Goal: Task Accomplishment & Management: Manage account settings

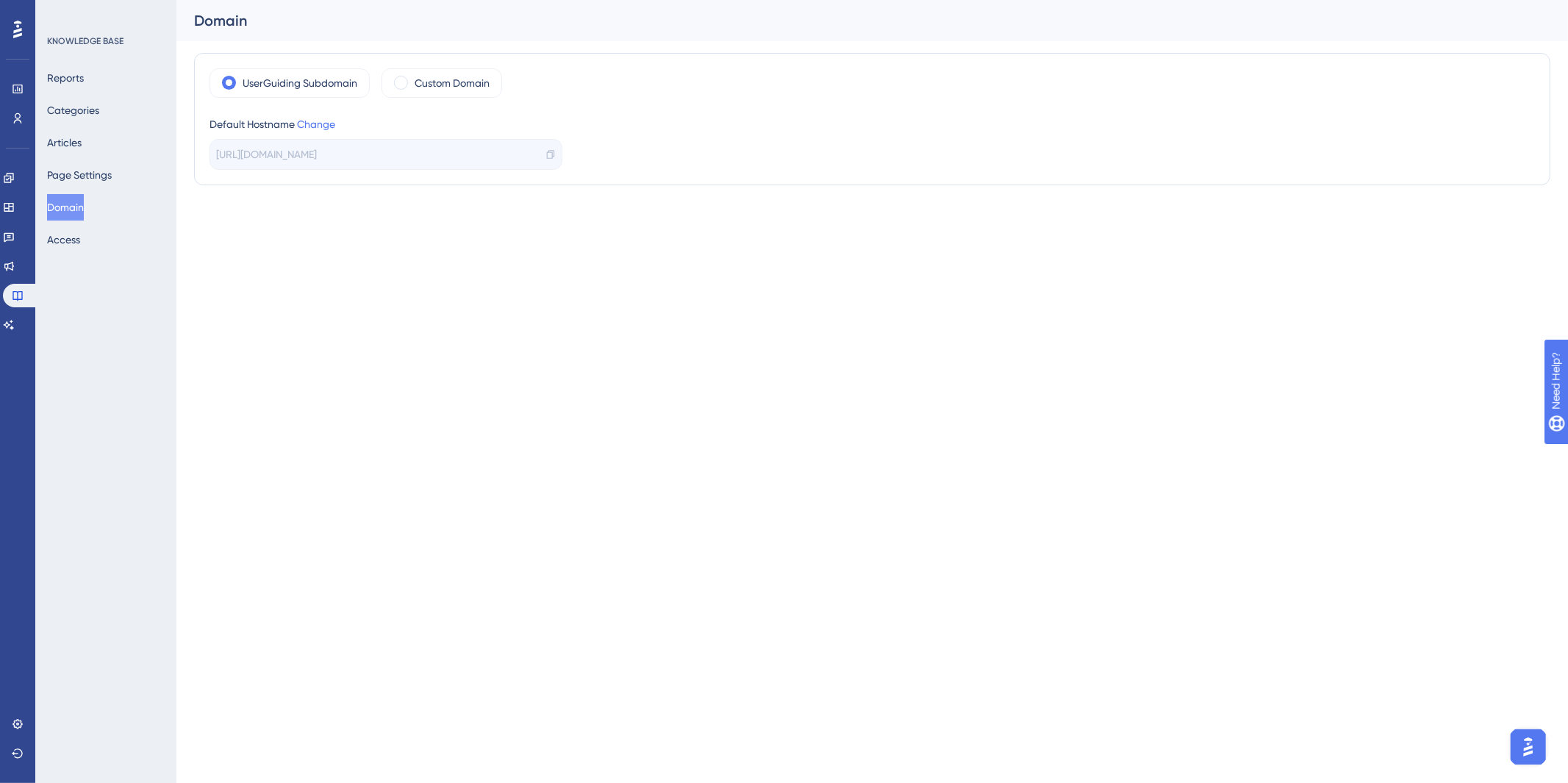
click at [767, 0] on html "Performance Users Engagement Widgets Feedback Product Updates Knowledge Base AI…" at bounding box center [784, 0] width 1568 height 0
drag, startPoint x: 586, startPoint y: 423, endPoint x: 699, endPoint y: 54, distance: 385.9
click at [586, 0] on html "Performance Users Engagement Widgets Feedback Product Updates Knowledge Base AI…" at bounding box center [784, 0] width 1568 height 0
click at [26, 161] on div "Engagement Widgets Feedback Product Updates Knowledge Base AI Assistant" at bounding box center [18, 233] width 30 height 206
click at [15, 174] on link at bounding box center [8, 177] width 12 height 23
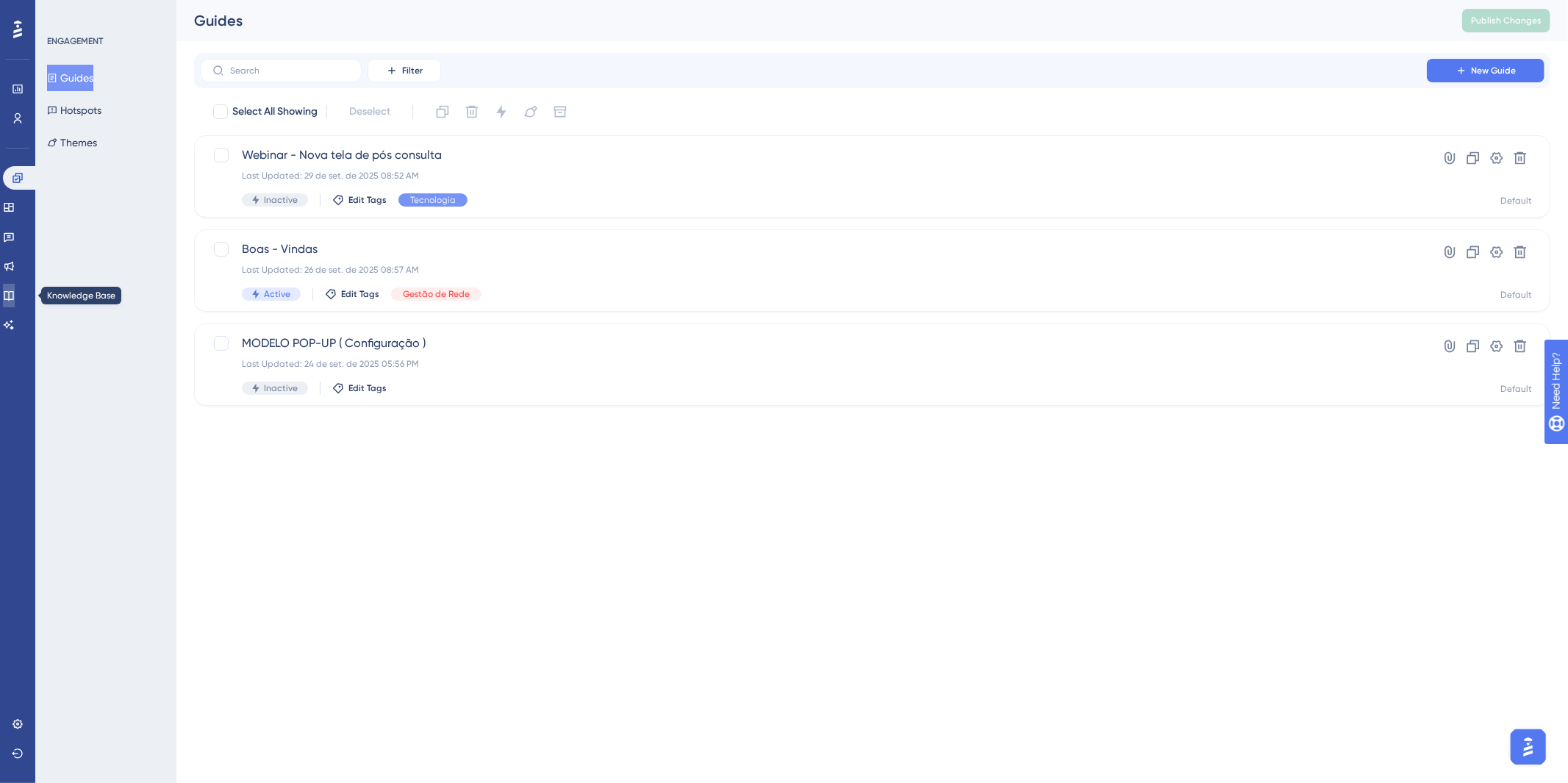
click at [15, 294] on icon at bounding box center [8, 295] width 12 height 12
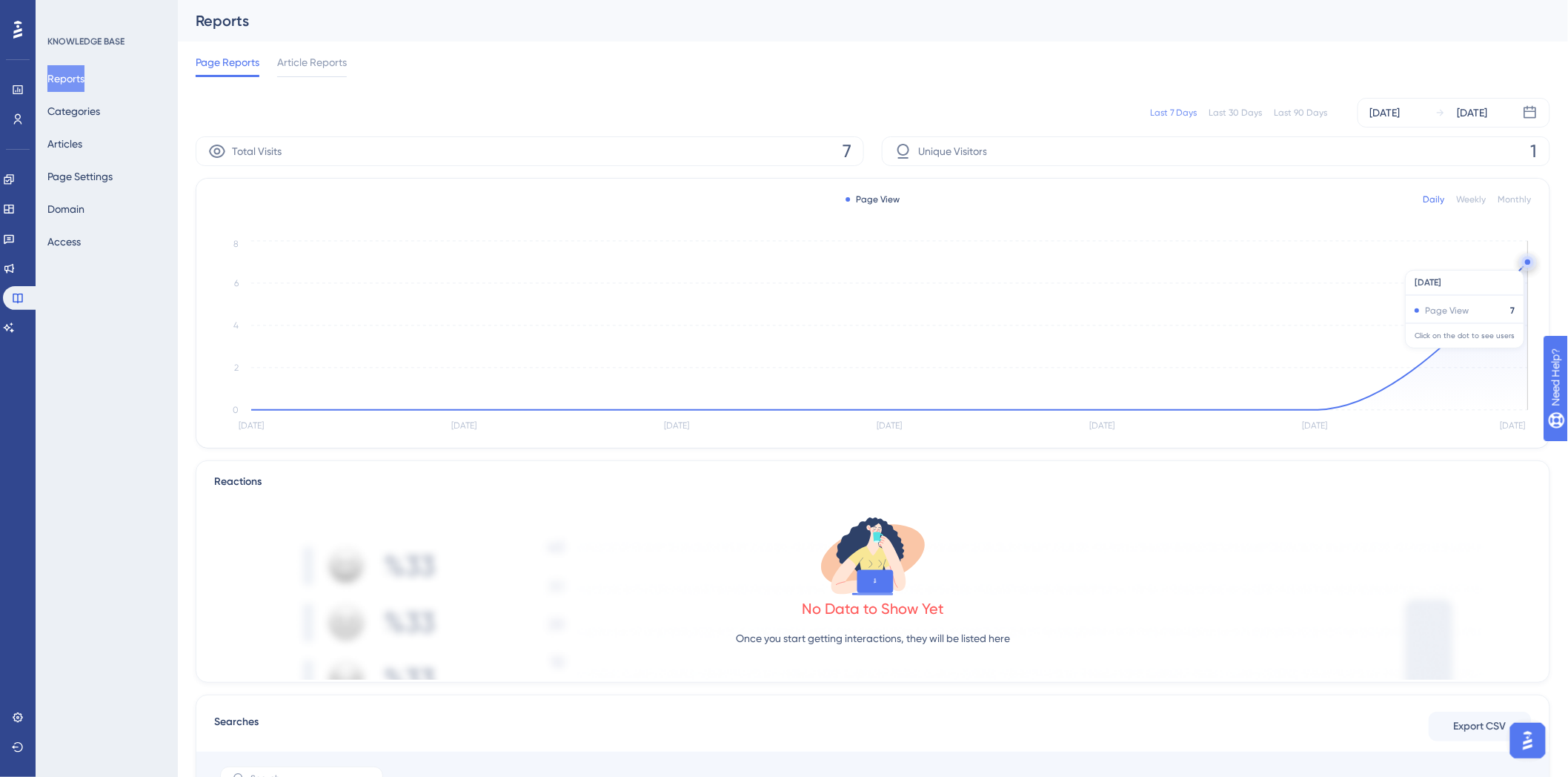
click at [1527, 262] on circle at bounding box center [1528, 262] width 6 height 6
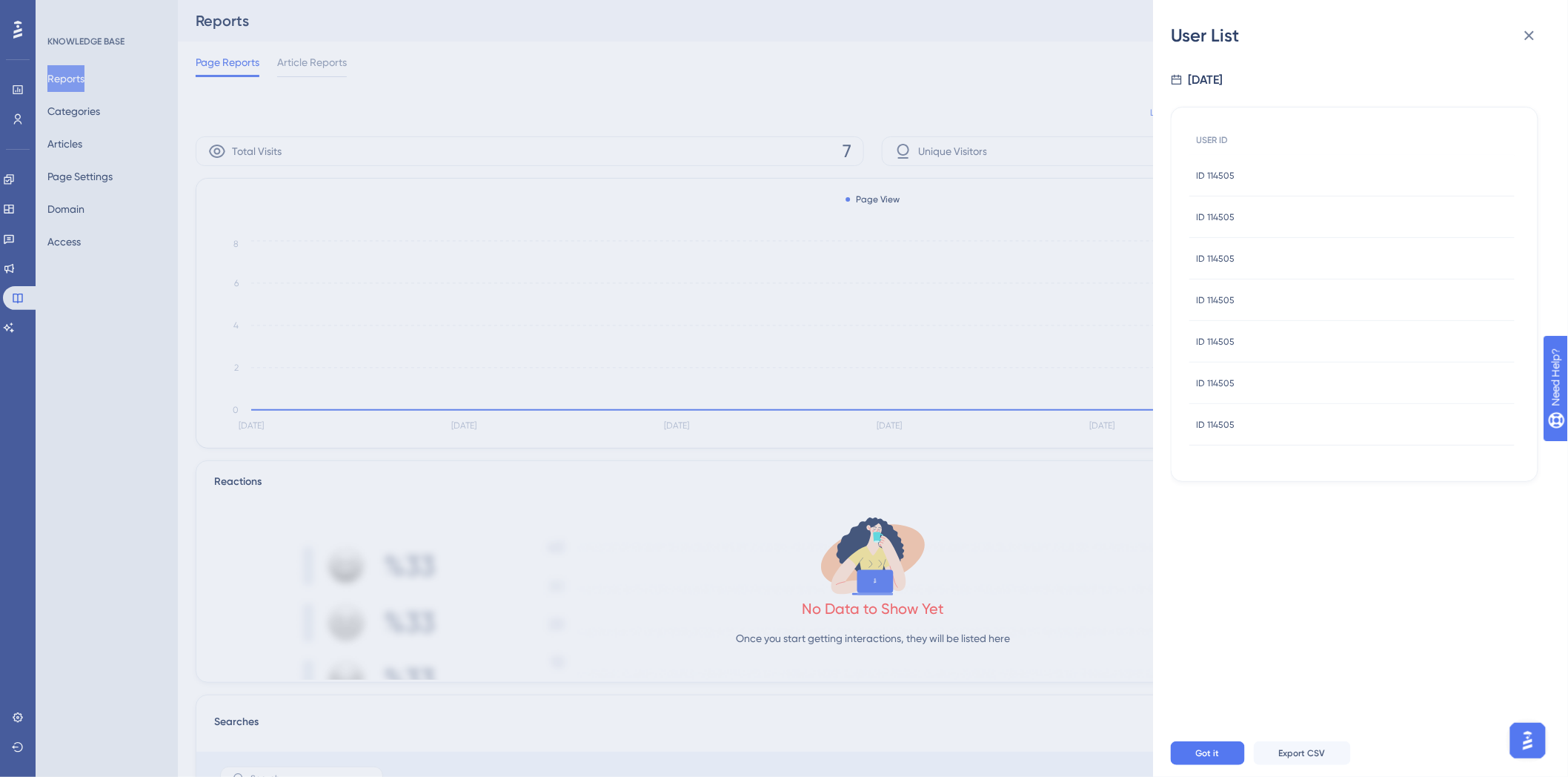
click at [1224, 176] on span "ID 114505" at bounding box center [1215, 175] width 38 height 12
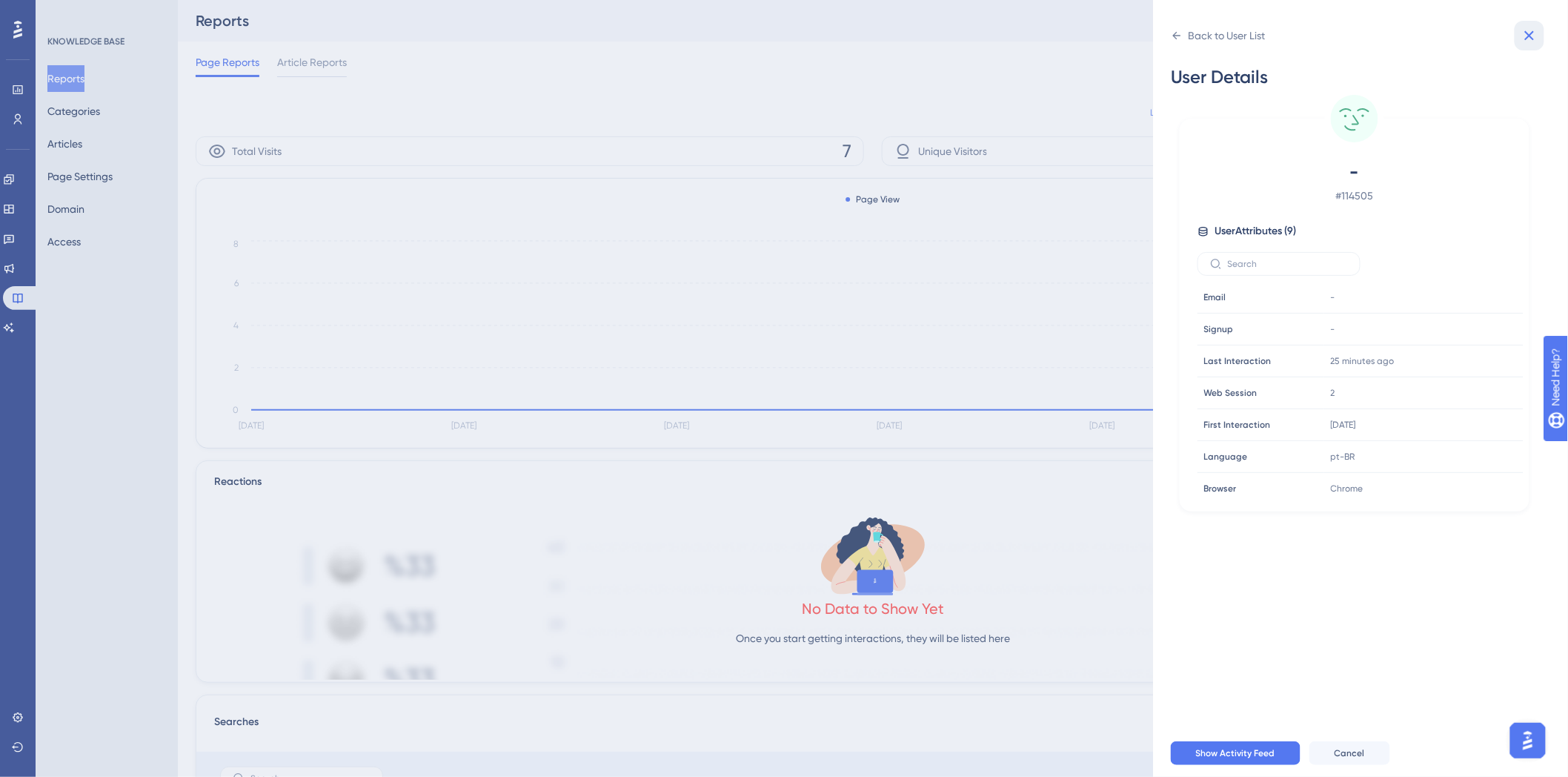
click at [1528, 31] on icon at bounding box center [1529, 35] width 18 height 18
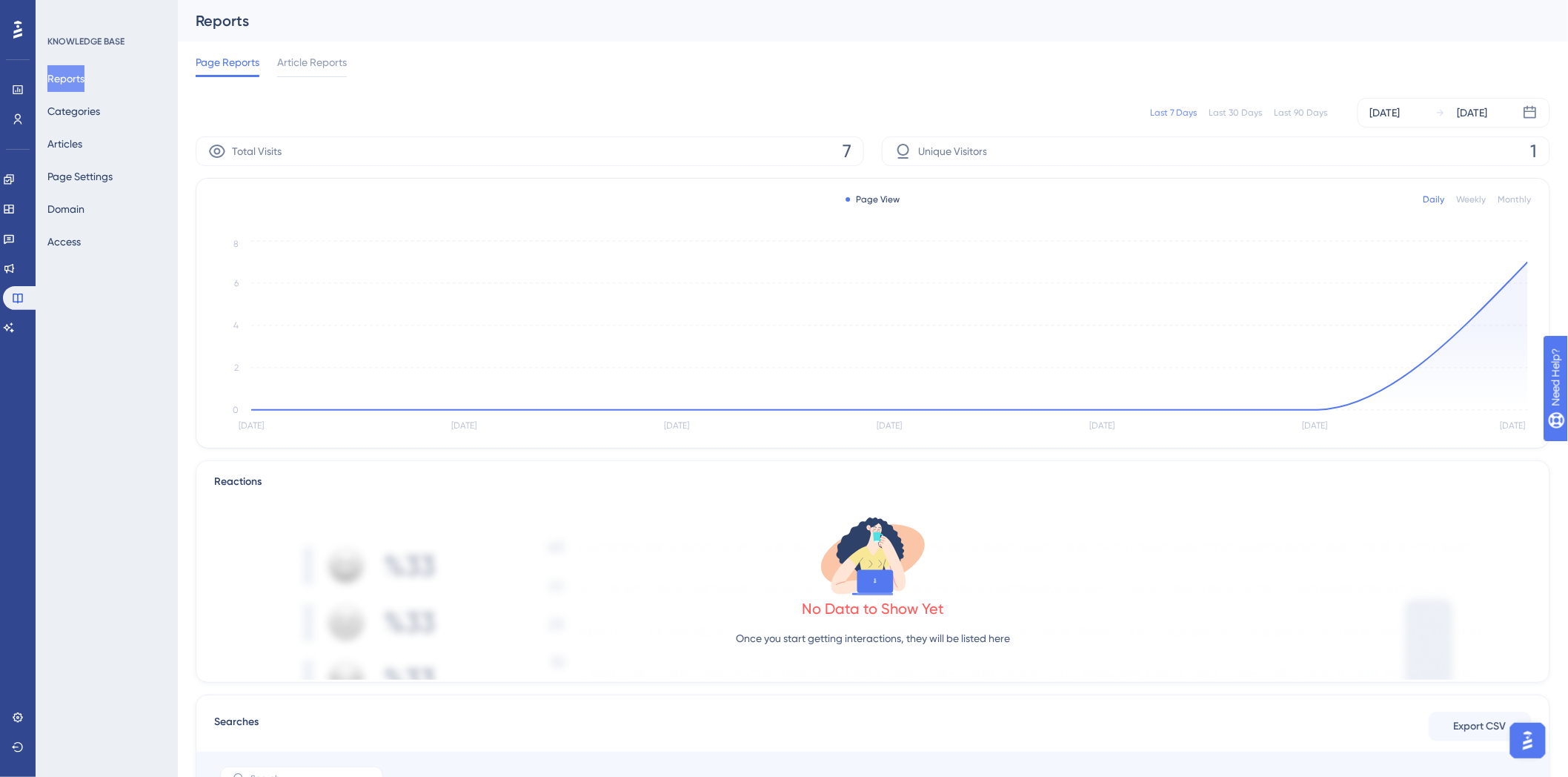
click at [758, 137] on div "Total Visits 7" at bounding box center [530, 152] width 668 height 30
click at [819, 172] on div "Total Visits 7 Unique Visitors 1 Page View Daily Weekly Monthly Sep 23 Sep 24 S…" at bounding box center [872, 618] width 1355 height 963
click at [854, 151] on div "Total Visits 7" at bounding box center [530, 152] width 668 height 30
click at [1523, 264] on circle at bounding box center [1528, 262] width 12 height 12
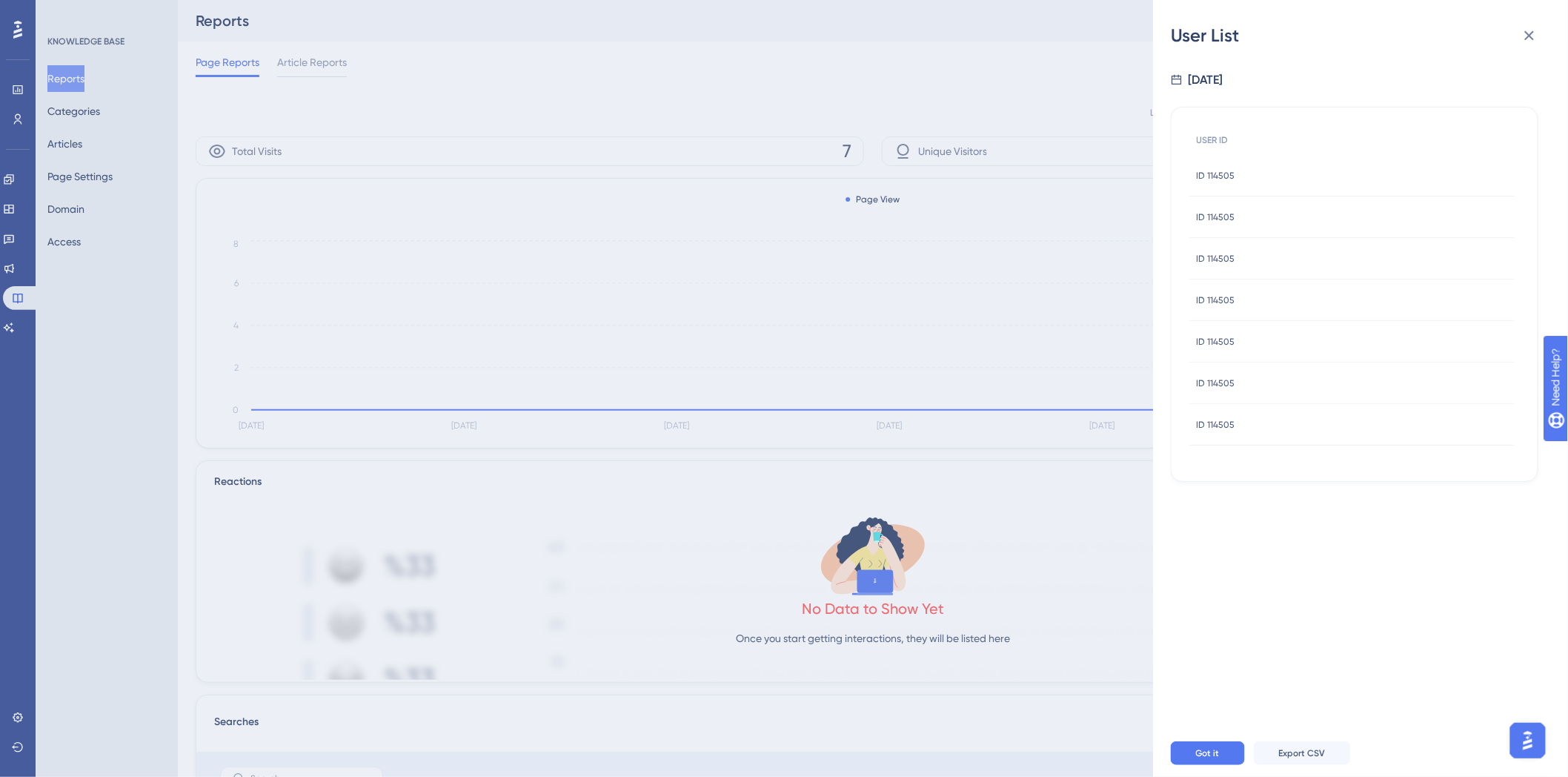
click at [1221, 338] on span "ID 114505" at bounding box center [1215, 342] width 38 height 12
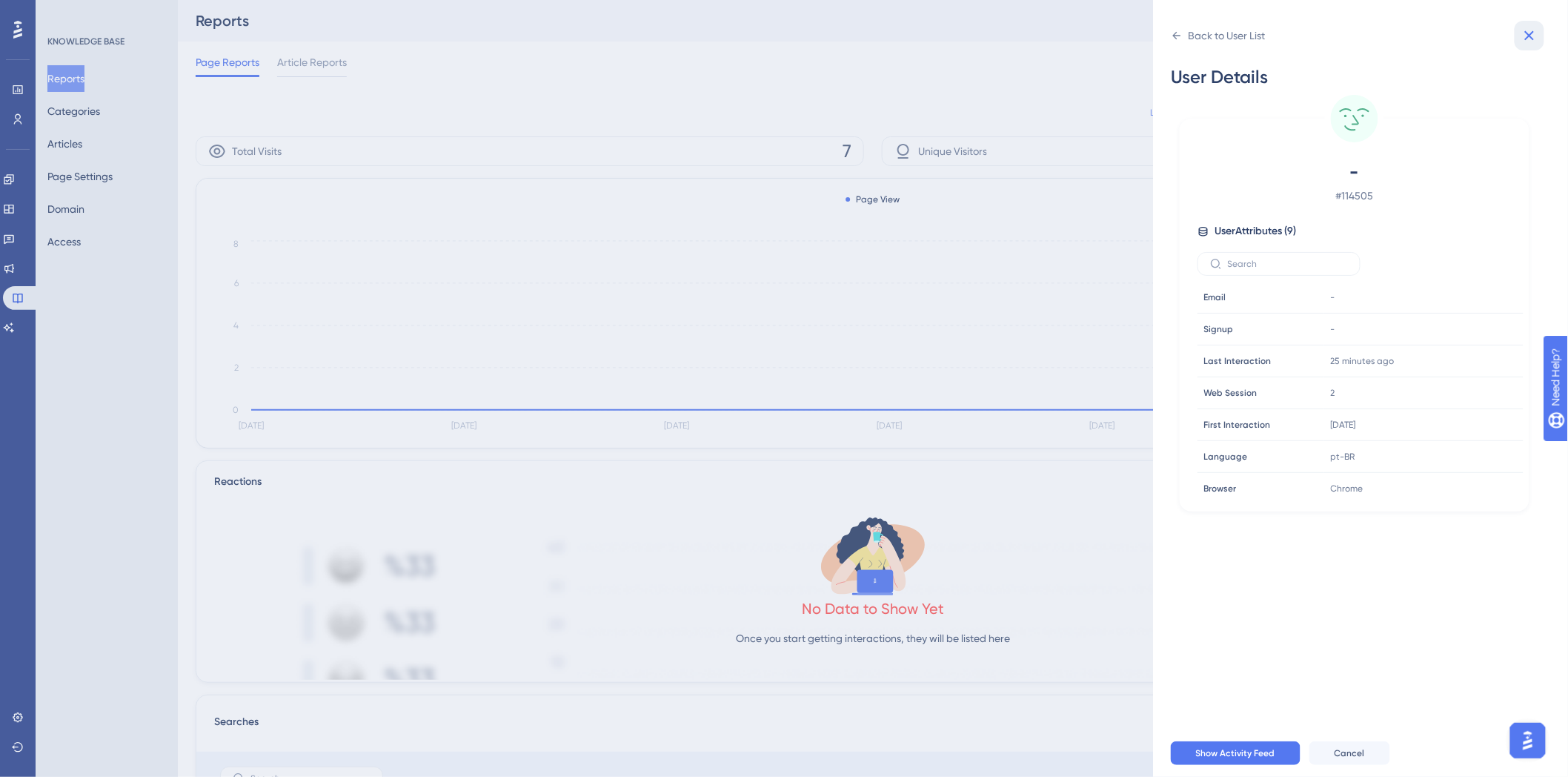
click at [1515, 37] on button at bounding box center [1530, 36] width 30 height 30
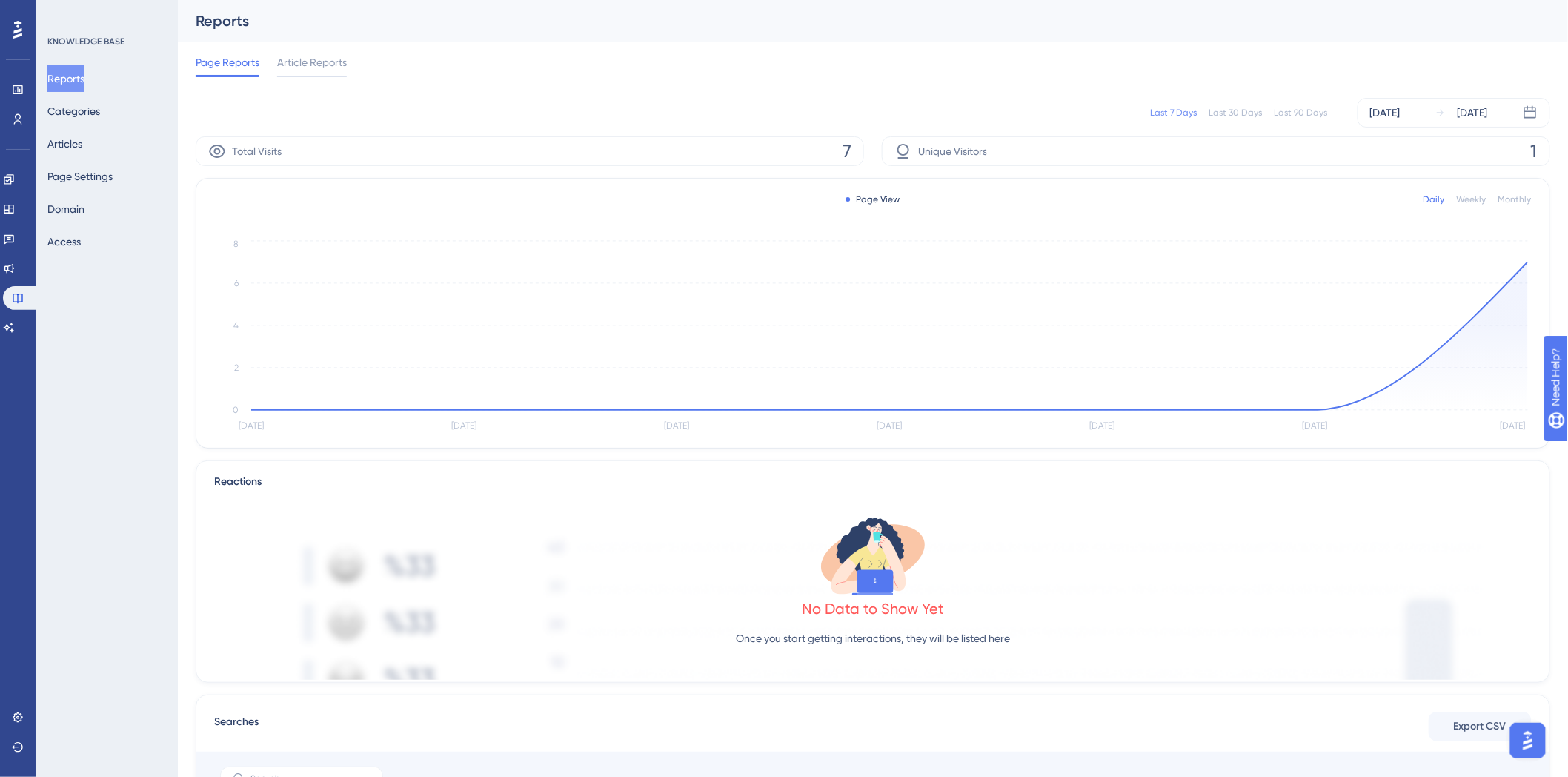
click at [1177, 84] on div "Page Reports Article Reports" at bounding box center [872, 65] width 1355 height 48
click at [12, 185] on link at bounding box center [8, 179] width 12 height 23
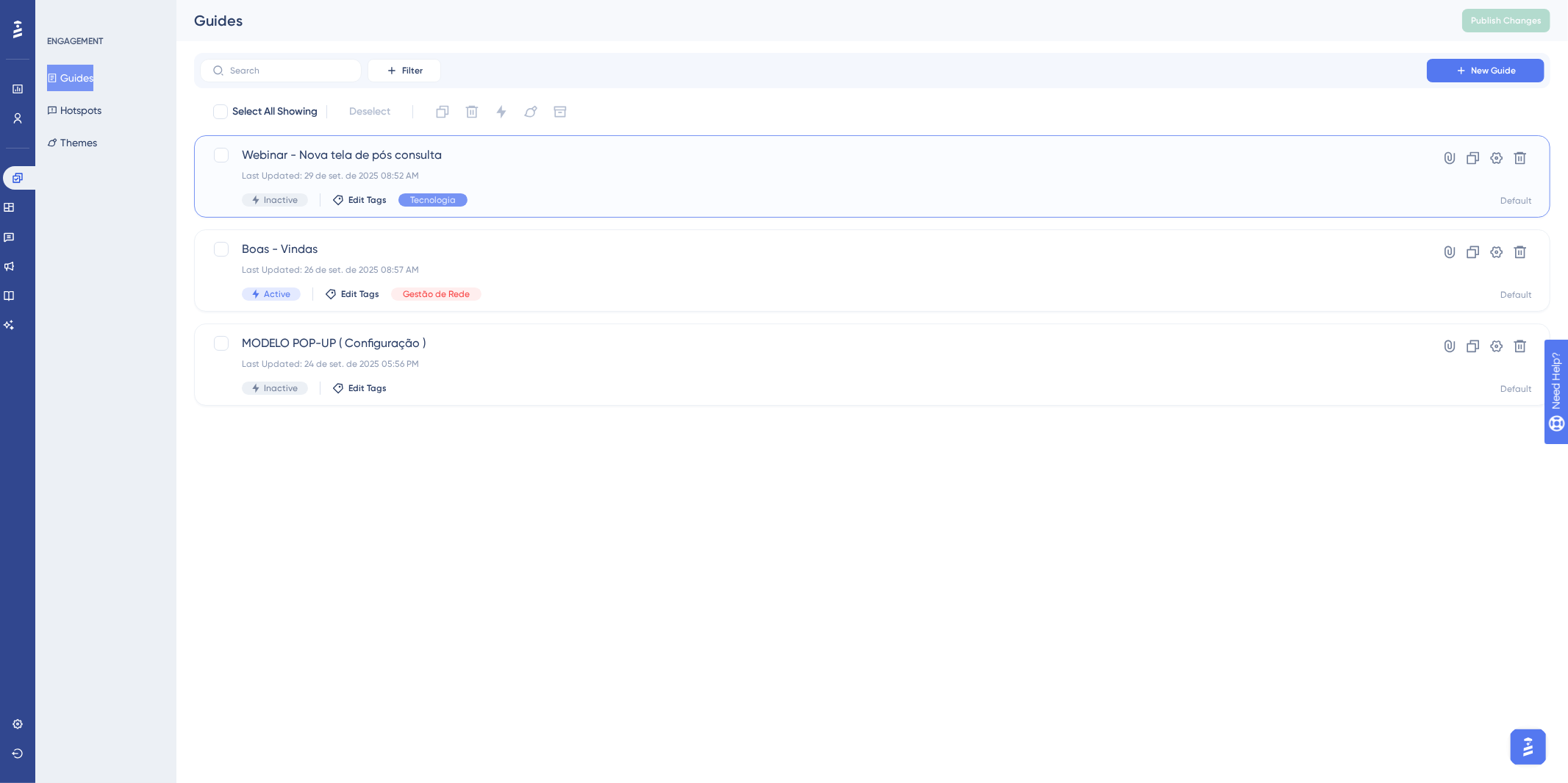
click at [728, 156] on span "Webinar - Nova tela de pós consulta" at bounding box center [813, 155] width 1143 height 18
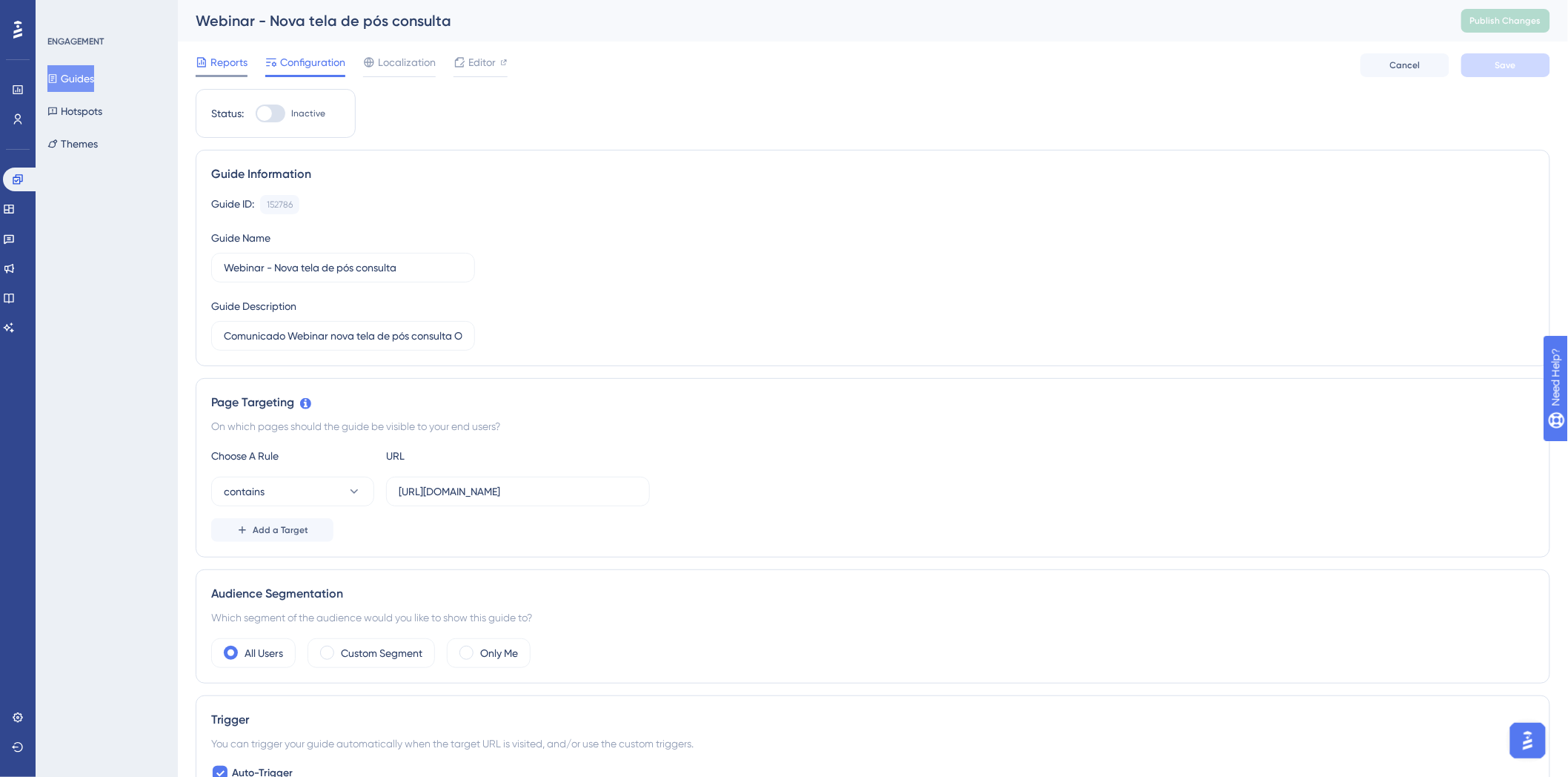
click at [203, 57] on icon at bounding box center [201, 62] width 8 height 9
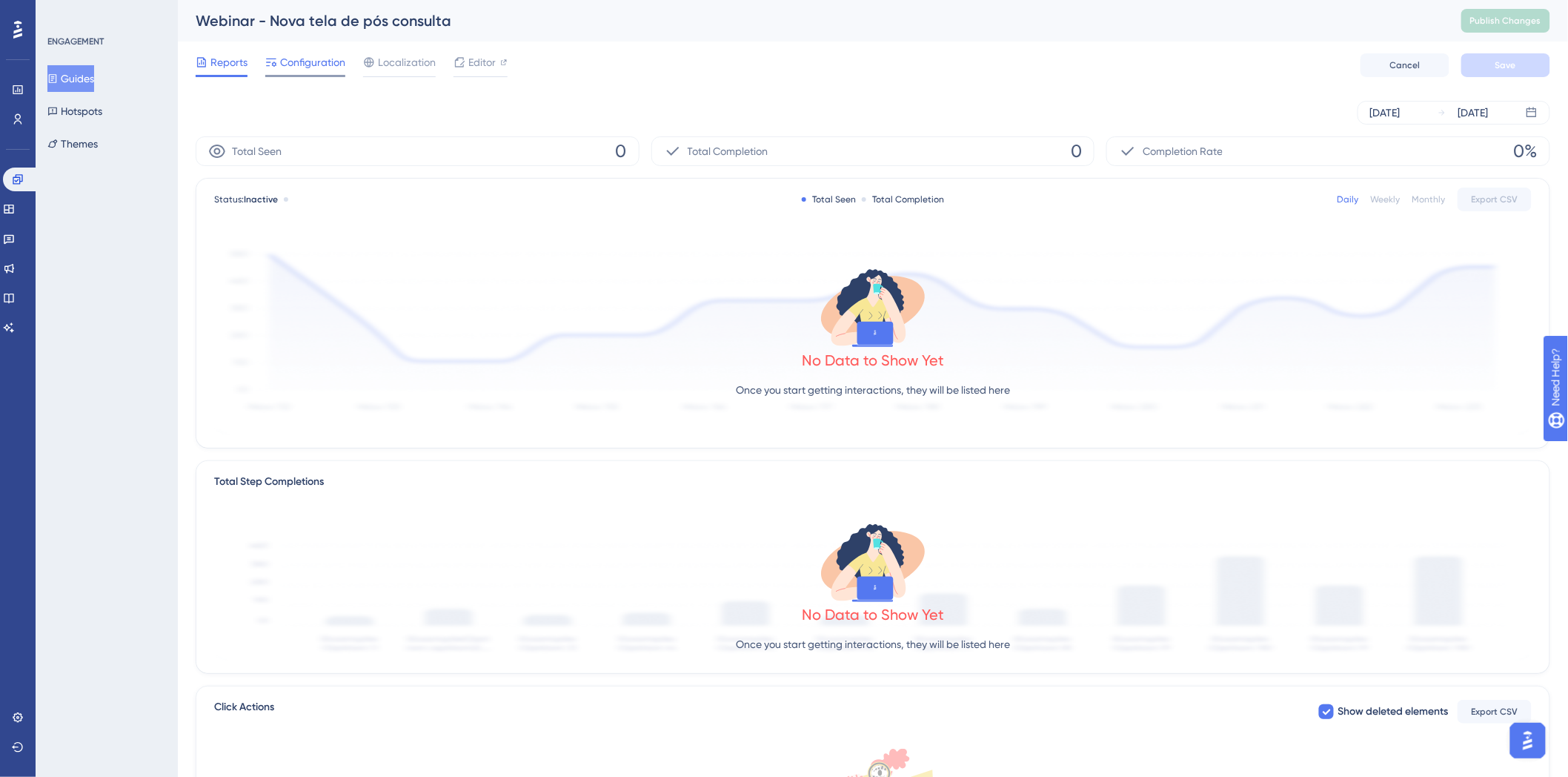
click at [286, 67] on span "Configuration" at bounding box center [313, 62] width 66 height 18
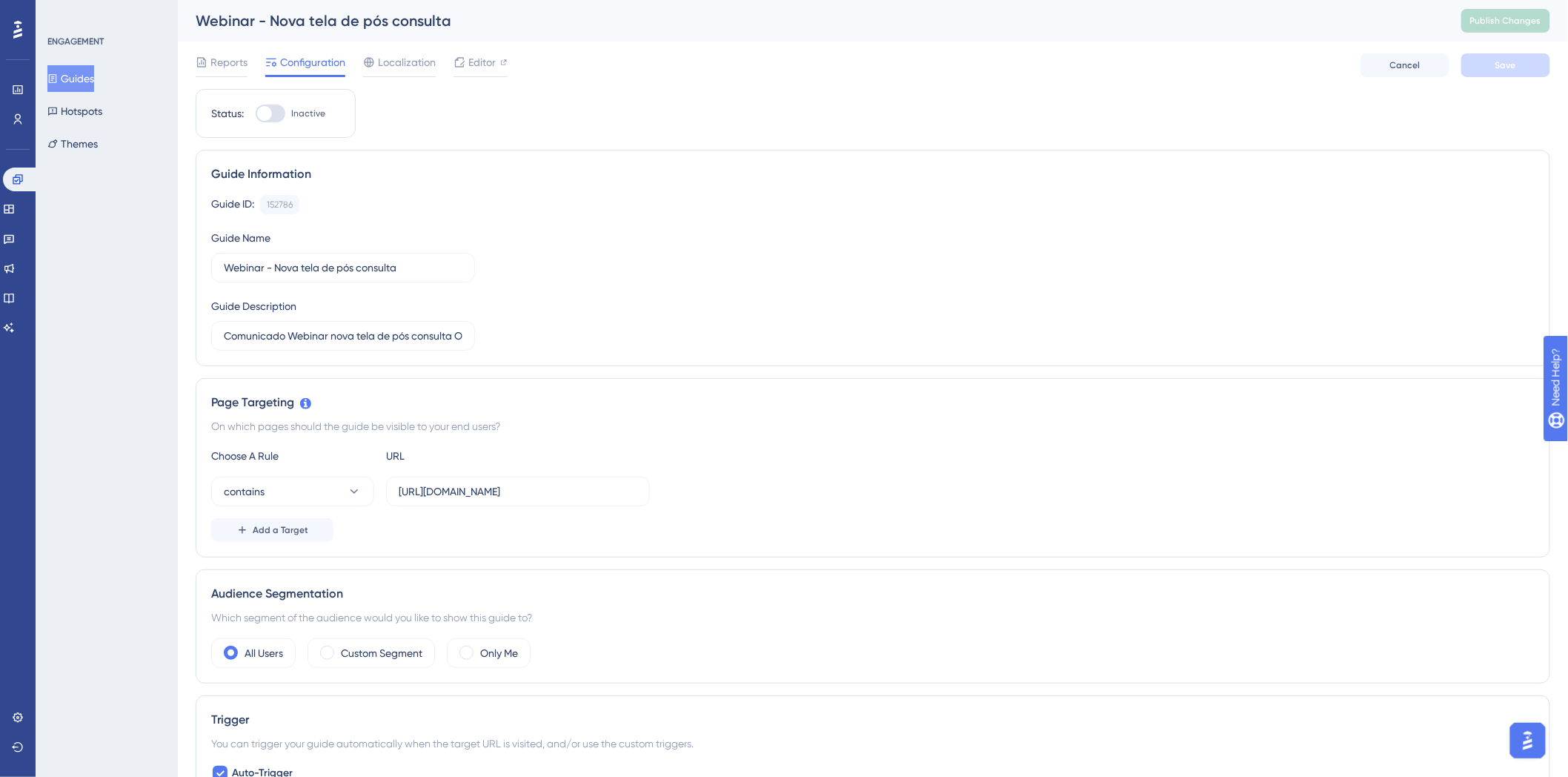
click at [1331, 75] on div "Reports Configuration Localization Editor Cancel Save" at bounding box center [872, 65] width 1355 height 48
click at [1331, 71] on div "Reports Configuration Localization Editor Cancel Save" at bounding box center [872, 65] width 1355 height 48
click at [393, 58] on span "Localization" at bounding box center [407, 62] width 58 height 18
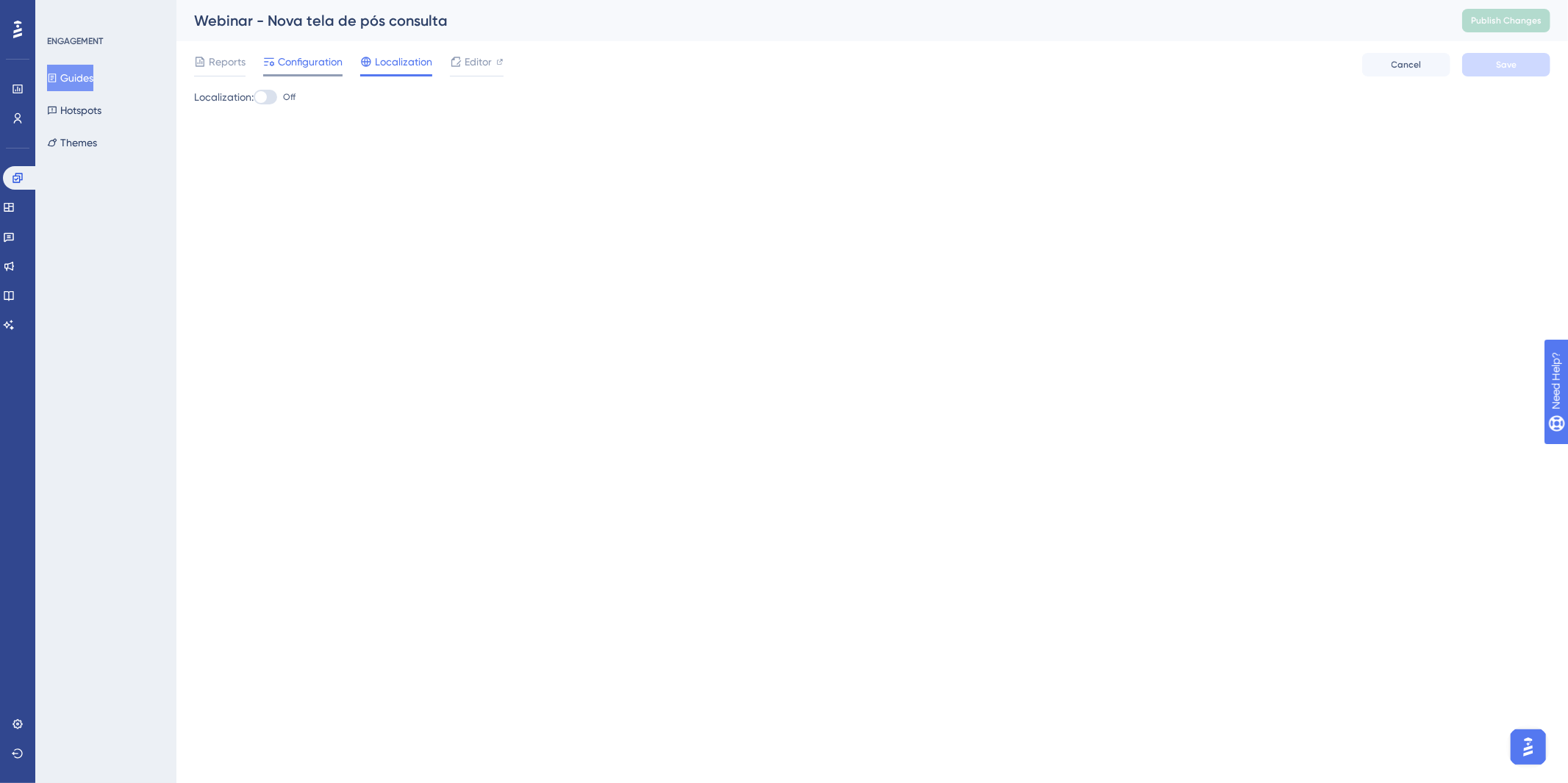
click at [308, 60] on span "Configuration" at bounding box center [310, 61] width 65 height 18
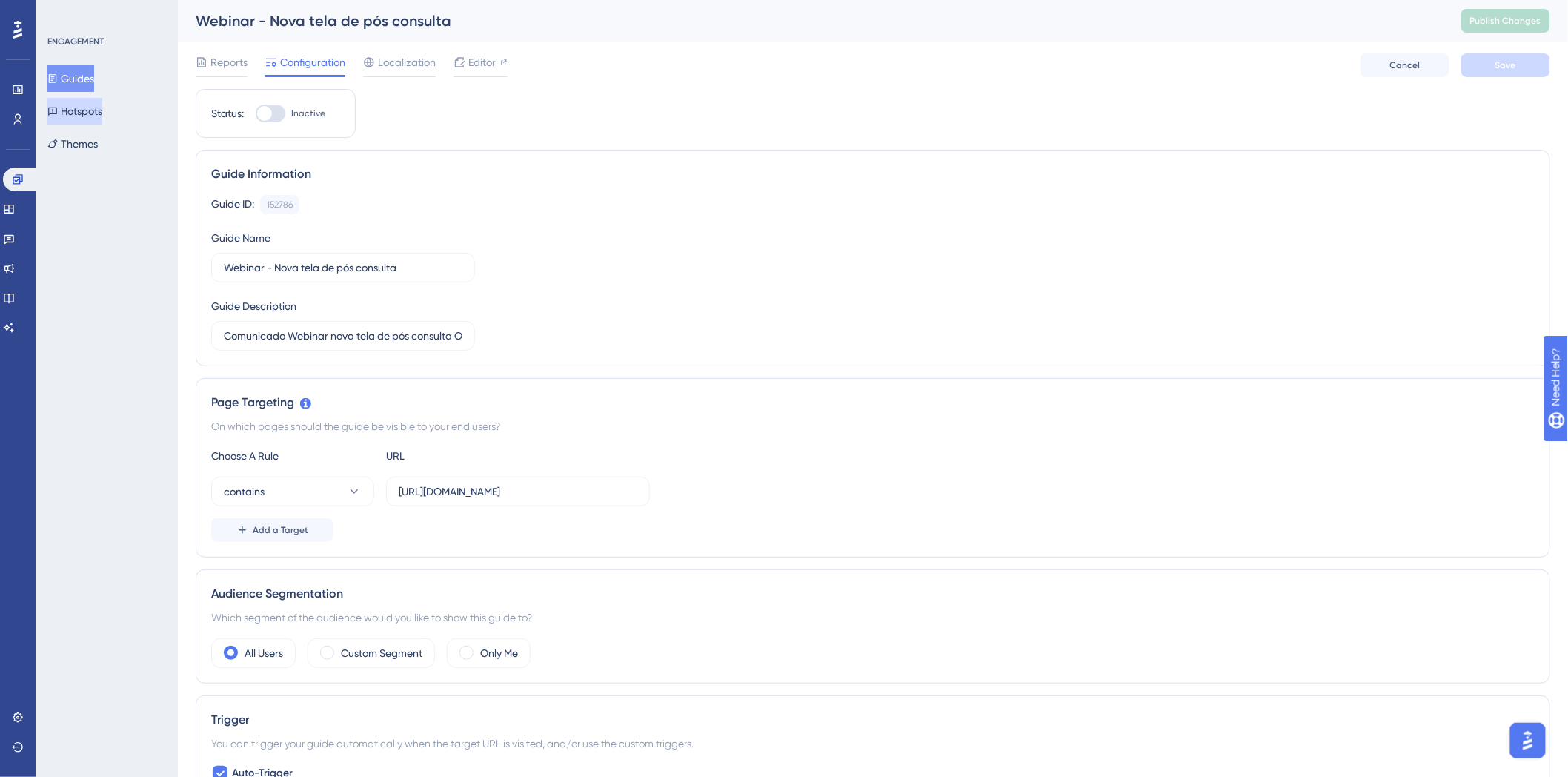
click at [82, 114] on button "Hotspots" at bounding box center [75, 110] width 55 height 26
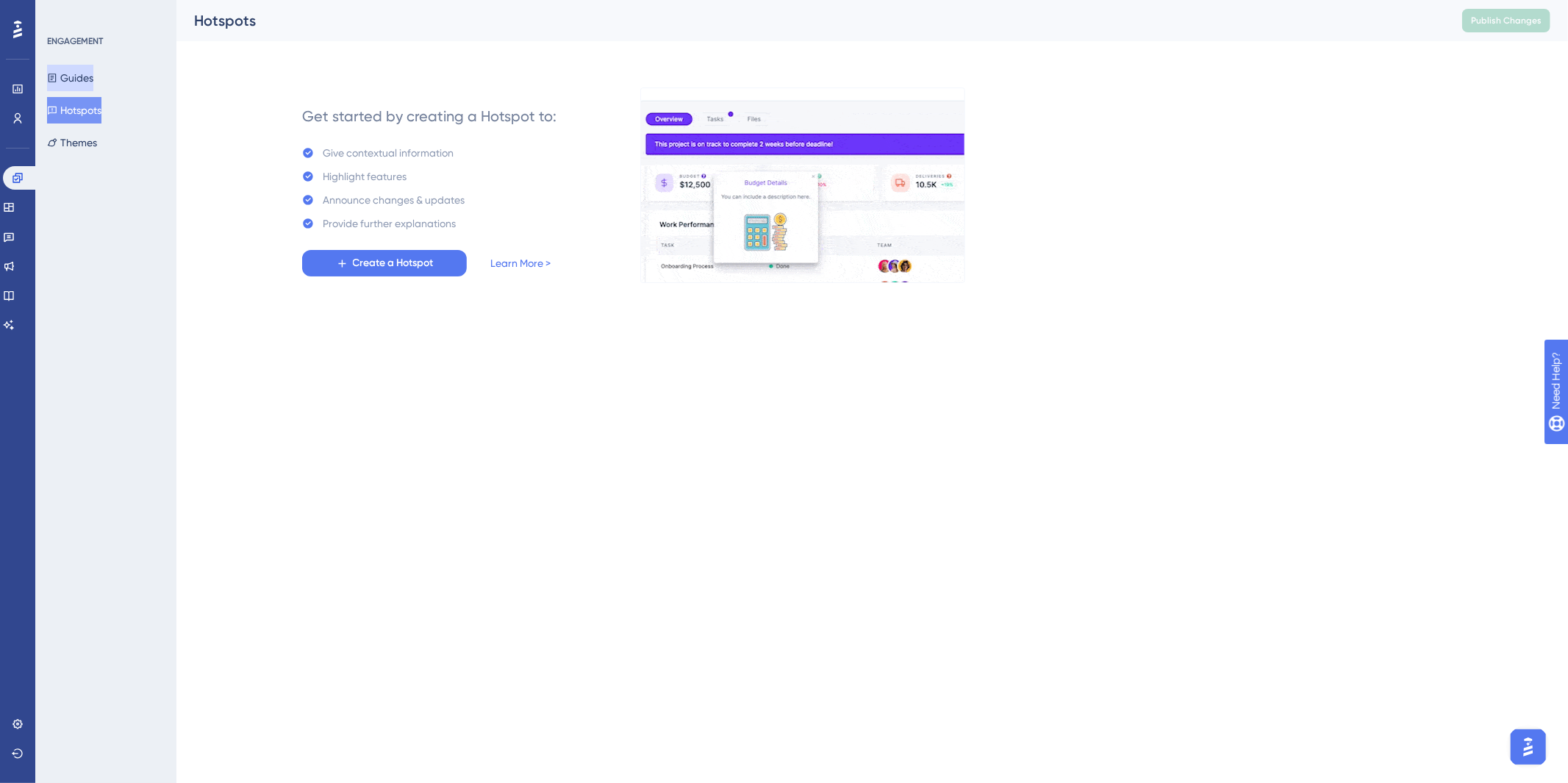
click at [79, 90] on button "Guides" at bounding box center [71, 78] width 46 height 26
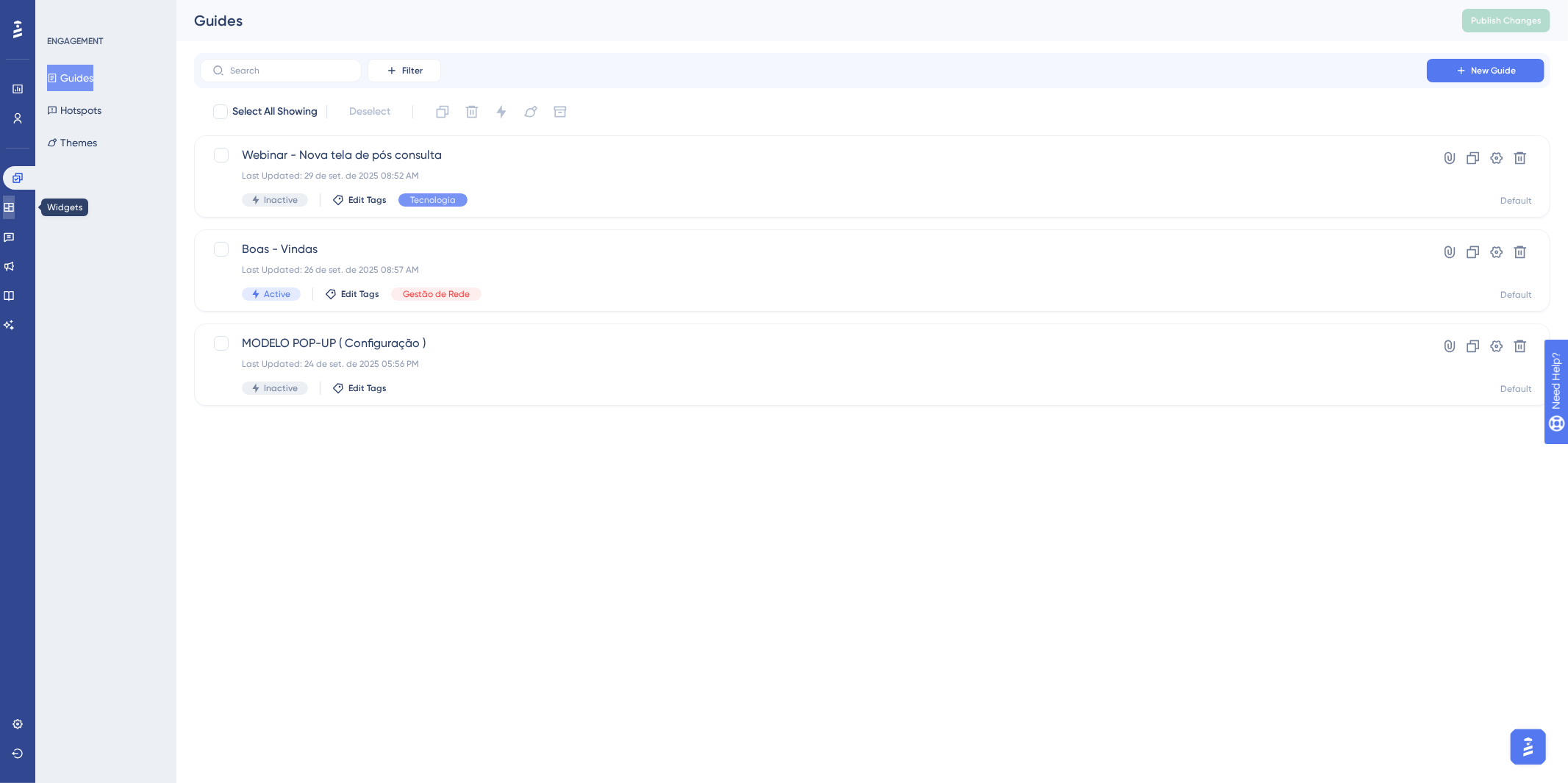
click at [15, 214] on link at bounding box center [8, 207] width 12 height 23
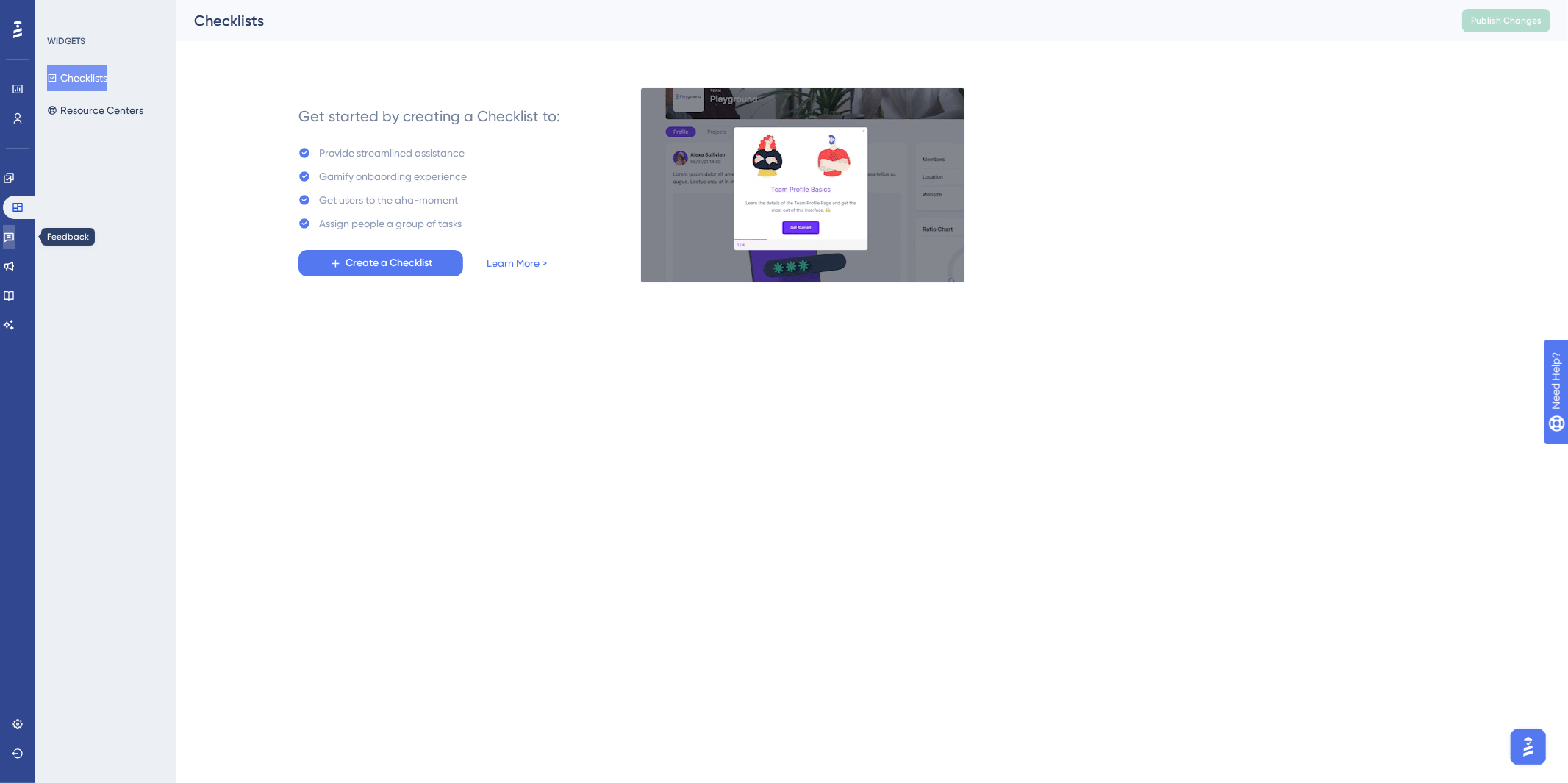
click at [14, 233] on icon at bounding box center [8, 238] width 10 height 9
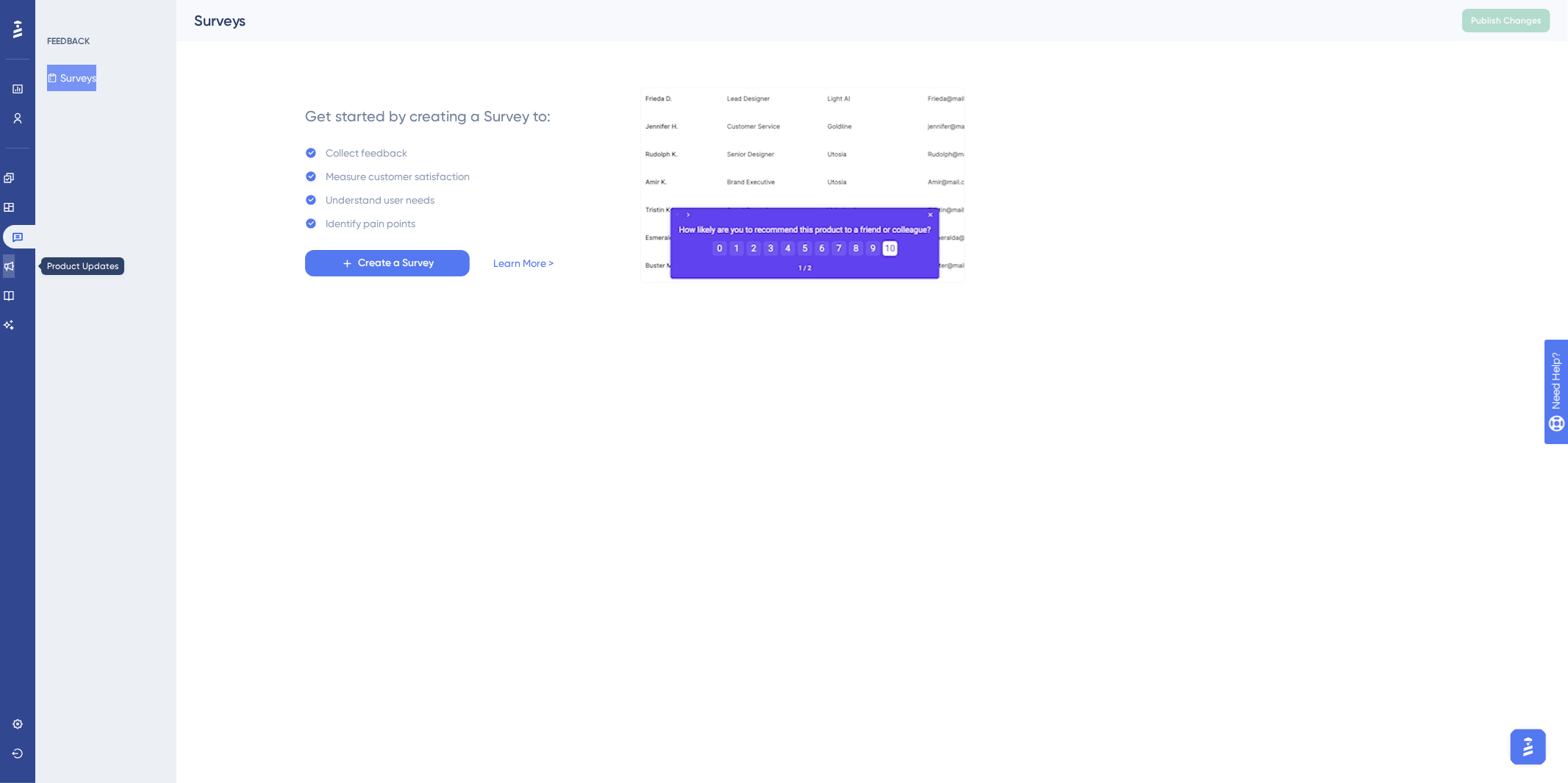
click at [15, 266] on icon at bounding box center [8, 266] width 12 height 12
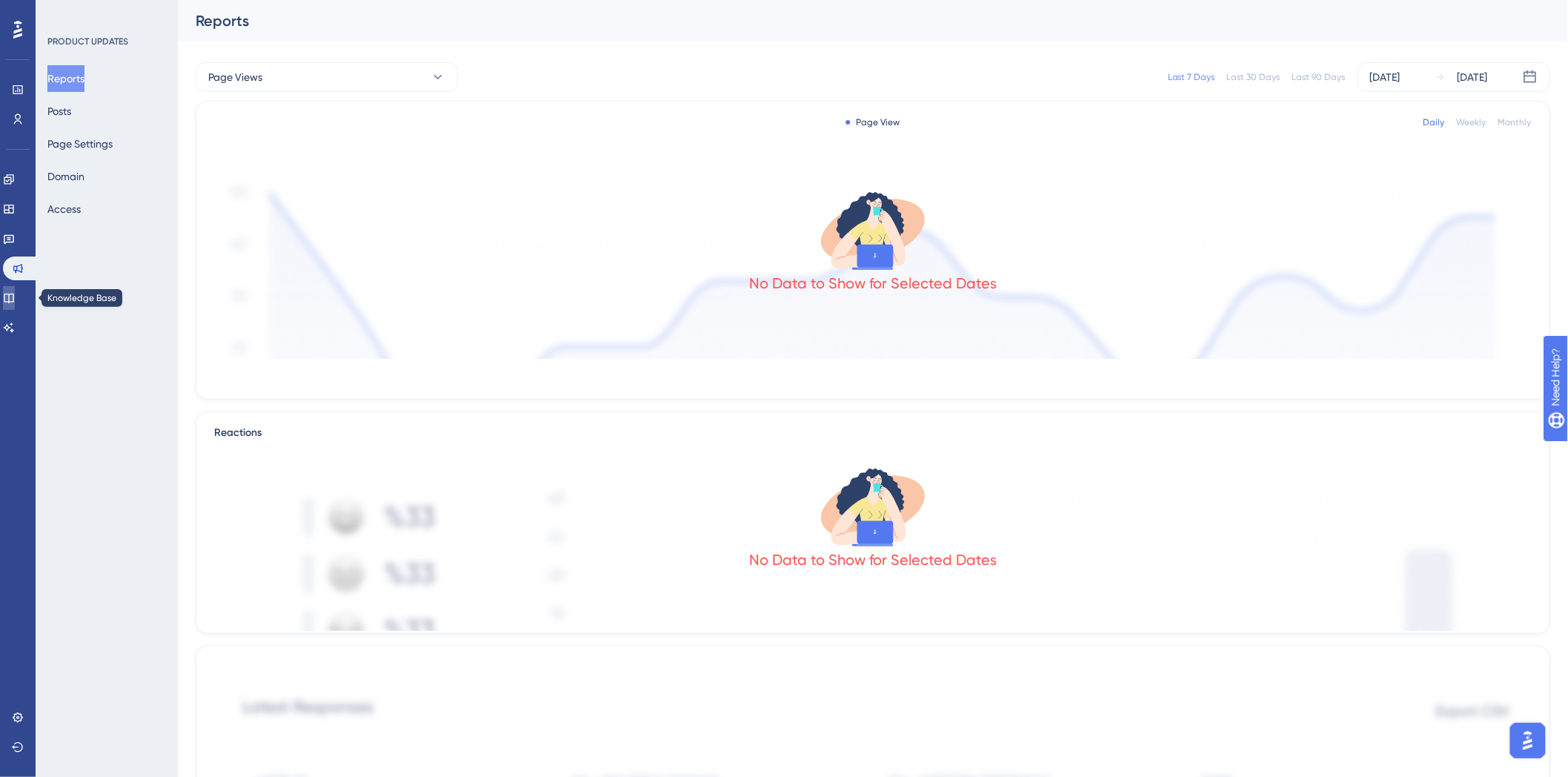
click at [15, 308] on link at bounding box center [8, 298] width 12 height 23
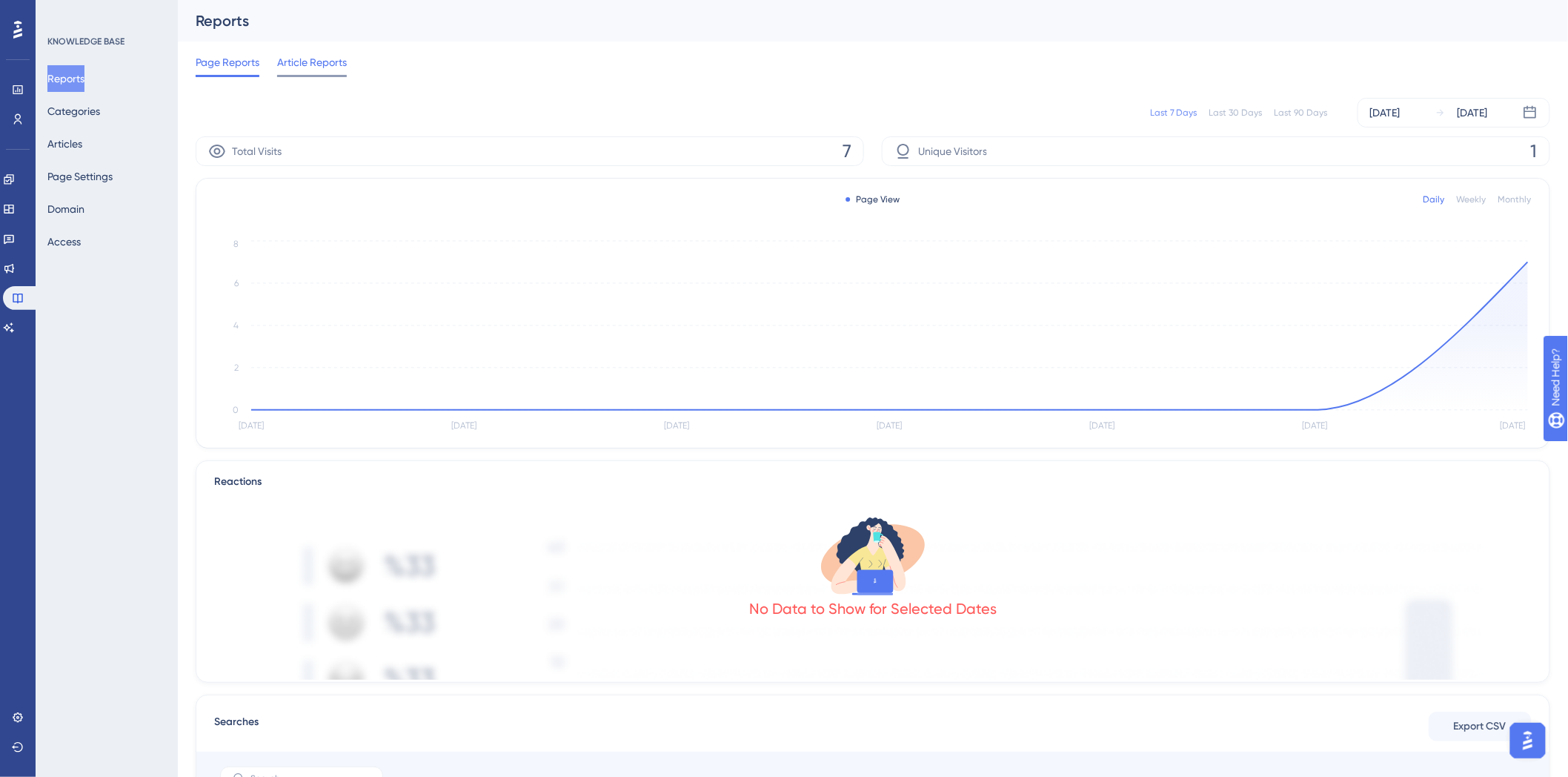
click at [293, 62] on span "Article Reports" at bounding box center [312, 62] width 69 height 18
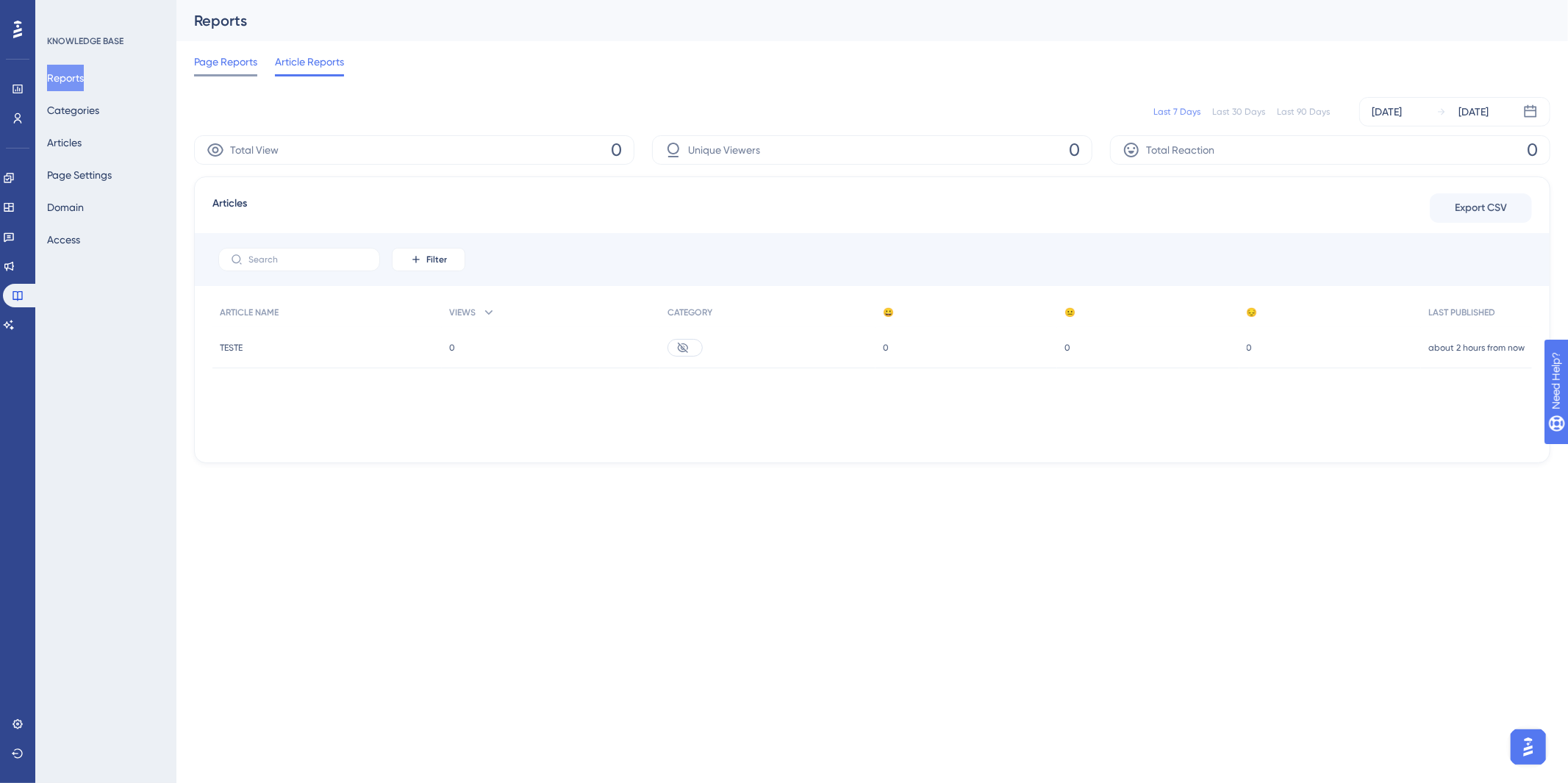
click at [217, 69] on span "Page Reports" at bounding box center [226, 61] width 63 height 18
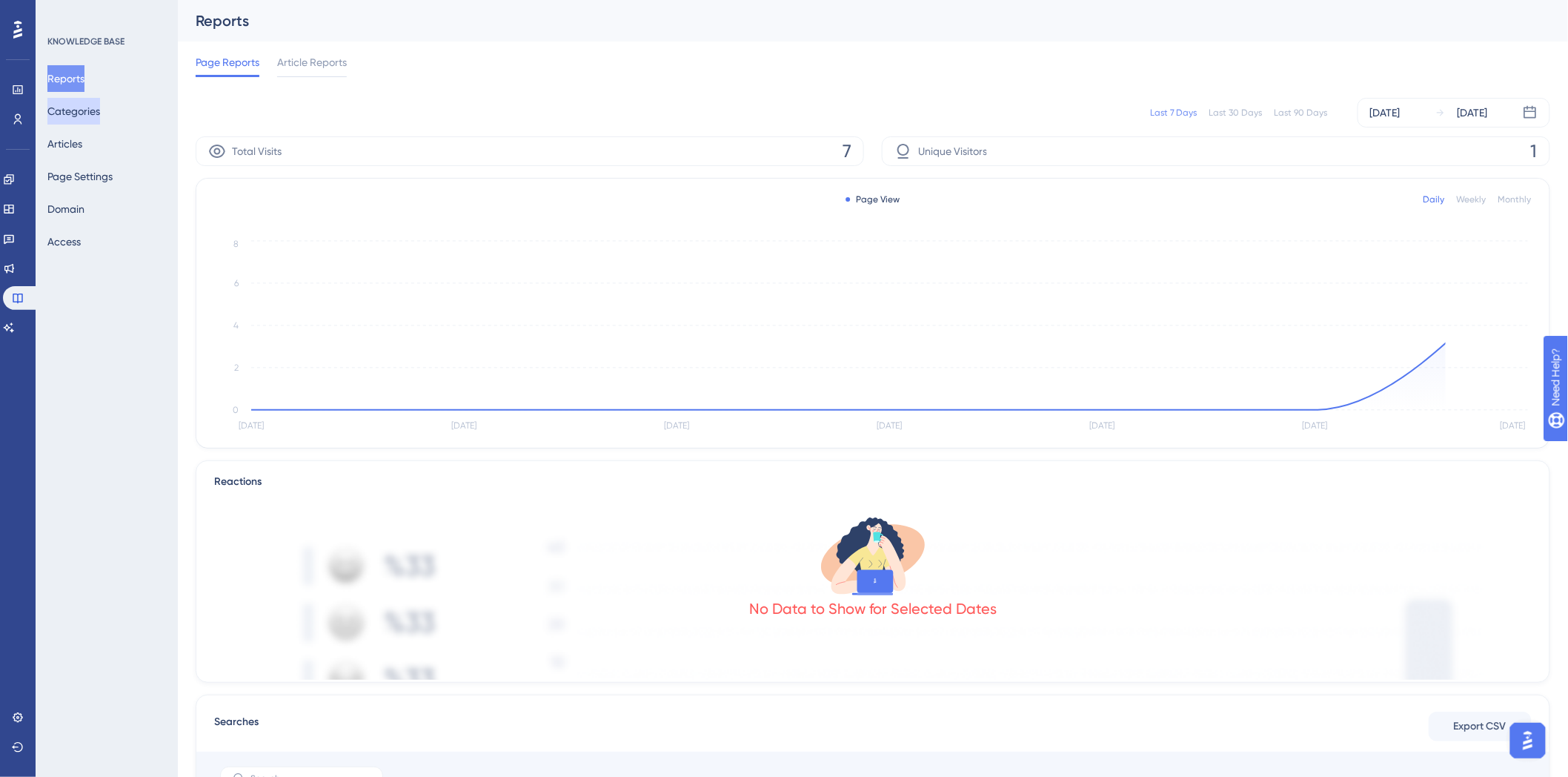
click at [87, 119] on button "Categories" at bounding box center [74, 110] width 52 height 26
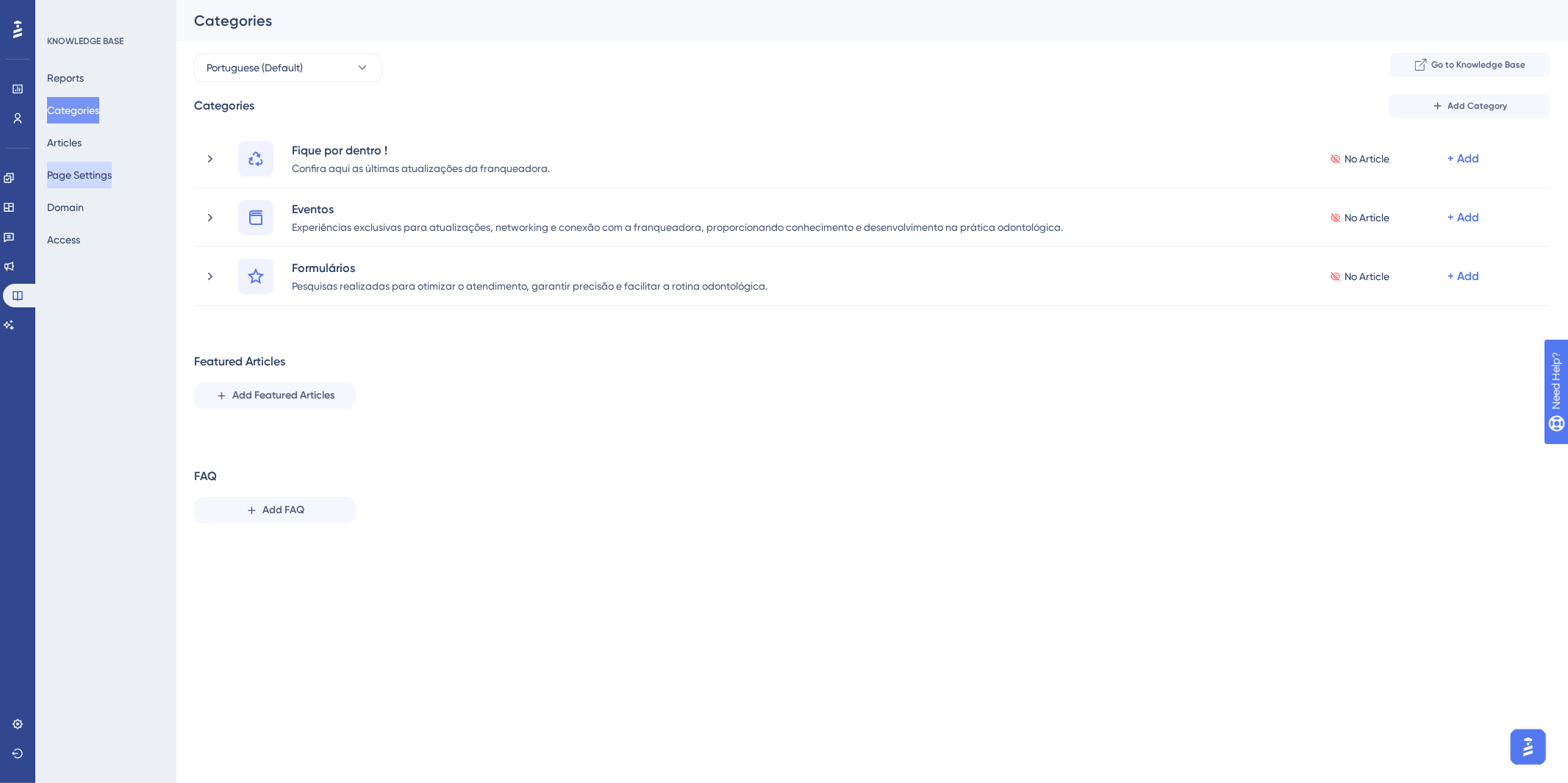
drag, startPoint x: 81, startPoint y: 164, endPoint x: 76, endPoint y: 177, distance: 13.9
click at [81, 165] on button "Page Settings" at bounding box center [80, 175] width 65 height 26
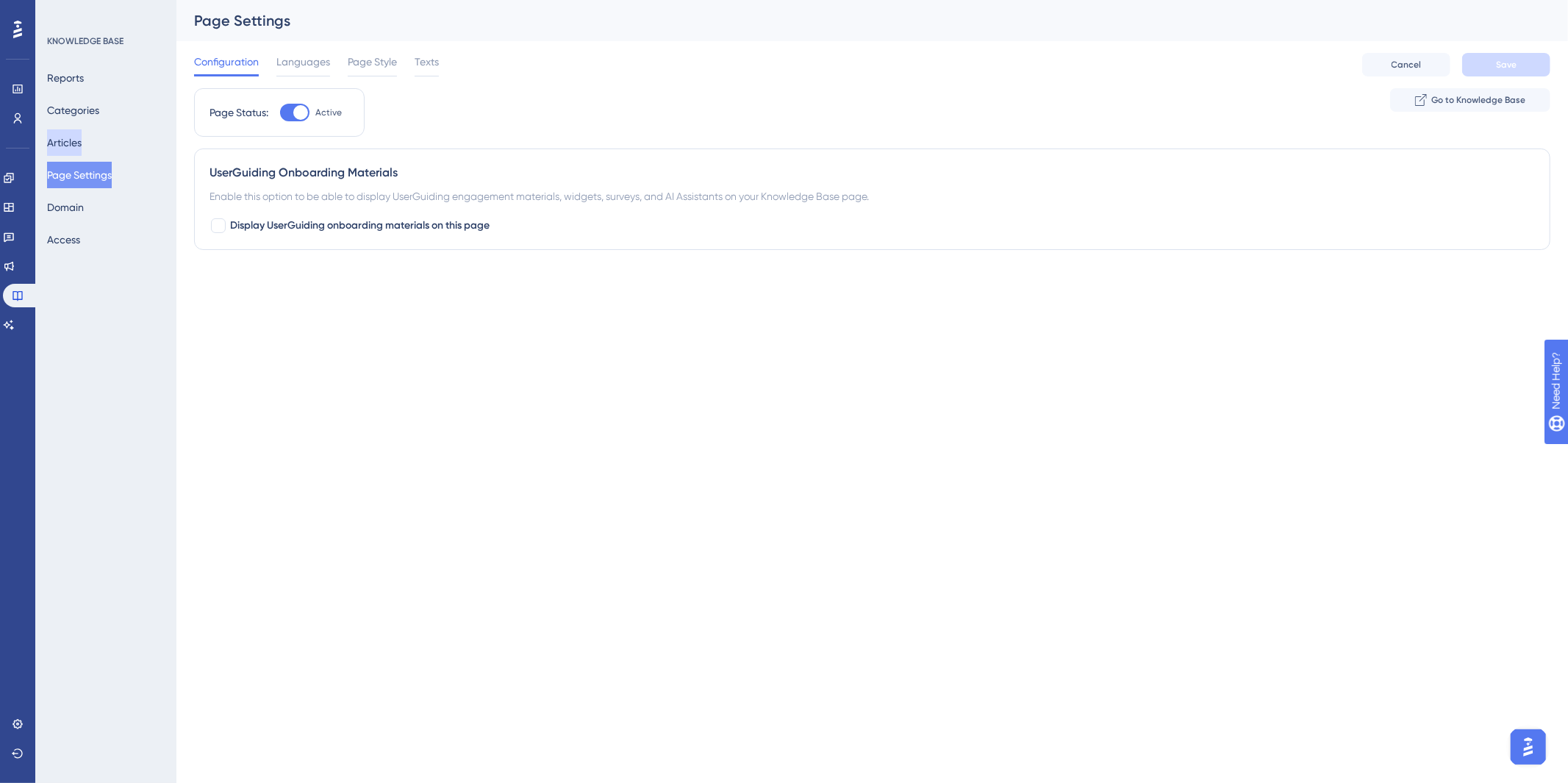
click at [72, 136] on button "Articles" at bounding box center [64, 142] width 34 height 26
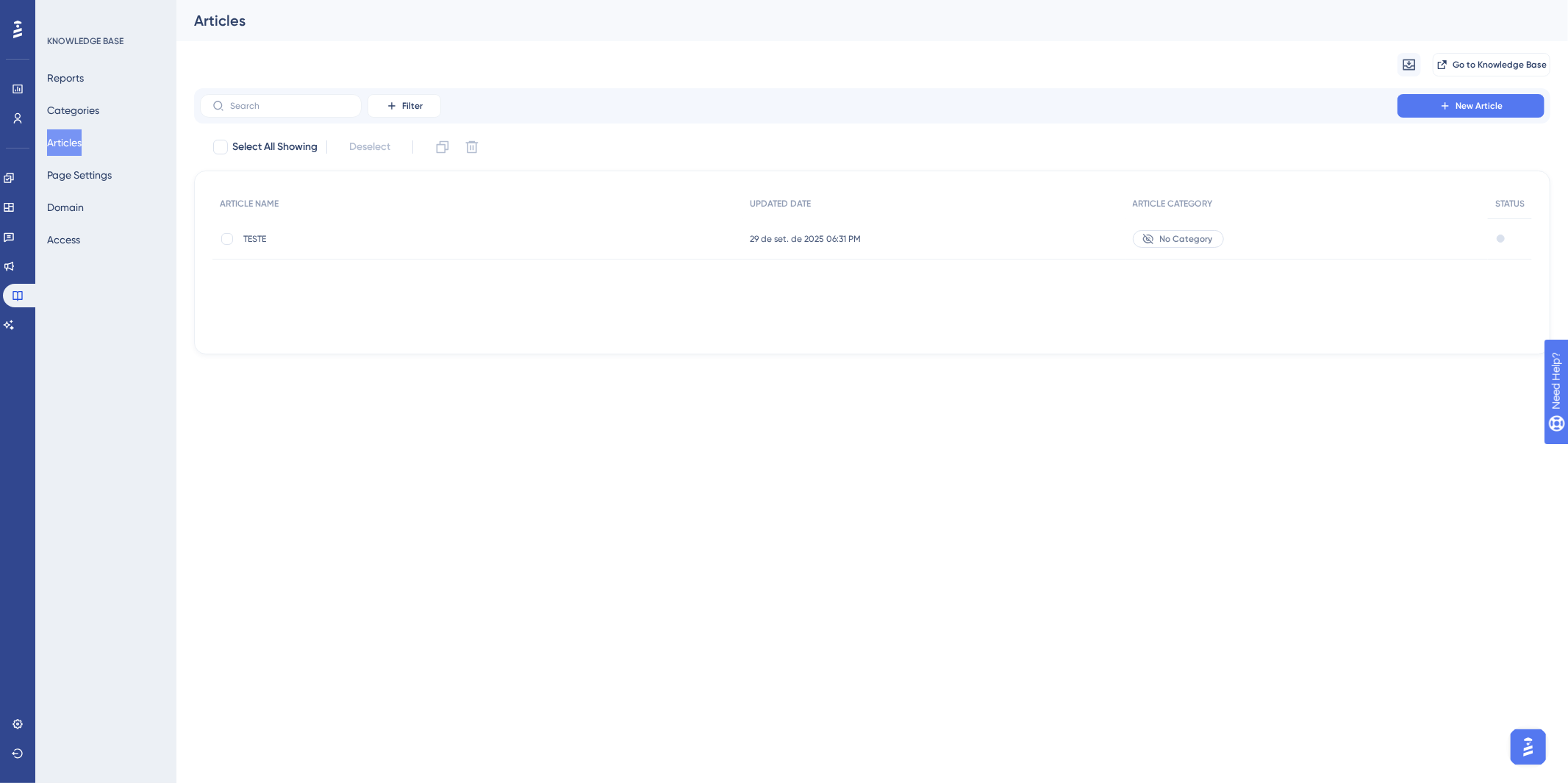
click at [365, 0] on html "Performance Users Engagement Widgets Feedback Product Updates Knowledge Base AI…" at bounding box center [784, 0] width 1568 height 0
click at [20, 135] on div "Engagement Widgets Feedback Product Updates Knowledge Base AI Assistant" at bounding box center [18, 233] width 30 height 206
drag, startPoint x: 74, startPoint y: 147, endPoint x: 72, endPoint y: 163, distance: 16.1
click at [74, 148] on button "Articles" at bounding box center [64, 142] width 34 height 26
click at [103, 163] on button "Page Settings" at bounding box center [80, 175] width 65 height 26
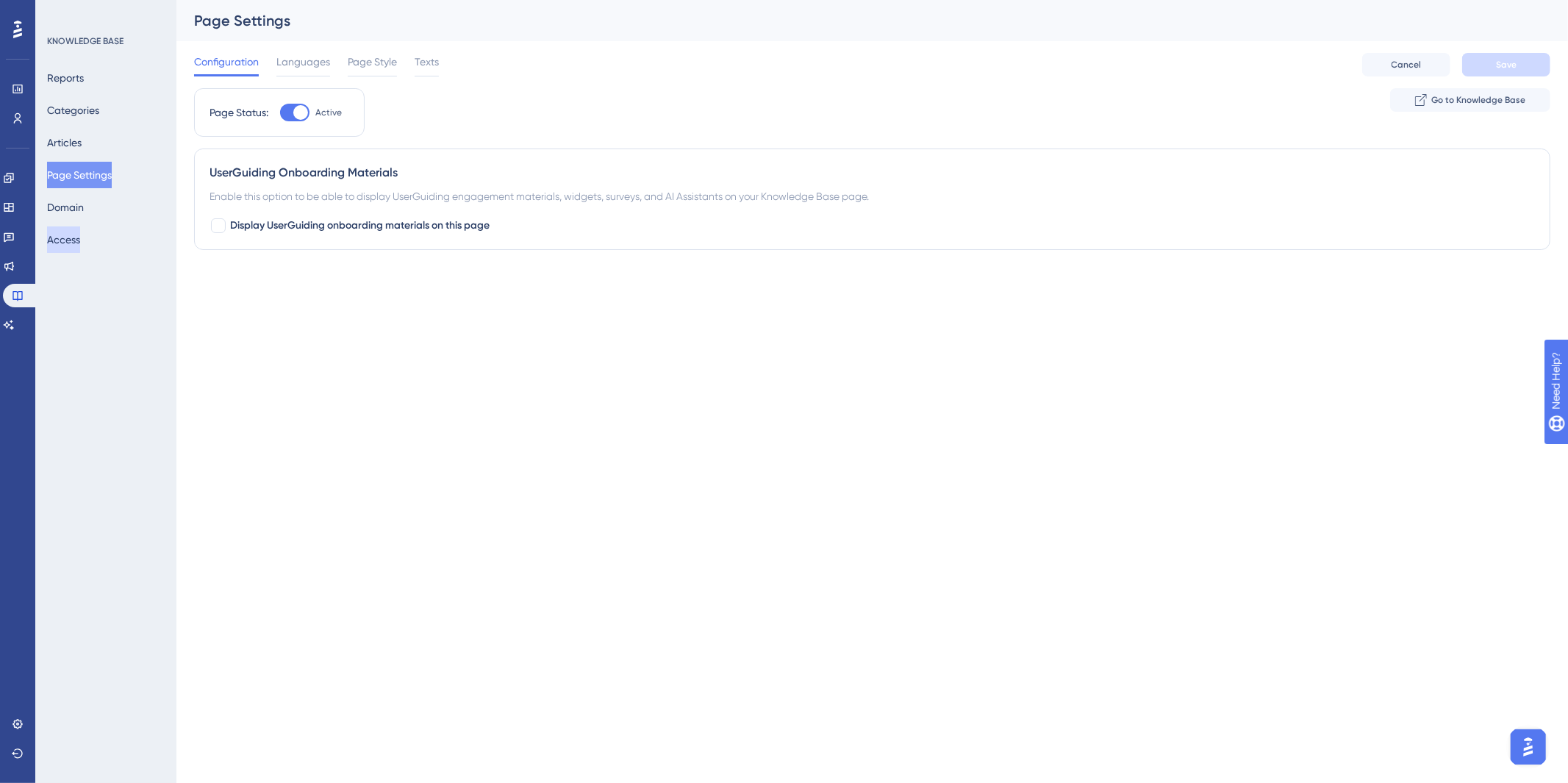
click at [80, 227] on button "Access" at bounding box center [64, 240] width 33 height 26
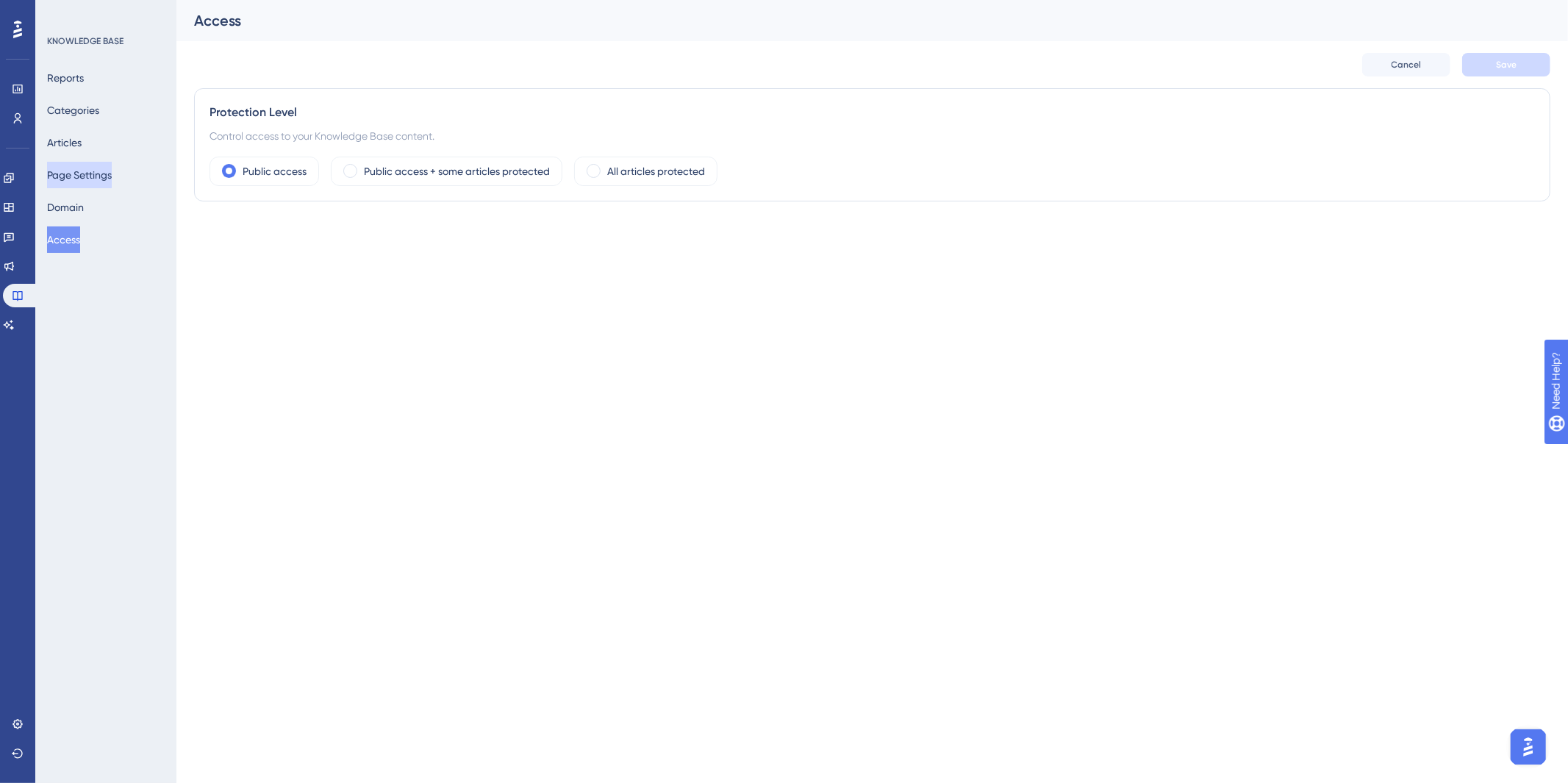
click at [74, 167] on button "Page Settings" at bounding box center [80, 175] width 65 height 26
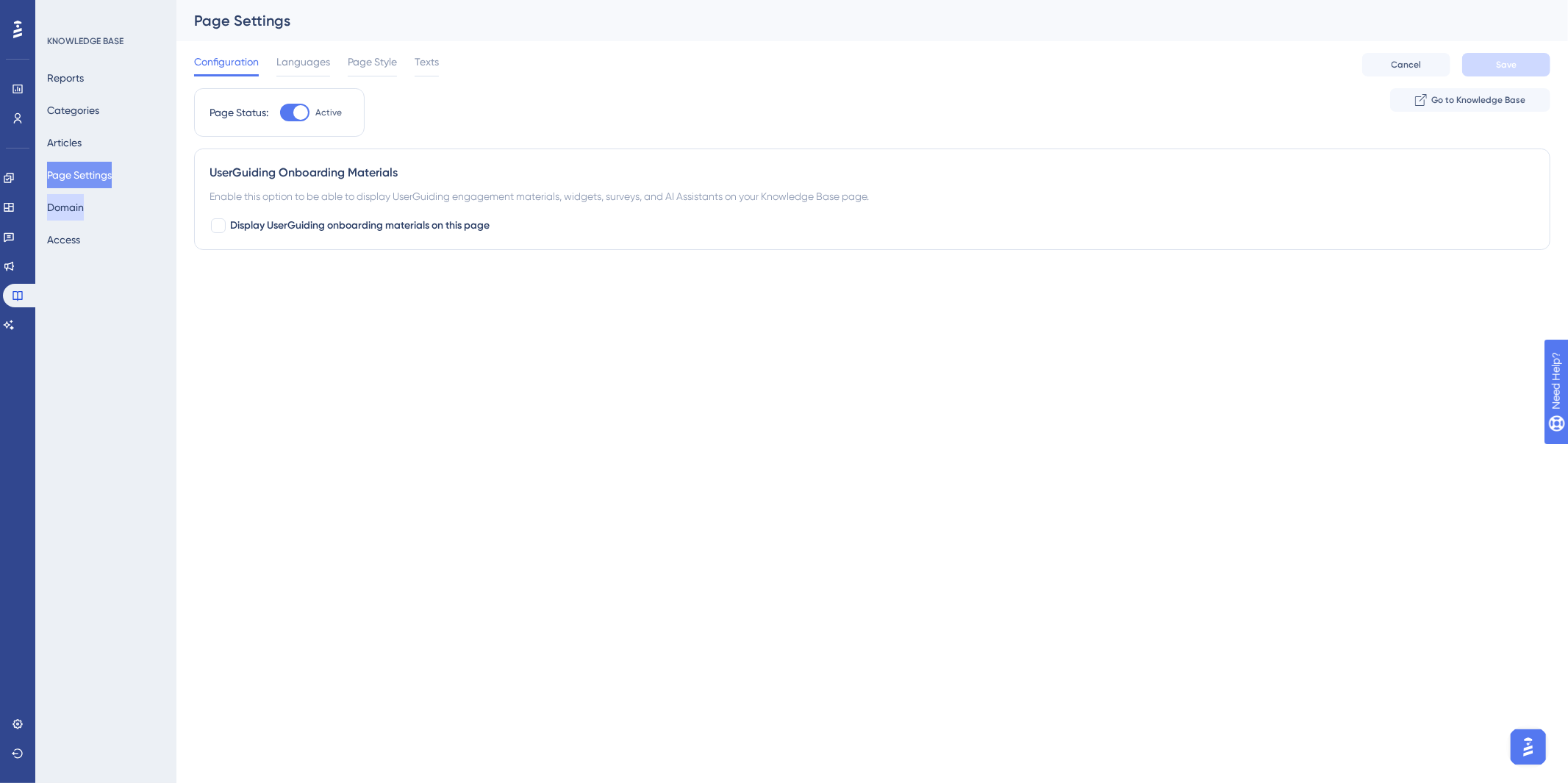
click at [72, 208] on button "Domain" at bounding box center [66, 207] width 37 height 26
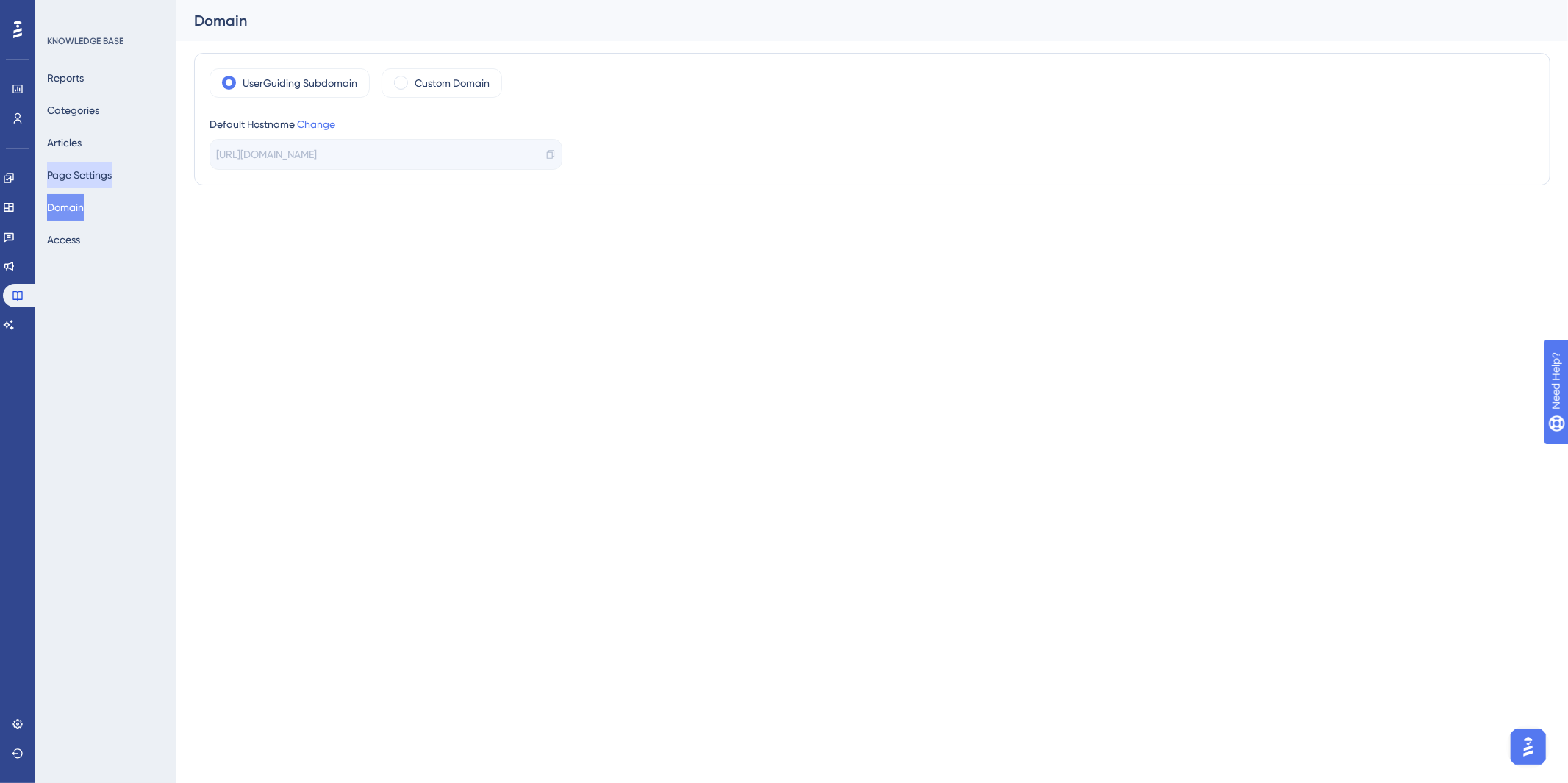
click at [92, 167] on button "Page Settings" at bounding box center [80, 175] width 65 height 26
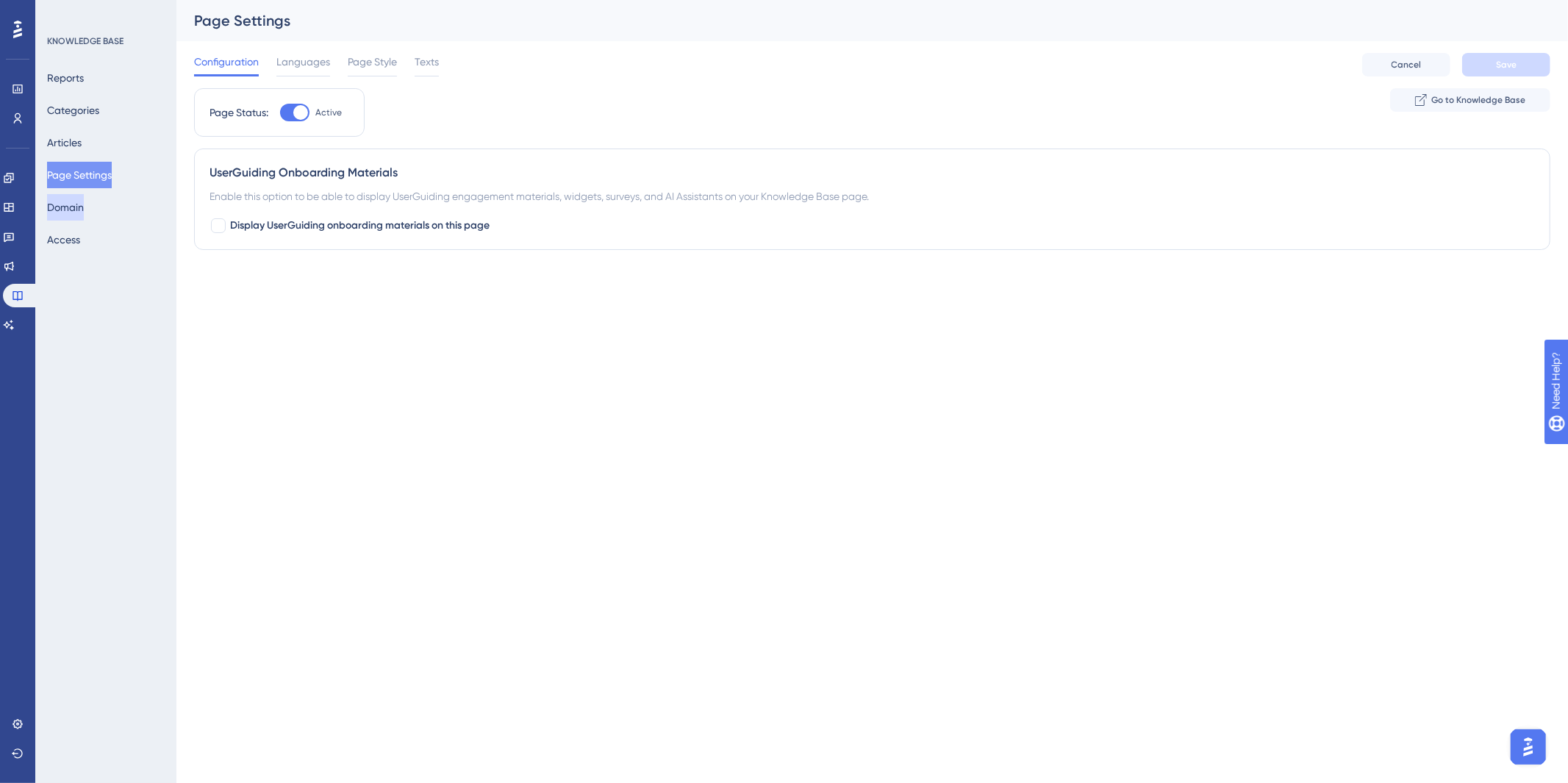
click at [82, 204] on button "Domain" at bounding box center [66, 207] width 37 height 26
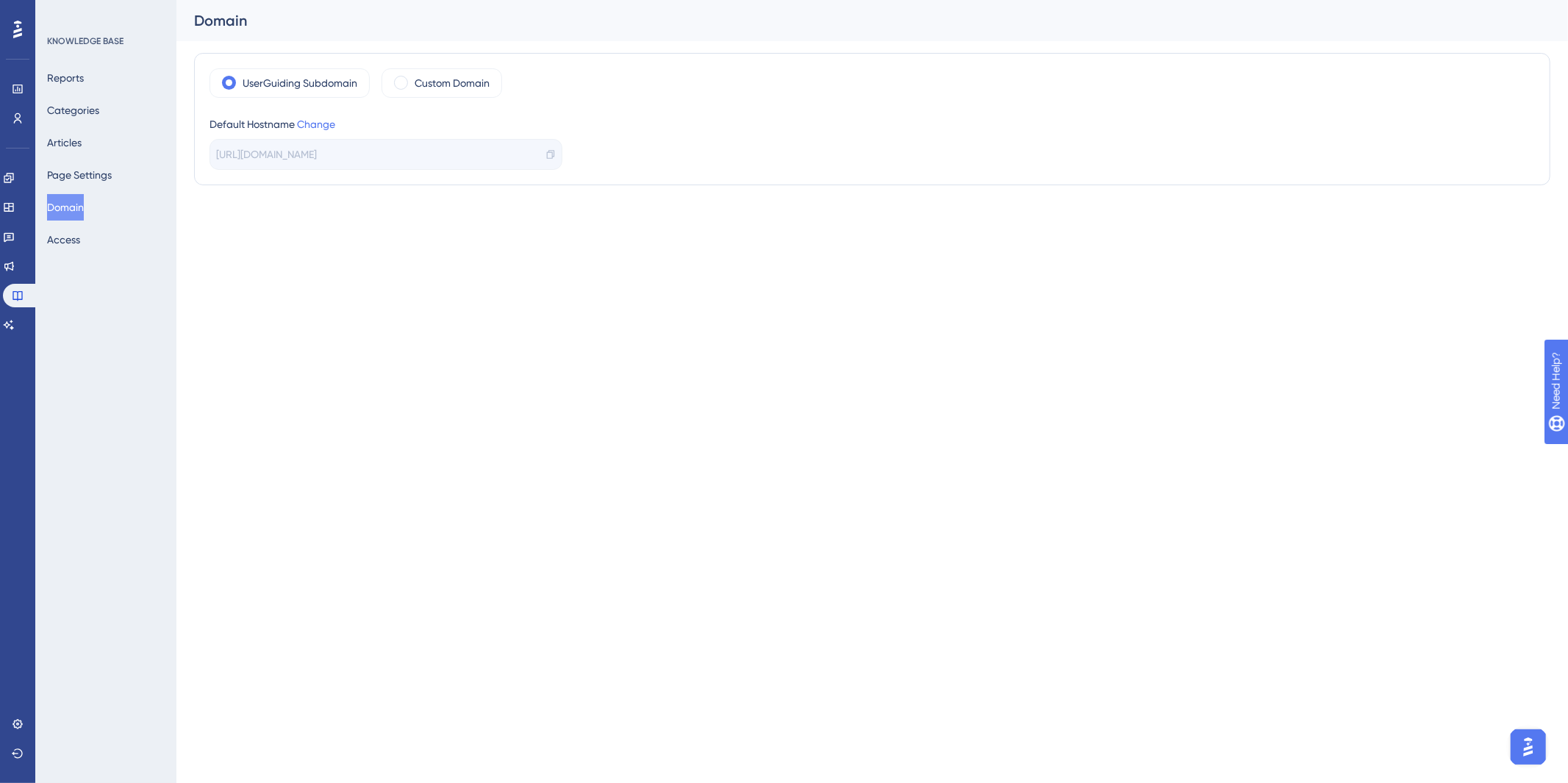
drag, startPoint x: 65, startPoint y: 221, endPoint x: 967, endPoint y: 410, distance: 921.6
drag, startPoint x: 967, startPoint y: 410, endPoint x: 581, endPoint y: 318, distance: 396.8
click at [644, 0] on html "Performance Users Engagement Widgets Feedback Product Updates Knowledge Base AI…" at bounding box center [784, 0] width 1568 height 0
click at [326, 124] on link "Change" at bounding box center [316, 124] width 38 height 12
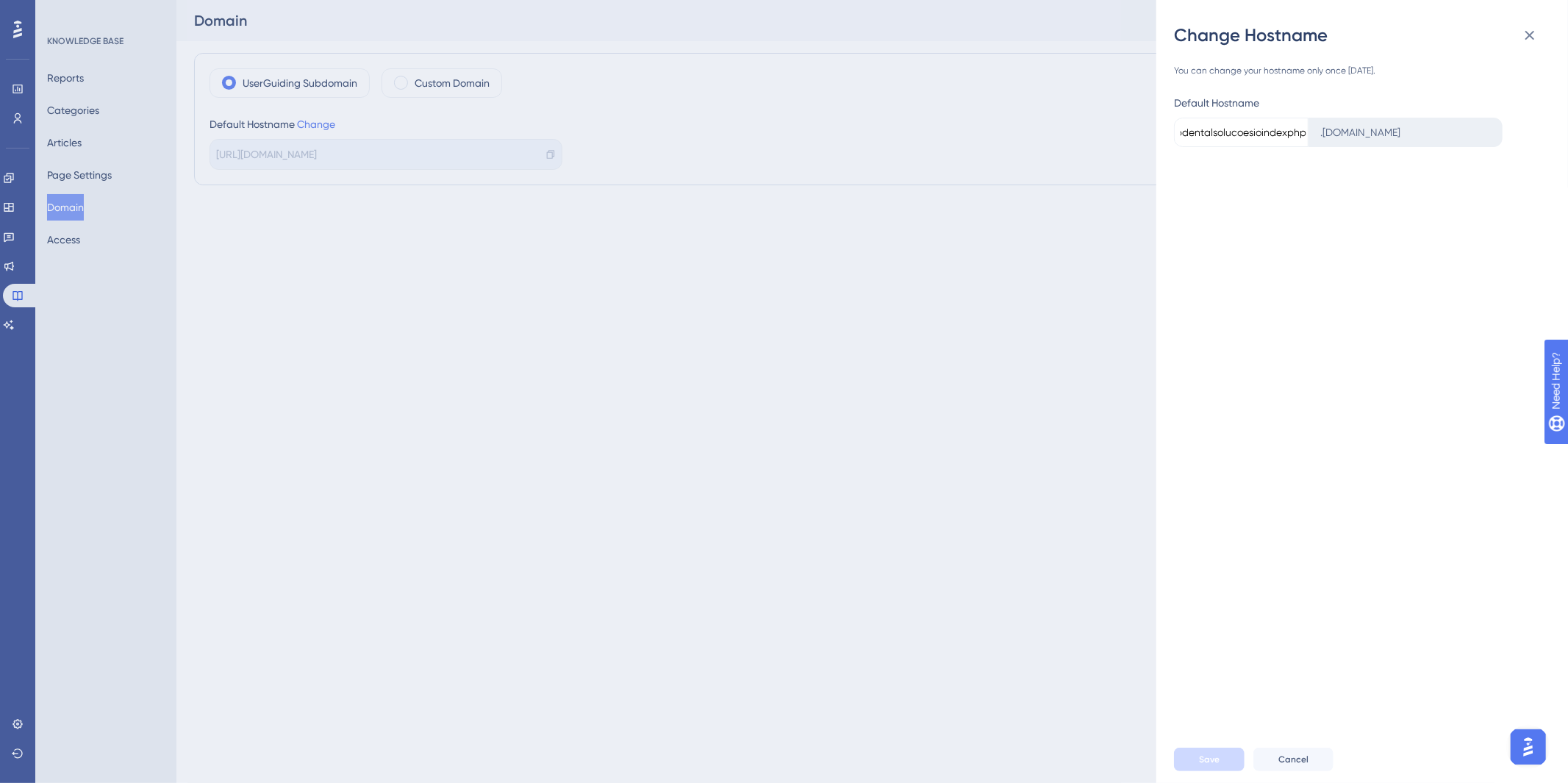
scroll to position [0, 66]
drag, startPoint x: 1176, startPoint y: 134, endPoint x: 1299, endPoint y: 131, distance: 123.0
click at [1299, 131] on div "sistemawebdentalsolucoesioindexphp . updates.userguiding.com" at bounding box center [1356, 129] width 365 height 35
click at [959, 263] on div "Change Hostname You can change your hostname only once in 90 days. Default Host…" at bounding box center [784, 391] width 1568 height 783
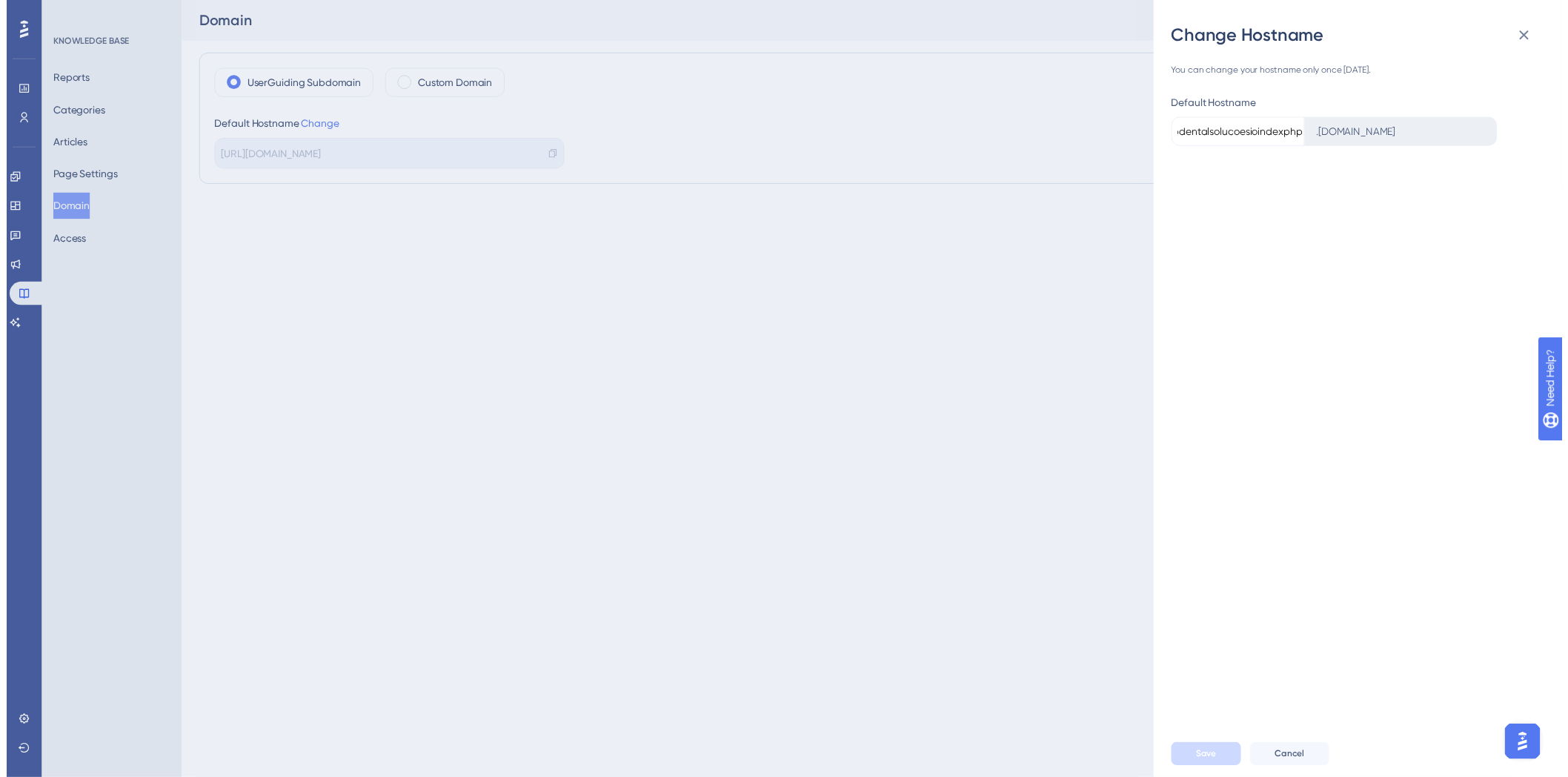
scroll to position [0, 0]
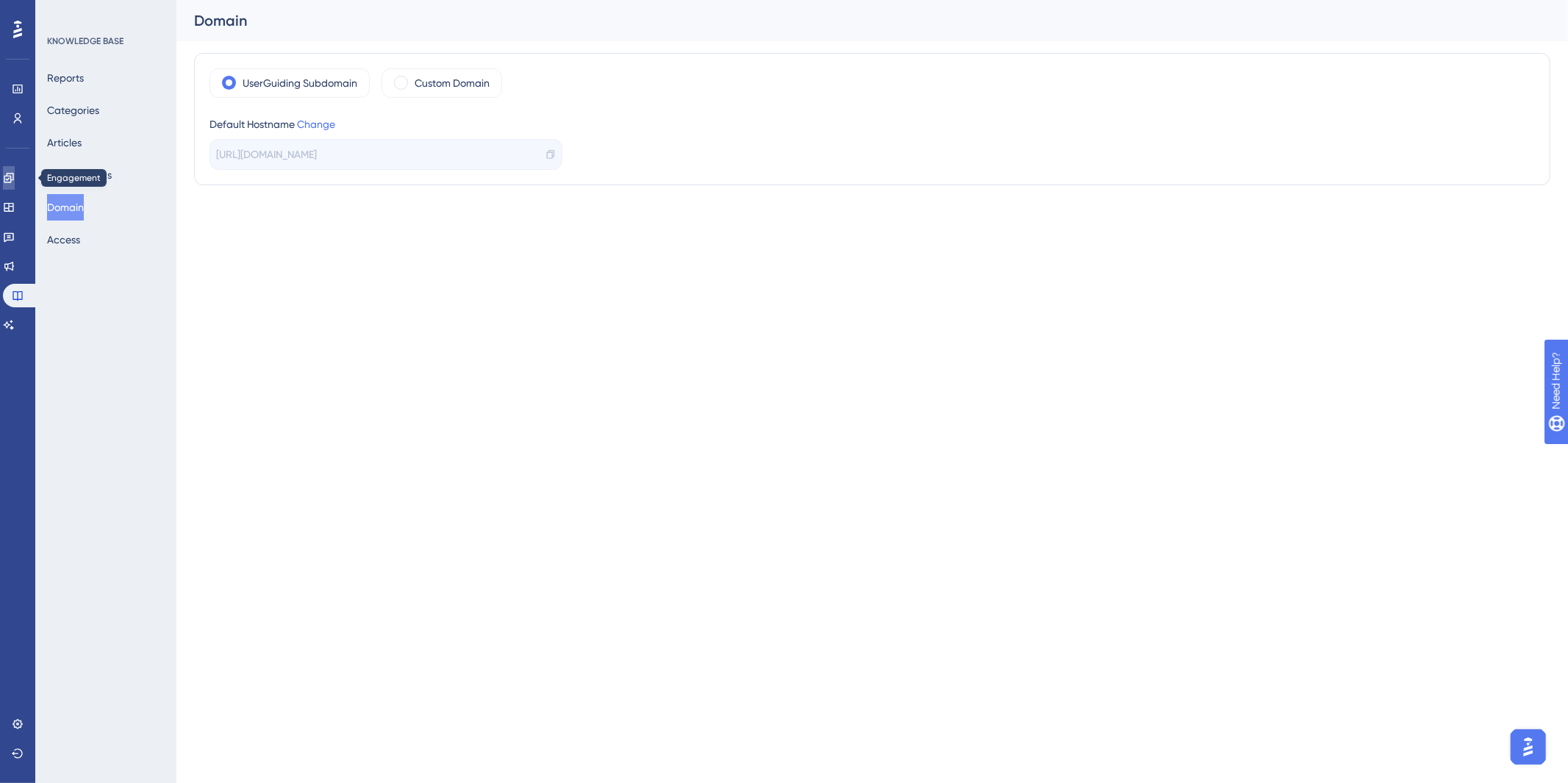
click at [15, 180] on link at bounding box center [8, 177] width 12 height 23
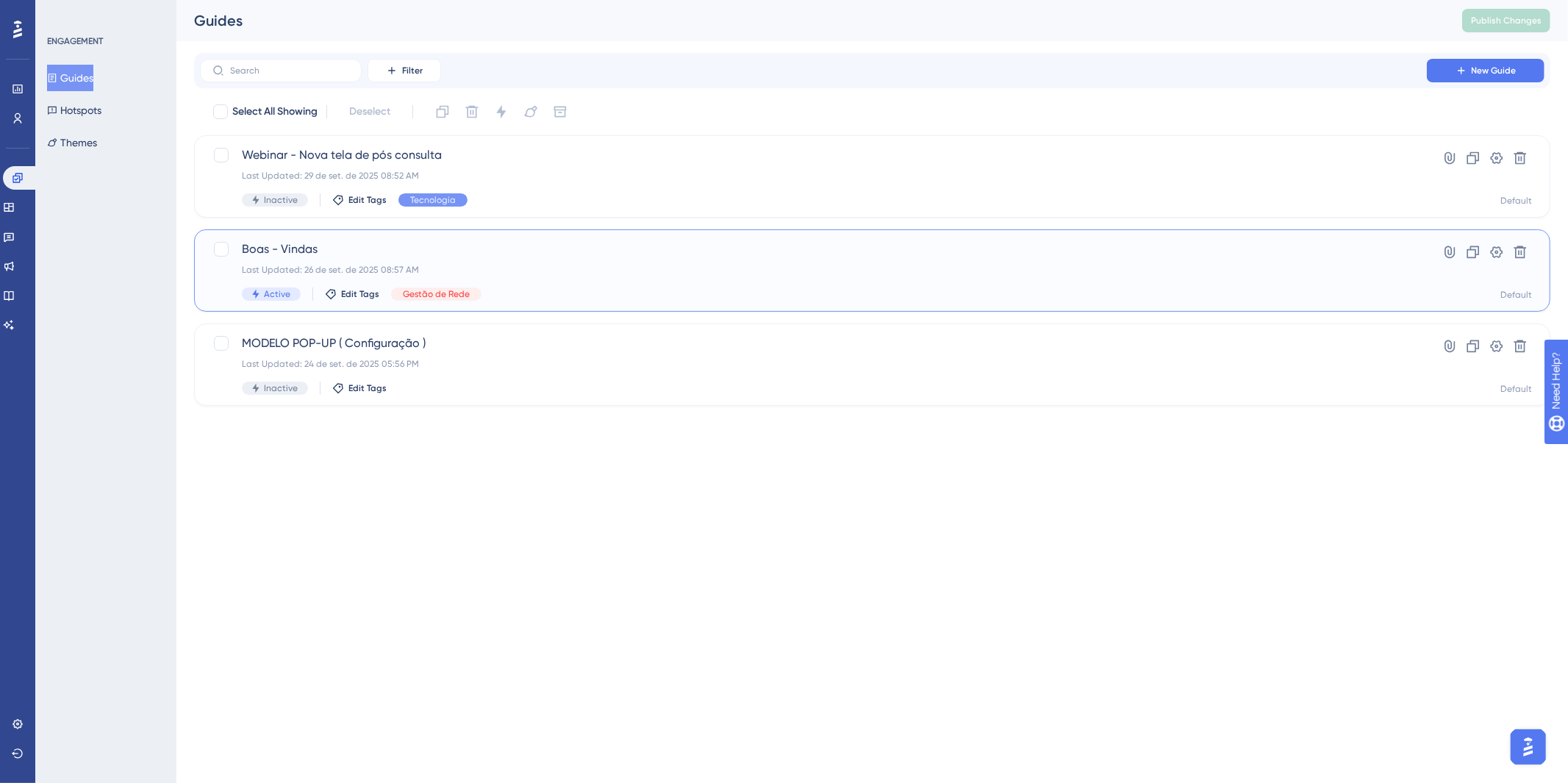
click at [569, 243] on span "Boas - Vindas" at bounding box center [813, 249] width 1143 height 18
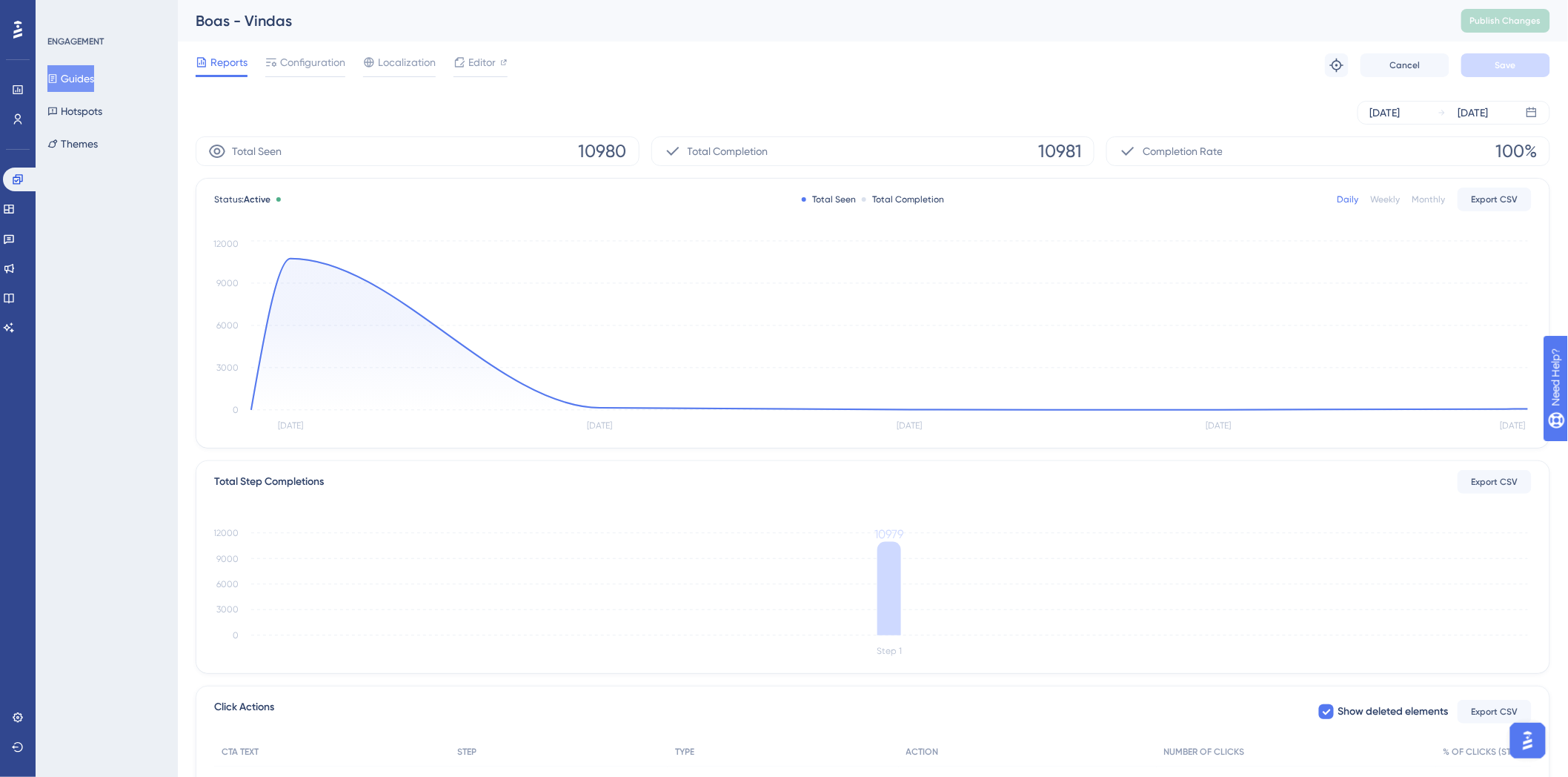
click at [26, 195] on div "Engagement Widgets Feedback Product Updates Knowledge Base AI Assistant" at bounding box center [18, 254] width 30 height 172
click at [15, 201] on link at bounding box center [8, 209] width 12 height 23
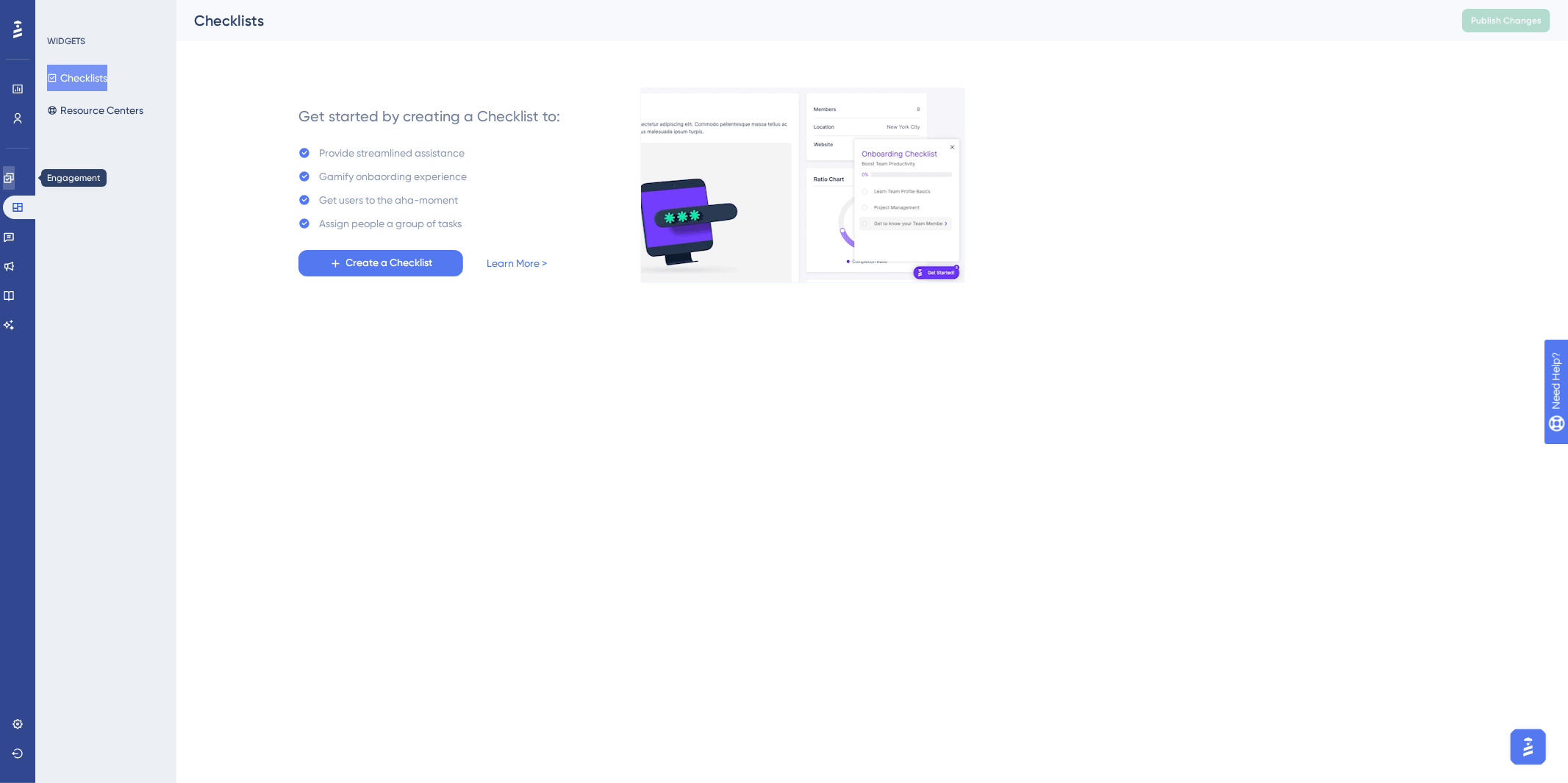
click at [15, 176] on link at bounding box center [8, 177] width 12 height 23
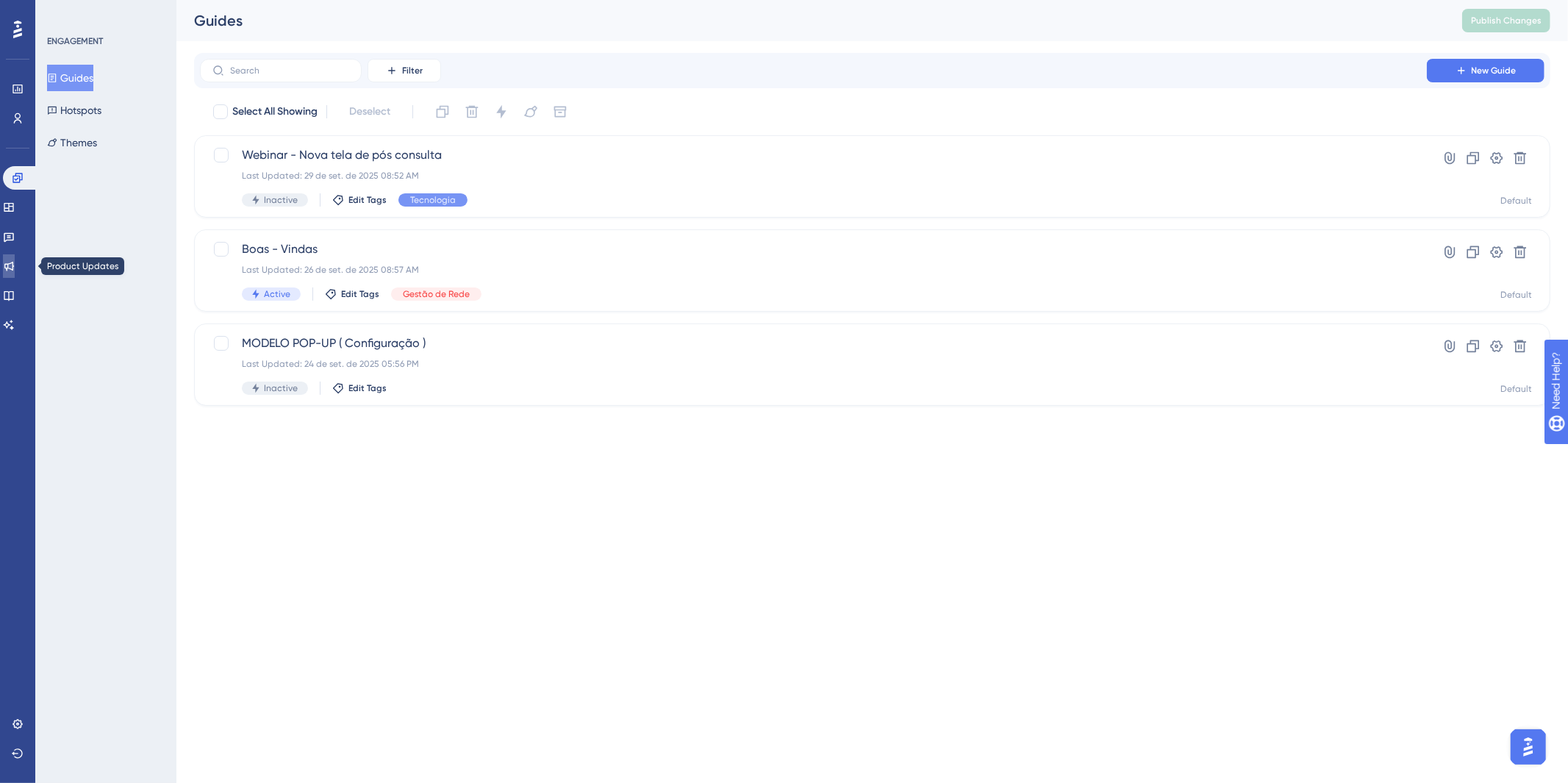
click at [15, 263] on link at bounding box center [8, 266] width 12 height 23
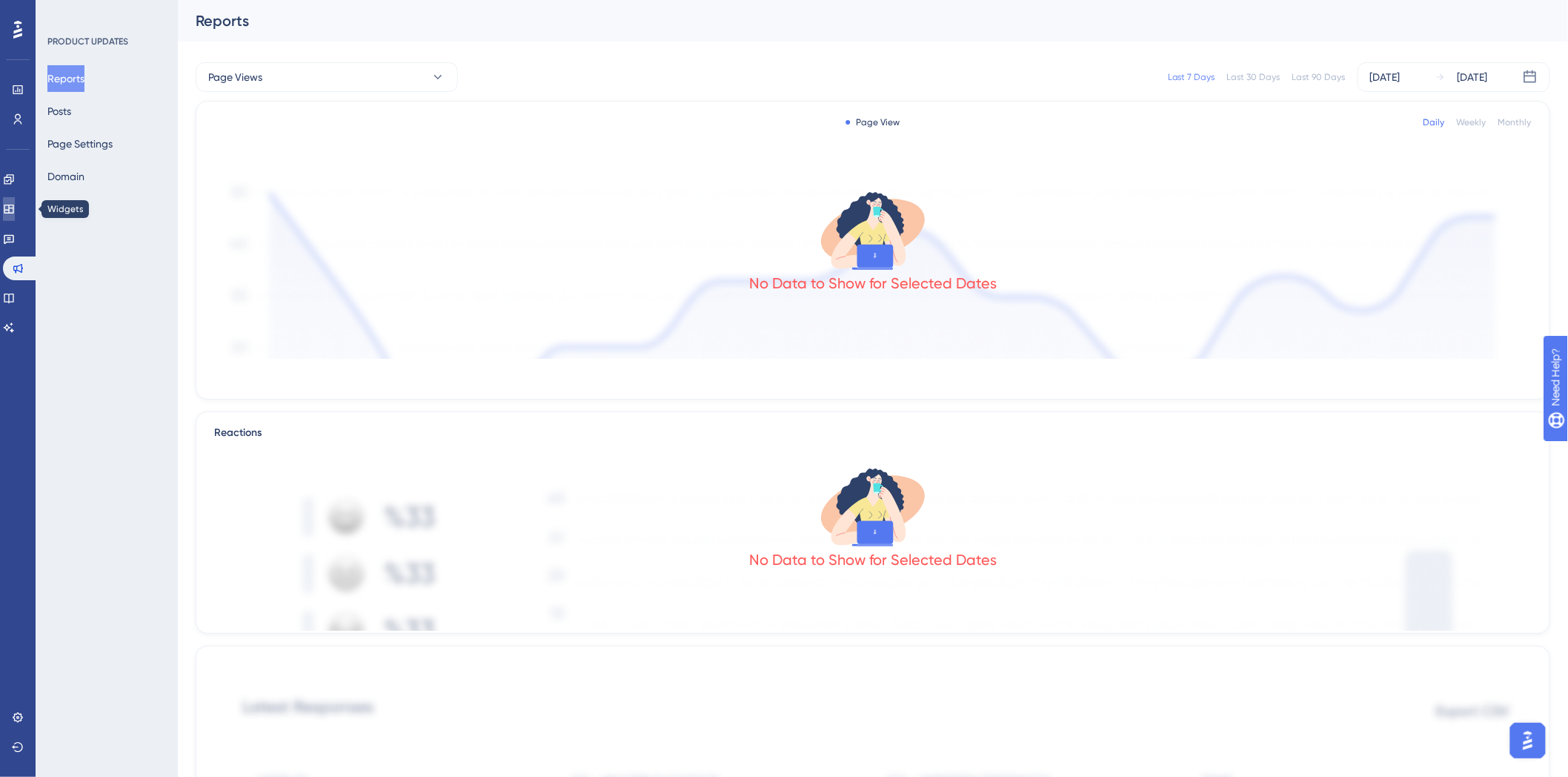
click at [15, 200] on link at bounding box center [8, 209] width 12 height 23
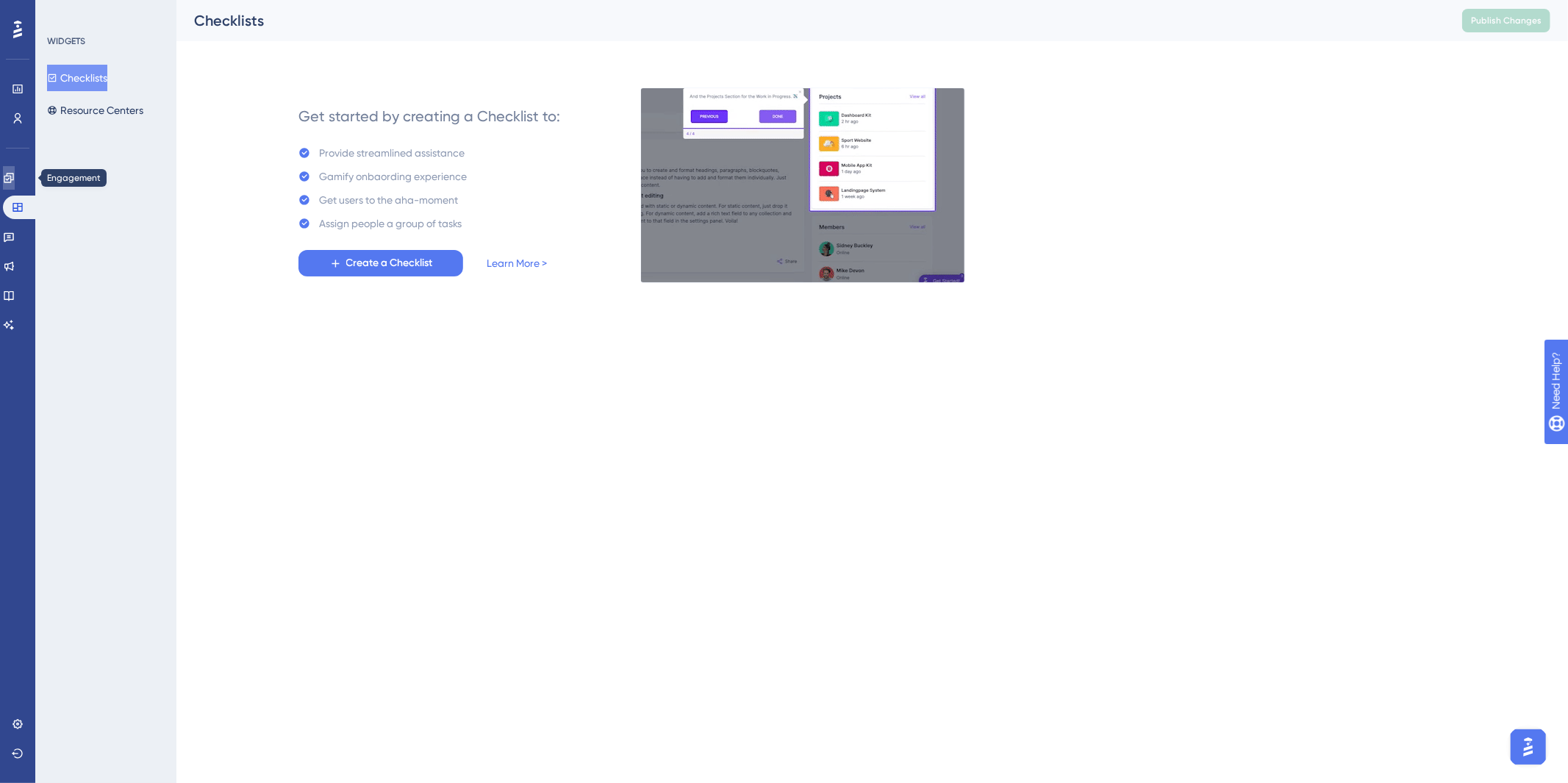
click at [15, 169] on link at bounding box center [8, 177] width 12 height 23
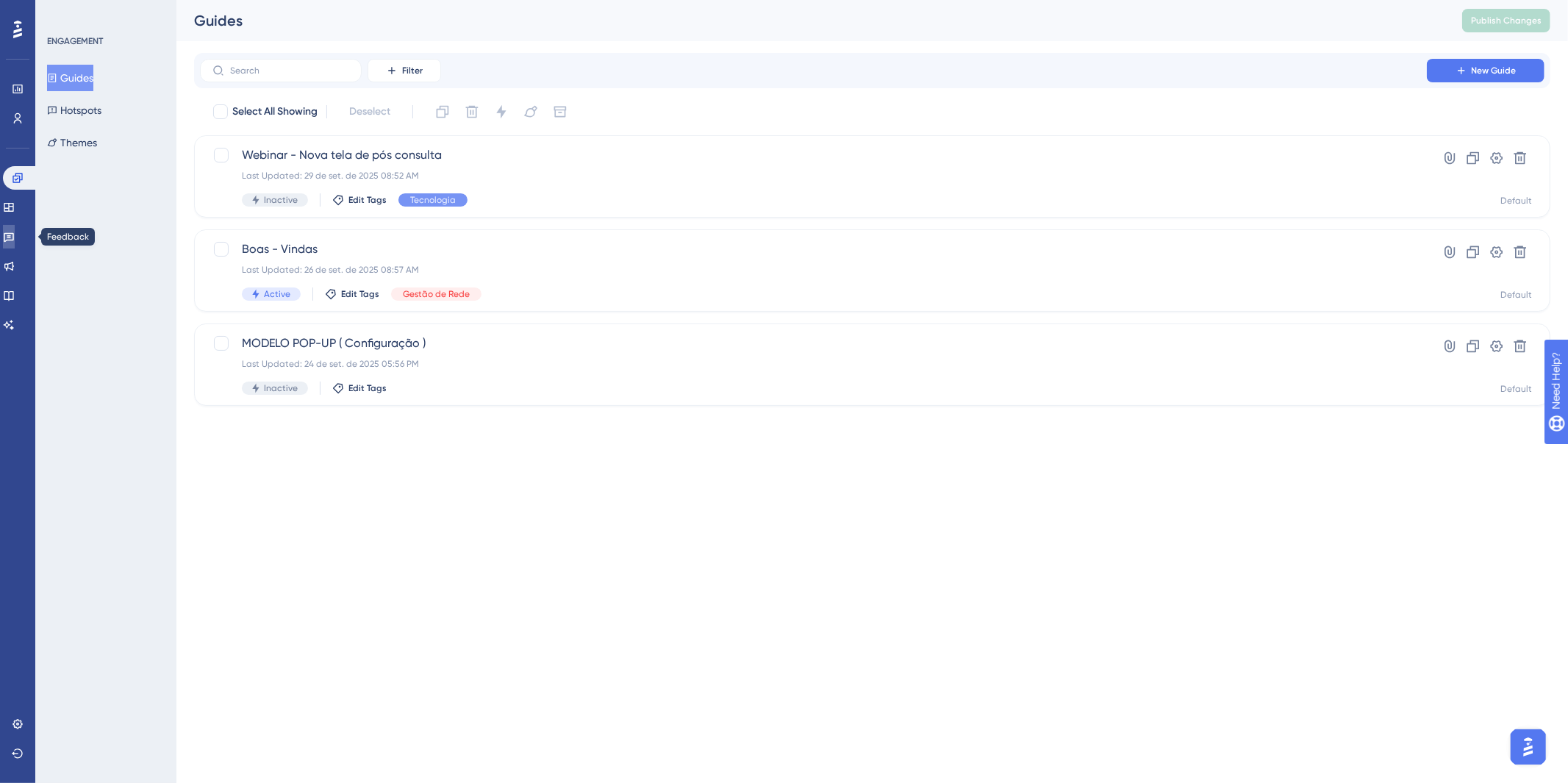
click at [7, 238] on link at bounding box center [8, 236] width 12 height 23
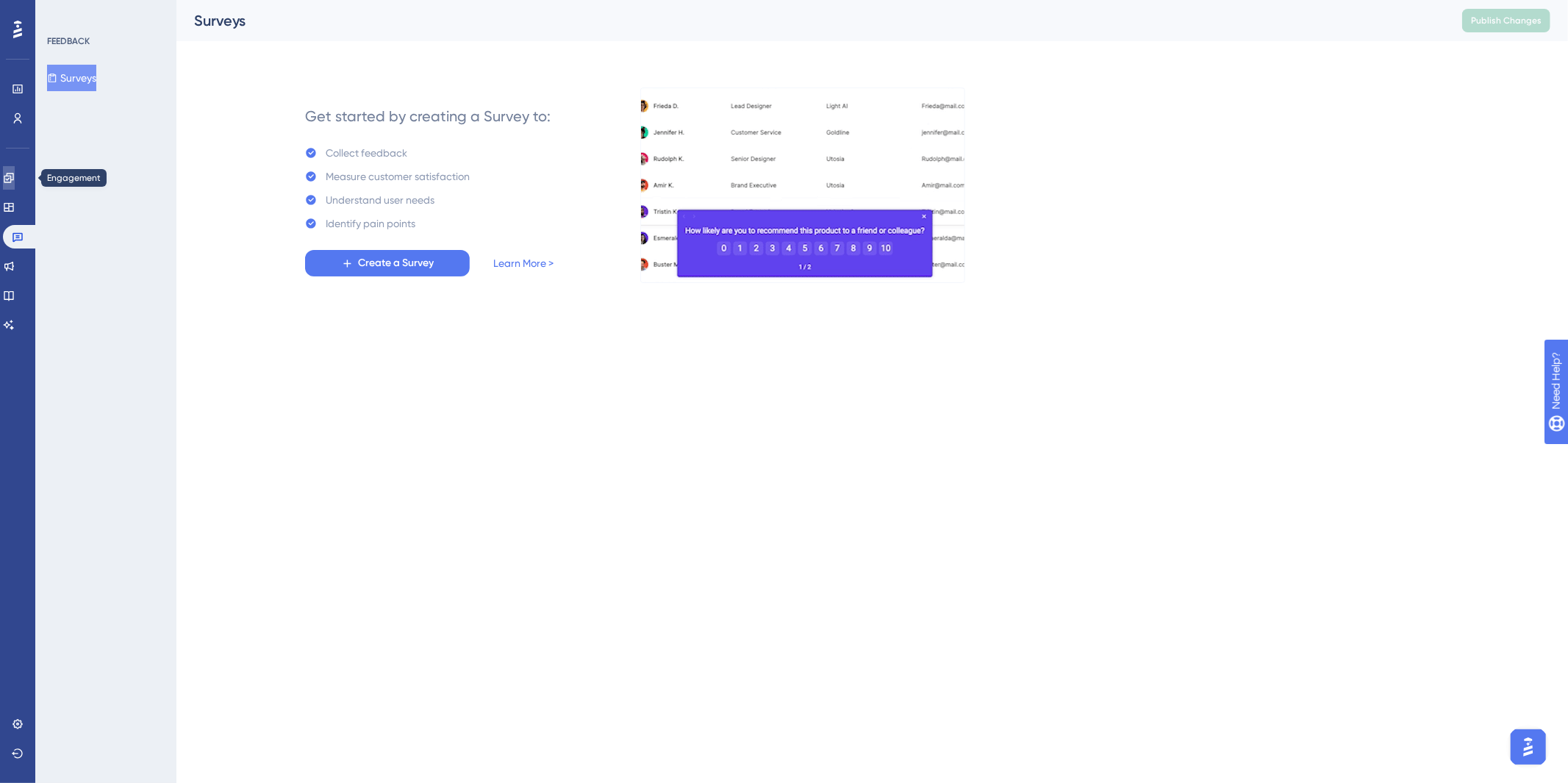
click at [15, 182] on icon at bounding box center [8, 177] width 12 height 12
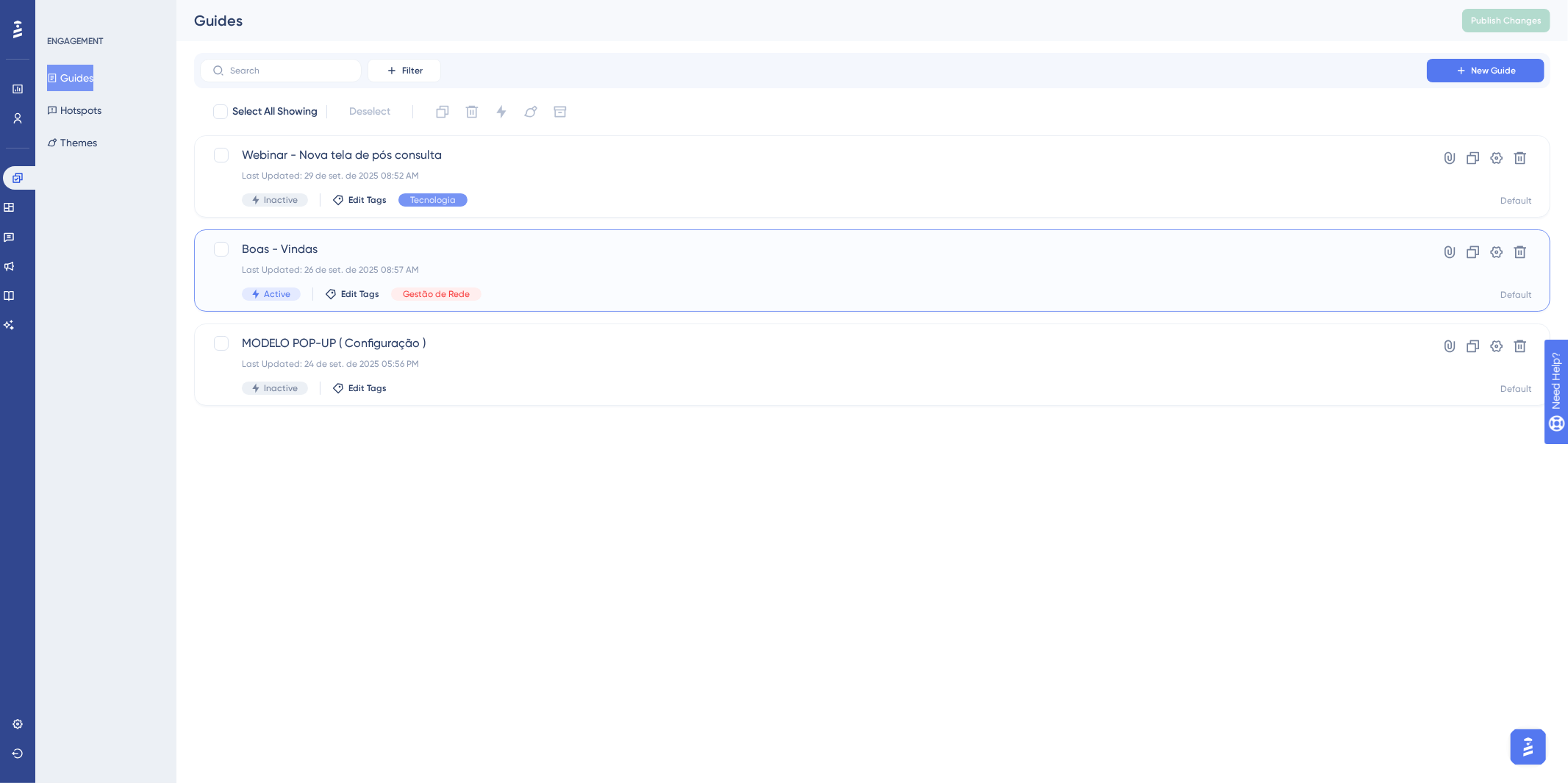
click at [703, 269] on div "Last Updated: 26 de set. de 2025 08:57 AM" at bounding box center [813, 269] width 1143 height 12
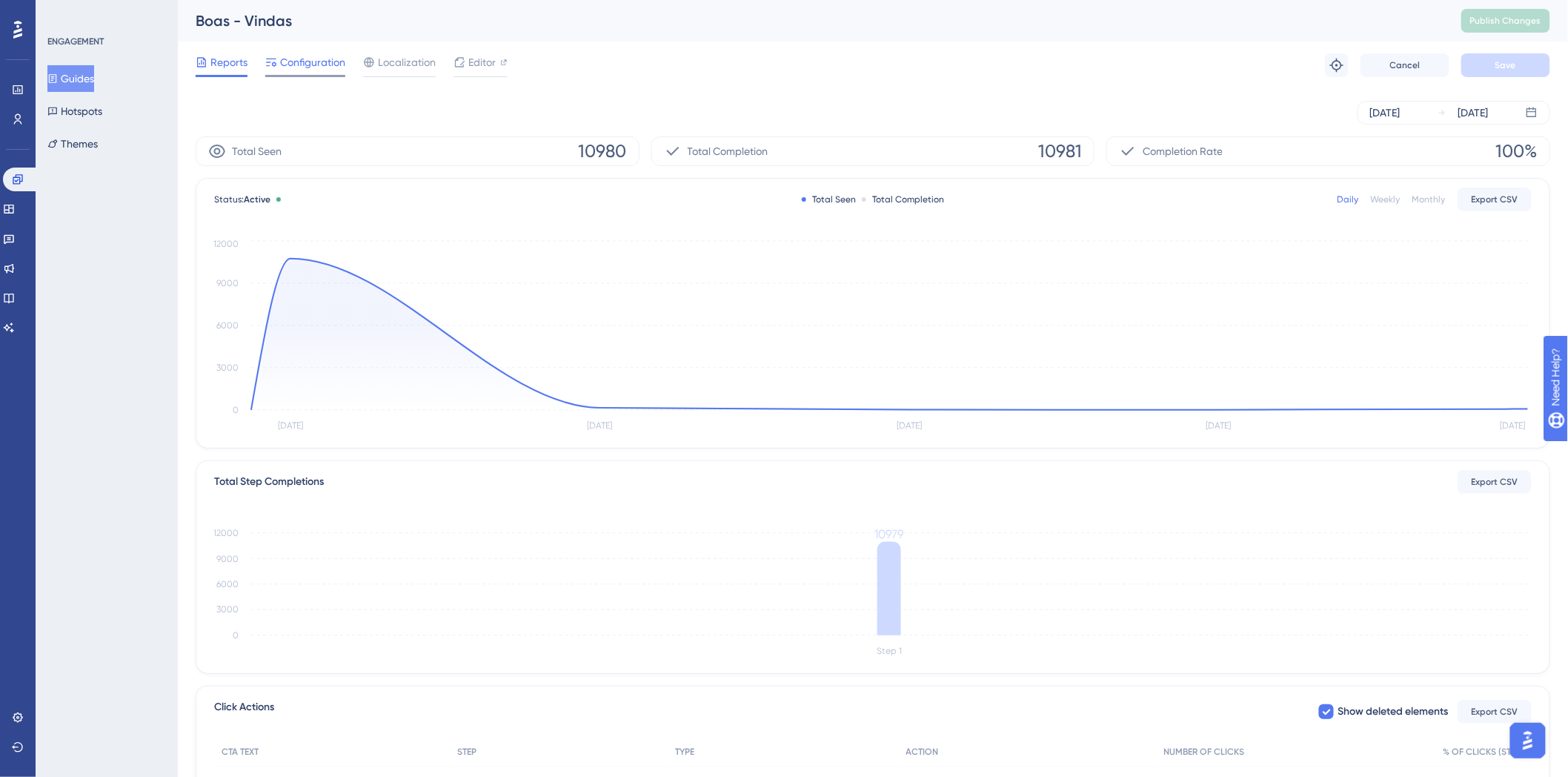
click at [343, 68] on span "Configuration" at bounding box center [313, 62] width 66 height 18
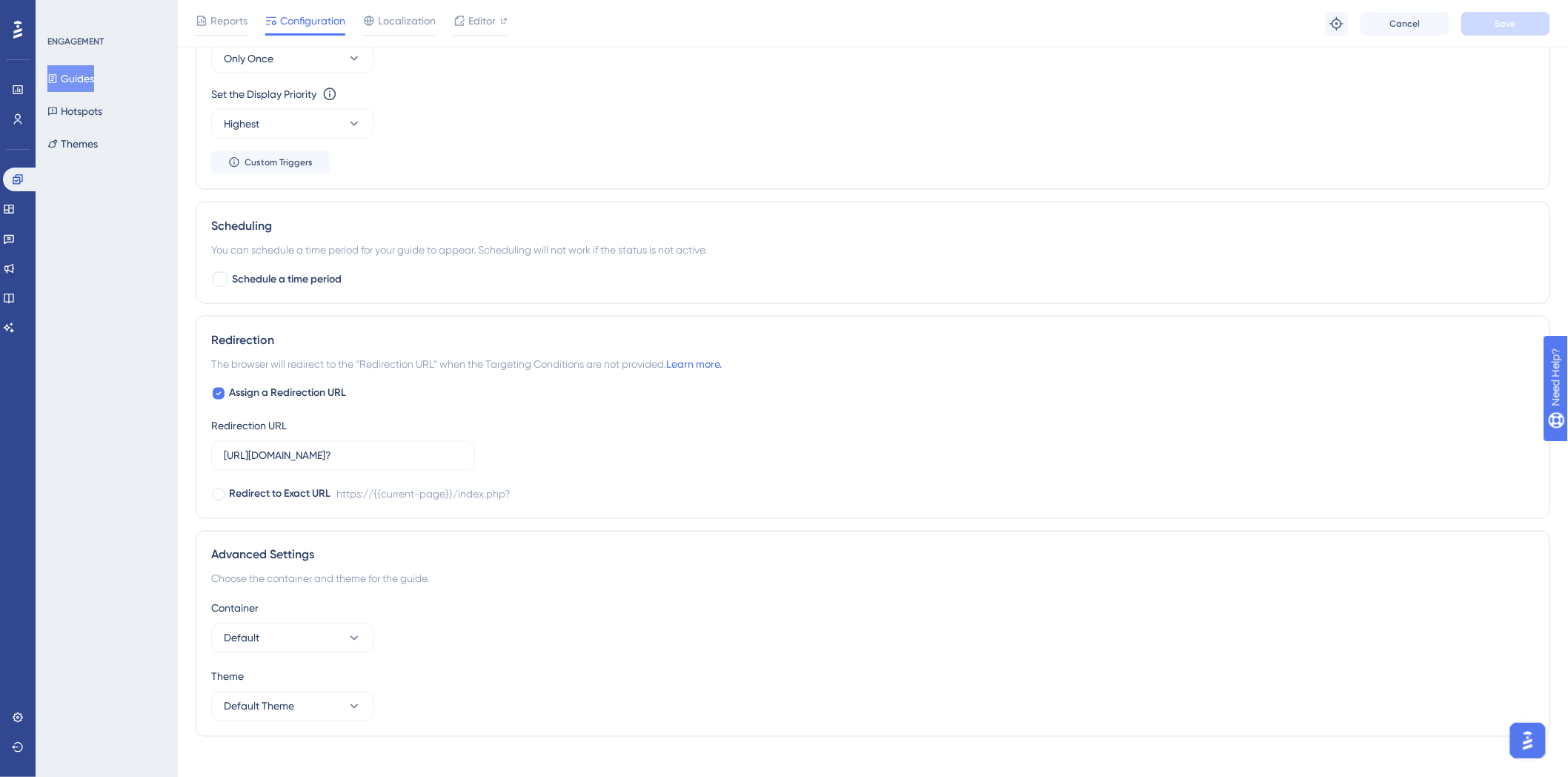
scroll to position [801, 0]
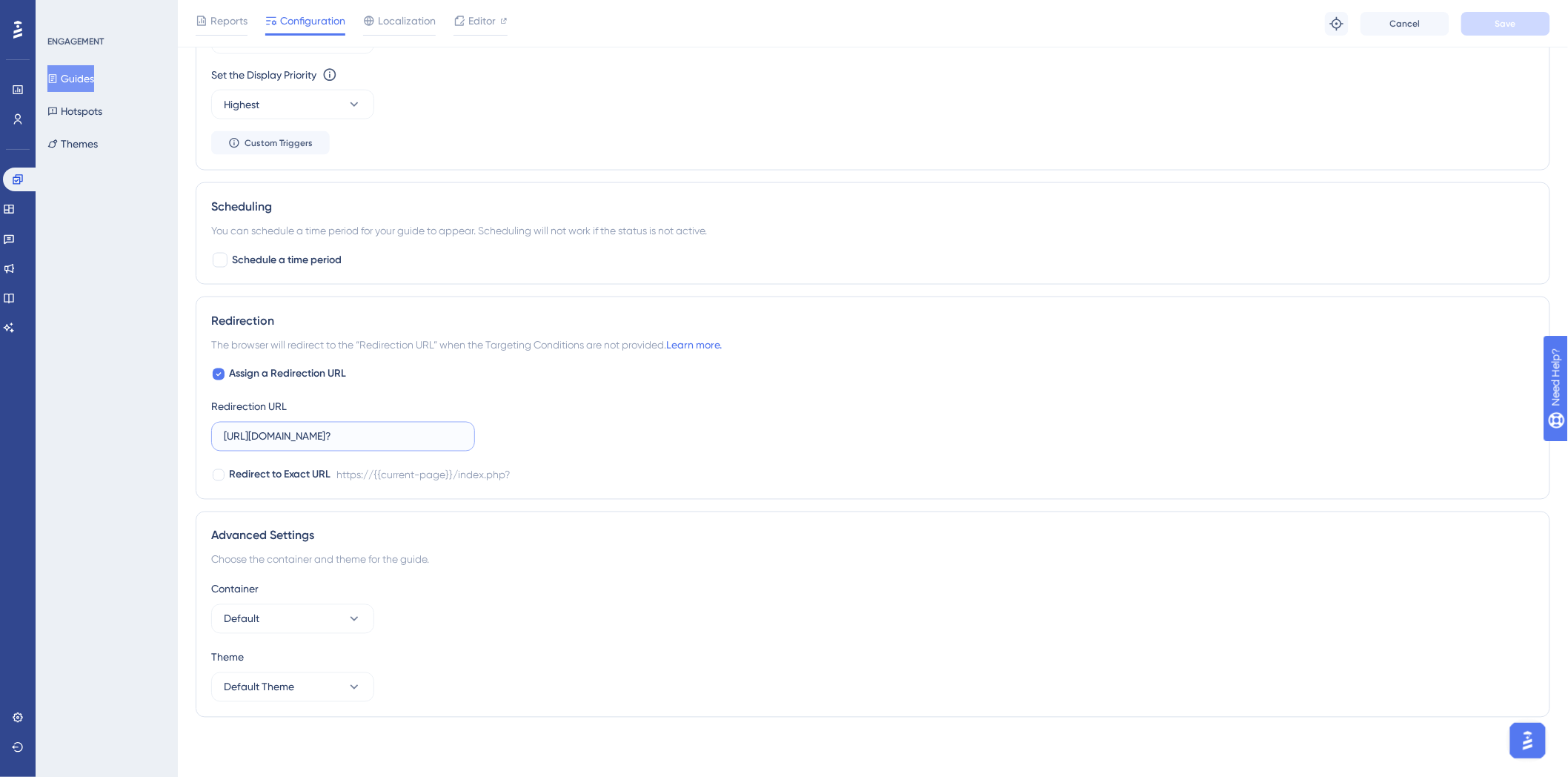
click at [270, 440] on input "https://sistema.webdentalsolucoes.io/index.php?" at bounding box center [343, 436] width 239 height 16
drag, startPoint x: 261, startPoint y: 439, endPoint x: 403, endPoint y: 443, distance: 142.1
click at [403, 443] on input "https://sistema.webdentalsolucoes.io/index.php?" at bounding box center [343, 436] width 239 height 16
click at [964, 250] on div "Scheduling You can schedule a time period for your guide to appear. Scheduling …" at bounding box center [872, 233] width 1355 height 102
click at [27, 285] on div "Engagement Widgets Feedback Product Updates Knowledge Base AI Assistant" at bounding box center [18, 254] width 30 height 172
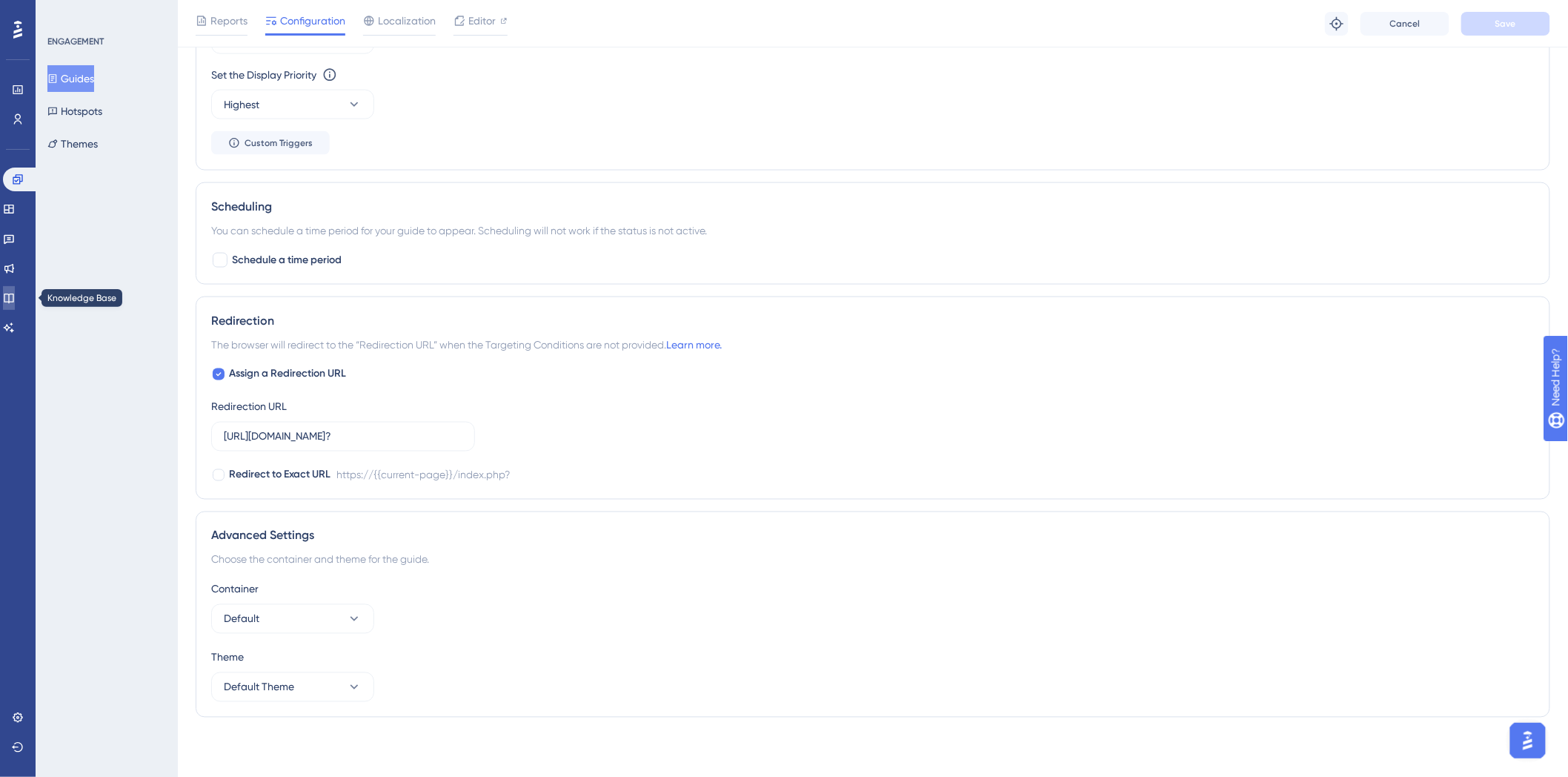
click at [15, 286] on link at bounding box center [8, 298] width 12 height 23
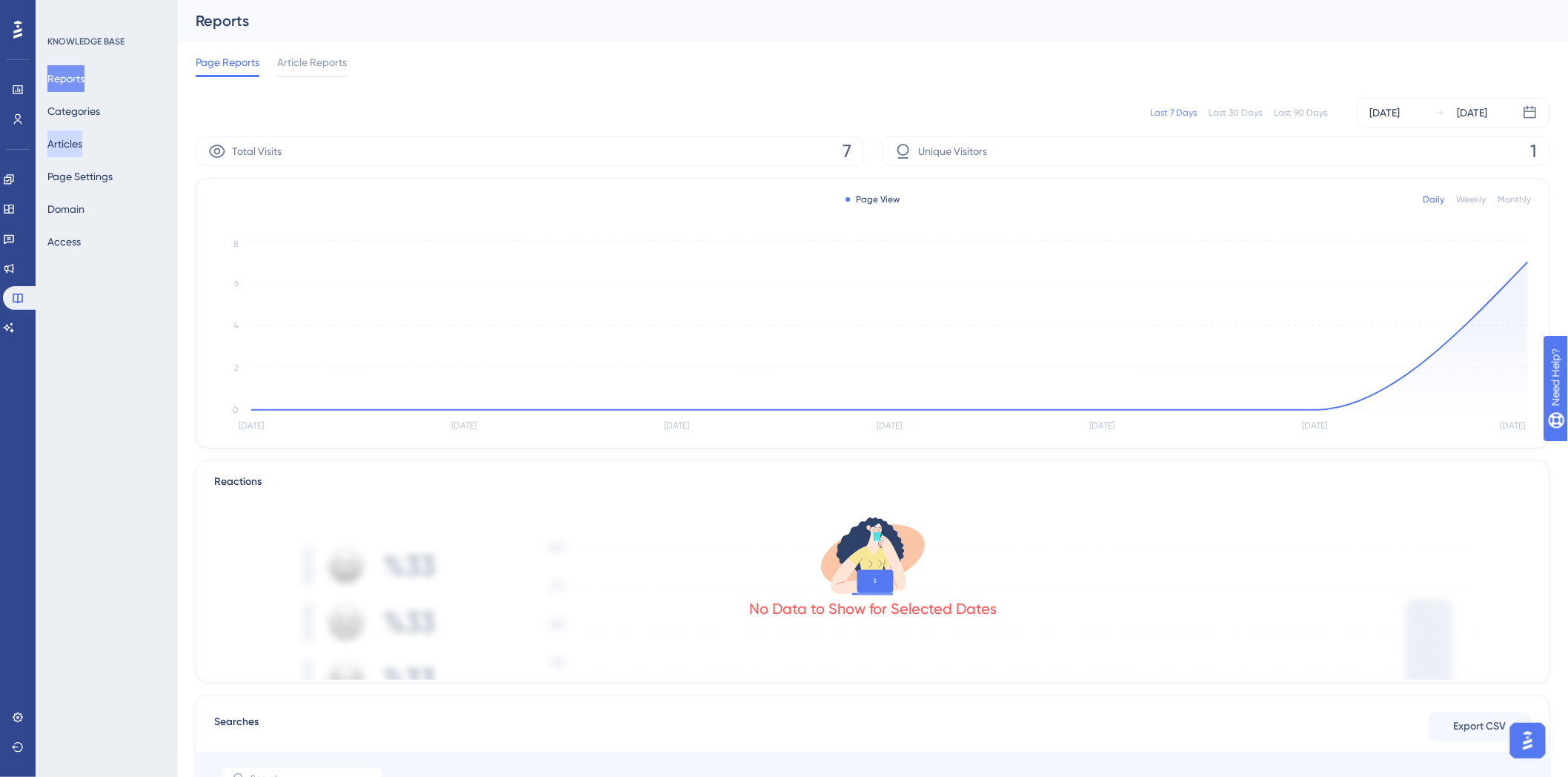
click at [79, 150] on button "Articles" at bounding box center [65, 143] width 35 height 26
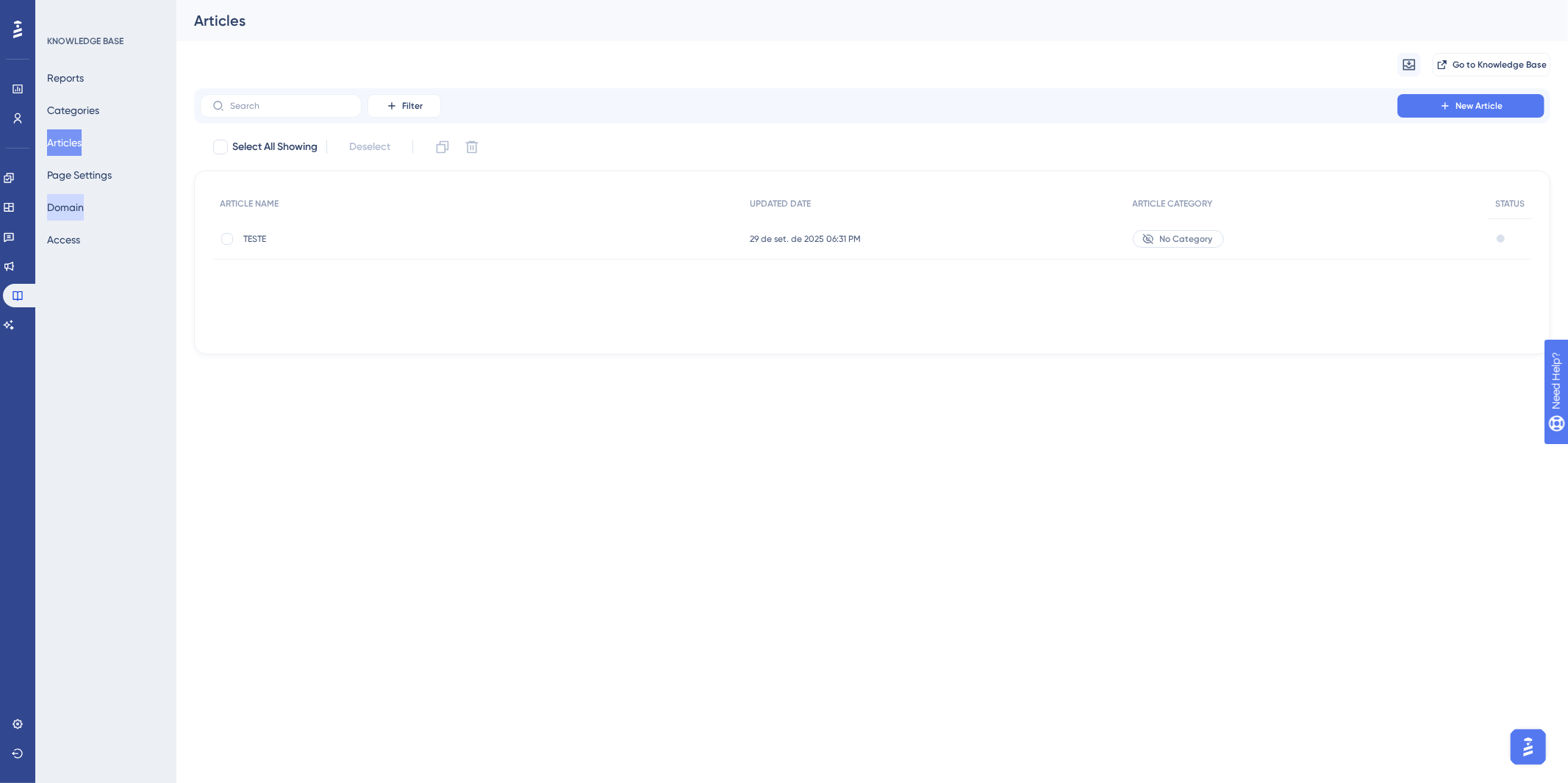
click at [84, 210] on button "Domain" at bounding box center [66, 207] width 37 height 26
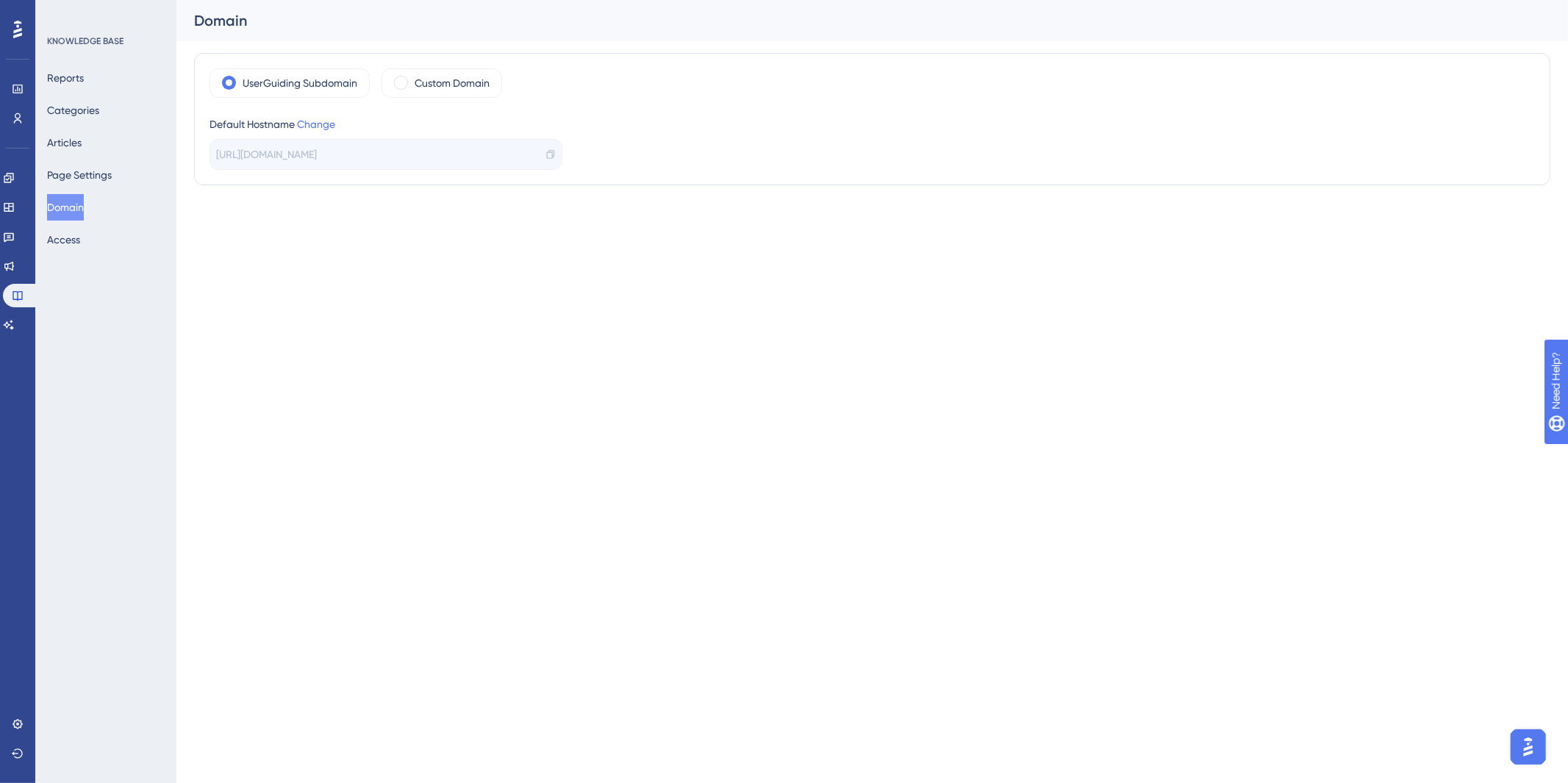
click at [326, 131] on div "Default Hostname Change" at bounding box center [386, 124] width 353 height 18
click at [326, 130] on div "Default Hostname Change" at bounding box center [386, 124] width 353 height 18
click at [325, 124] on link "Change" at bounding box center [316, 124] width 38 height 12
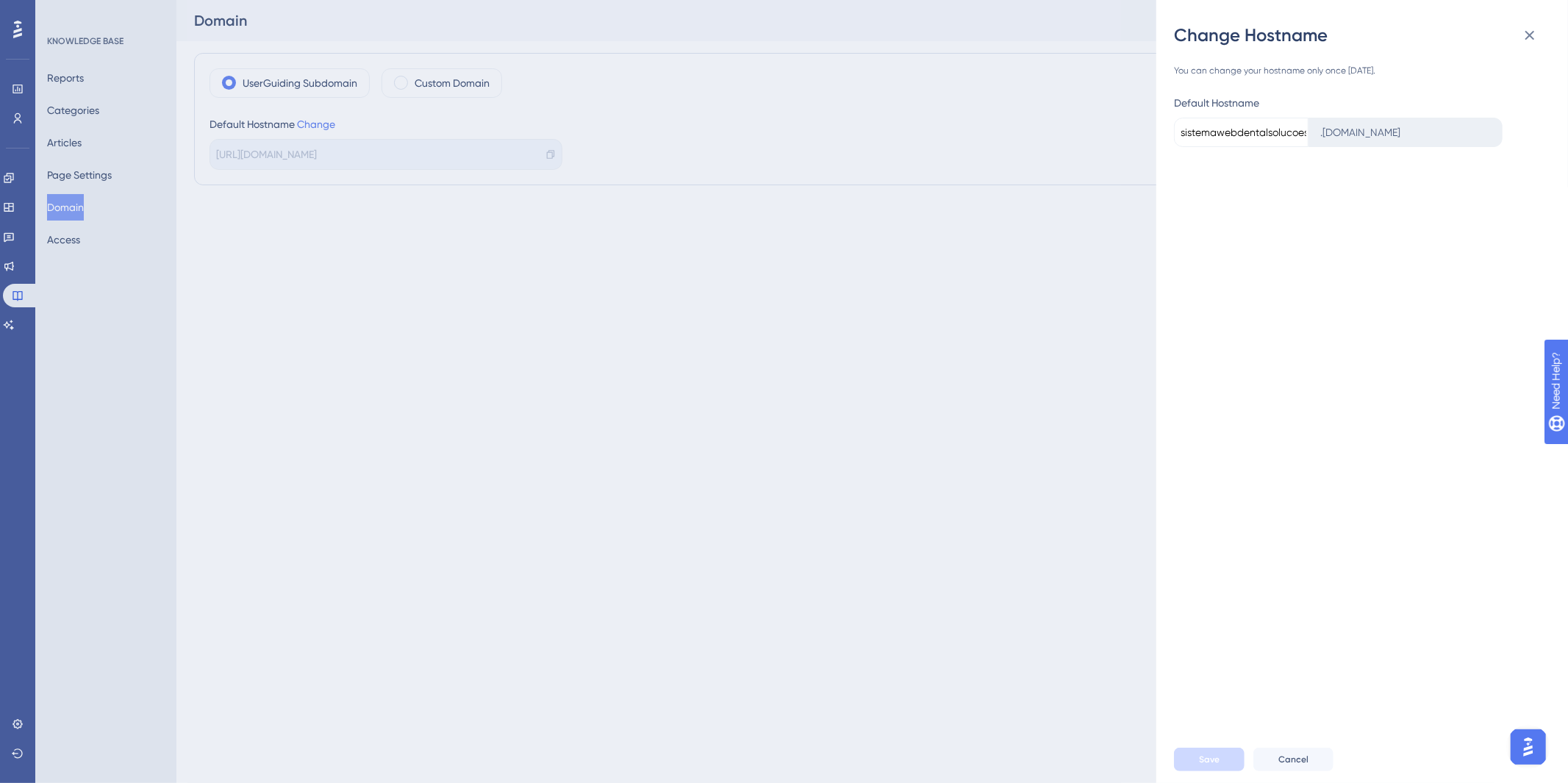
click at [1194, 135] on input "sistemawebdentalsolucoesioindexphp" at bounding box center [1241, 133] width 135 height 30
paste input
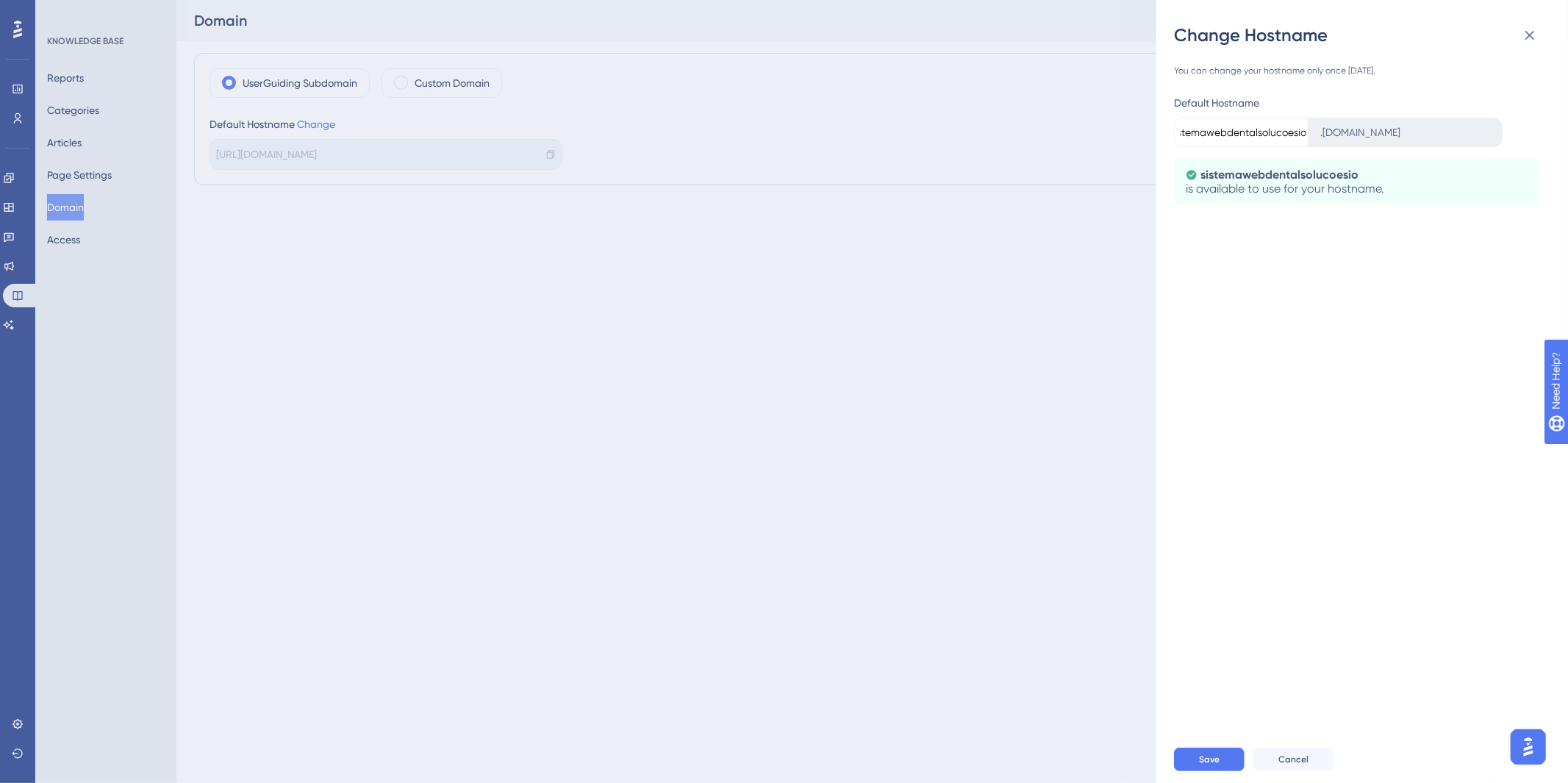
scroll to position [0, 20]
type input "sistemawebdentalsolucoesio"
click at [1205, 756] on span "Save" at bounding box center [1209, 759] width 20 height 12
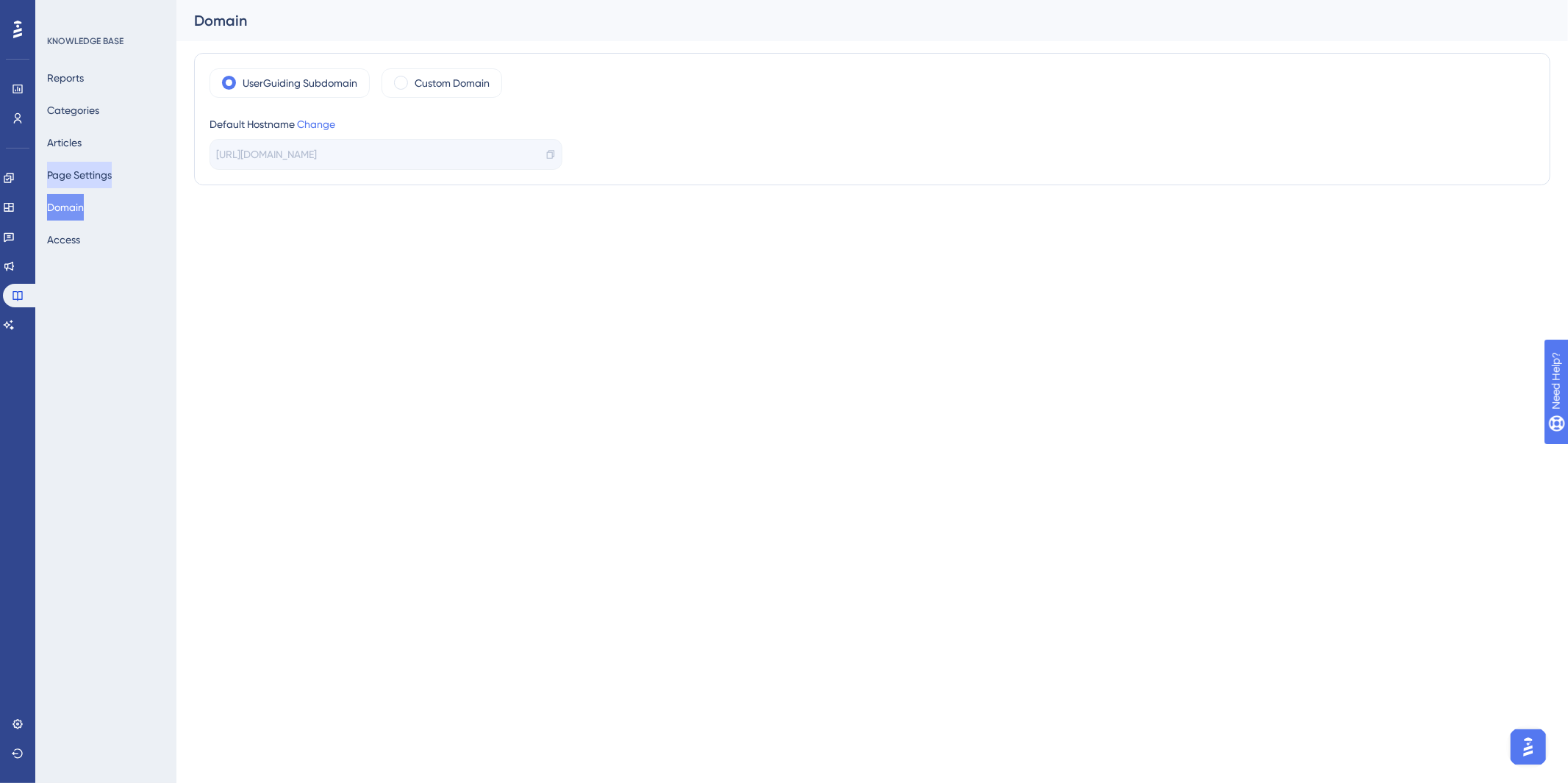
click at [78, 177] on button "Page Settings" at bounding box center [80, 175] width 65 height 26
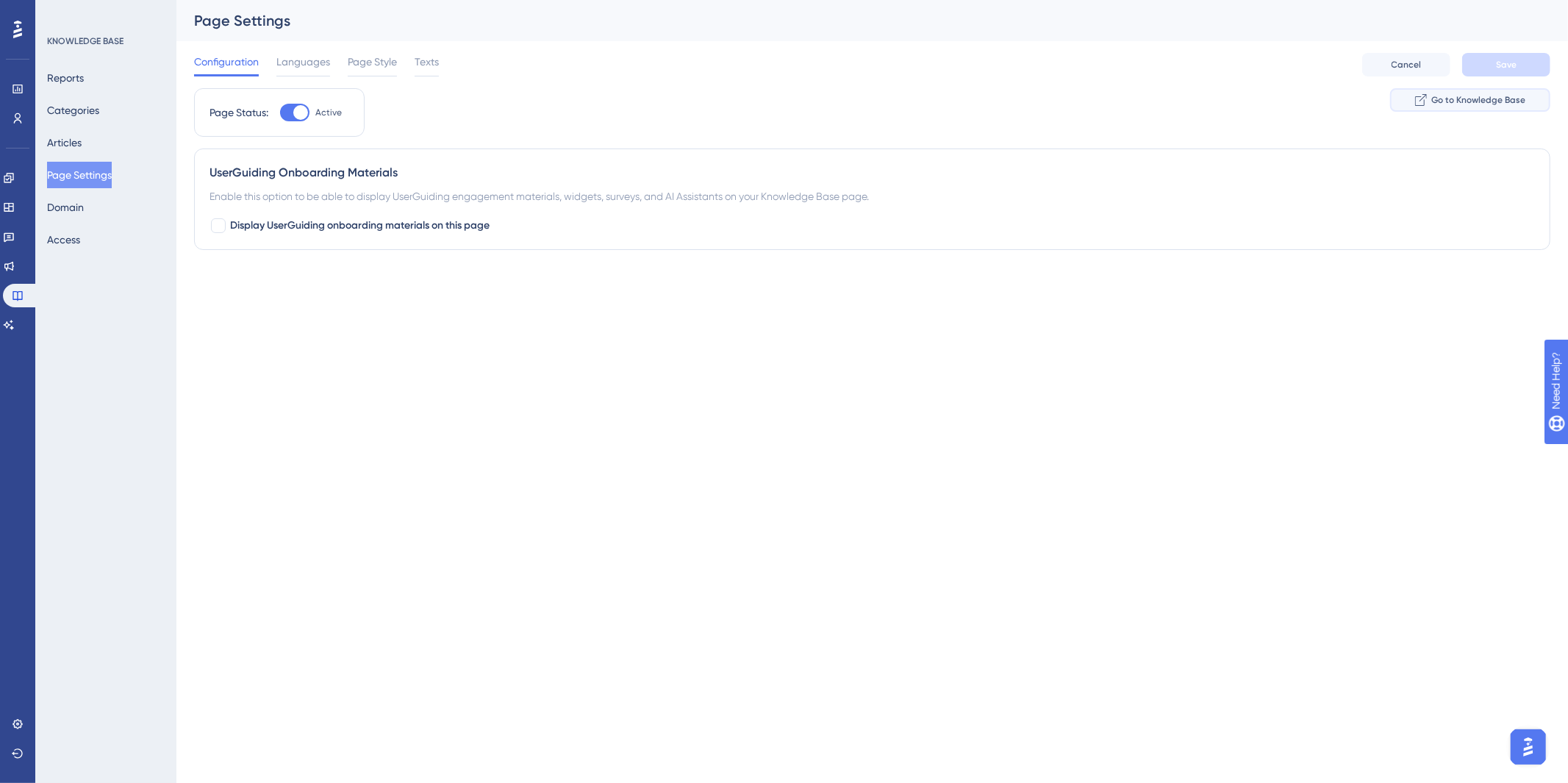
click at [1444, 92] on button "Go to Knowledge Base" at bounding box center [1470, 99] width 161 height 23
click at [366, 221] on span "Display UserGuiding onboarding materials on this page" at bounding box center [359, 226] width 259 height 18
click at [1510, 53] on button "Save" at bounding box center [1506, 64] width 88 height 23
click at [1453, 109] on button "Go to Knowledge Base" at bounding box center [1470, 99] width 161 height 23
click at [398, 226] on span "Display UserGuiding onboarding materials on this page" at bounding box center [359, 226] width 259 height 18
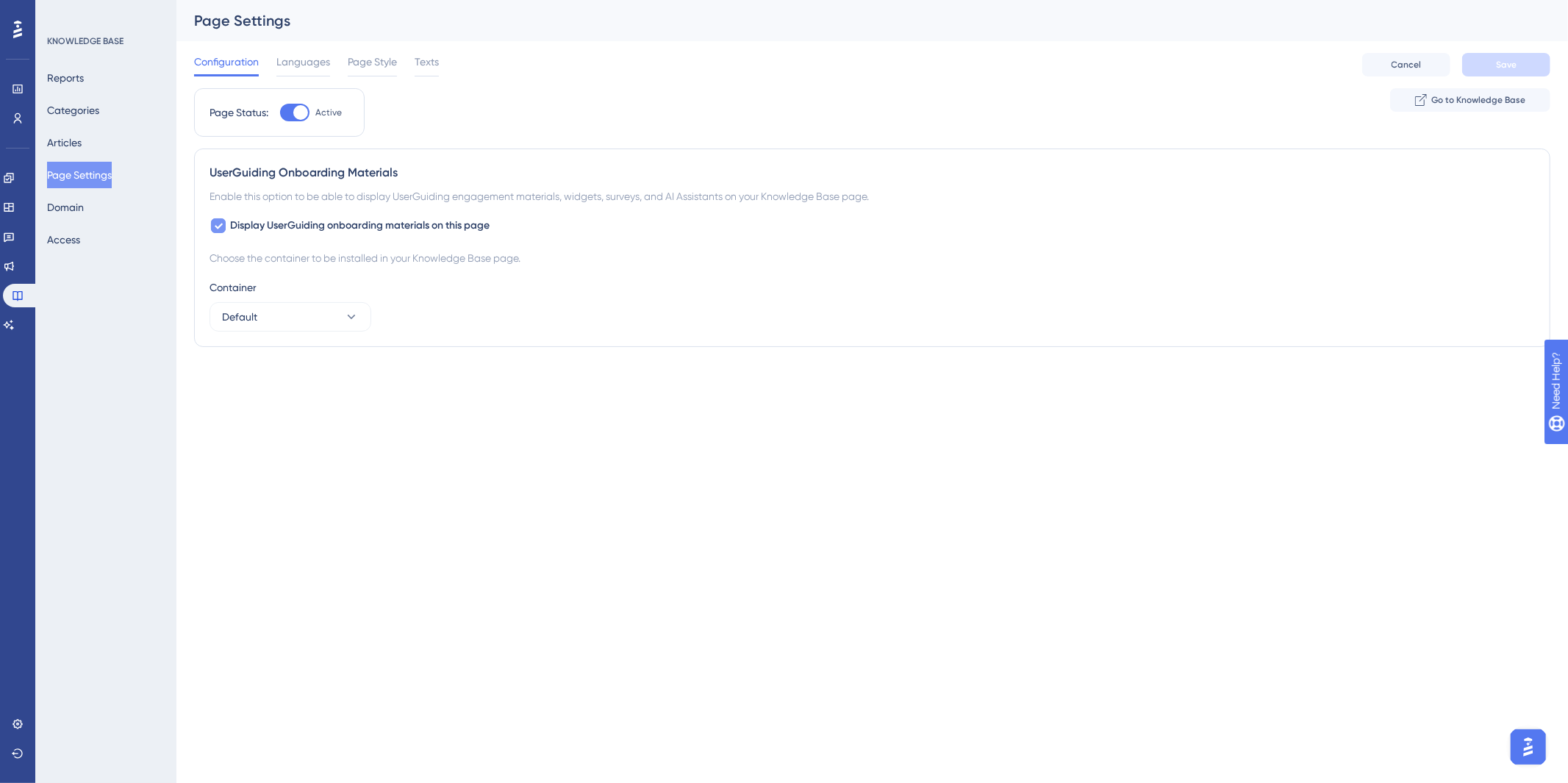
checkbox input "false"
click at [1510, 71] on button "Save" at bounding box center [1506, 64] width 88 height 23
click at [293, 62] on span "Languages" at bounding box center [304, 61] width 54 height 18
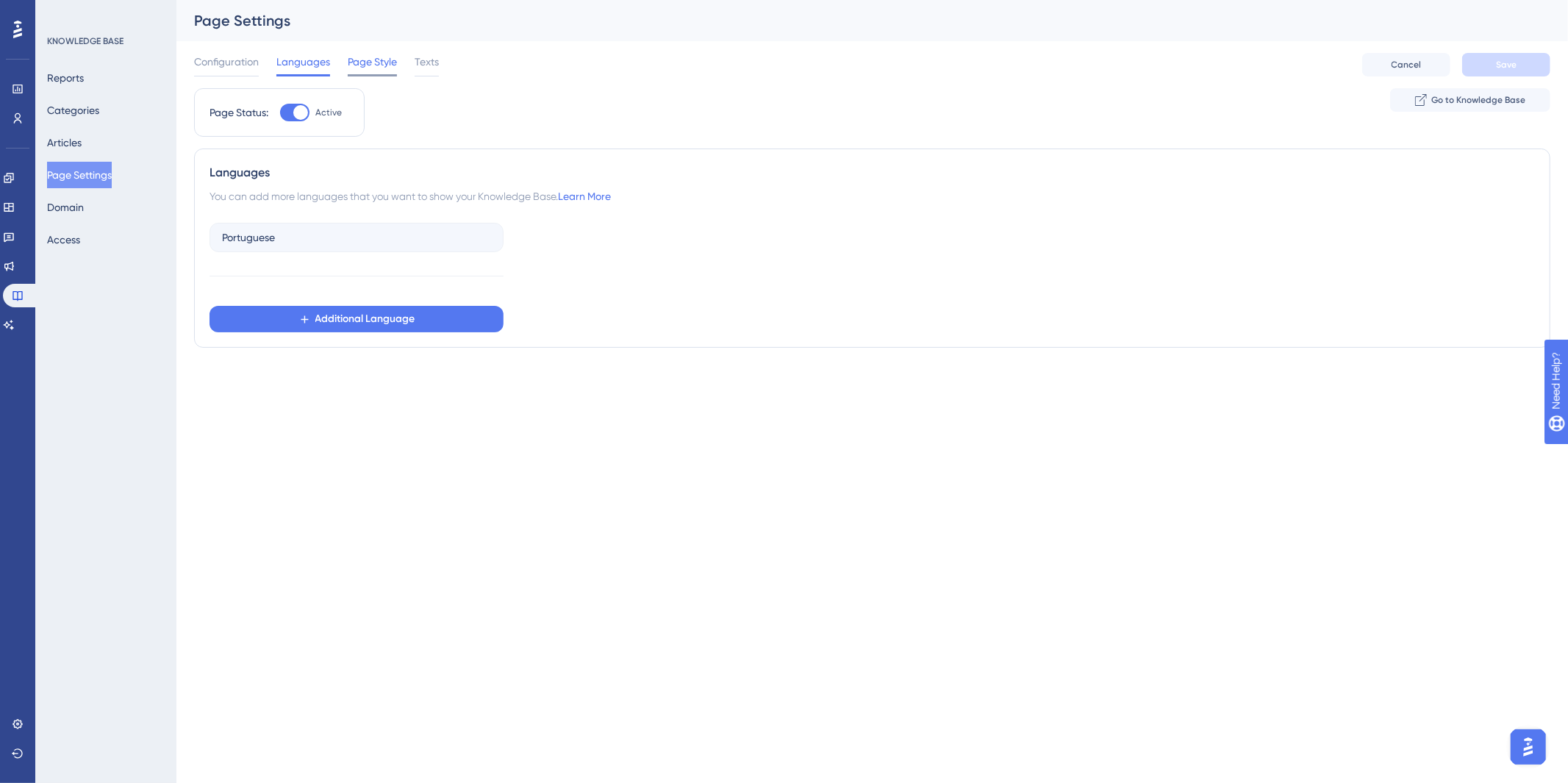
click at [349, 59] on span "Page Style" at bounding box center [372, 61] width 49 height 18
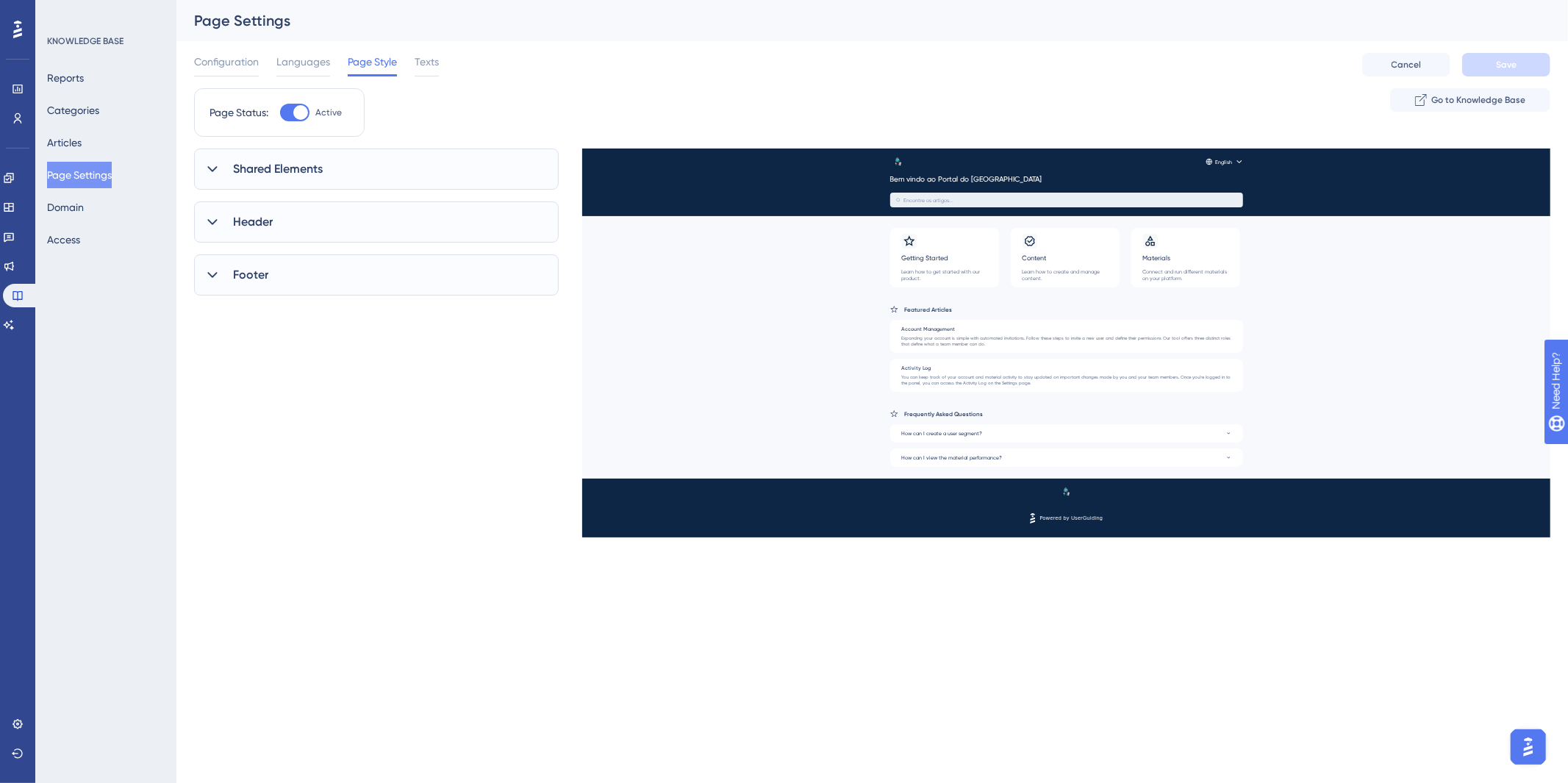
click at [309, 119] on div at bounding box center [295, 112] width 30 height 18
click at [281, 113] on input "Active" at bounding box center [280, 112] width 1 height 1
click at [302, 114] on div at bounding box center [295, 112] width 30 height 18
click at [281, 113] on input "Inactive" at bounding box center [280, 112] width 1 height 1
checkbox input "true"
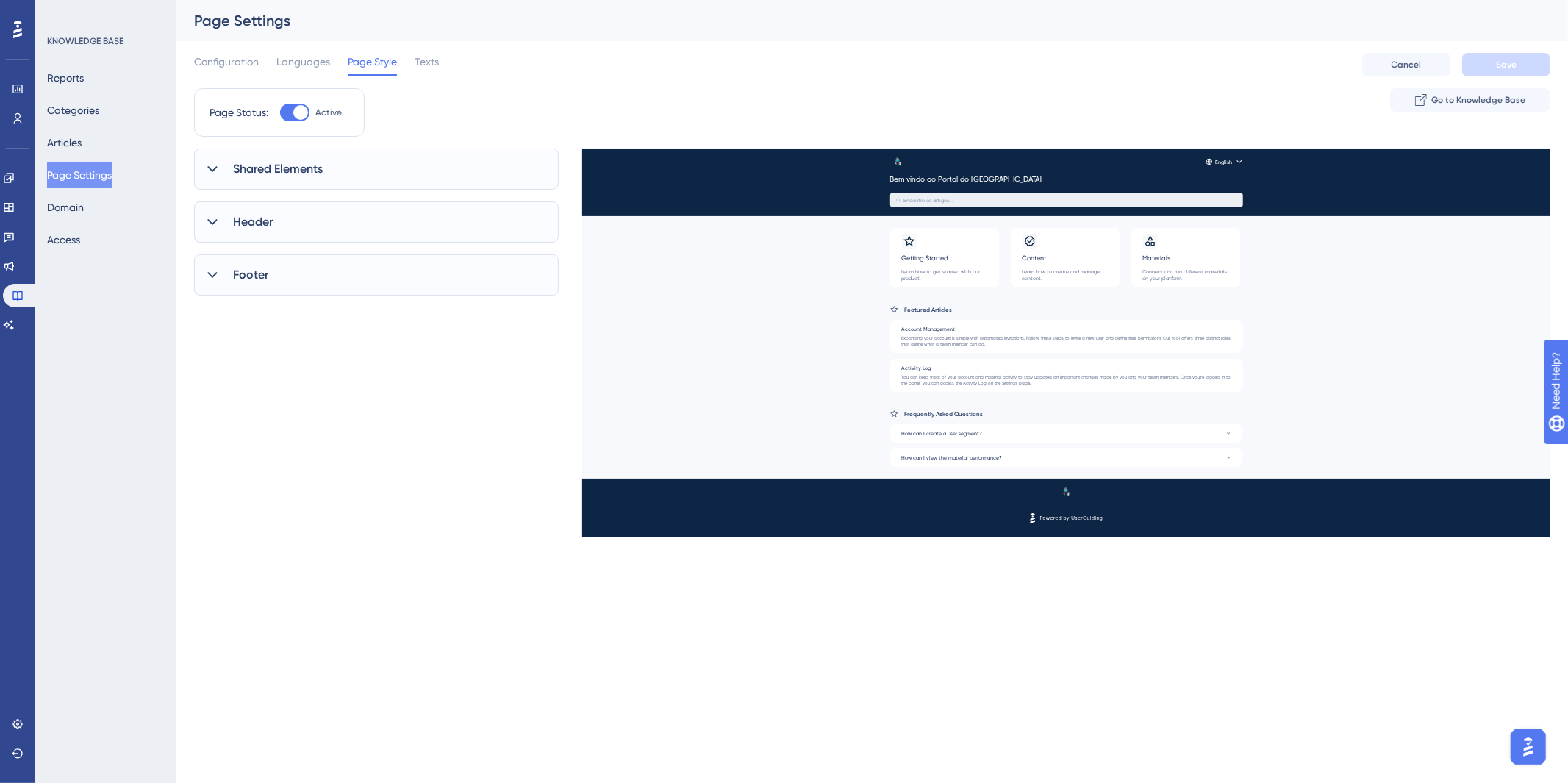
click at [422, 83] on div "Configuration Languages Page Style Texts Cancel Save" at bounding box center [872, 64] width 1356 height 47
click at [427, 71] on div "Texts" at bounding box center [426, 64] width 24 height 23
click at [320, 228] on div "Header" at bounding box center [376, 234] width 365 height 41
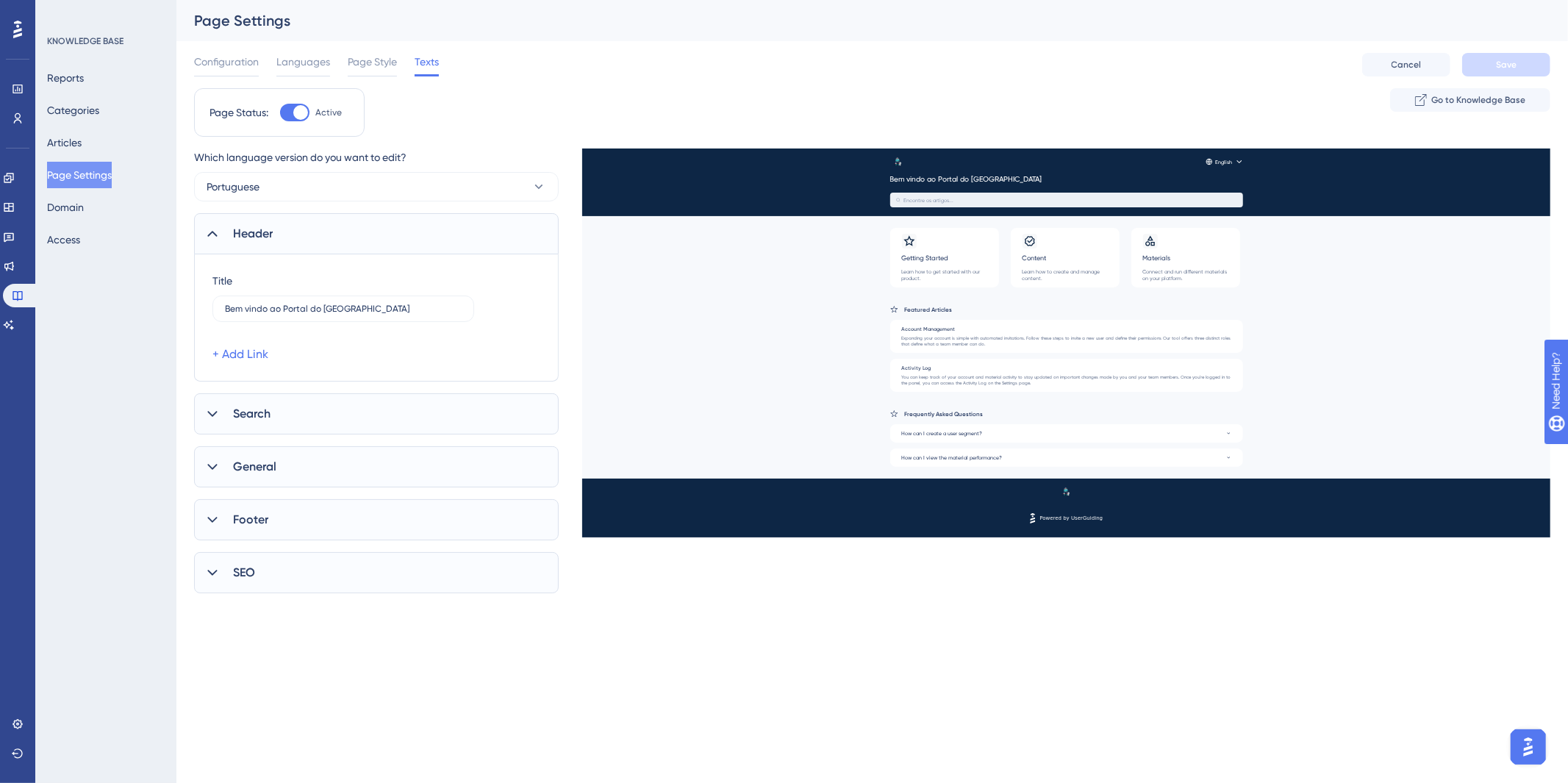
click at [320, 228] on div "Header" at bounding box center [376, 234] width 365 height 41
click at [81, 209] on button "Domain" at bounding box center [66, 207] width 37 height 26
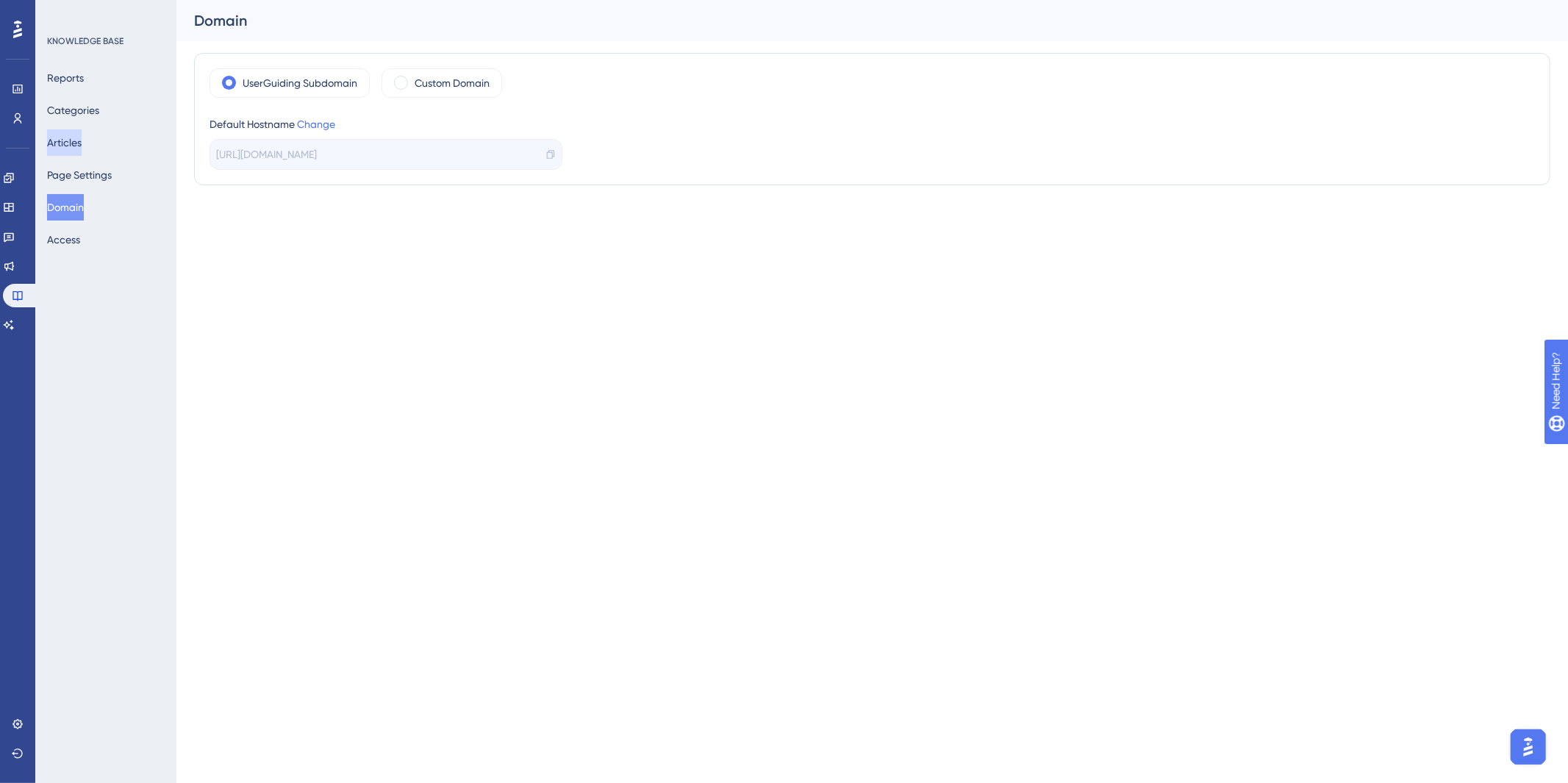
click at [76, 143] on button "Articles" at bounding box center [64, 142] width 34 height 26
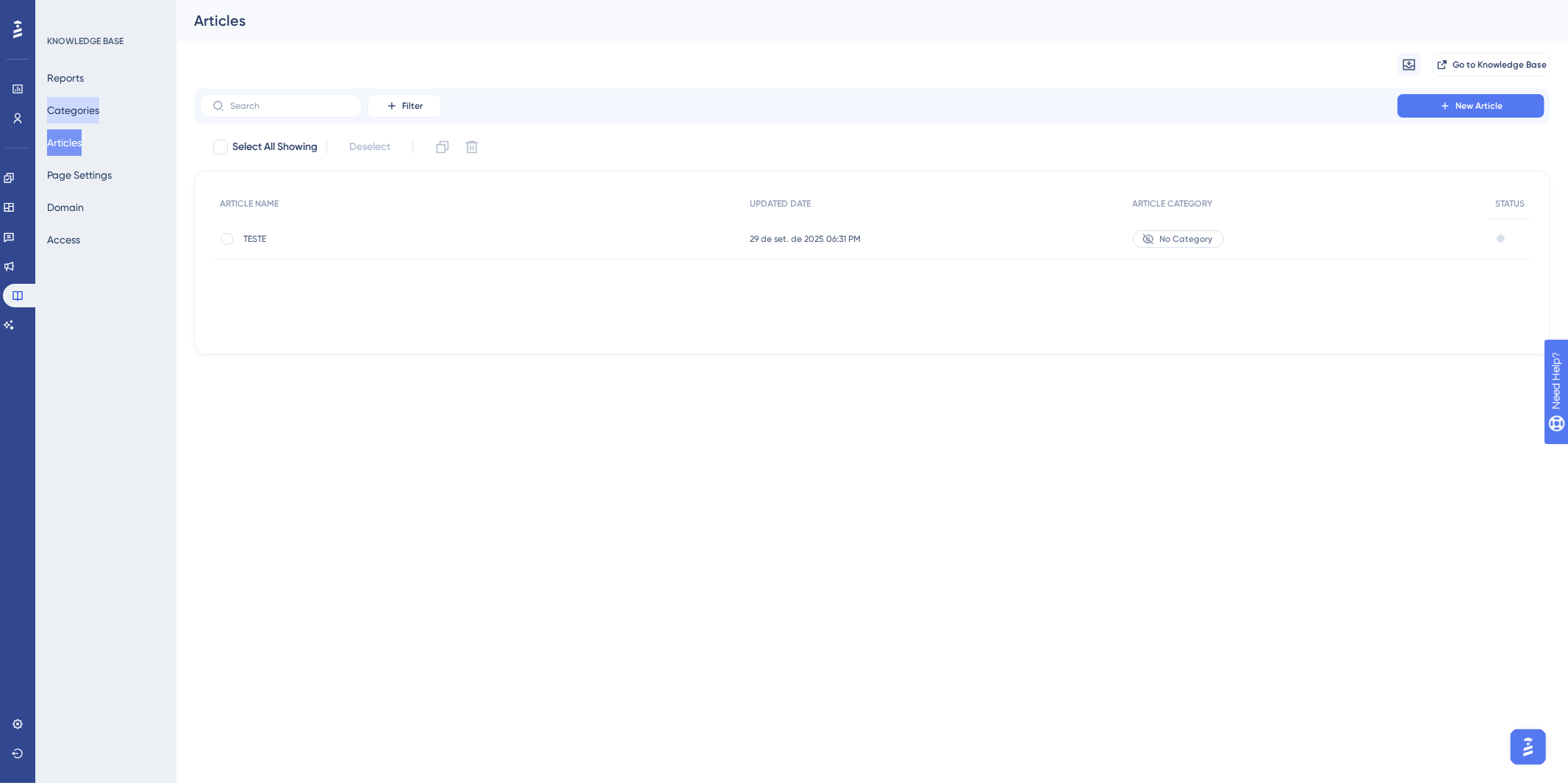
click at [94, 111] on button "Categories" at bounding box center [73, 110] width 52 height 26
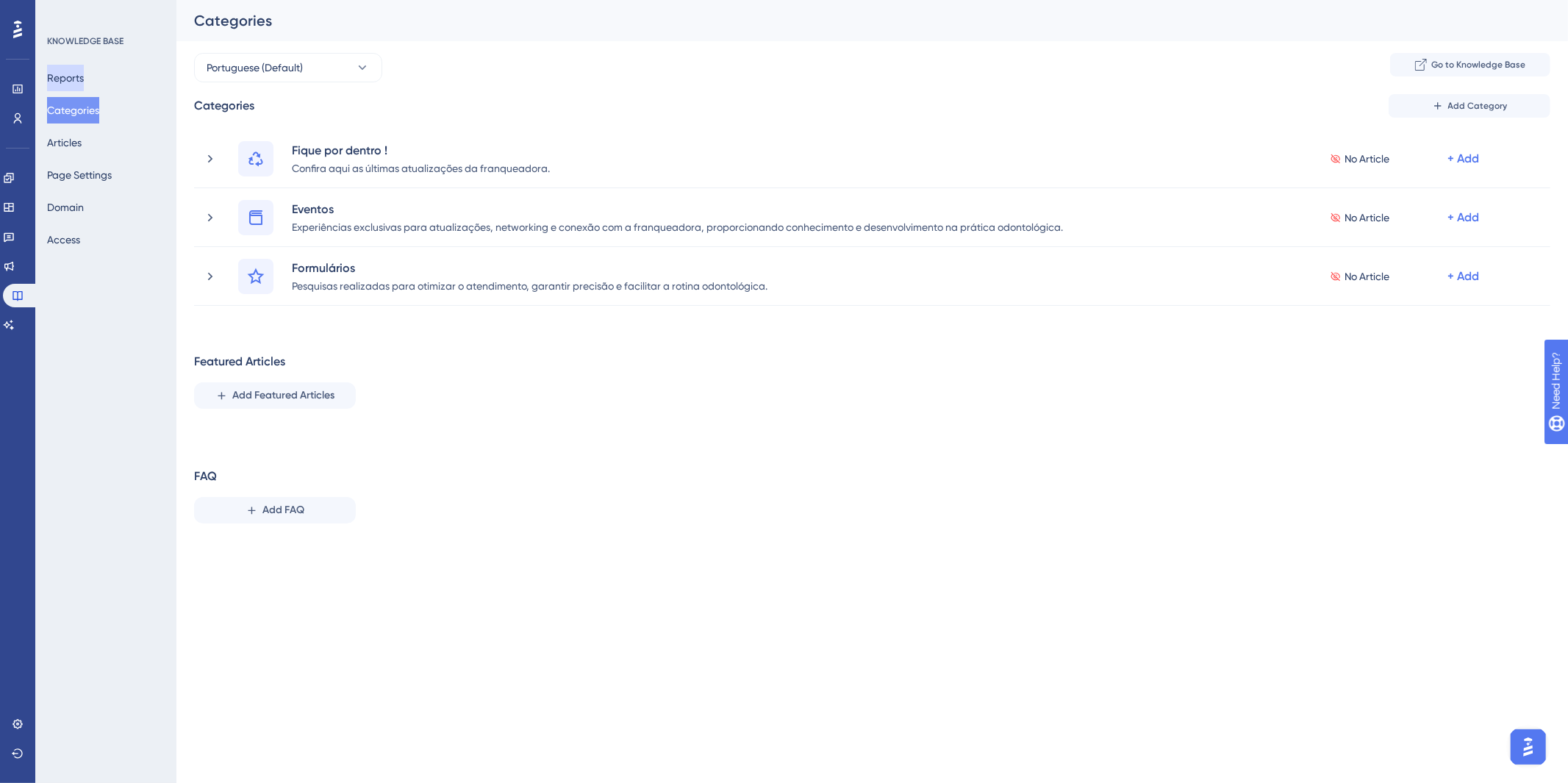
click at [84, 82] on button "Reports" at bounding box center [66, 78] width 37 height 26
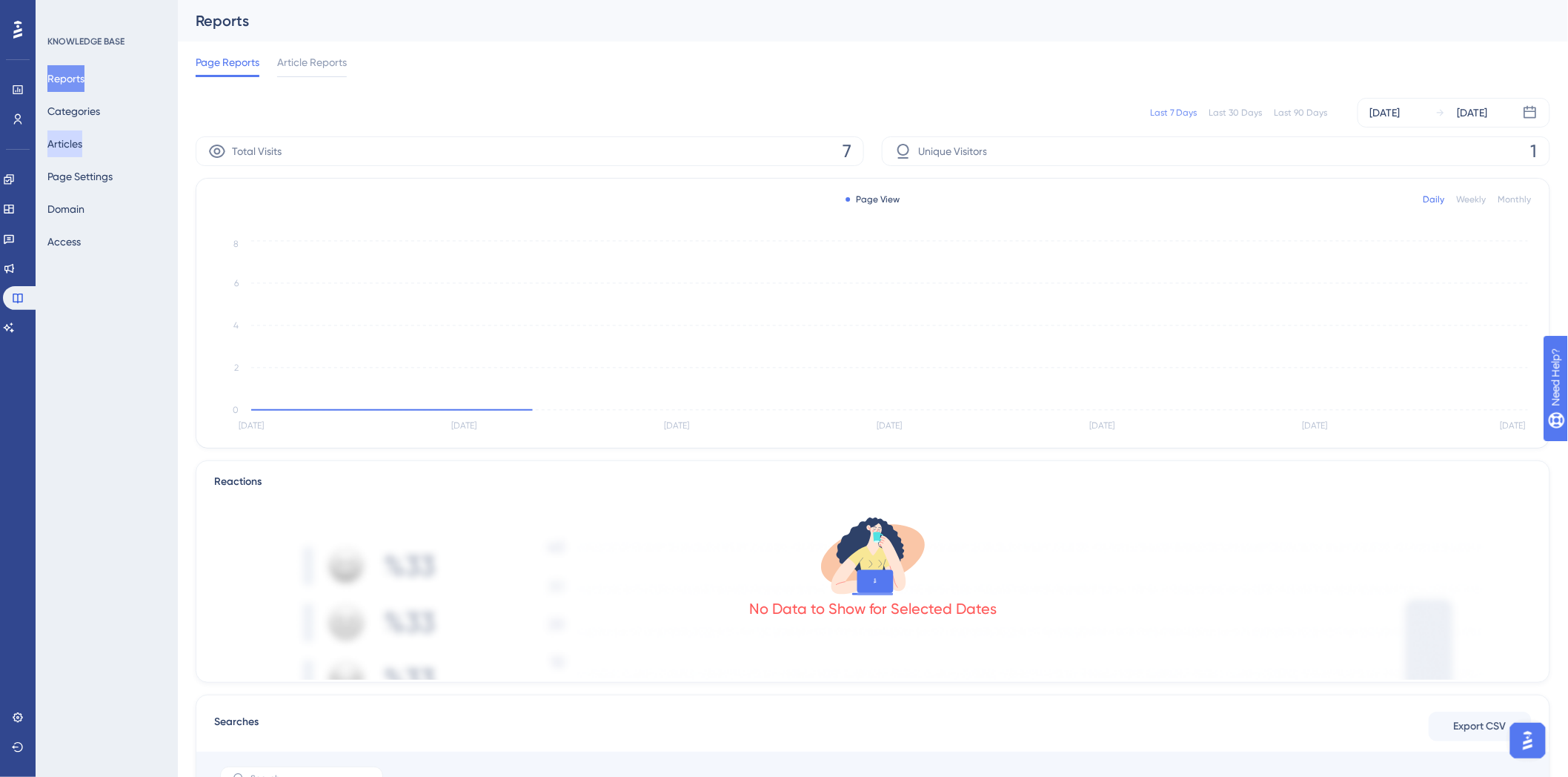
click at [82, 143] on button "Articles" at bounding box center [65, 143] width 35 height 26
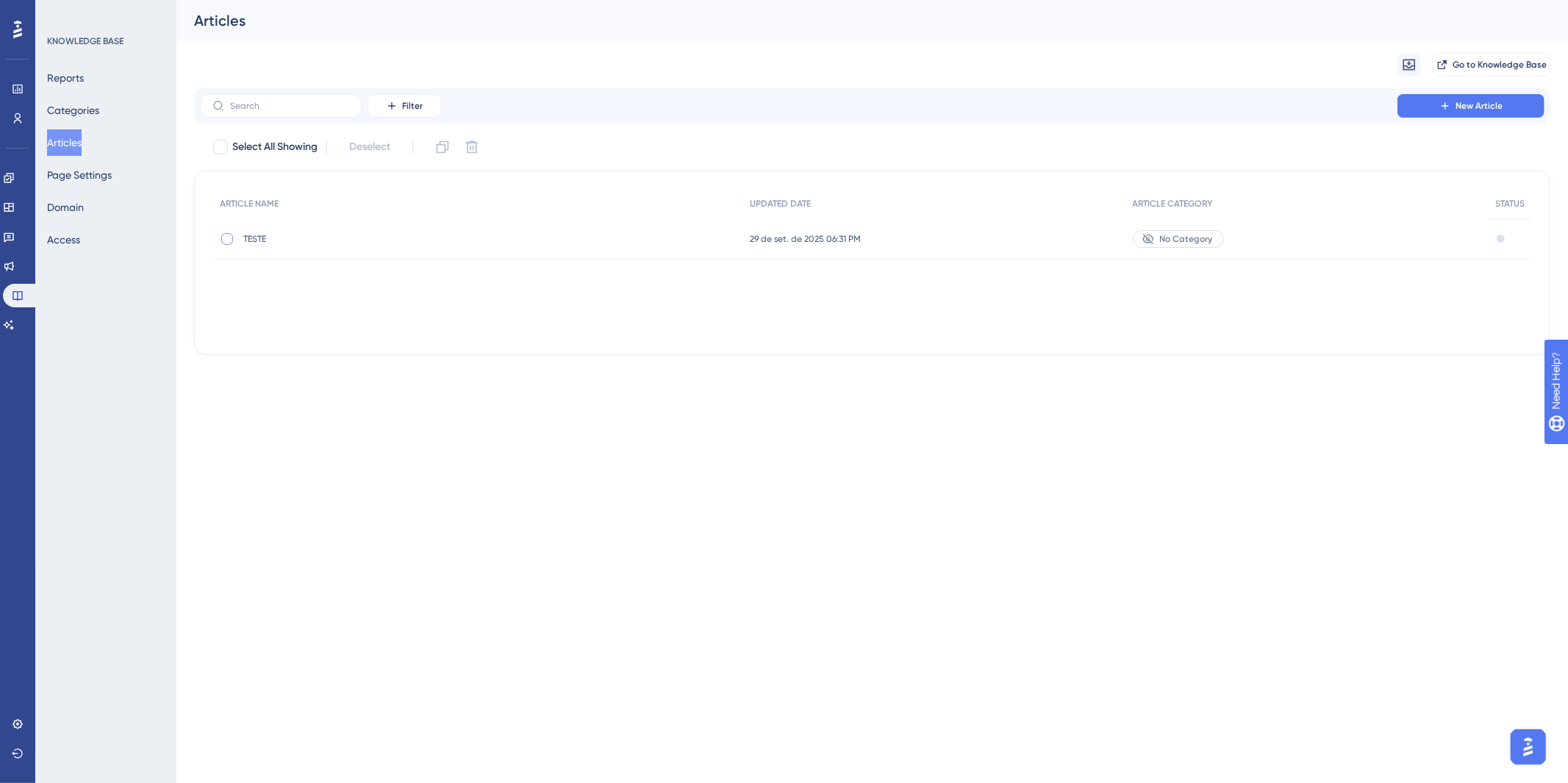
click at [229, 238] on div at bounding box center [227, 239] width 12 height 12
checkbox input "true"
click at [1013, 244] on div "29 de set. de 2025 06:31 PM 29 de set. de 2025 06:31 PM" at bounding box center [934, 239] width 383 height 41
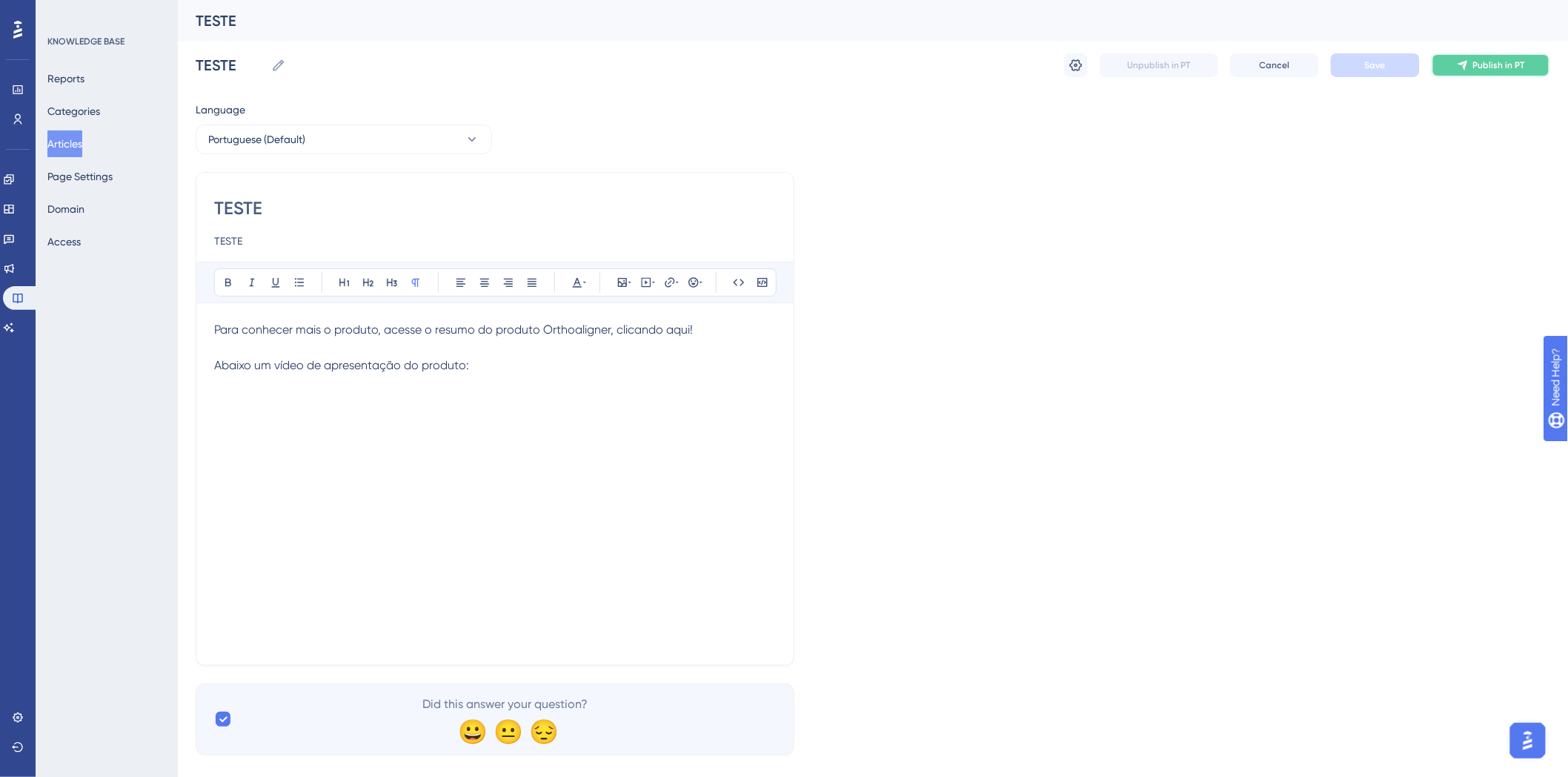
click at [1498, 72] on button "Publish in PT" at bounding box center [1490, 65] width 119 height 23
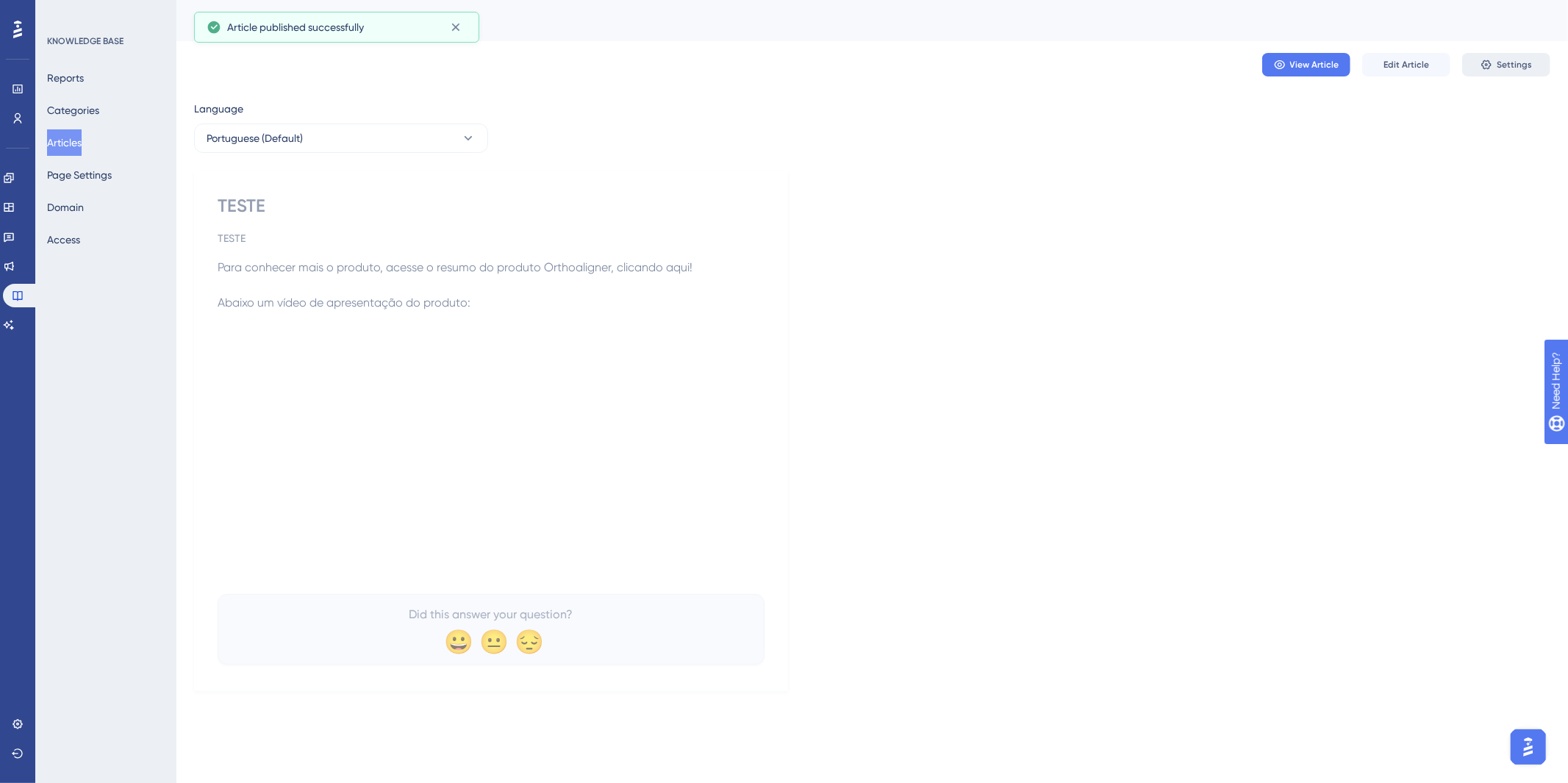
click at [1476, 67] on button "Settings" at bounding box center [1506, 64] width 88 height 23
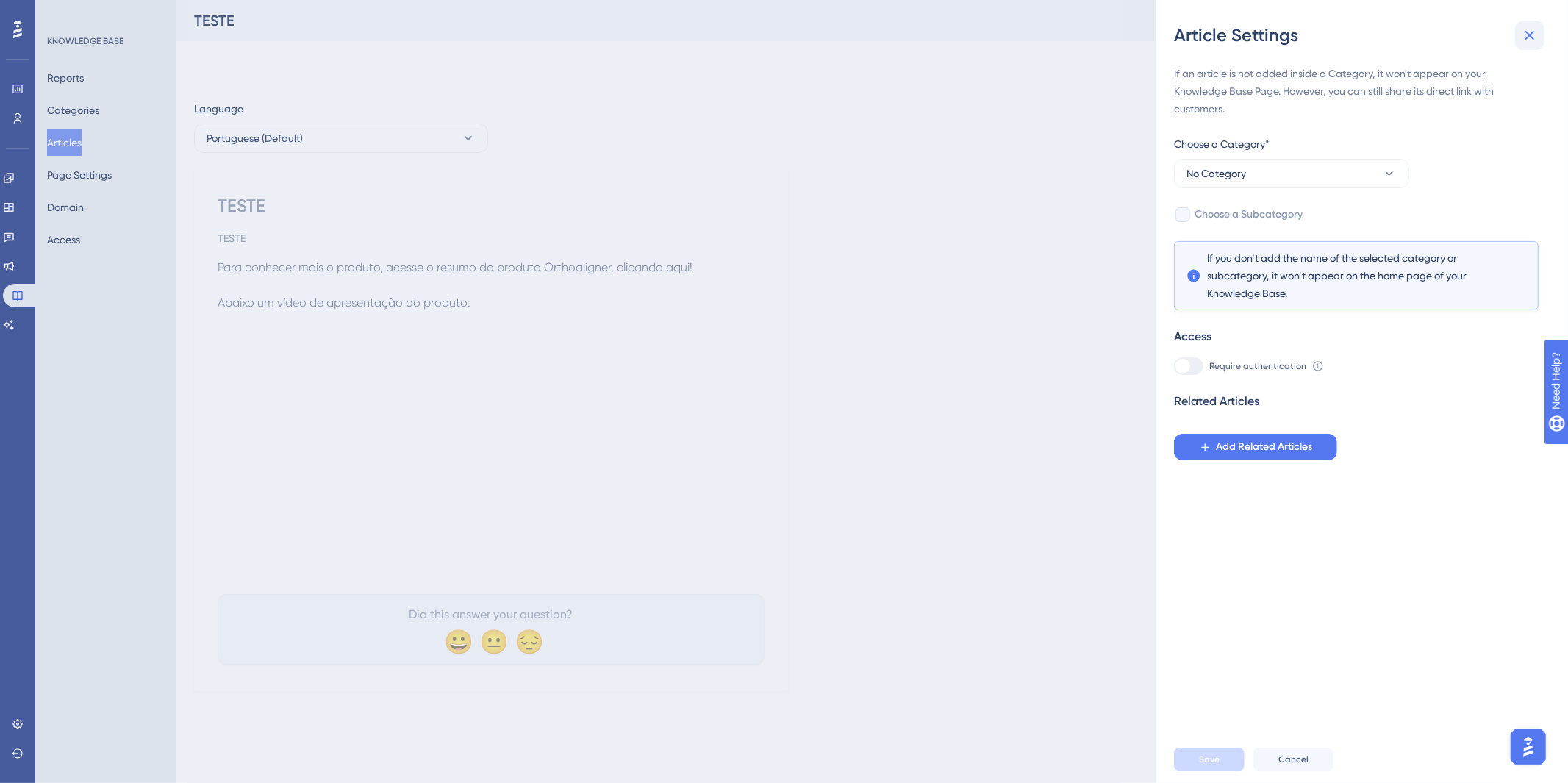
click at [1535, 33] on icon at bounding box center [1530, 34] width 18 height 18
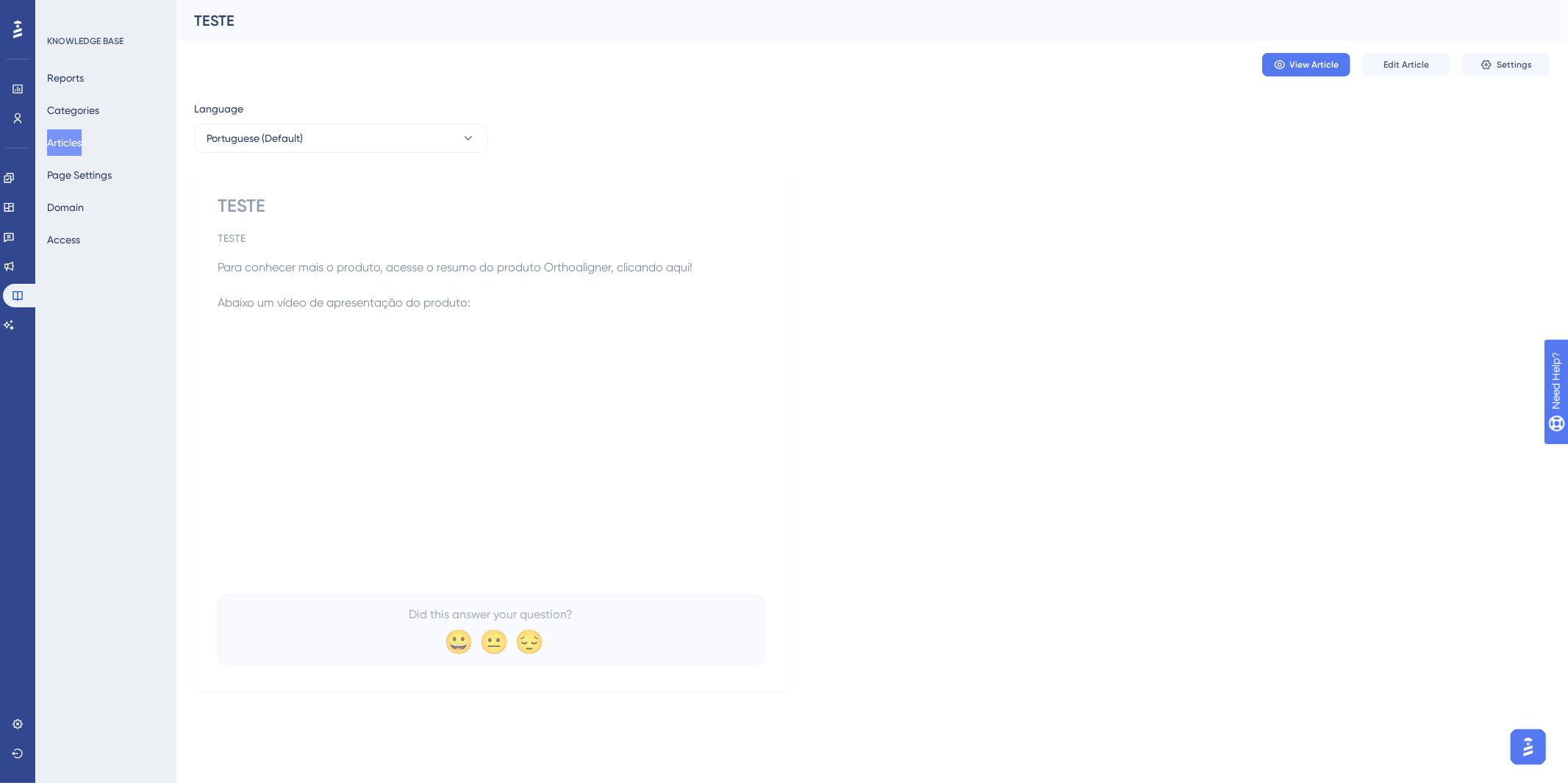
click at [55, 192] on div "Reports Categories Articles Page Settings Domain Access" at bounding box center [107, 159] width 119 height 189
click at [82, 153] on button "Articles" at bounding box center [64, 142] width 34 height 26
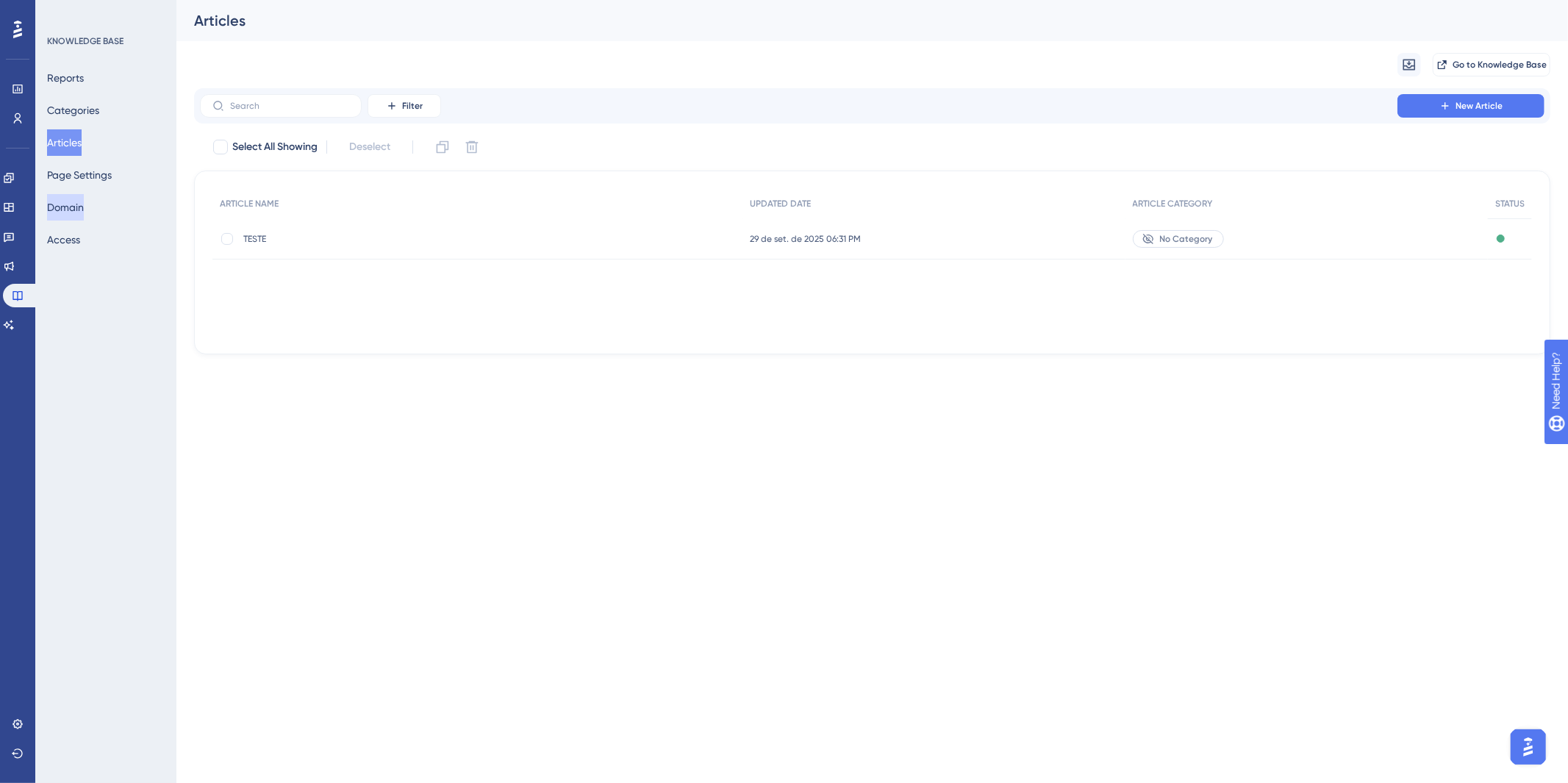
click at [70, 202] on button "Domain" at bounding box center [66, 207] width 37 height 26
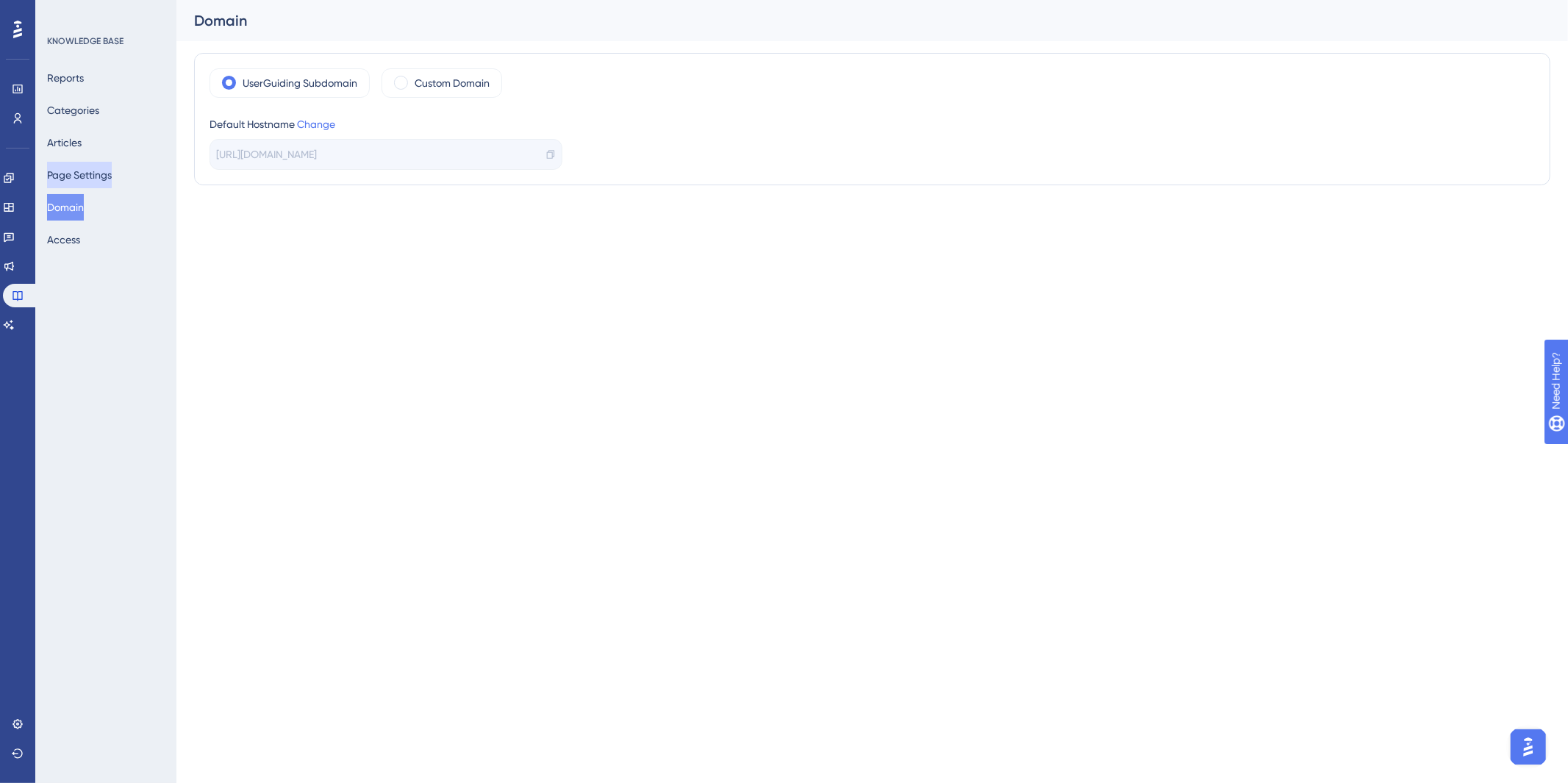
click at [70, 178] on button "Page Settings" at bounding box center [80, 175] width 65 height 26
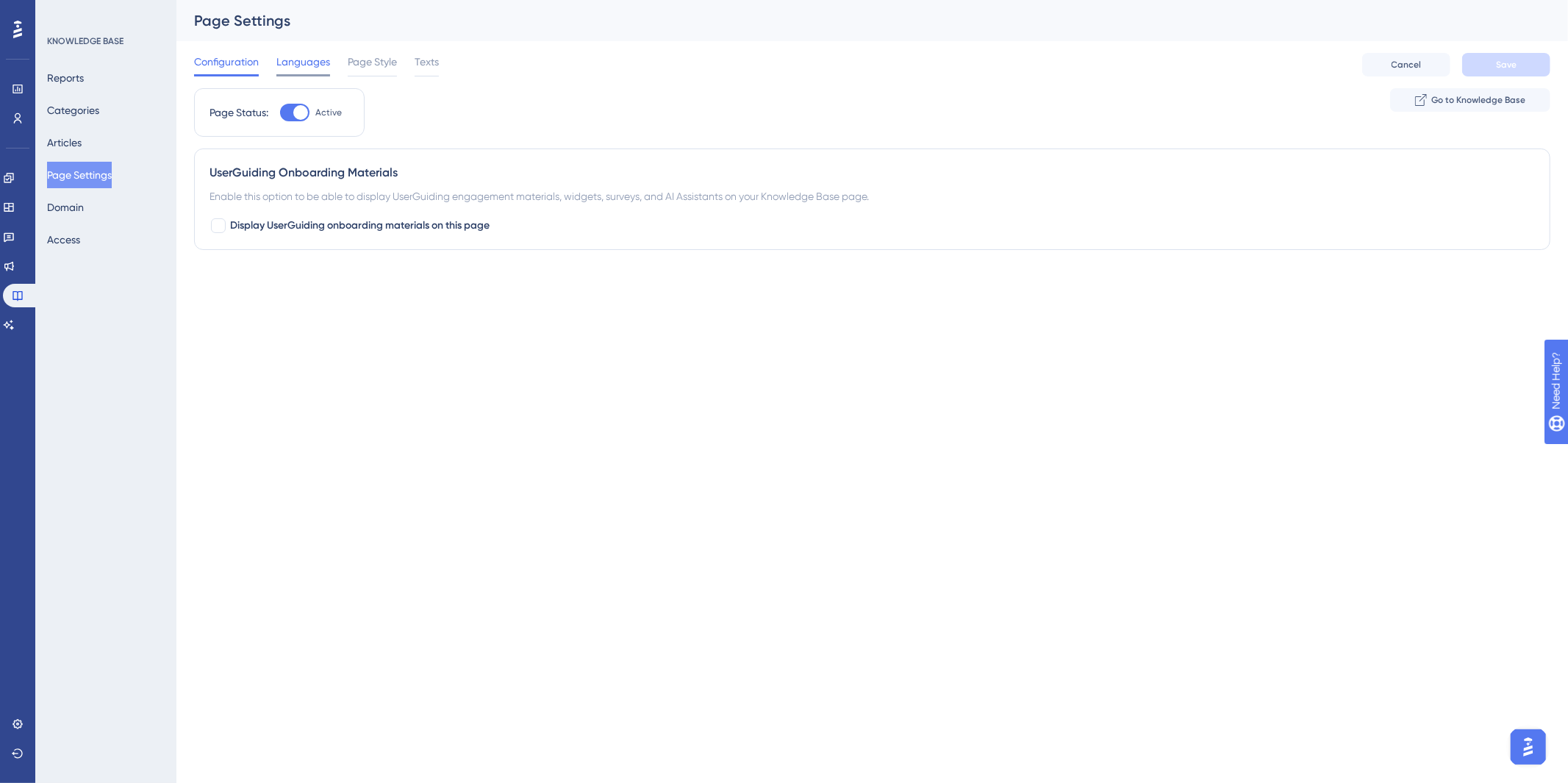
click at [308, 61] on span "Languages" at bounding box center [304, 61] width 54 height 18
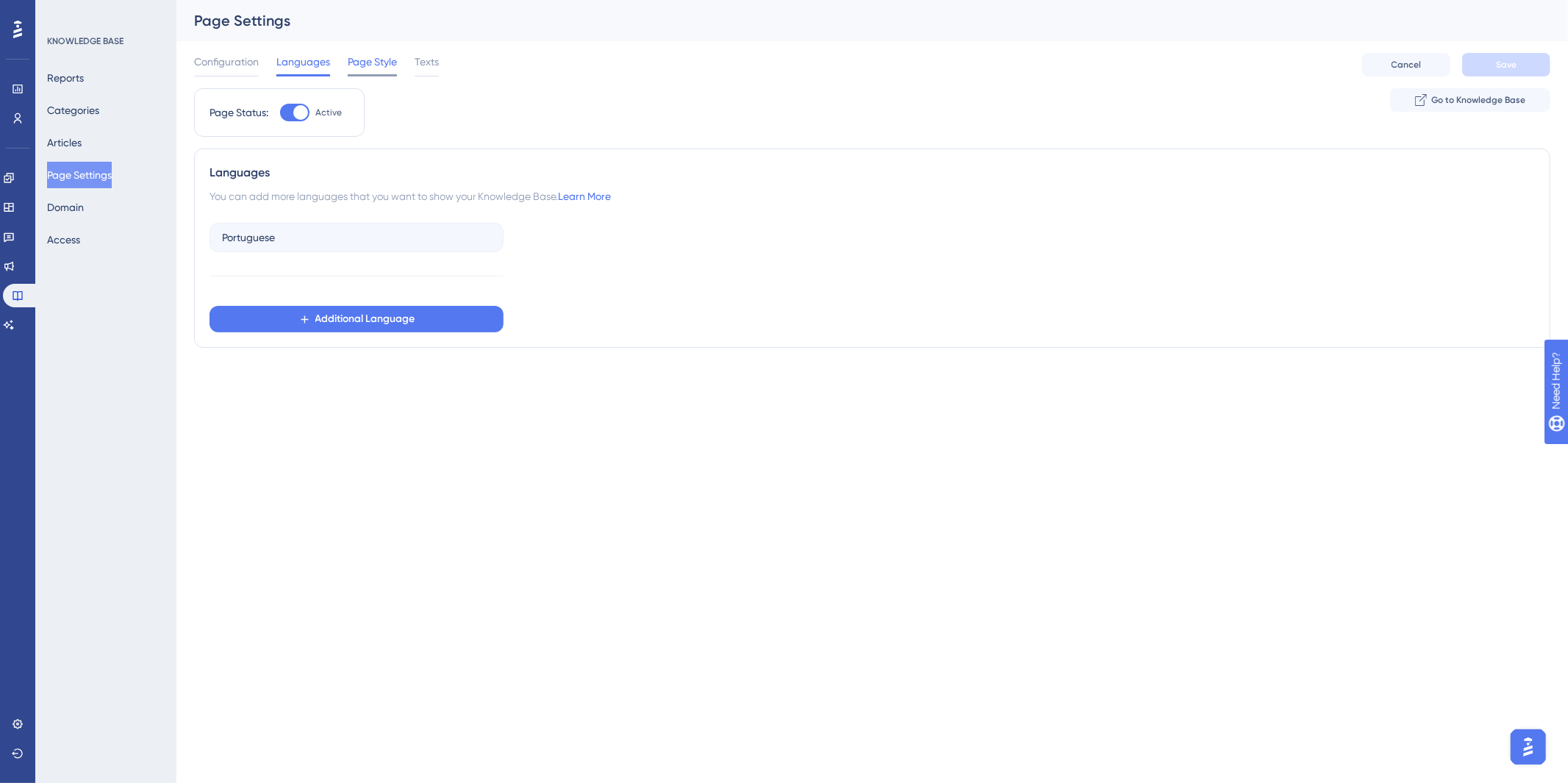
click at [370, 70] on span "Page Style" at bounding box center [372, 61] width 49 height 18
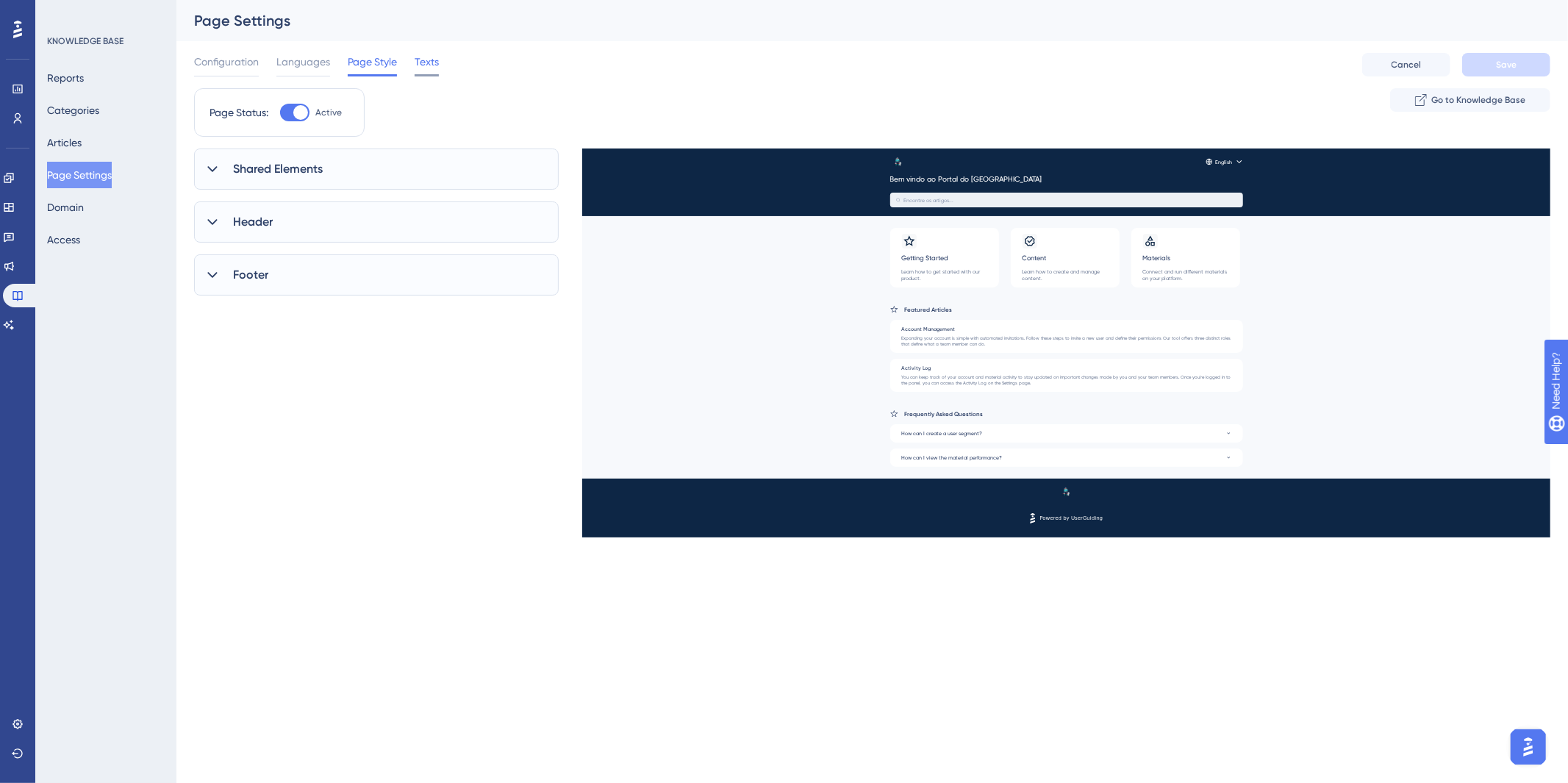
click at [425, 72] on div "Texts" at bounding box center [426, 64] width 24 height 23
click at [232, 57] on span "Configuration" at bounding box center [227, 61] width 65 height 18
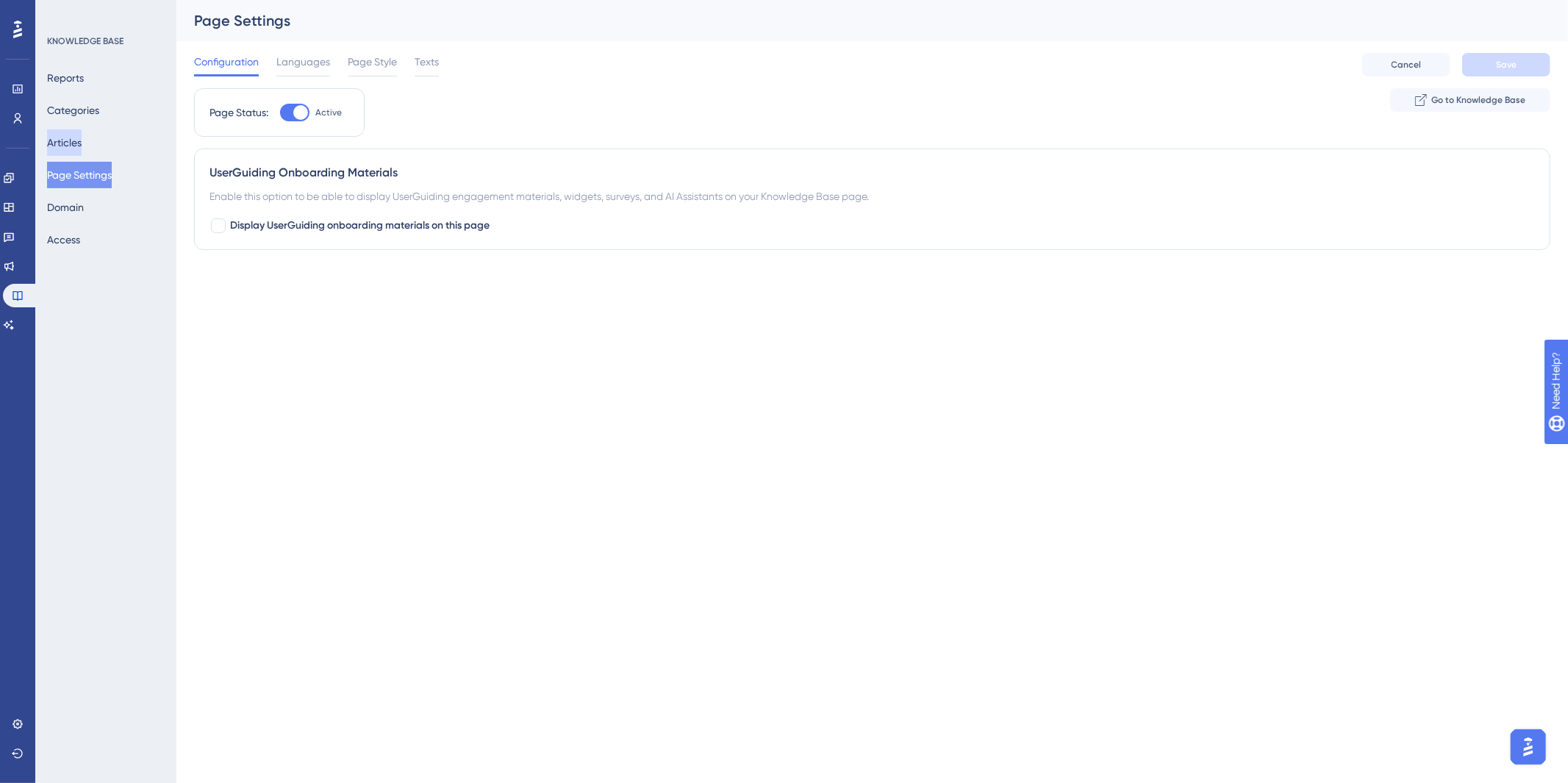
click at [71, 137] on button "Articles" at bounding box center [64, 142] width 34 height 26
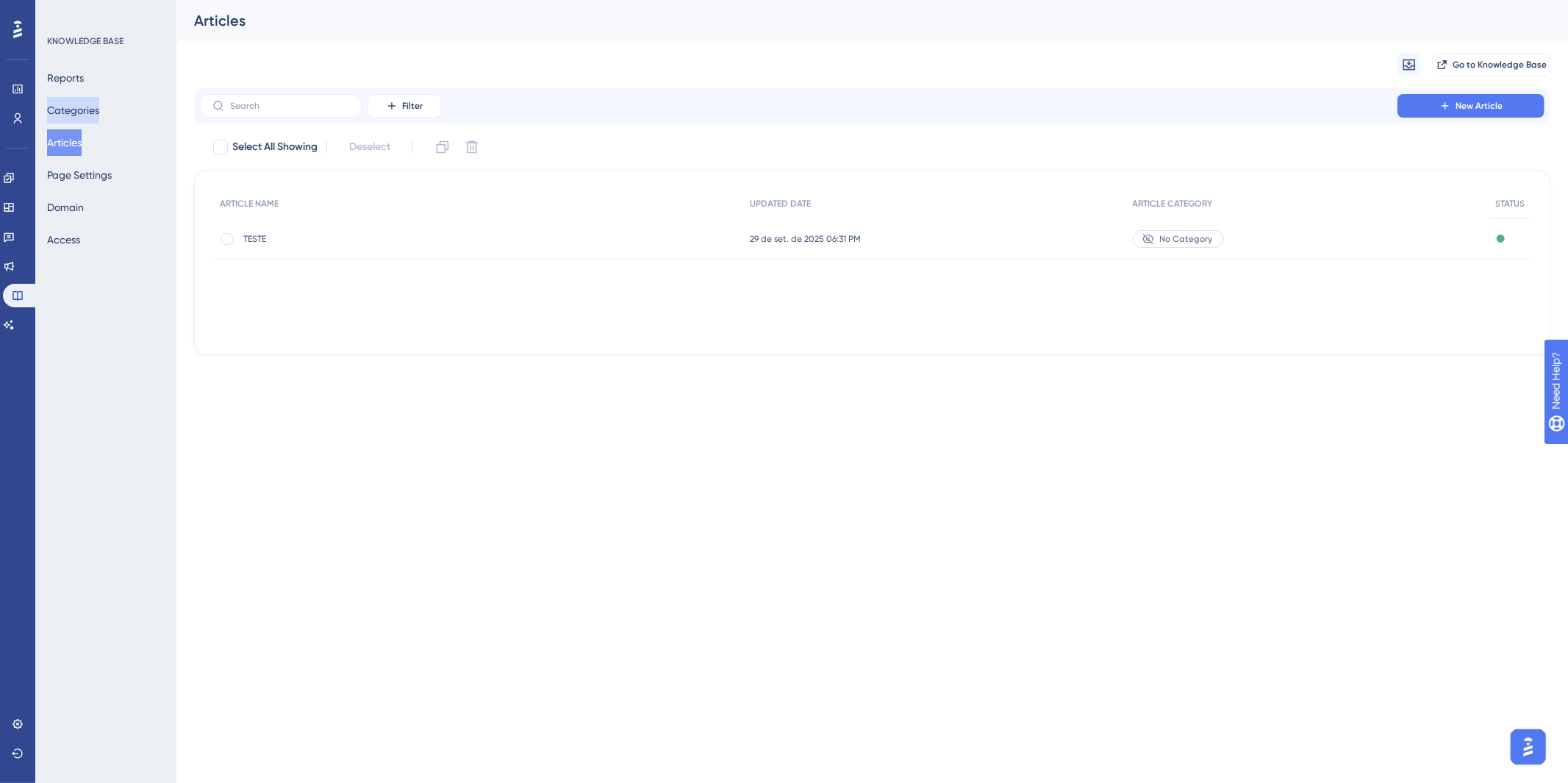
click at [94, 106] on button "Categories" at bounding box center [73, 110] width 52 height 26
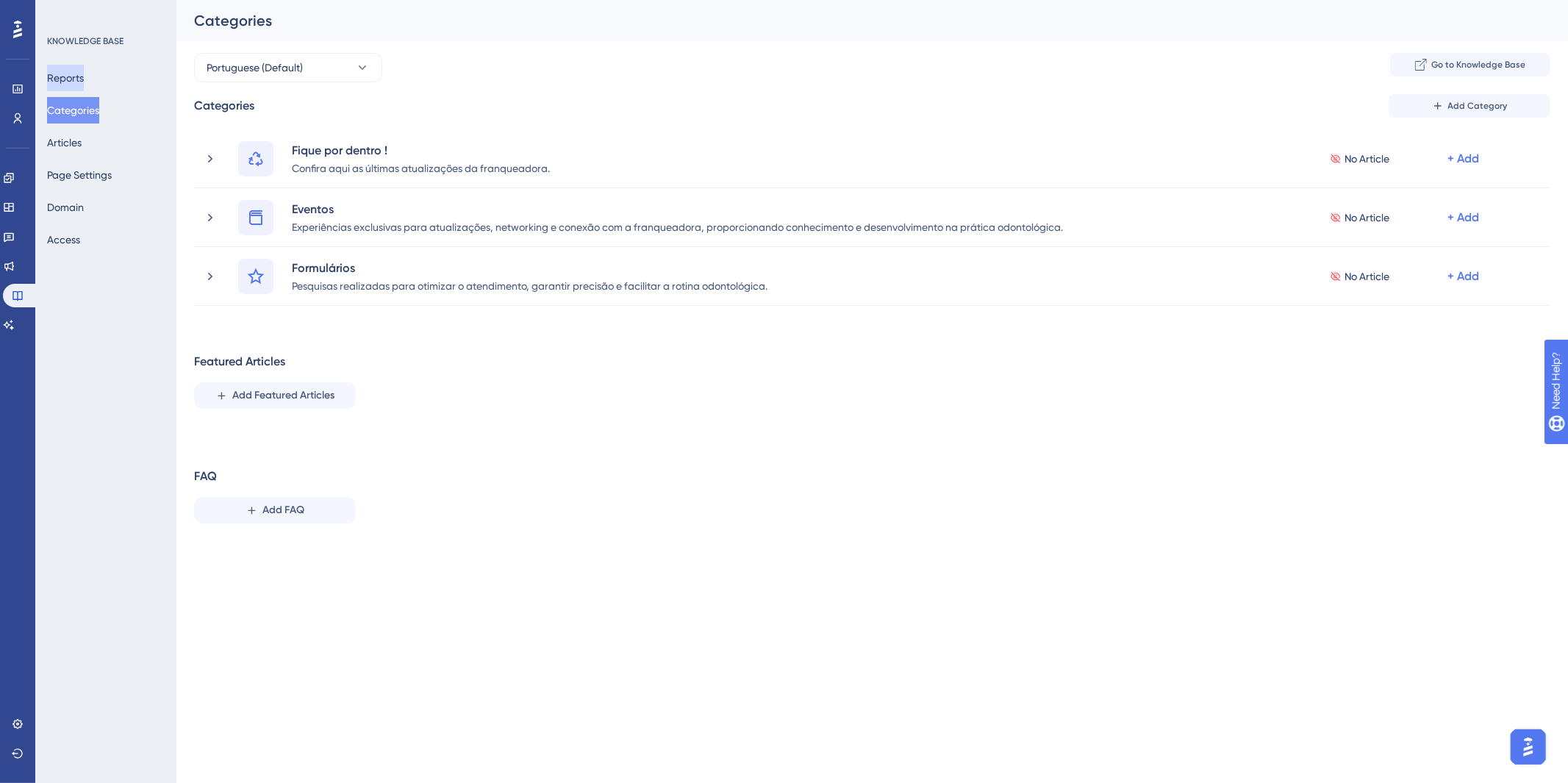
click at [84, 74] on button "Reports" at bounding box center [66, 78] width 37 height 26
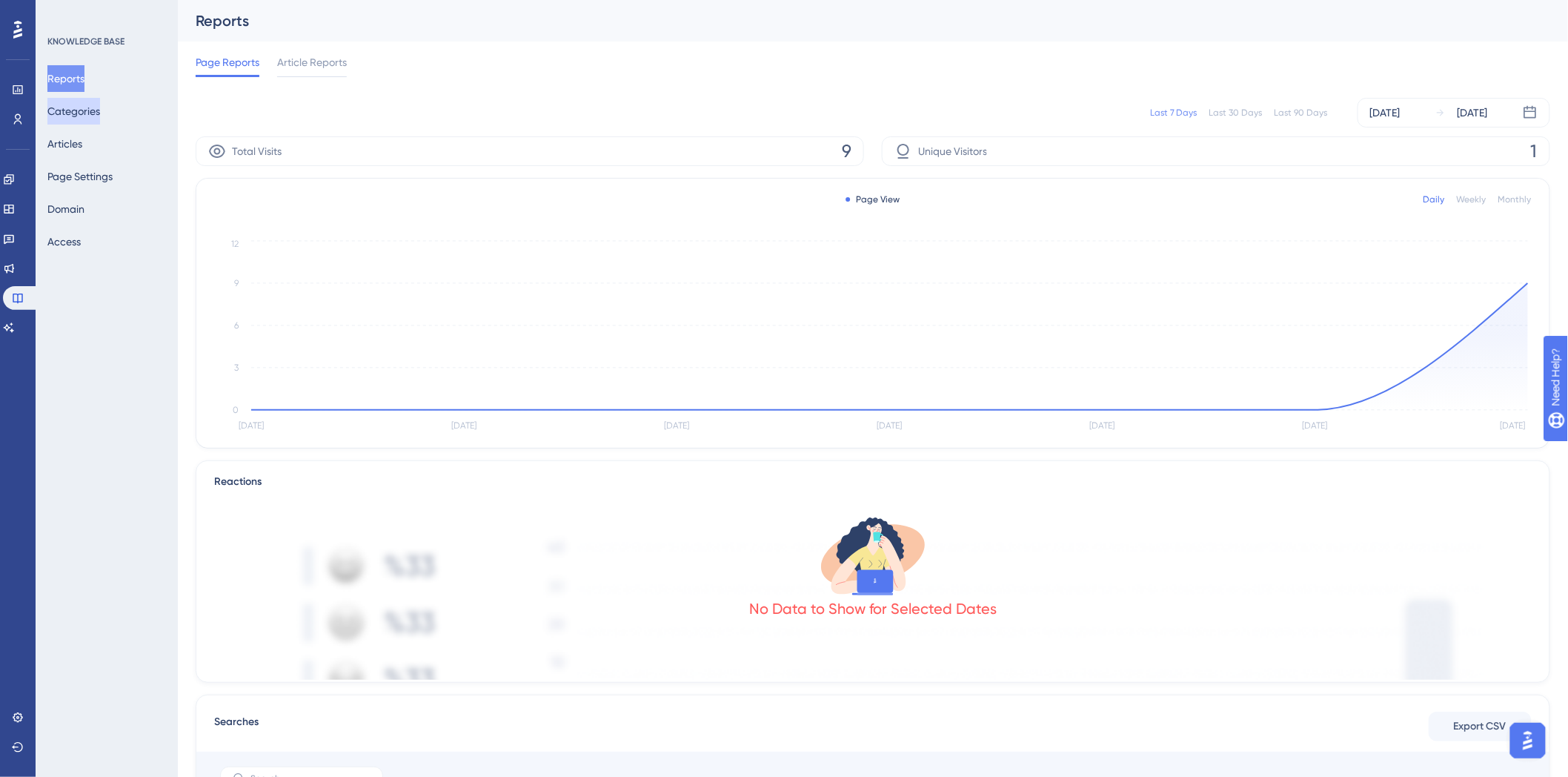
click at [95, 112] on button "Categories" at bounding box center [74, 110] width 52 height 26
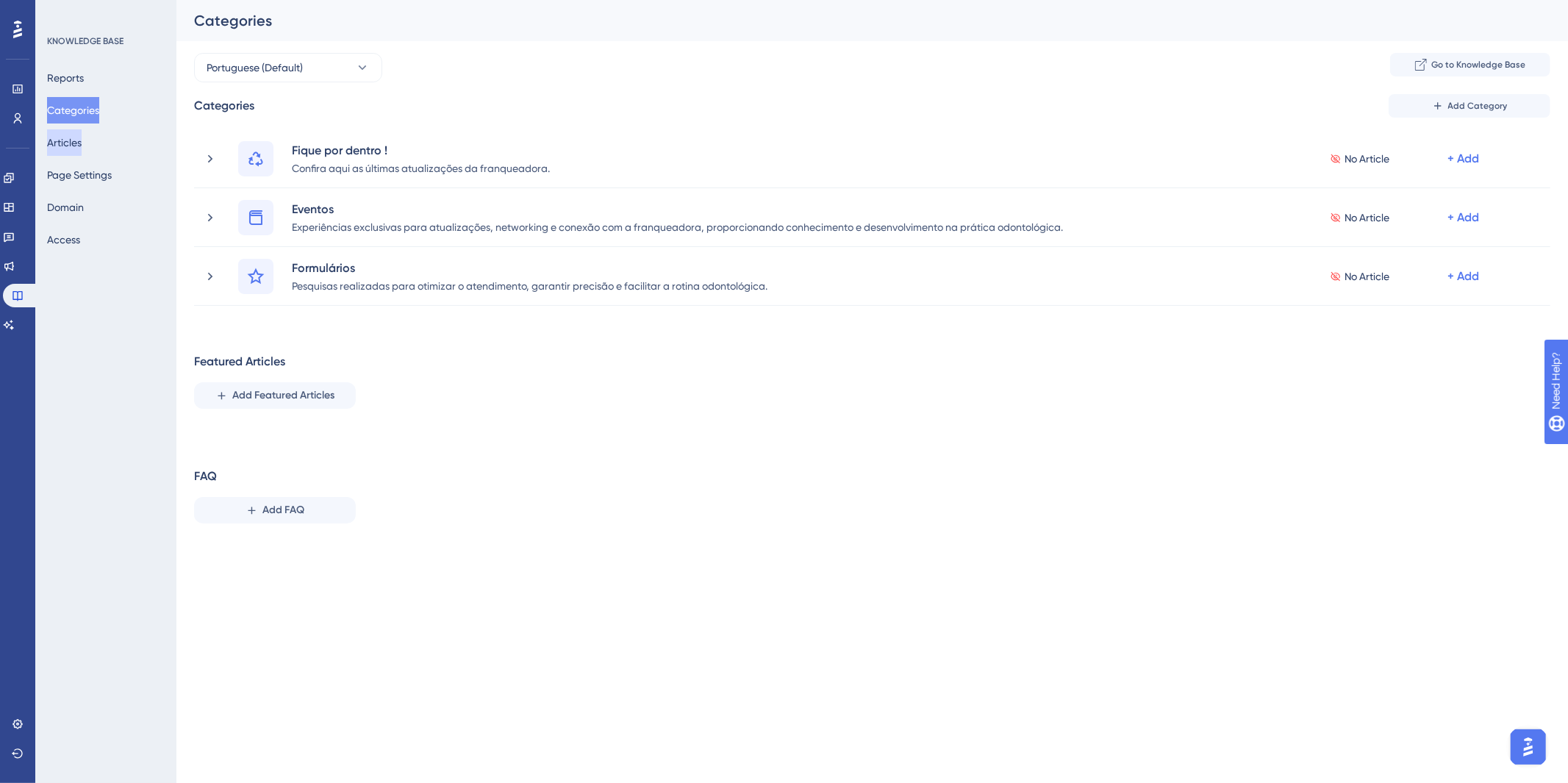
click at [82, 139] on button "Articles" at bounding box center [64, 142] width 34 height 26
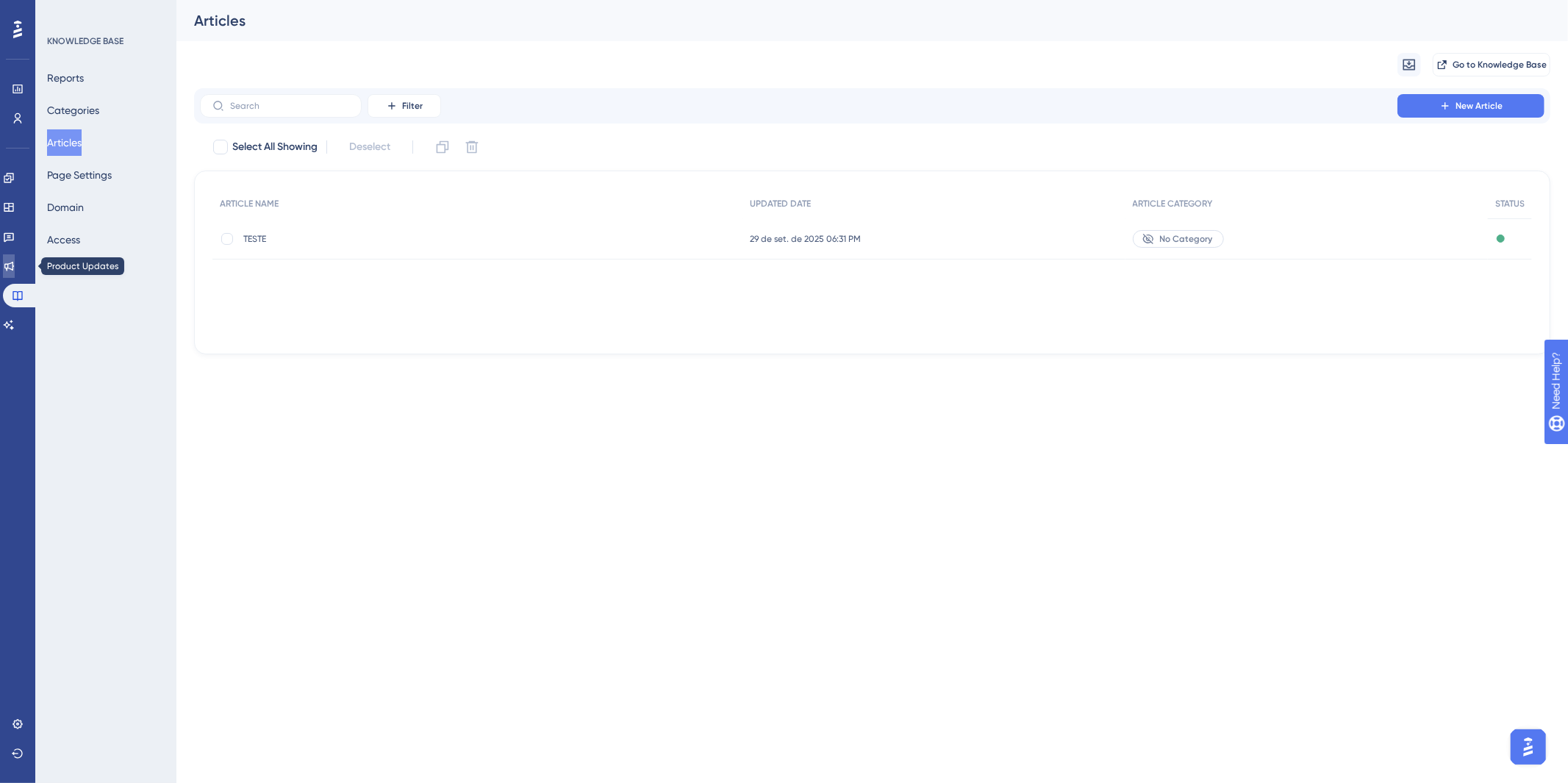
click at [14, 268] on icon at bounding box center [9, 267] width 9 height 9
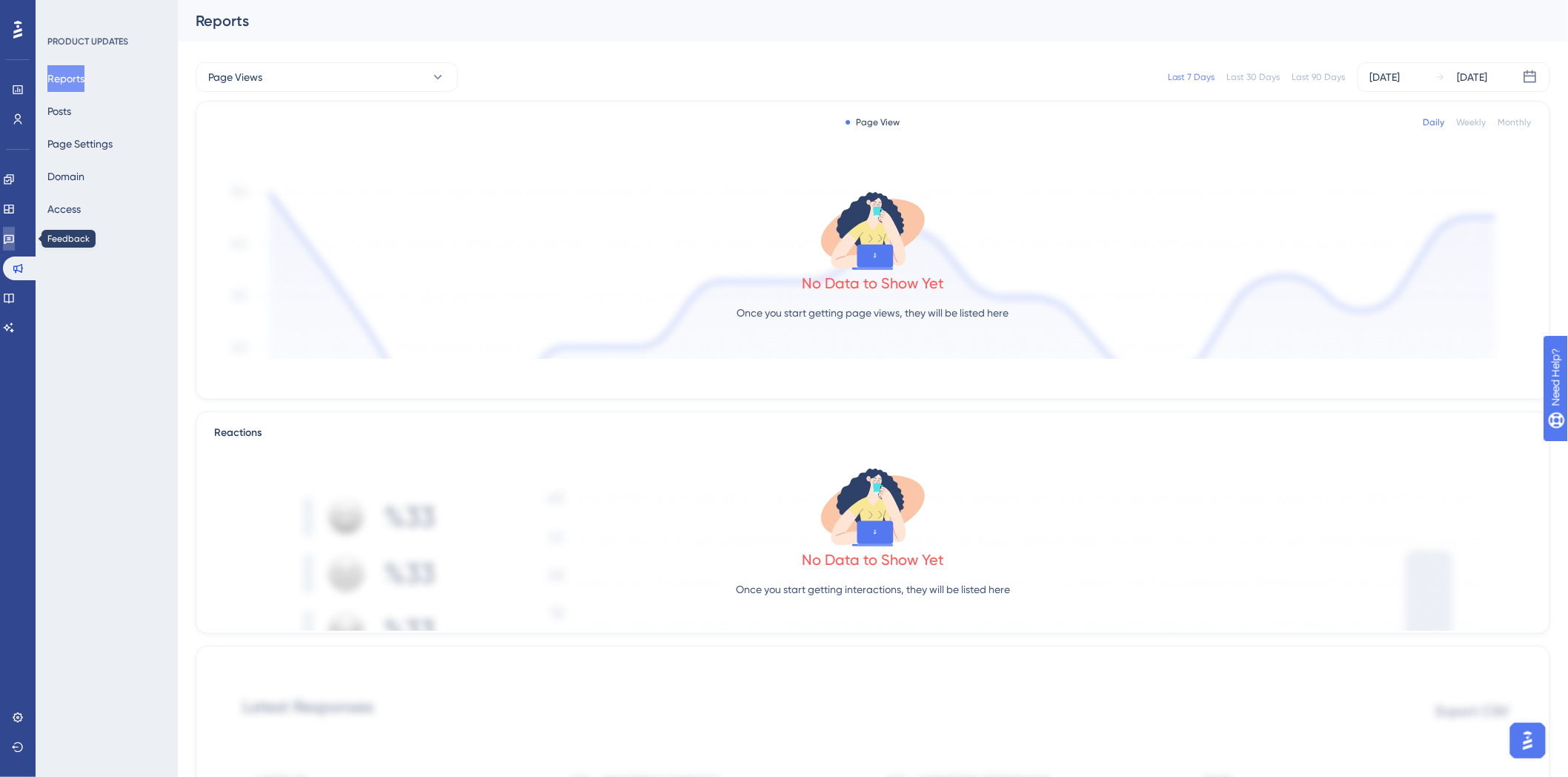
click at [15, 244] on link at bounding box center [8, 238] width 12 height 23
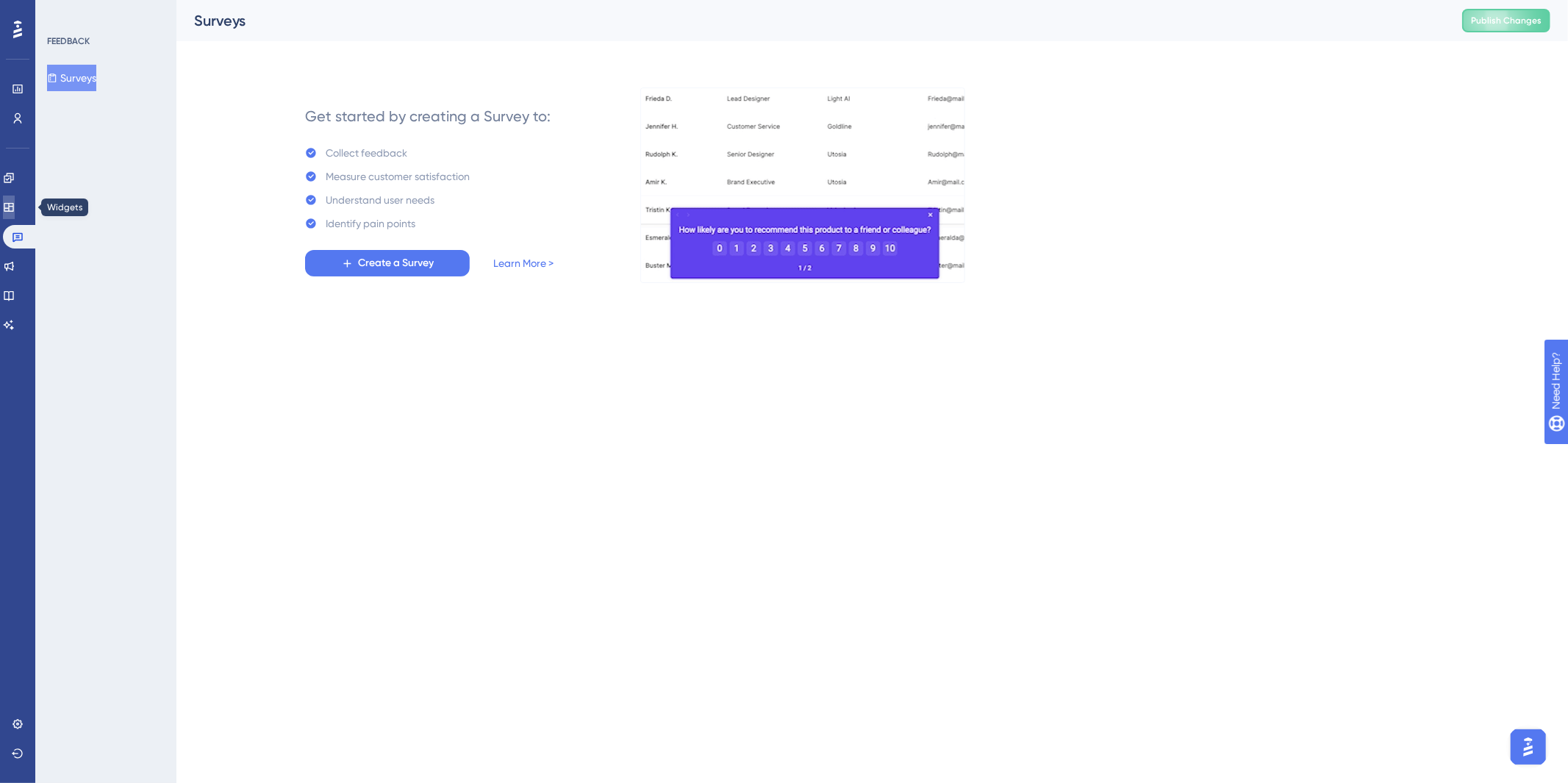
click at [15, 207] on icon at bounding box center [8, 207] width 12 height 12
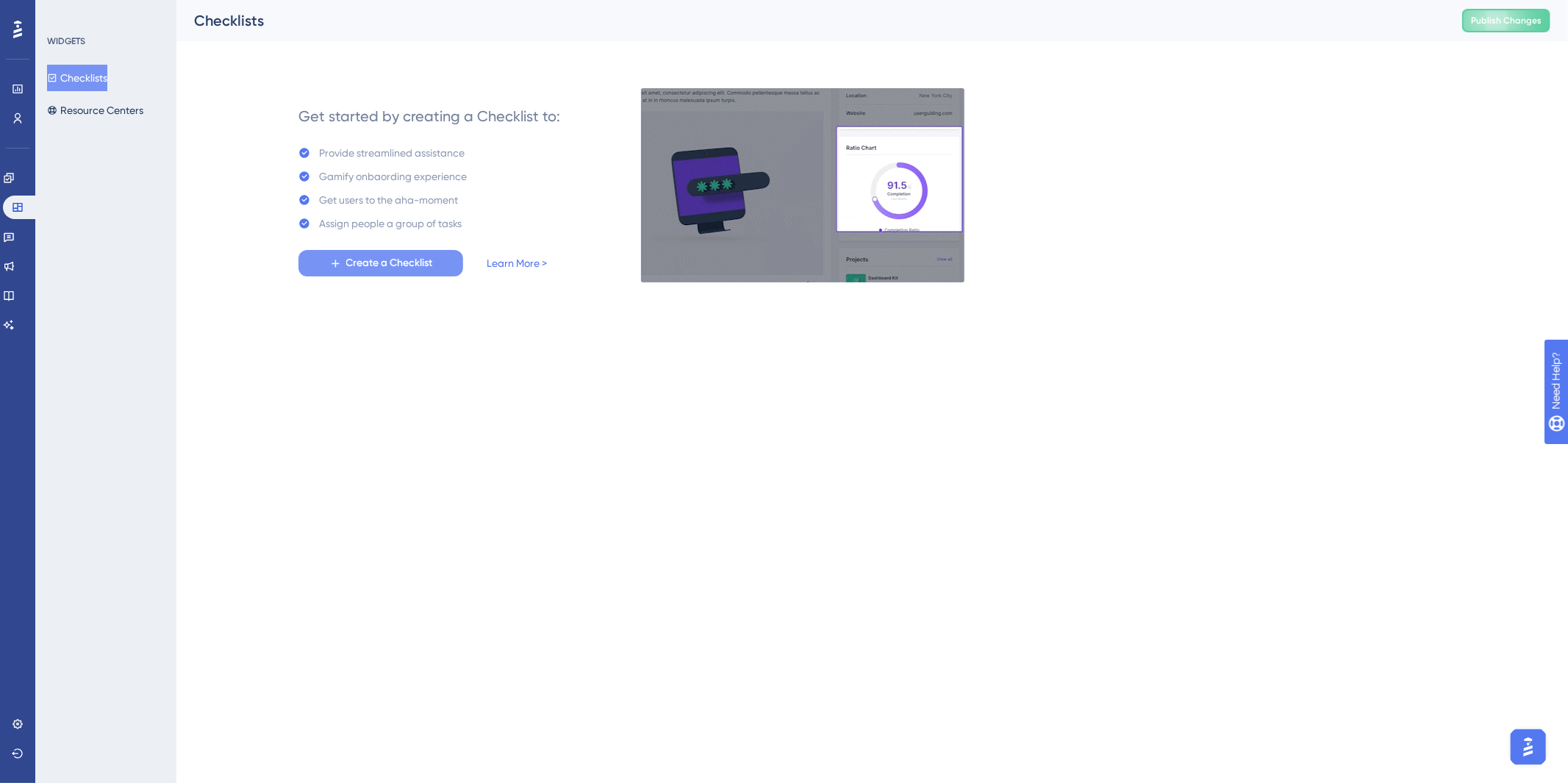
click at [384, 267] on span "Create a Checklist" at bounding box center [389, 263] width 86 height 18
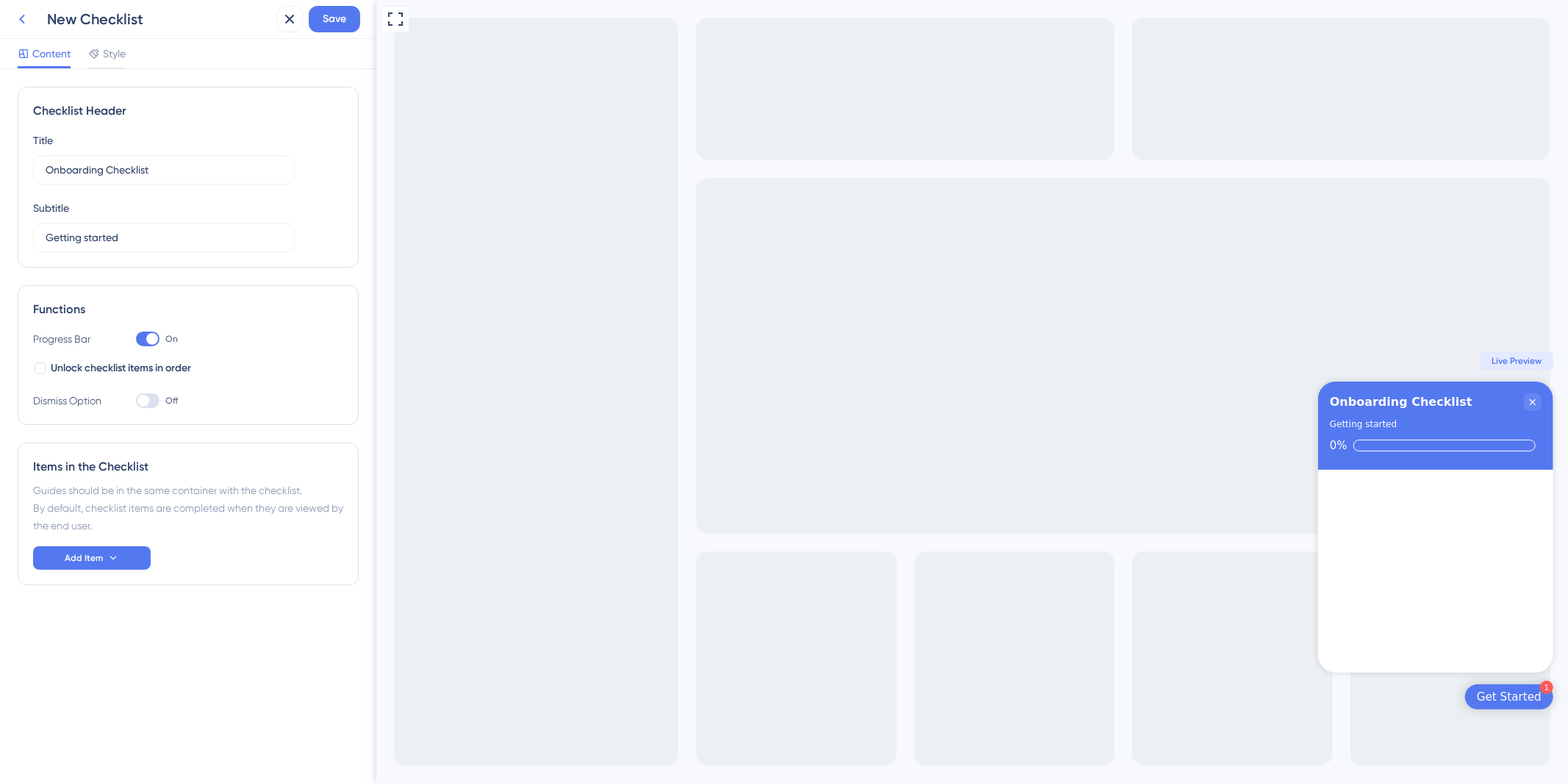
click at [26, 25] on icon at bounding box center [21, 19] width 18 height 18
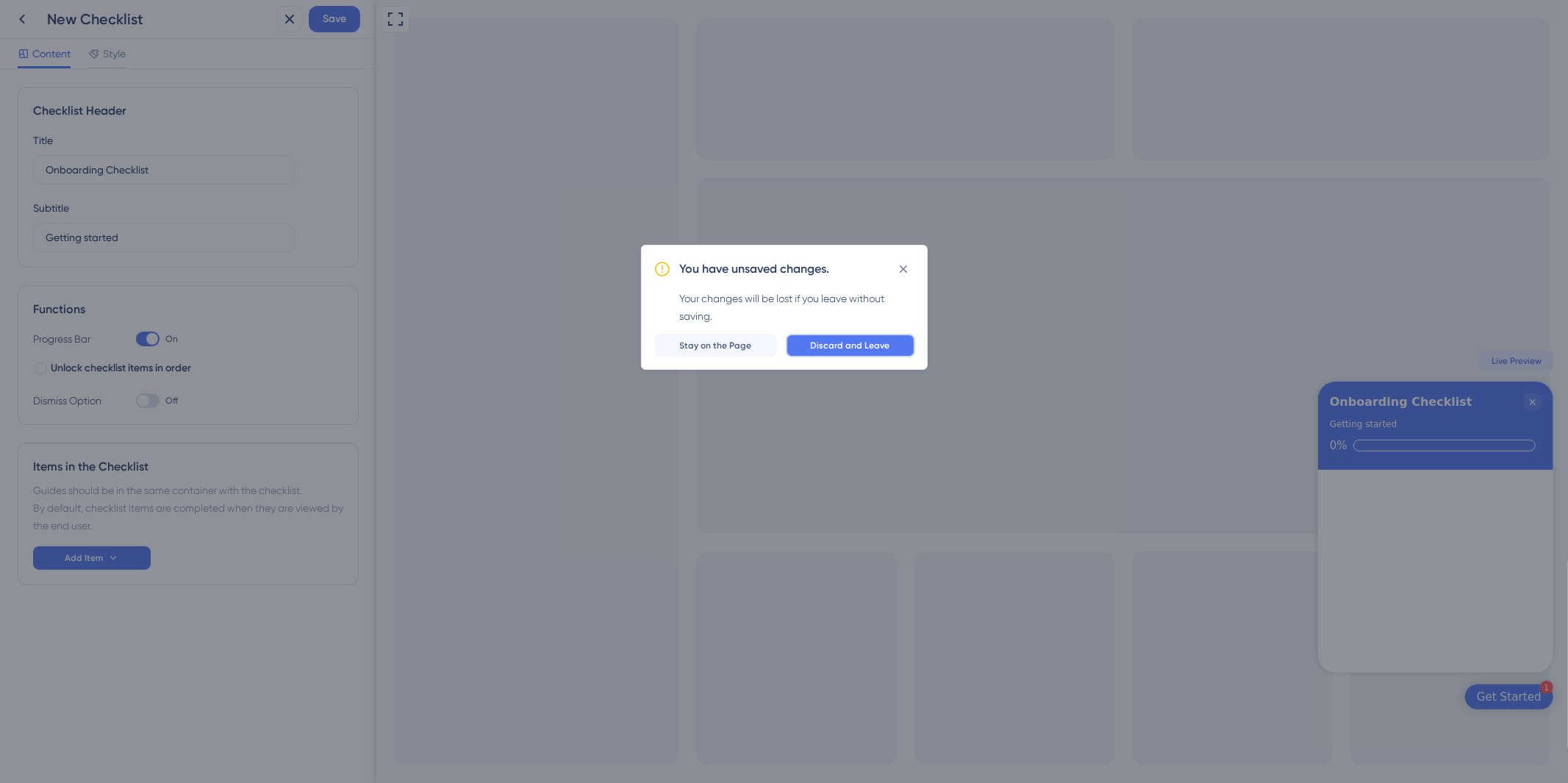
click at [850, 340] on span "Discard and Leave" at bounding box center [850, 346] width 79 height 12
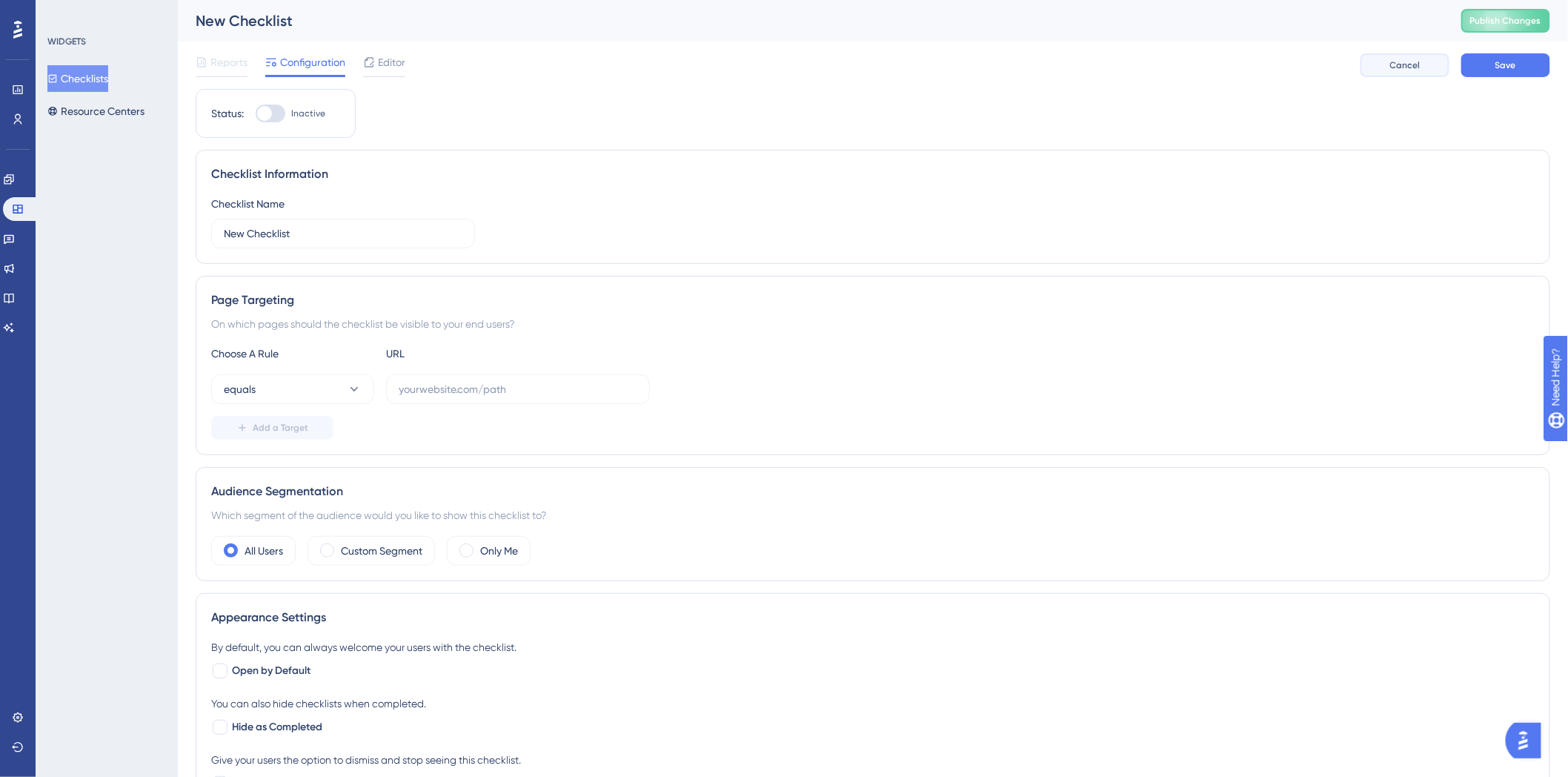
click at [1442, 66] on button "Cancel" at bounding box center [1404, 65] width 89 height 23
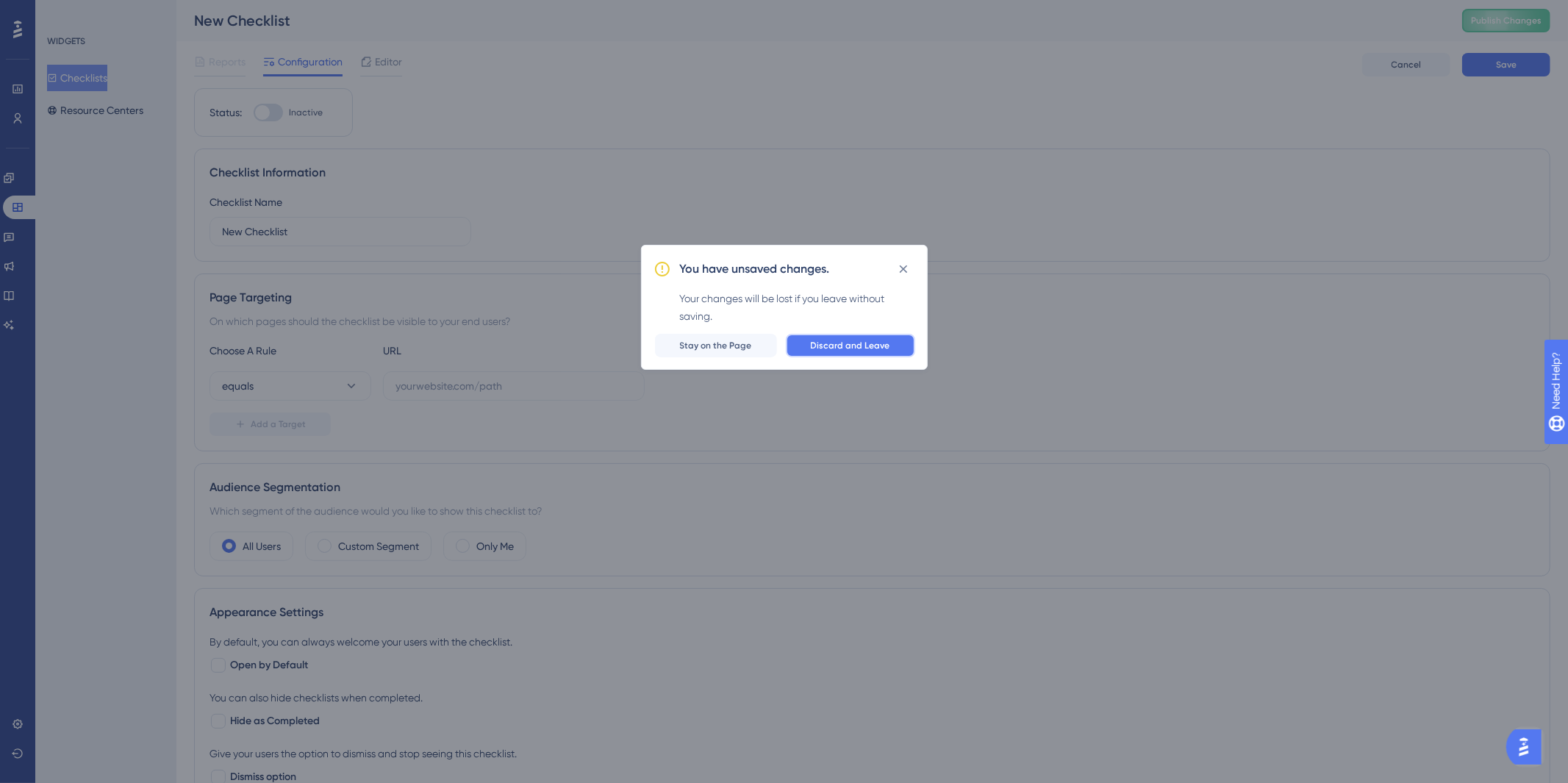
click at [847, 343] on span "Discard and Leave" at bounding box center [850, 346] width 79 height 12
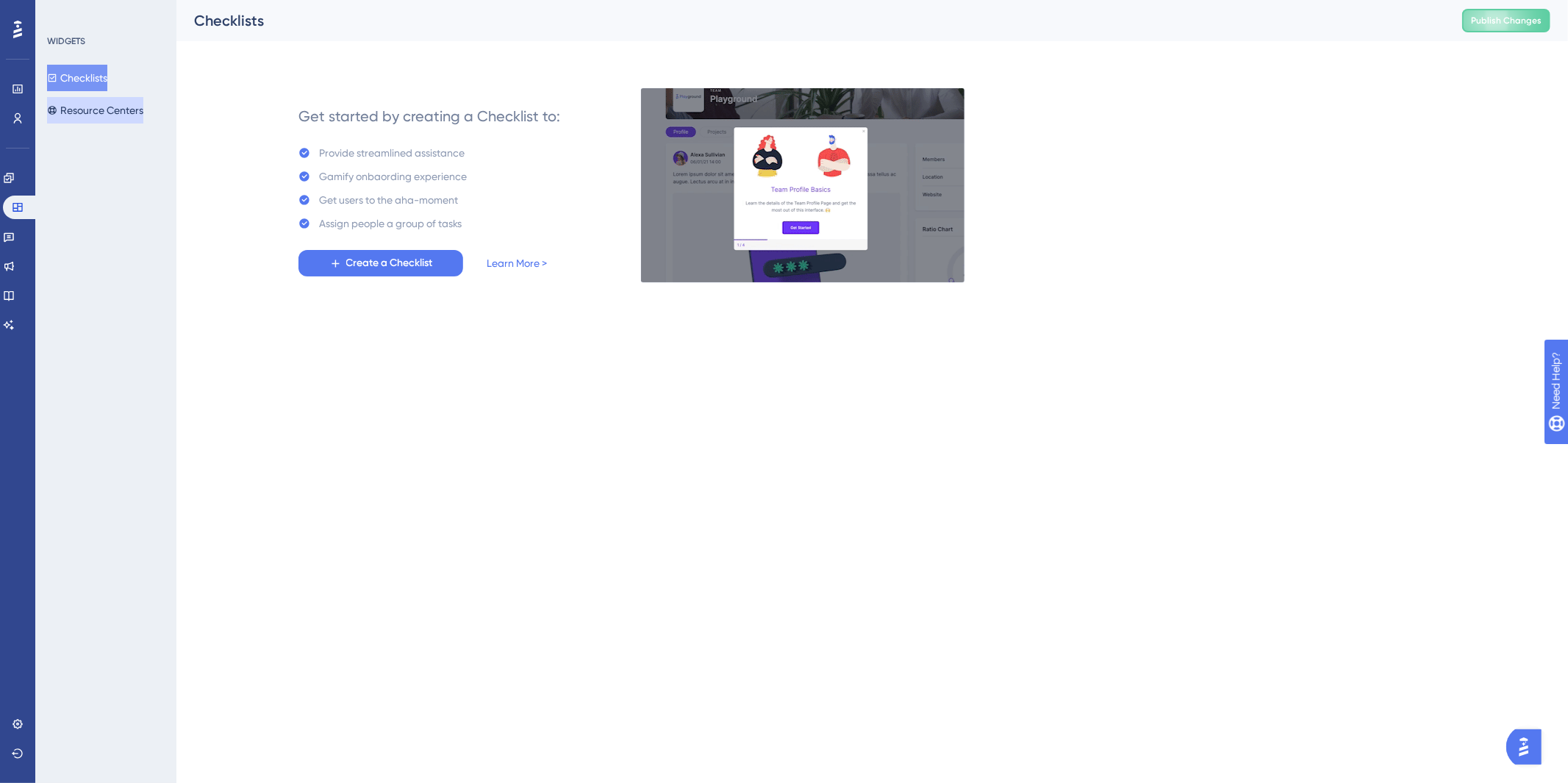
click at [114, 114] on button "Resource Centers" at bounding box center [96, 110] width 97 height 26
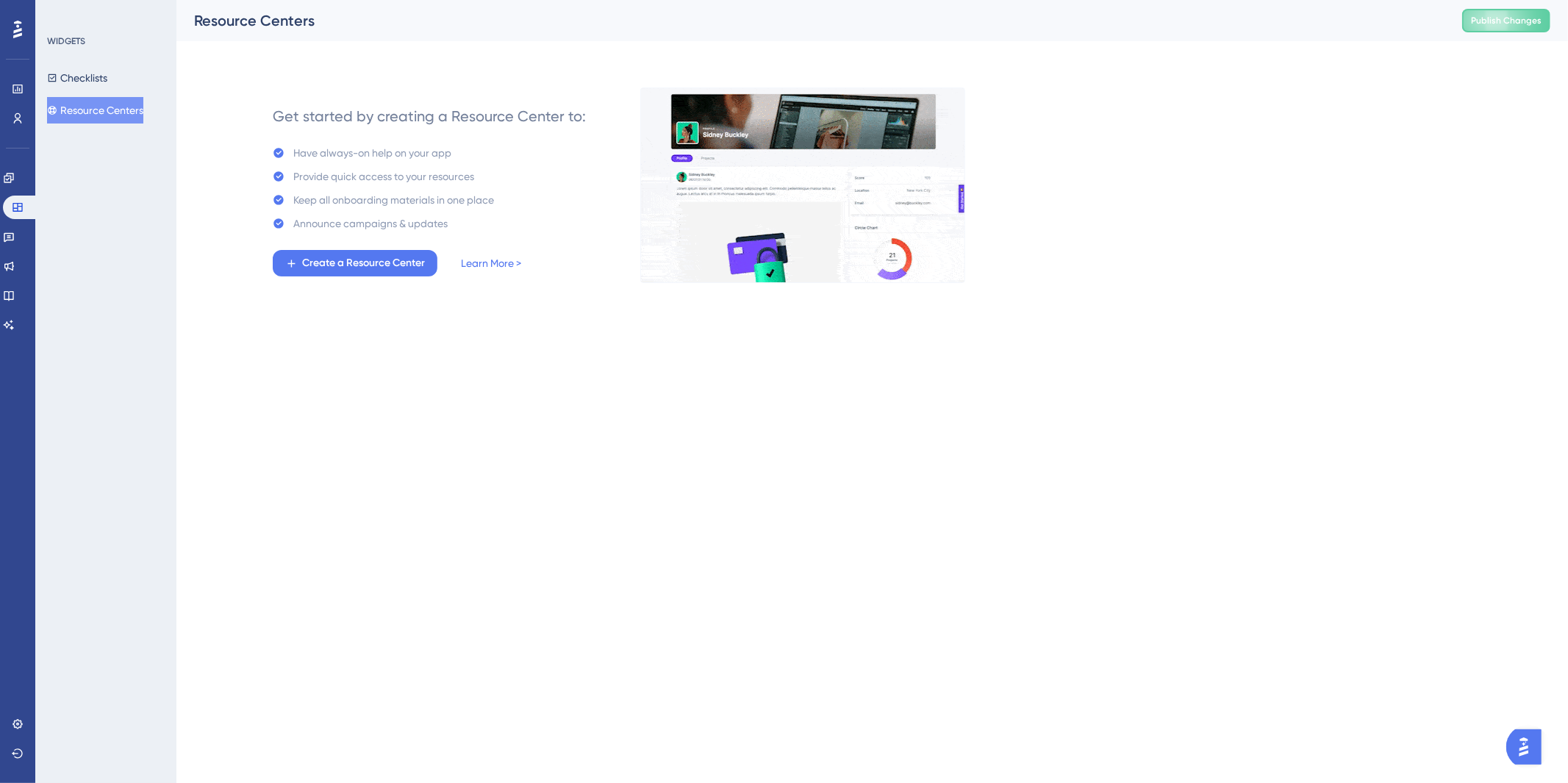
click at [437, 293] on div "Performance Users Engagement Widgets Feedback Product Updates Knowledge Base AI…" at bounding box center [872, 152] width 1392 height 306
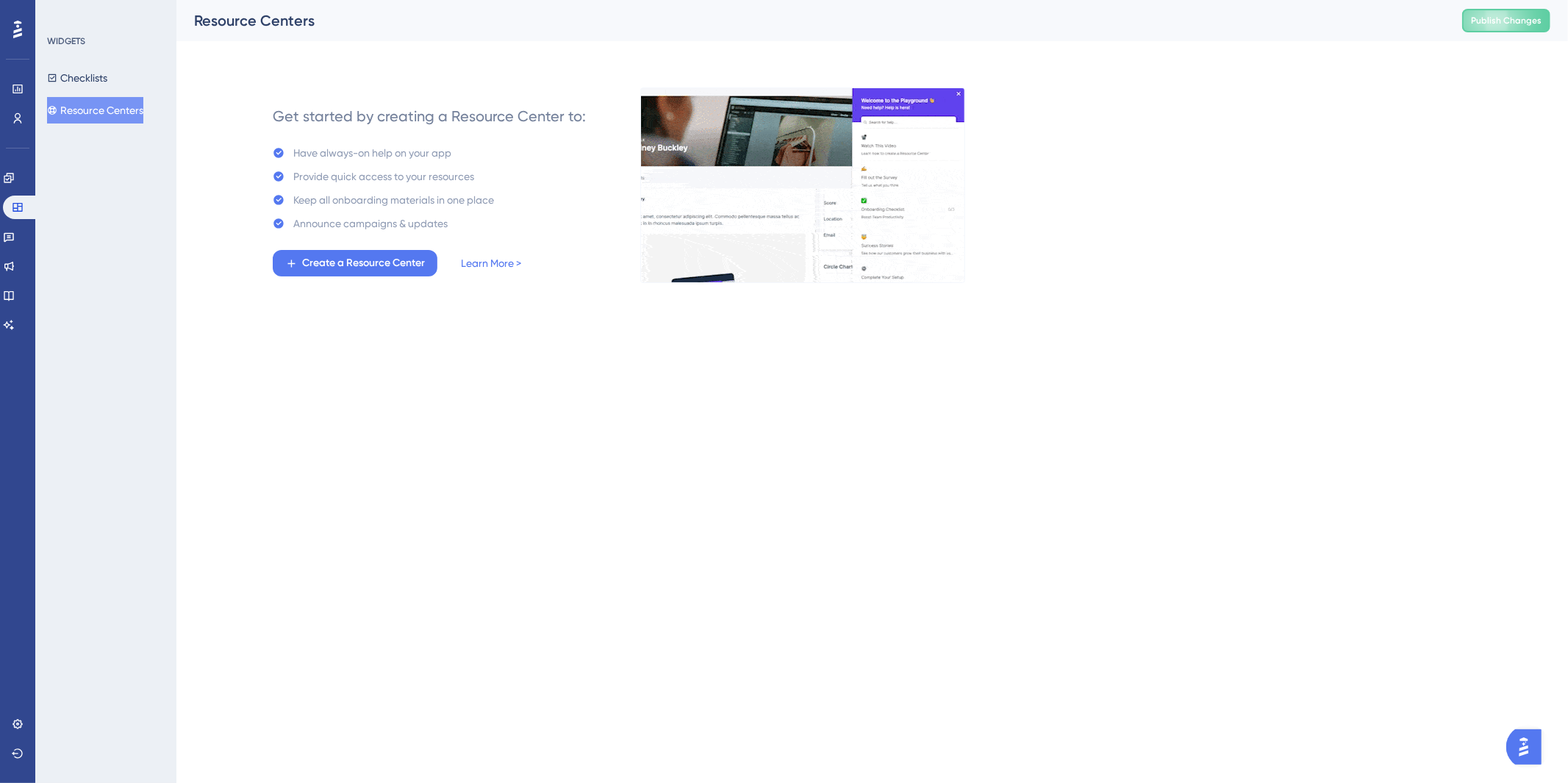
click at [372, 281] on div "Get started by creating a Resource Center to: Have always-on help on your app P…" at bounding box center [429, 185] width 365 height 194
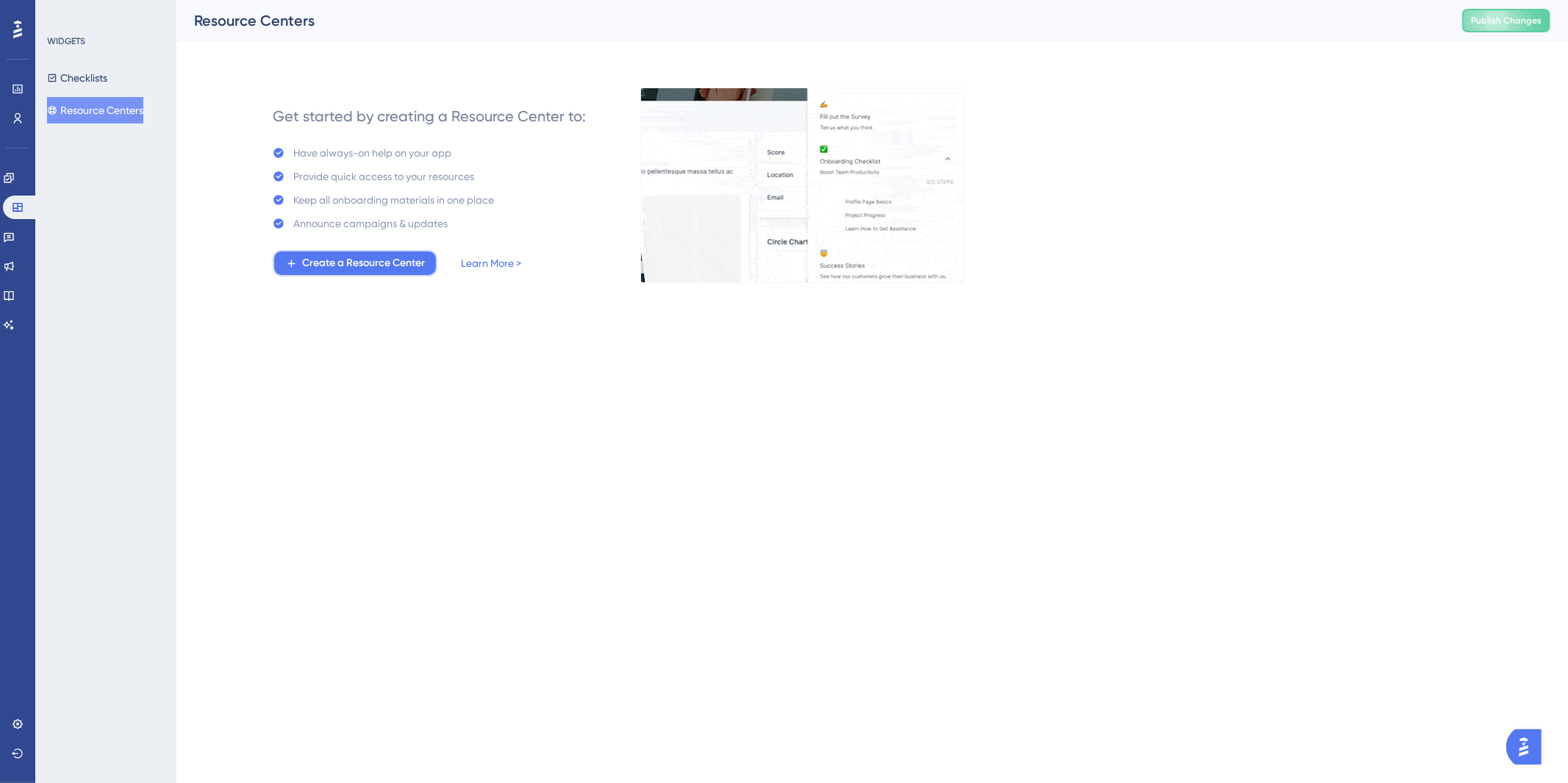
click at [369, 272] on button "Create a Resource Center" at bounding box center [355, 263] width 164 height 26
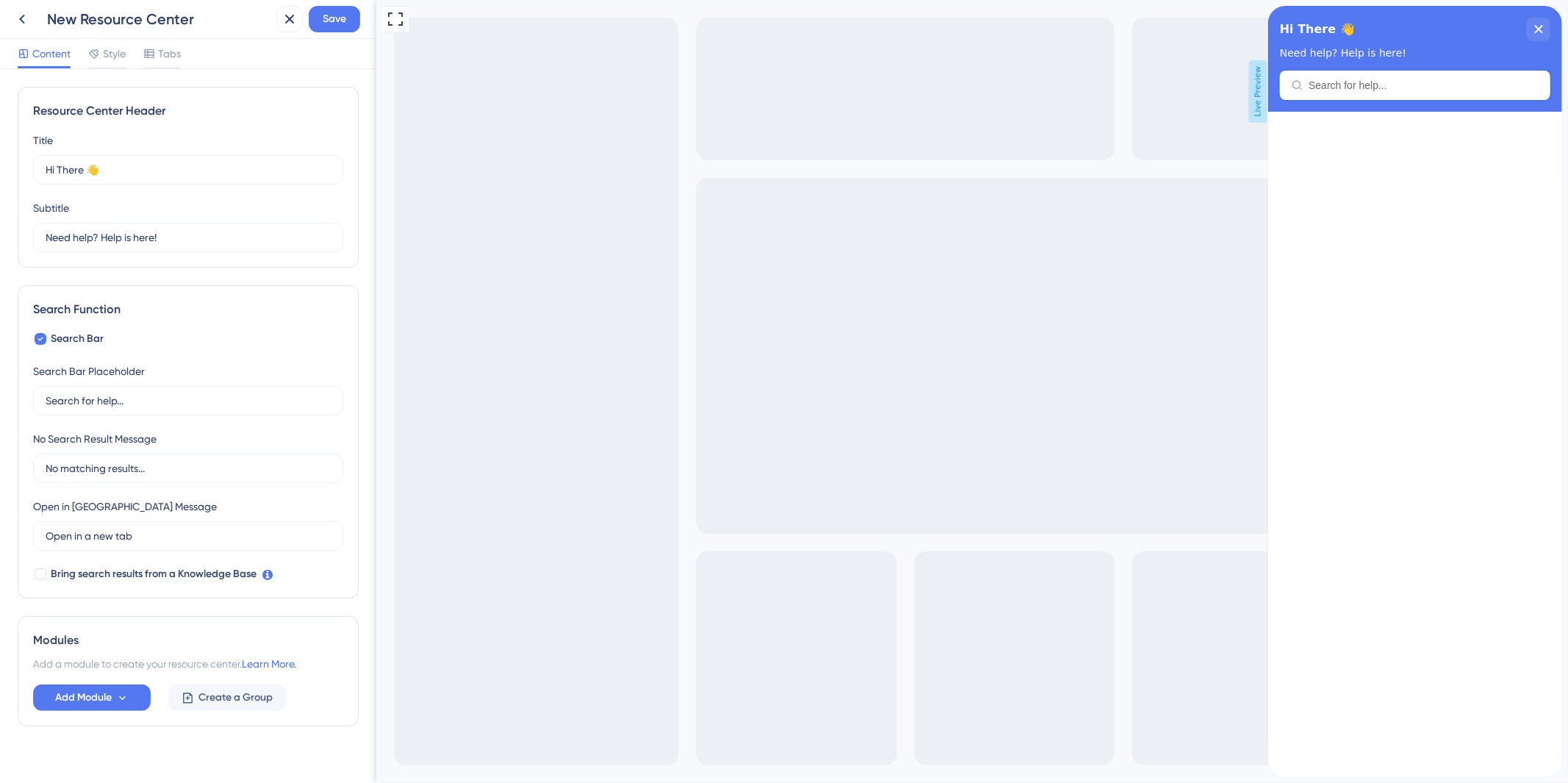
click at [1253, 96] on span "Live Preview" at bounding box center [1258, 91] width 19 height 62
click at [1261, 71] on span "Live Preview" at bounding box center [1258, 91] width 19 height 62
click at [270, 134] on div "Title Hi There 👋 17" at bounding box center [189, 158] width 310 height 53
click at [221, 163] on input "Hi There 👋" at bounding box center [181, 169] width 272 height 16
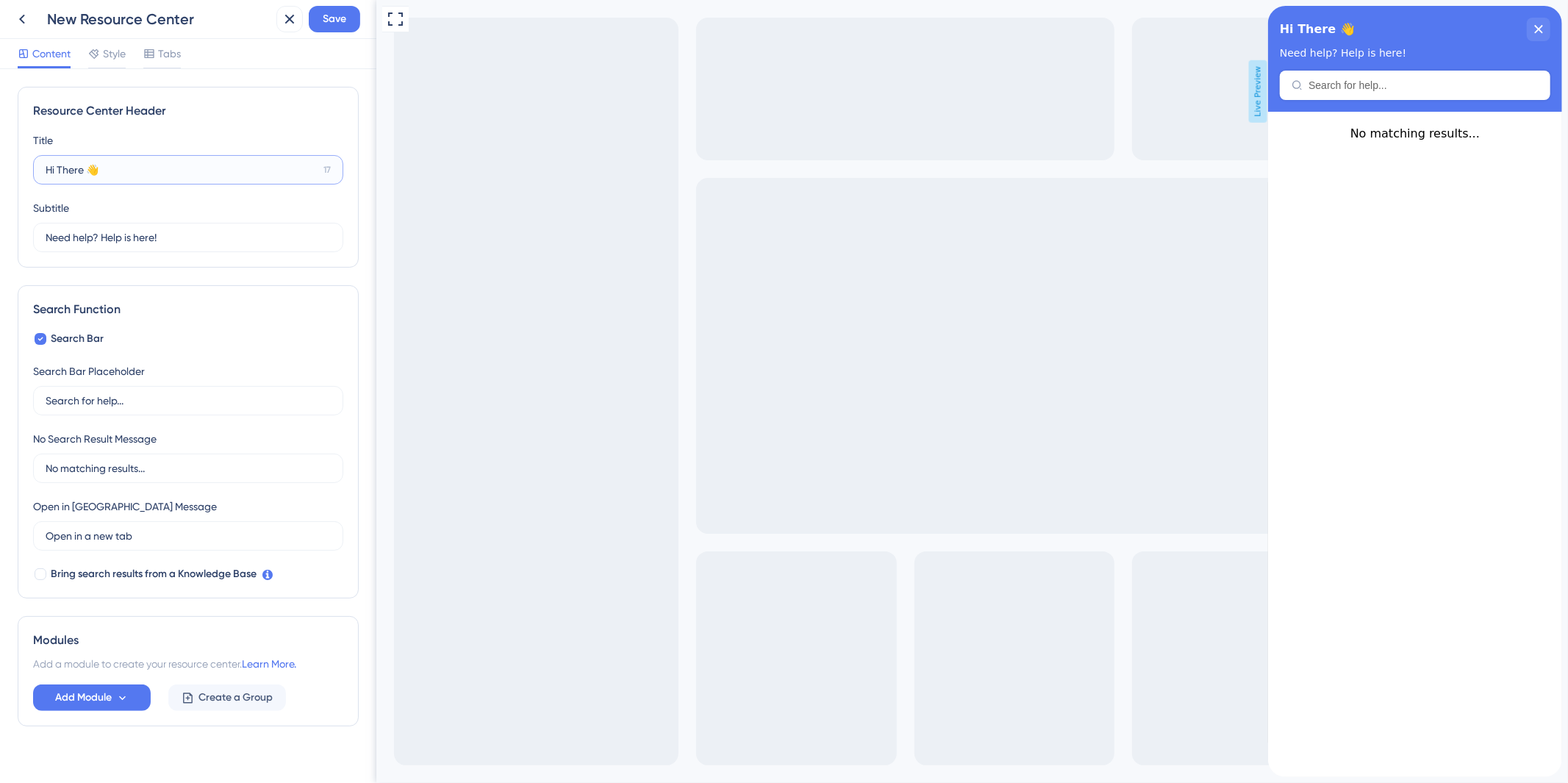
click at [221, 163] on input "Hi There 👋" at bounding box center [181, 169] width 272 height 16
click at [167, 177] on input "Hi There 👋" at bounding box center [181, 169] width 272 height 16
click at [167, 176] on input "Hi There 👋" at bounding box center [181, 169] width 272 height 16
paste input "Dr. (a)👨‍⚕️🩺confira agora!"
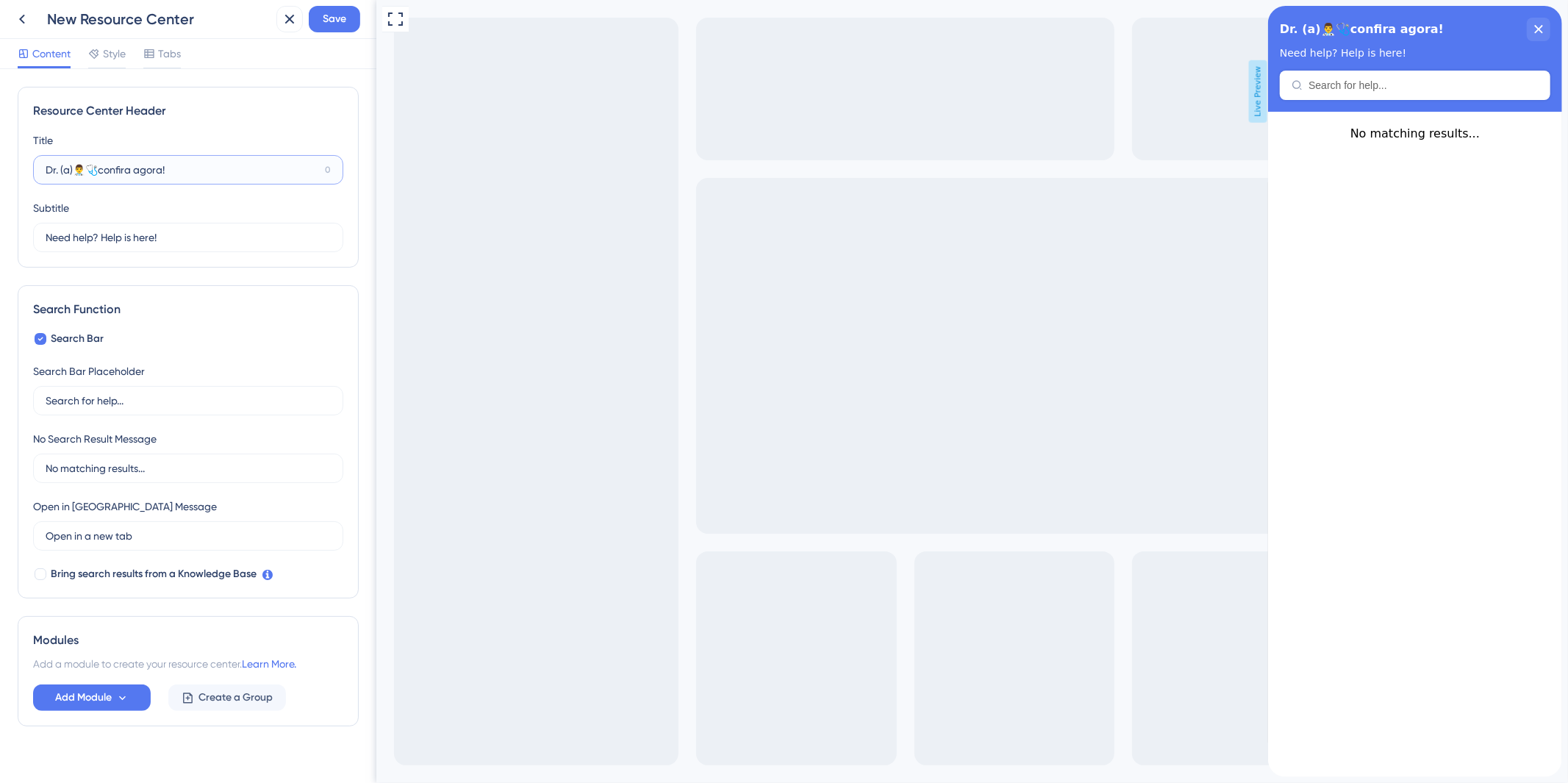
click at [99, 175] on input "Dr. (a)👨‍⚕️🩺confira agora!" at bounding box center [182, 169] width 273 height 16
type input "Dr. (a)👨‍⚕️confira agora!"
click at [280, 24] on button at bounding box center [290, 19] width 26 height 26
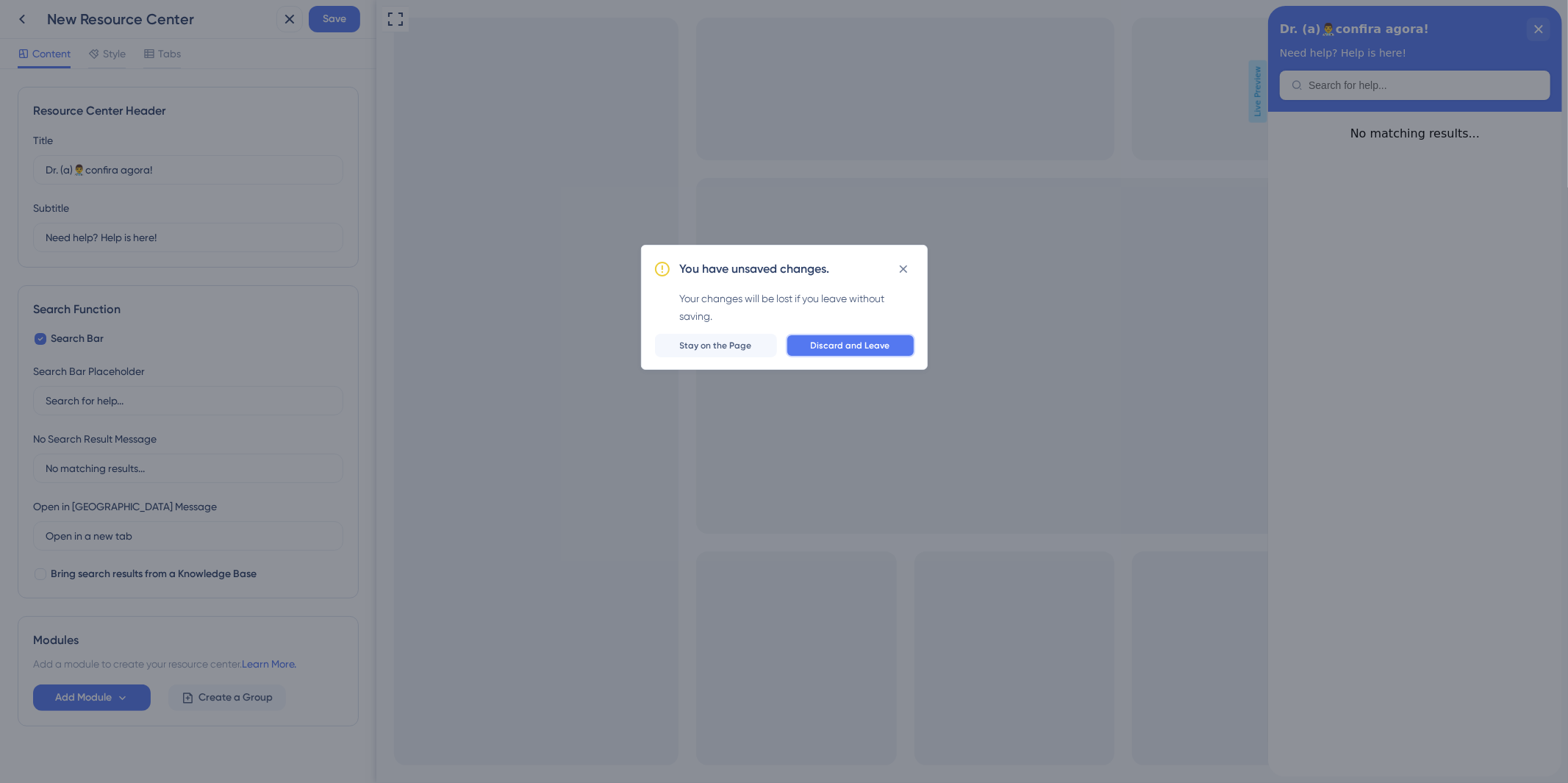
click at [882, 342] on span "Discard and Leave" at bounding box center [850, 346] width 79 height 12
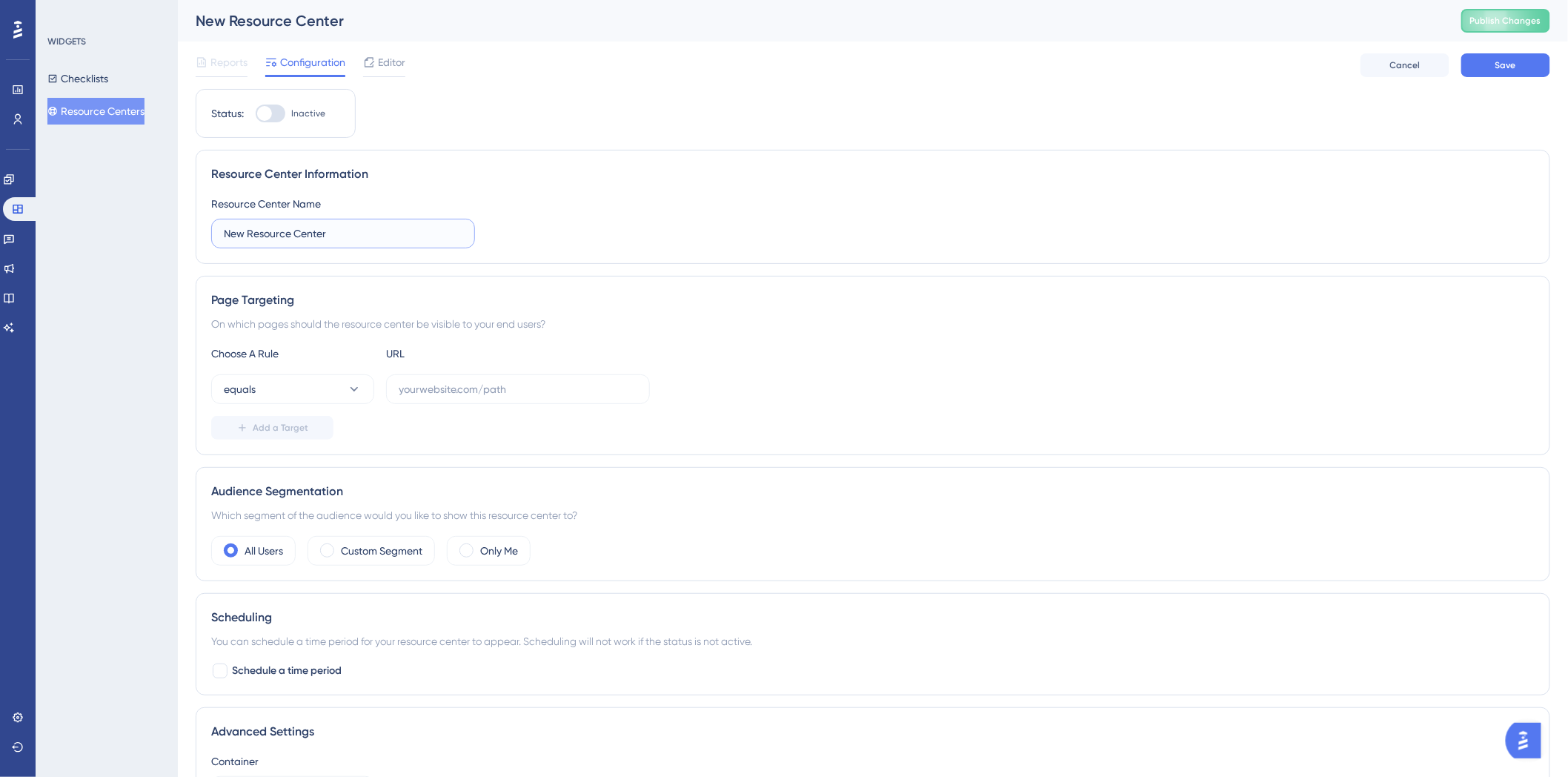
click at [364, 238] on input "New Resource Center" at bounding box center [343, 233] width 239 height 16
type input "Dentistas"
click at [838, 261] on div "Resource Center Information Resource Center Name Dentistas" at bounding box center [872, 207] width 1355 height 114
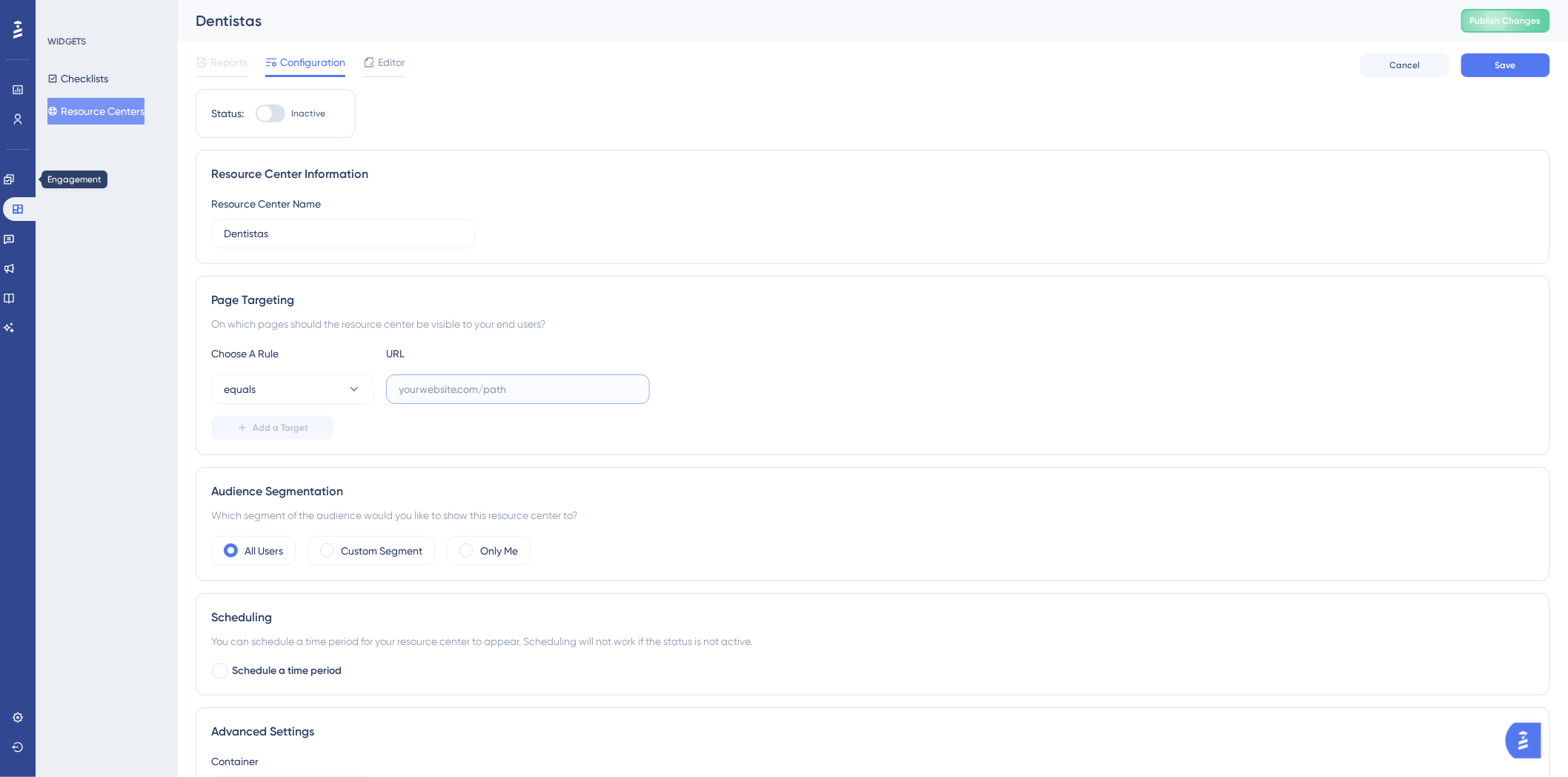
click at [531, 389] on input "text" at bounding box center [518, 388] width 239 height 16
paste input "[URL][DOMAIN_NAME]"
type input "[URL][DOMAIN_NAME]"
click at [294, 396] on button "equals" at bounding box center [293, 389] width 163 height 30
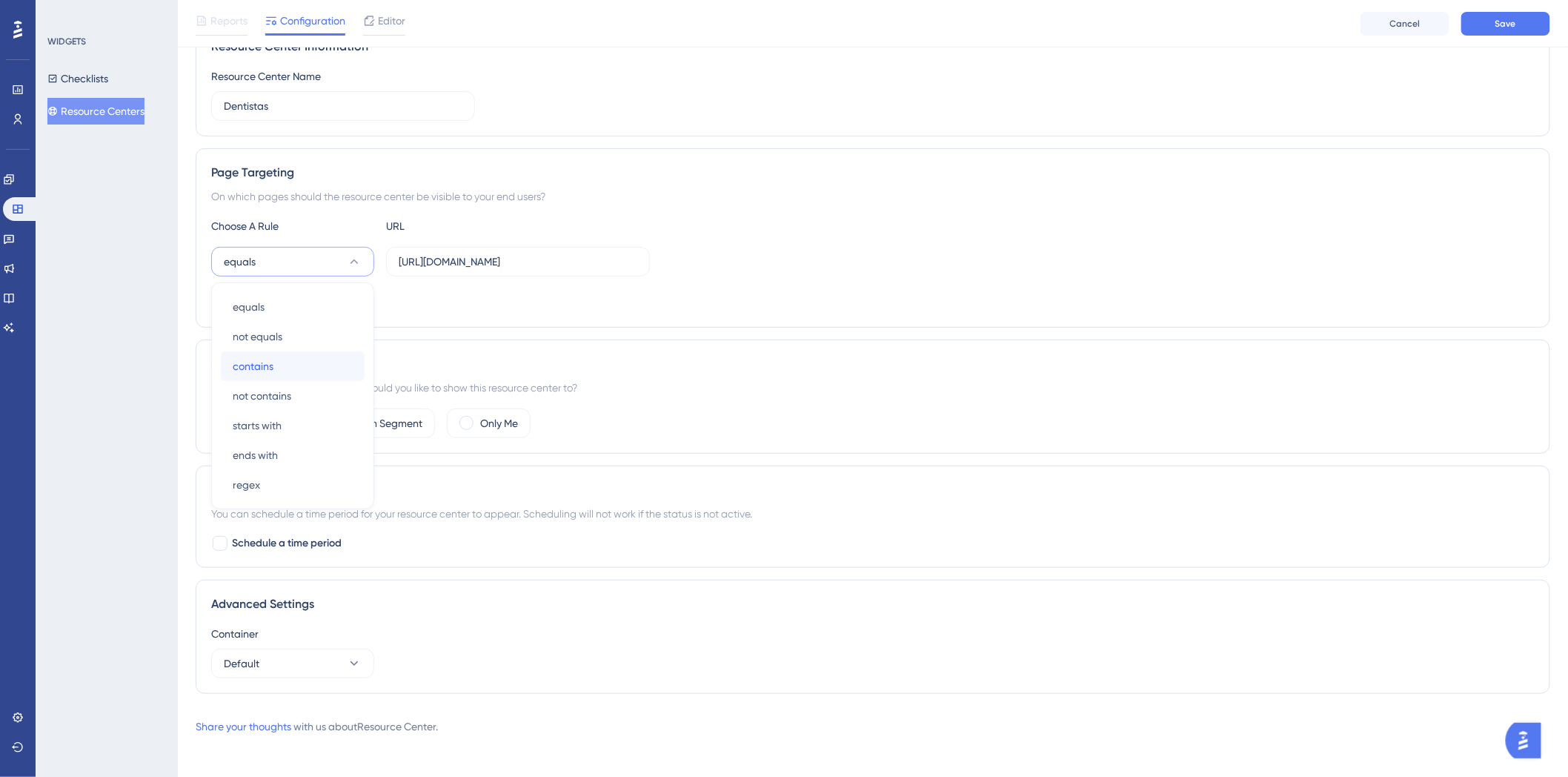
click at [297, 366] on div "contains contains" at bounding box center [293, 366] width 120 height 30
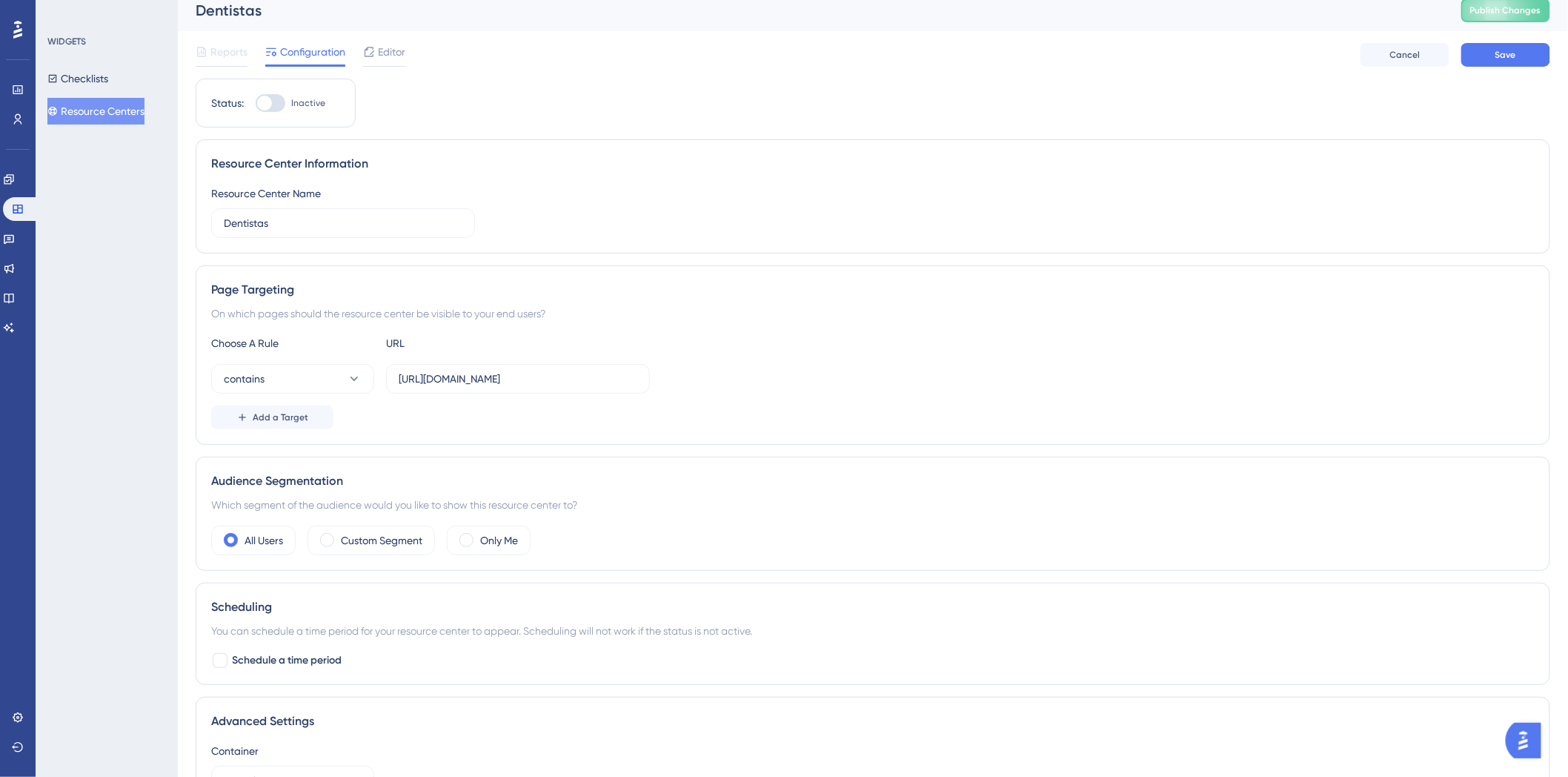
scroll to position [0, 0]
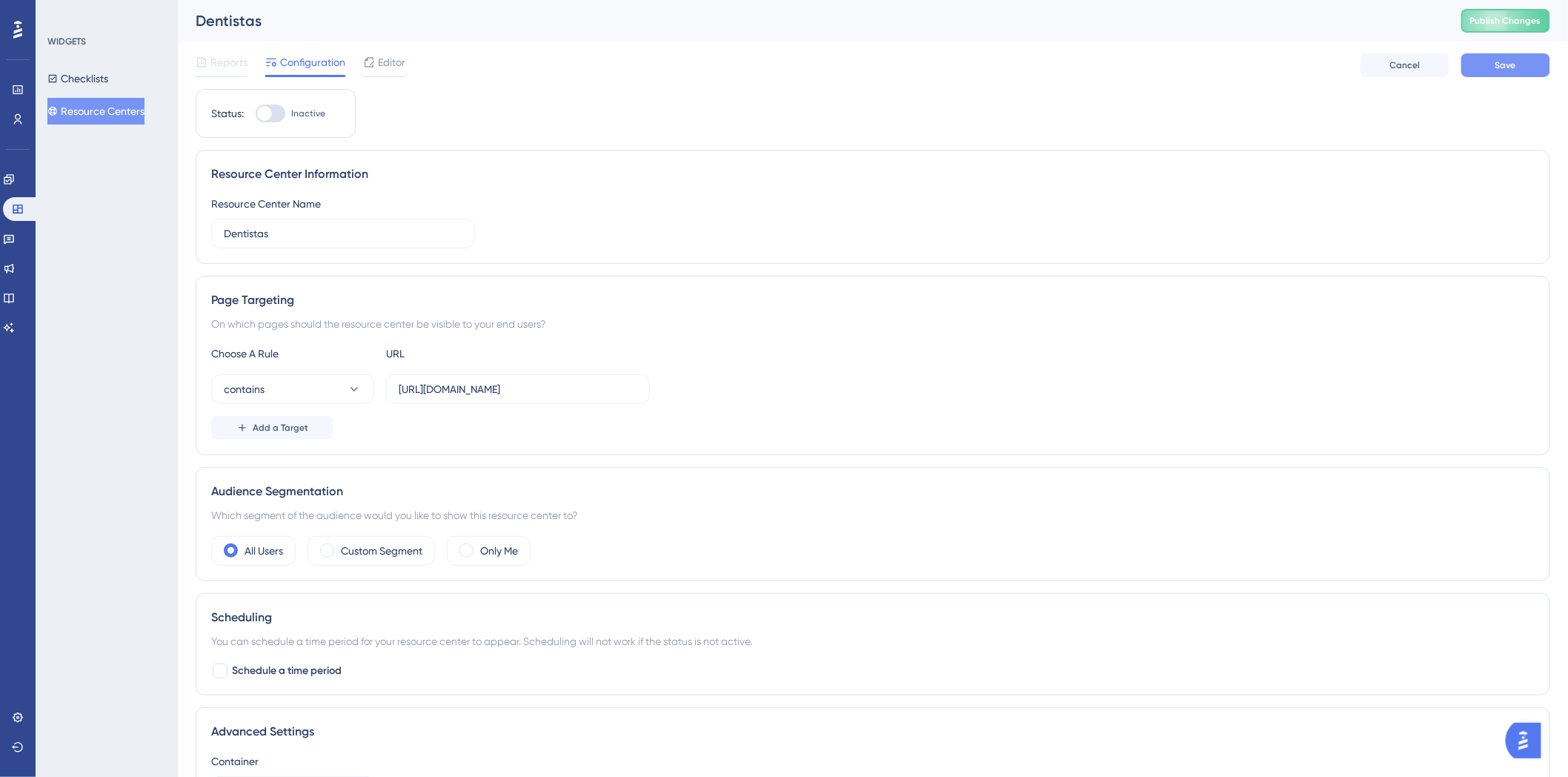
click at [1520, 76] on button "Save" at bounding box center [1505, 65] width 89 height 23
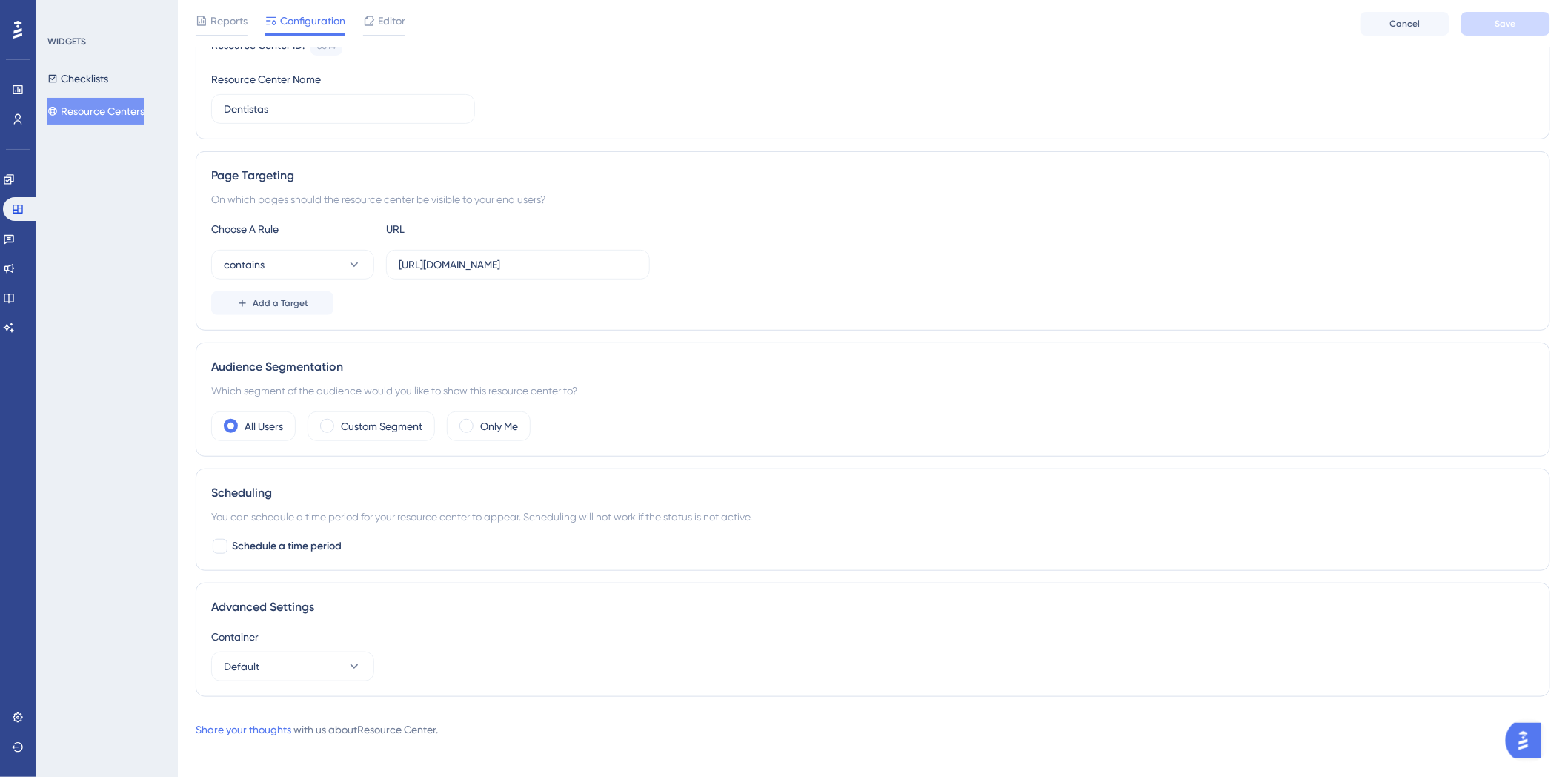
scroll to position [173, 0]
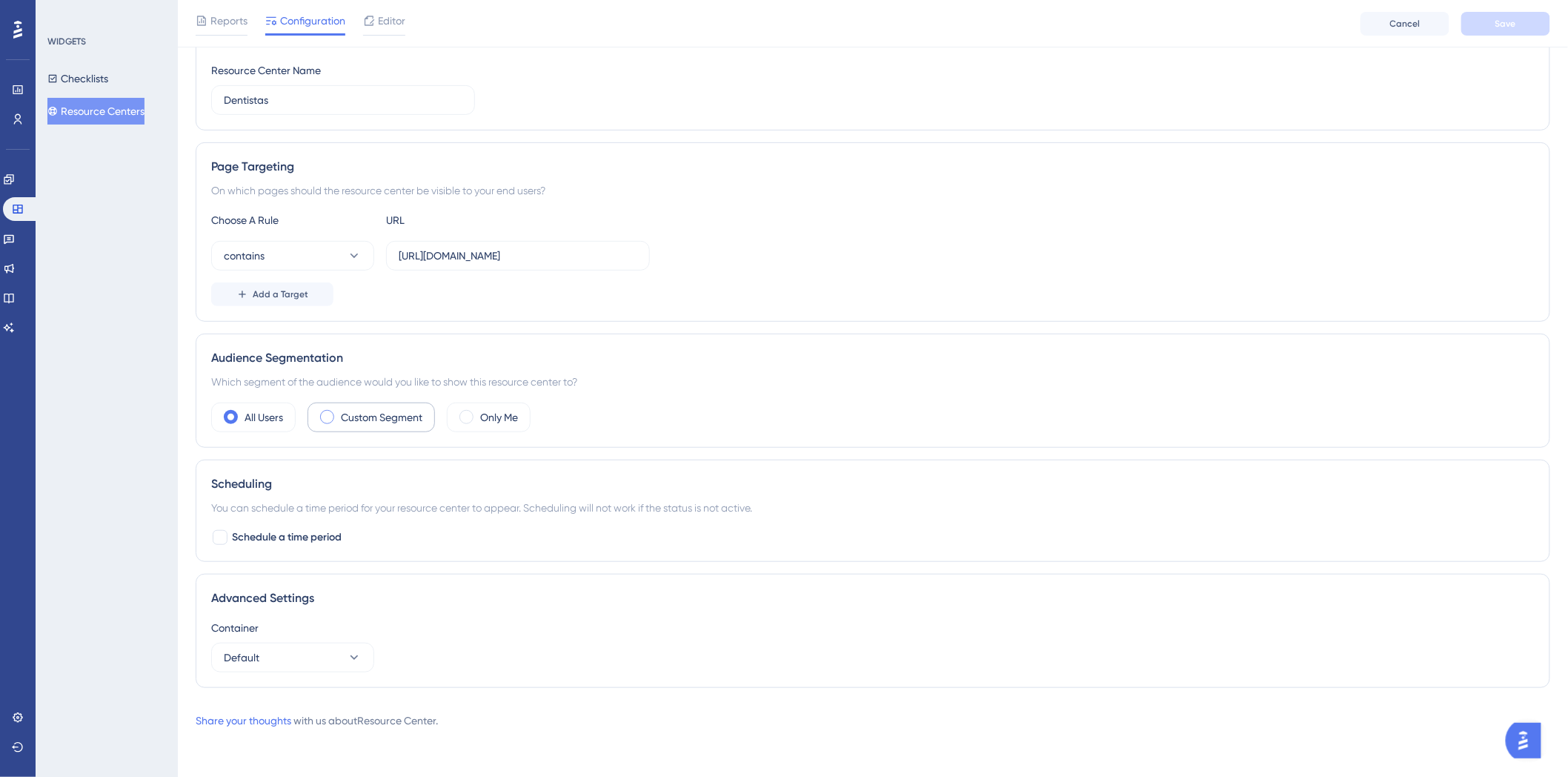
click at [368, 421] on label "Custom Segment" at bounding box center [381, 417] width 81 height 18
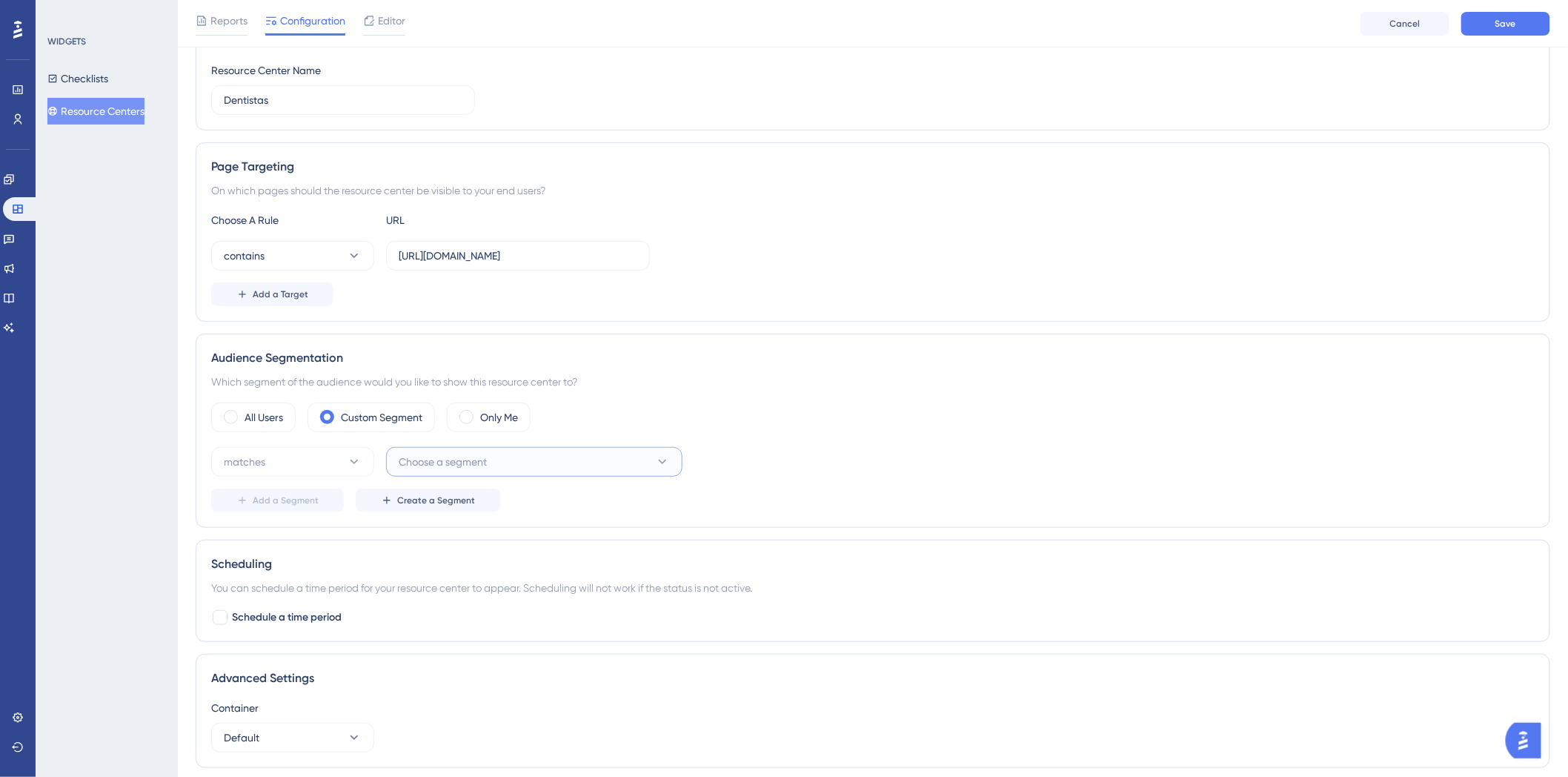
click at [529, 452] on button "Choose a segment" at bounding box center [534, 462] width 297 height 30
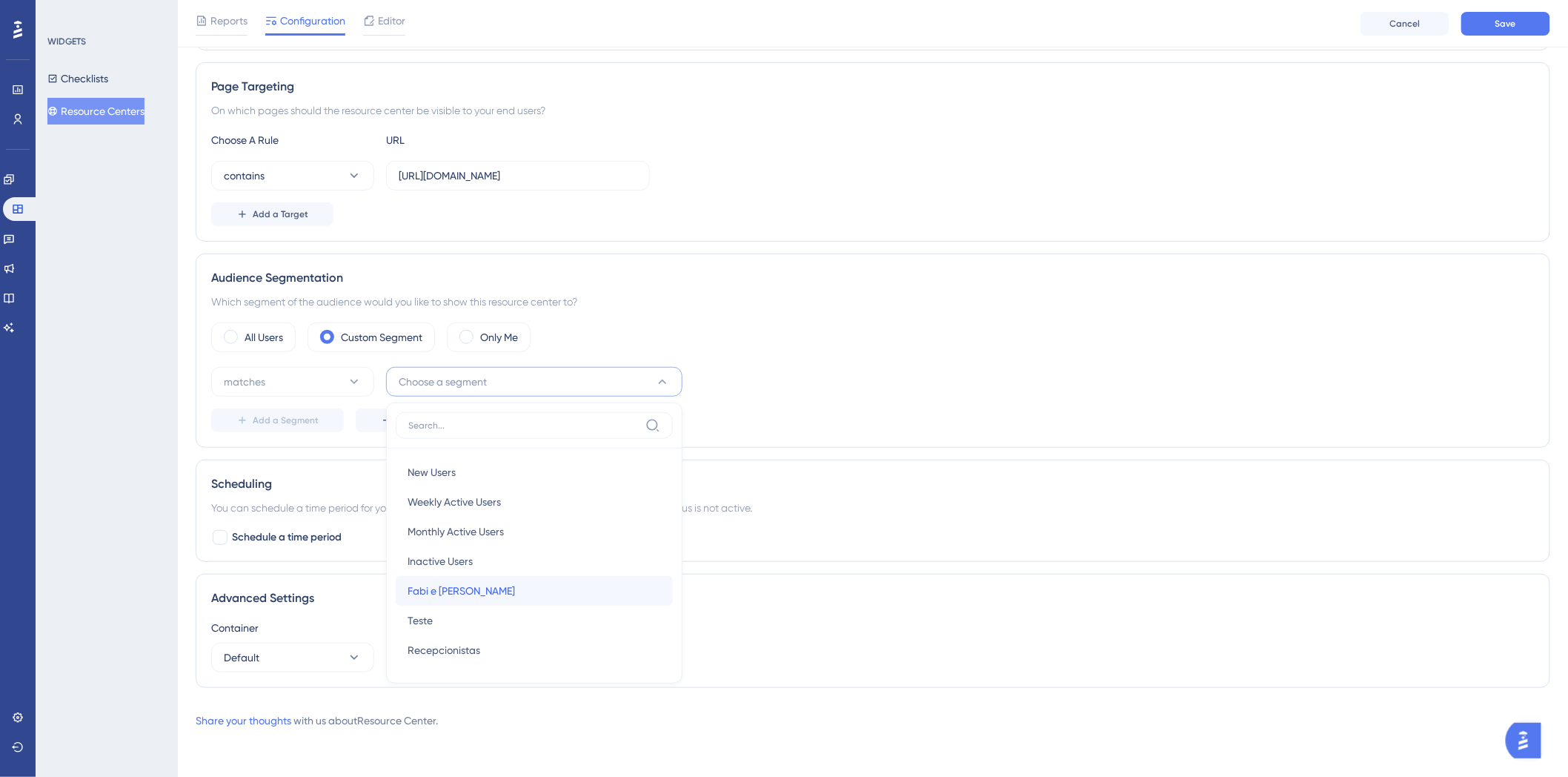
click at [467, 595] on div "Fabi e [PERSON_NAME] e [PERSON_NAME]" at bounding box center [534, 591] width 254 height 30
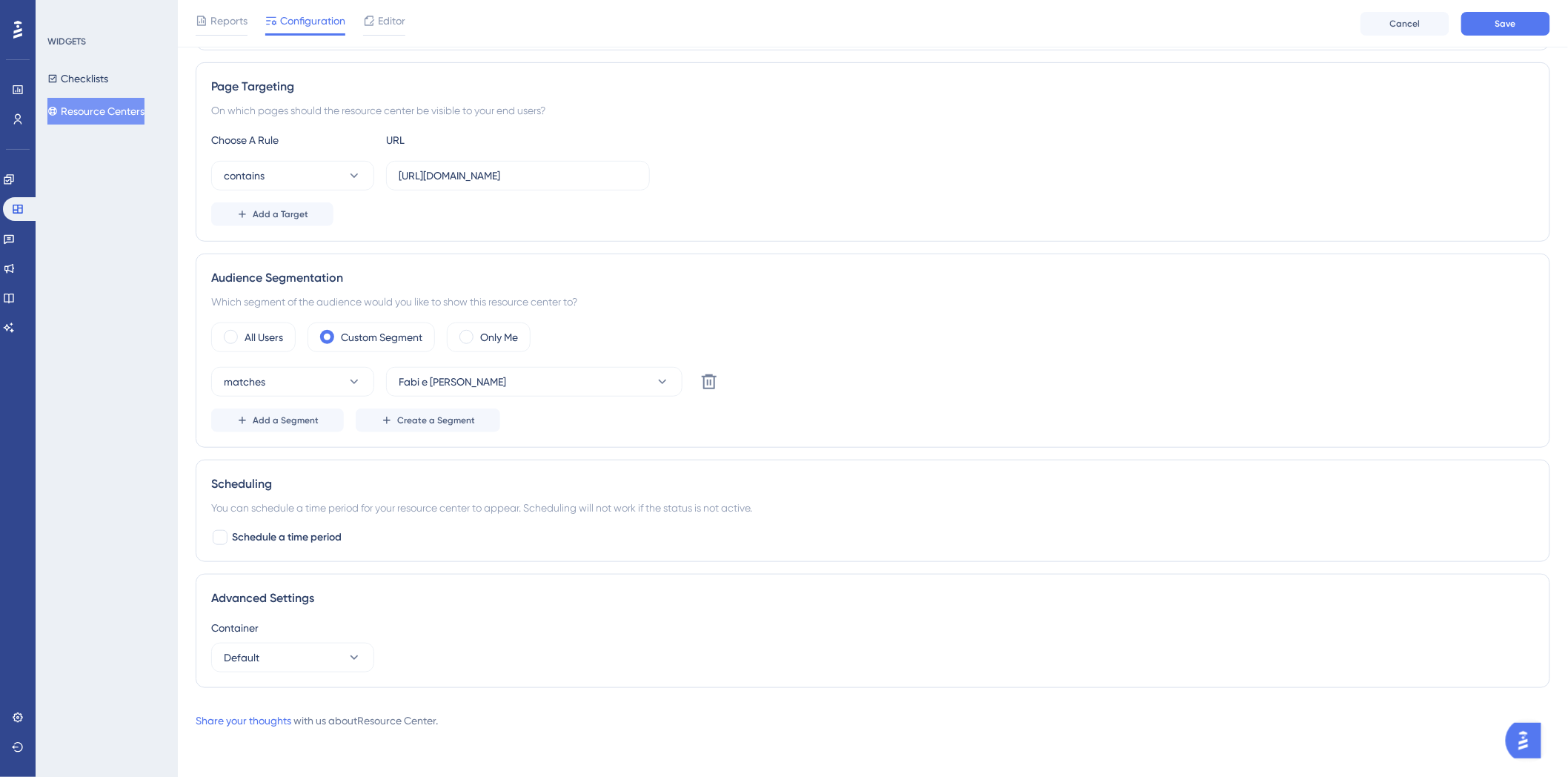
click at [374, 386] on div "matches Fabi e Ari Delete" at bounding box center [474, 382] width 524 height 30
click at [354, 382] on icon at bounding box center [354, 381] width 8 height 5
click at [354, 382] on icon at bounding box center [354, 382] width 15 height 15
click at [1009, 304] on div "Which segment of the audience would you like to show this resource center to?" at bounding box center [873, 301] width 1324 height 18
click at [338, 646] on button "Default" at bounding box center [293, 657] width 163 height 30
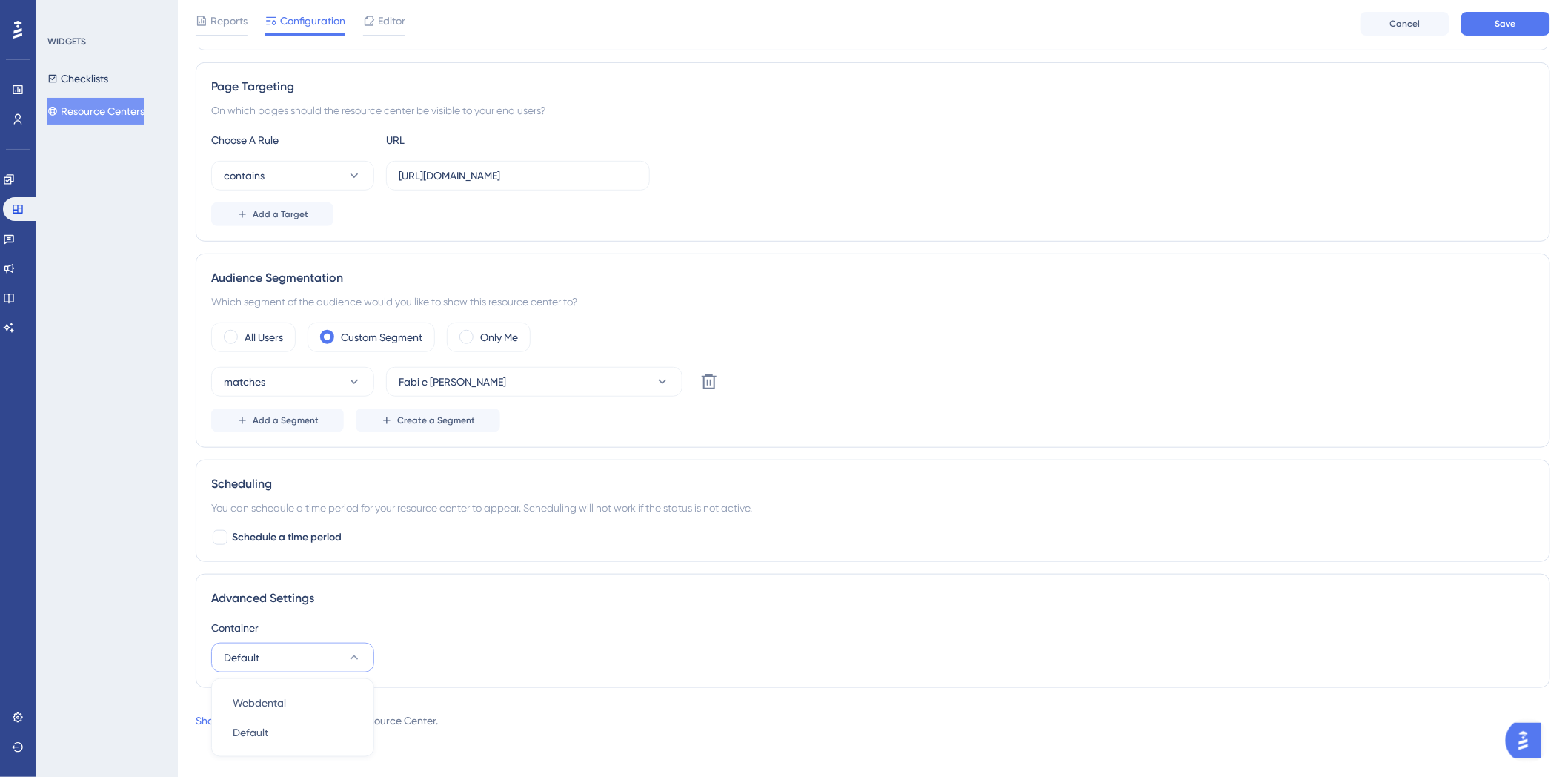
click at [338, 646] on button "Default" at bounding box center [293, 657] width 163 height 30
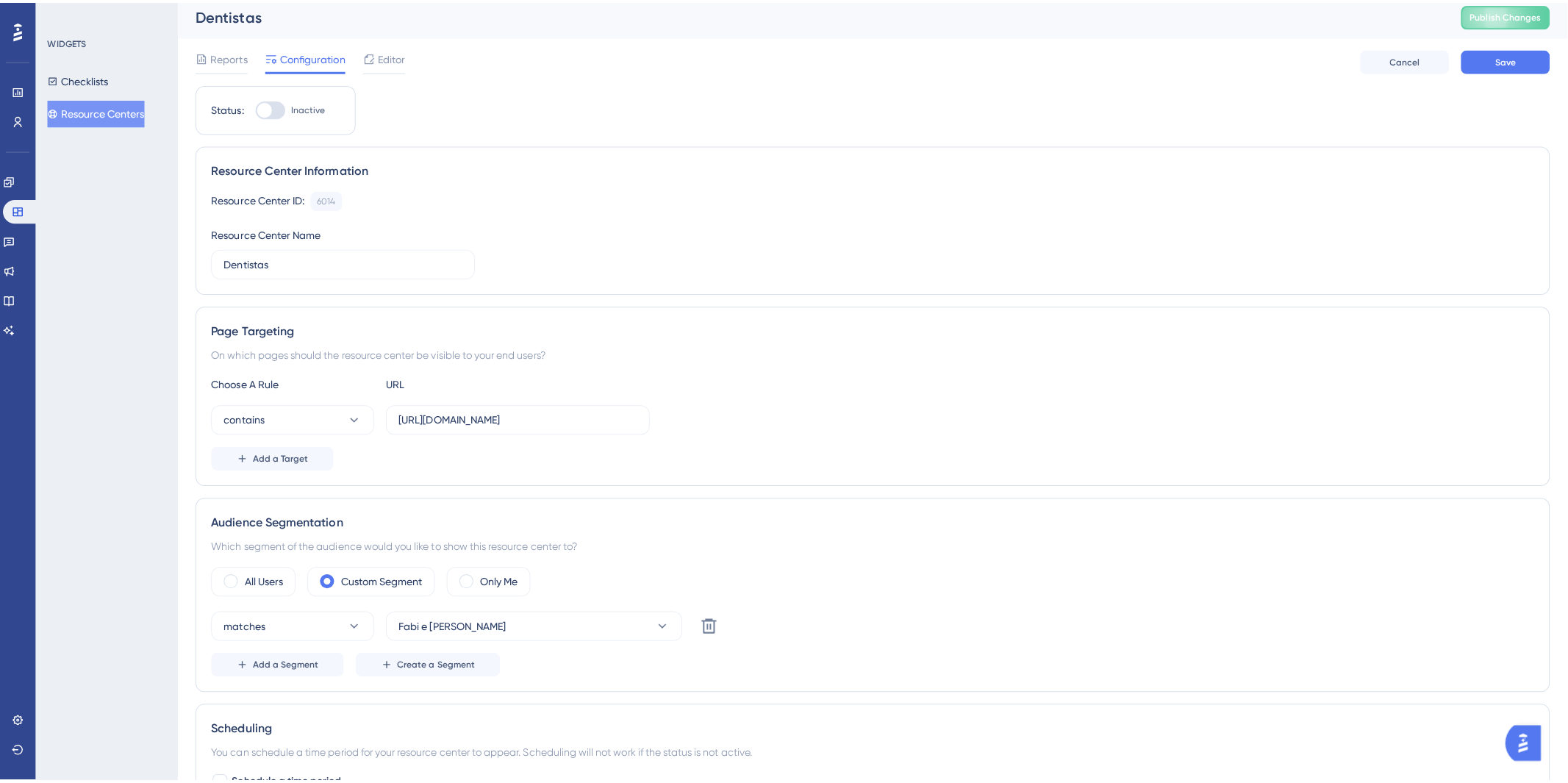
scroll to position [0, 0]
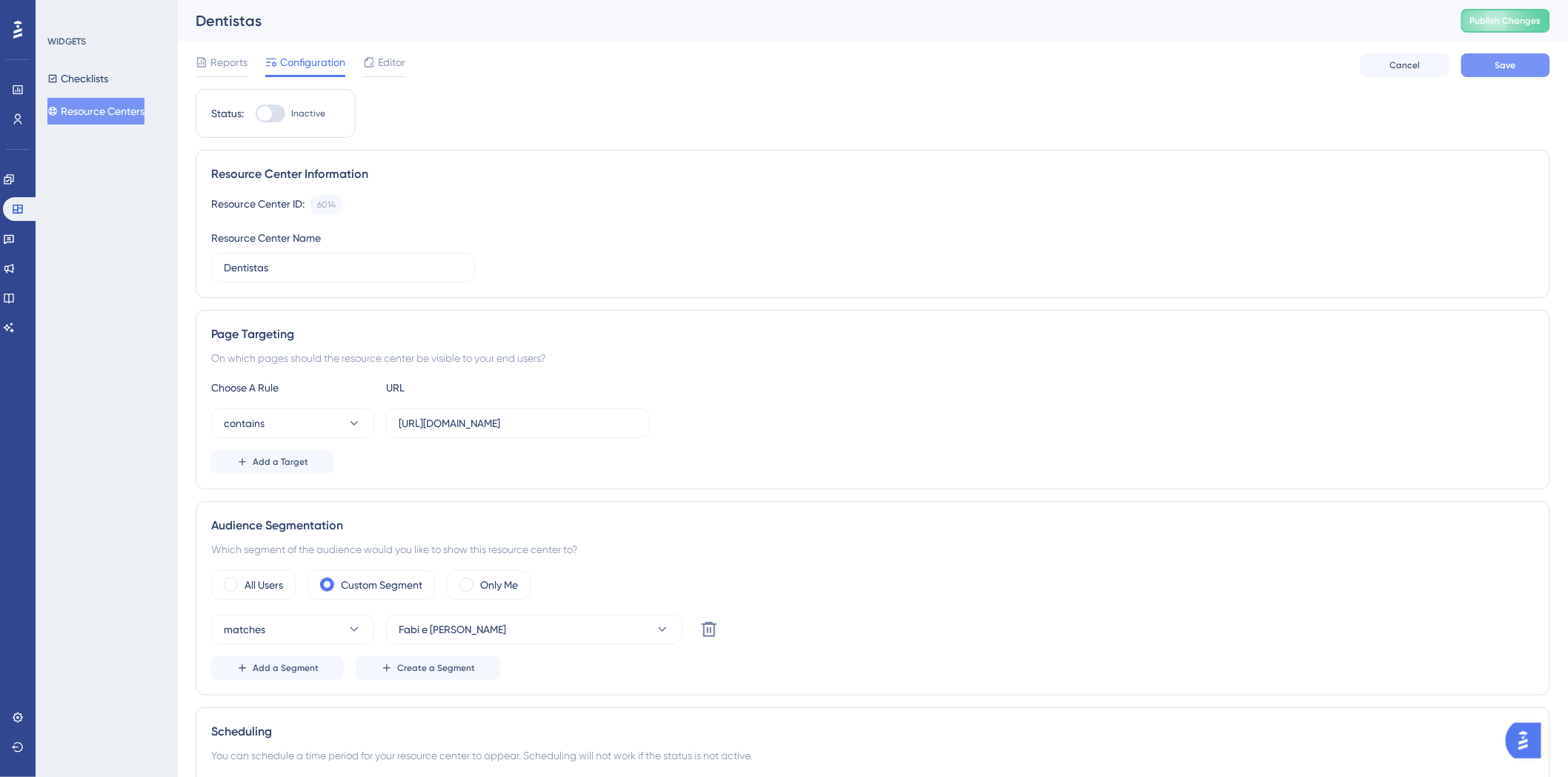
click at [1473, 71] on button "Save" at bounding box center [1505, 65] width 89 height 23
click at [376, 69] on div "Editor" at bounding box center [384, 62] width 42 height 18
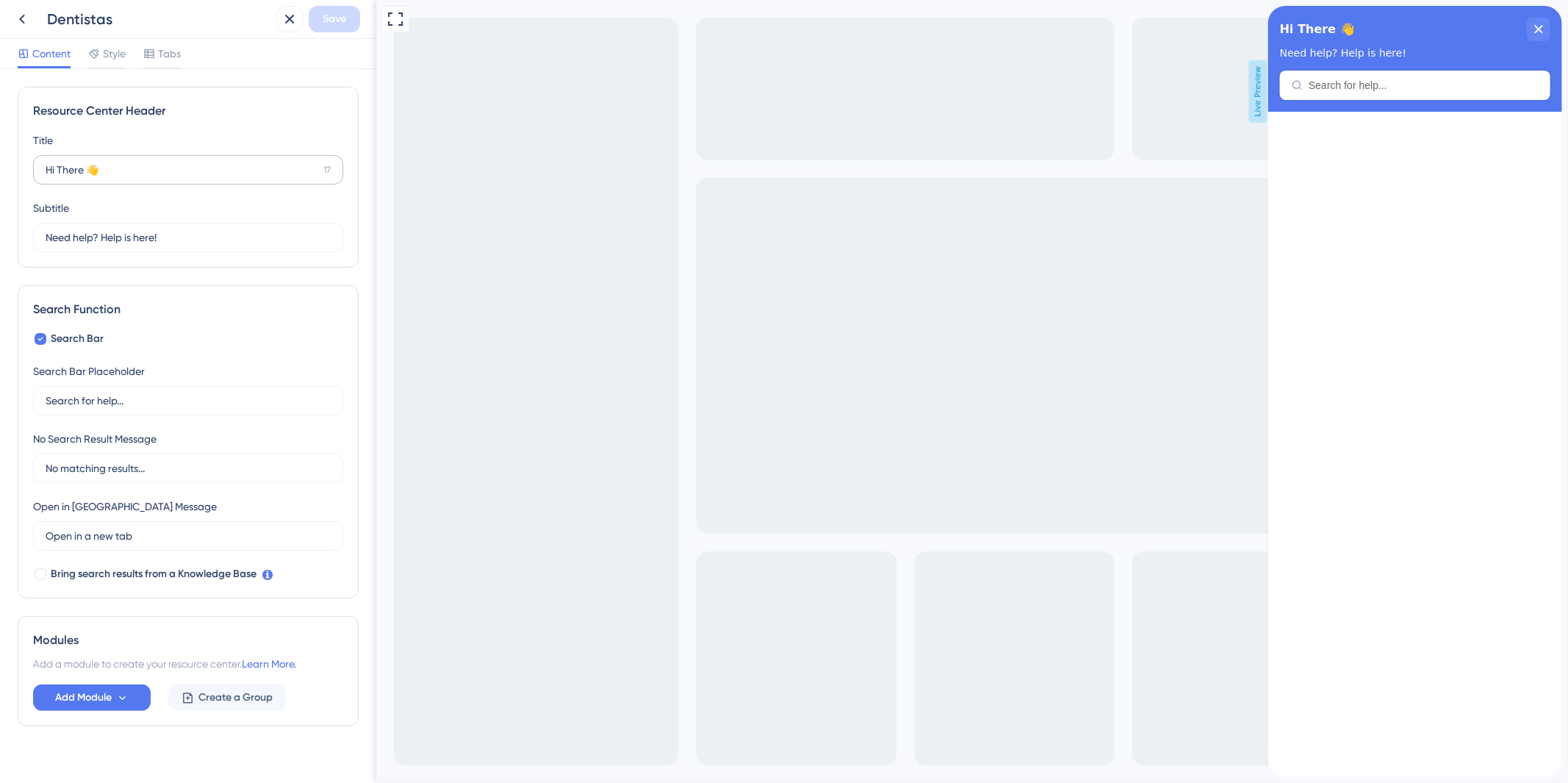
click at [153, 182] on label "Hi There 👋 17" at bounding box center [189, 170] width 310 height 30
click at [153, 178] on input "Hi There 👋" at bounding box center [181, 169] width 272 height 16
click at [153, 182] on label "Hi There 👋 17" at bounding box center [189, 170] width 310 height 30
click at [153, 178] on input "Hi There 👋" at bounding box center [181, 169] width 272 height 16
click at [142, 165] on input "Hi There 👋" at bounding box center [181, 169] width 272 height 16
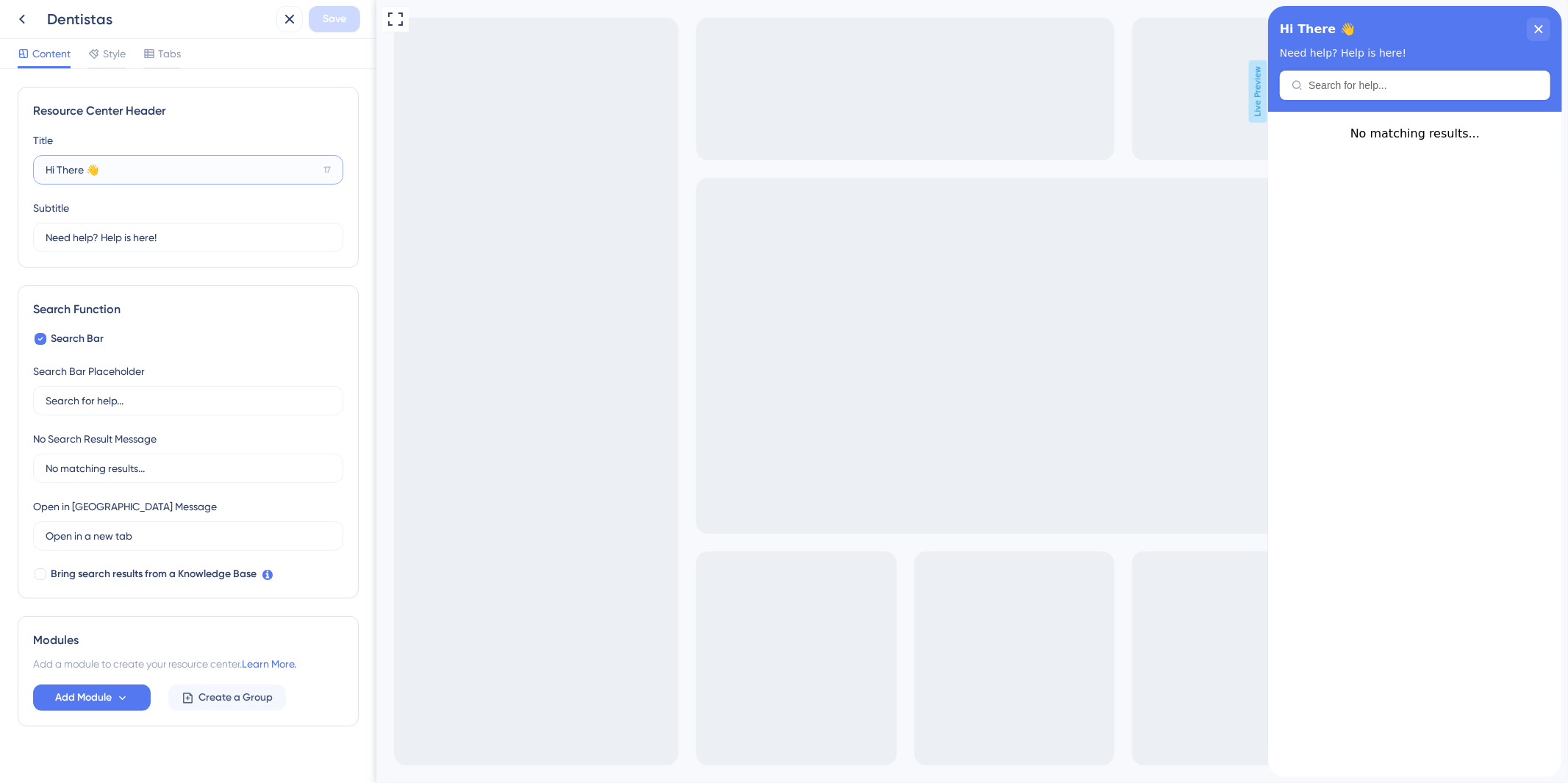
click at [142, 165] on input "Hi There 👋" at bounding box center [181, 169] width 272 height 16
paste input "Dr. (a)👨‍⚕️🩺confira agora"
click at [98, 171] on input "Dr. (a)👨‍⚕️🩺confira agora" at bounding box center [182, 169] width 273 height 16
paste input "🦷"
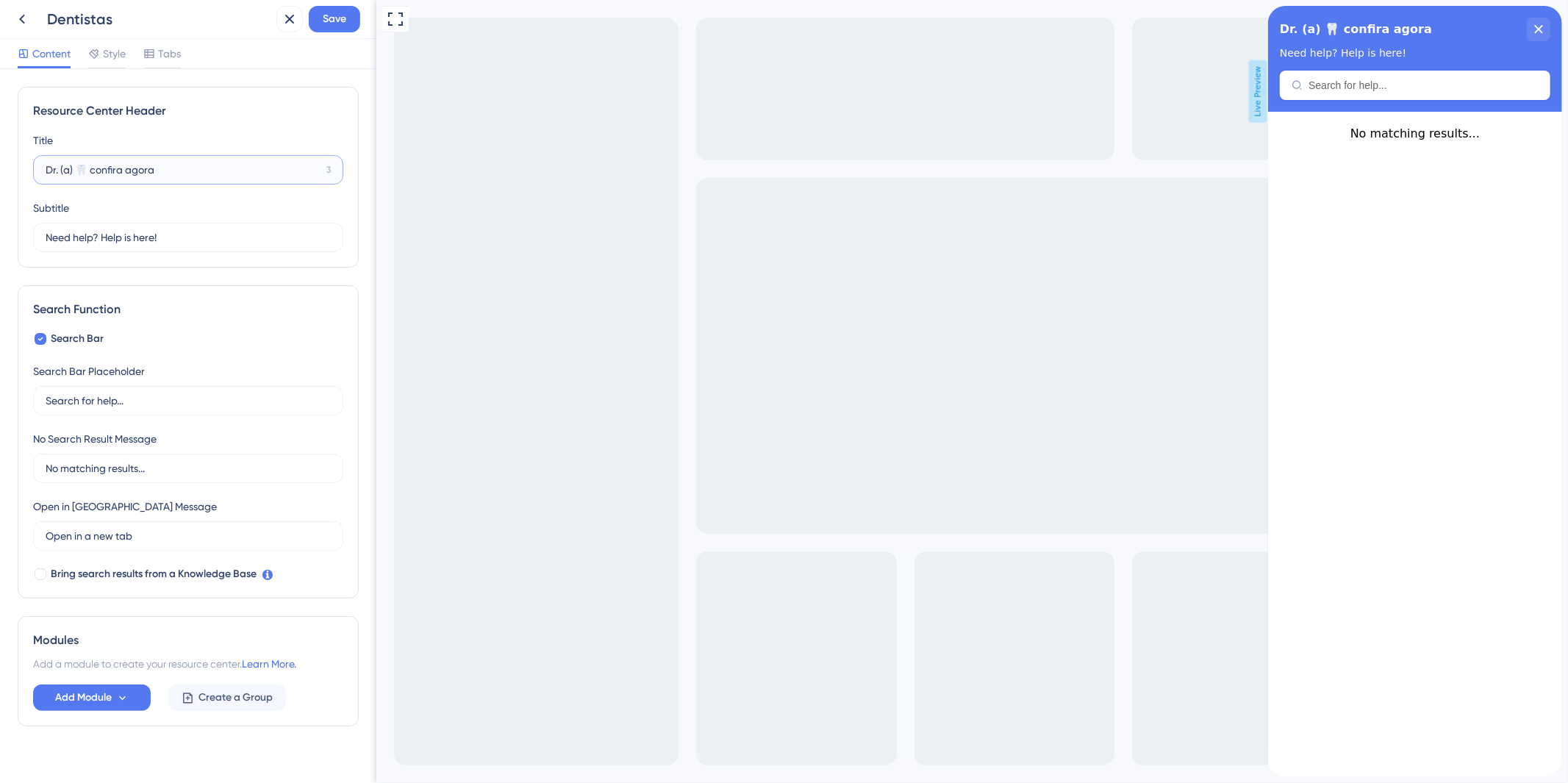
click at [79, 175] on input "Dr. (a) 🦷 confira agora" at bounding box center [183, 169] width 275 height 16
type input "Dr. (a) 🦷 confira agora"
click at [203, 202] on div "Subtitle Need help? Help is here! 12" at bounding box center [189, 226] width 310 height 53
click at [217, 244] on input "Need help? Help is here!" at bounding box center [181, 237] width 272 height 16
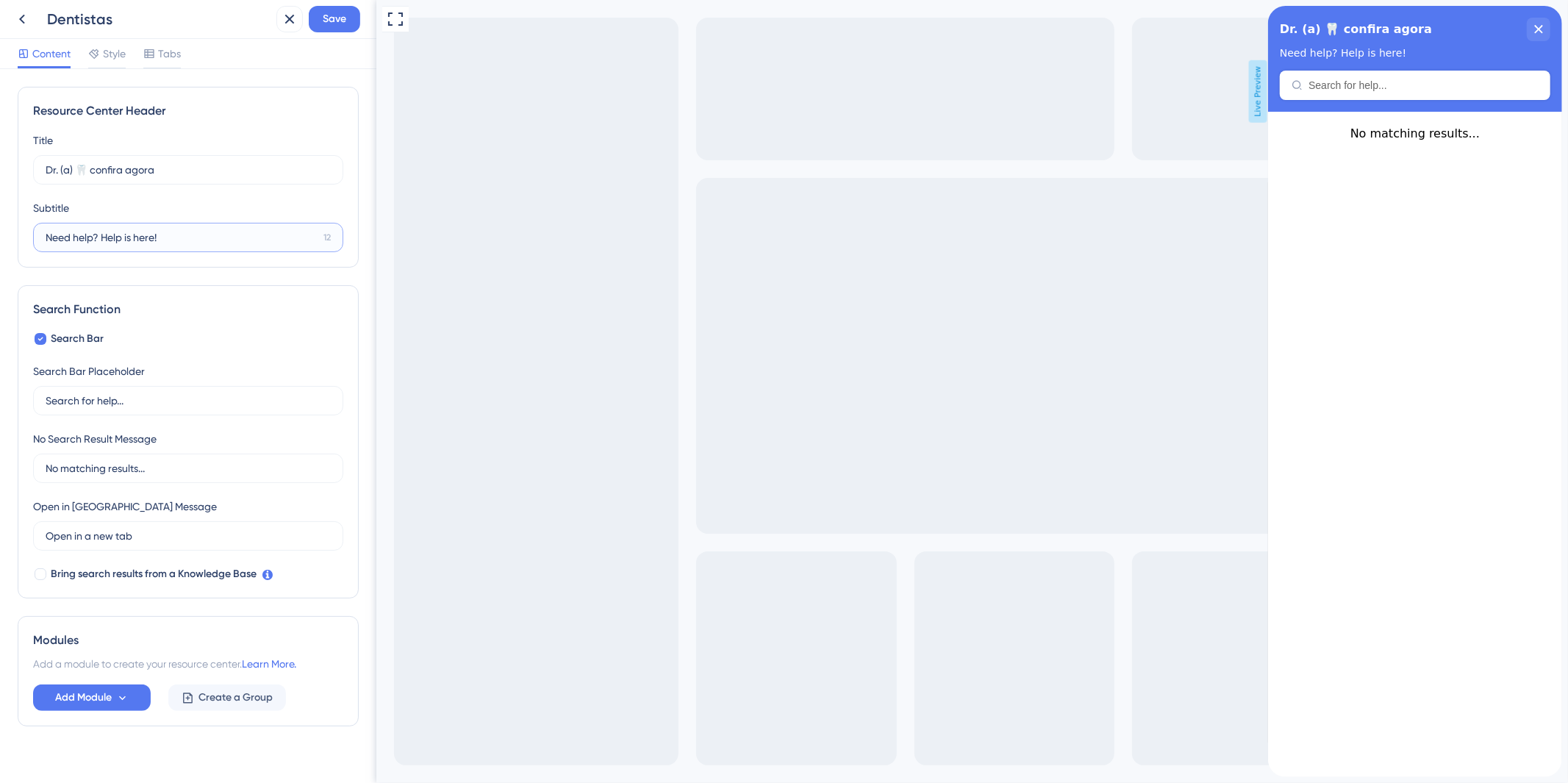
click at [217, 244] on input "Need help? Help is here!" at bounding box center [181, 237] width 272 height 16
paste input "ovidades e atualizações para você."
type input "Novidades e atualizações para você."
click at [186, 217] on div "Subtitle Novidades e atualizações para você. 1" at bounding box center [189, 226] width 310 height 53
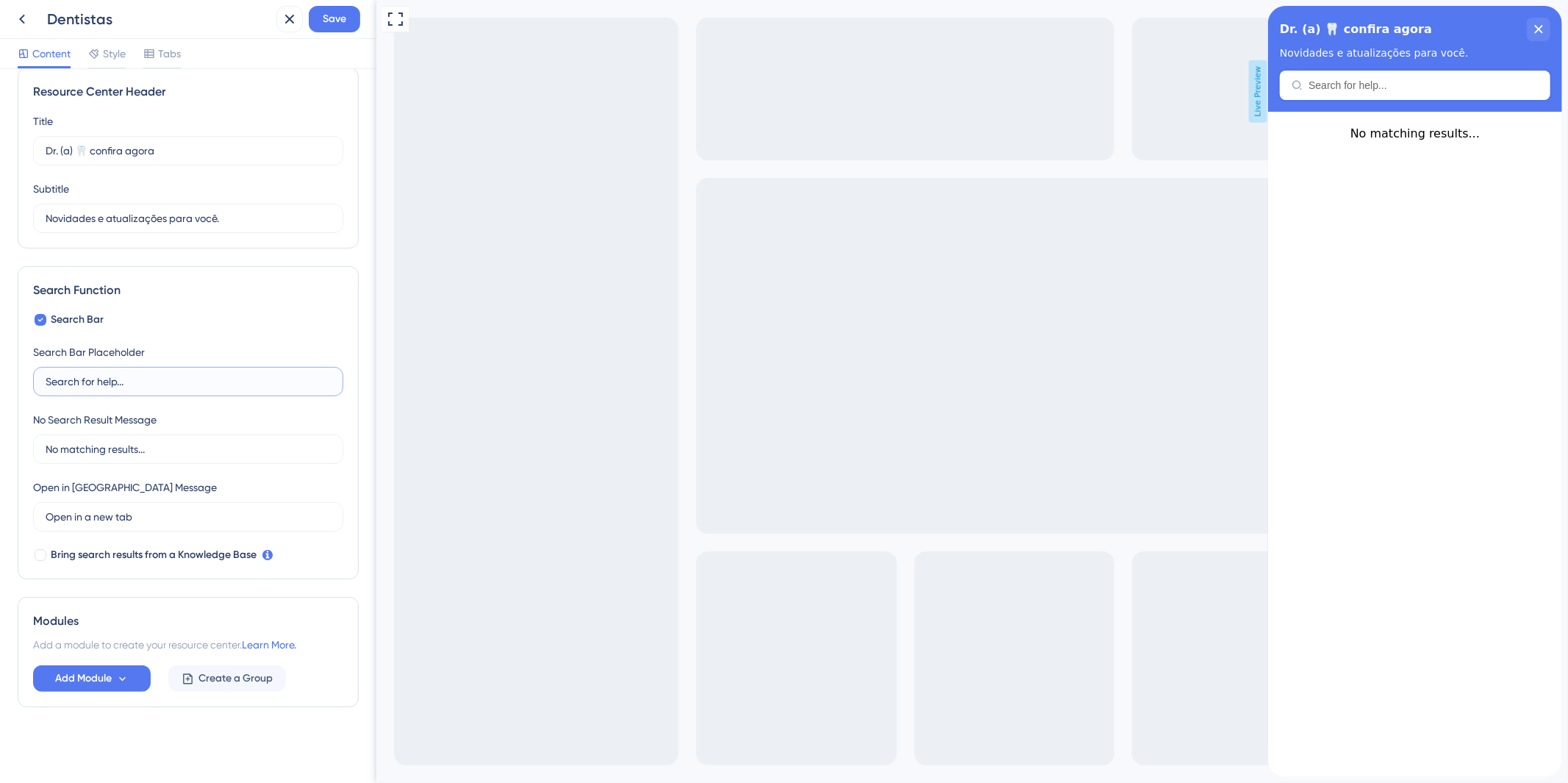
click at [189, 385] on input "Search for help..." at bounding box center [188, 381] width 285 height 16
paste input "Buscar"
type input "Buscar..."
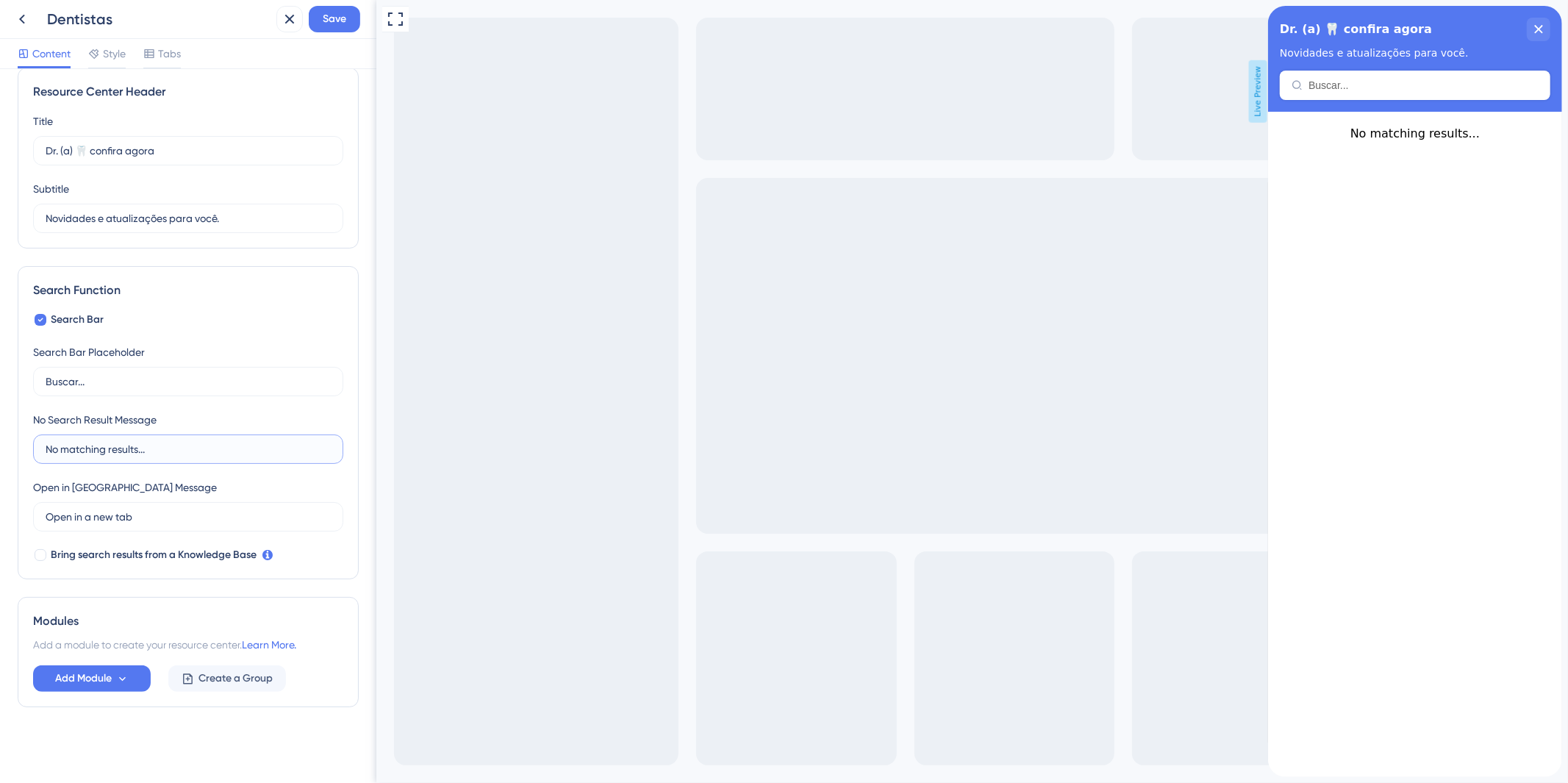
click at [269, 444] on input "No matching results..." at bounding box center [188, 449] width 285 height 16
paste input "Desculpe ¯\_(ツ)_/¯ não encontramos resultados para essa busca"
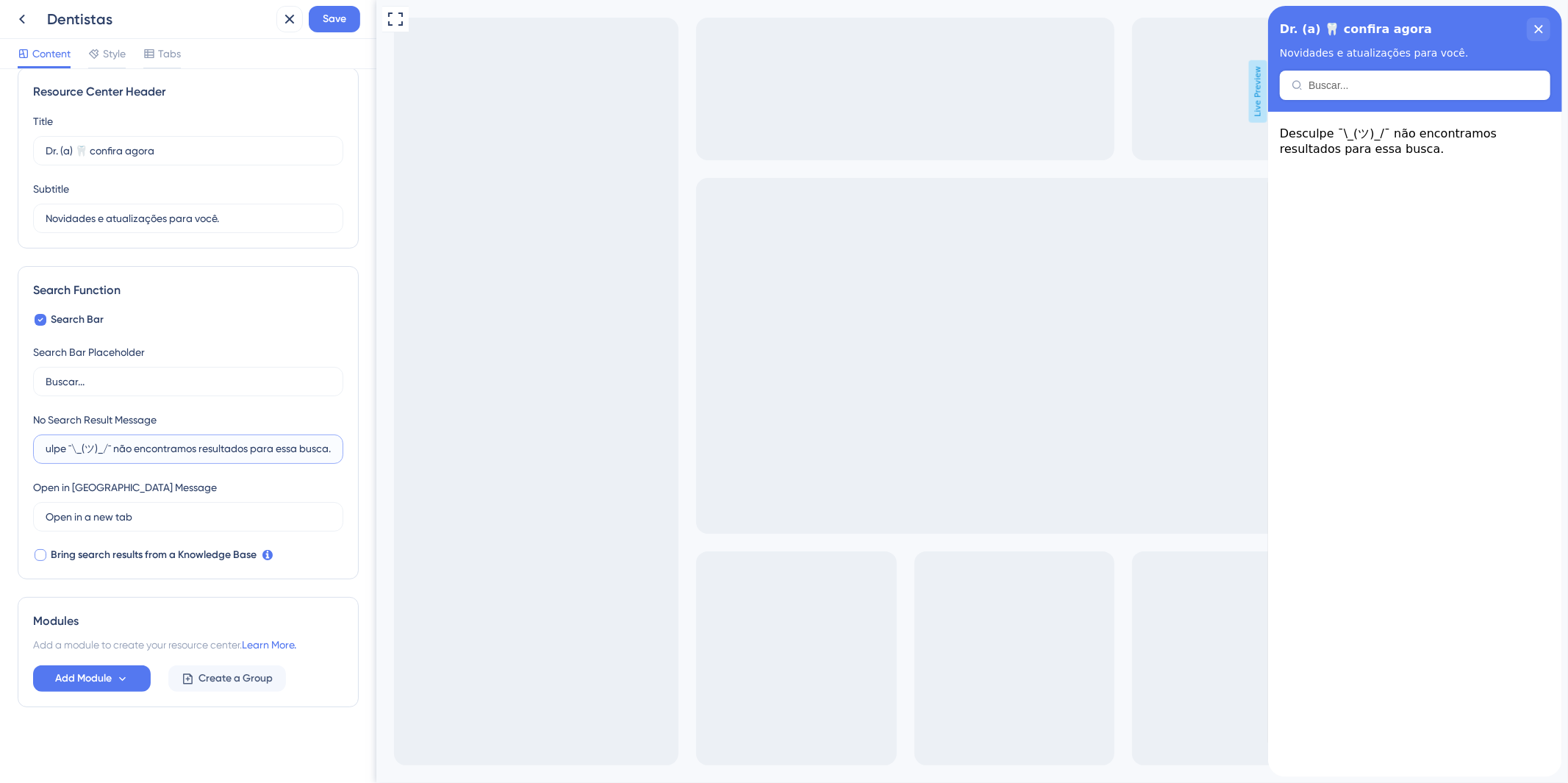
type input "Desculpe ¯\_(ツ)_/¯ não encontramos resultados para essa busca."
drag, startPoint x: 137, startPoint y: 560, endPoint x: 111, endPoint y: 498, distance: 67.2
click at [137, 559] on span "Bring search results from a Knowledge Base" at bounding box center [154, 555] width 206 height 18
checkbox input "true"
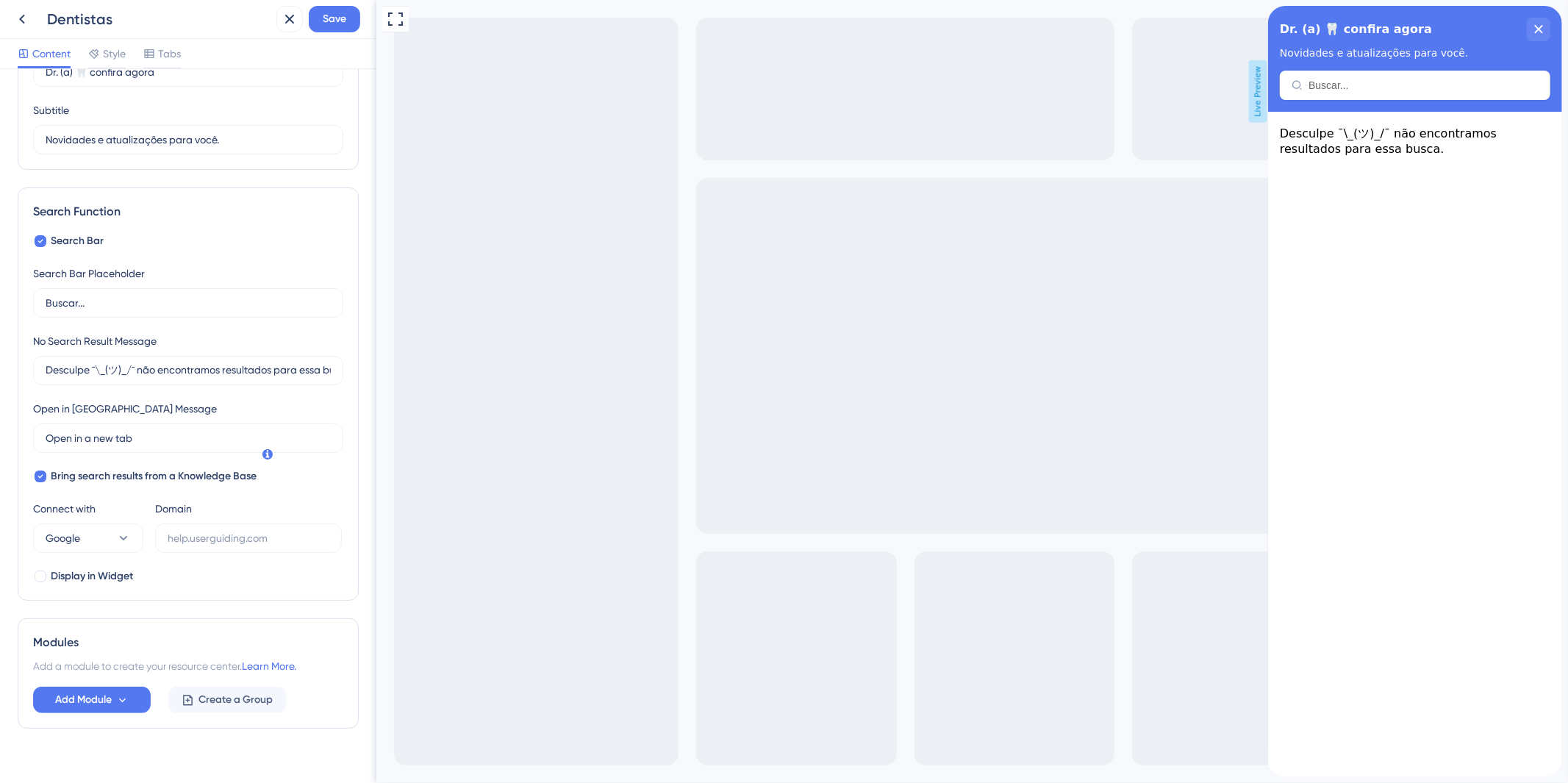
scroll to position [120, 0]
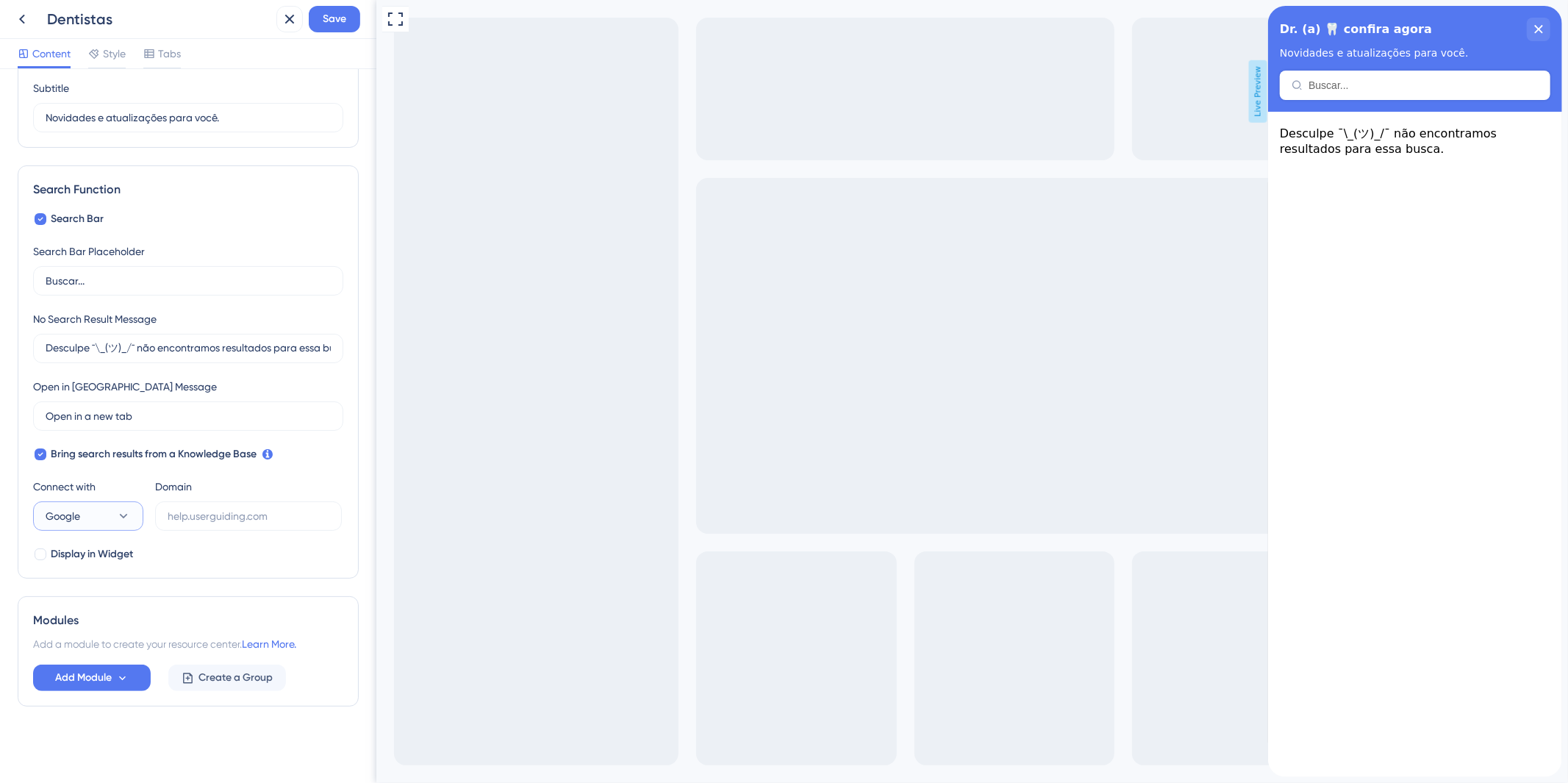
click at [139, 516] on button "Google" at bounding box center [88, 516] width 111 height 30
click at [113, 555] on button "UserGuiding UserGuiding" at bounding box center [88, 561] width 91 height 30
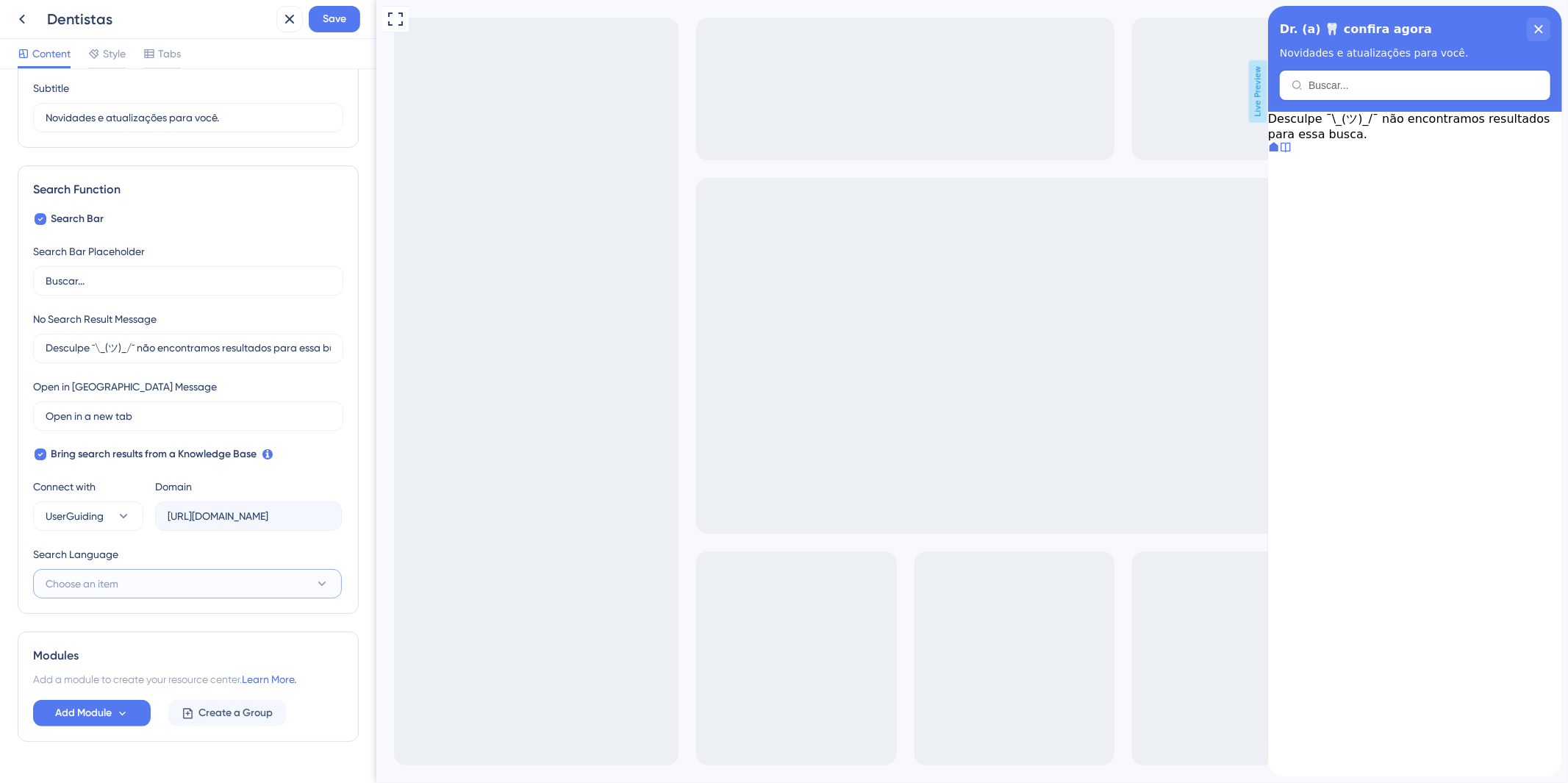
click at [276, 581] on button "Choose an item" at bounding box center [188, 584] width 308 height 30
click at [252, 619] on div "Portuguese (Default) Portuguese (Default)" at bounding box center [188, 629] width 267 height 30
type input "[URL][DOMAIN_NAME]"
click at [236, 555] on div "Search Language" at bounding box center [188, 556] width 308 height 23
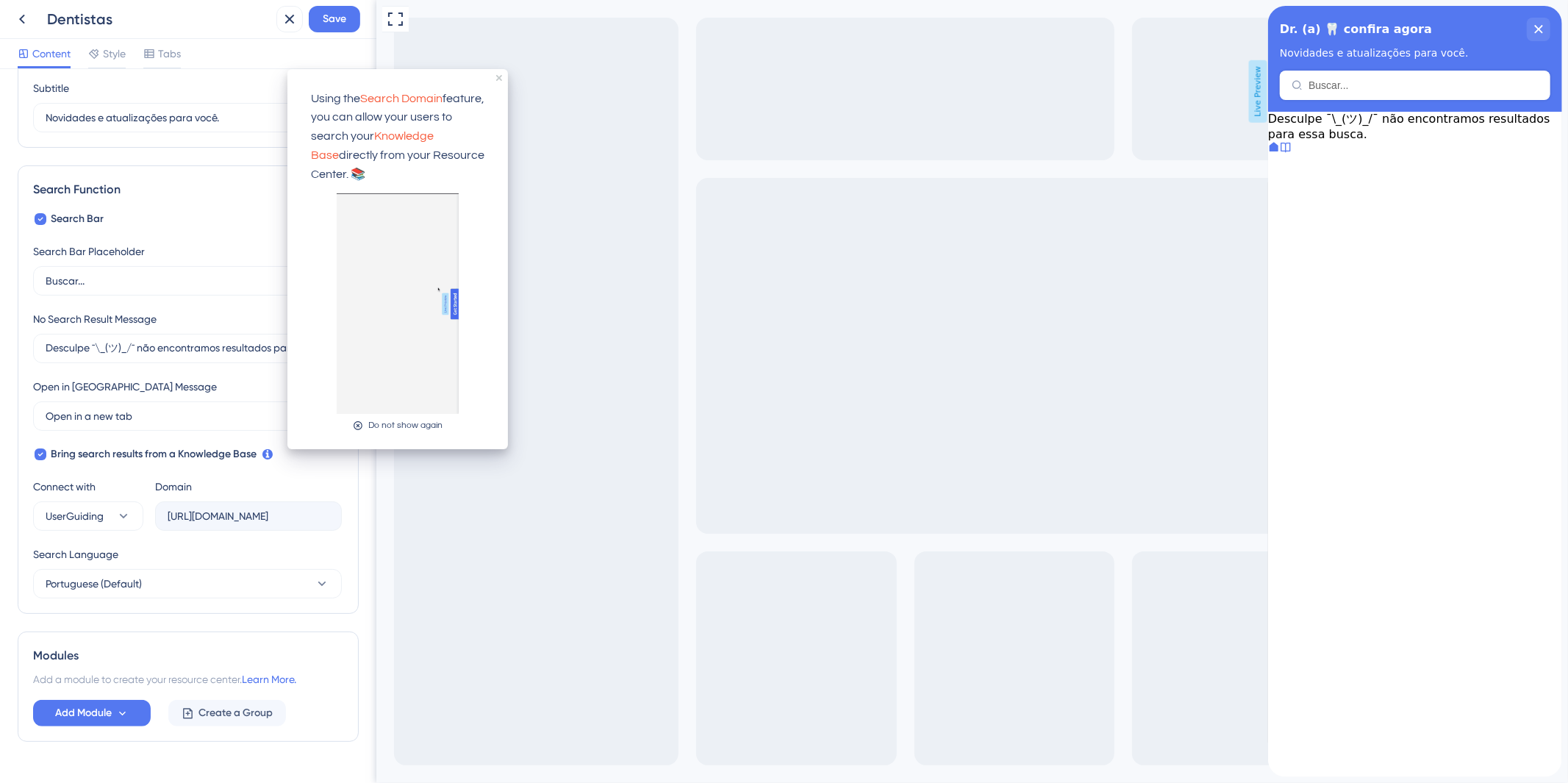
scroll to position [0, 0]
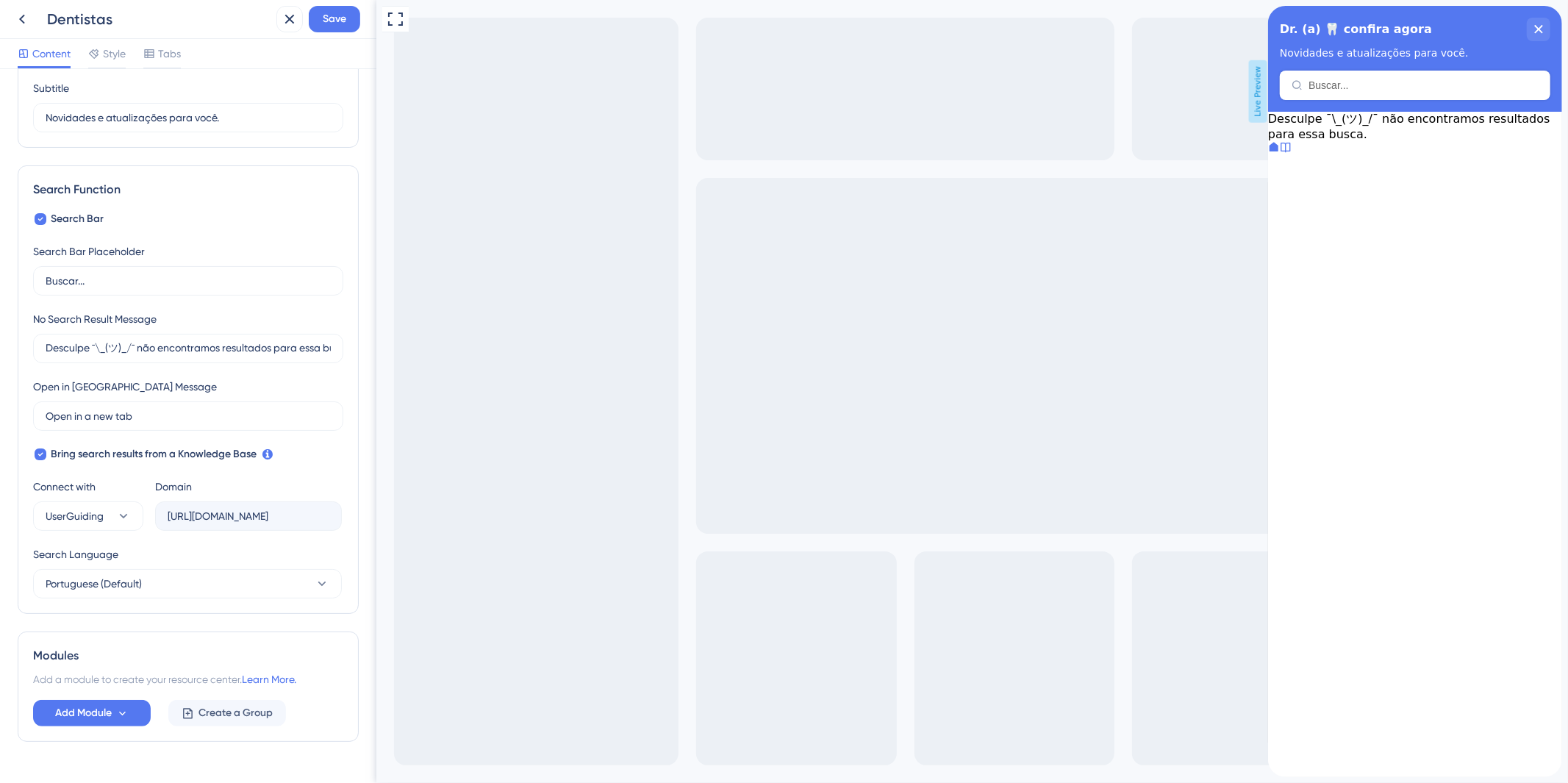
click at [329, 480] on div "Domain https://sistemawebdentalsolucoesio.help.userguiding.com/api/search?kb_id…" at bounding box center [248, 503] width 187 height 53
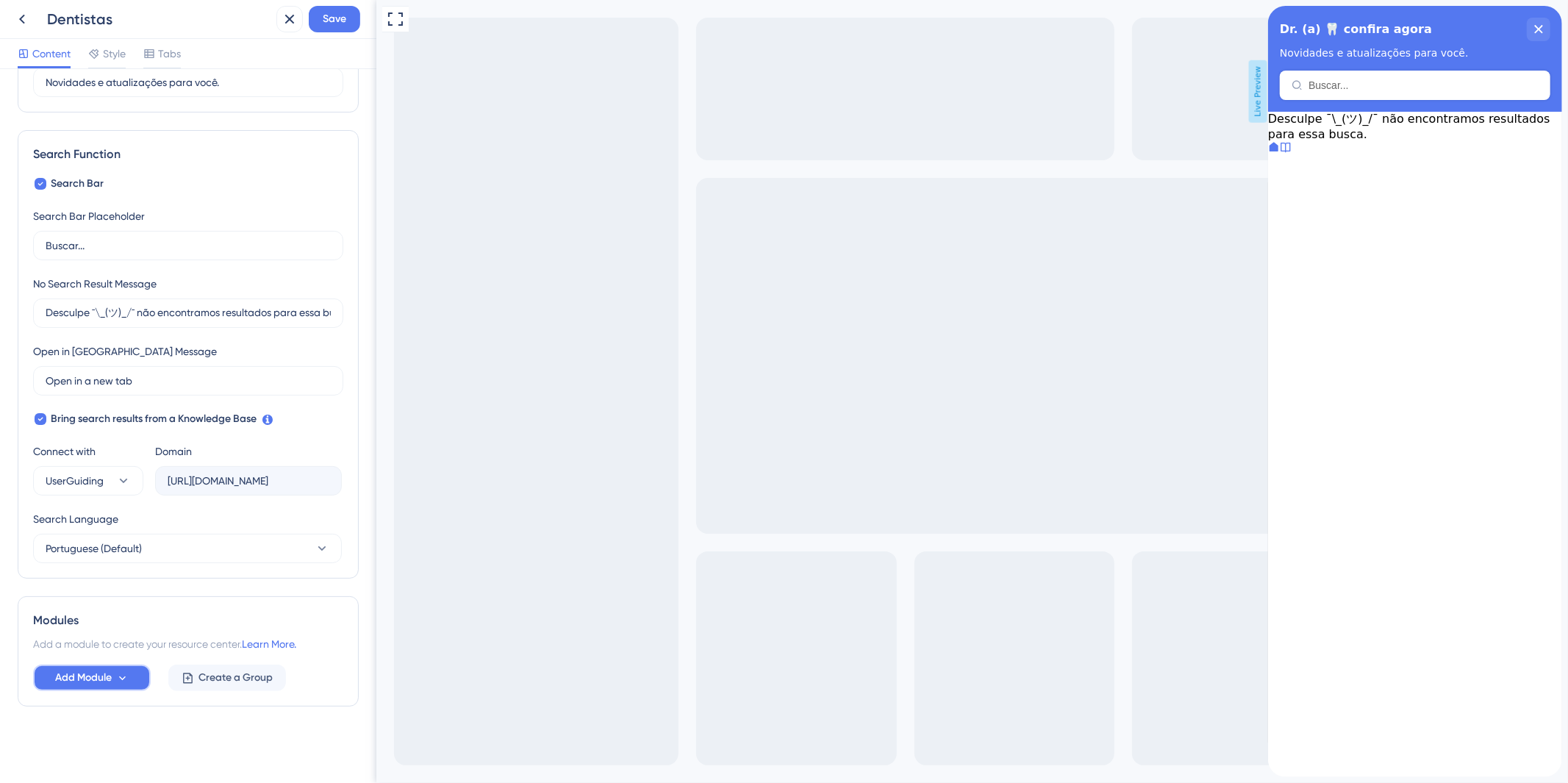
click at [96, 679] on span "Add Module" at bounding box center [83, 677] width 57 height 18
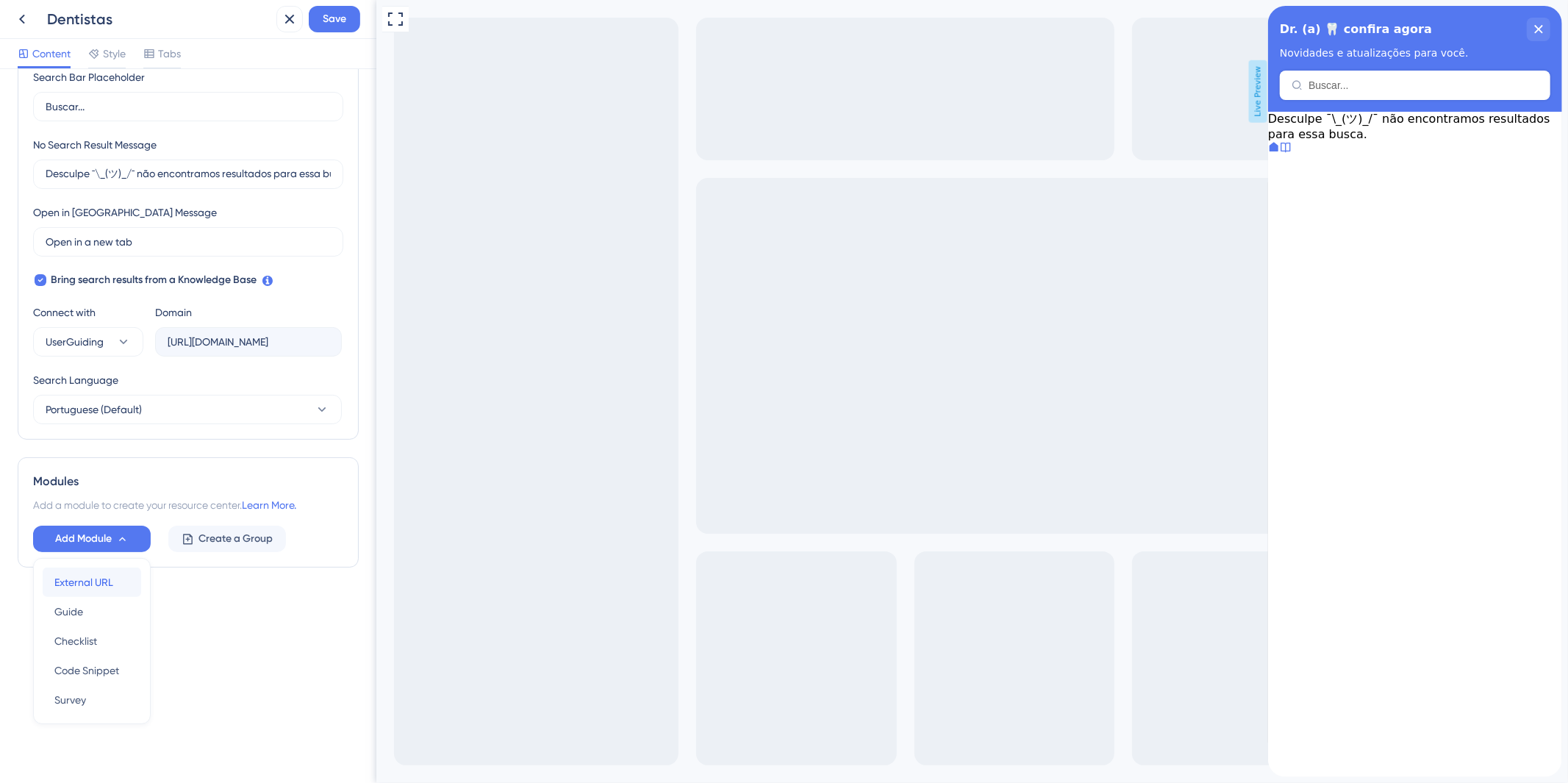
click at [122, 582] on div "External URL External URL" at bounding box center [92, 582] width 75 height 30
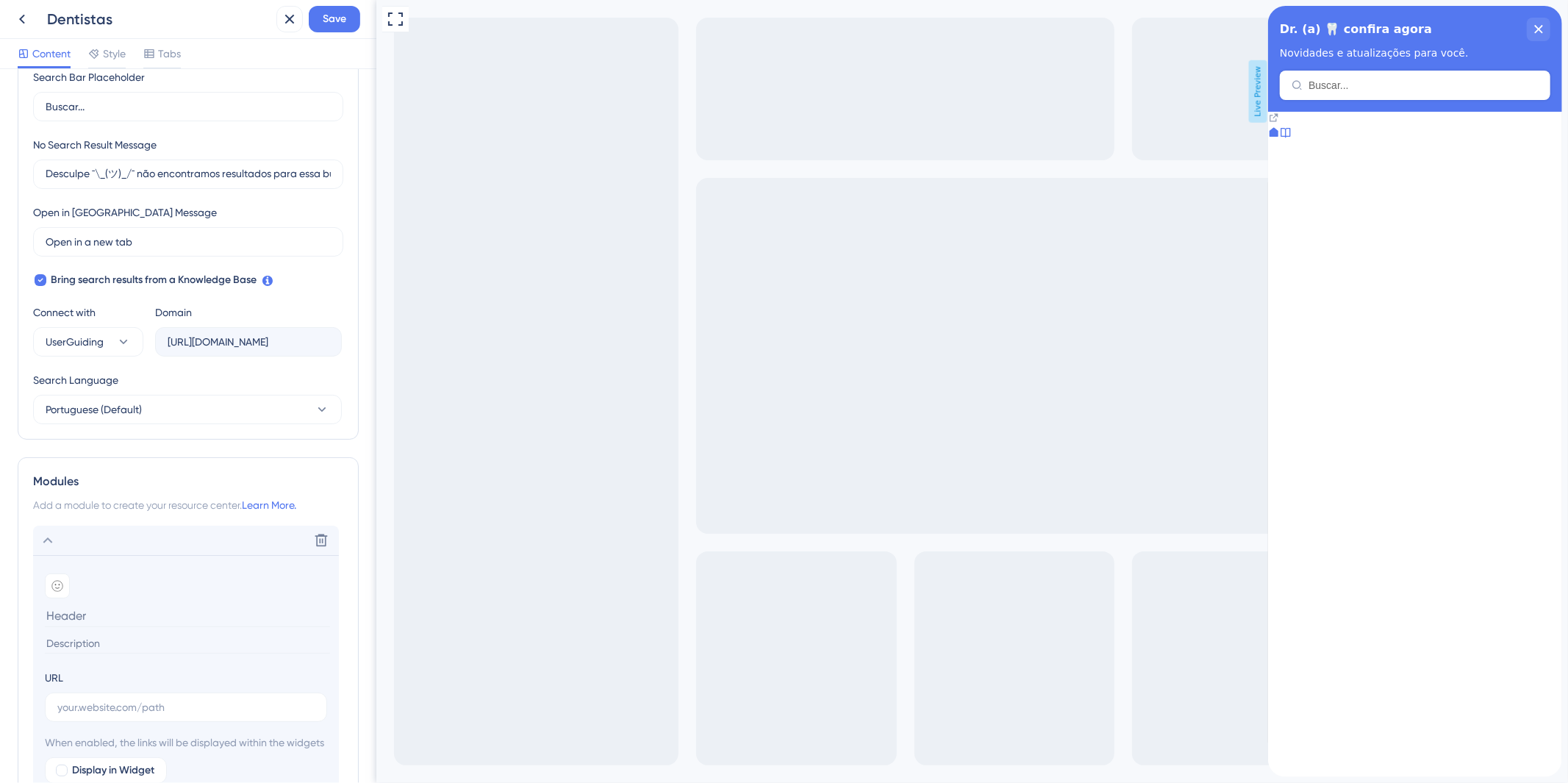
click at [121, 610] on input at bounding box center [187, 616] width 285 height 23
type input "Conecte-se Conosco | Gestão de Rede"
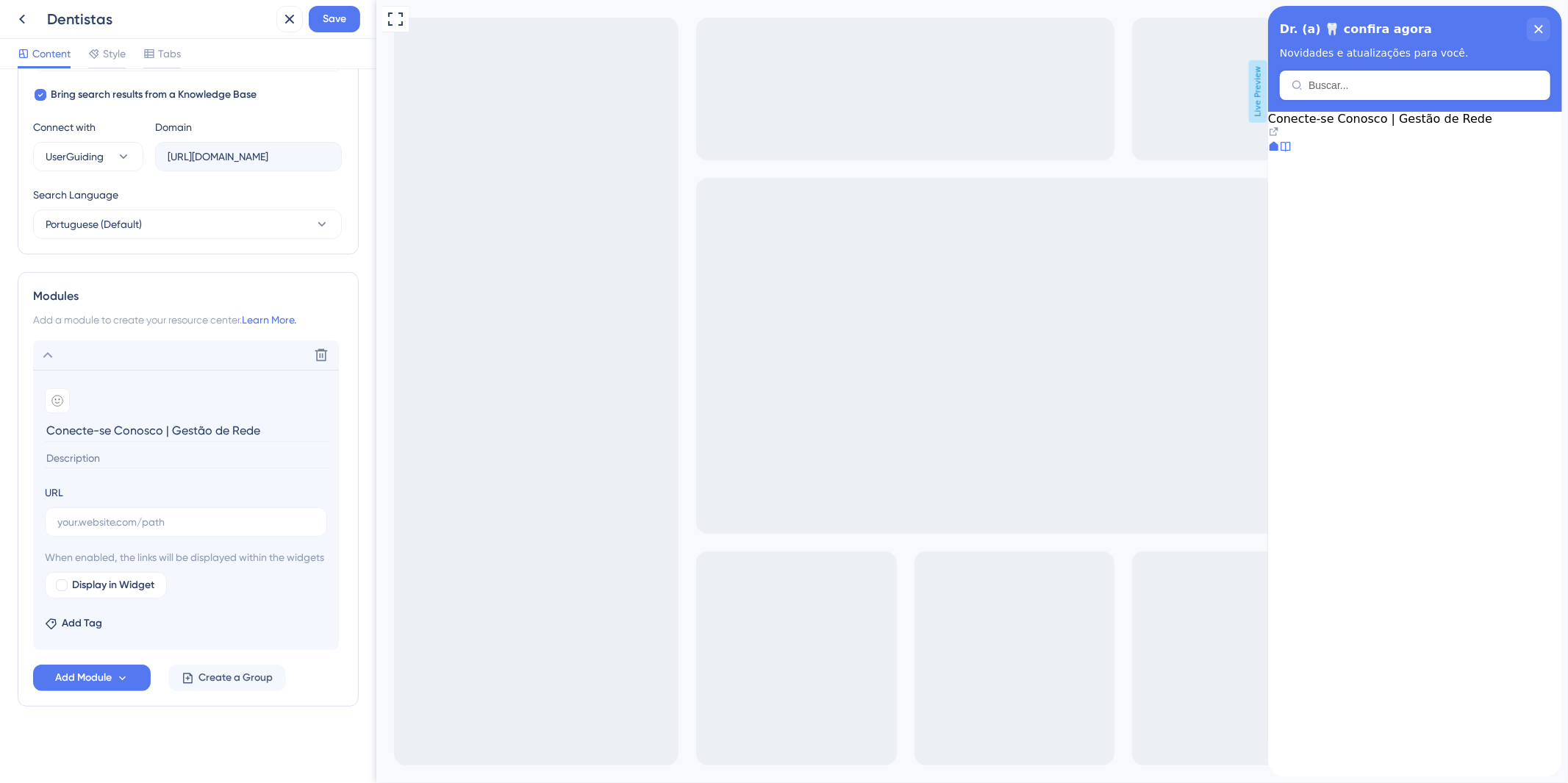
click at [133, 449] on input at bounding box center [187, 458] width 285 height 20
paste input "Mantenha-se conectado conosco! Clique aqui para falar diretamente com nossa equ…"
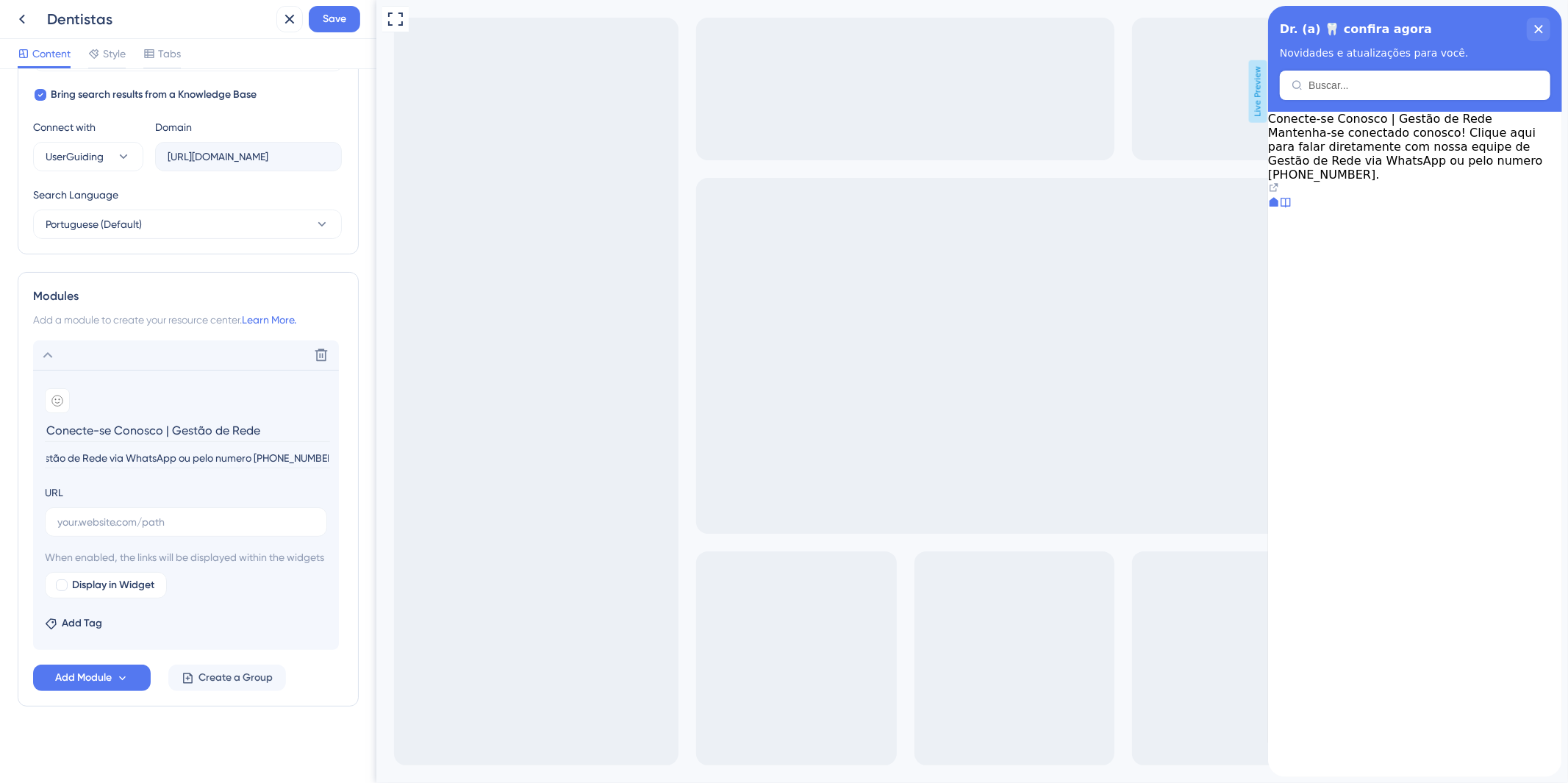
type input "Mantenha-se conectado conosco! Clique aqui para falar diretamente com nossa equ…"
click at [175, 507] on label at bounding box center [186, 522] width 282 height 30
click at [175, 514] on input "text" at bounding box center [186, 521] width 257 height 16
paste input "https://wa.link/471cnf"
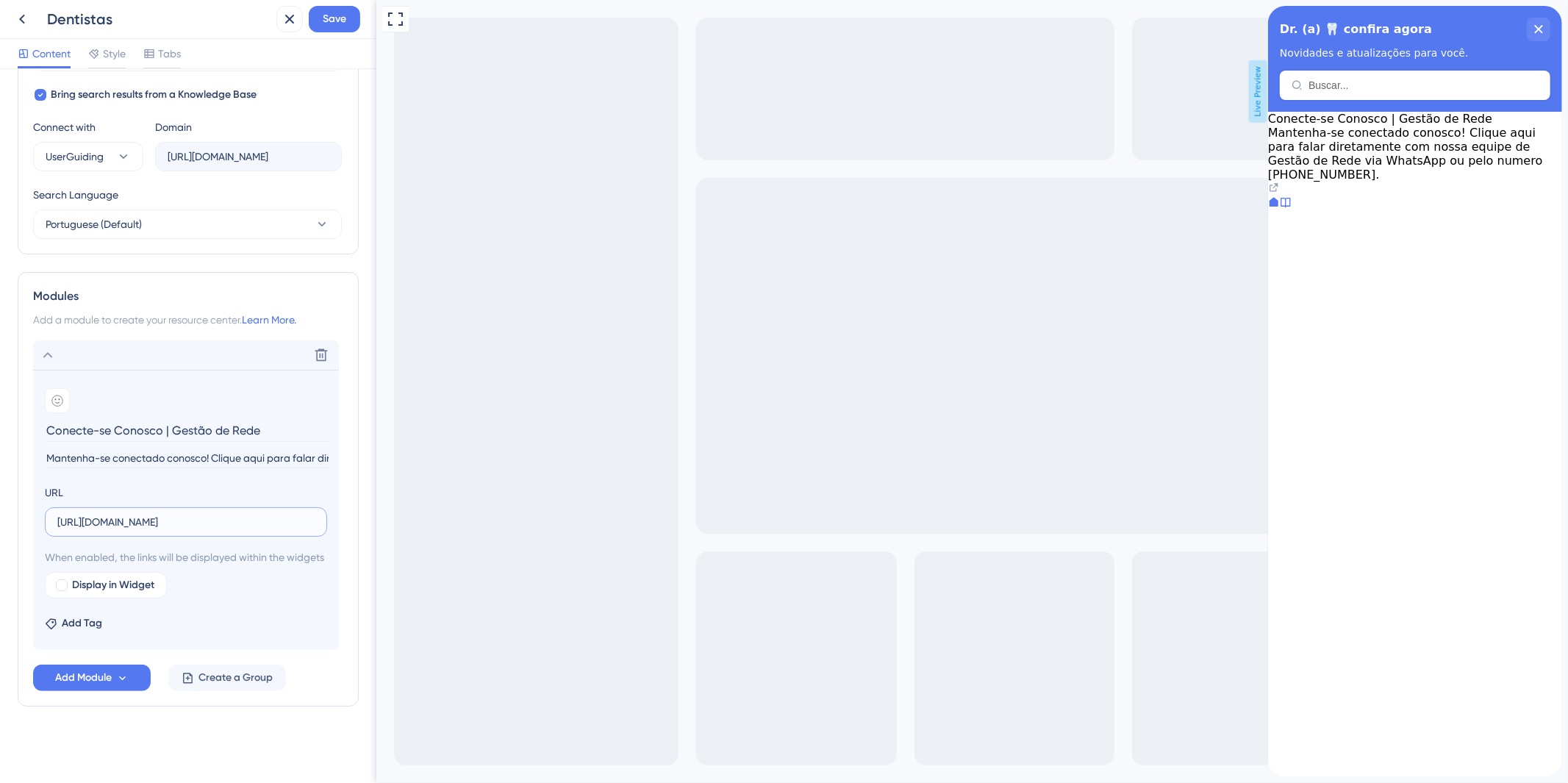
type input "https://wa.link/471cnf"
click at [255, 583] on div "Display in Widget" at bounding box center [186, 585] width 282 height 26
click at [70, 388] on div "Add emoji" at bounding box center [186, 400] width 282 height 25
click at [64, 388] on div at bounding box center [57, 400] width 25 height 25
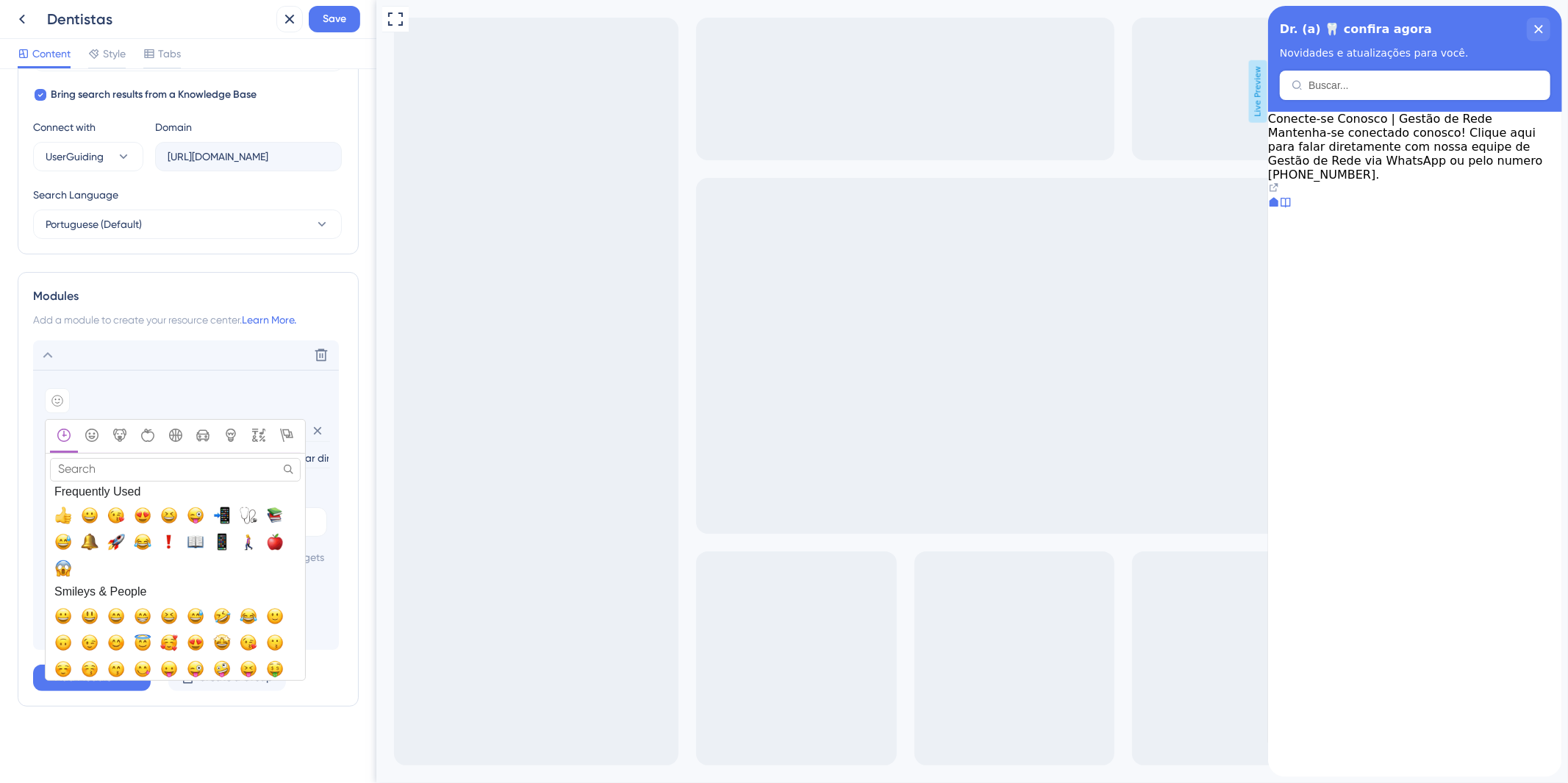
click at [135, 464] on input "Search" at bounding box center [176, 469] width 251 height 23
click at [220, 506] on span "📲, calling" at bounding box center [222, 515] width 18 height 18
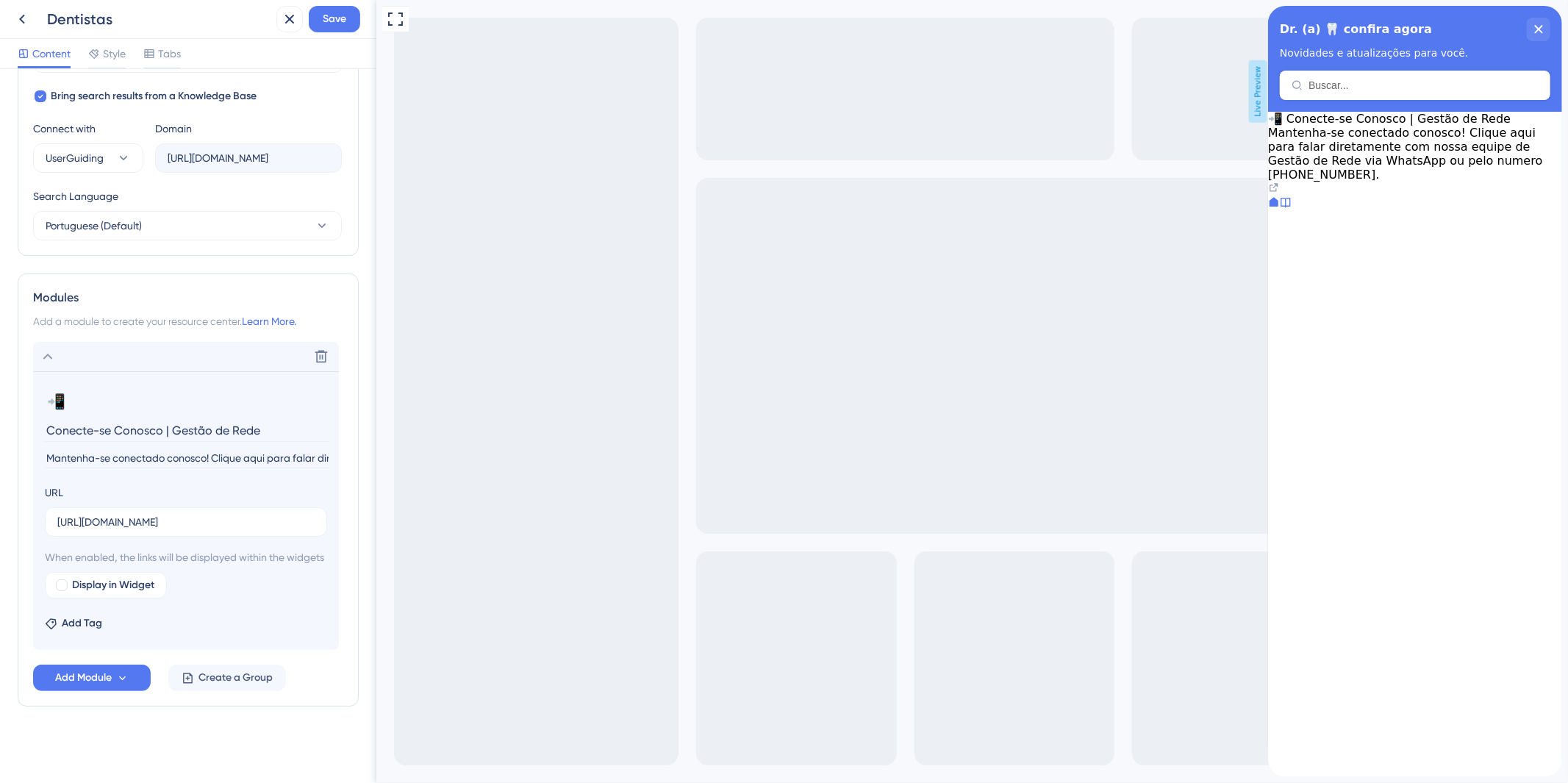
scroll to position [495, 0]
click at [61, 344] on div "Delete" at bounding box center [186, 357] width 306 height 30
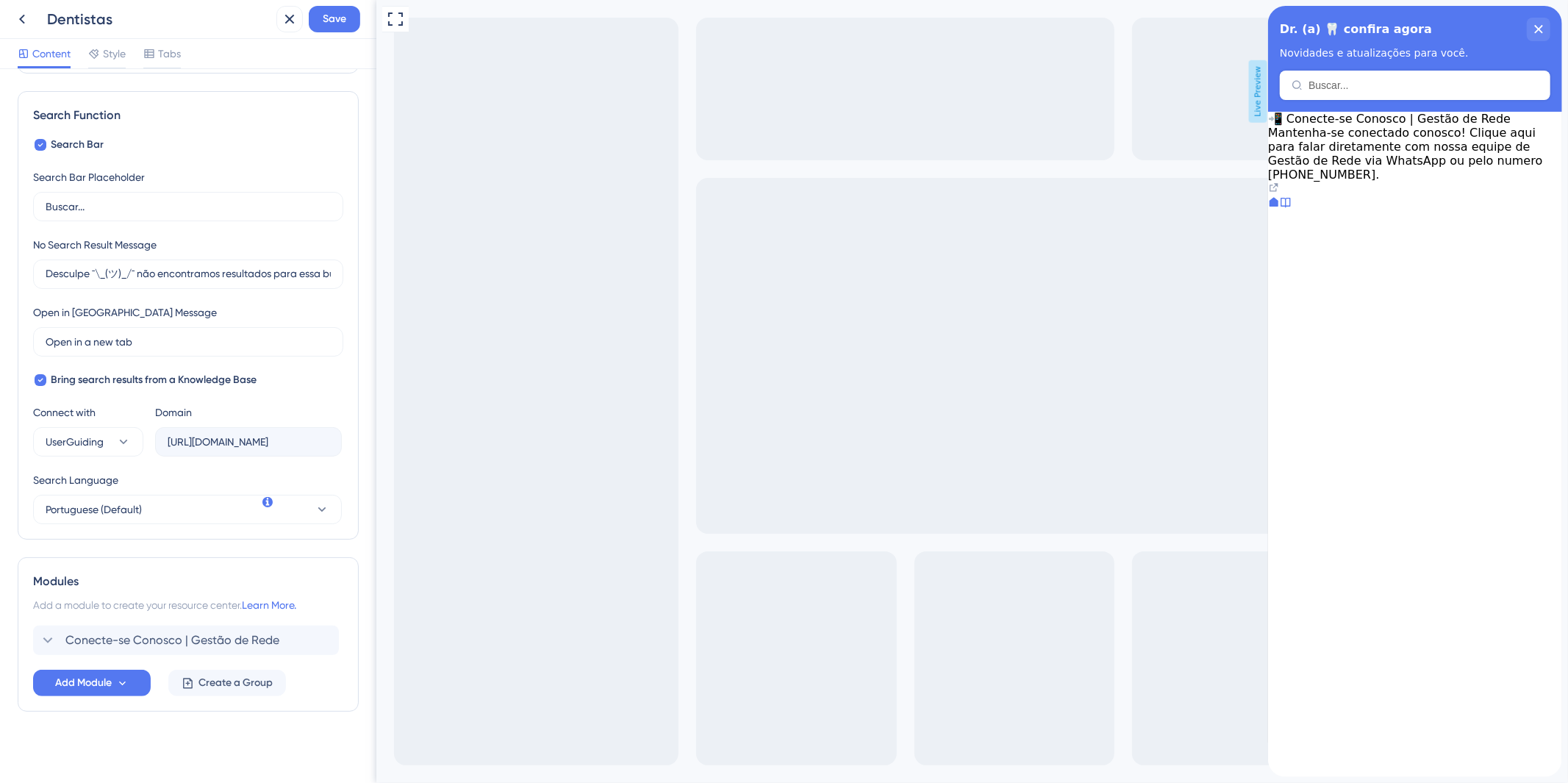
scroll to position [0, 0]
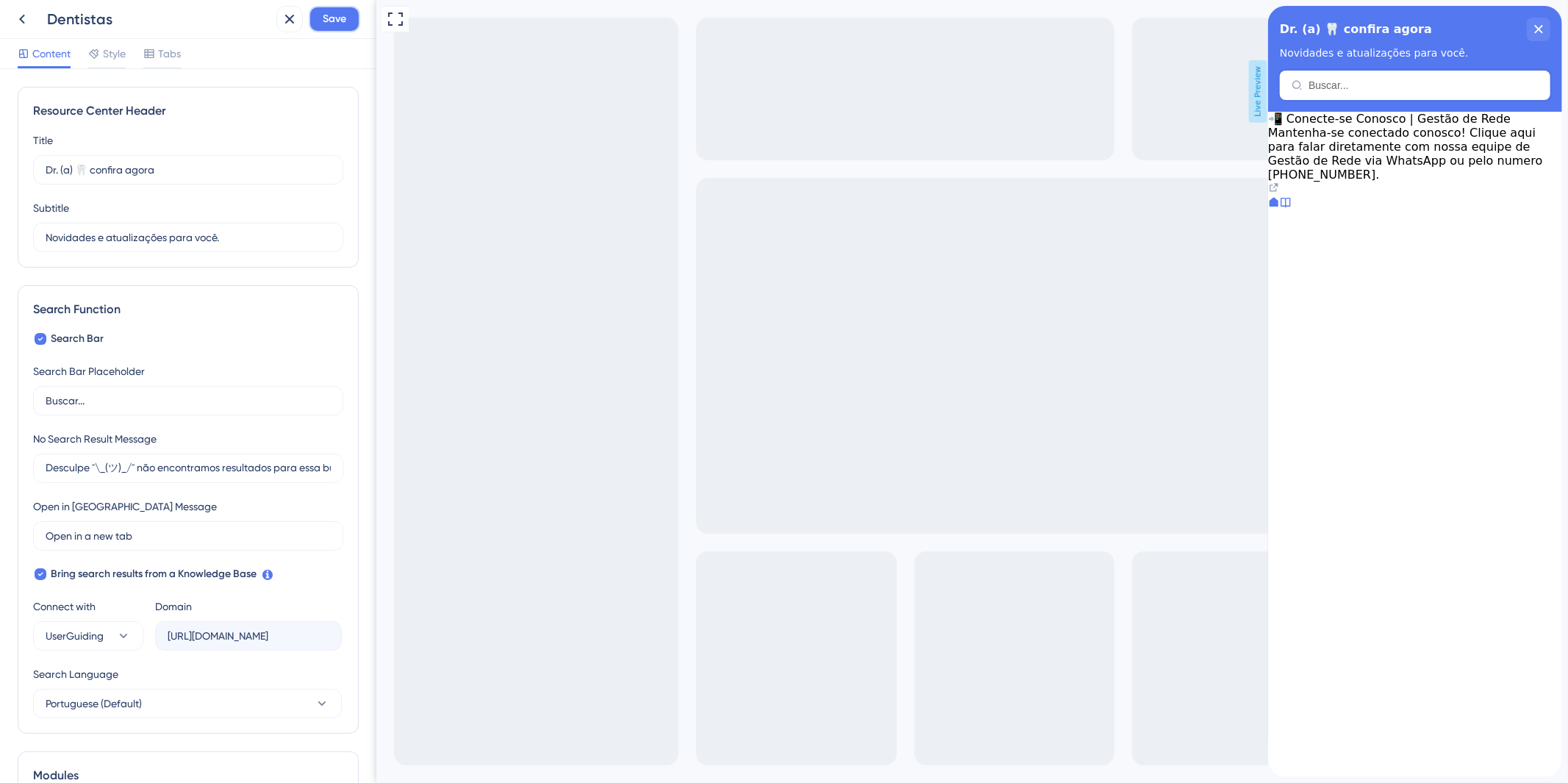
click at [312, 20] on button "Save" at bounding box center [333, 19] width 51 height 26
click at [125, 60] on span "Style" at bounding box center [114, 53] width 23 height 18
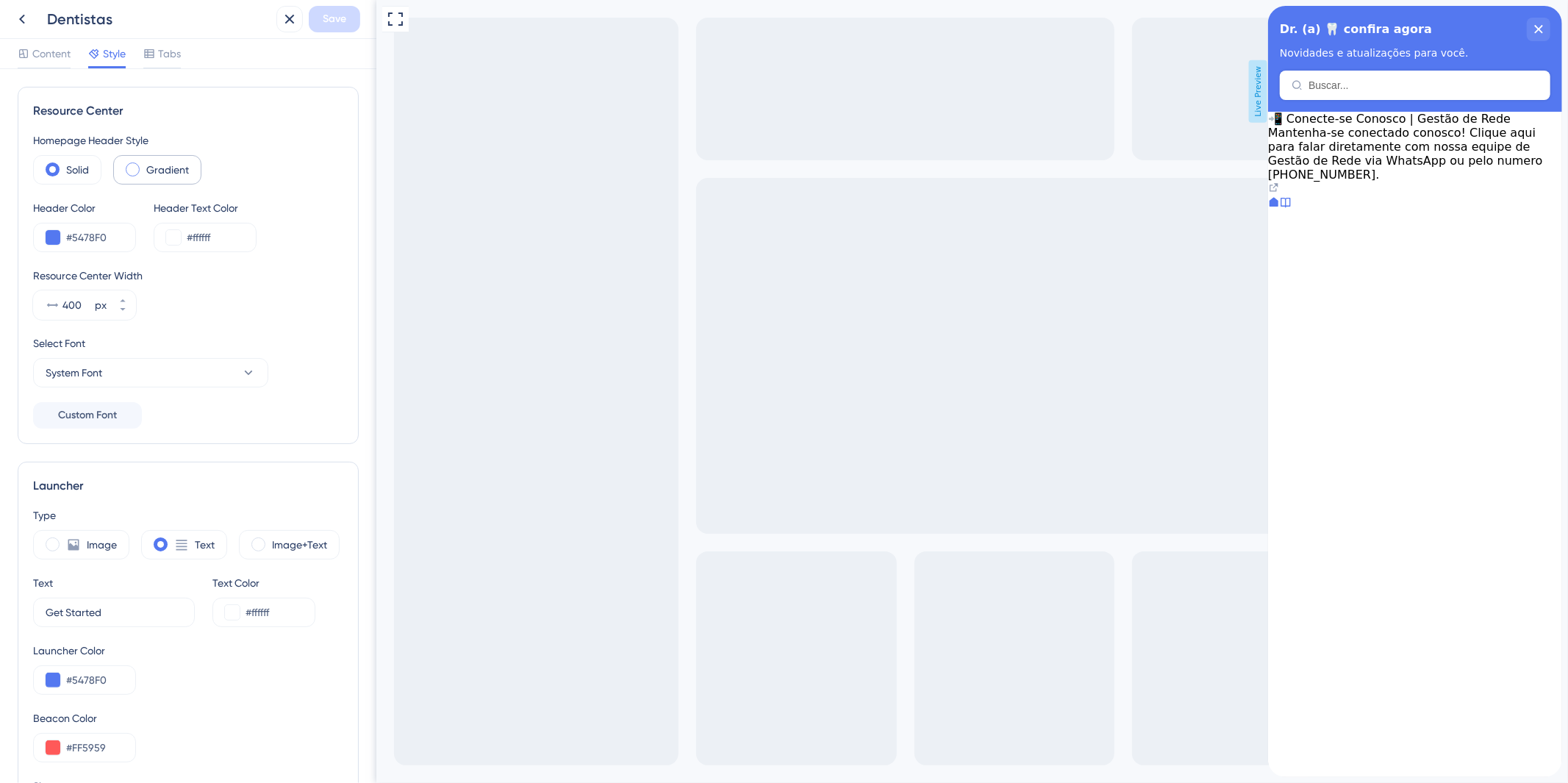
click at [153, 178] on div "Gradient" at bounding box center [157, 170] width 88 height 30
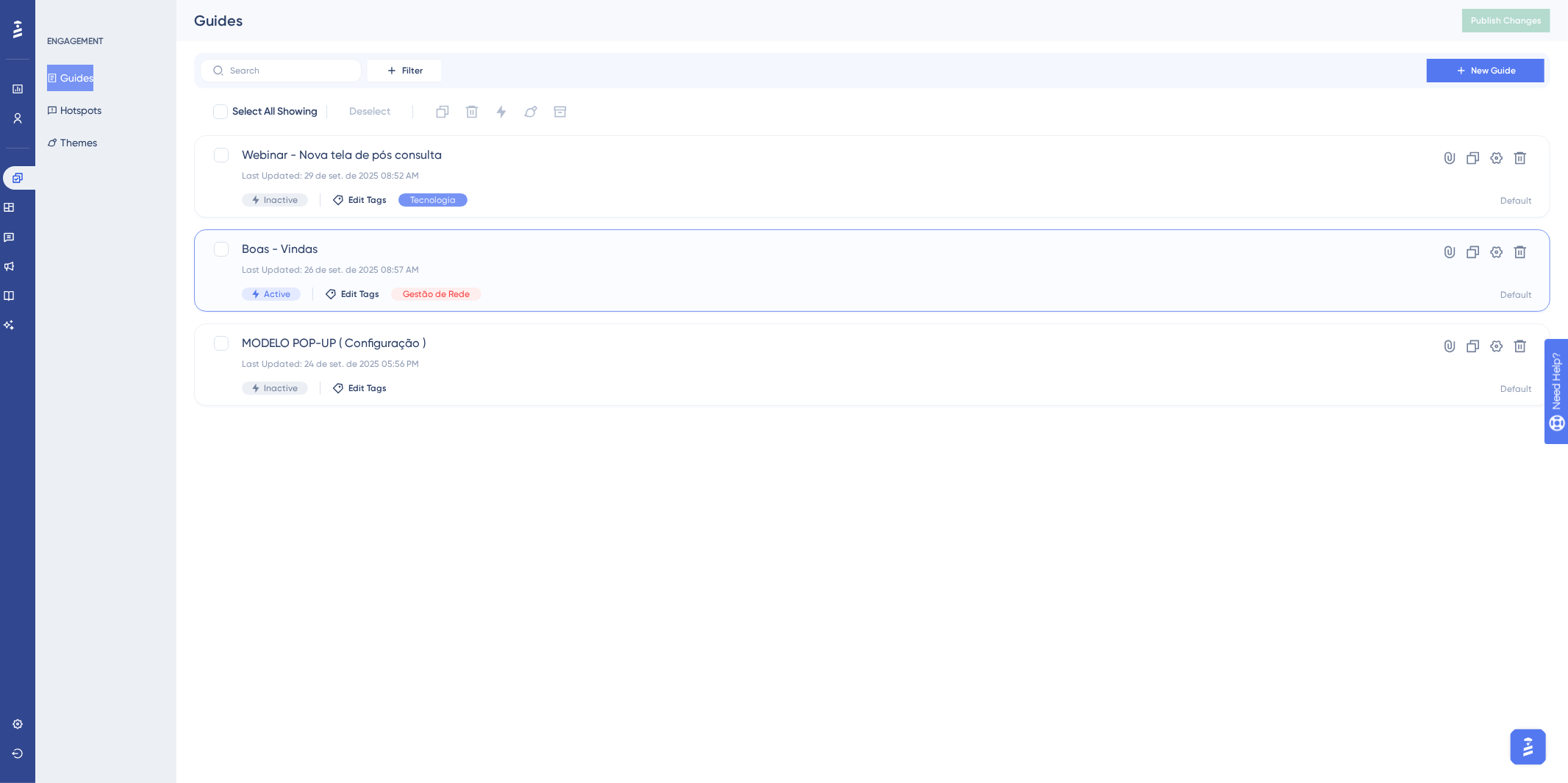
click at [569, 262] on div "Boas - Vindas Last Updated: 26 de set. de 2025 08:57 AM Active Edit Tags Gestão…" at bounding box center [813, 270] width 1143 height 60
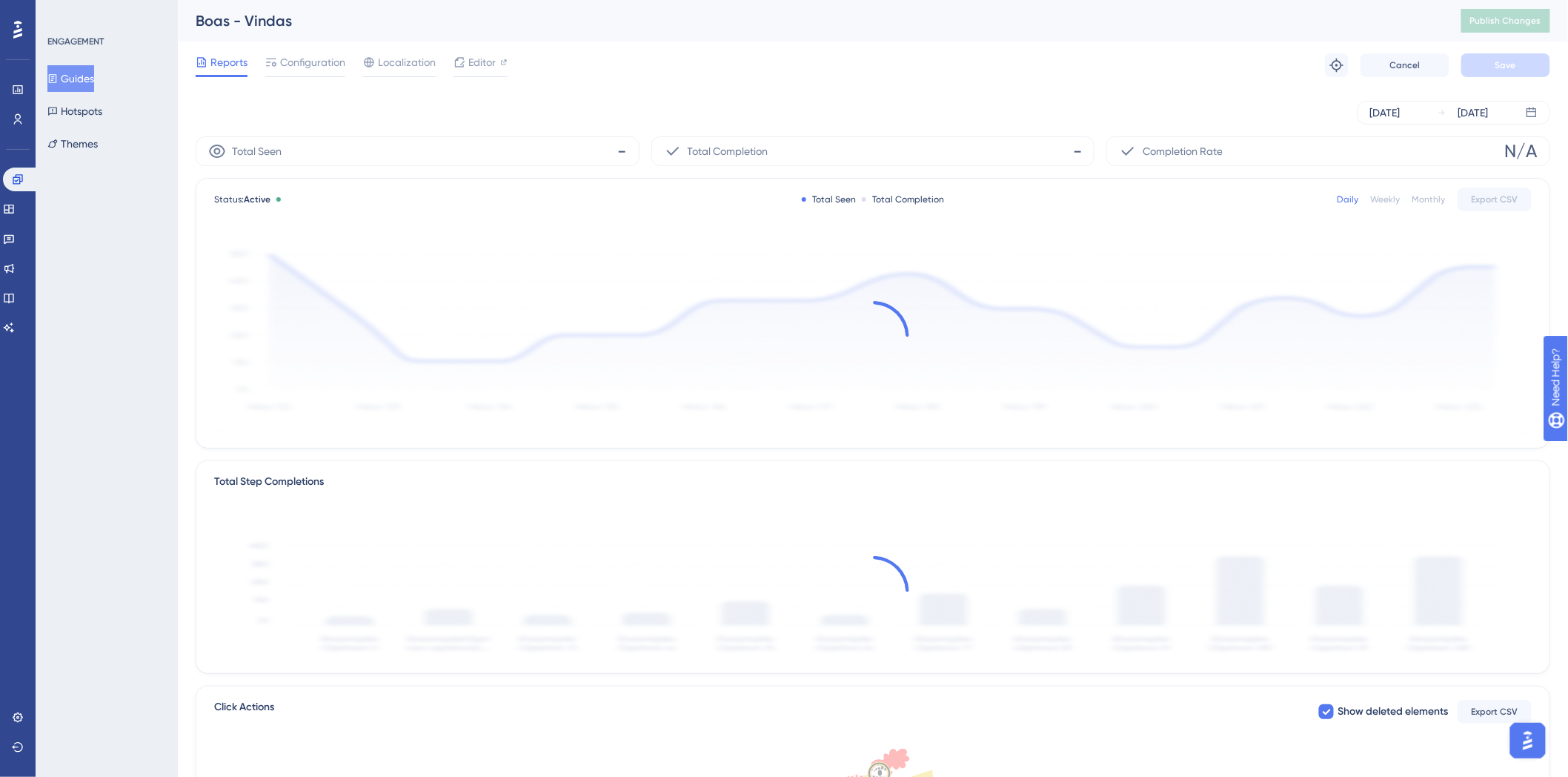
click at [336, 77] on div "Reports Configuration Localization Editor Troubleshoot Cancel Save" at bounding box center [872, 65] width 1355 height 48
click at [322, 71] on div "Configuration" at bounding box center [304, 65] width 80 height 23
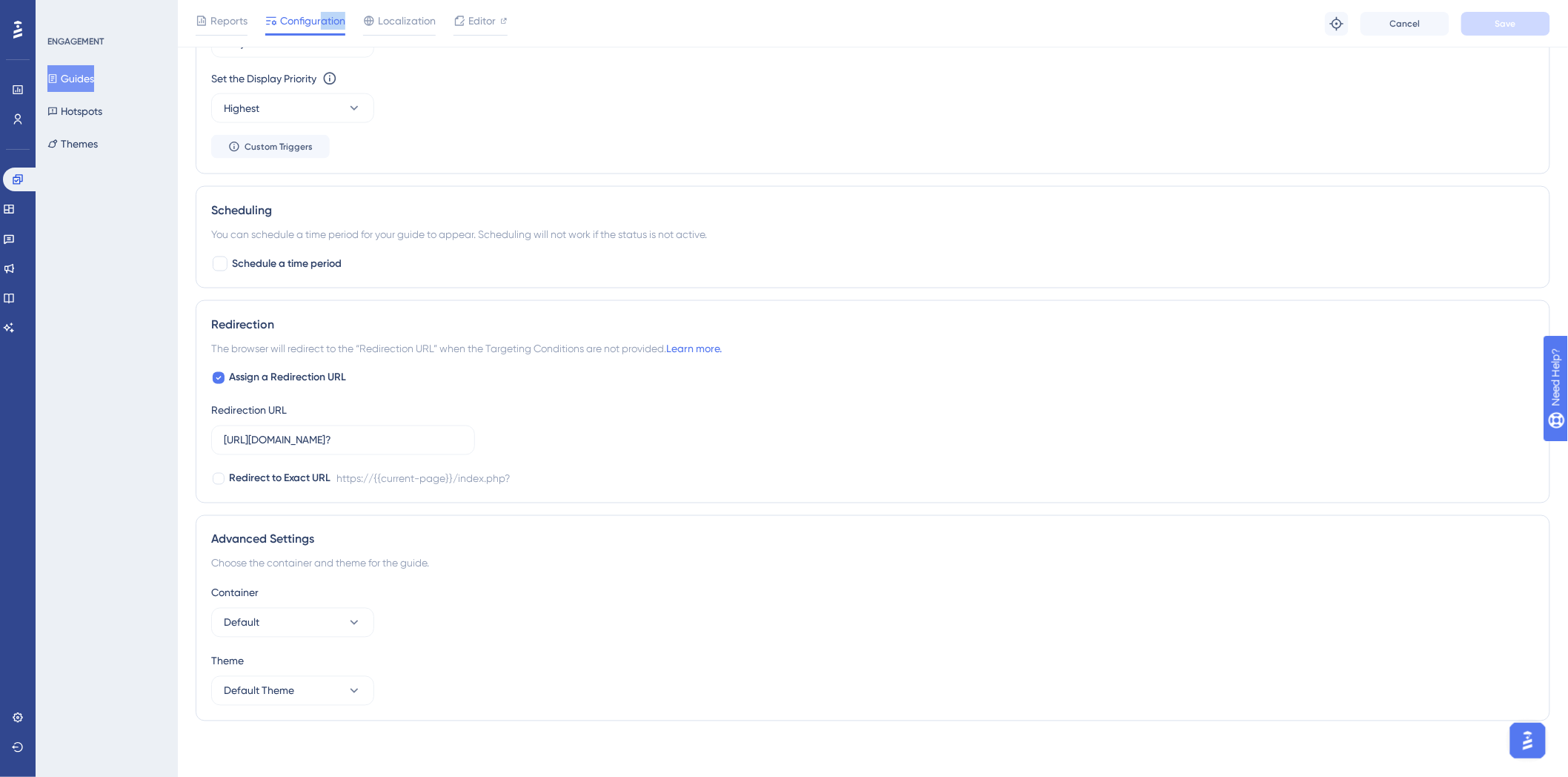
scroll to position [801, 0]
click at [263, 437] on input "https://sistema.webdentalsolucoes.io/index.php?" at bounding box center [343, 436] width 239 height 16
drag, startPoint x: 223, startPoint y: 439, endPoint x: 407, endPoint y: 432, distance: 184.1
click at [407, 432] on input "https://sistema.webdentalsolucoes.io/index.php?" at bounding box center [343, 436] width 239 height 16
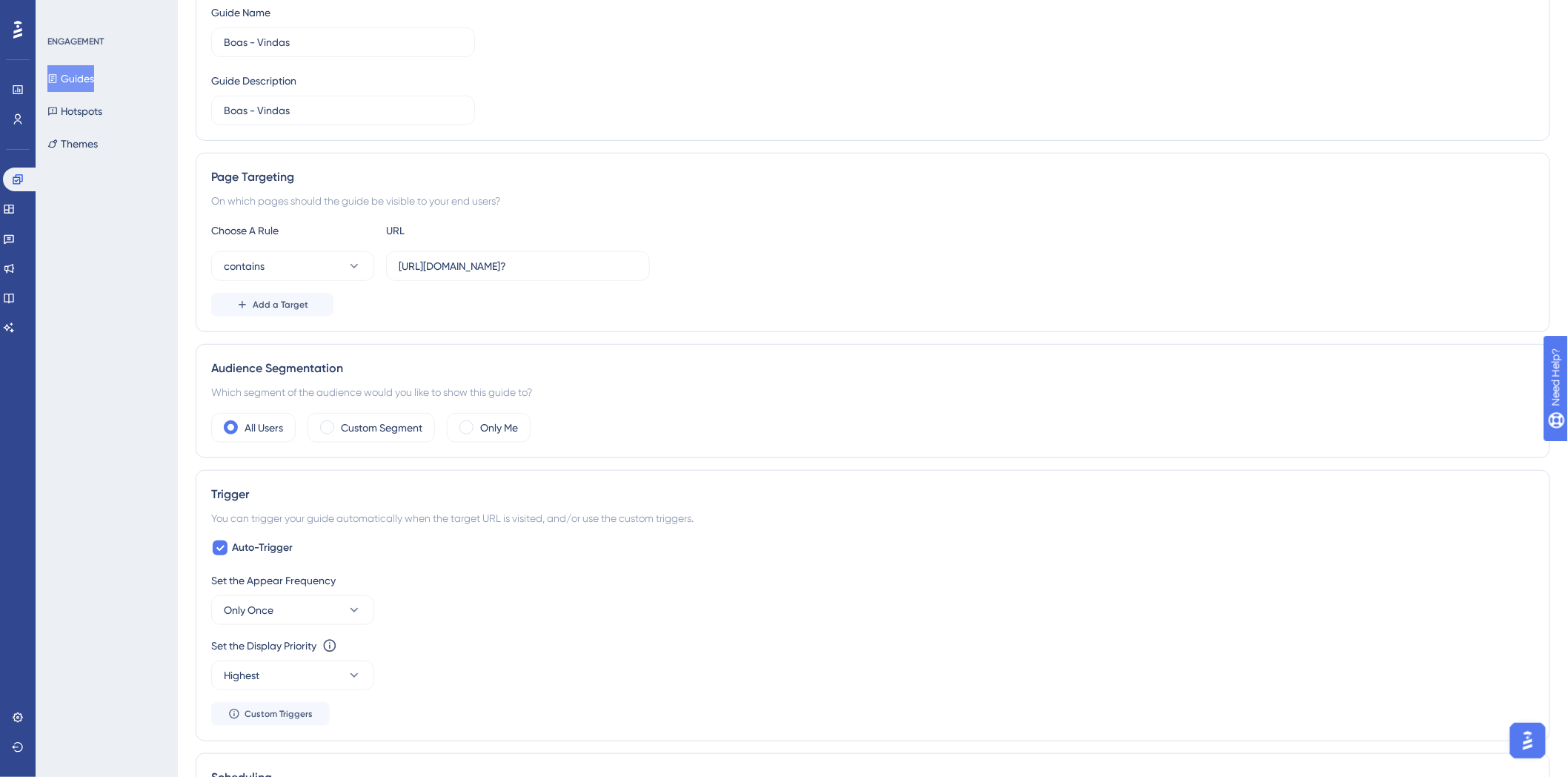
scroll to position [0, 0]
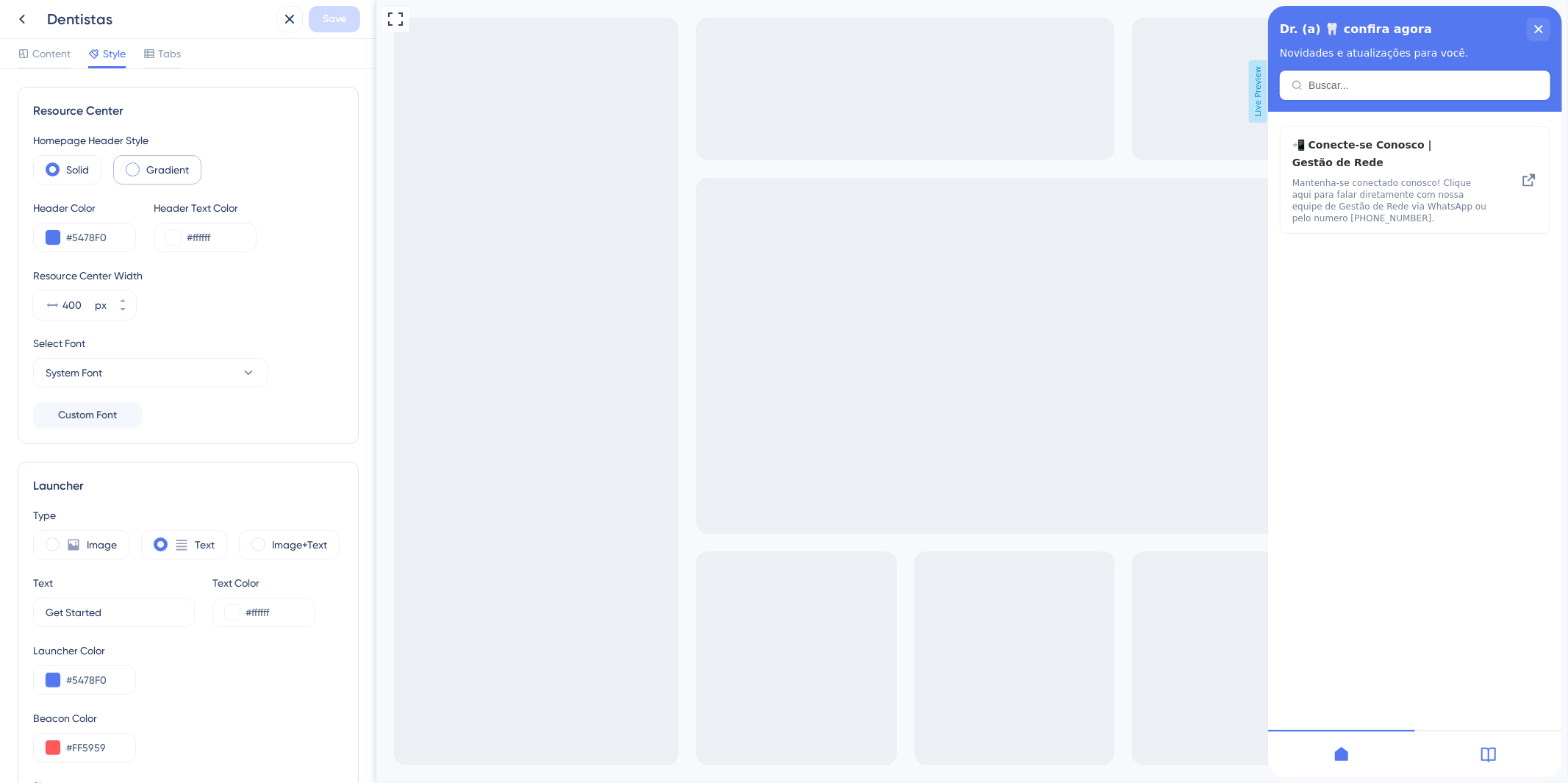
click at [137, 175] on div "Gradient" at bounding box center [157, 170] width 88 height 30
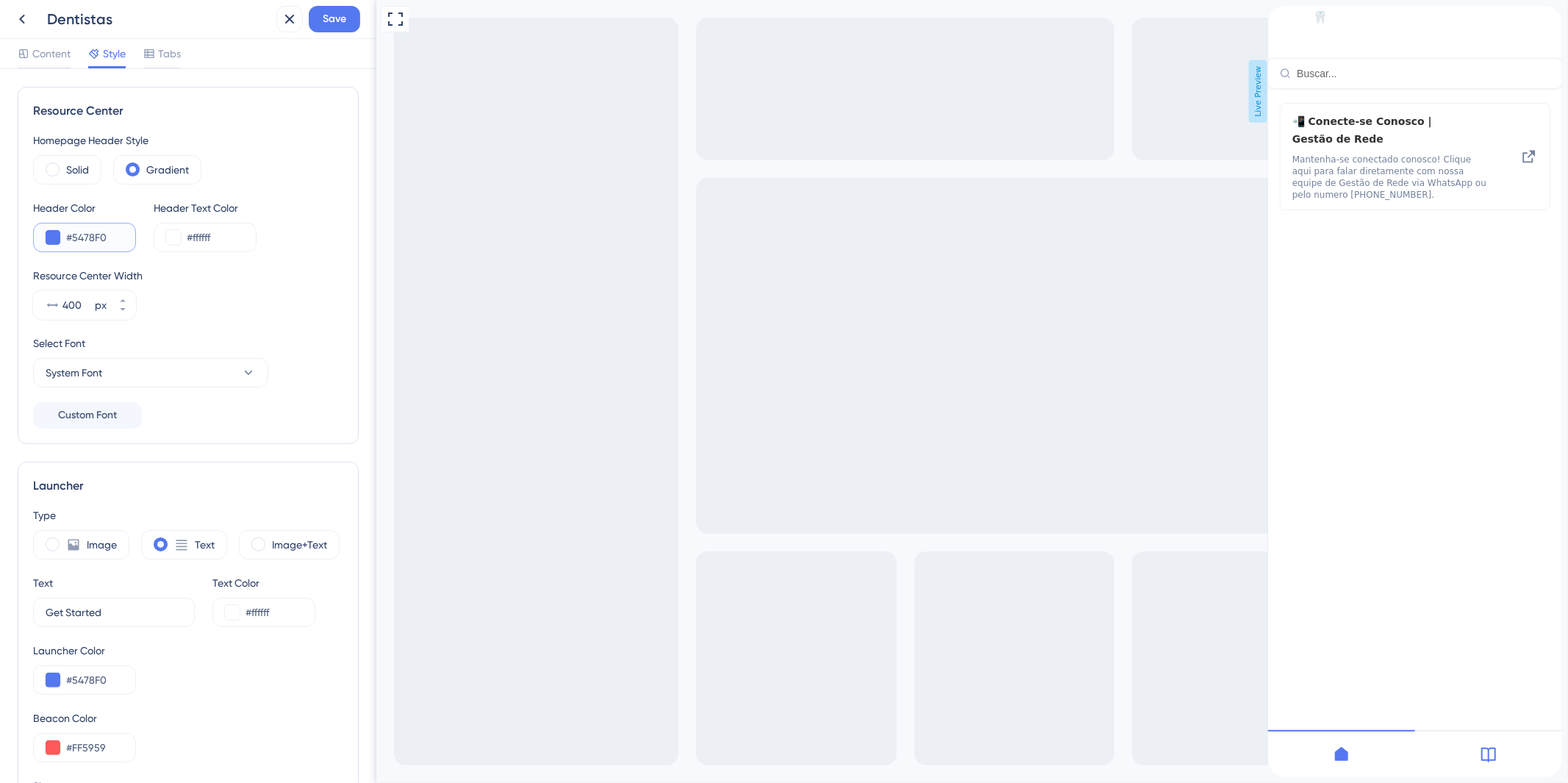
click at [109, 233] on input "#5478F0" at bounding box center [95, 237] width 58 height 18
drag, startPoint x: 111, startPoint y: 238, endPoint x: 73, endPoint y: 243, distance: 38.3
click at [73, 243] on input "#5478F0" at bounding box center [95, 237] width 58 height 18
type input "#0D2645"
drag, startPoint x: 221, startPoint y: 238, endPoint x: 192, endPoint y: 237, distance: 29.0
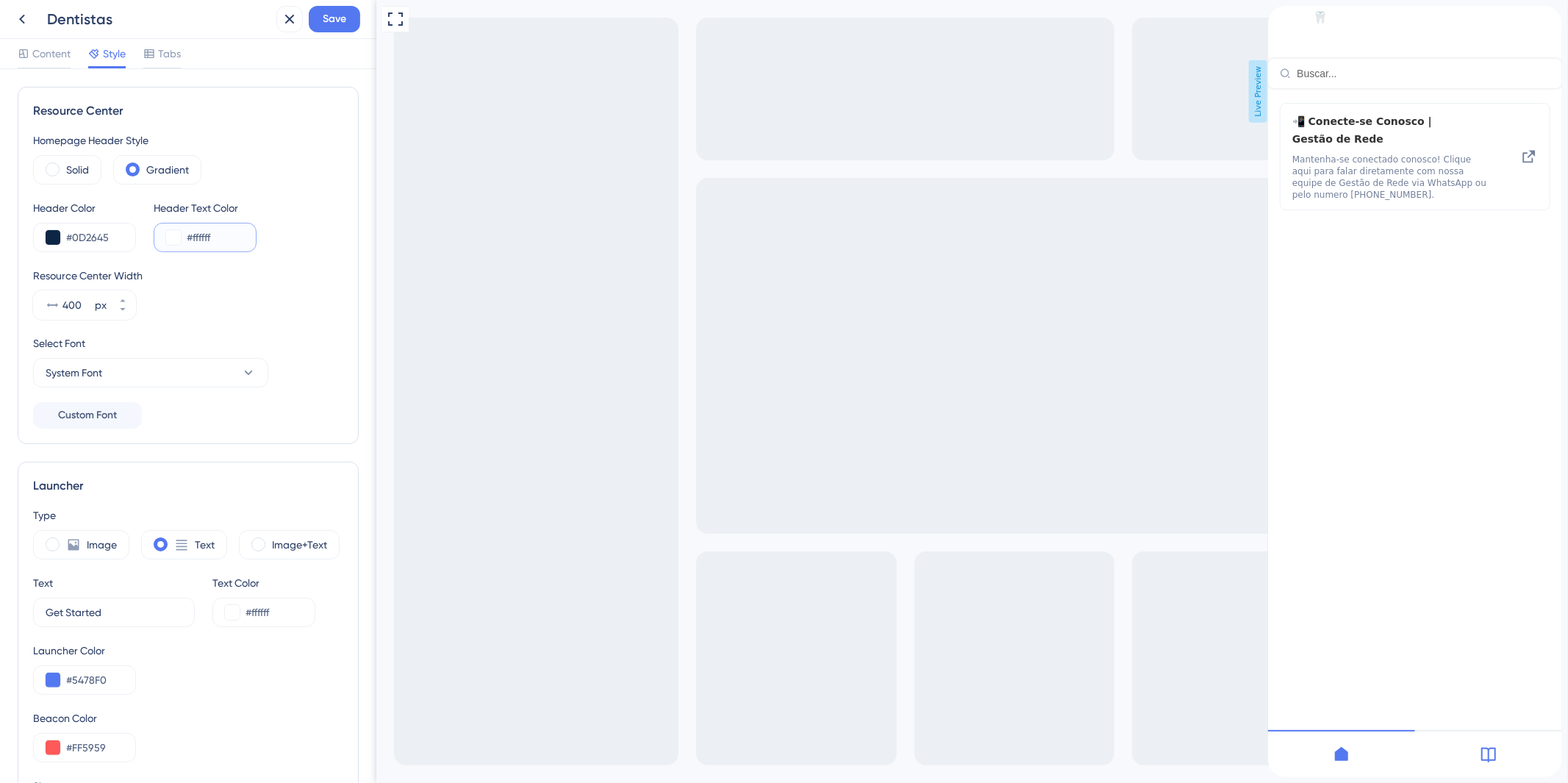
click at [192, 237] on input "#ffffff" at bounding box center [216, 237] width 58 height 18
type input "#FFFFFF"
drag, startPoint x: 334, startPoint y: 250, endPoint x: 310, endPoint y: 251, distance: 24.0
click at [333, 250] on div "Resource Center Homepage Header Style Solid Gradient Header Color #0D2645 Heade…" at bounding box center [188, 265] width 341 height 358
click at [118, 312] on icon at bounding box center [122, 308] width 8 height 8
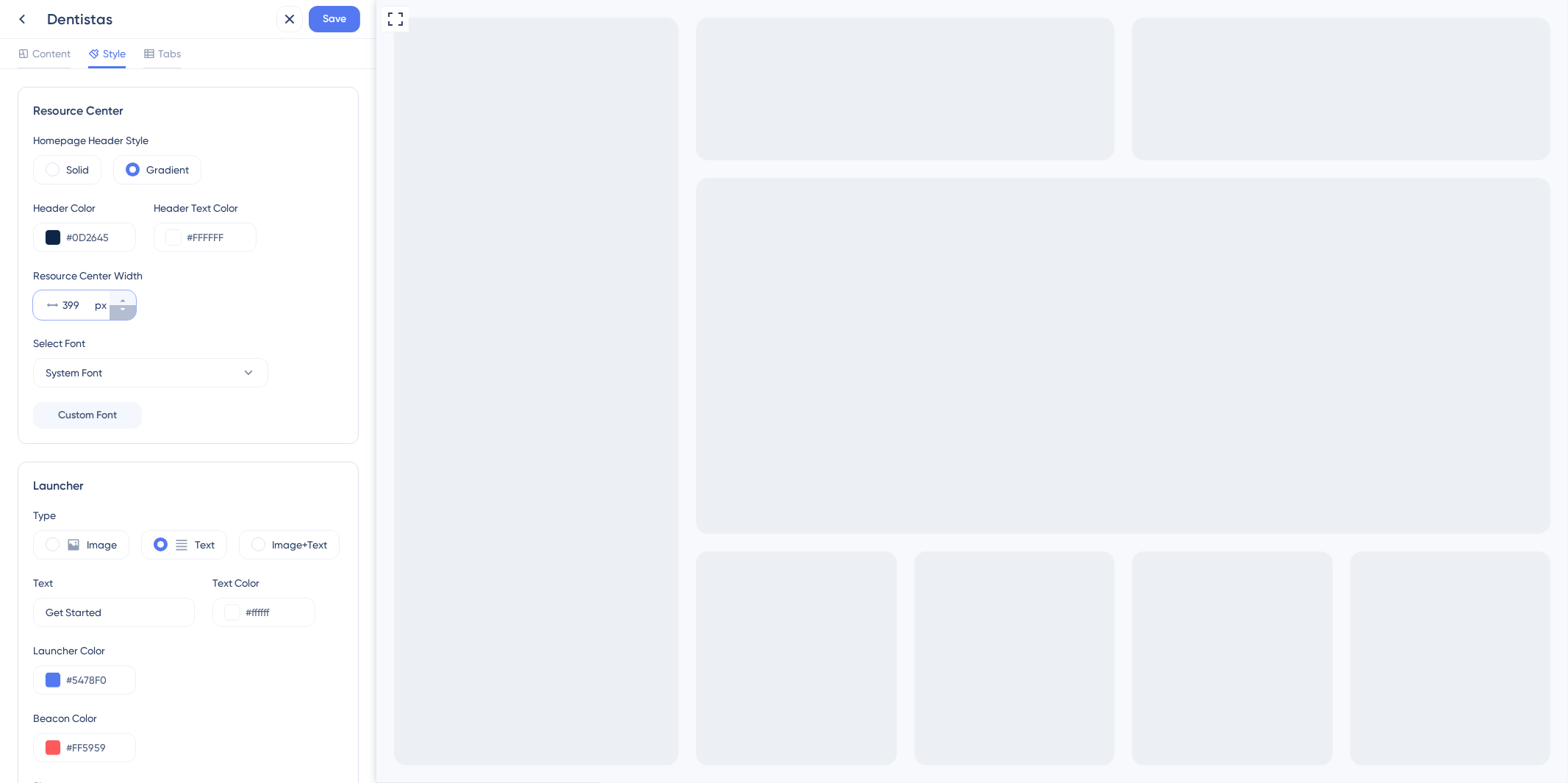
click at [118, 312] on icon at bounding box center [122, 308] width 8 height 8
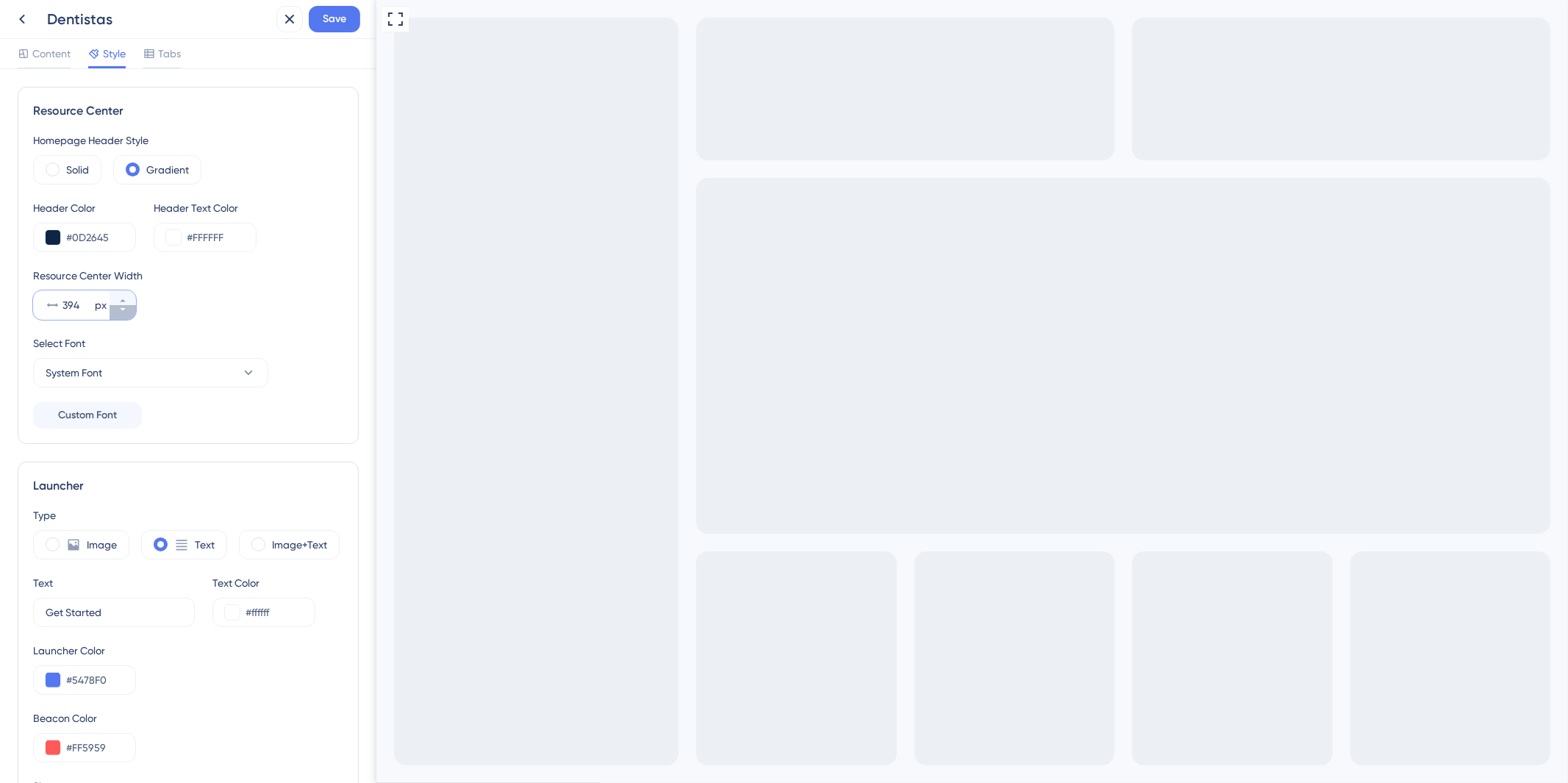
click at [118, 312] on icon at bounding box center [122, 308] width 8 height 8
click at [58, 300] on icon at bounding box center [52, 306] width 15 height 15
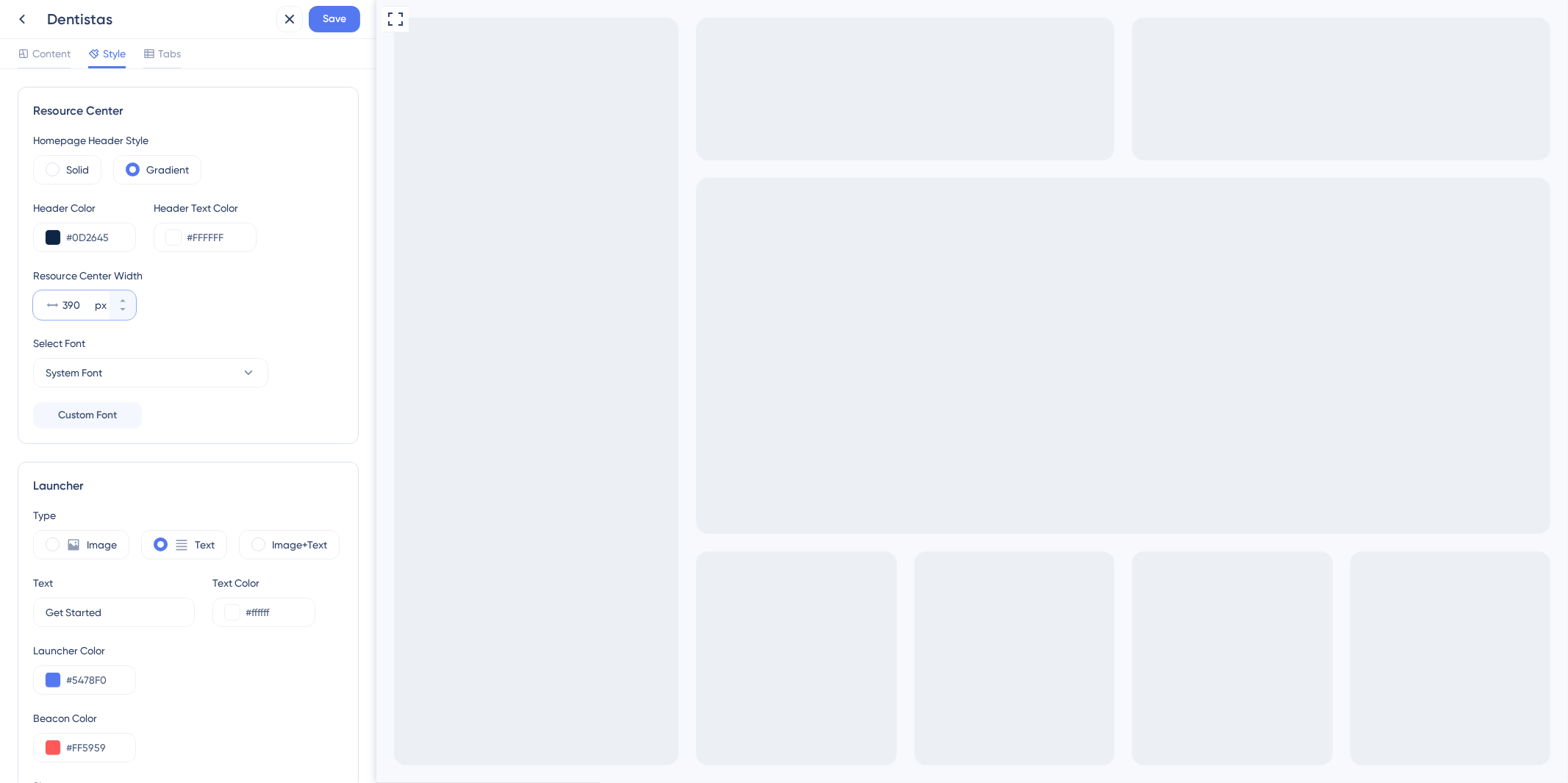
click at [62, 300] on input "390" at bounding box center [77, 305] width 30 height 18
click at [69, 302] on input "390" at bounding box center [77, 305] width 30 height 18
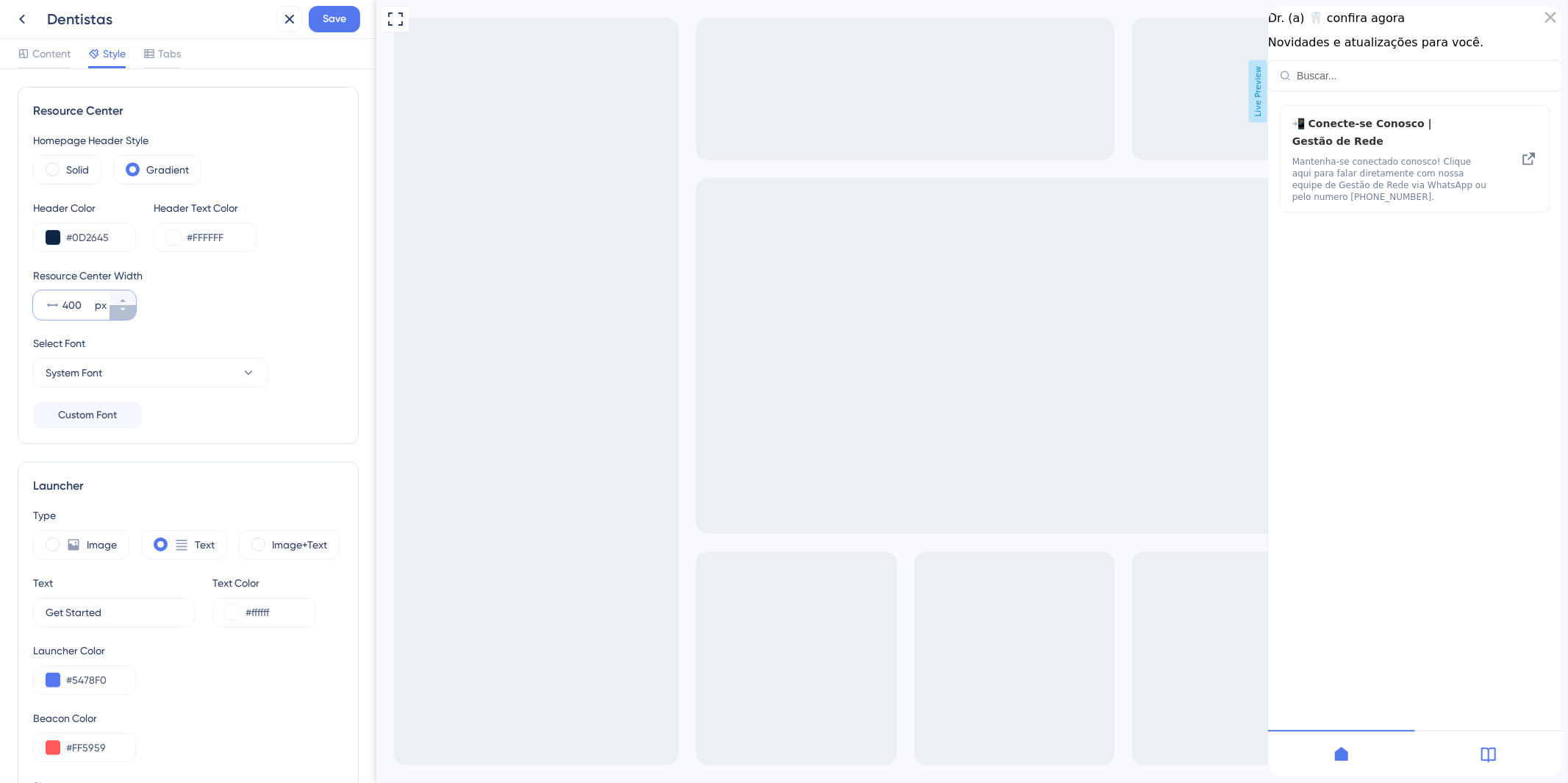
click at [129, 307] on button "400 px" at bounding box center [123, 312] width 26 height 15
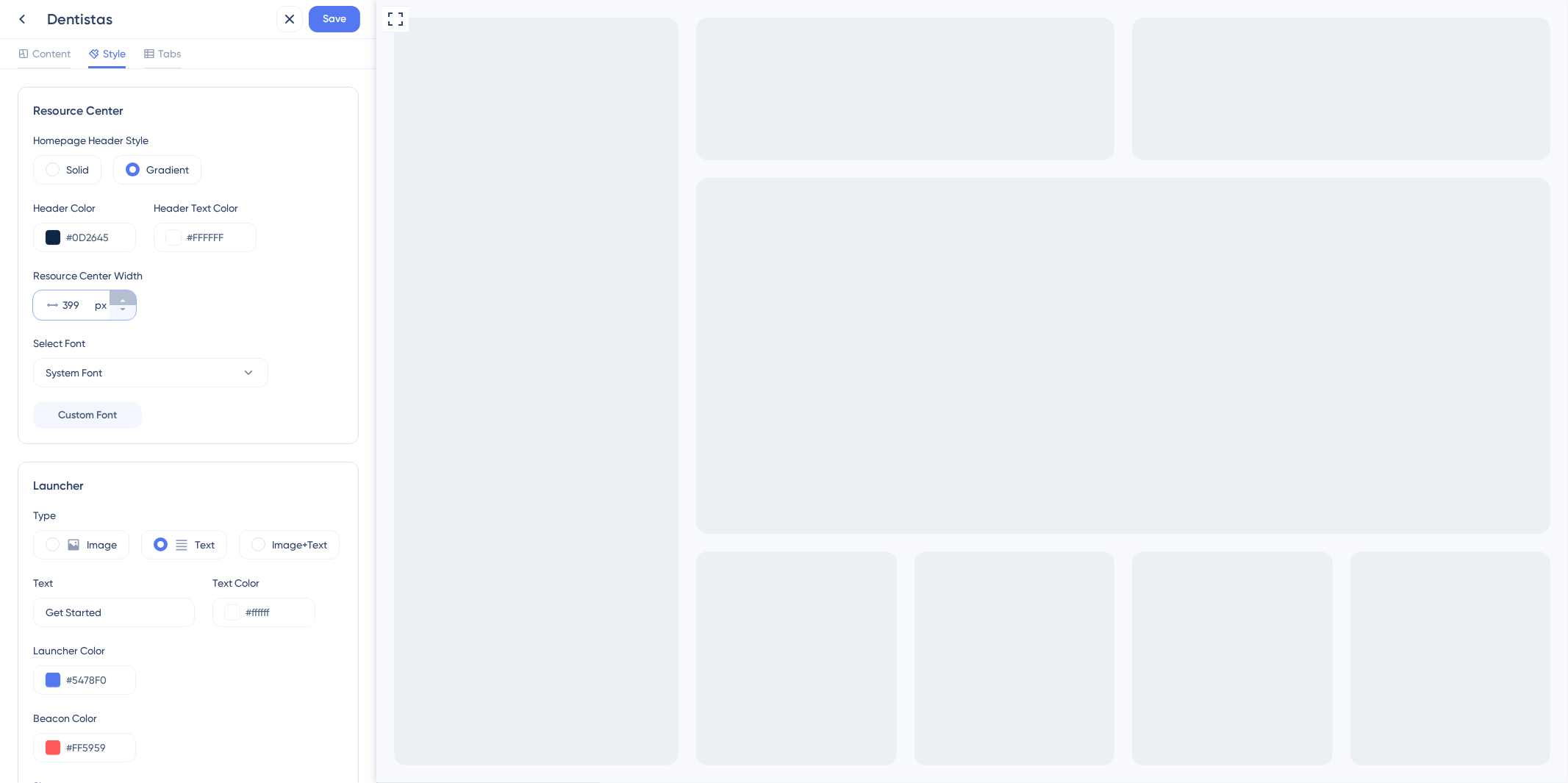
click at [119, 291] on button "399 px" at bounding box center [123, 298] width 26 height 15
type input "400"
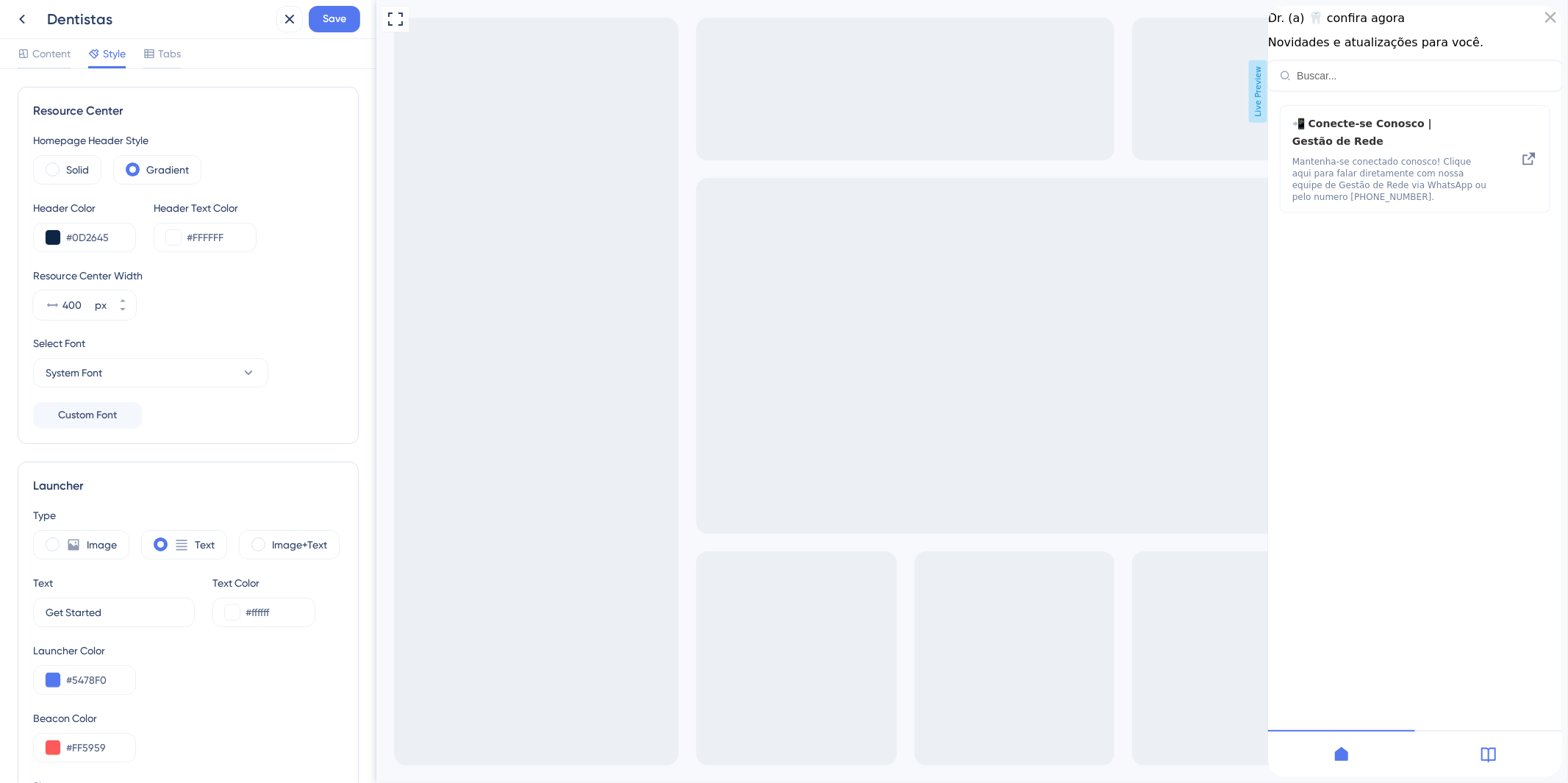
click at [376, 329] on iframe at bounding box center [972, 391] width 1192 height 783
click at [327, 329] on div "Homepage Header Style Solid Gradient Header Color #0D2645 Header Text Color #FF…" at bounding box center [189, 281] width 310 height 297
click at [258, 379] on button "System Font" at bounding box center [150, 372] width 235 height 30
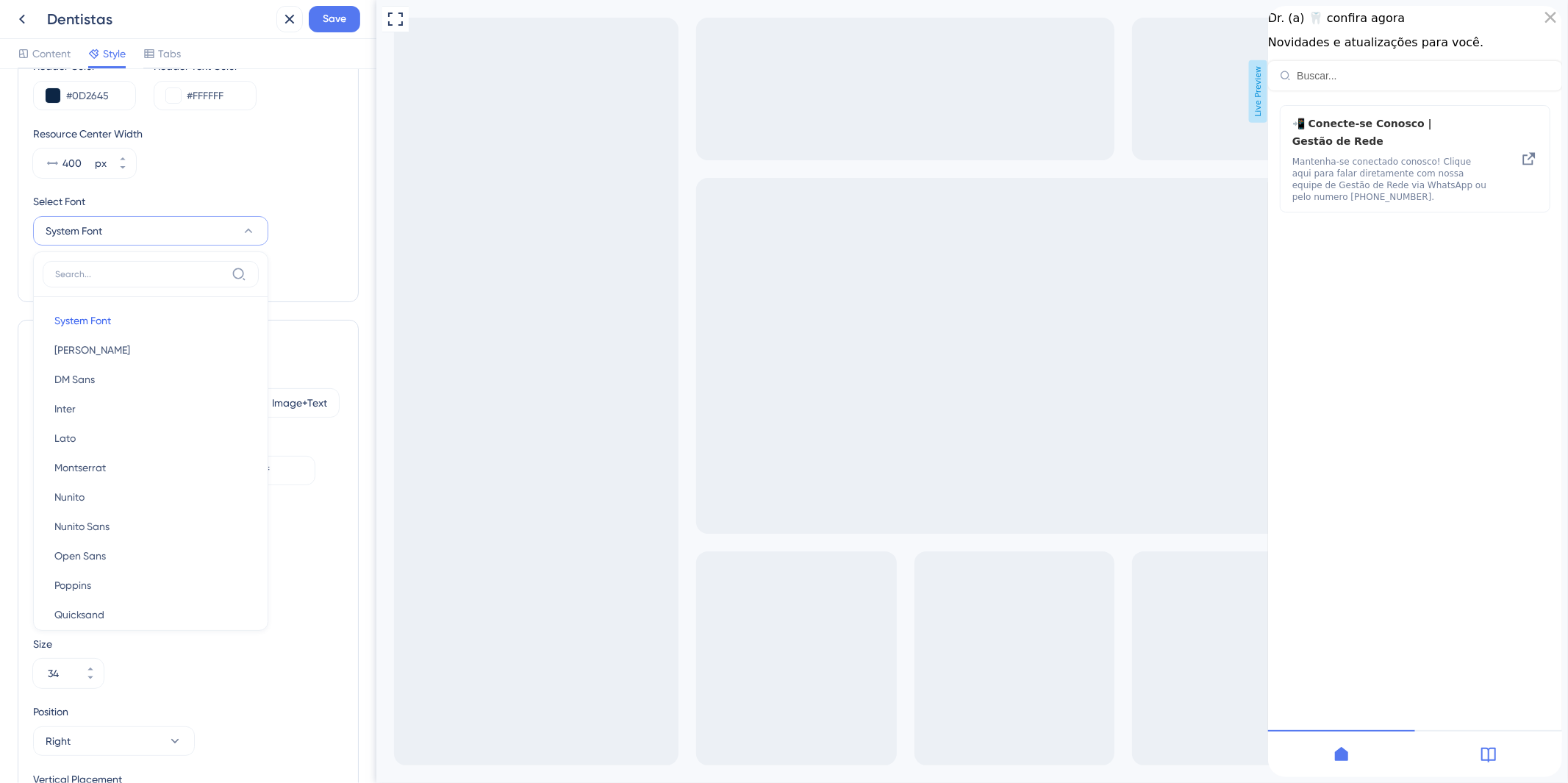
click at [341, 246] on div "Resource Center Homepage Header Style Solid Gradient Header Color #0D2645 Heade…" at bounding box center [188, 124] width 341 height 358
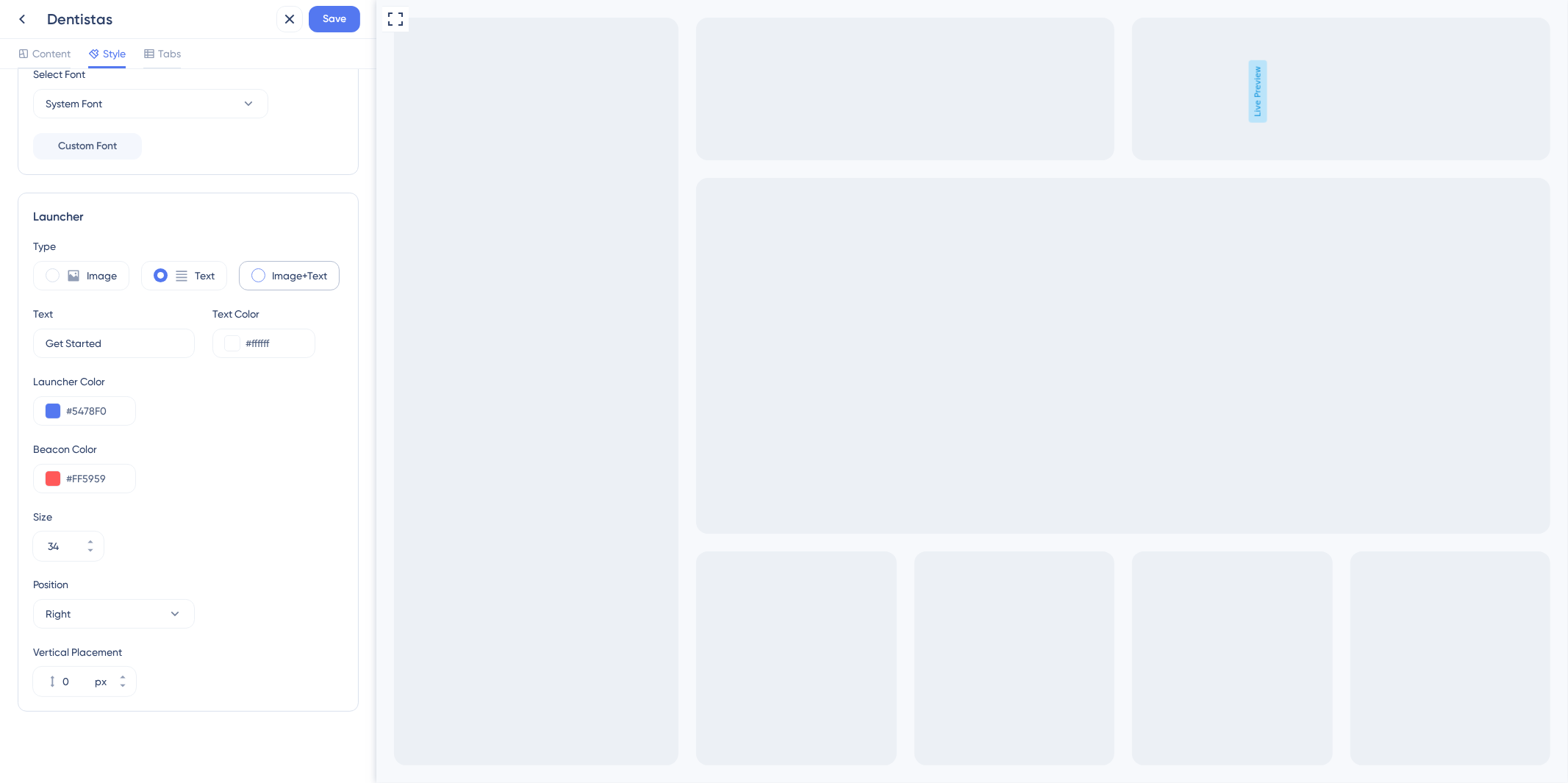
scroll to position [274, 0]
click at [76, 272] on icon at bounding box center [74, 271] width 11 height 11
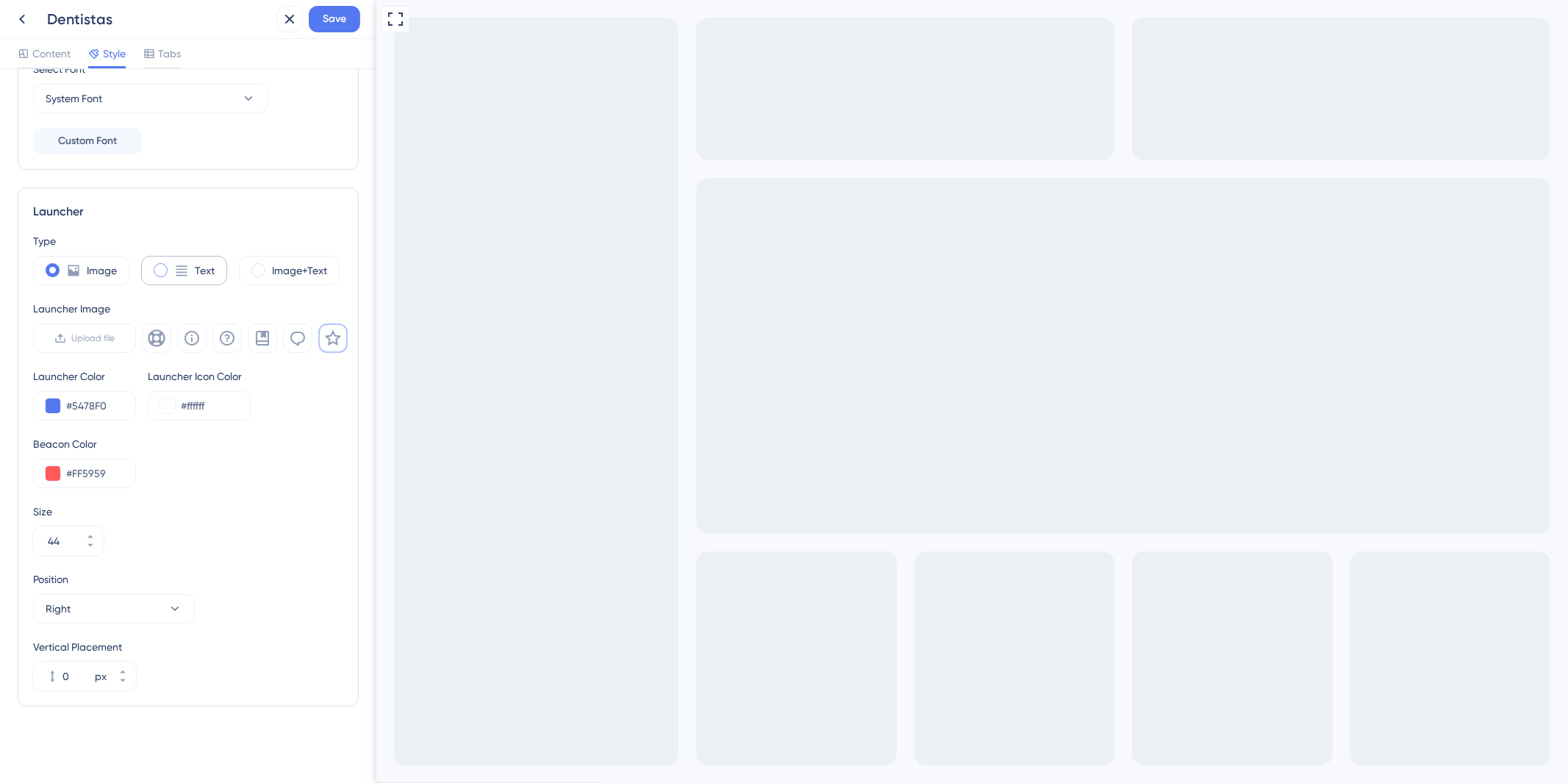
click at [189, 273] on div "Text" at bounding box center [184, 270] width 86 height 30
type input "34"
click at [269, 267] on div "Image+Text" at bounding box center [289, 270] width 100 height 30
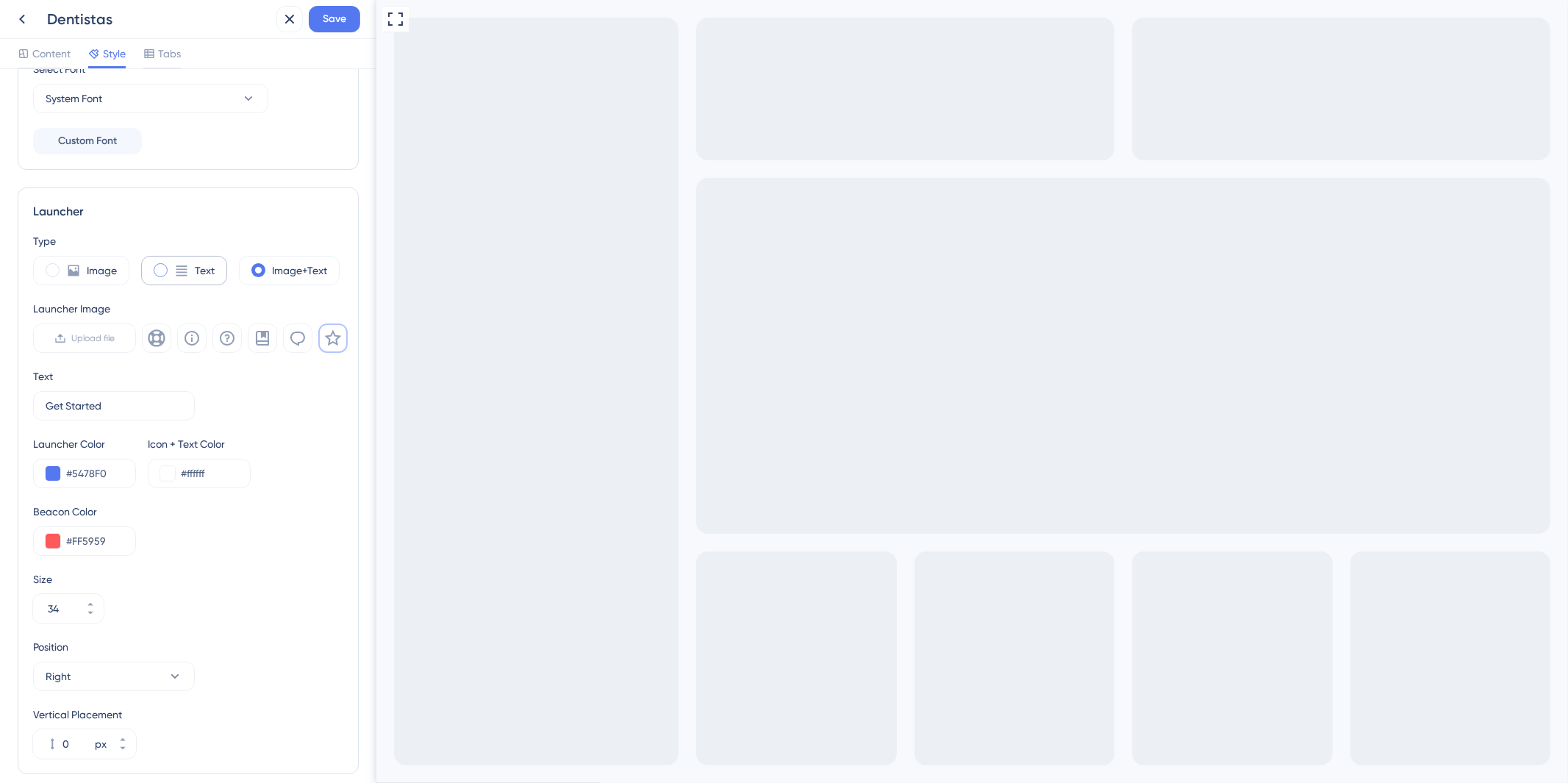
click at [196, 268] on label "Text" at bounding box center [204, 270] width 20 height 18
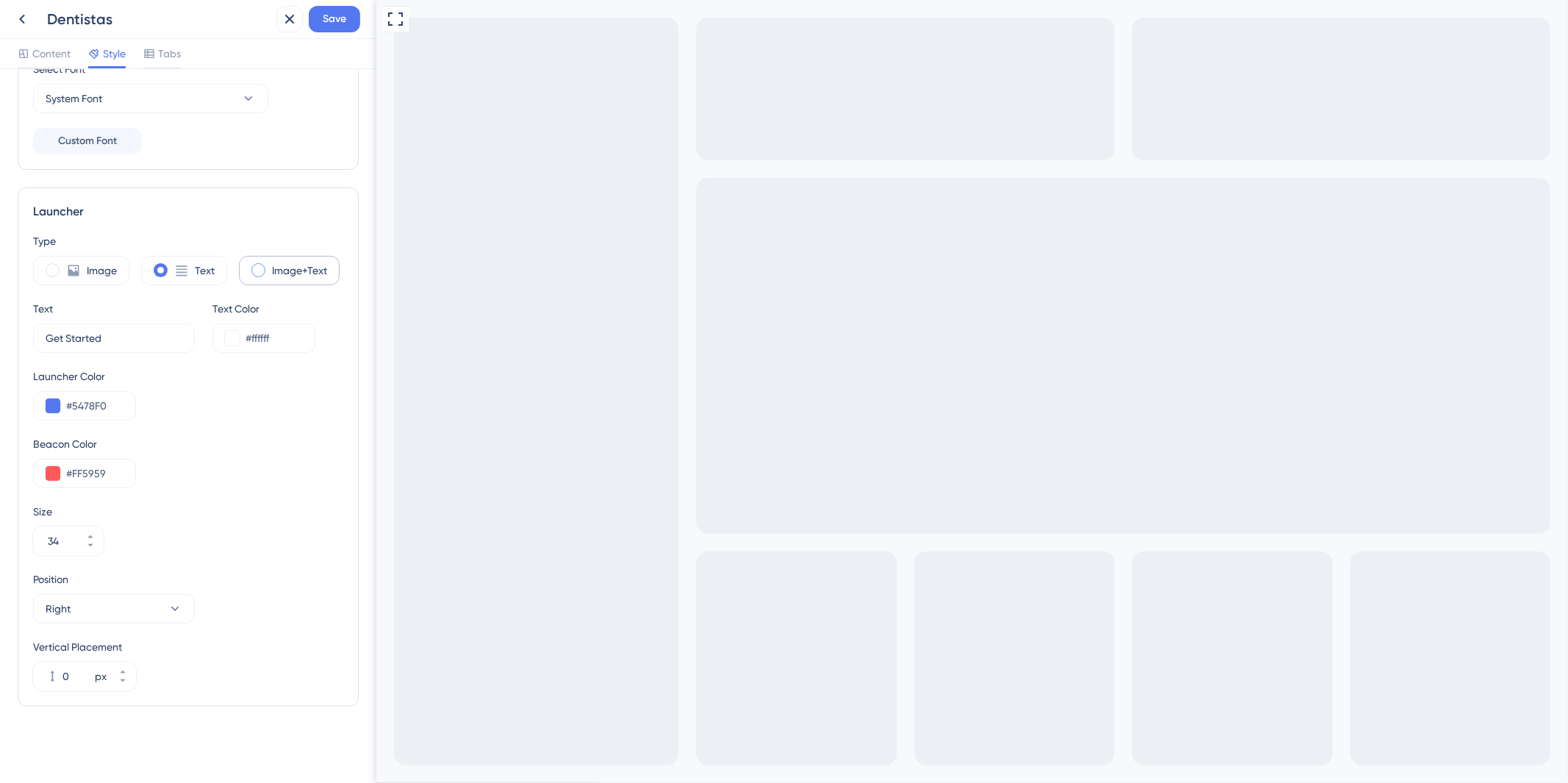
click at [299, 269] on label "Image+Text" at bounding box center [299, 270] width 55 height 18
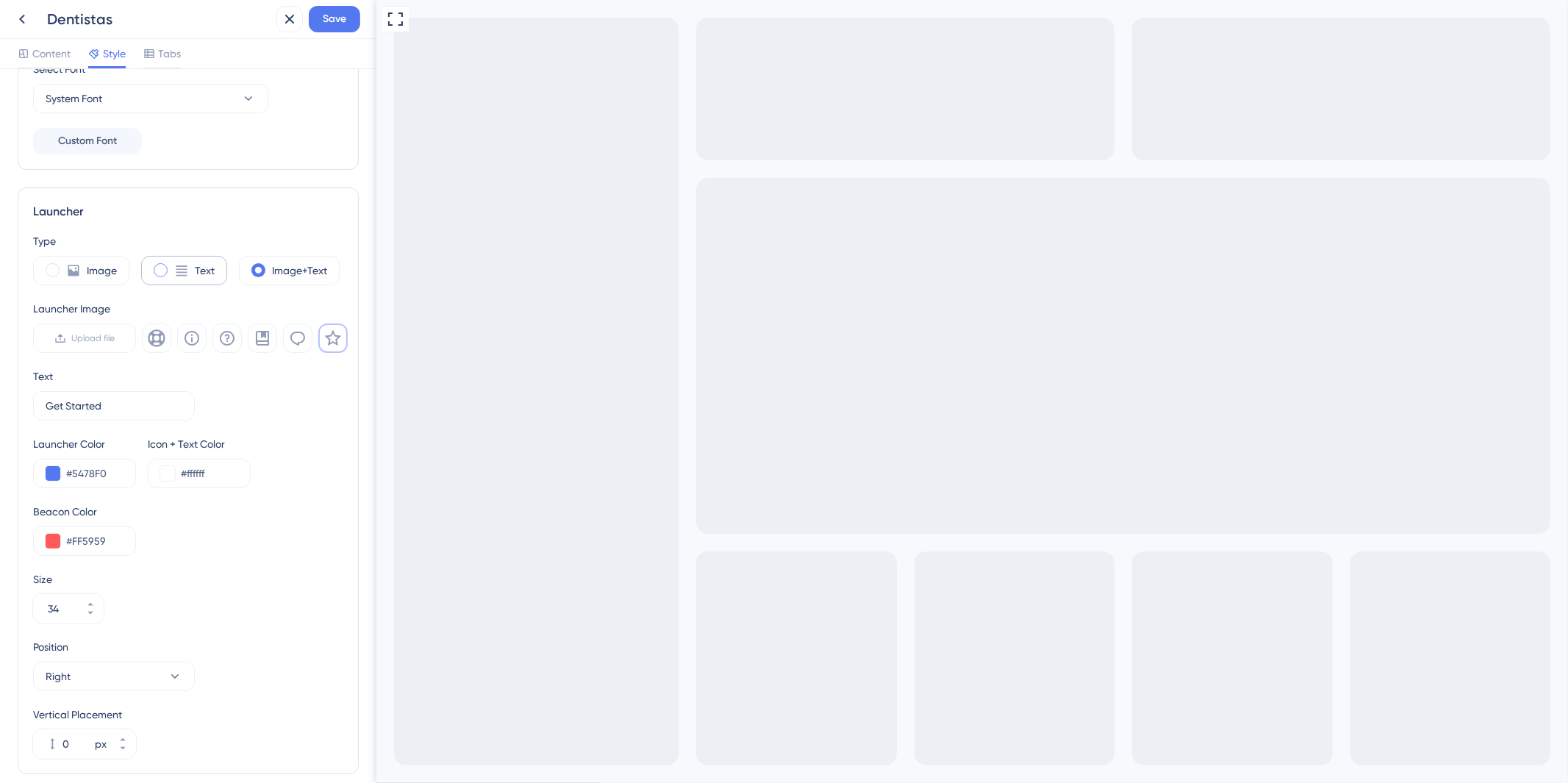
click at [169, 280] on div "Text" at bounding box center [184, 270] width 86 height 30
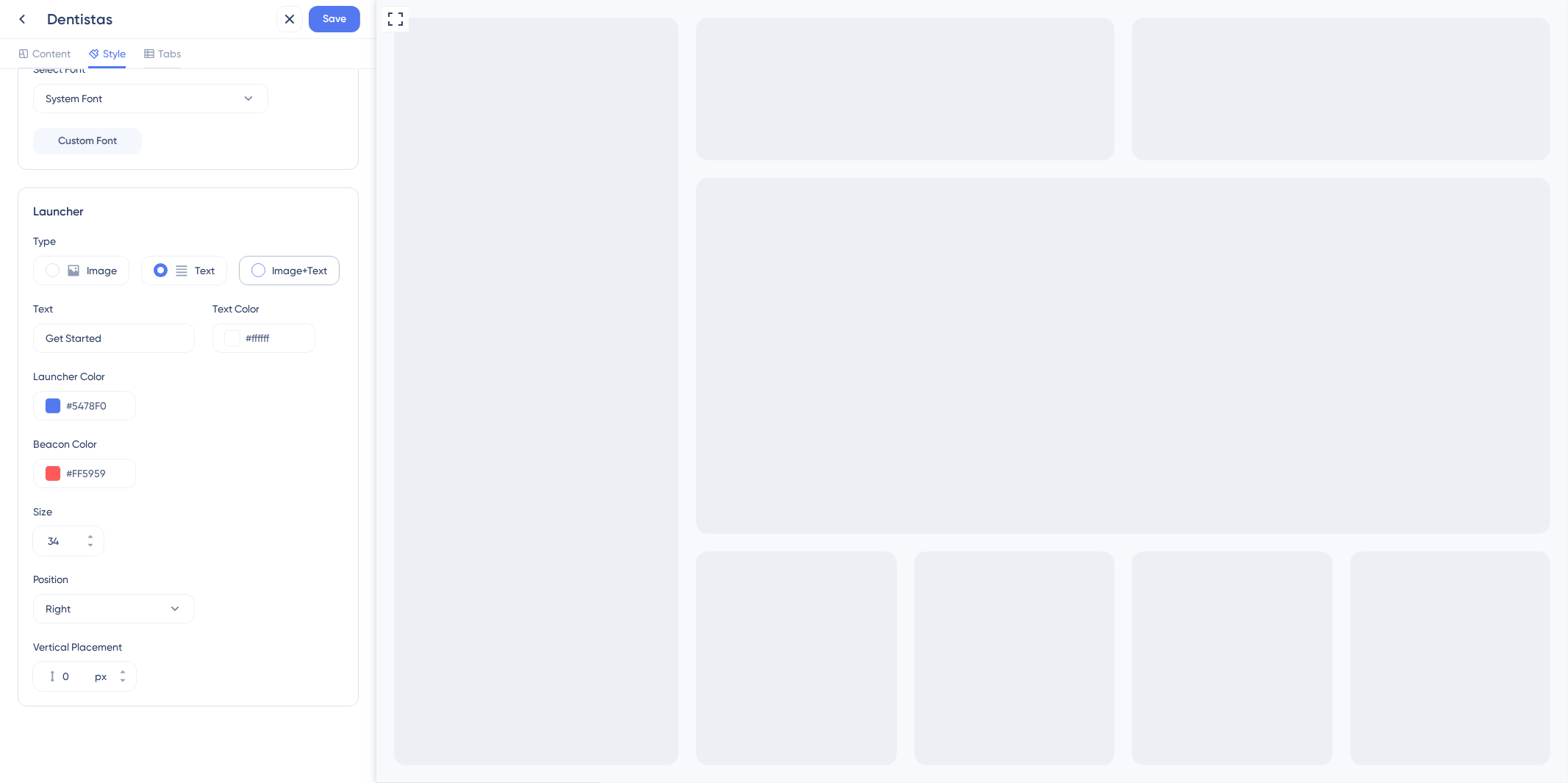
click at [288, 268] on label "Image+Text" at bounding box center [299, 270] width 55 height 18
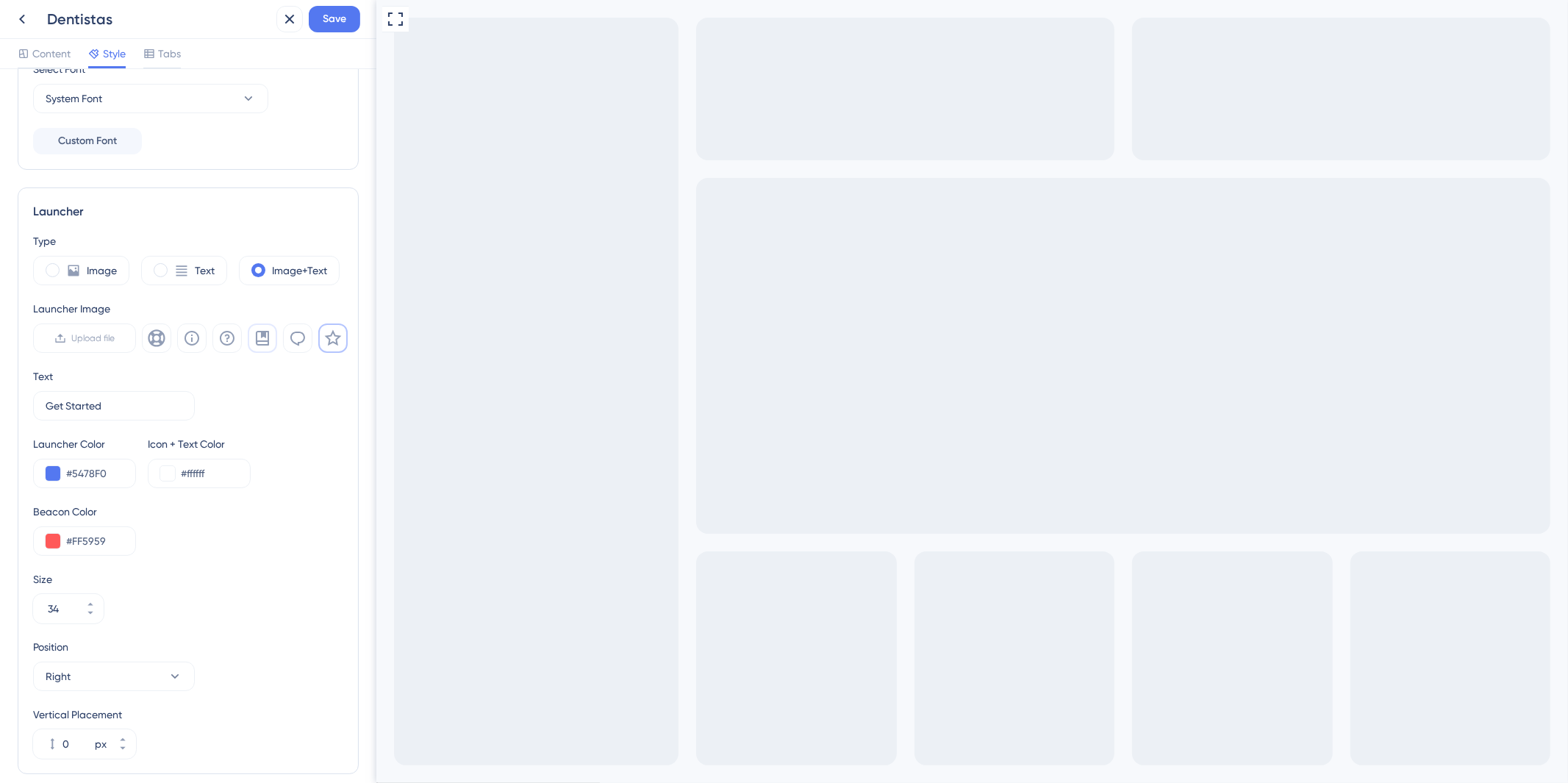
click at [262, 344] on icon at bounding box center [262, 338] width 13 height 15
click at [114, 320] on div "Launcher Image Upload file" at bounding box center [190, 326] width 315 height 53
click at [104, 349] on label "Upload file" at bounding box center [85, 338] width 103 height 30
click at [115, 338] on input "Upload file" at bounding box center [115, 338] width 0 height 0
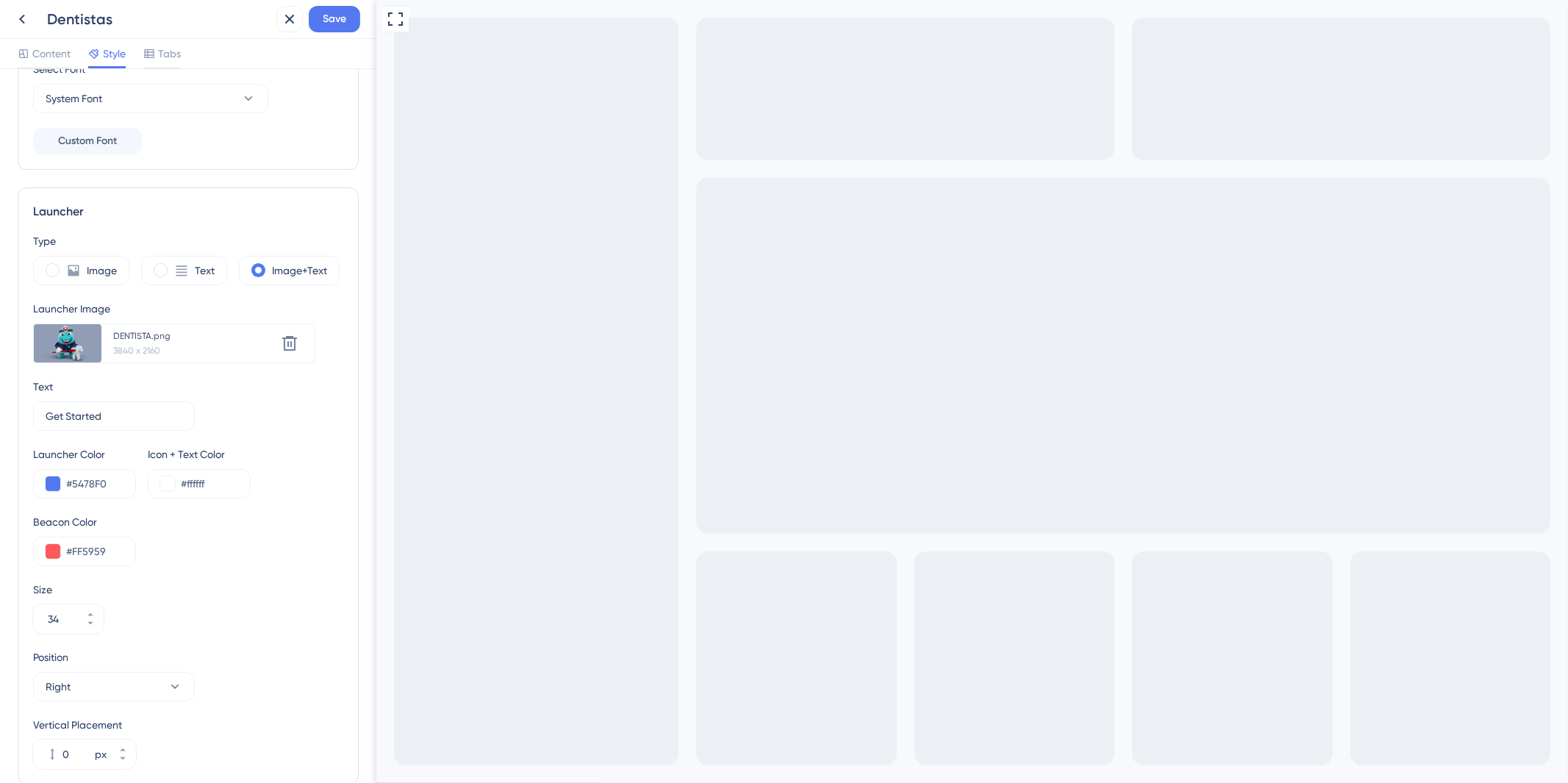
scroll to position [351, 0]
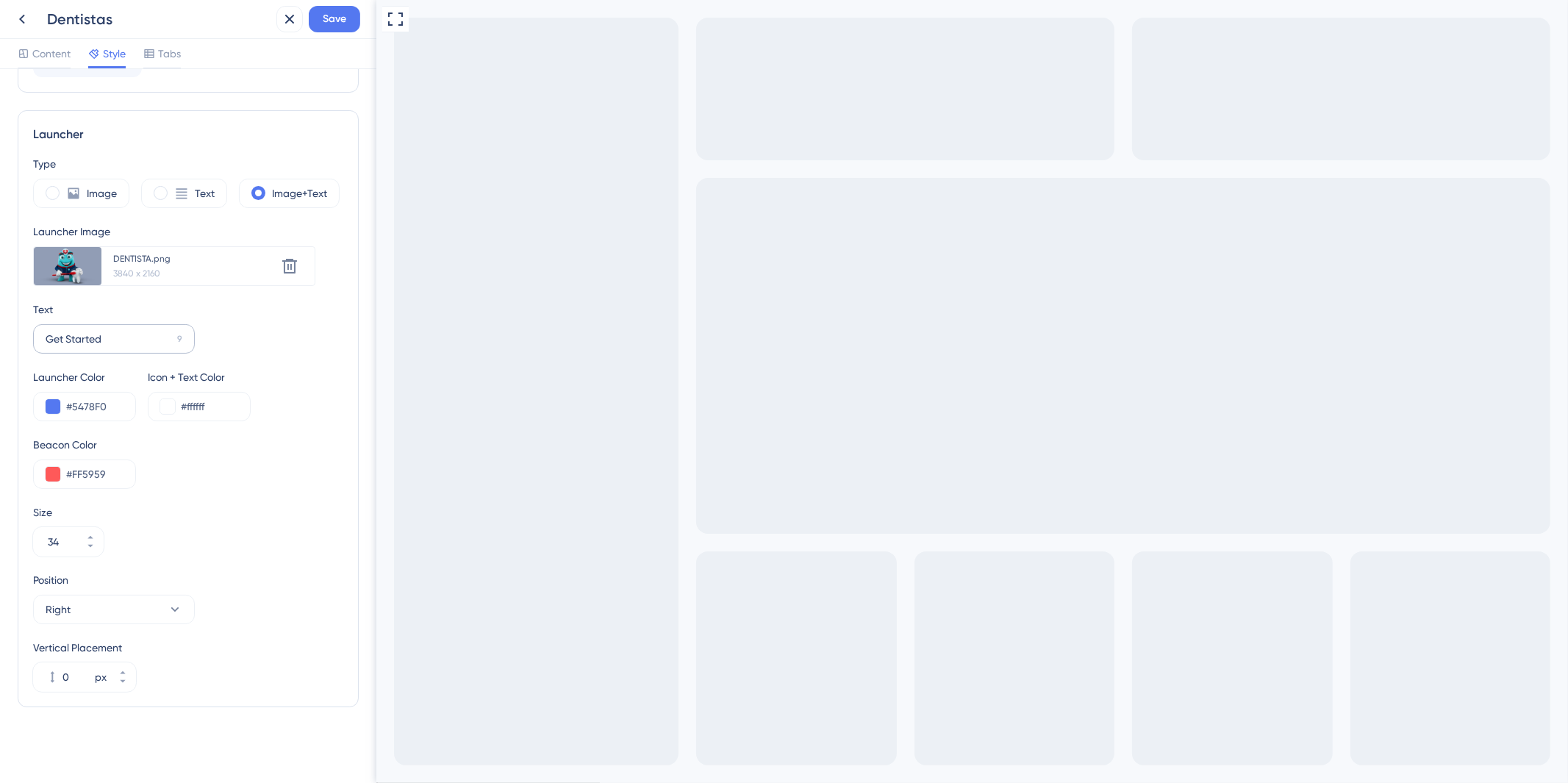
click at [137, 349] on label "Get Started 9" at bounding box center [114, 339] width 162 height 30
click at [137, 347] on input "Get Started" at bounding box center [108, 338] width 125 height 16
click at [137, 349] on label "Get Started 9" at bounding box center [114, 339] width 162 height 30
click at [137, 347] on input "Get Started" at bounding box center [108, 338] width 125 height 16
click at [123, 348] on label "Get Started 9" at bounding box center [114, 339] width 162 height 30
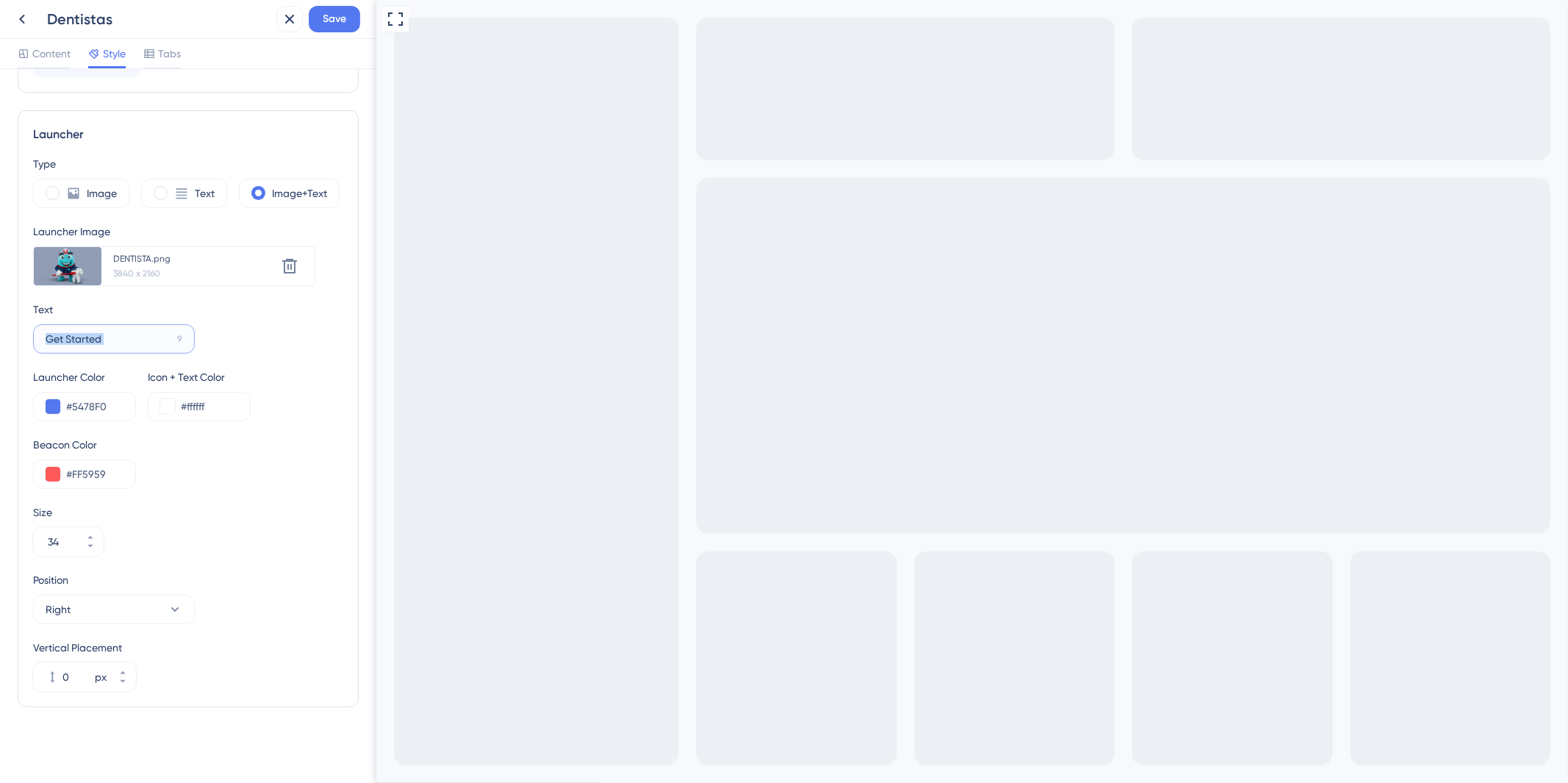
click at [123, 347] on input "Get Started" at bounding box center [108, 338] width 125 height 16
drag, startPoint x: 147, startPoint y: 335, endPoint x: 37, endPoint y: 335, distance: 110.0
click at [37, 335] on label "Get Started 9" at bounding box center [114, 339] width 162 height 30
paste input "Portal do Prestador"
type input "Portal do Prestador"
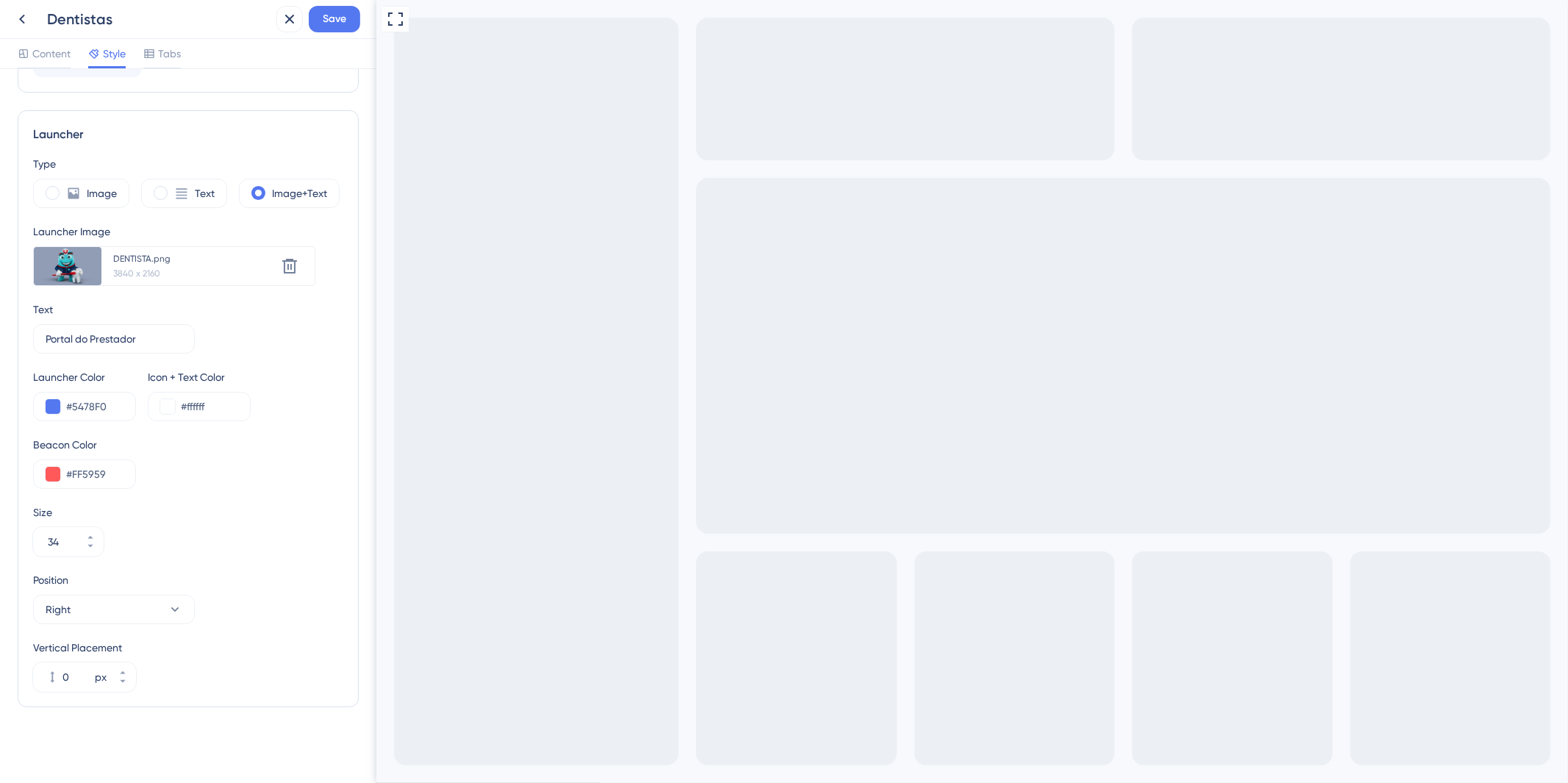
click at [306, 372] on div "Launcher Color #5478F0 Icon + Text Color #ffffff" at bounding box center [189, 395] width 310 height 53
click at [103, 405] on input "#5478F0" at bounding box center [95, 406] width 58 height 18
click at [98, 405] on input "#0D" at bounding box center [95, 406] width 58 height 18
type input "#0D2645"
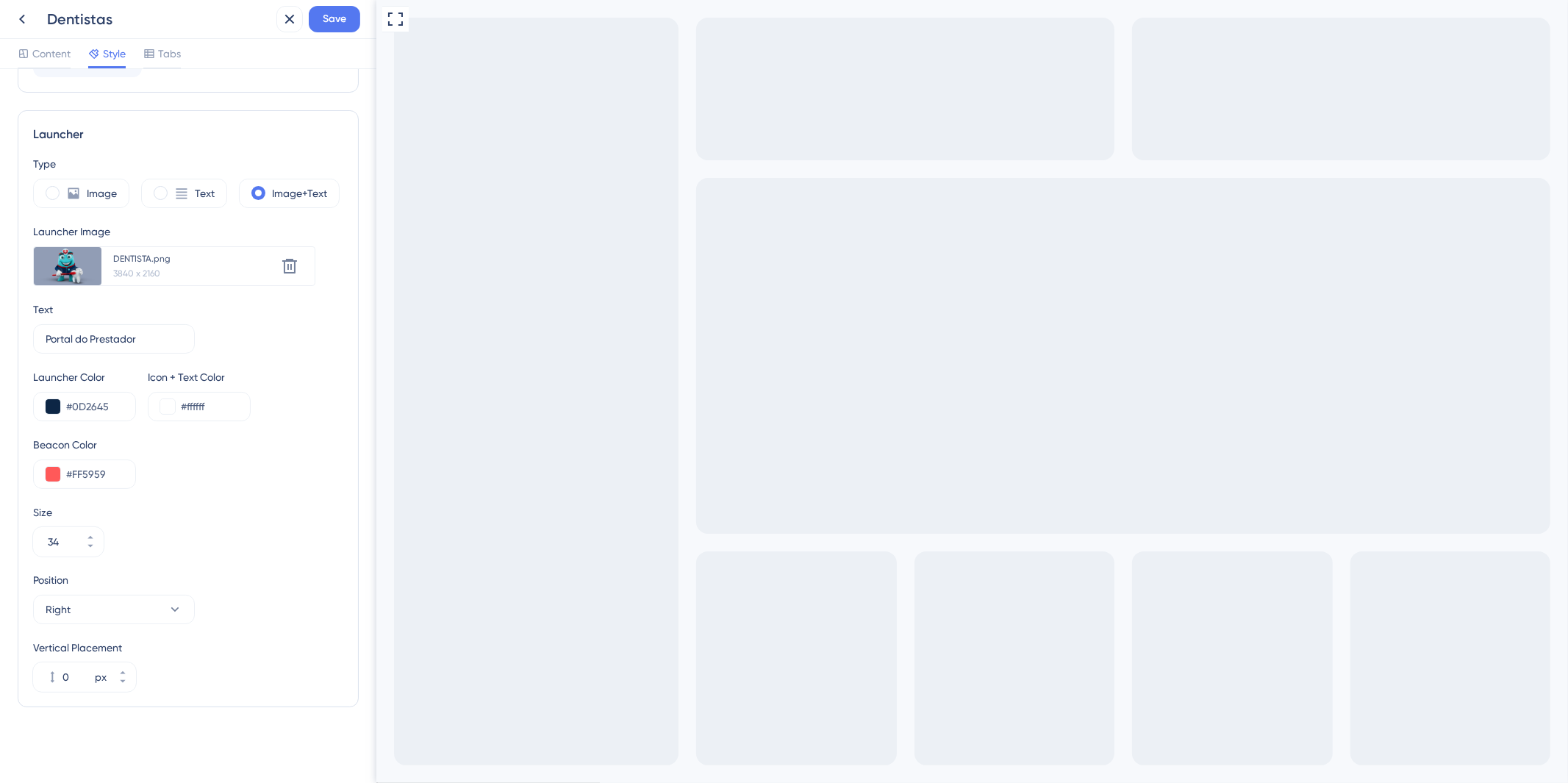
click at [134, 263] on div "DENTISTA.png" at bounding box center [194, 258] width 162 height 12
click at [287, 257] on icon at bounding box center [289, 266] width 18 height 18
click at [259, 269] on icon at bounding box center [262, 270] width 18 height 18
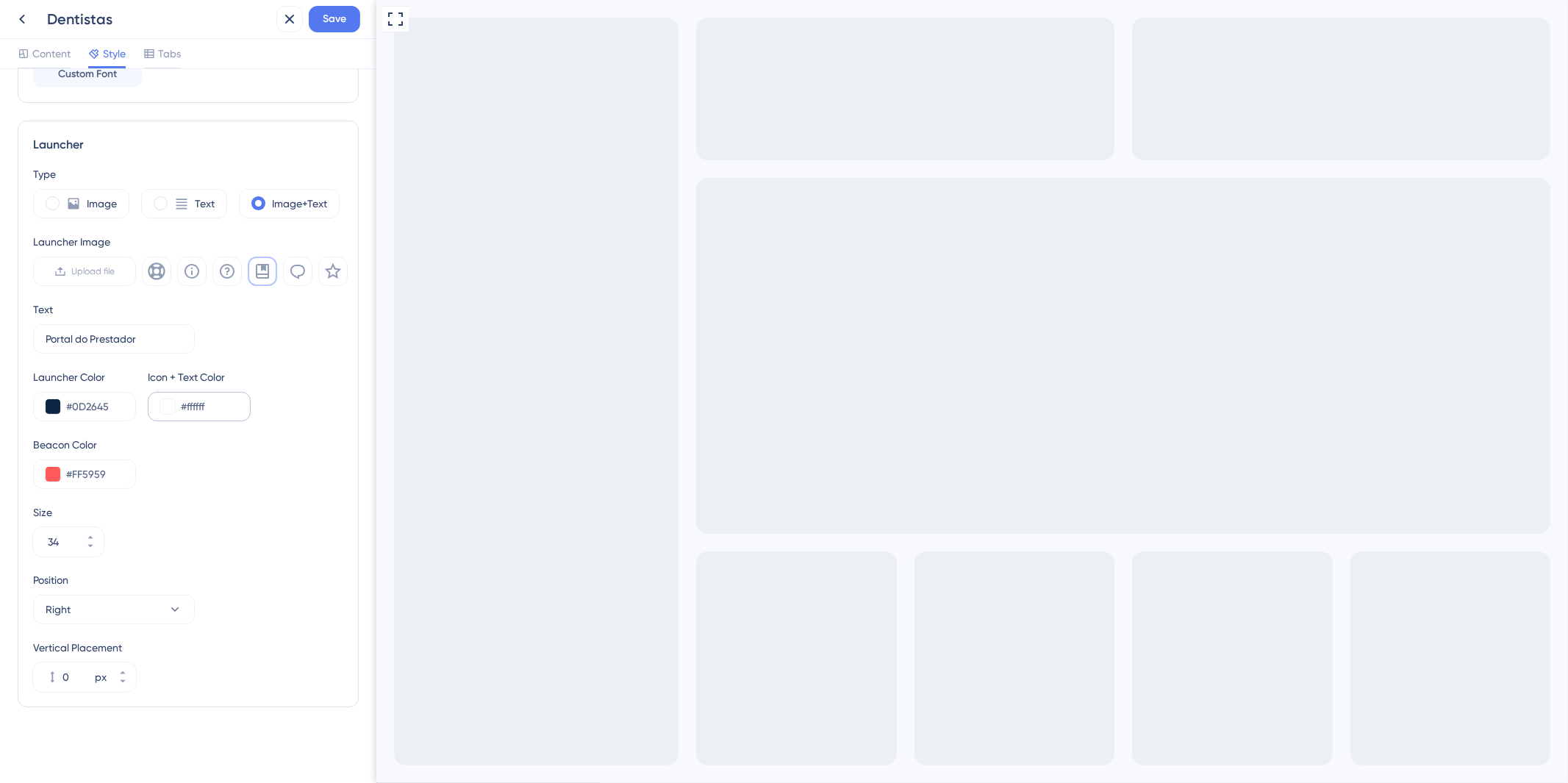
click at [229, 396] on div "#ffffff" at bounding box center [199, 407] width 103 height 30
click at [222, 403] on input "#ffffff" at bounding box center [210, 406] width 58 height 18
drag, startPoint x: 214, startPoint y: 405, endPoint x: 185, endPoint y: 408, distance: 29.2
click at [185, 408] on input "#ffffff" at bounding box center [210, 406] width 58 height 18
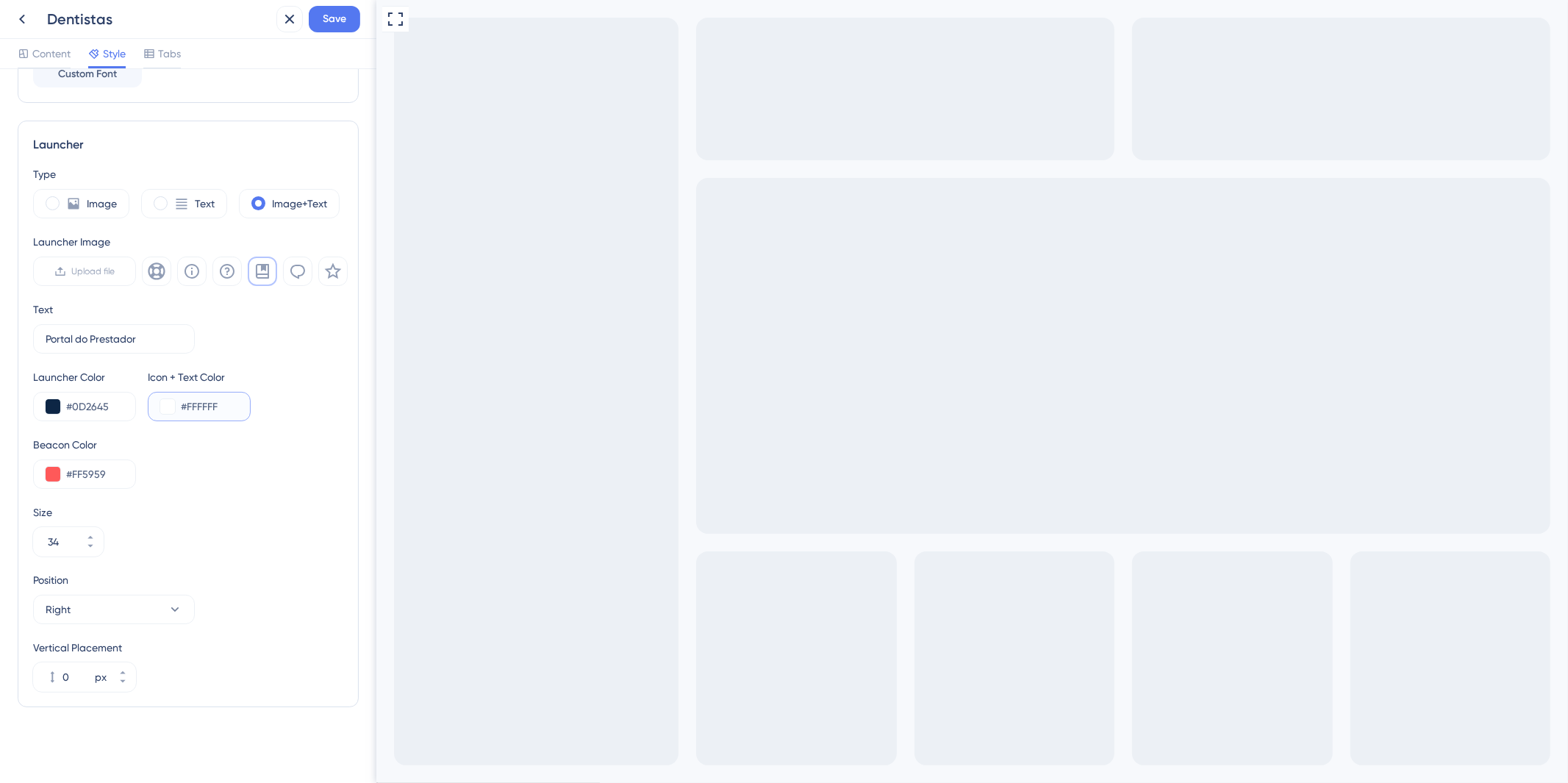
type input "#FFFFFF"
click at [287, 457] on div "Beacon Color #FF5959" at bounding box center [189, 462] width 310 height 53
drag, startPoint x: 116, startPoint y: 472, endPoint x: 72, endPoint y: 474, distance: 44.0
click at [72, 474] on input "#FF5959" at bounding box center [95, 474] width 58 height 18
type input "#D43434"
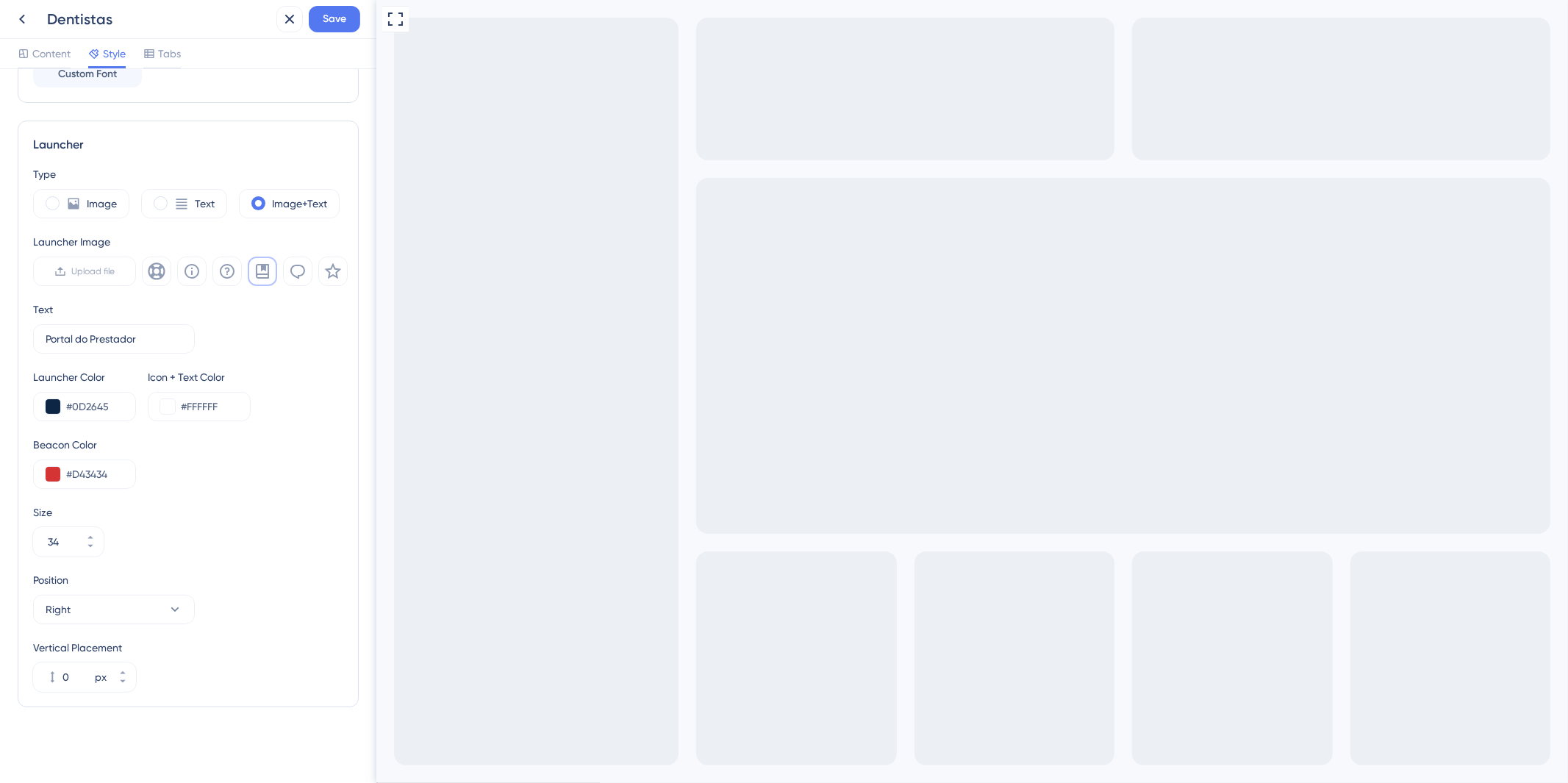
click at [224, 462] on div "Beacon Color #D43434" at bounding box center [189, 462] width 310 height 53
click at [90, 533] on icon at bounding box center [90, 537] width 8 height 8
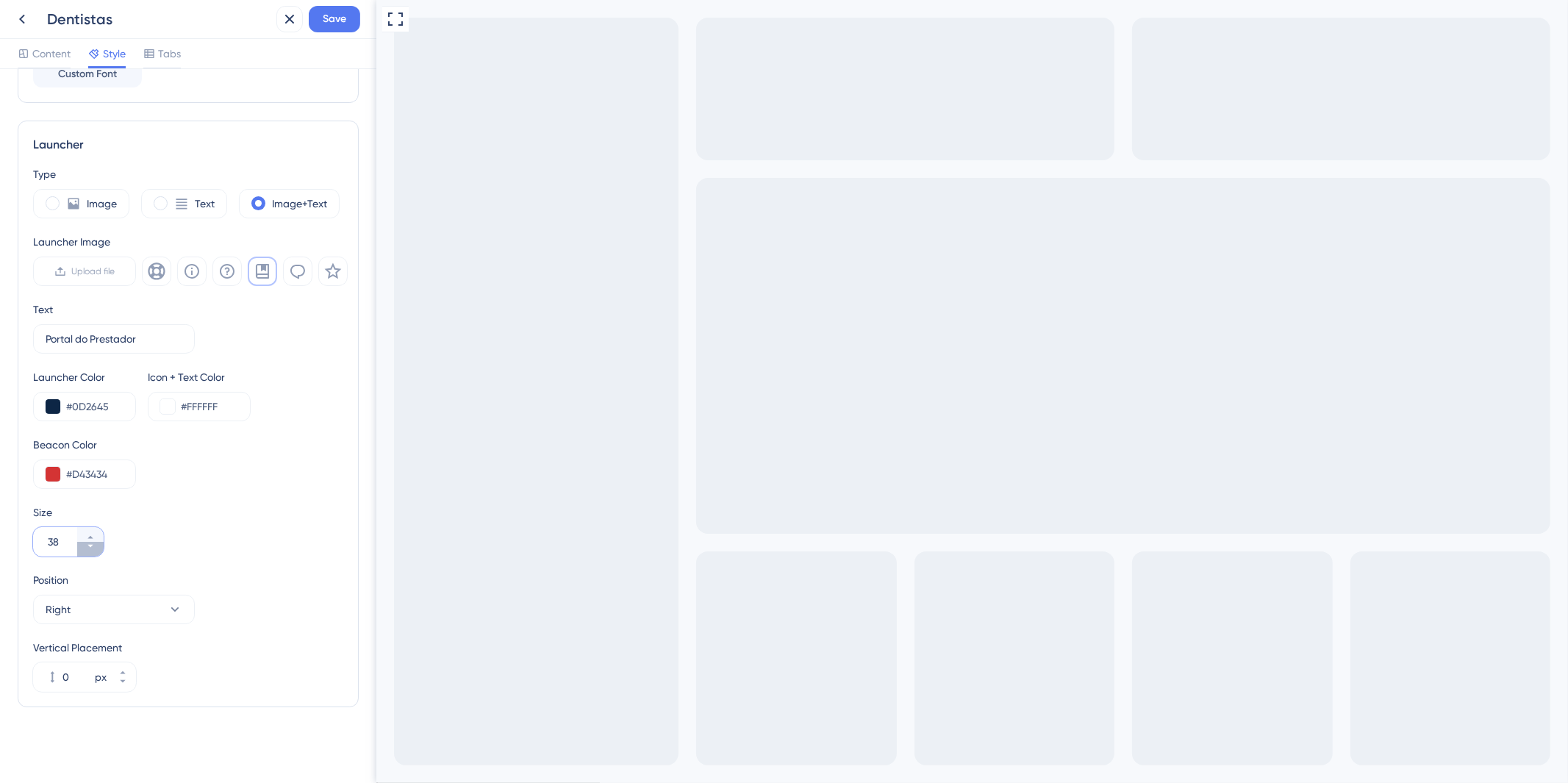
click at [90, 547] on icon at bounding box center [90, 545] width 8 height 8
click at [91, 538] on icon at bounding box center [90, 537] width 6 height 3
click at [84, 549] on button "36" at bounding box center [90, 549] width 26 height 15
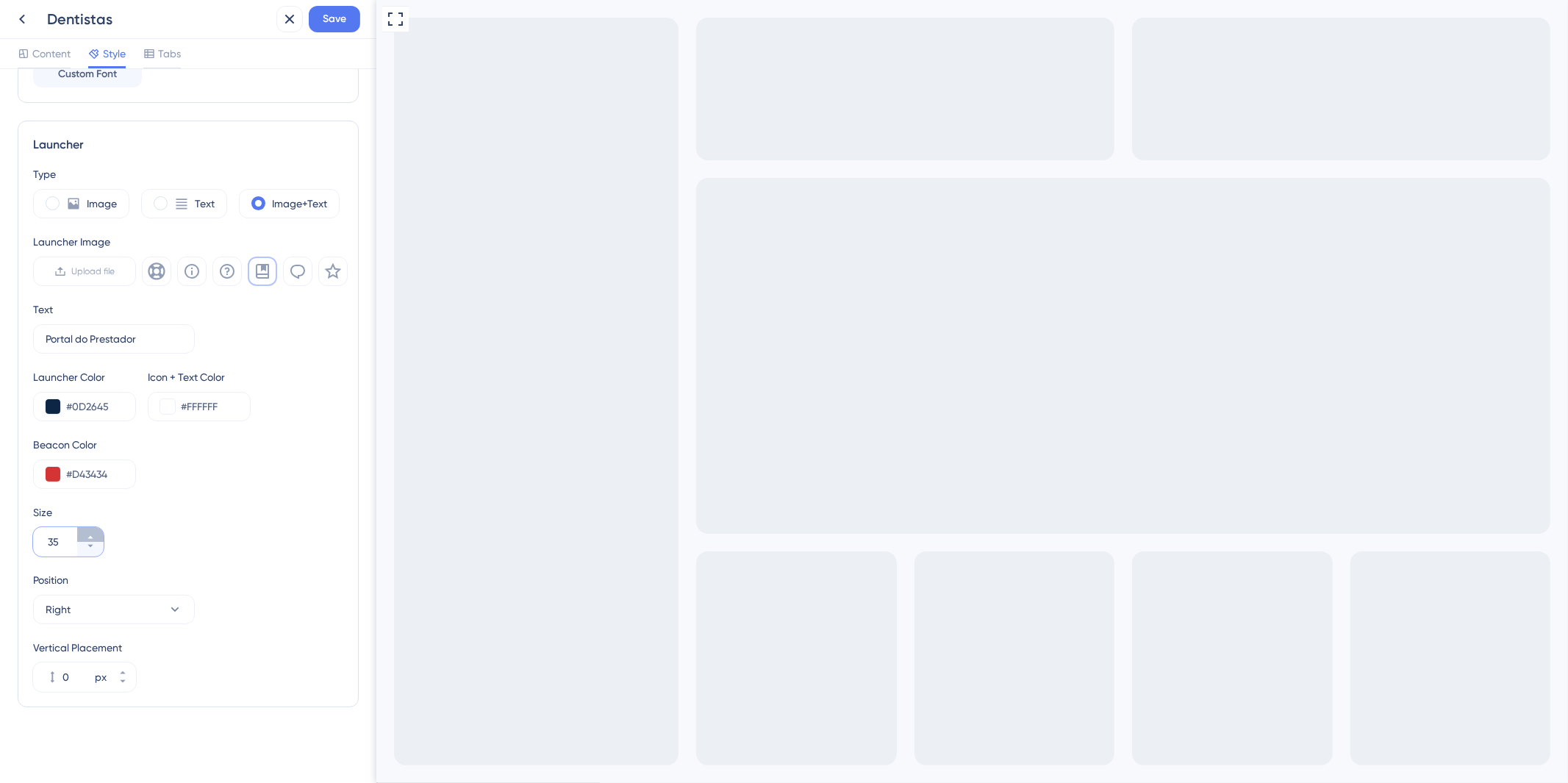
click at [90, 534] on icon at bounding box center [90, 537] width 8 height 8
type input "36"
click at [240, 555] on div "Size 36" at bounding box center [189, 529] width 310 height 53
click at [181, 607] on icon at bounding box center [175, 609] width 15 height 15
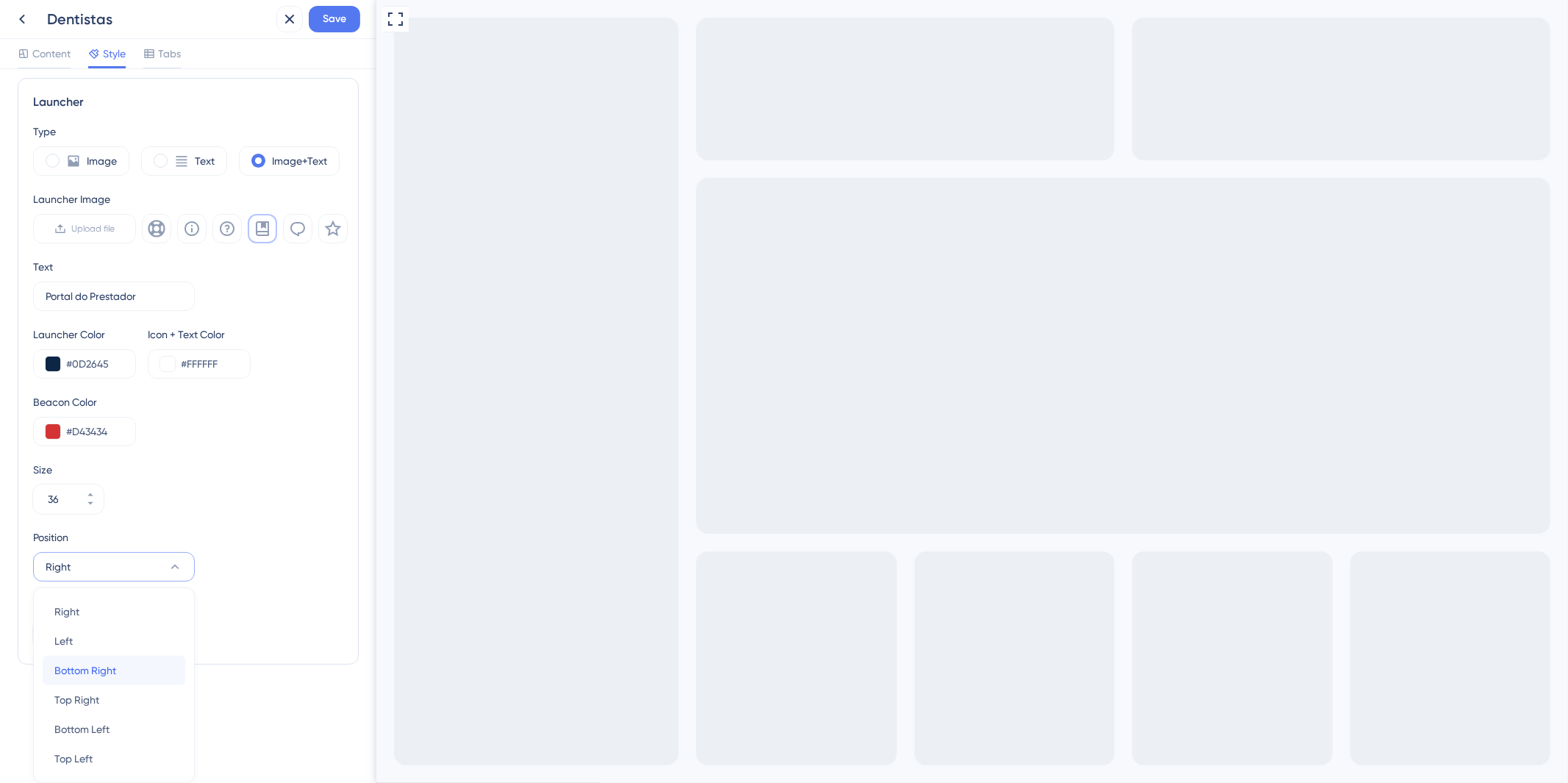
click at [163, 667] on div "Bottom Right Bottom Right" at bounding box center [114, 671] width 119 height 30
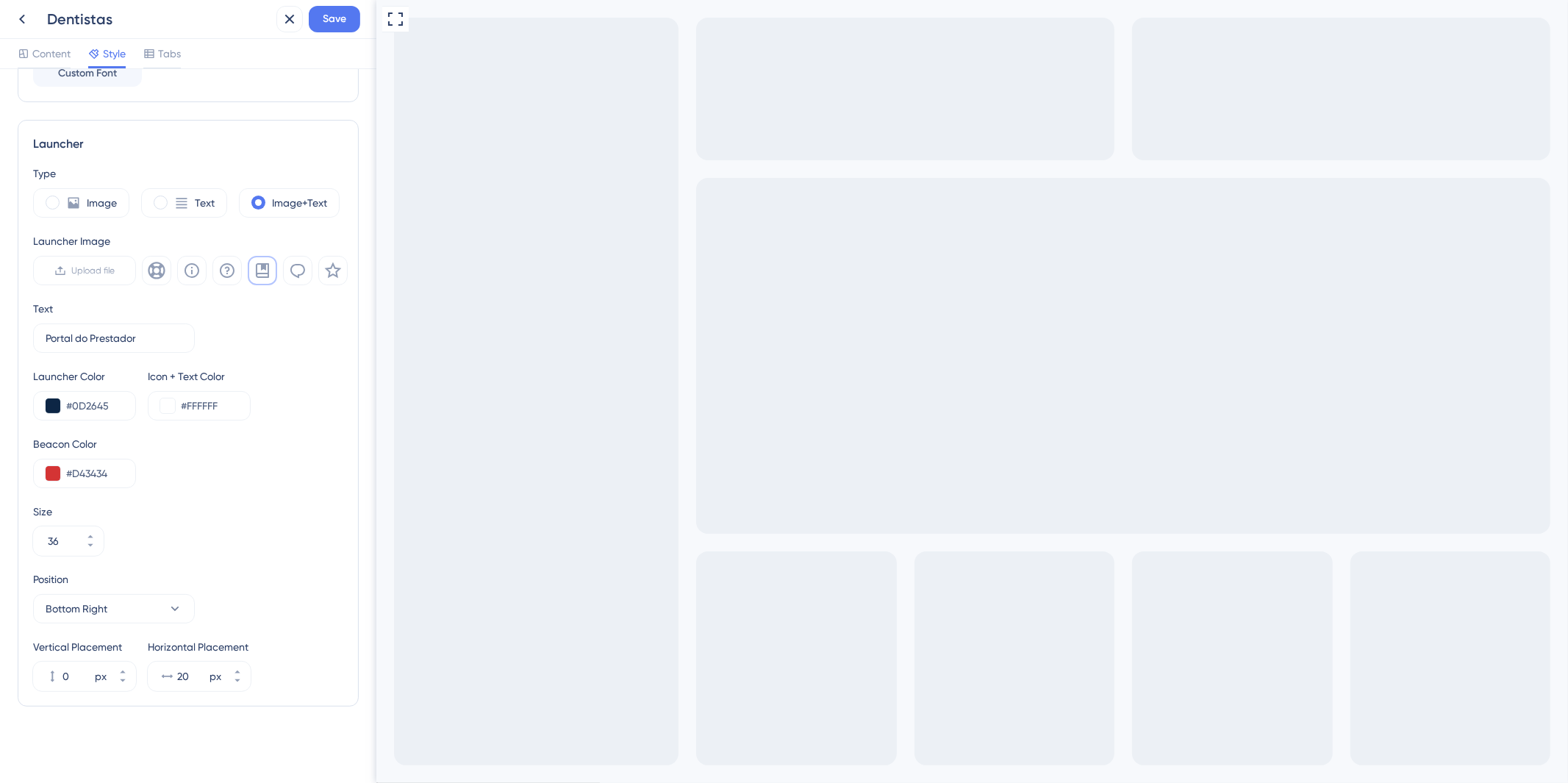
scroll to position [342, 0]
click at [159, 610] on button "Bottom Right" at bounding box center [114, 609] width 162 height 30
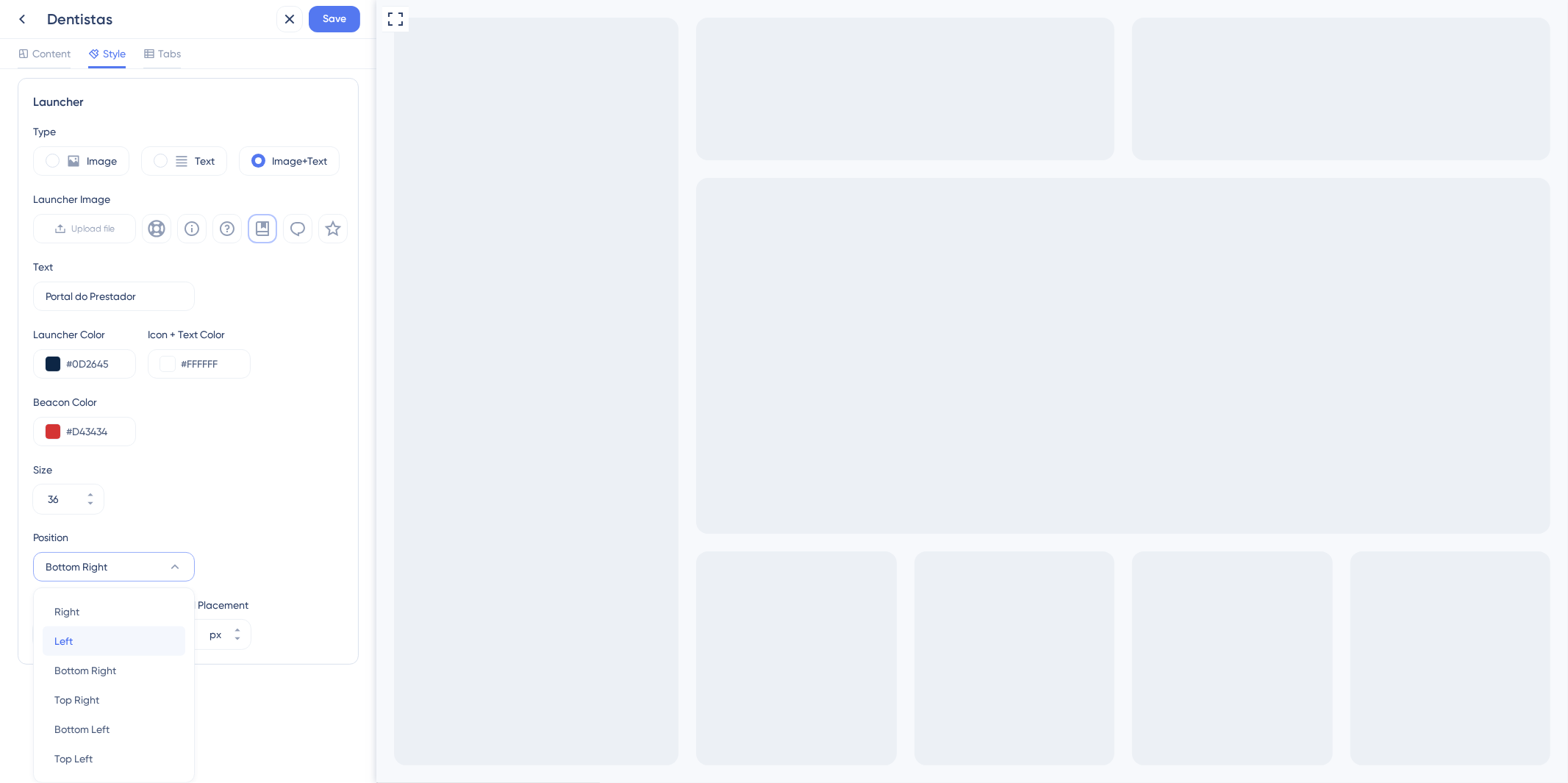
click at [137, 641] on div "Left Left" at bounding box center [114, 641] width 119 height 30
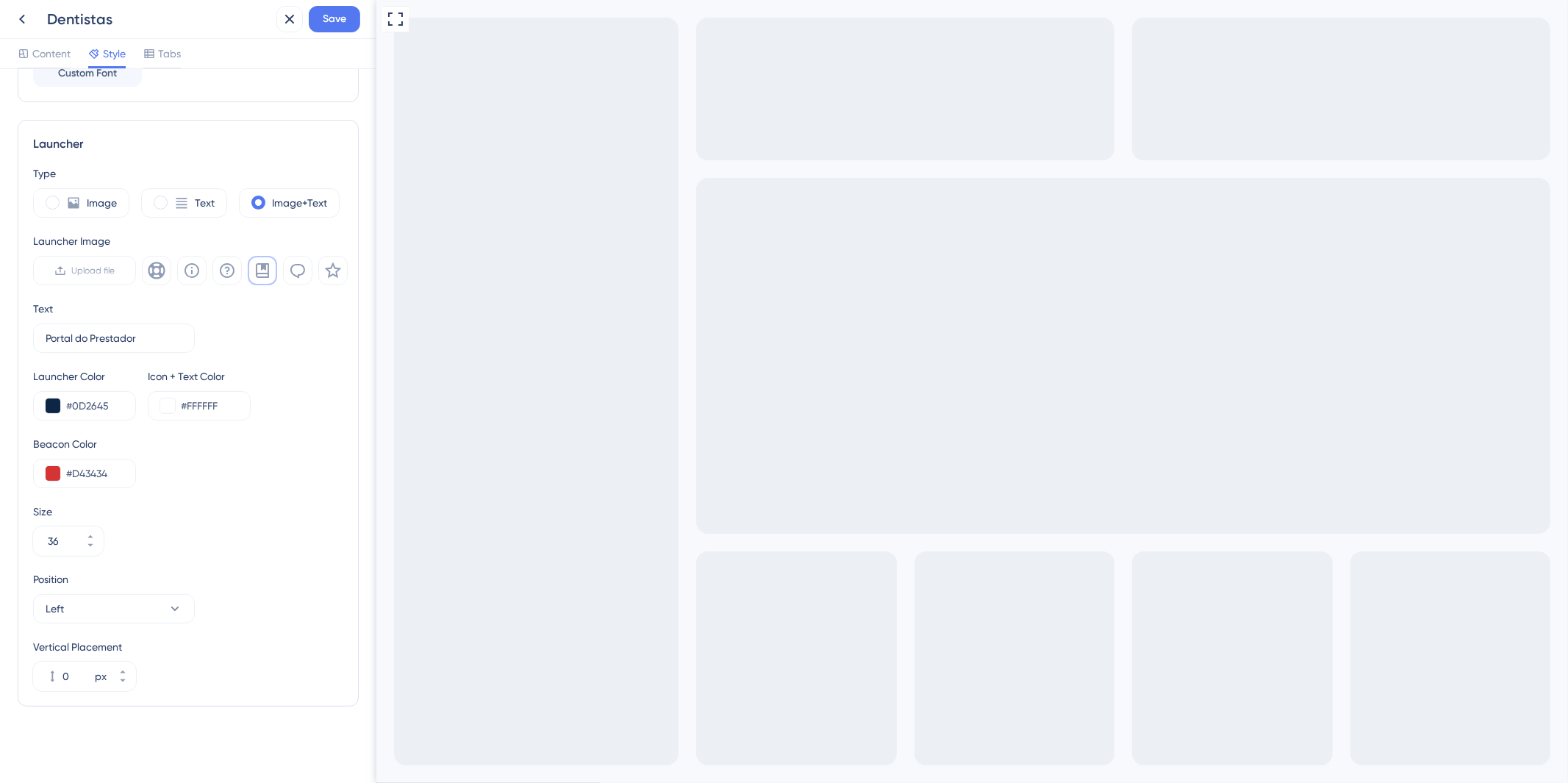
scroll to position [342, 0]
click at [159, 598] on button "Left" at bounding box center [114, 609] width 162 height 30
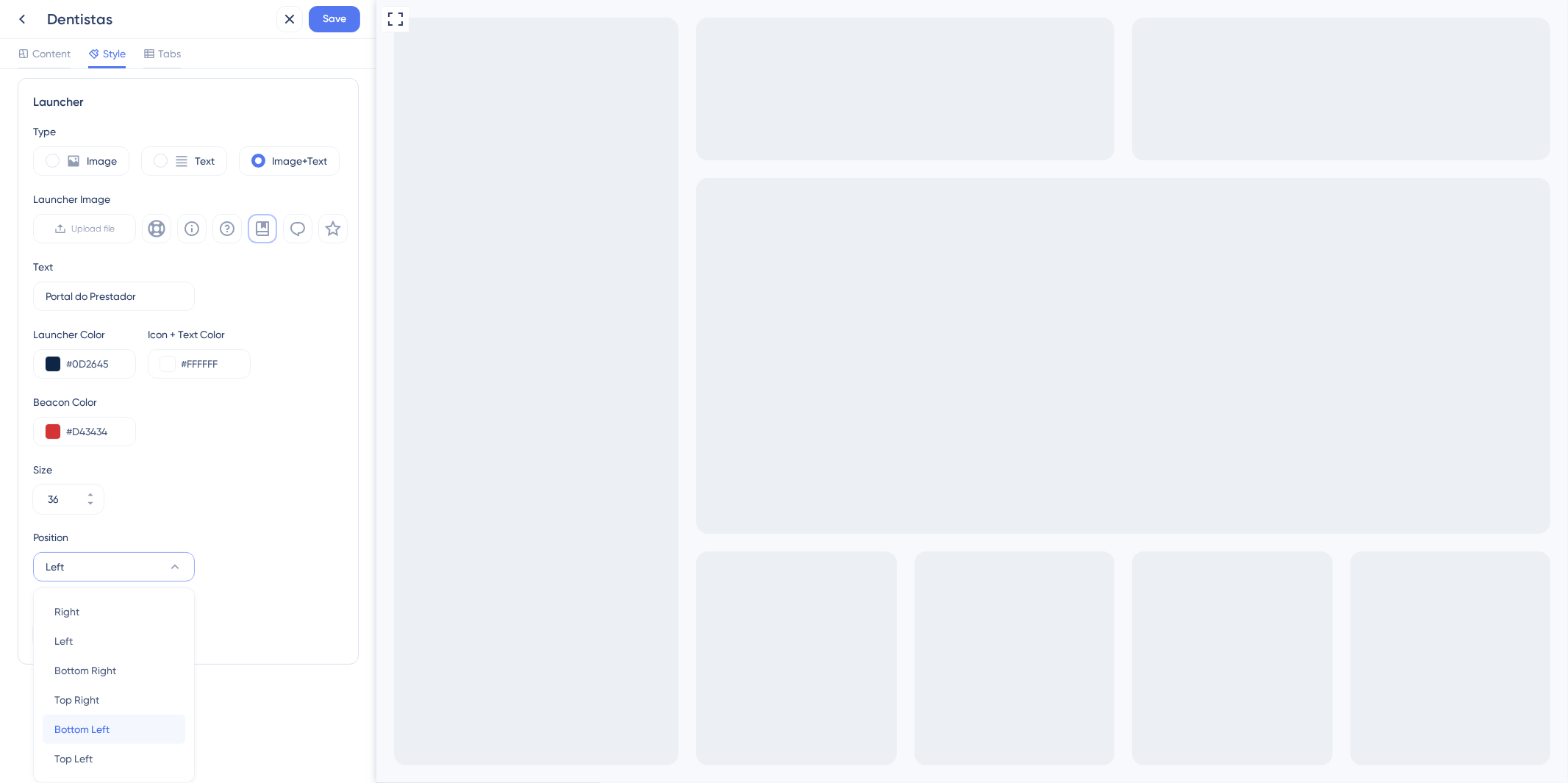
click at [123, 725] on div "Bottom Left Bottom Left" at bounding box center [114, 729] width 119 height 30
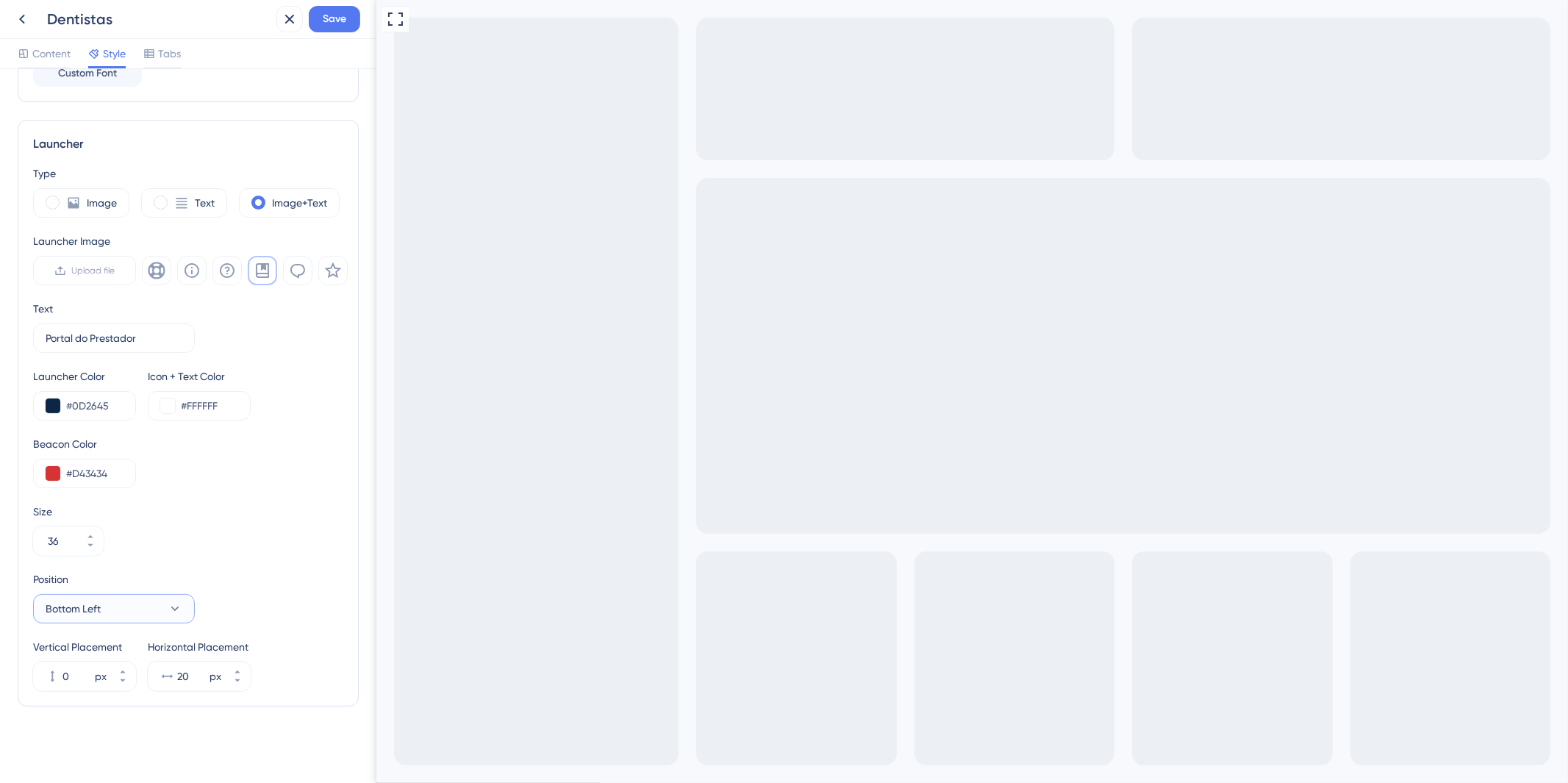
click at [175, 618] on button "Bottom Left" at bounding box center [114, 609] width 162 height 30
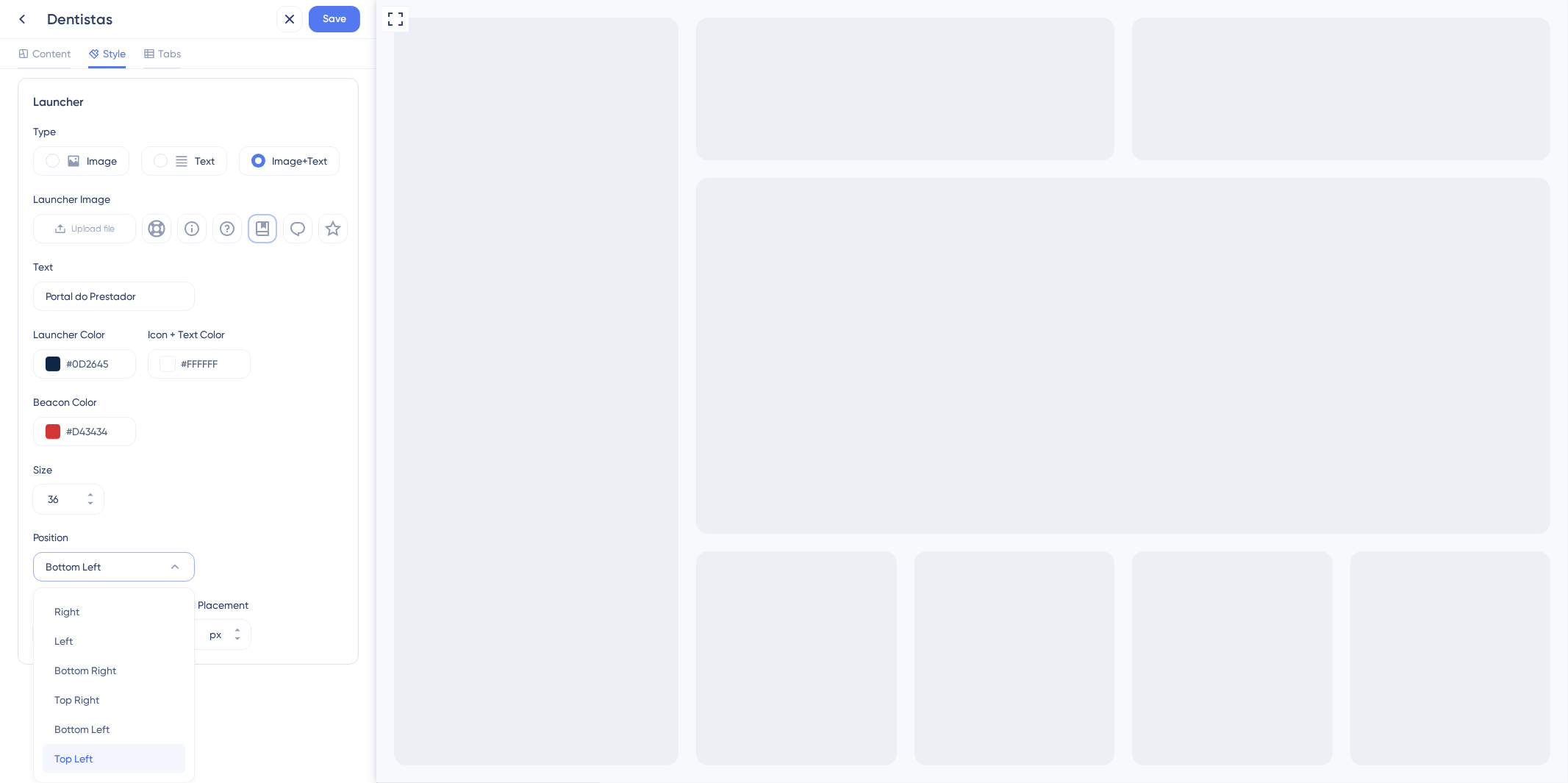
click at [98, 766] on div "Top Left Top Left" at bounding box center [114, 759] width 119 height 30
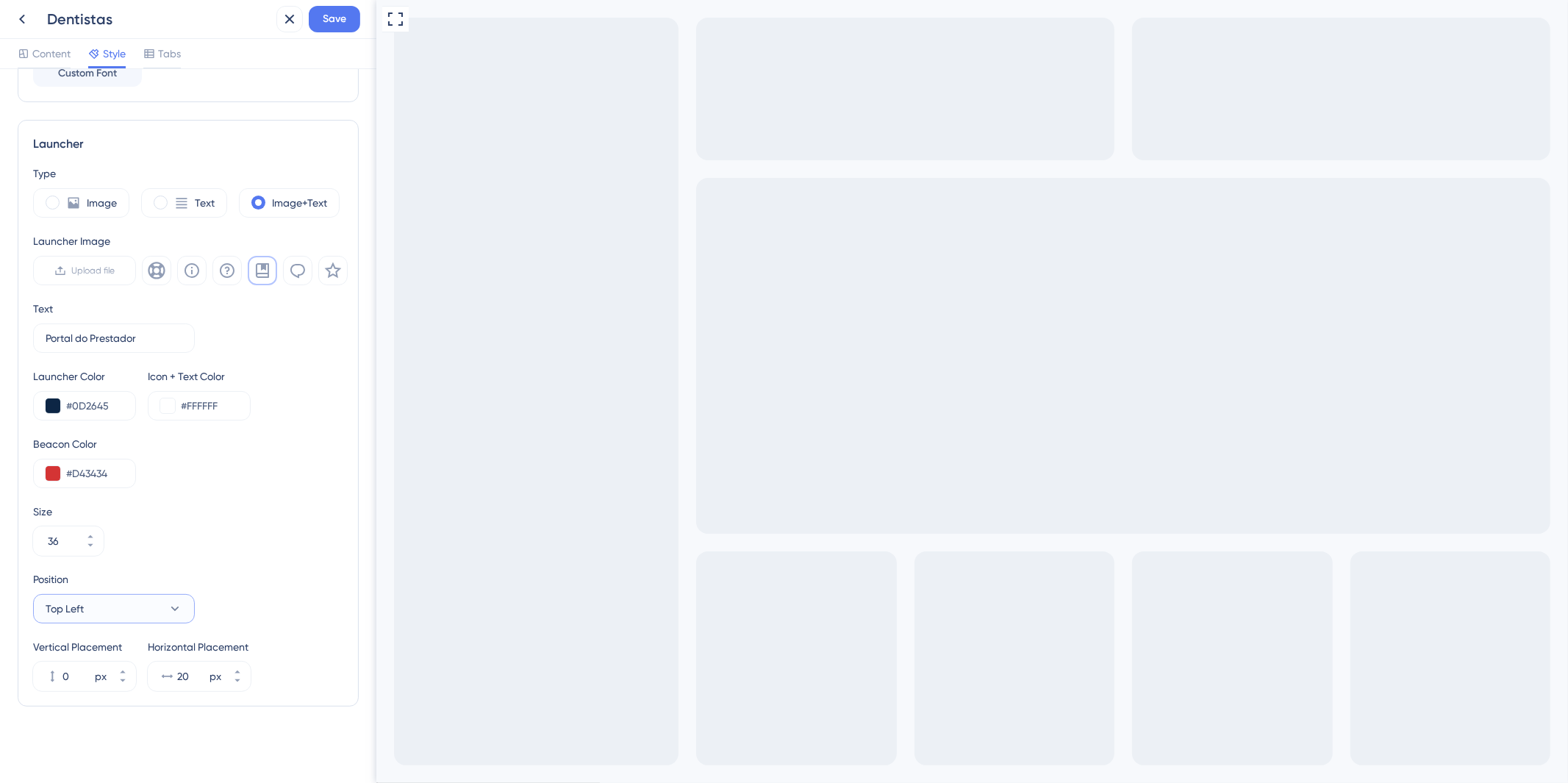
click at [164, 611] on button "Top Left" at bounding box center [114, 609] width 162 height 30
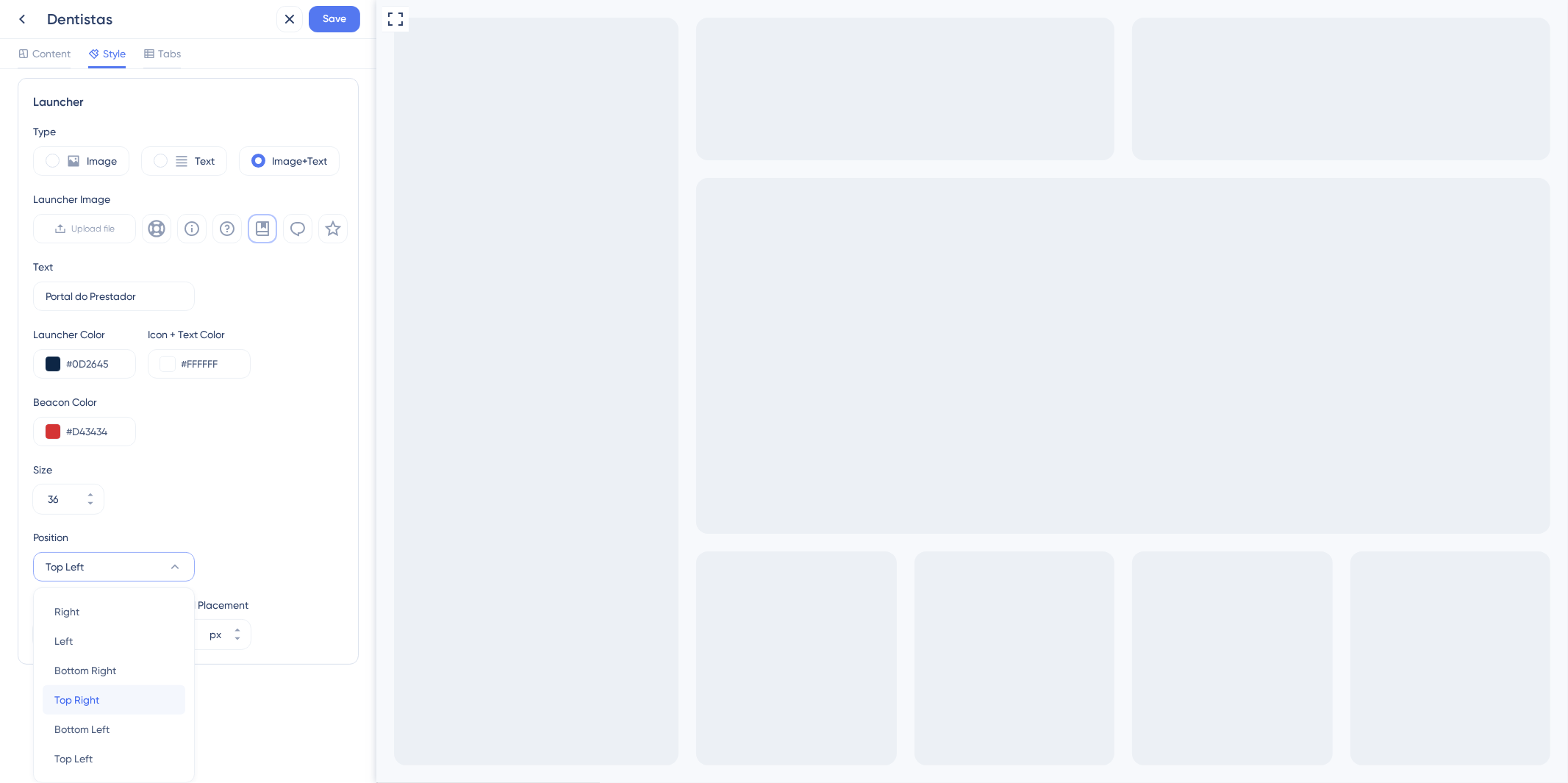
click at [128, 697] on div "Top Right Top Right" at bounding box center [114, 700] width 119 height 30
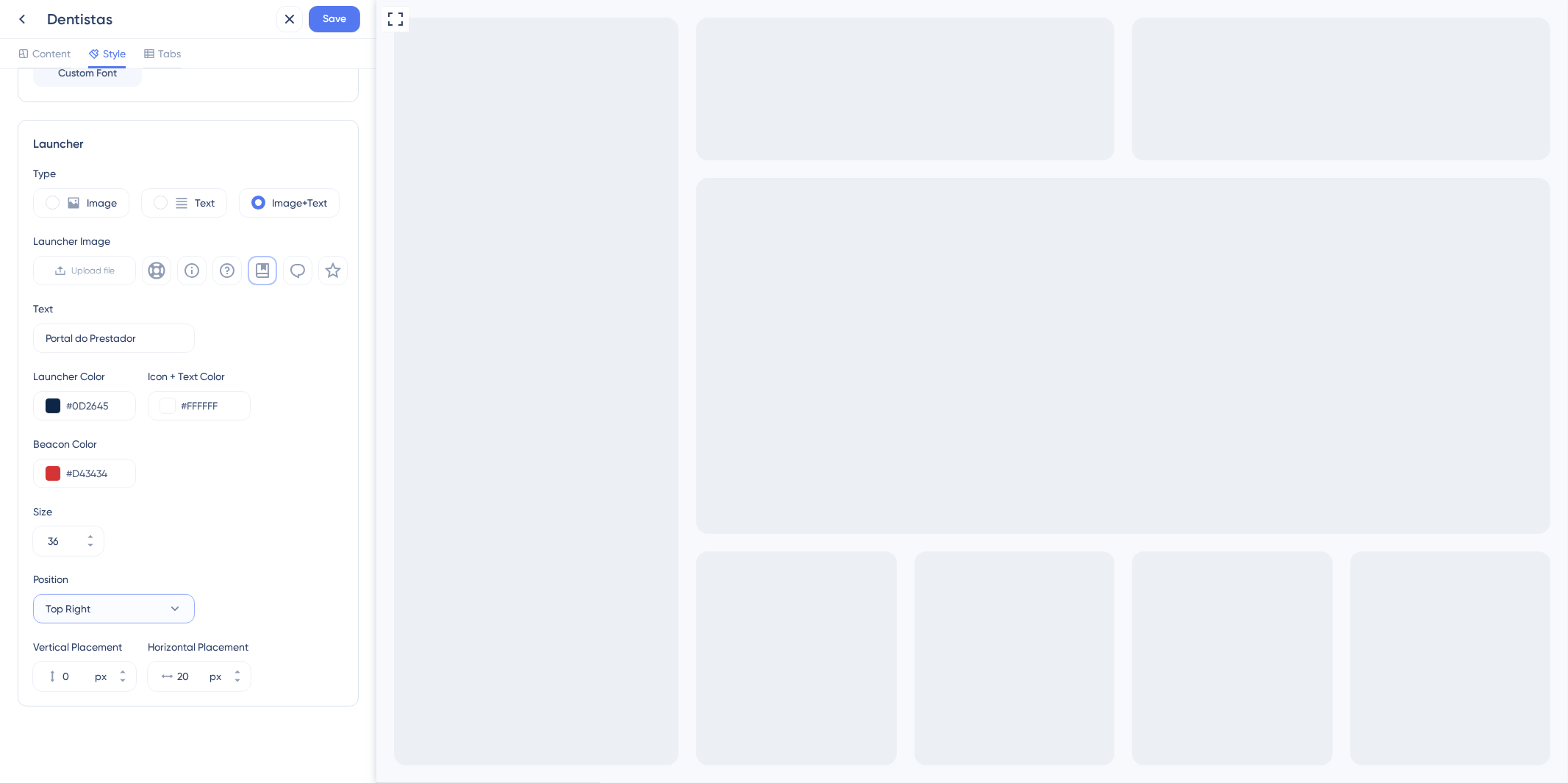
click at [178, 610] on icon at bounding box center [175, 608] width 15 height 15
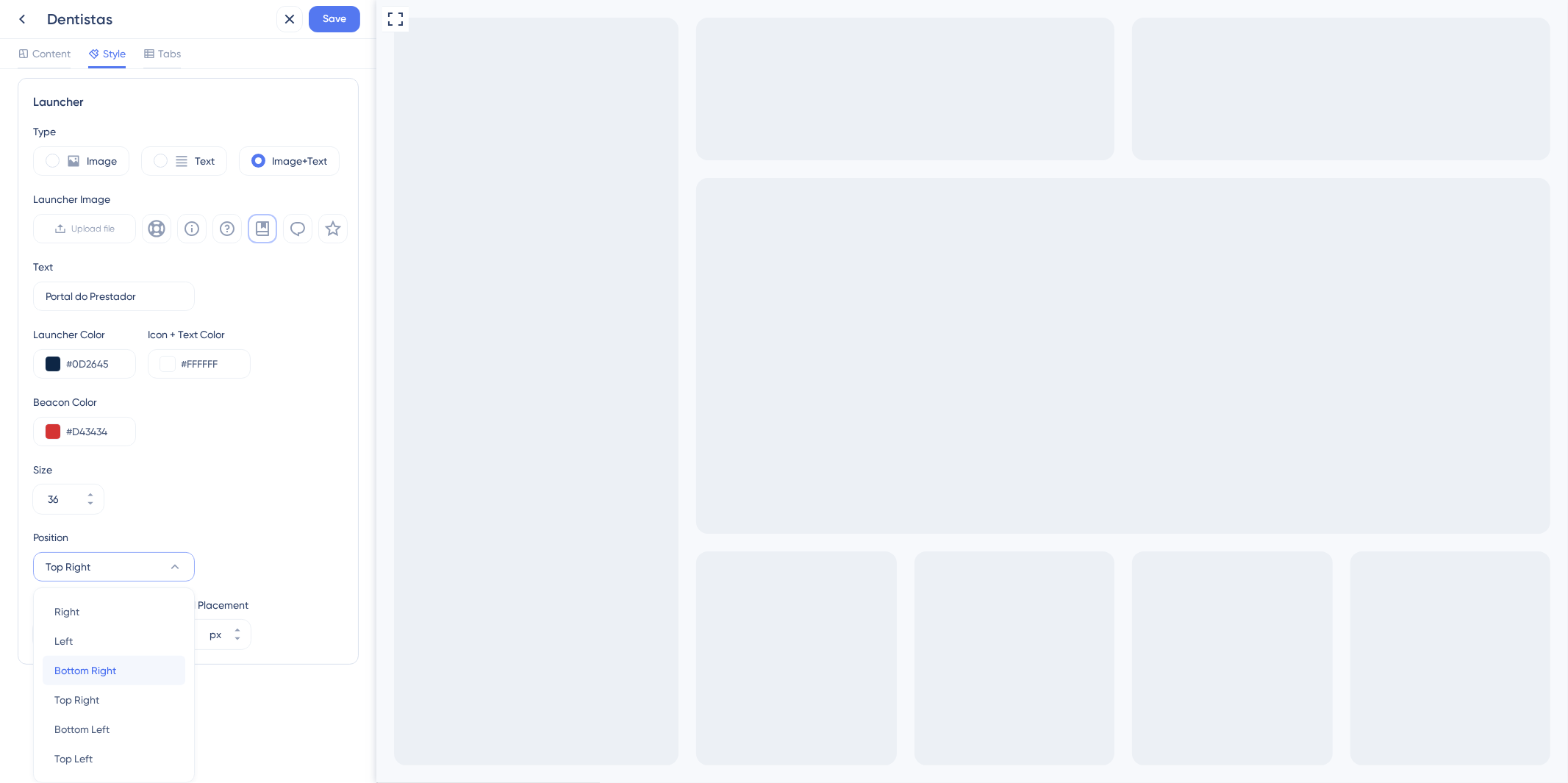
click at [123, 671] on div "Bottom Right Bottom Right" at bounding box center [114, 671] width 119 height 30
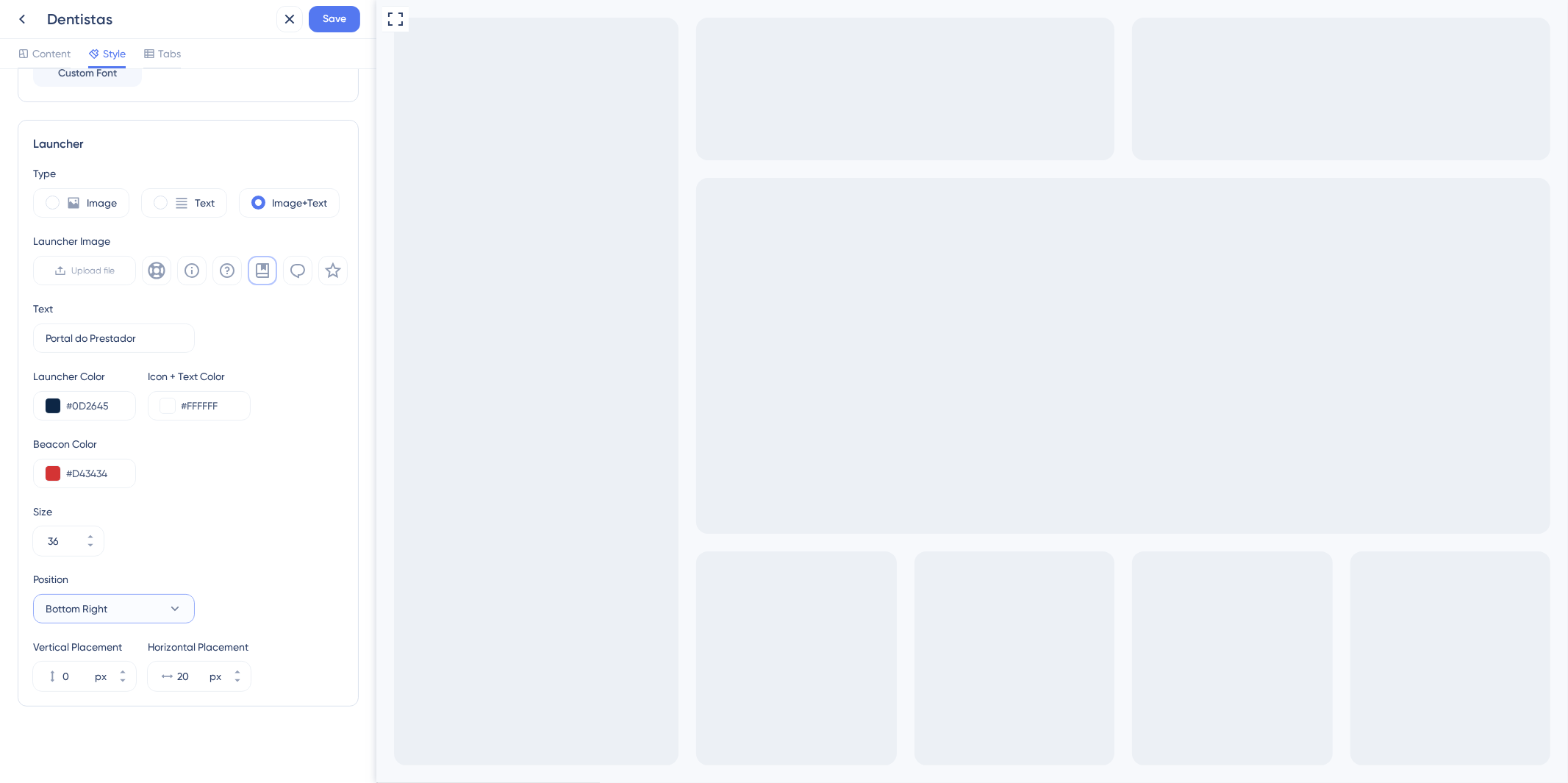
click at [149, 616] on button "Bottom Right" at bounding box center [114, 609] width 162 height 30
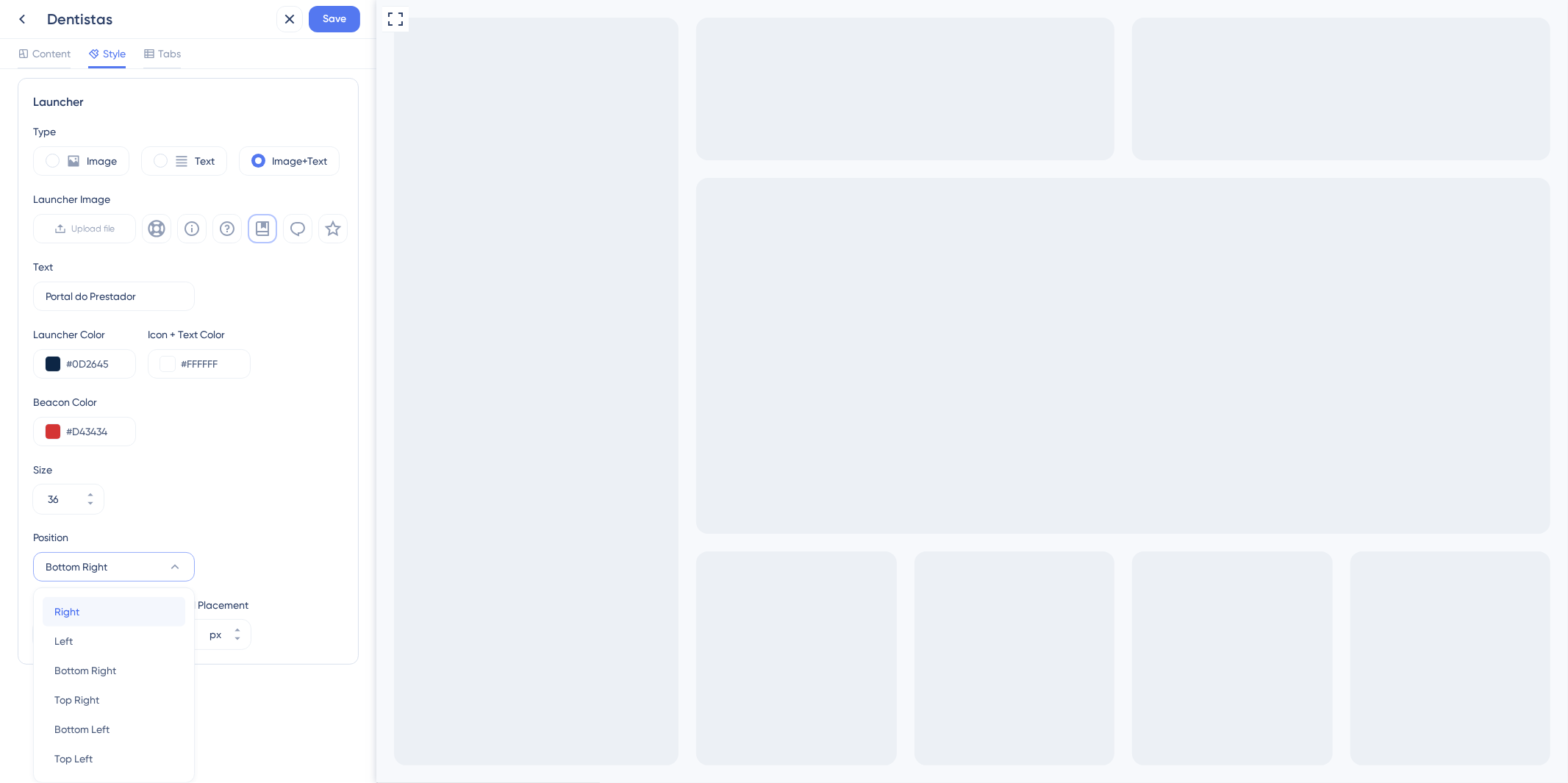
click at [127, 616] on div "Right Right" at bounding box center [114, 612] width 119 height 30
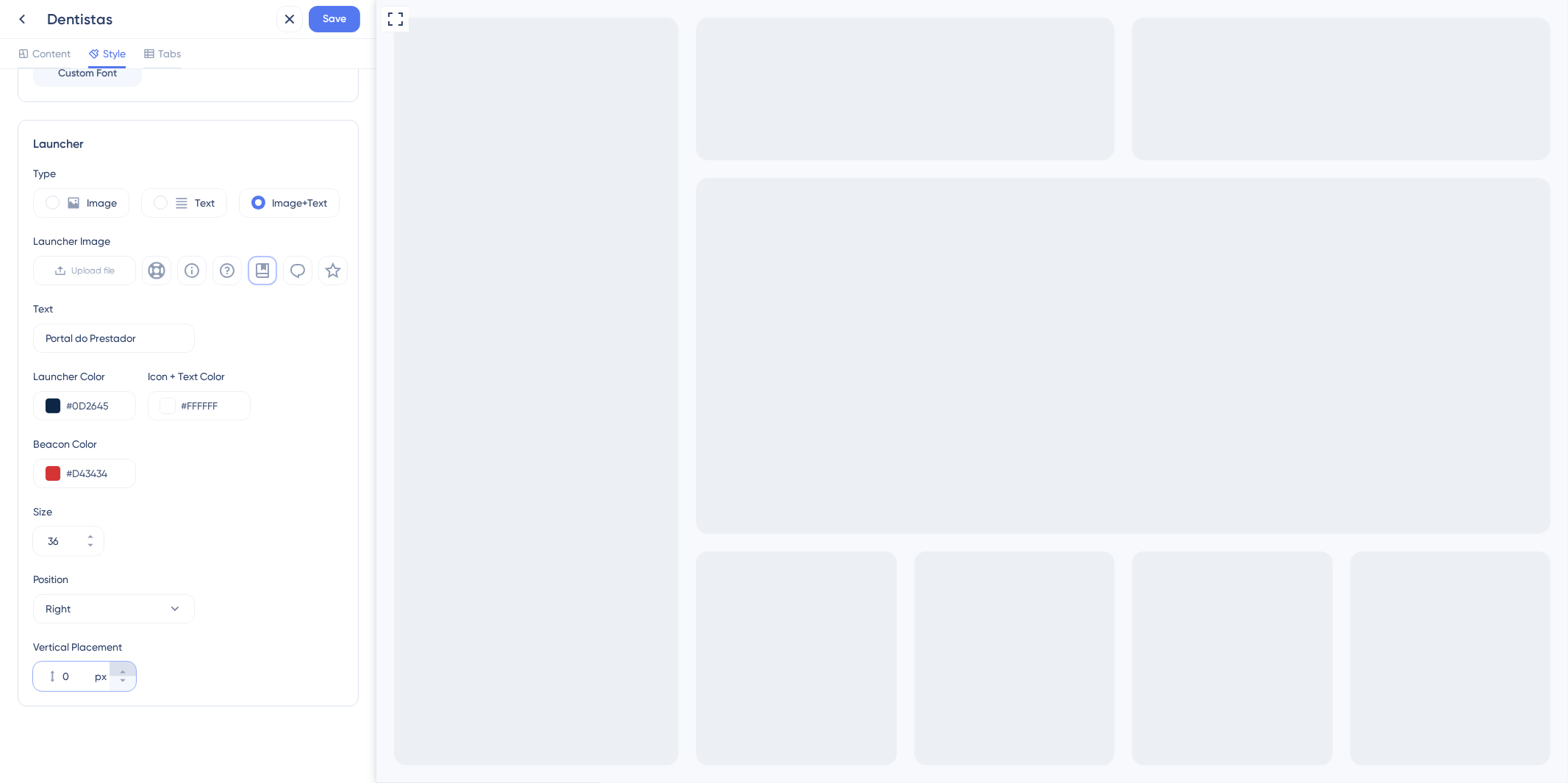
click at [129, 663] on button "0 px" at bounding box center [123, 669] width 26 height 15
click at [128, 664] on button "1 px" at bounding box center [123, 669] width 26 height 15
click at [128, 664] on button "2 px" at bounding box center [123, 669] width 26 height 15
click at [128, 664] on button "3 px" at bounding box center [123, 669] width 26 height 15
click at [128, 664] on button "4 px" at bounding box center [123, 669] width 26 height 15
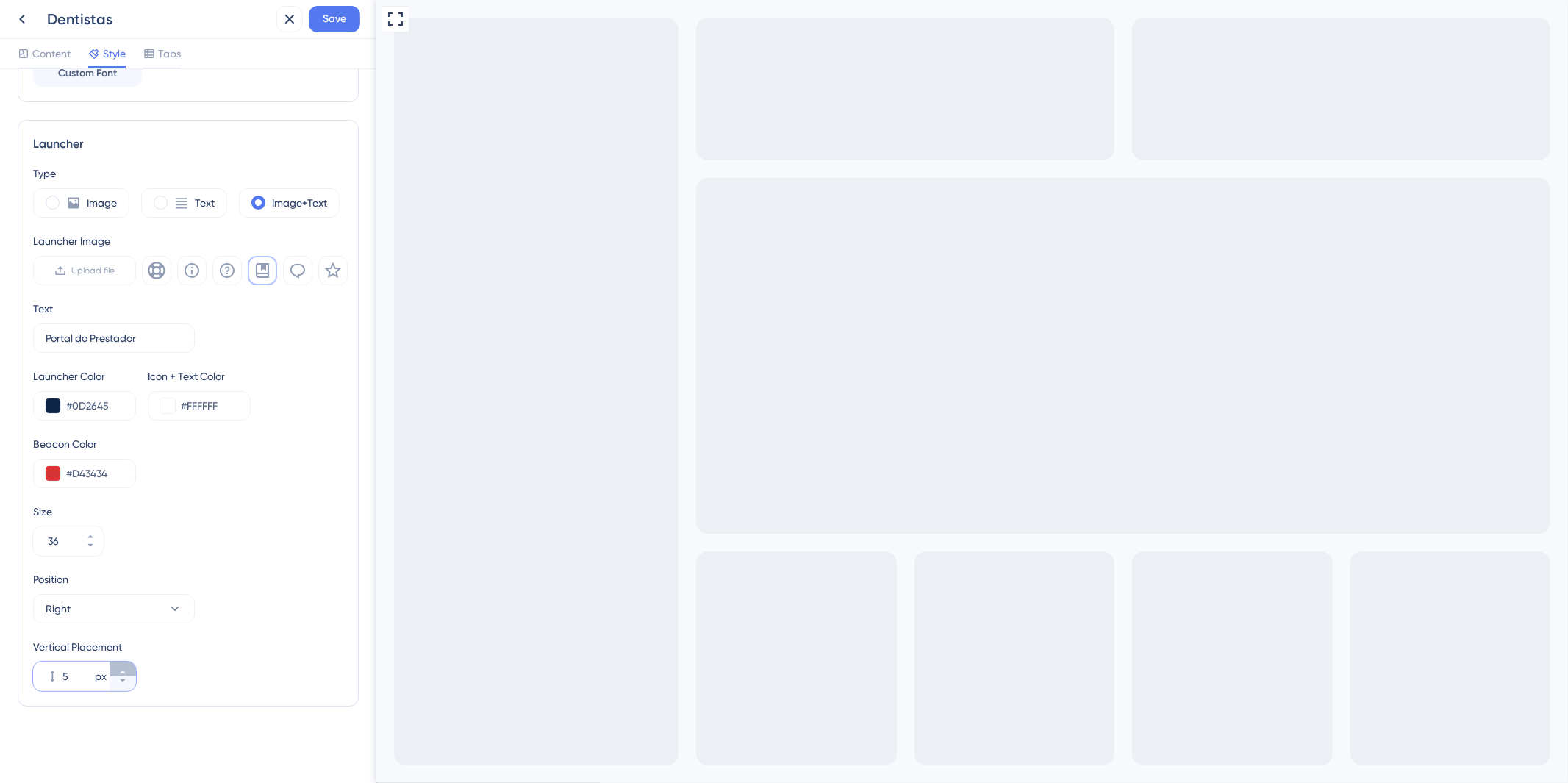
click at [128, 664] on button "5 px" at bounding box center [123, 669] width 26 height 15
click at [128, 664] on button "6 px" at bounding box center [123, 669] width 26 height 15
click at [128, 664] on button "7 px" at bounding box center [123, 669] width 26 height 15
click at [128, 664] on button "8 px" at bounding box center [123, 669] width 26 height 15
click at [128, 664] on button "9 px" at bounding box center [123, 669] width 26 height 15
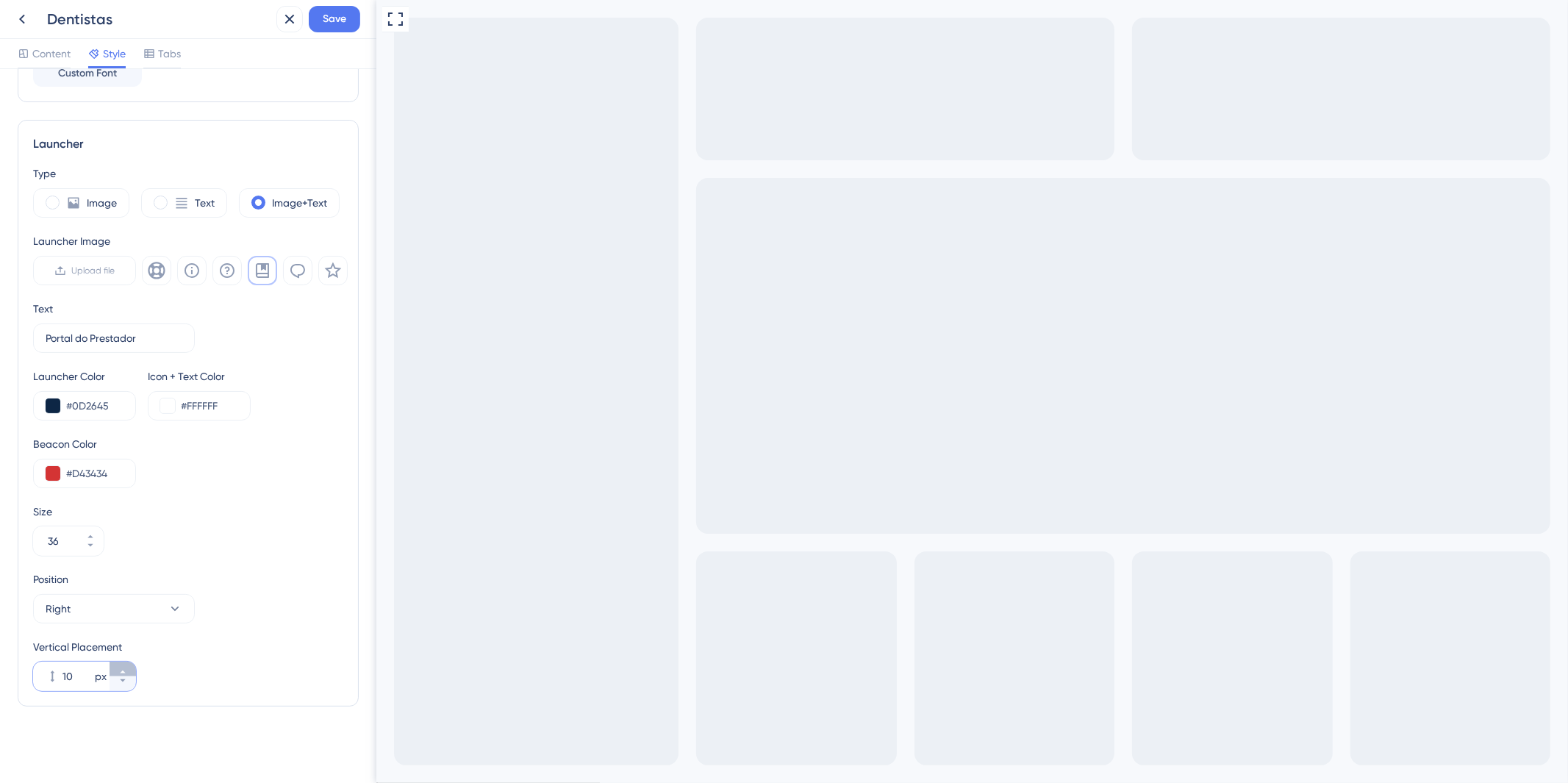
click at [128, 664] on button "10 px" at bounding box center [123, 669] width 26 height 15
click at [128, 664] on button "11 px" at bounding box center [123, 669] width 26 height 15
click at [128, 664] on button "12 px" at bounding box center [123, 669] width 26 height 15
click at [128, 664] on button "13 px" at bounding box center [123, 669] width 26 height 15
click at [128, 664] on button "14 px" at bounding box center [123, 669] width 26 height 15
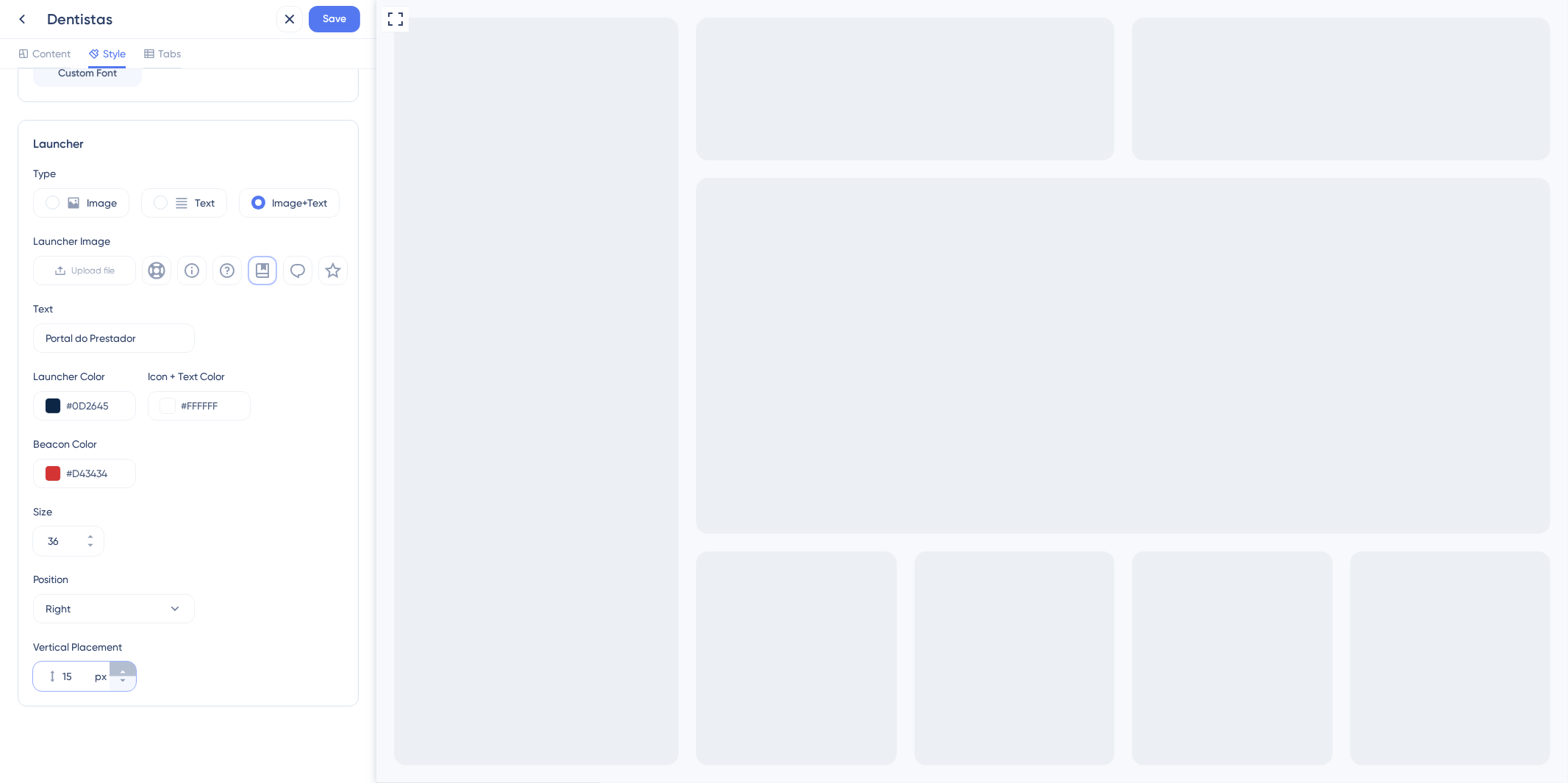
click at [128, 664] on button "15 px" at bounding box center [123, 669] width 26 height 15
click at [128, 664] on button "16 px" at bounding box center [123, 669] width 26 height 15
click at [128, 664] on button "17 px" at bounding box center [123, 669] width 26 height 15
click at [128, 664] on button "18 px" at bounding box center [123, 669] width 26 height 15
click at [128, 664] on button "19 px" at bounding box center [123, 669] width 26 height 15
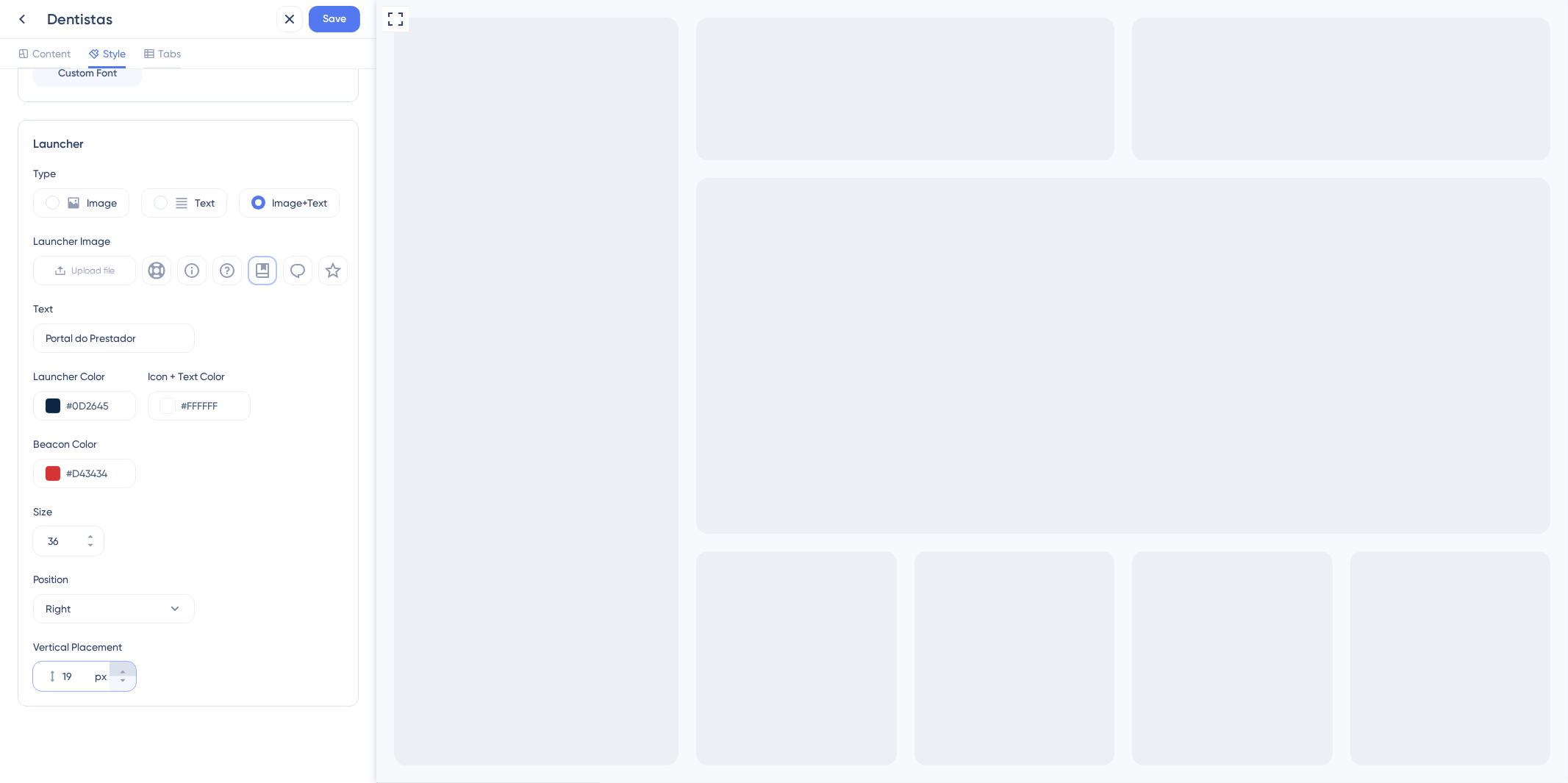
type input "20"
click at [91, 533] on icon at bounding box center [90, 536] width 8 height 8
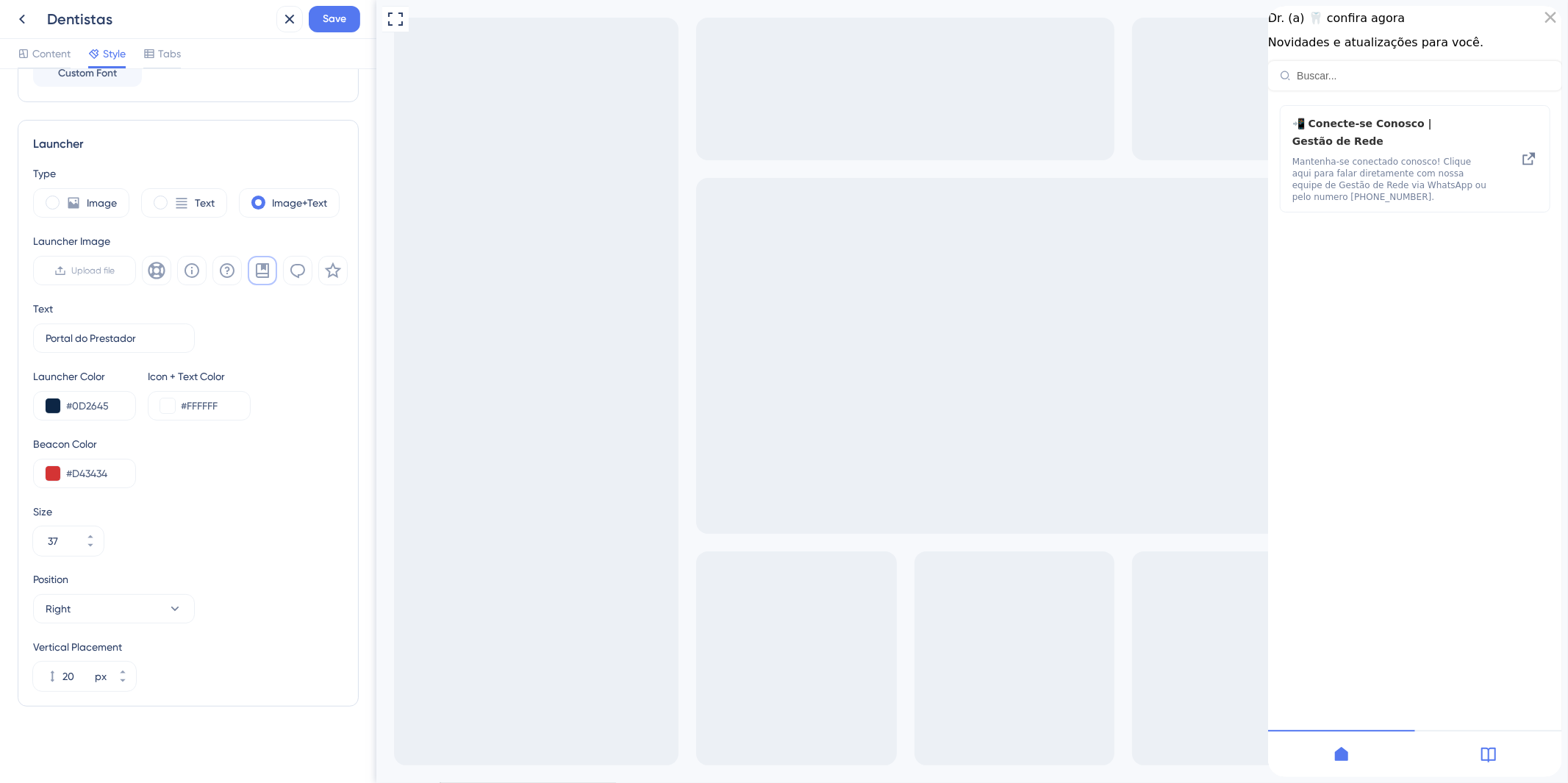
click at [1541, 19] on div "close resource center" at bounding box center [1549, 17] width 23 height 23
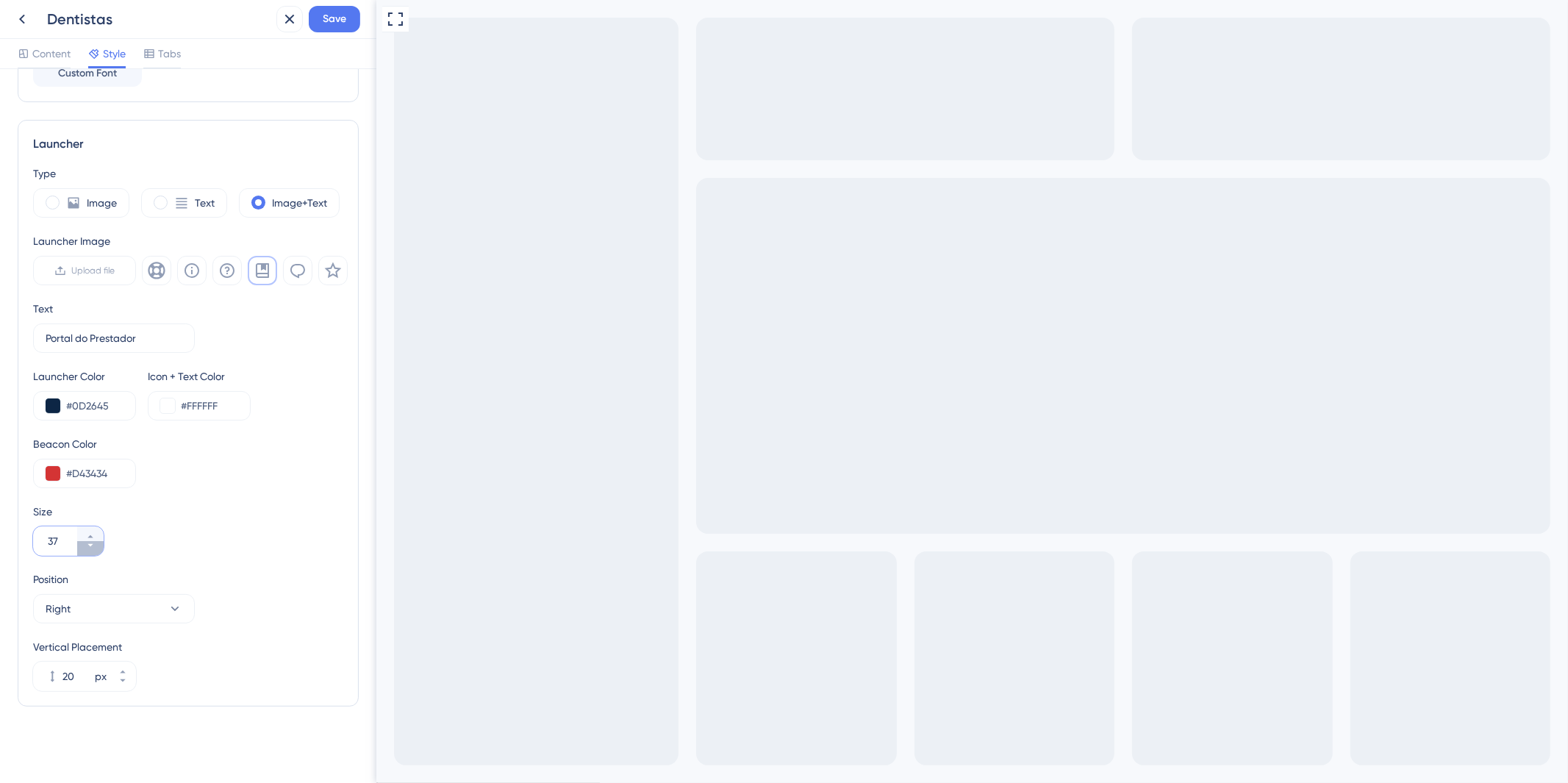
click at [92, 548] on icon at bounding box center [90, 545] width 8 height 8
type input "35"
click at [334, 518] on div "Launcher Type Image Text Image+Text Launcher Image Upload file Text Portal do P…" at bounding box center [188, 413] width 341 height 587
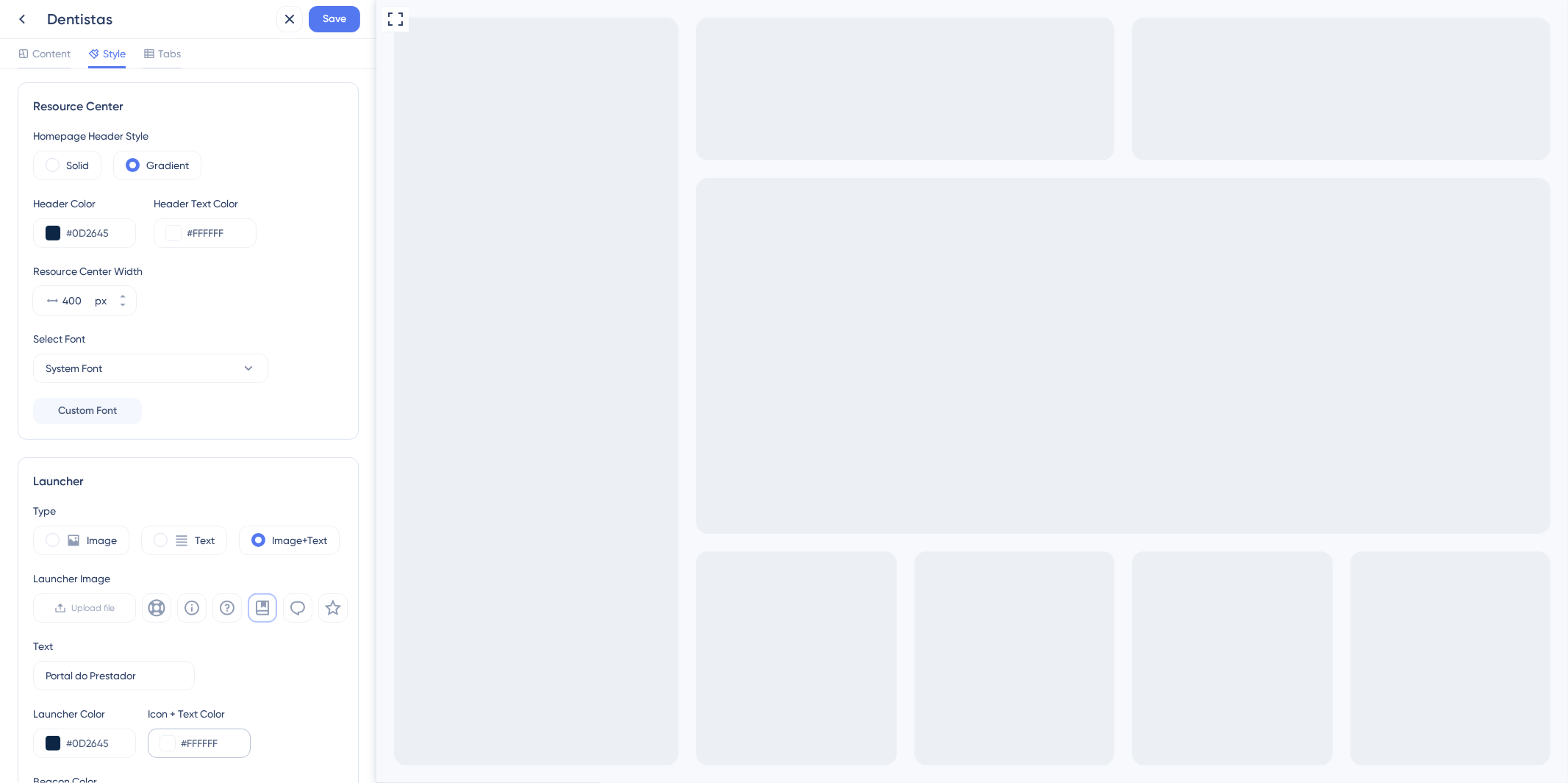
scroll to position [0, 0]
click at [163, 66] on div at bounding box center [162, 67] width 37 height 2
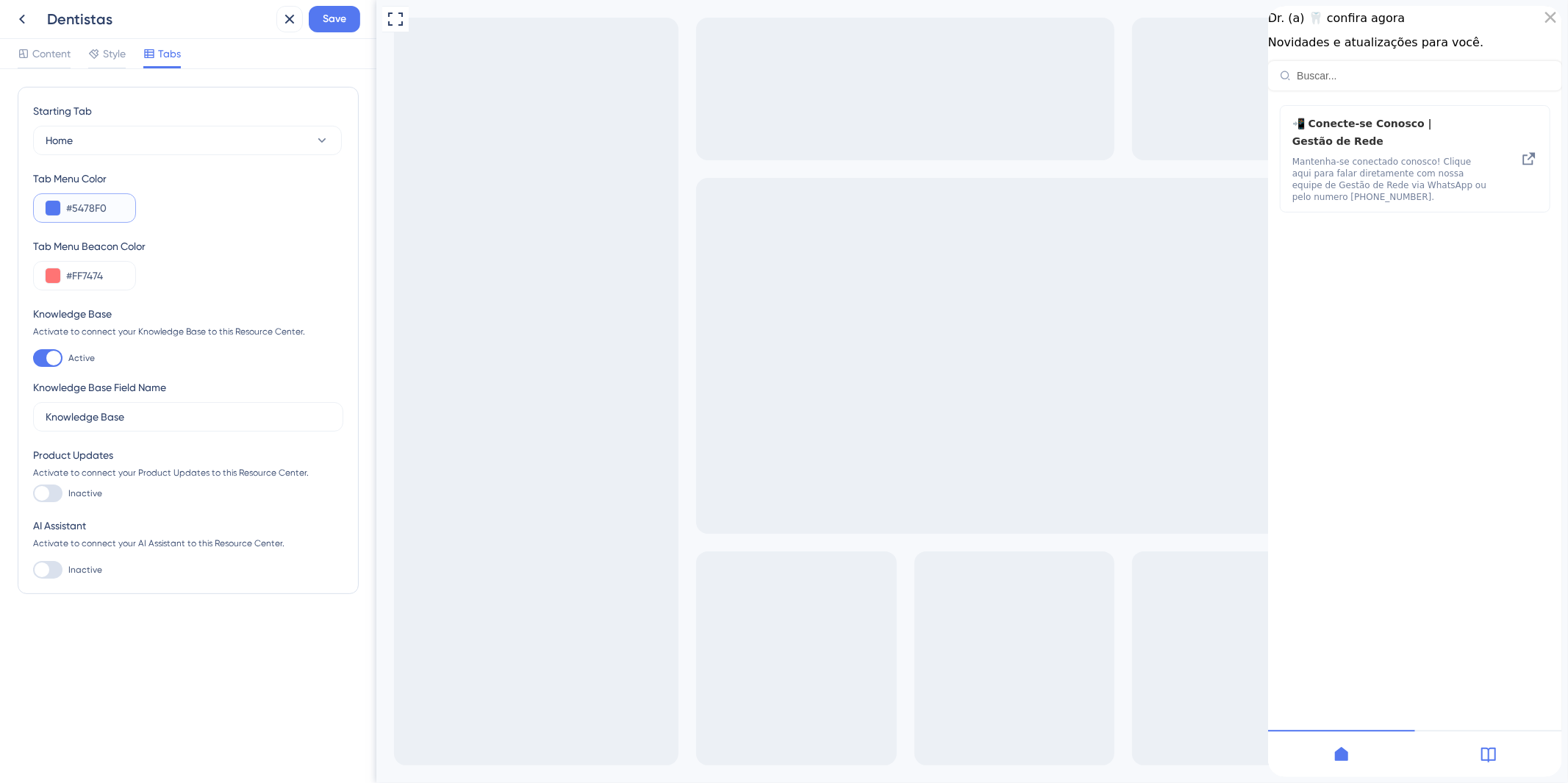
click at [73, 215] on input "#5478F0" at bounding box center [95, 208] width 58 height 18
click at [79, 214] on input "#5478F0" at bounding box center [95, 208] width 58 height 18
drag, startPoint x: 113, startPoint y: 209, endPoint x: 74, endPoint y: 217, distance: 39.8
click at [74, 217] on div "#5478F0" at bounding box center [85, 208] width 103 height 30
type input "#0D2645"
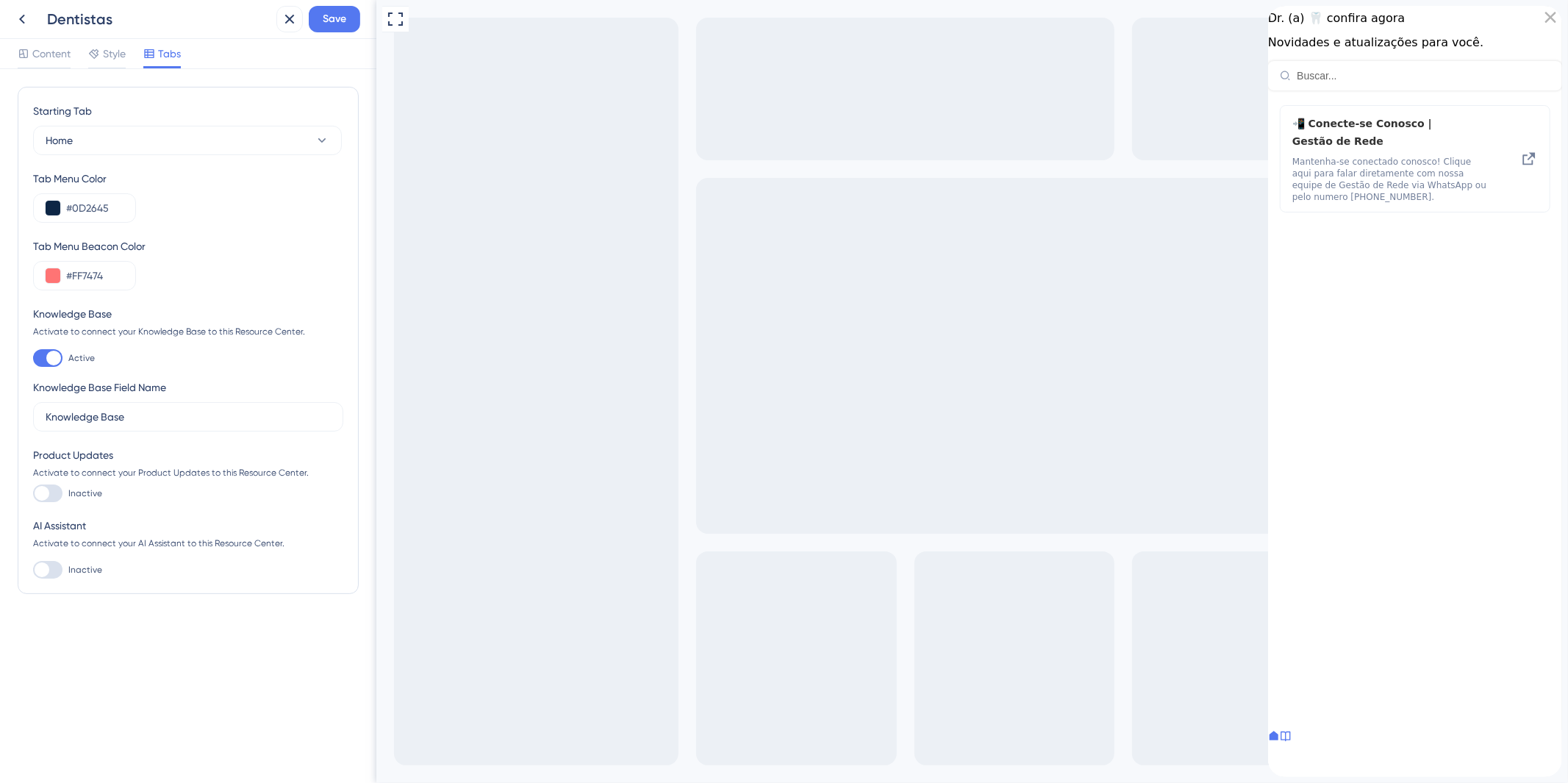
click at [1310, 13] on div "Dr. (a) 🦷 confira agora Novidades e atualizações para você." at bounding box center [1415, 47] width 294 height 85
click at [1310, 25] on span "Dr. (a) 🦷 confira agora" at bounding box center [1336, 18] width 137 height 14
click at [1538, 30] on div "close resource center" at bounding box center [1549, 17] width 23 height 23
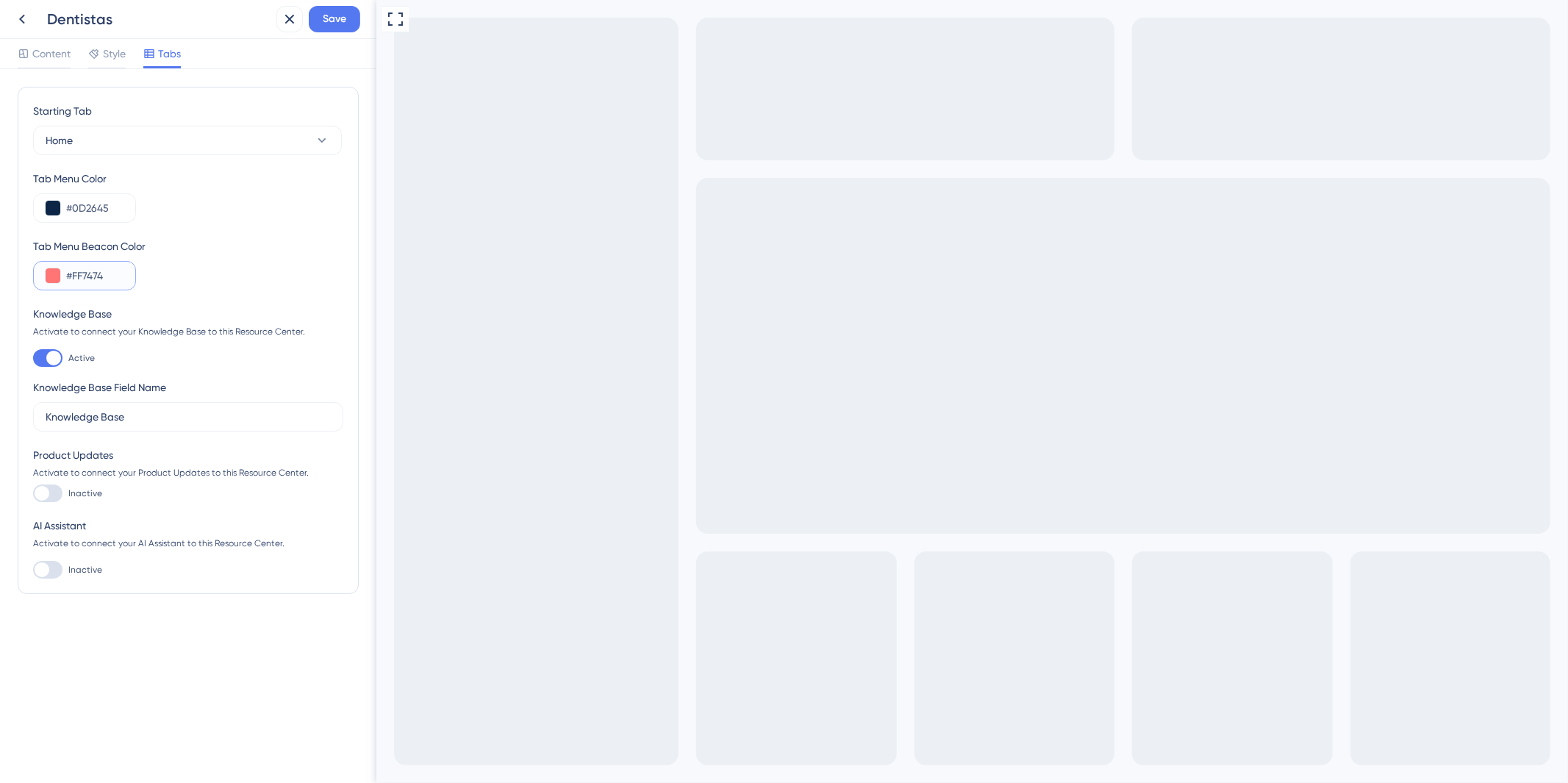
click at [119, 281] on input "#FF7474" at bounding box center [95, 275] width 58 height 18
drag, startPoint x: 124, startPoint y: 281, endPoint x: 66, endPoint y: 281, distance: 58.0
click at [66, 281] on div "#FF7474" at bounding box center [85, 276] width 103 height 30
click at [86, 272] on input "#FF7474" at bounding box center [95, 275] width 58 height 18
click at [108, 276] on input "#FF7474" at bounding box center [95, 275] width 58 height 18
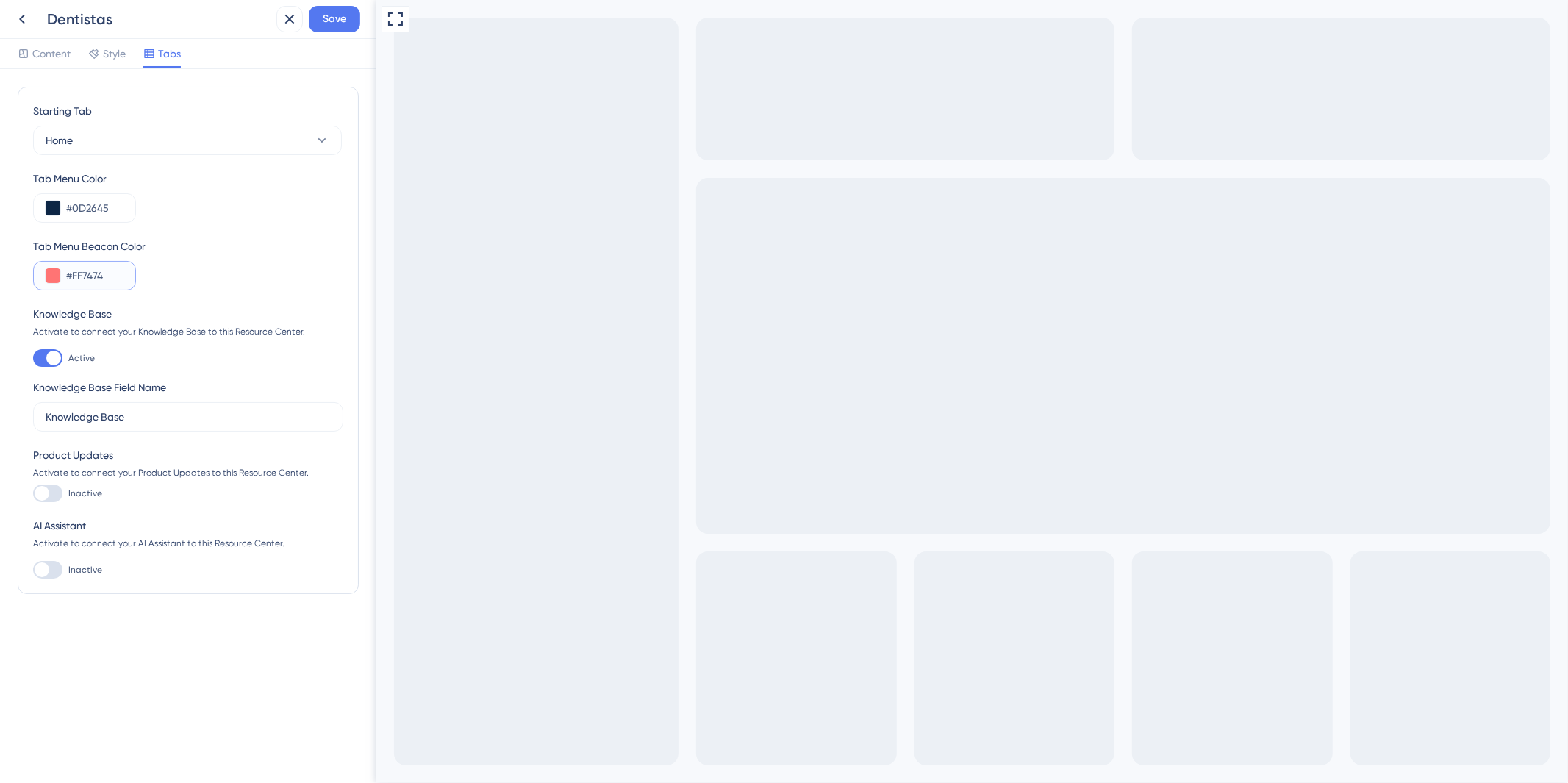
drag, startPoint x: 104, startPoint y: 281, endPoint x: 72, endPoint y: 281, distance: 32.0
click at [72, 281] on input "#FF7474" at bounding box center [95, 275] width 58 height 18
type input "#FFFFFF"
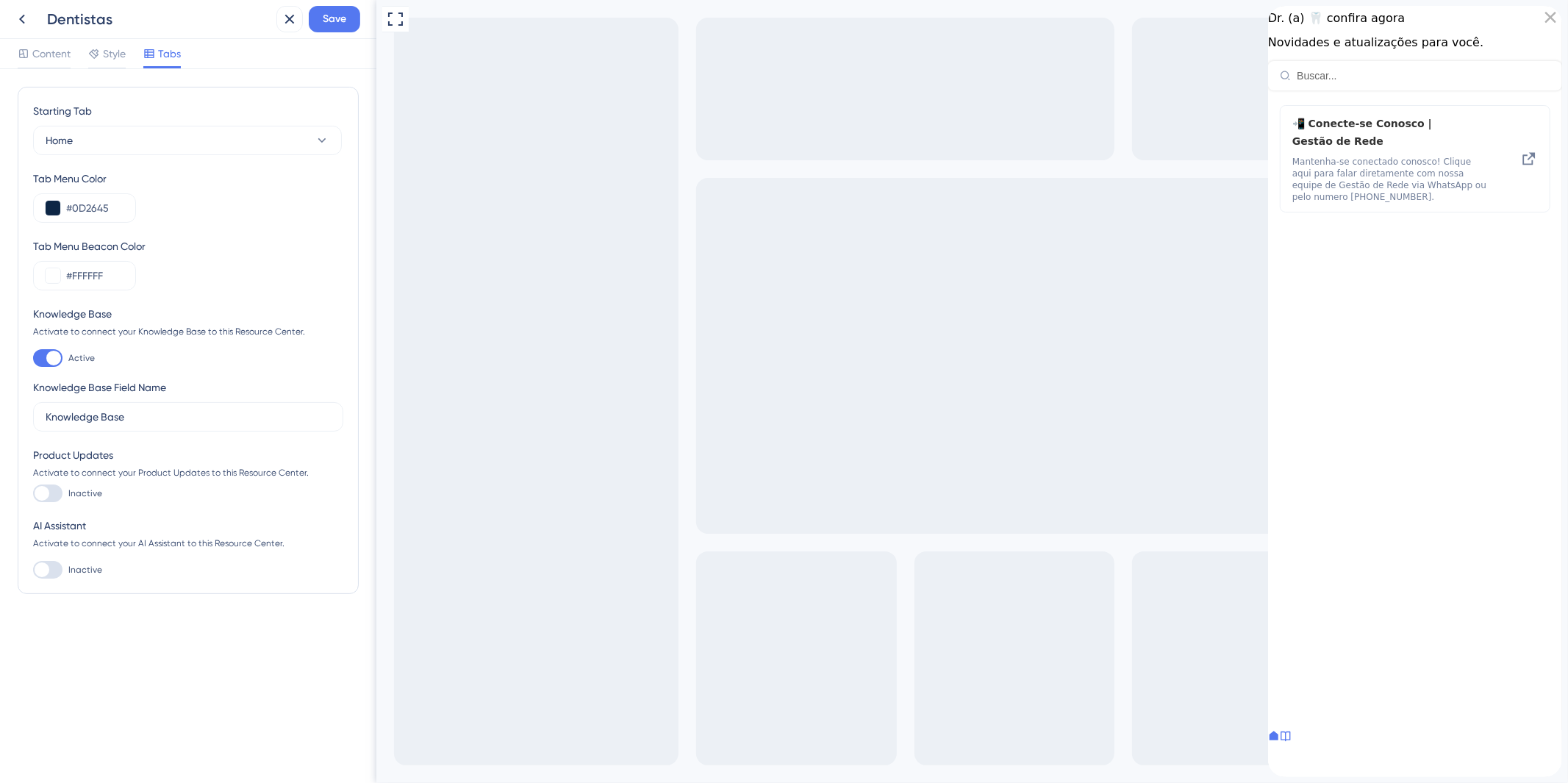
click at [1538, 28] on div "close resource center" at bounding box center [1549, 17] width 23 height 23
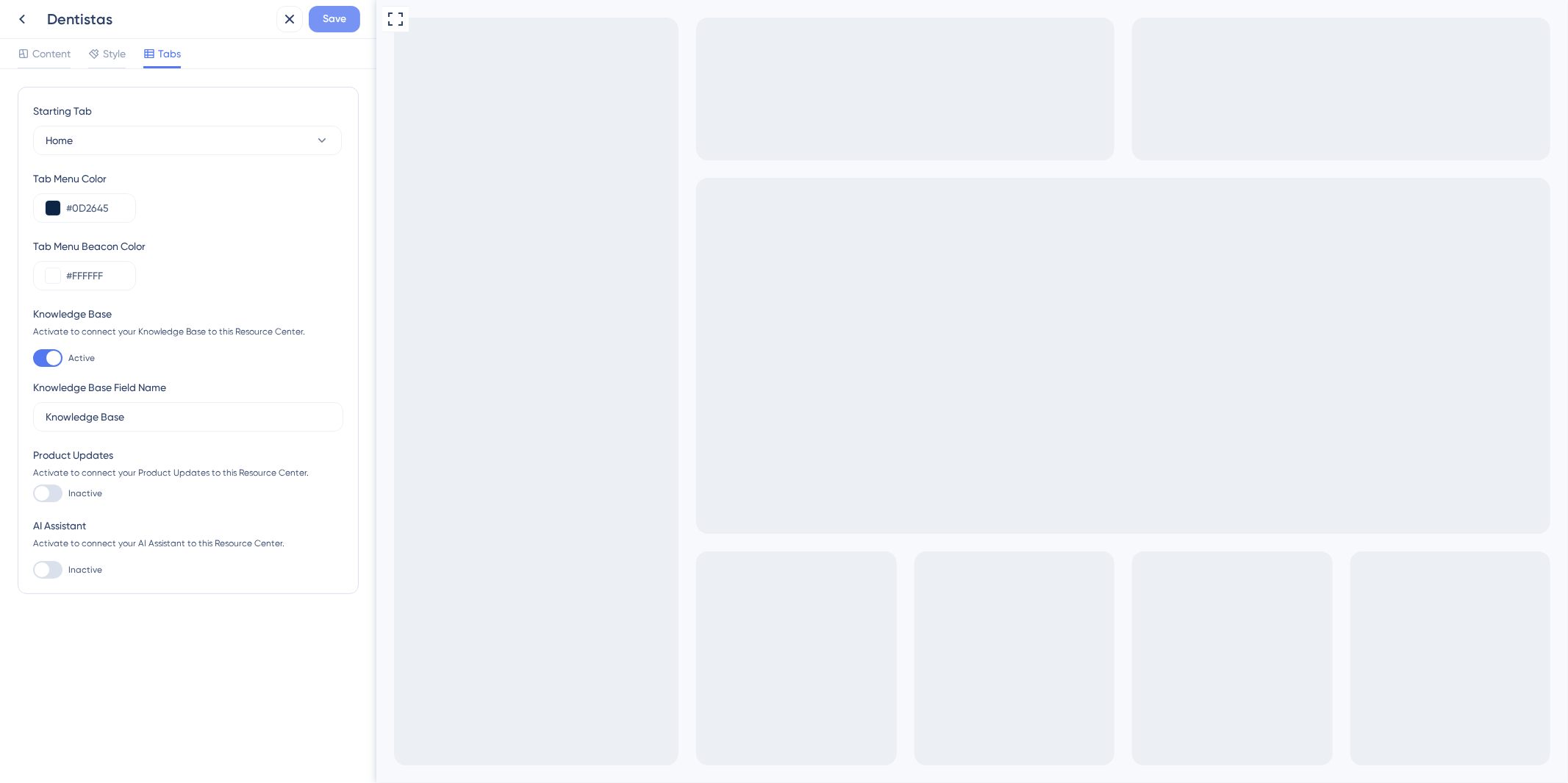
click at [336, 8] on button "Save" at bounding box center [333, 19] width 51 height 26
click at [47, 495] on div at bounding box center [42, 493] width 15 height 15
click at [33, 494] on input "Inactive" at bounding box center [33, 493] width 1 height 1
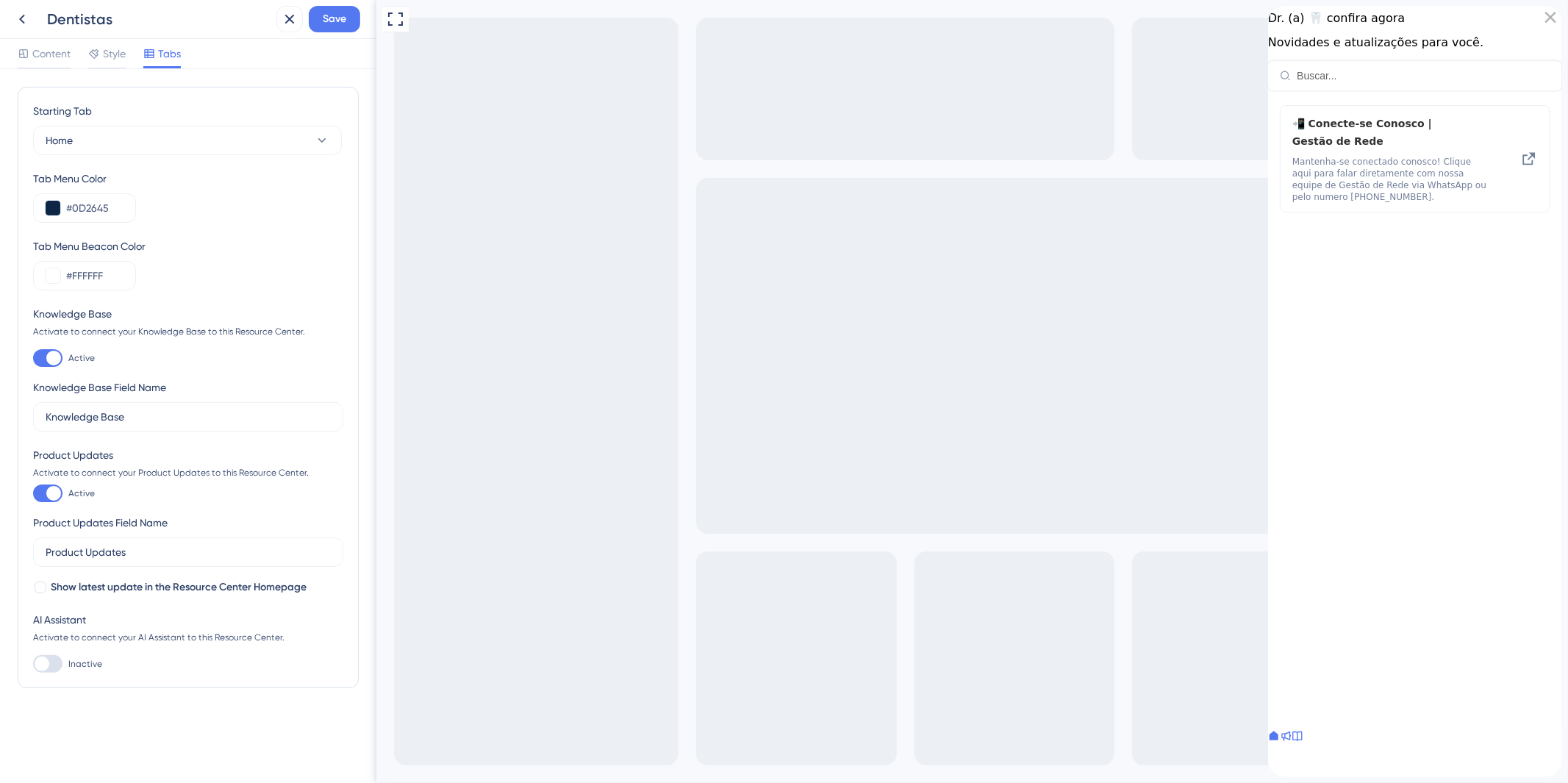
click at [47, 495] on div at bounding box center [54, 493] width 15 height 15
click at [33, 494] on input "Active" at bounding box center [33, 493] width 1 height 1
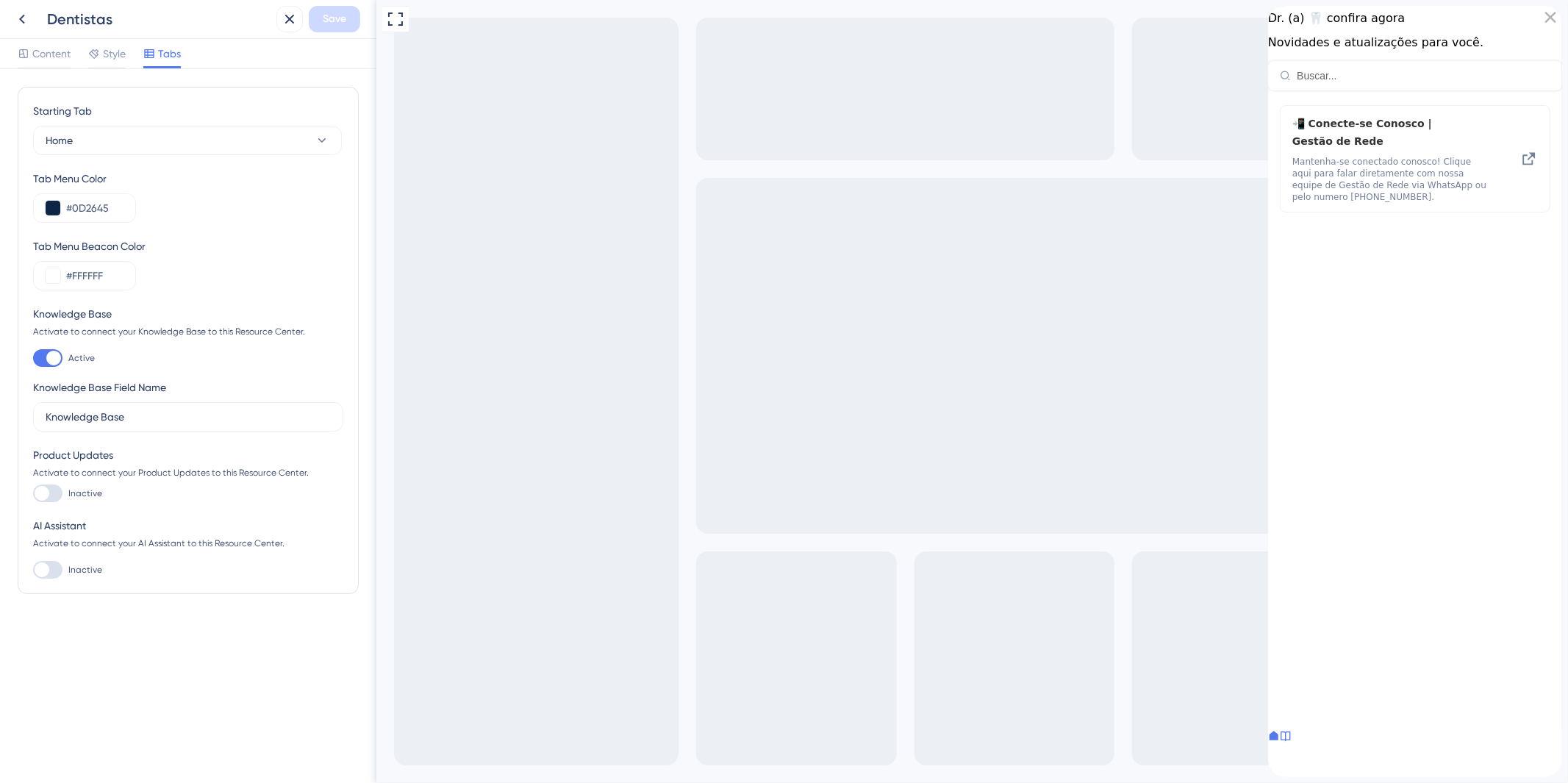
click at [47, 495] on div at bounding box center [42, 493] width 15 height 15
click at [33, 494] on input "Inactive" at bounding box center [33, 493] width 1 height 1
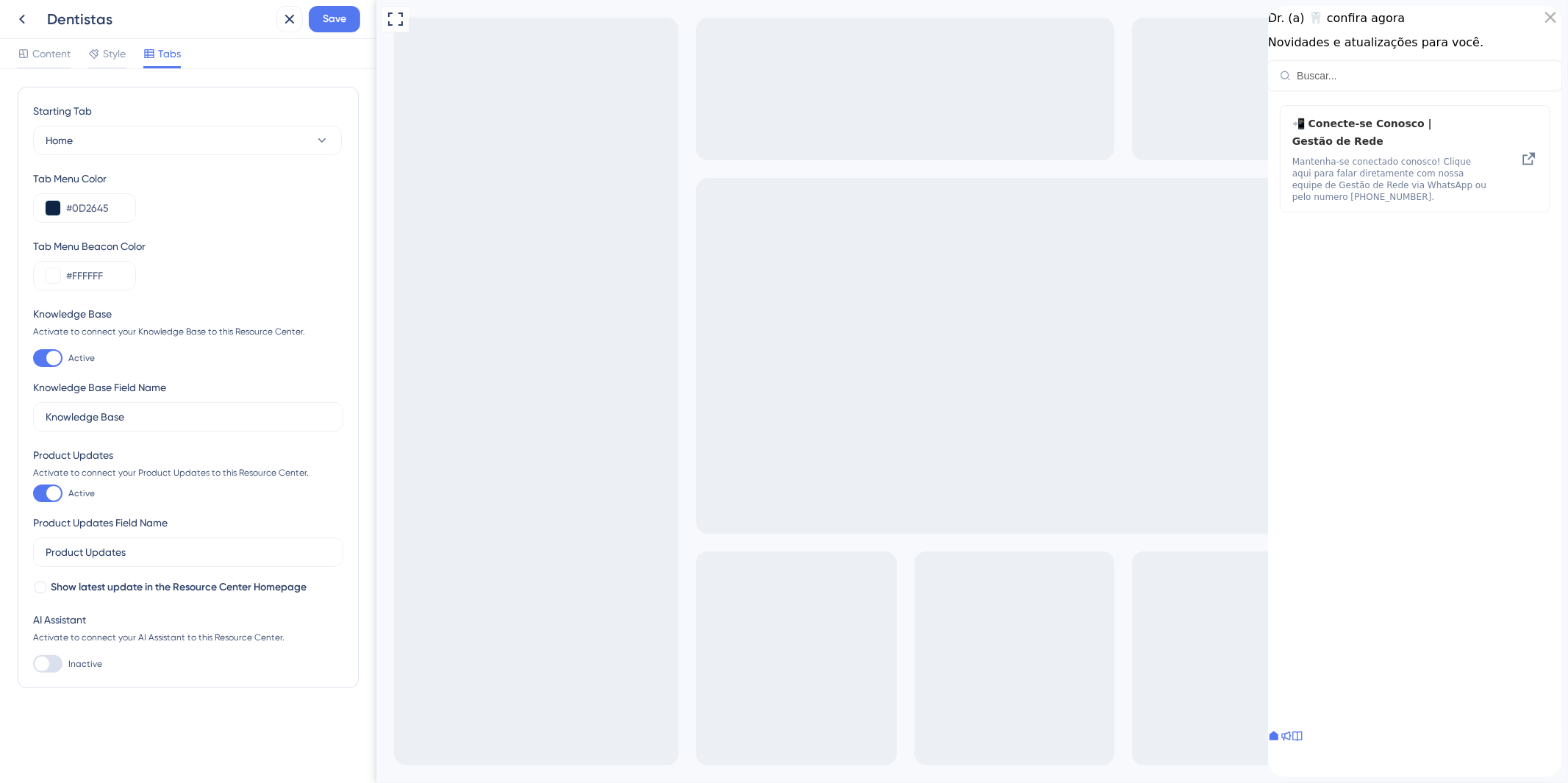
click at [47, 495] on div at bounding box center [54, 493] width 15 height 15
click at [33, 494] on input "Active" at bounding box center [33, 493] width 1 height 1
checkbox input "false"
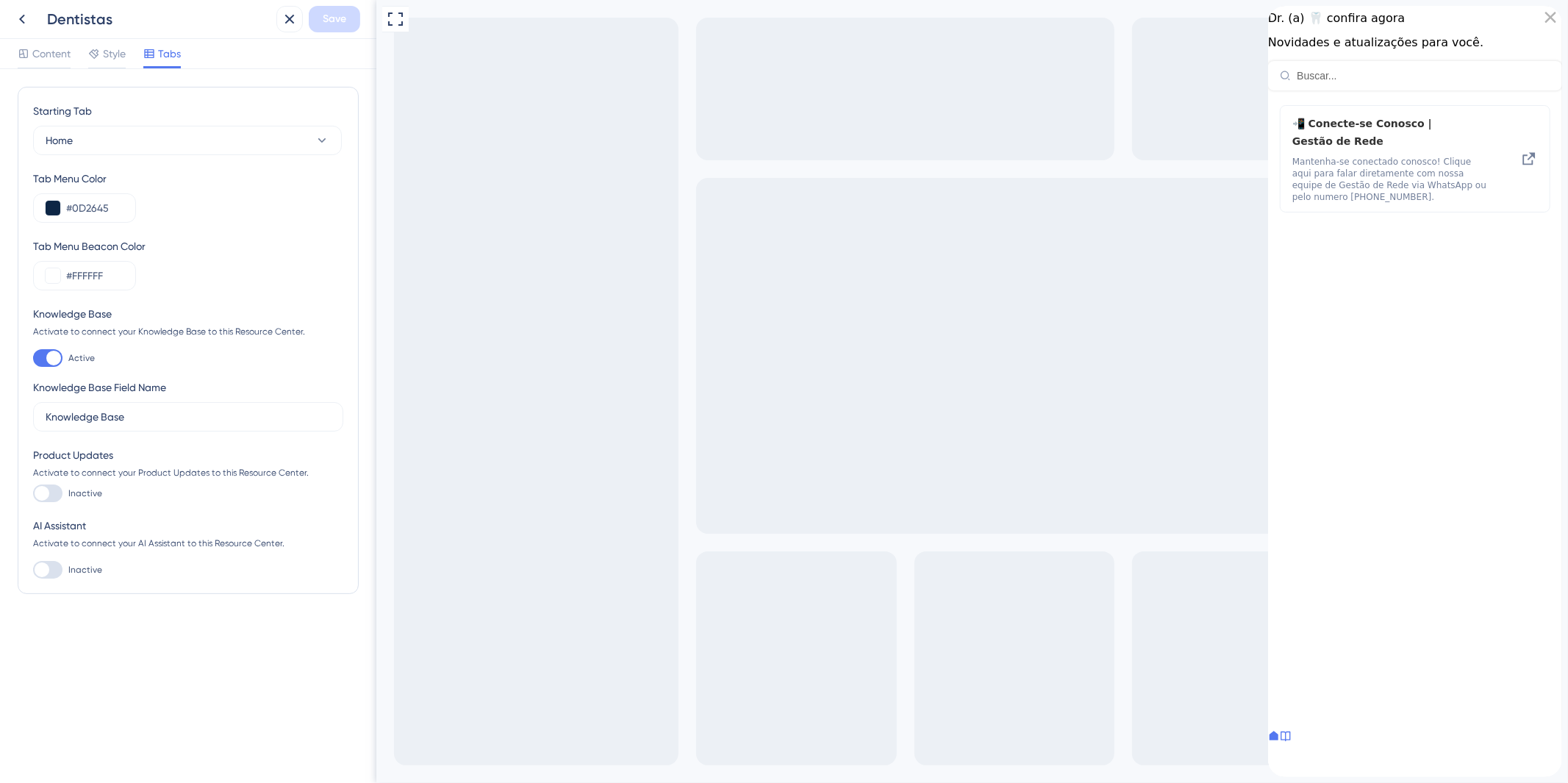
click at [1538, 20] on div "close resource center" at bounding box center [1549, 17] width 23 height 23
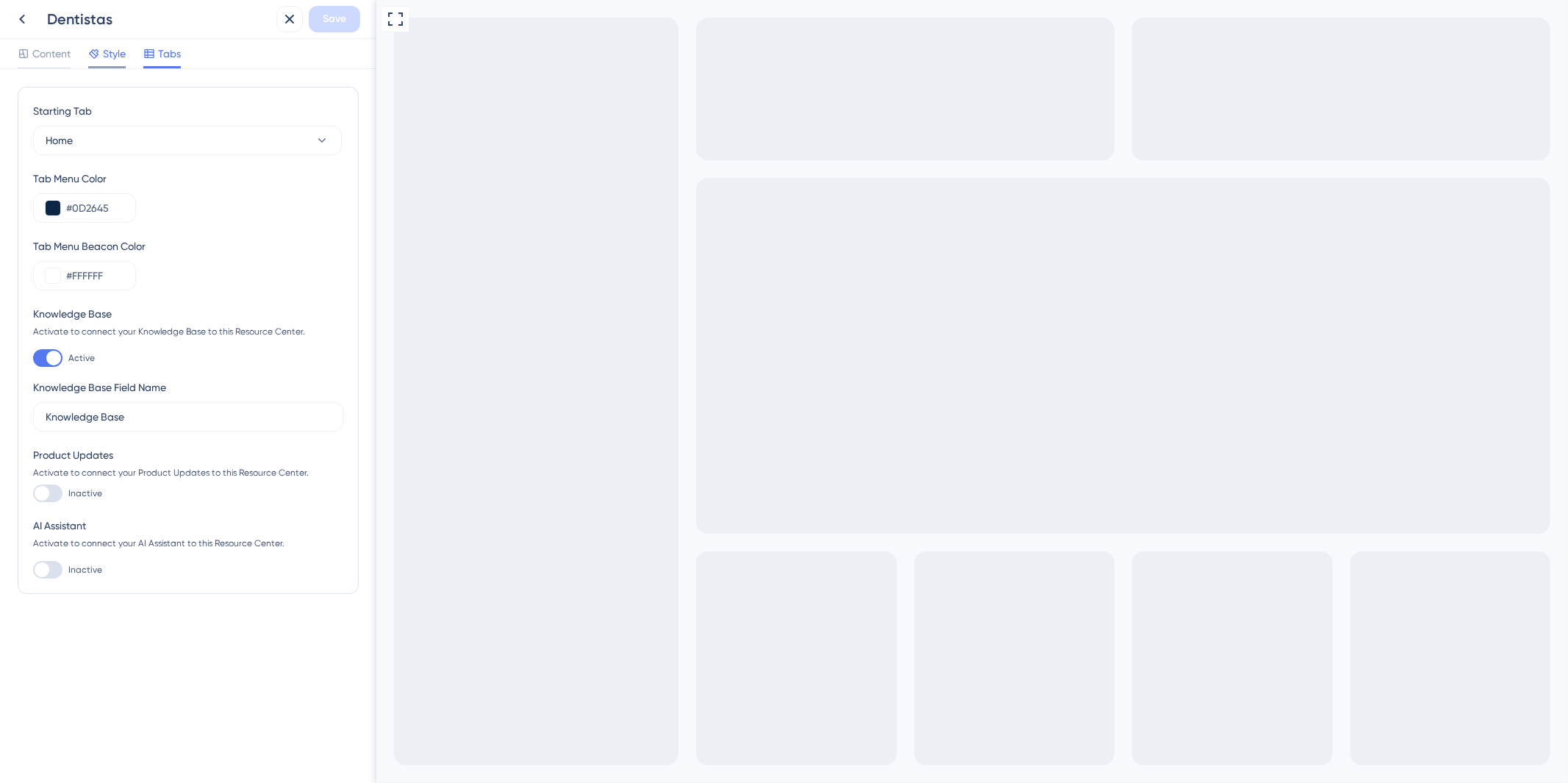
click at [97, 68] on div at bounding box center [107, 67] width 37 height 2
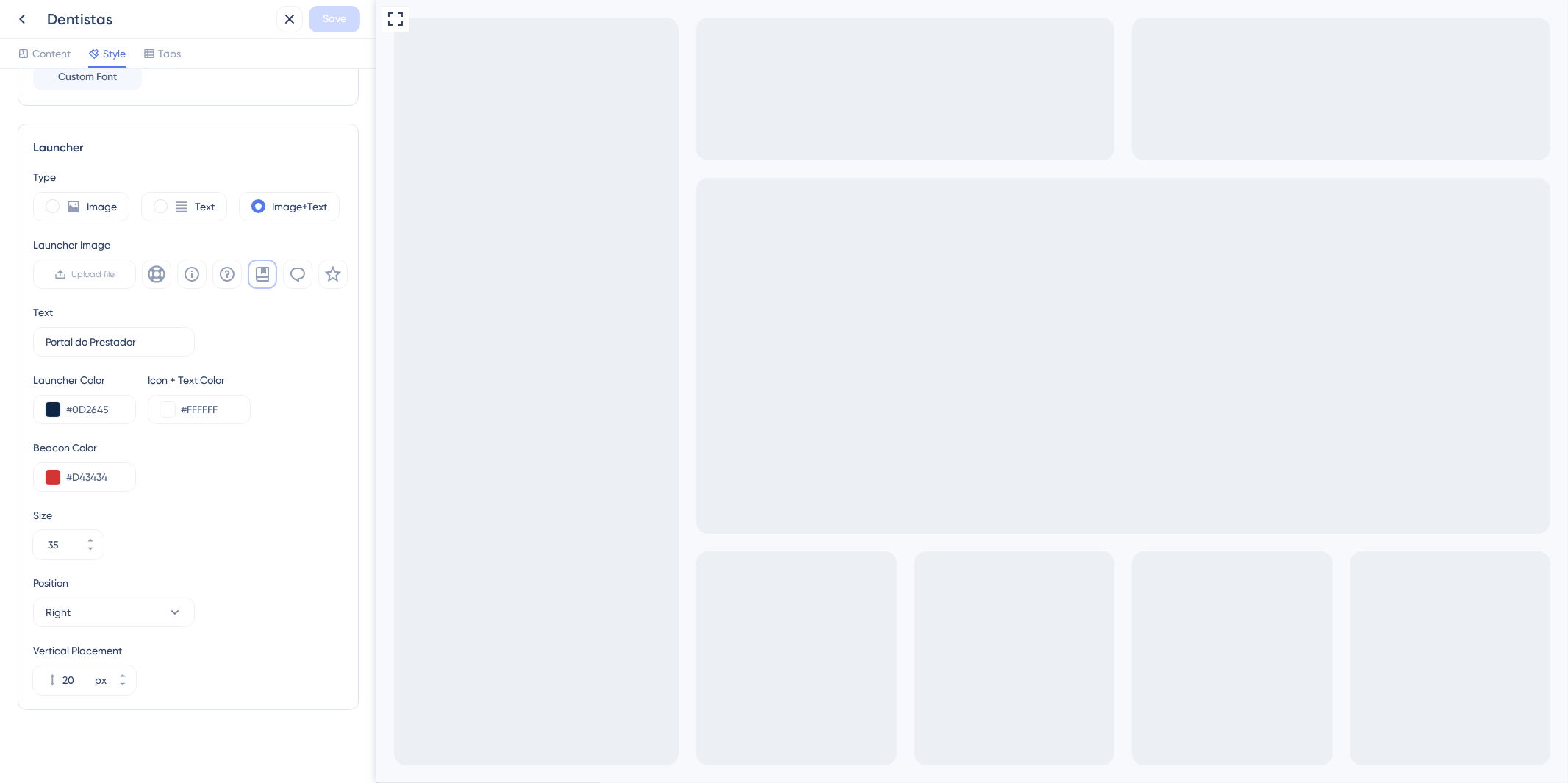
scroll to position [341, 0]
click at [56, 50] on span "Content" at bounding box center [51, 53] width 38 height 18
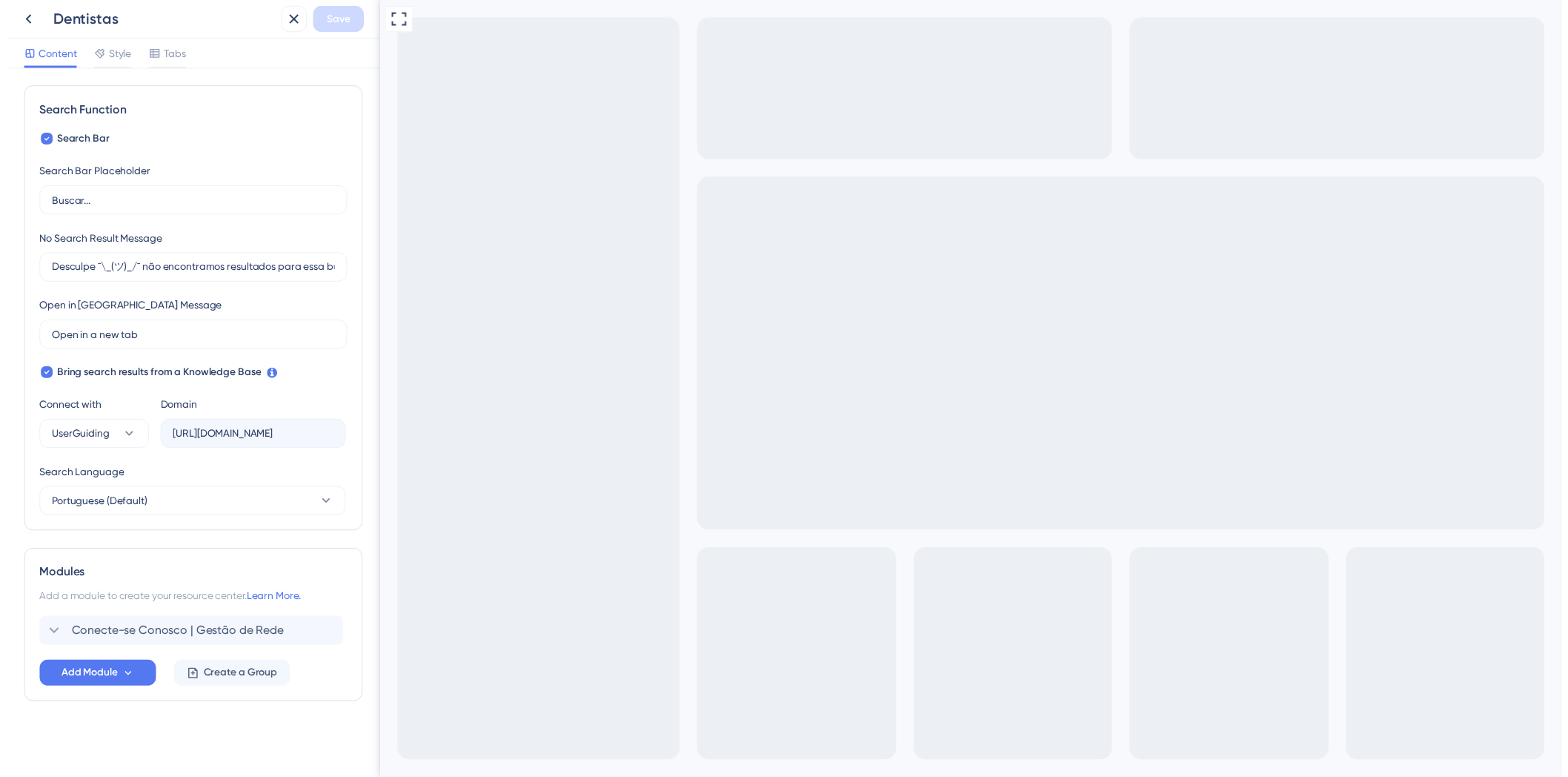
scroll to position [201, 0]
click at [17, 25] on icon at bounding box center [22, 19] width 18 height 18
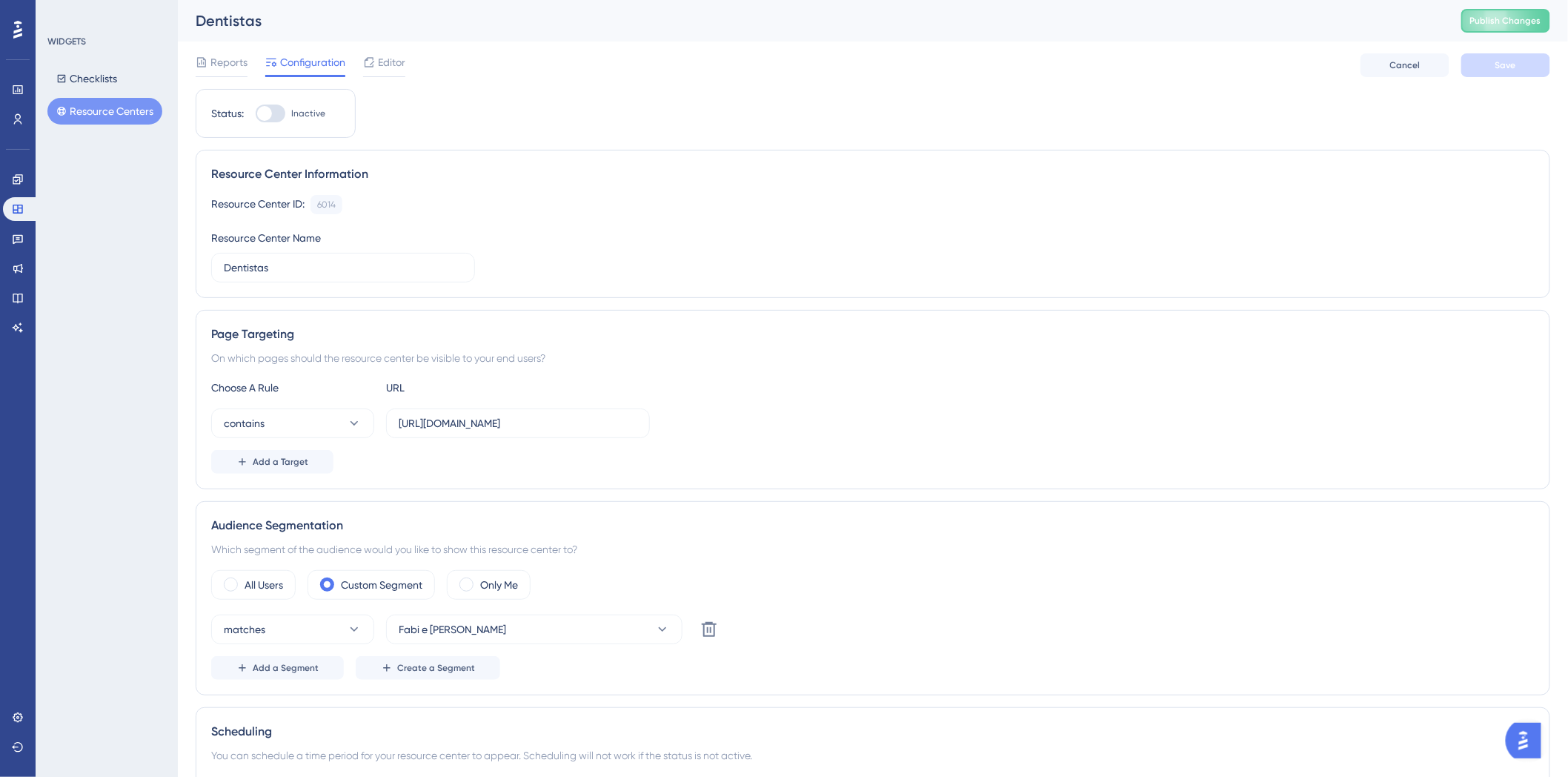
click at [1489, 5] on div "Dentistas Publish Changes" at bounding box center [872, 21] width 1390 height 41
click at [1491, 10] on button "Publish Changes" at bounding box center [1505, 20] width 89 height 23
click at [257, 120] on div at bounding box center [271, 113] width 30 height 18
click at [256, 114] on input "Inactive" at bounding box center [255, 113] width 1 height 1
checkbox input "true"
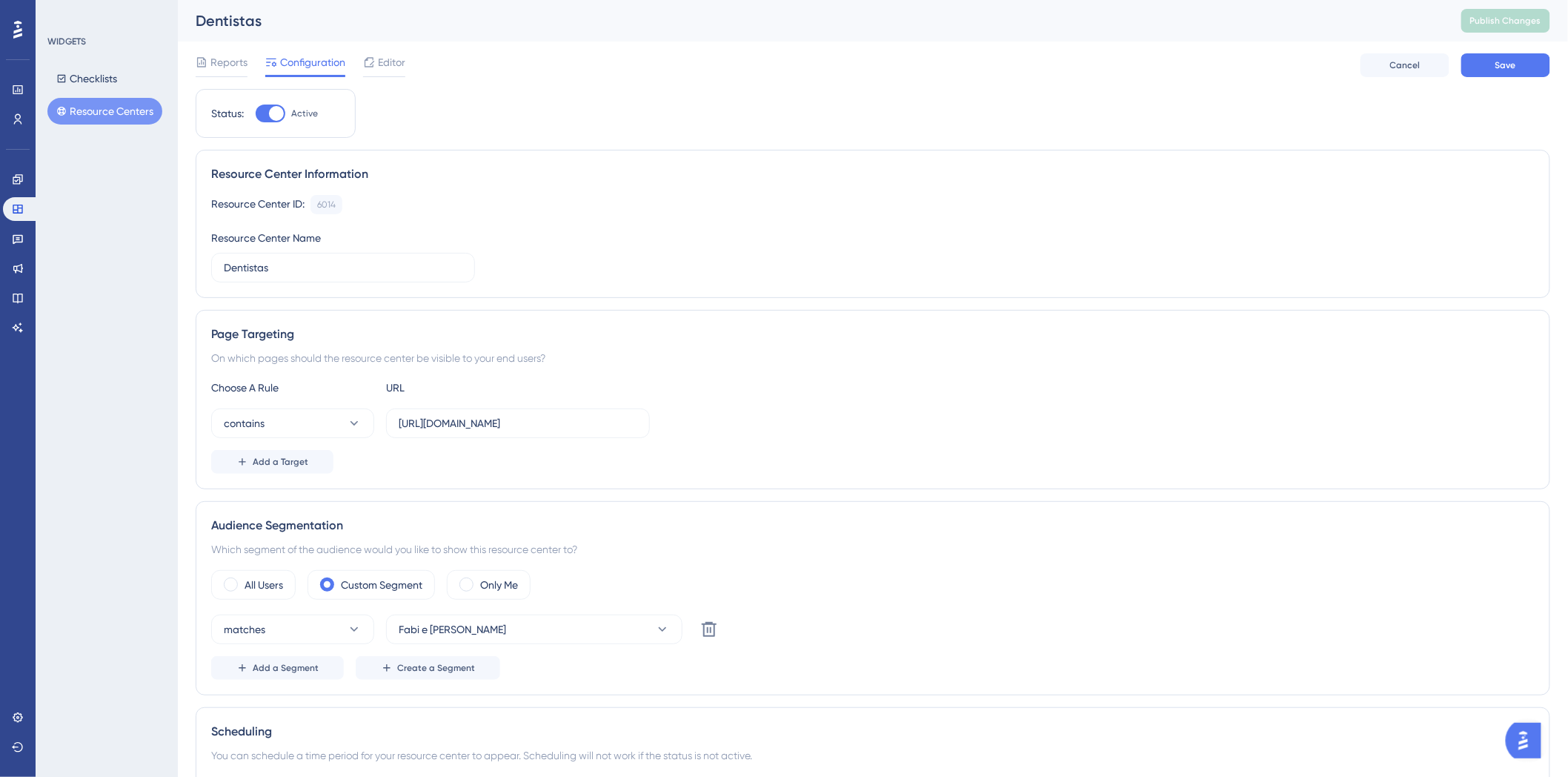
click at [1537, 77] on div "Reports Configuration Editor Cancel Save" at bounding box center [872, 65] width 1355 height 48
click at [1487, 46] on div "Reports Configuration Editor Cancel Save" at bounding box center [872, 65] width 1355 height 48
click at [1487, 53] on button "Save" at bounding box center [1505, 65] width 89 height 23
click at [1541, 23] on span "Publish Changes" at bounding box center [1505, 21] width 71 height 12
click at [675, 221] on div "Resource Center ID: 6014 Copy Resource Center Name Dentistas" at bounding box center [873, 238] width 1324 height 87
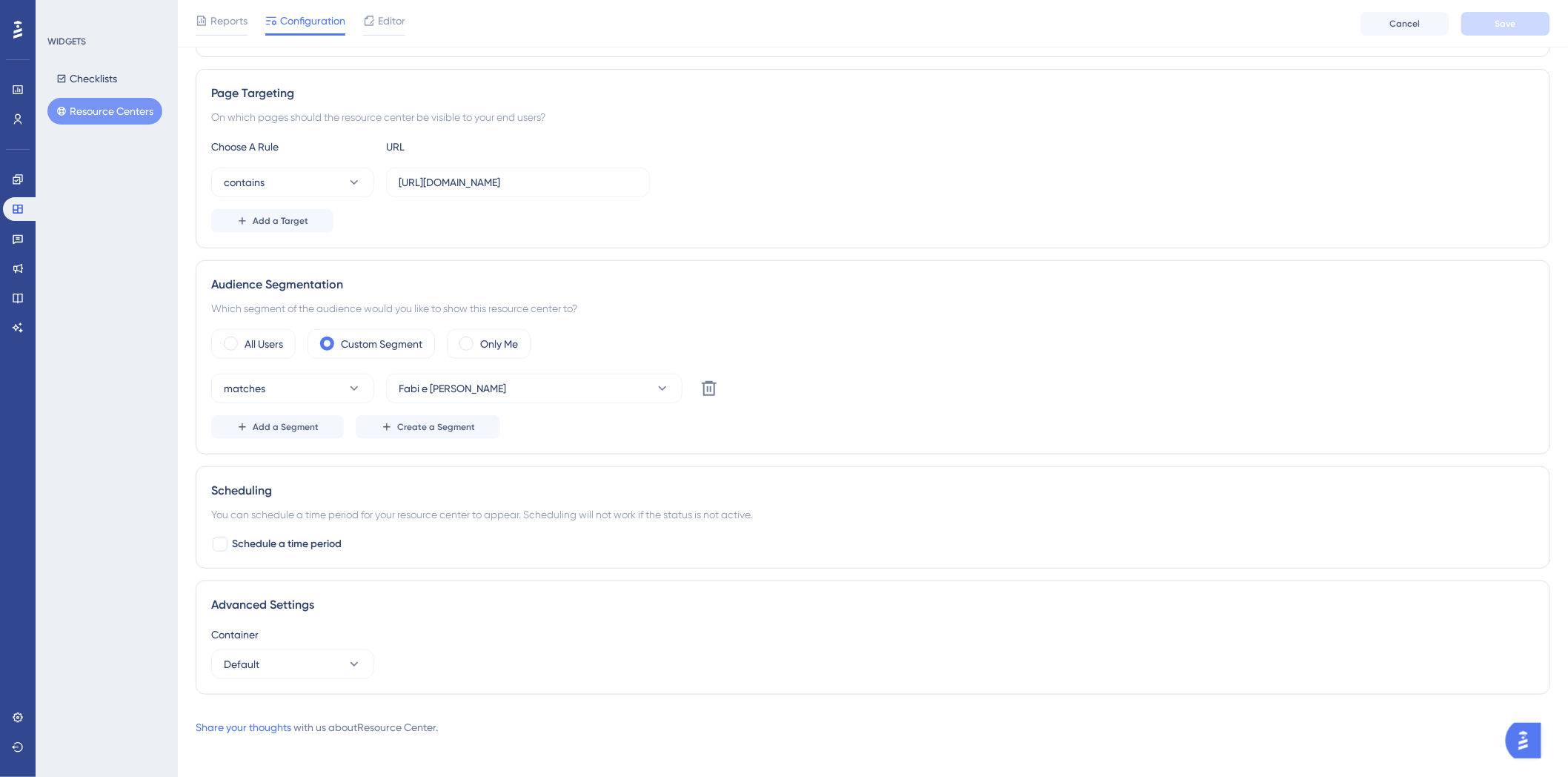
scroll to position [254, 0]
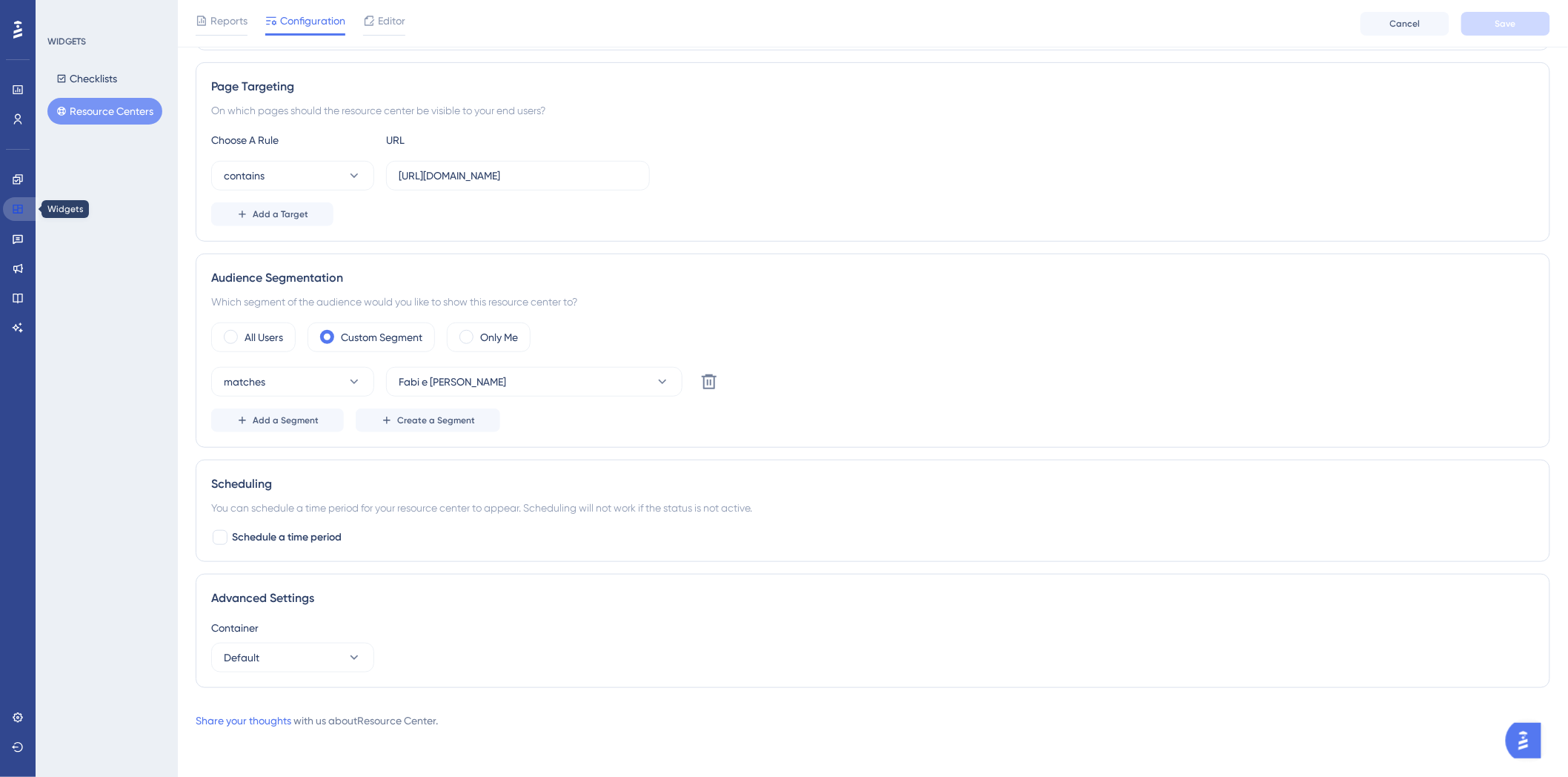
click at [6, 198] on link at bounding box center [21, 209] width 36 height 23
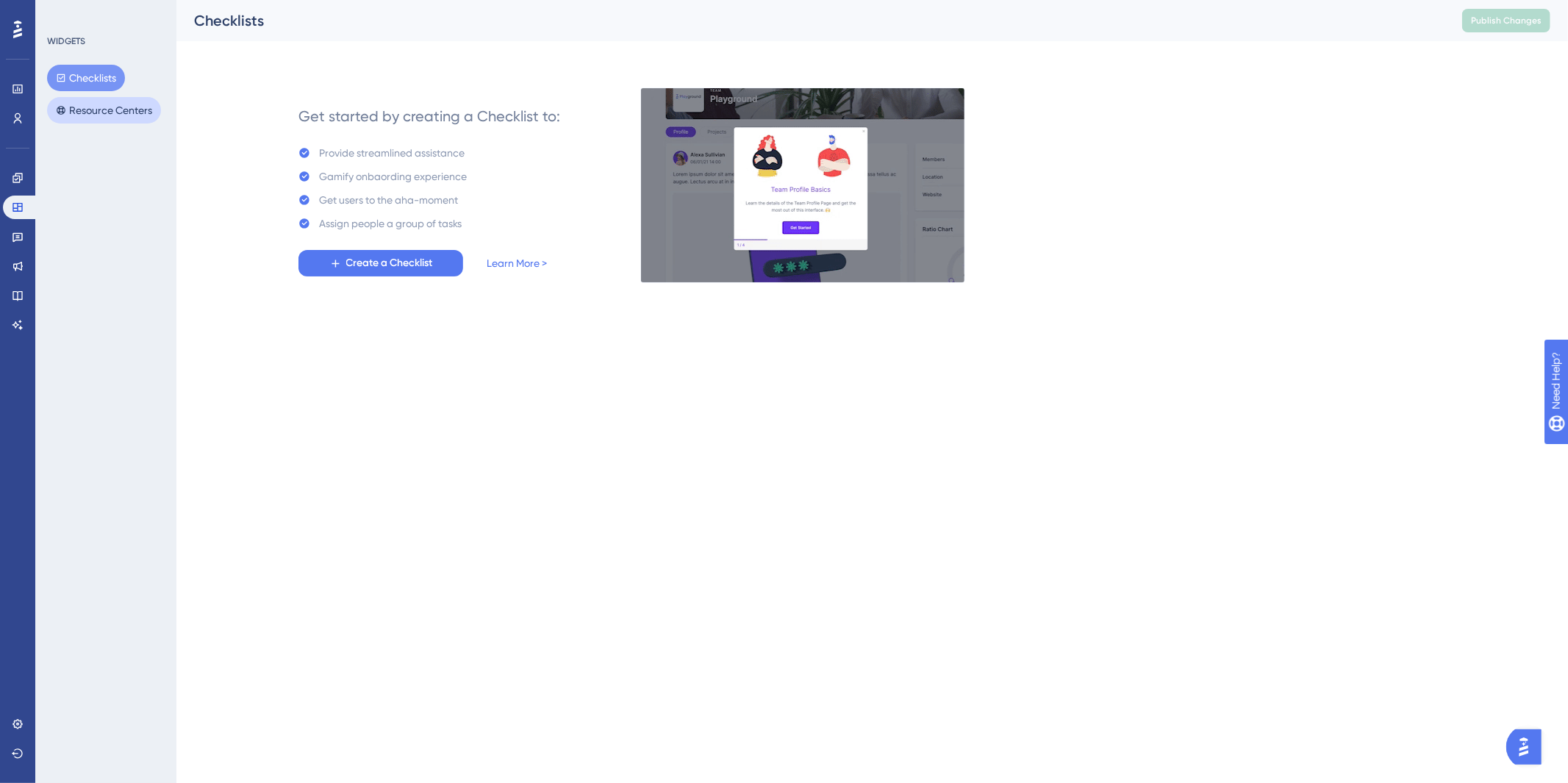
click at [119, 115] on button "Resource Centers" at bounding box center [104, 110] width 114 height 26
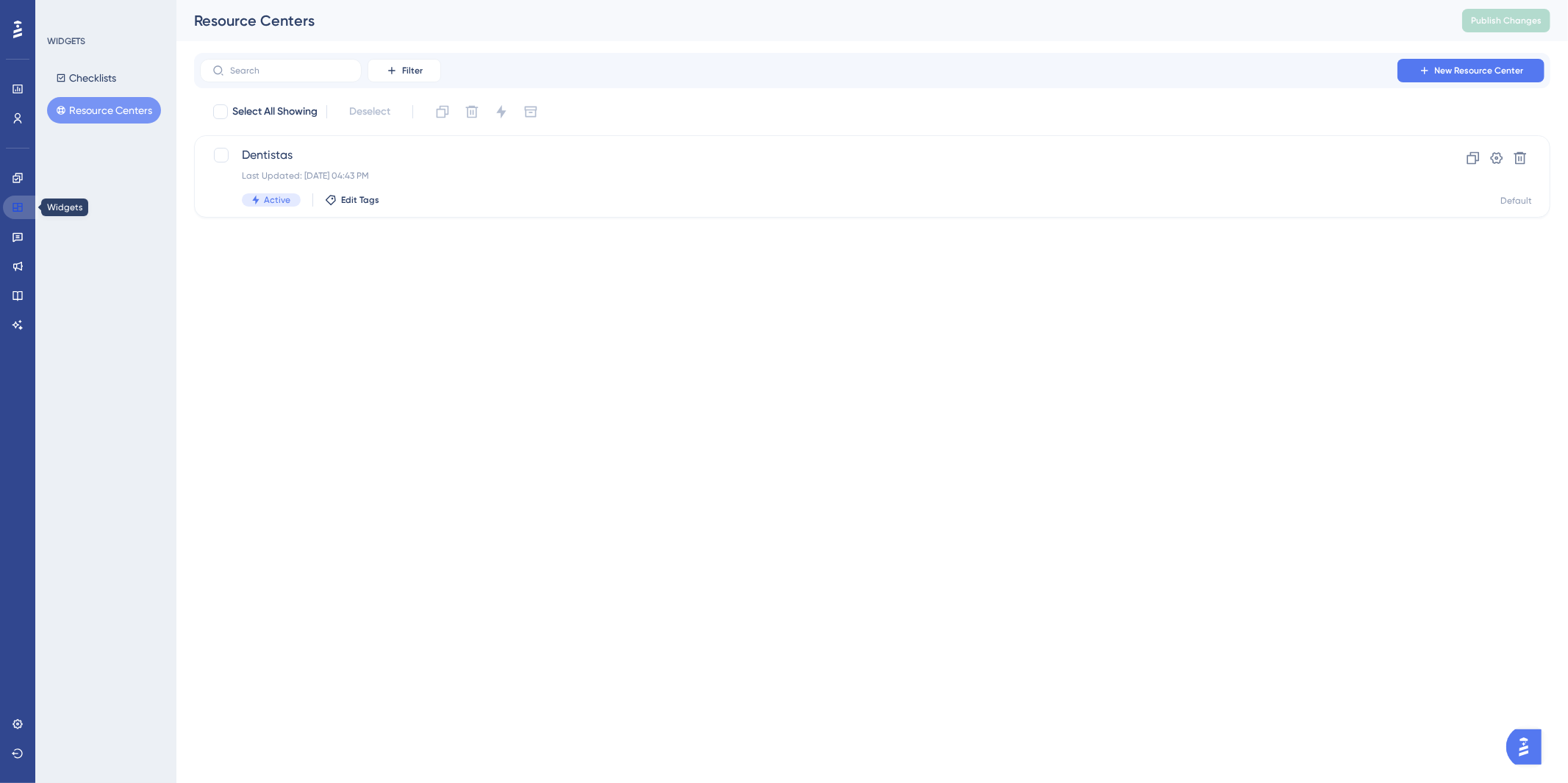
click at [26, 202] on link at bounding box center [20, 207] width 35 height 23
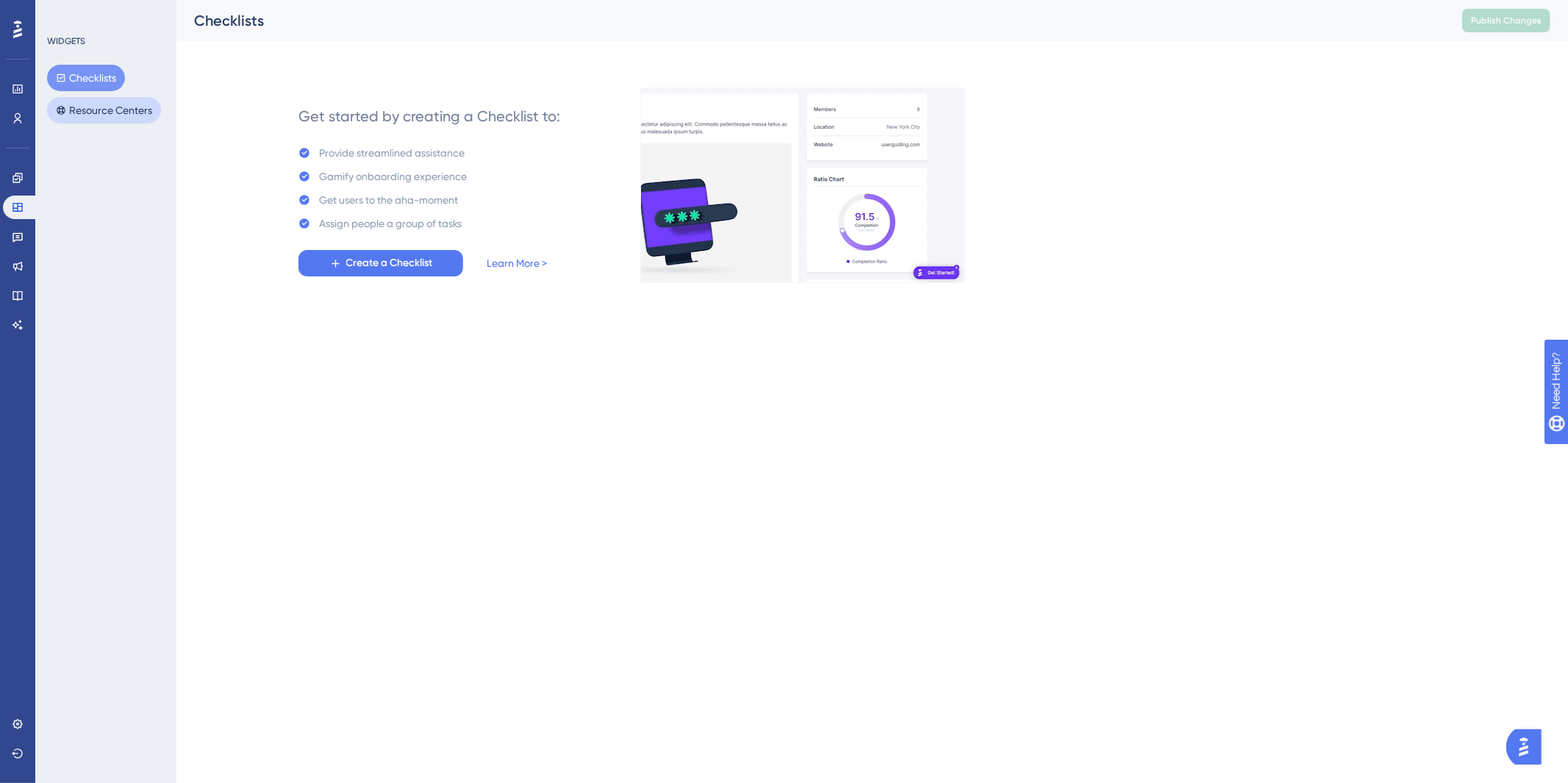
click at [90, 119] on button "Resource Centers" at bounding box center [104, 110] width 114 height 26
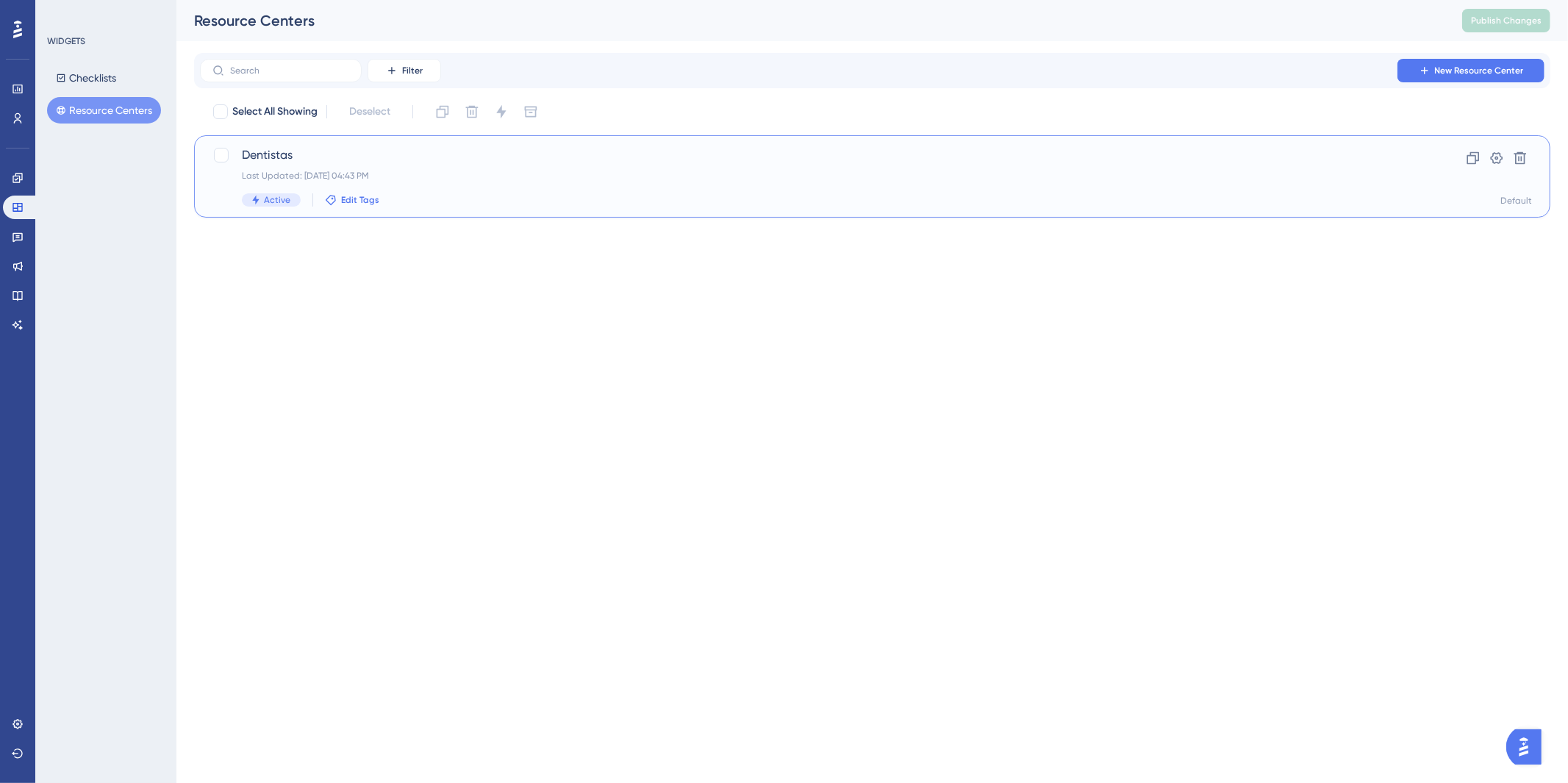
click at [351, 200] on span "Edit Tags" at bounding box center [359, 200] width 38 height 12
click at [346, 333] on div at bounding box center [342, 340] width 15 height 15
checkbox input "true"
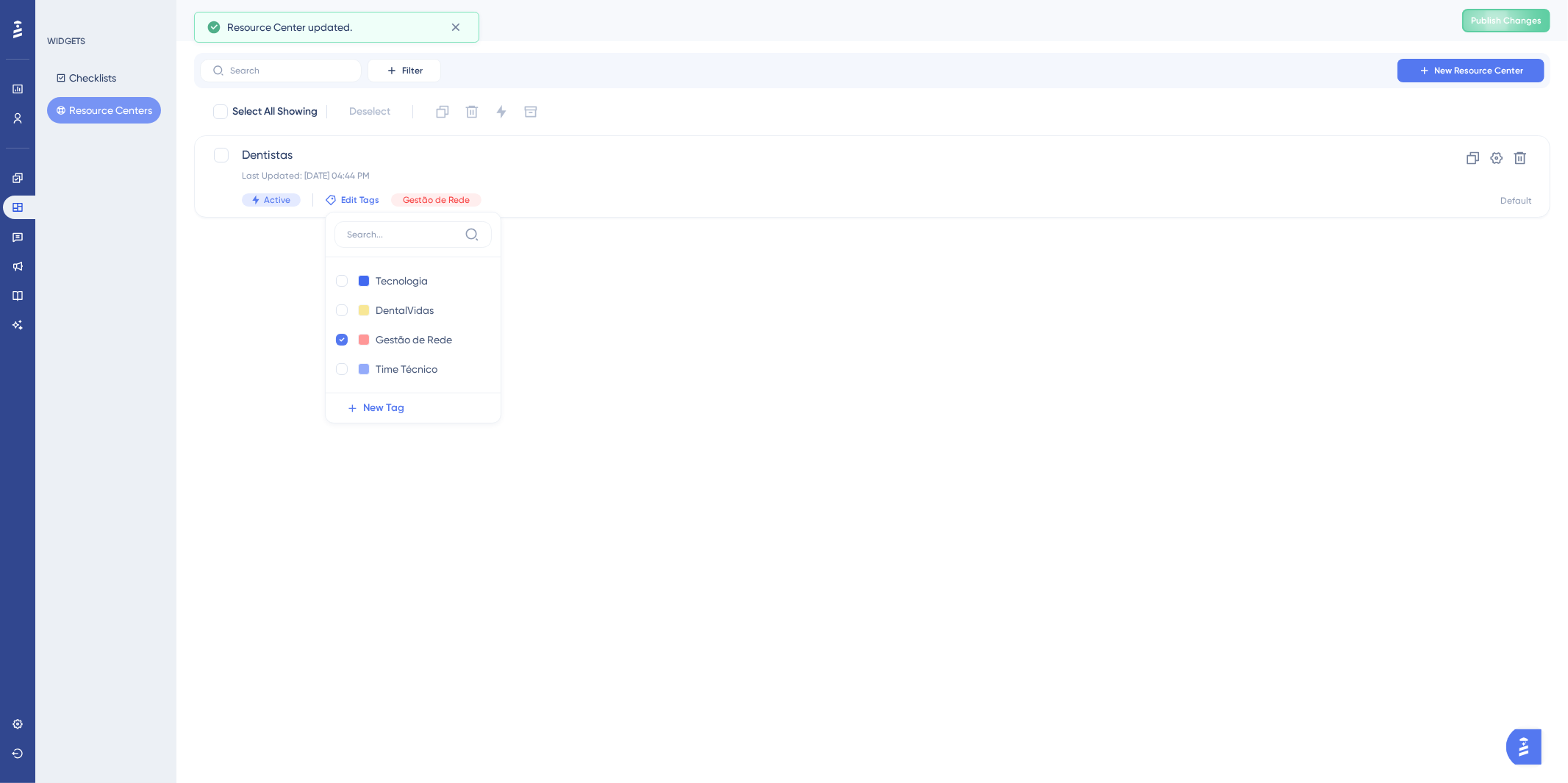
click at [841, 0] on html "Performance Users Engagement Widgets Feedback Product Updates Knowledge Base AI…" at bounding box center [784, 0] width 1568 height 0
click at [1501, 15] on span "Publish Changes" at bounding box center [1507, 20] width 71 height 12
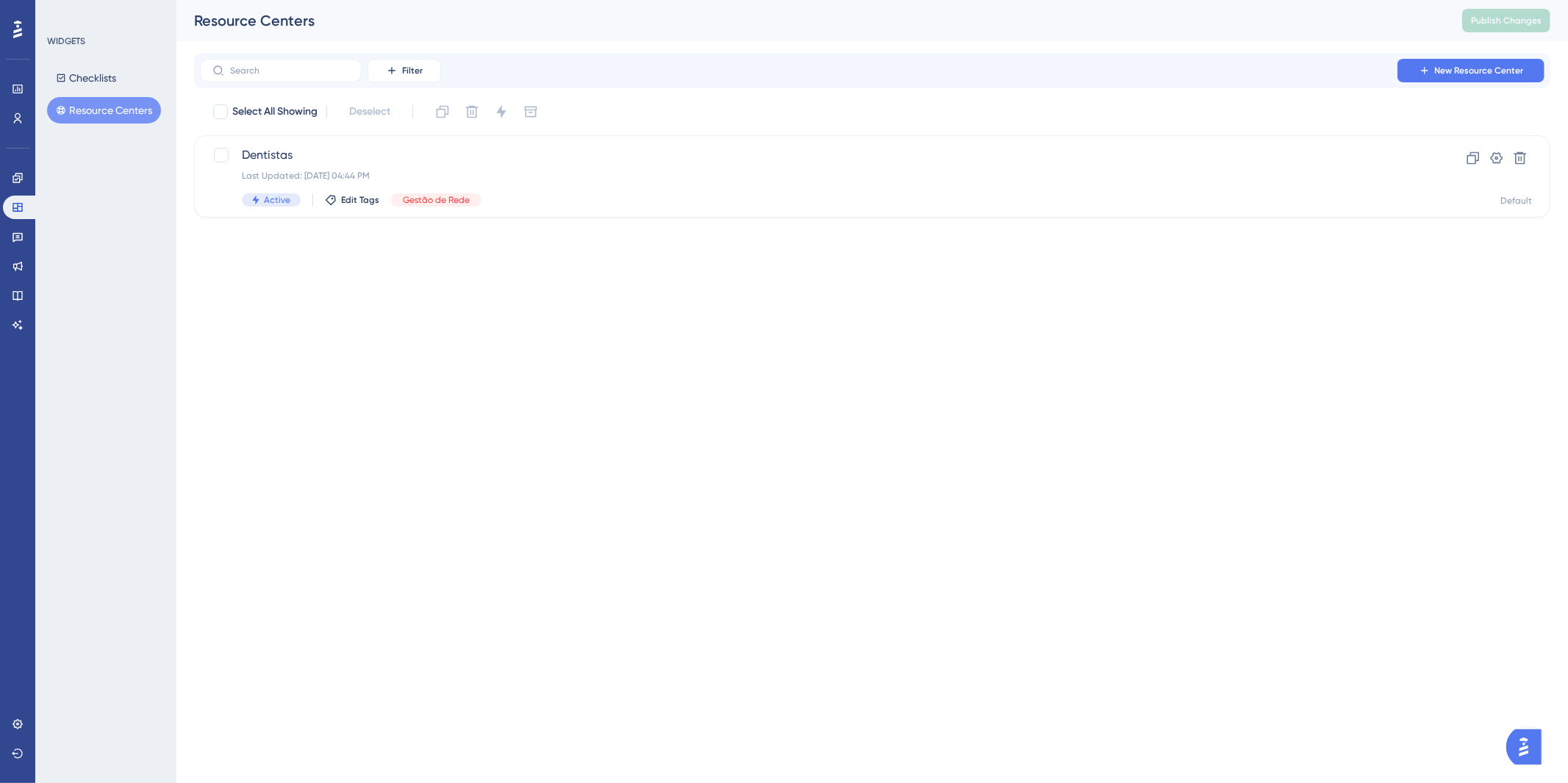
click at [719, 0] on html "Performance Users Engagement Widgets Feedback Product Updates Knowledge Base AI…" at bounding box center [784, 0] width 1568 height 0
click at [1506, 150] on button at bounding box center [1496, 158] width 23 height 23
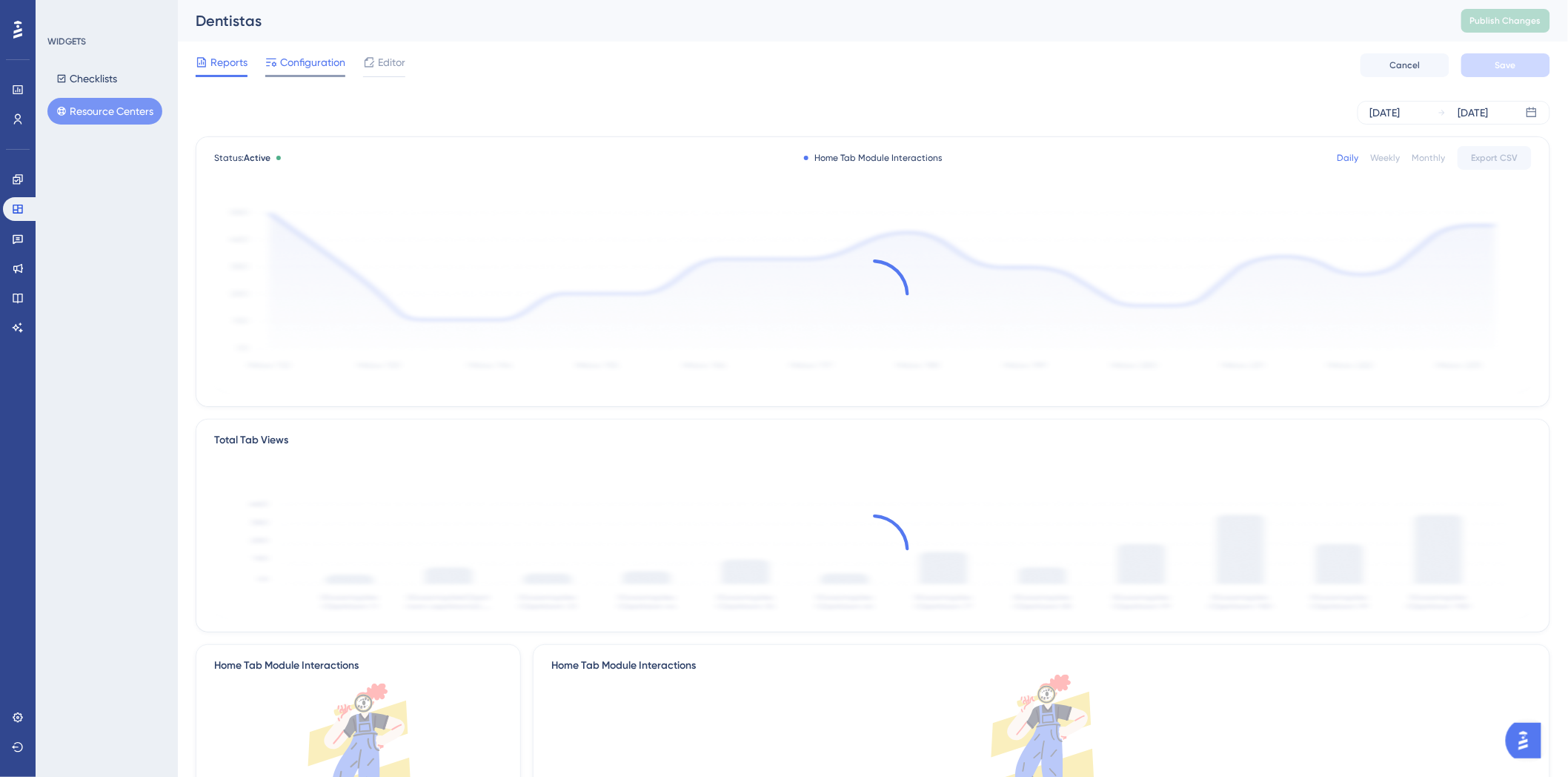
click at [299, 64] on span "Configuration" at bounding box center [313, 62] width 66 height 18
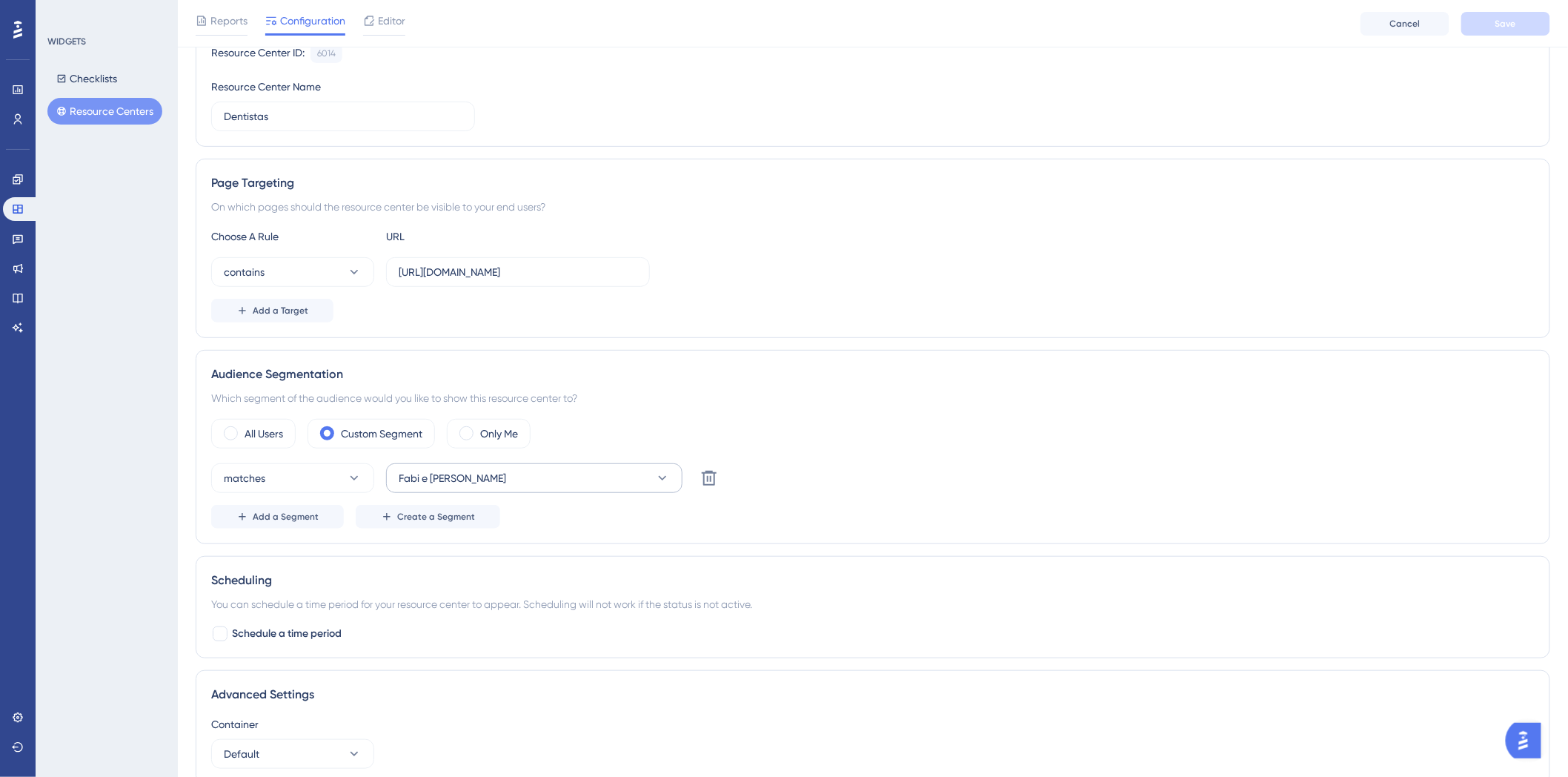
scroll to position [165, 0]
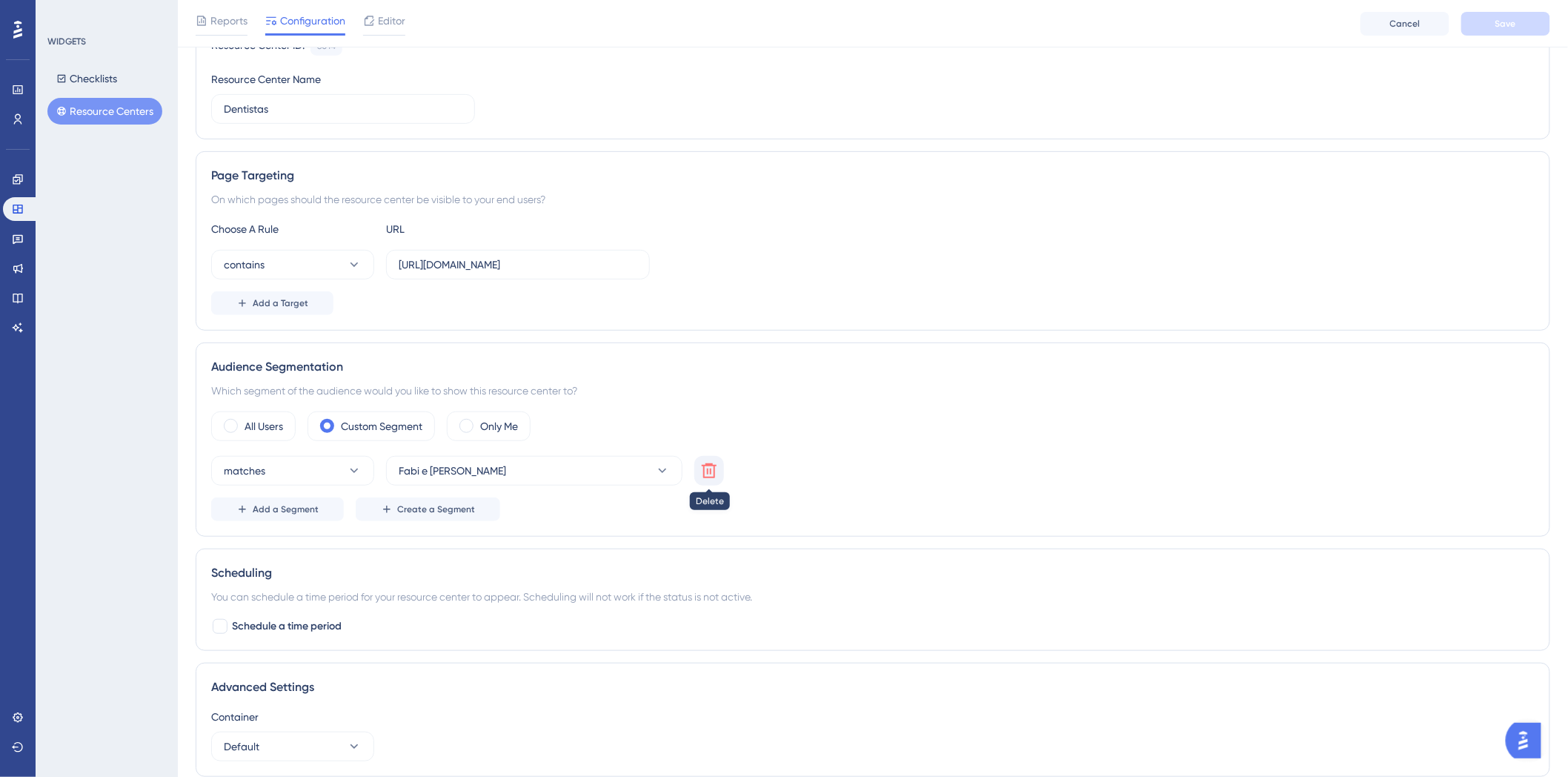
click at [708, 463] on icon at bounding box center [710, 471] width 15 height 15
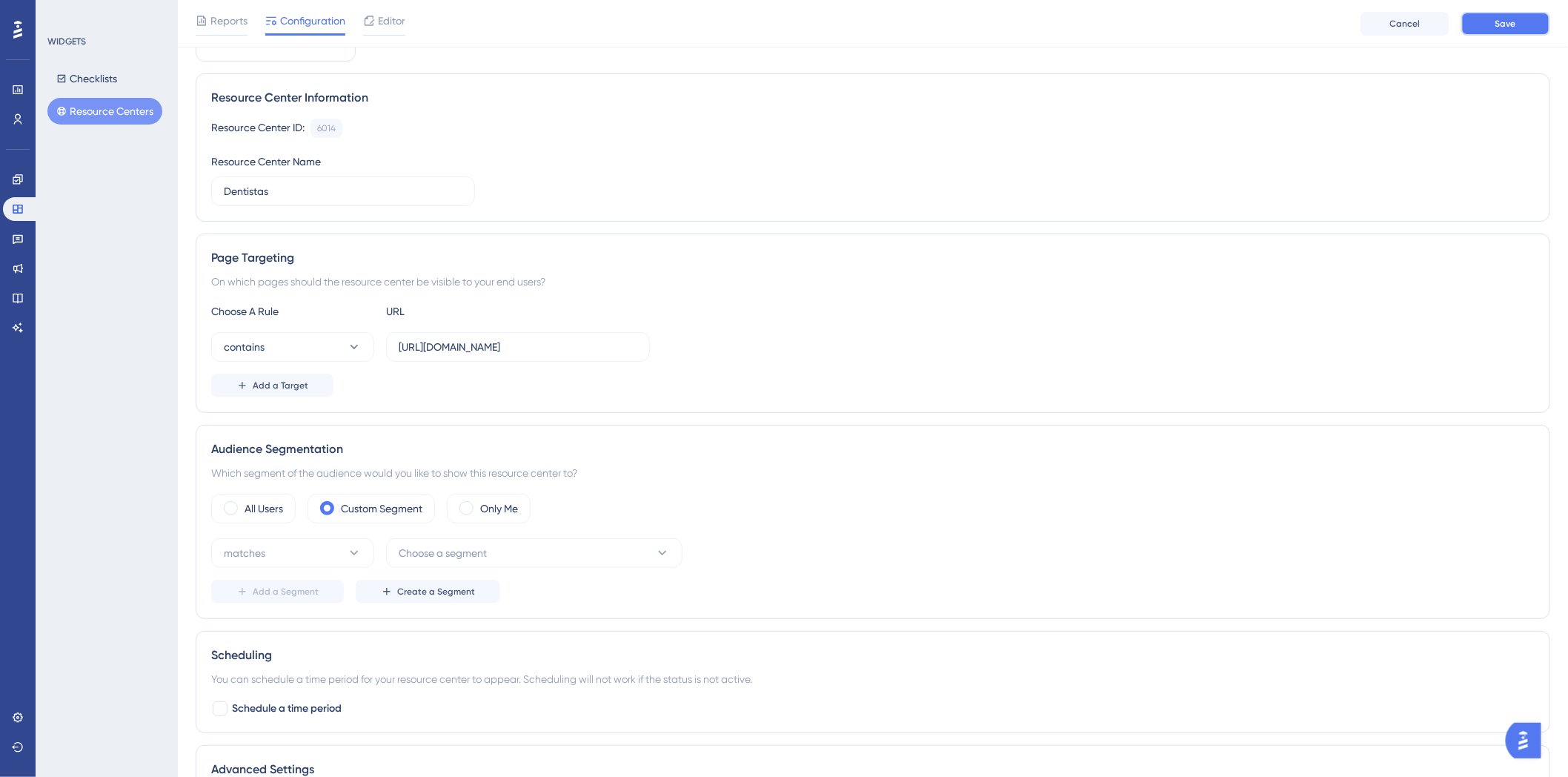
click at [1476, 26] on button "Save" at bounding box center [1505, 23] width 89 height 23
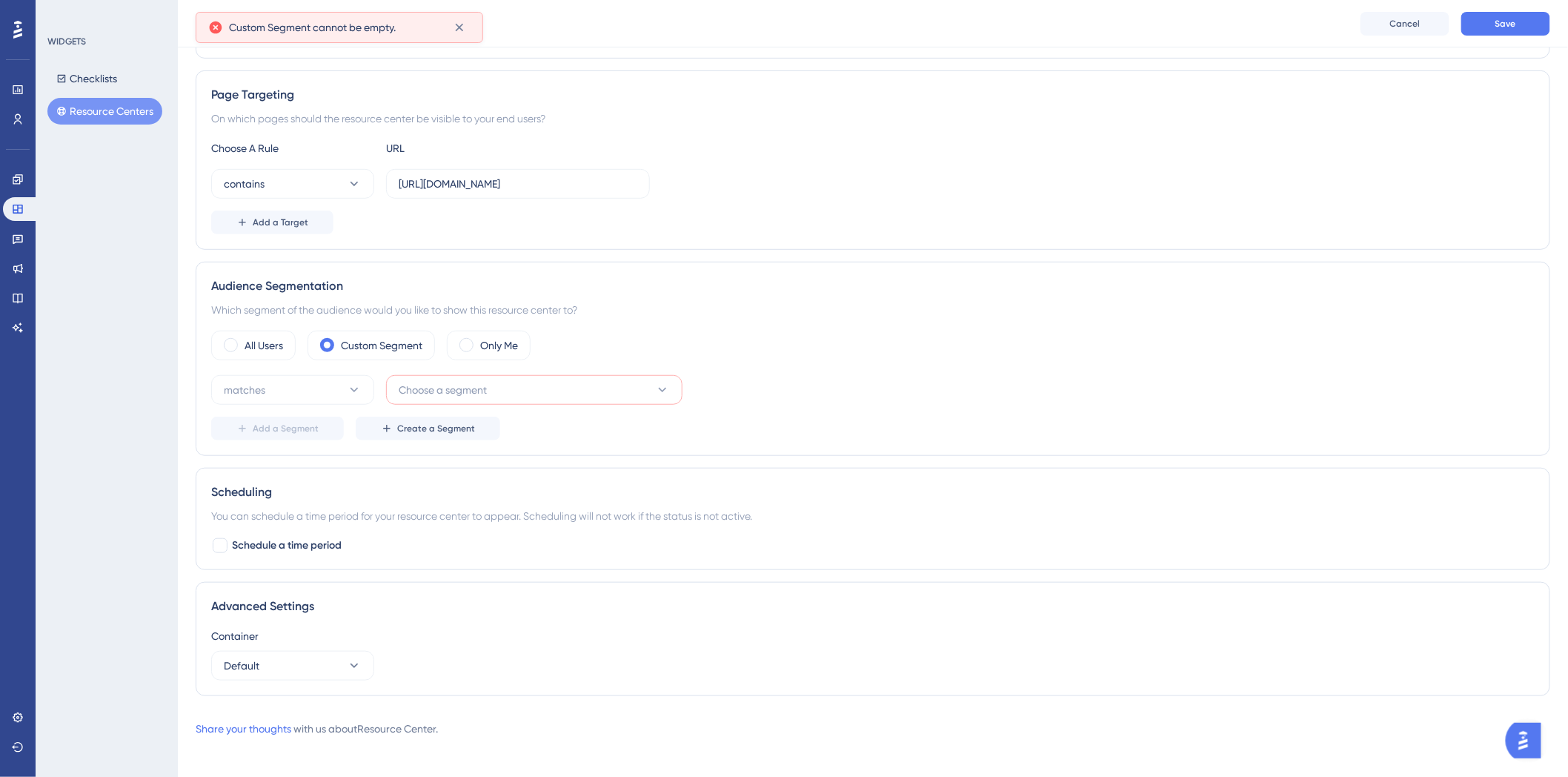
scroll to position [247, 0]
click at [535, 389] on button "Choose a segment" at bounding box center [534, 388] width 297 height 30
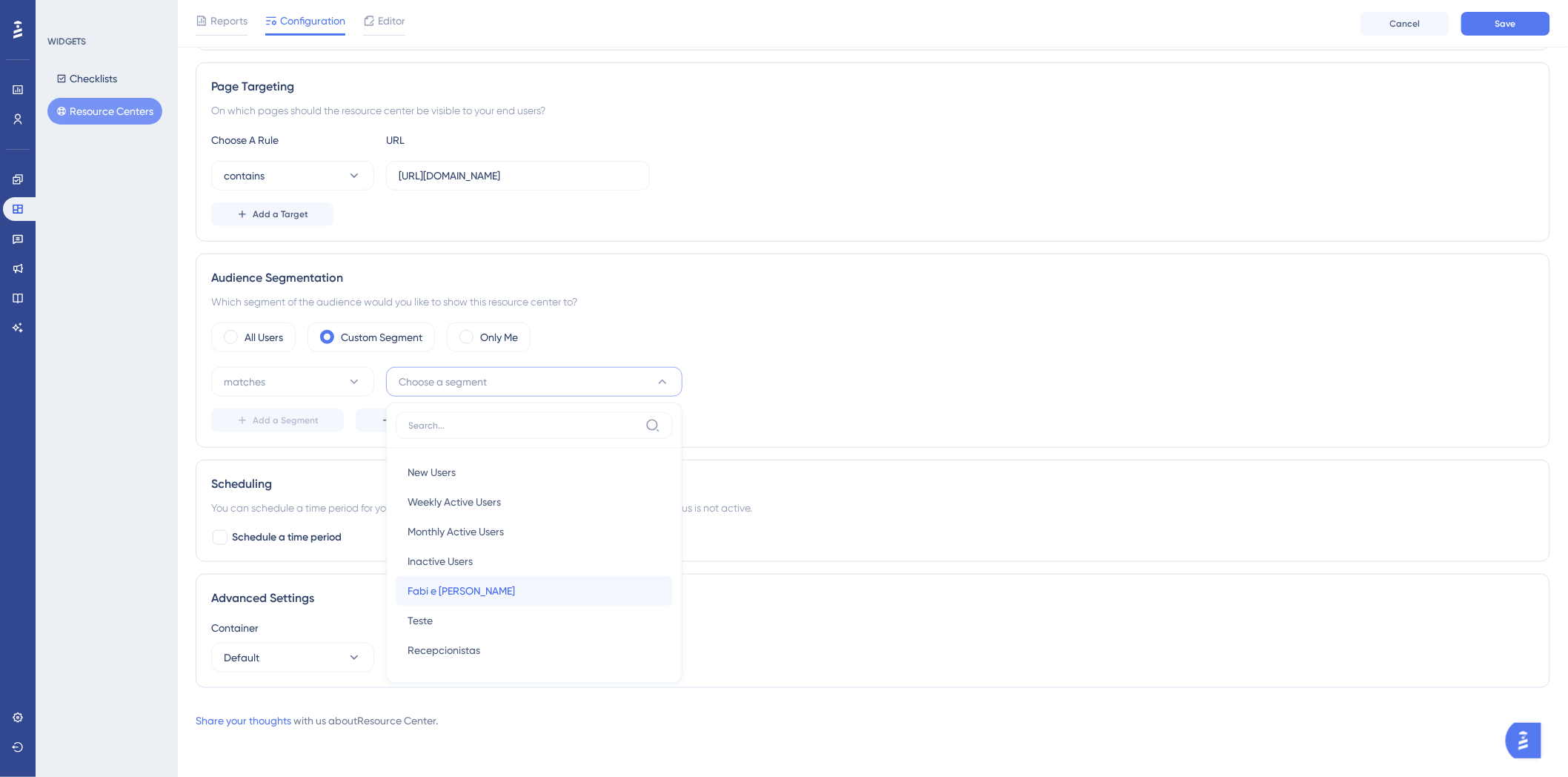
click at [499, 594] on div "Fabi e [PERSON_NAME] e [PERSON_NAME]" at bounding box center [534, 591] width 254 height 30
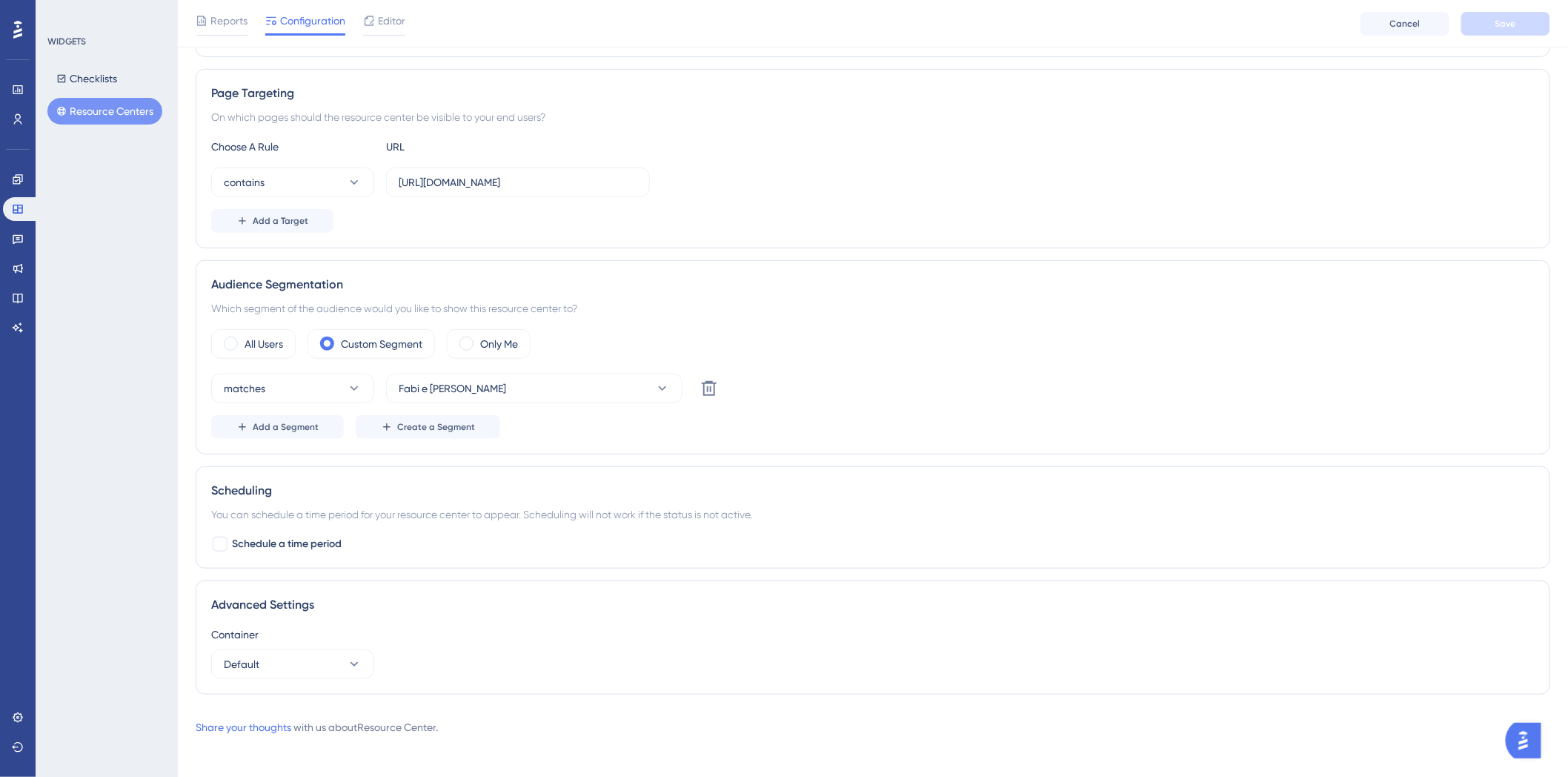
click at [1134, 278] on div "Audience Segmentation" at bounding box center [873, 284] width 1324 height 18
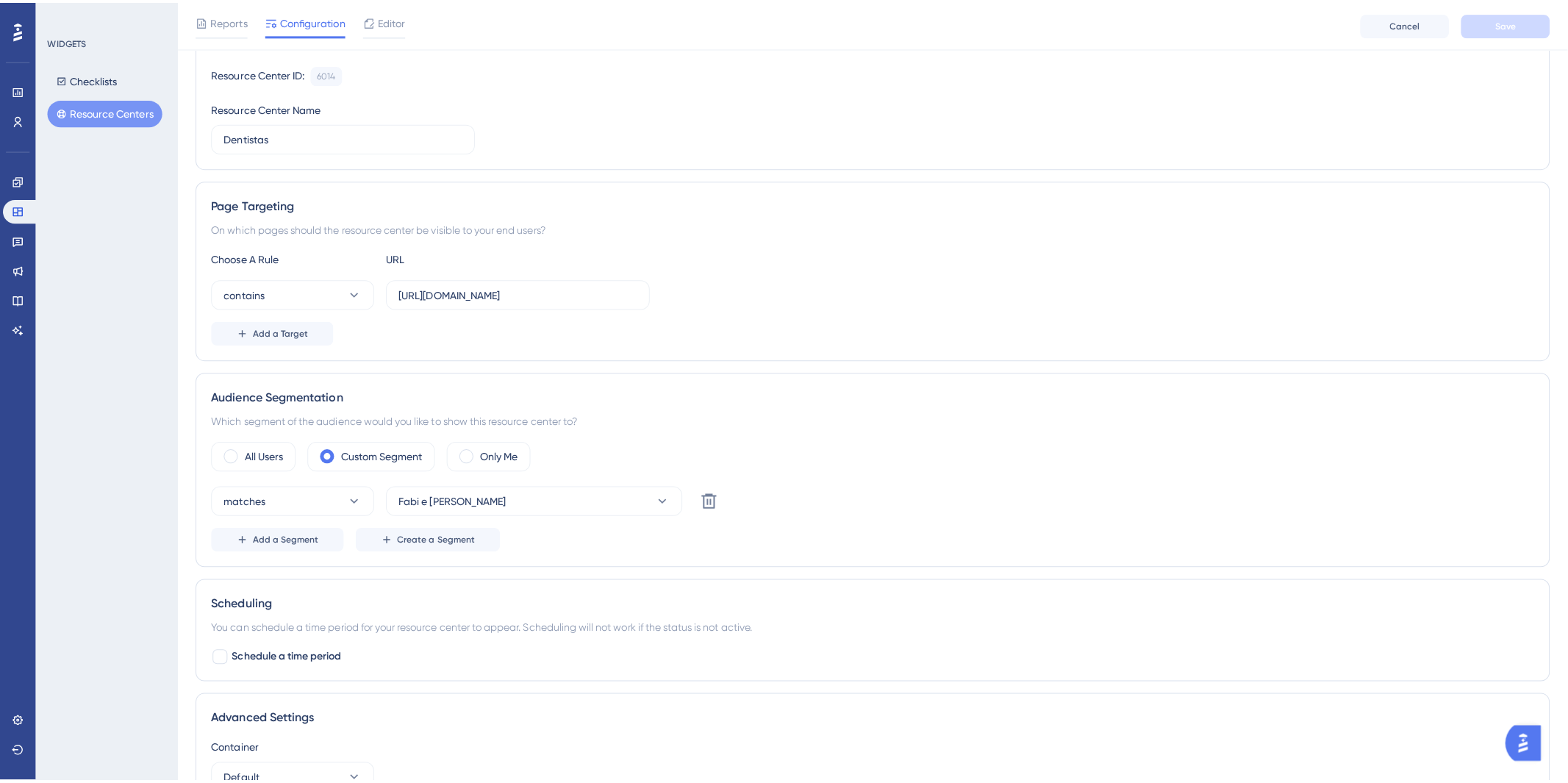
scroll to position [0, 0]
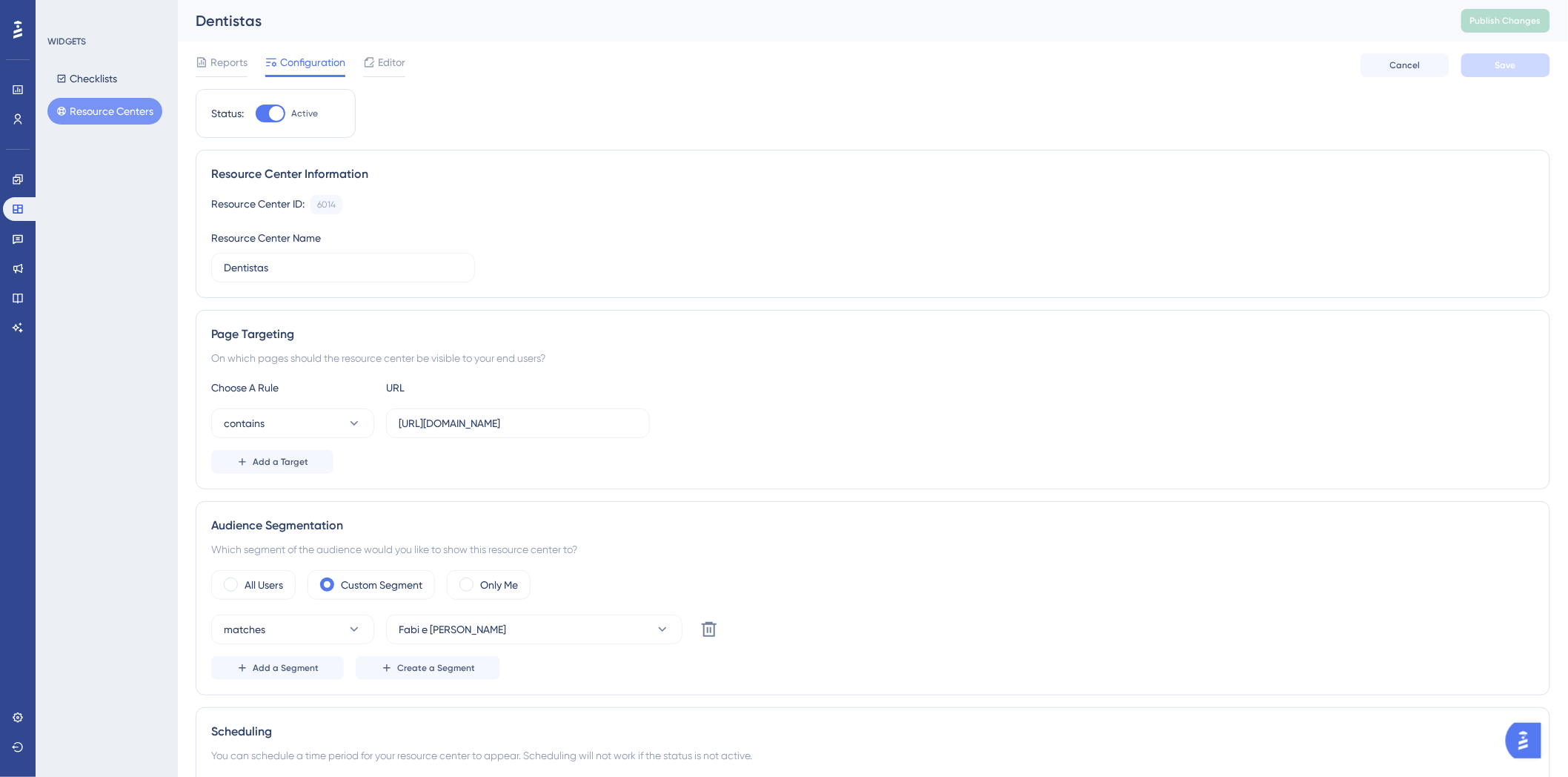
click at [287, 122] on label "Active" at bounding box center [286, 113] width 62 height 18
click at [256, 114] on input "Active" at bounding box center [255, 113] width 1 height 1
checkbox input "false"
click at [1491, 70] on button "Save" at bounding box center [1505, 65] width 89 height 23
click at [1483, 20] on button "Publish Changes" at bounding box center [1505, 20] width 89 height 23
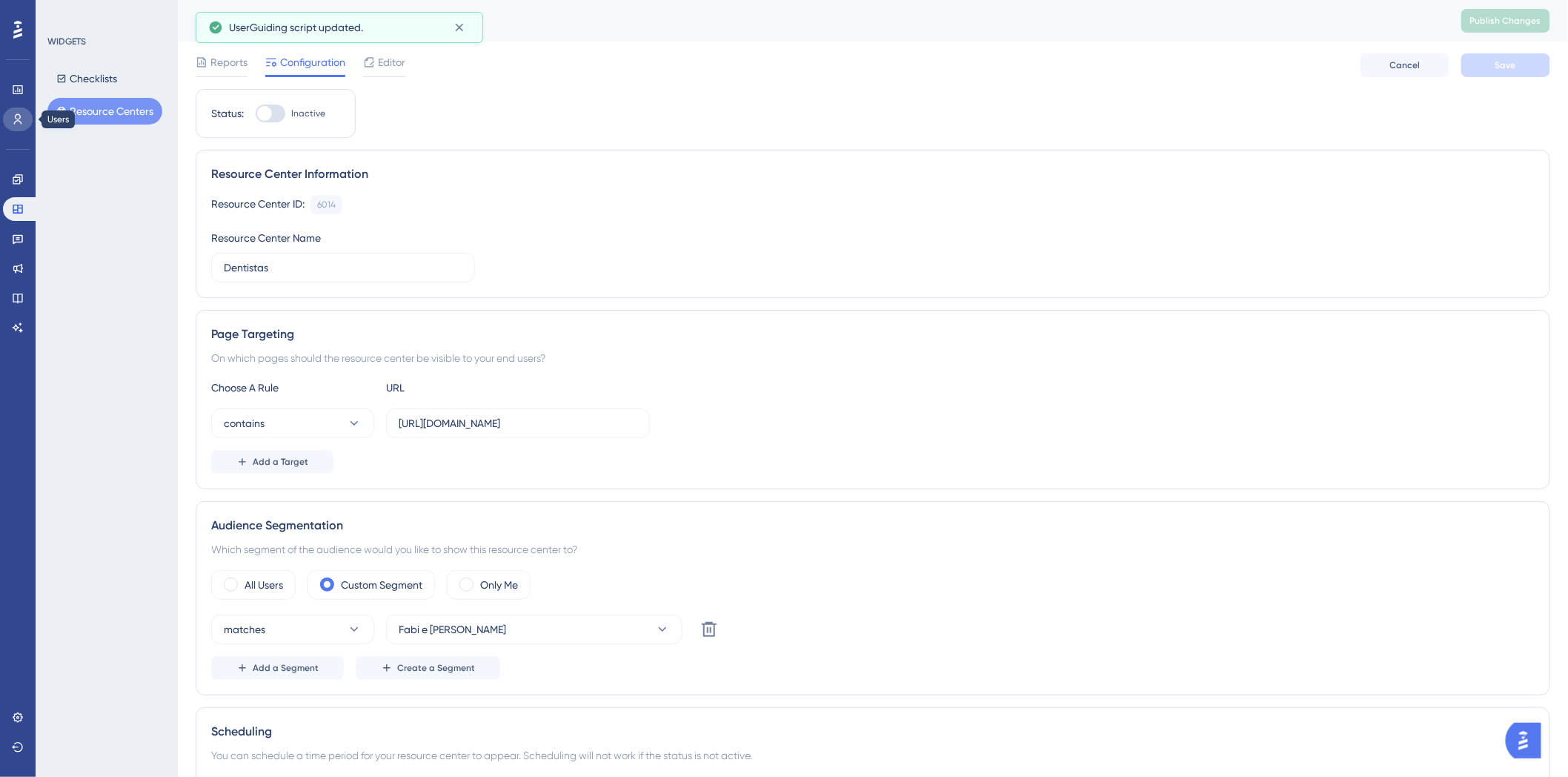
click at [18, 115] on icon at bounding box center [18, 119] width 12 height 12
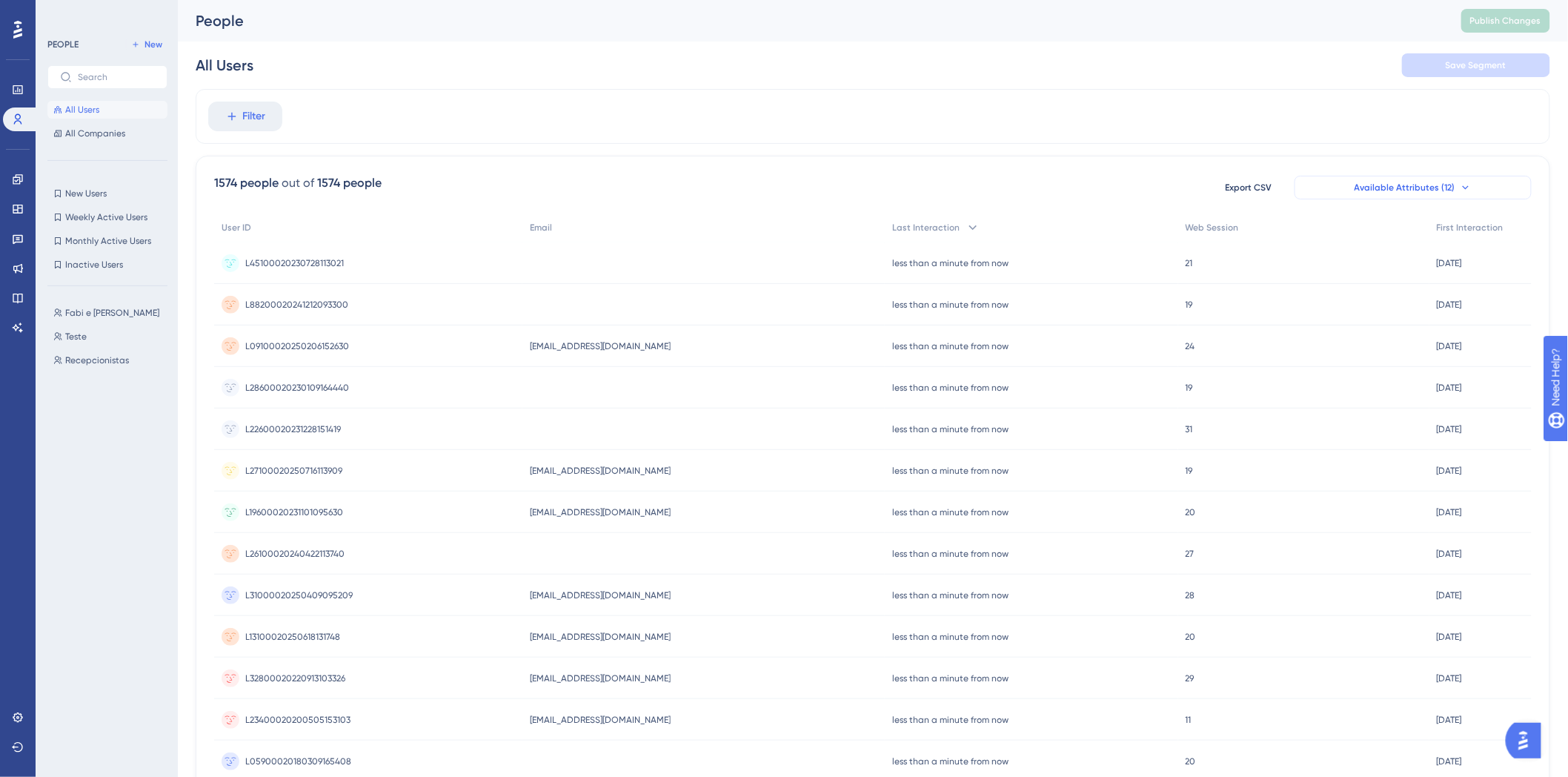
click at [1456, 183] on button "Available Attributes (12)" at bounding box center [1413, 187] width 237 height 23
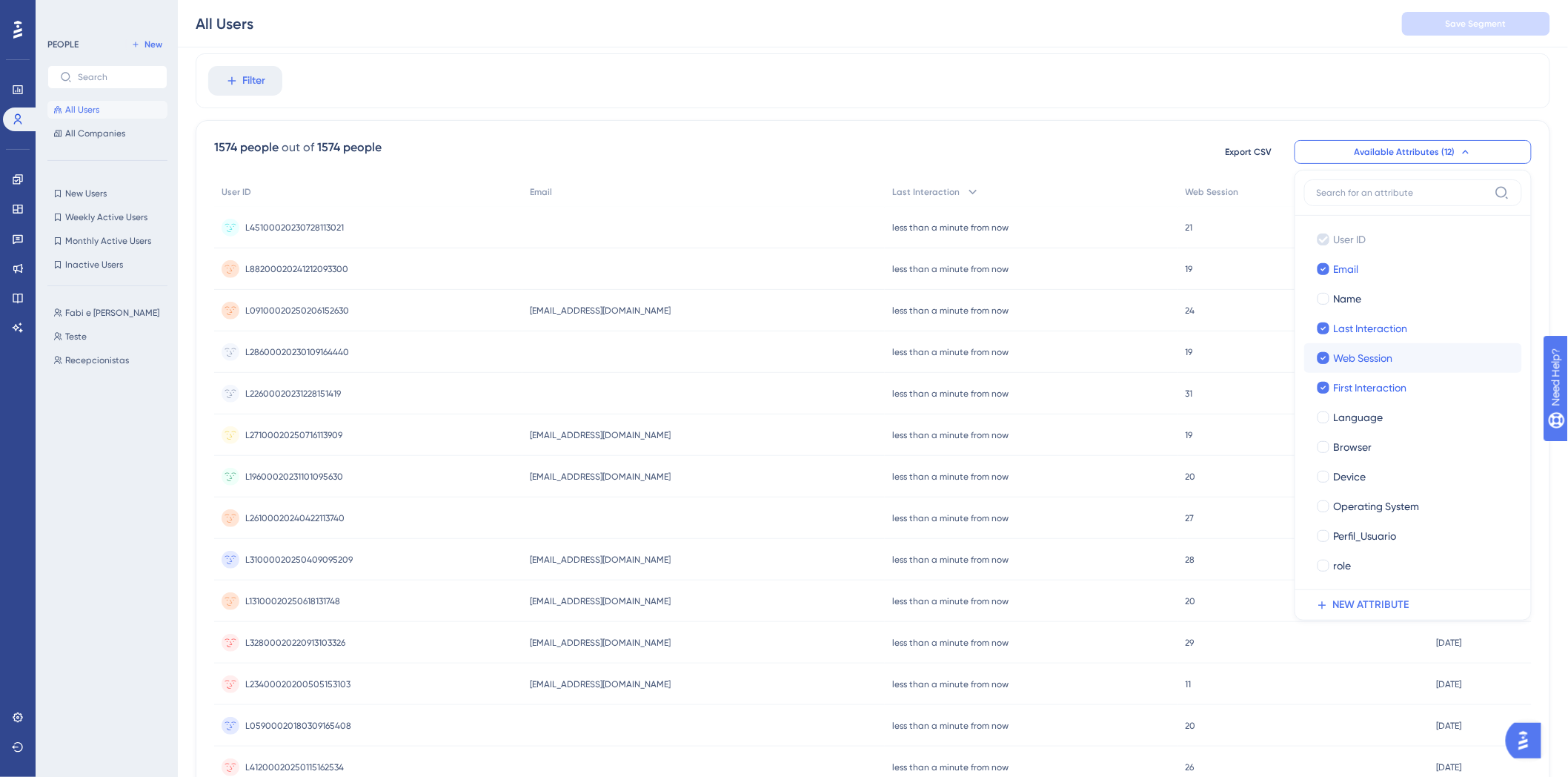
scroll to position [124, 0]
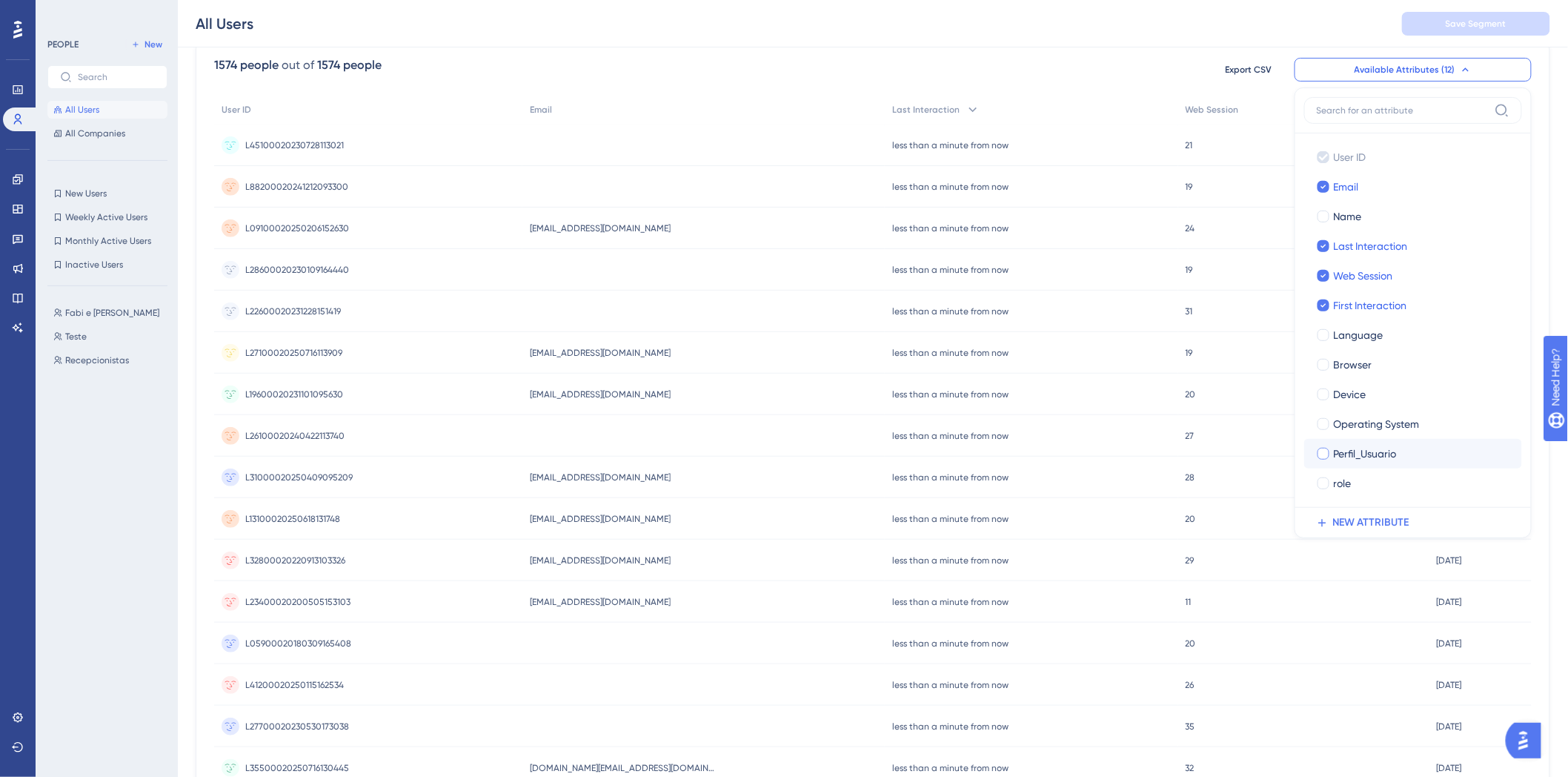
click at [1316, 446] on label "Perfil_Usuario" at bounding box center [1413, 453] width 194 height 18
checkbox input "true"
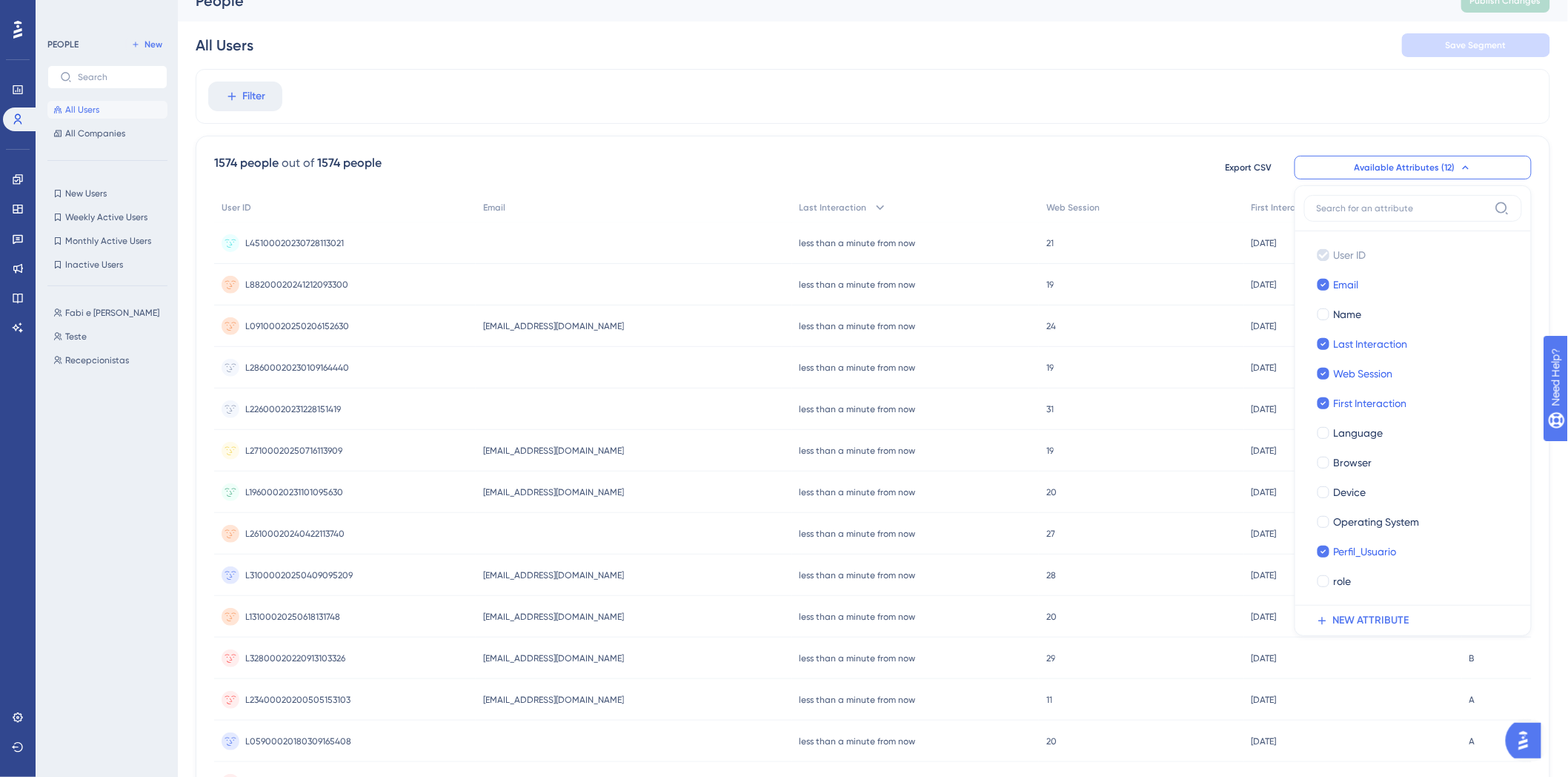
scroll to position [0, 0]
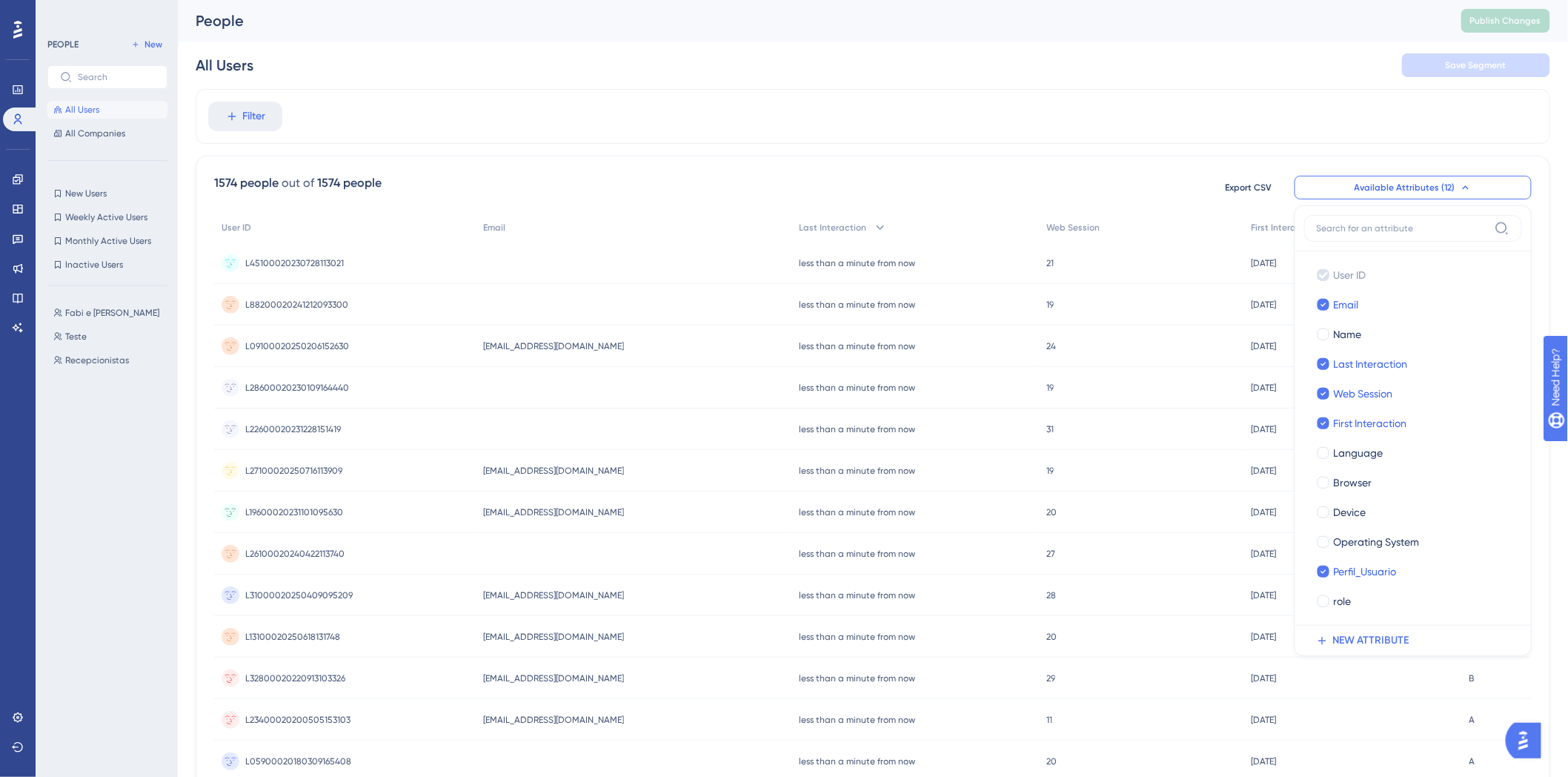
click at [1228, 151] on div "Filter 1574 people [DATE] people Export CSV Available Attributes (12) User ID U…" at bounding box center [872, 613] width 1355 height 1049
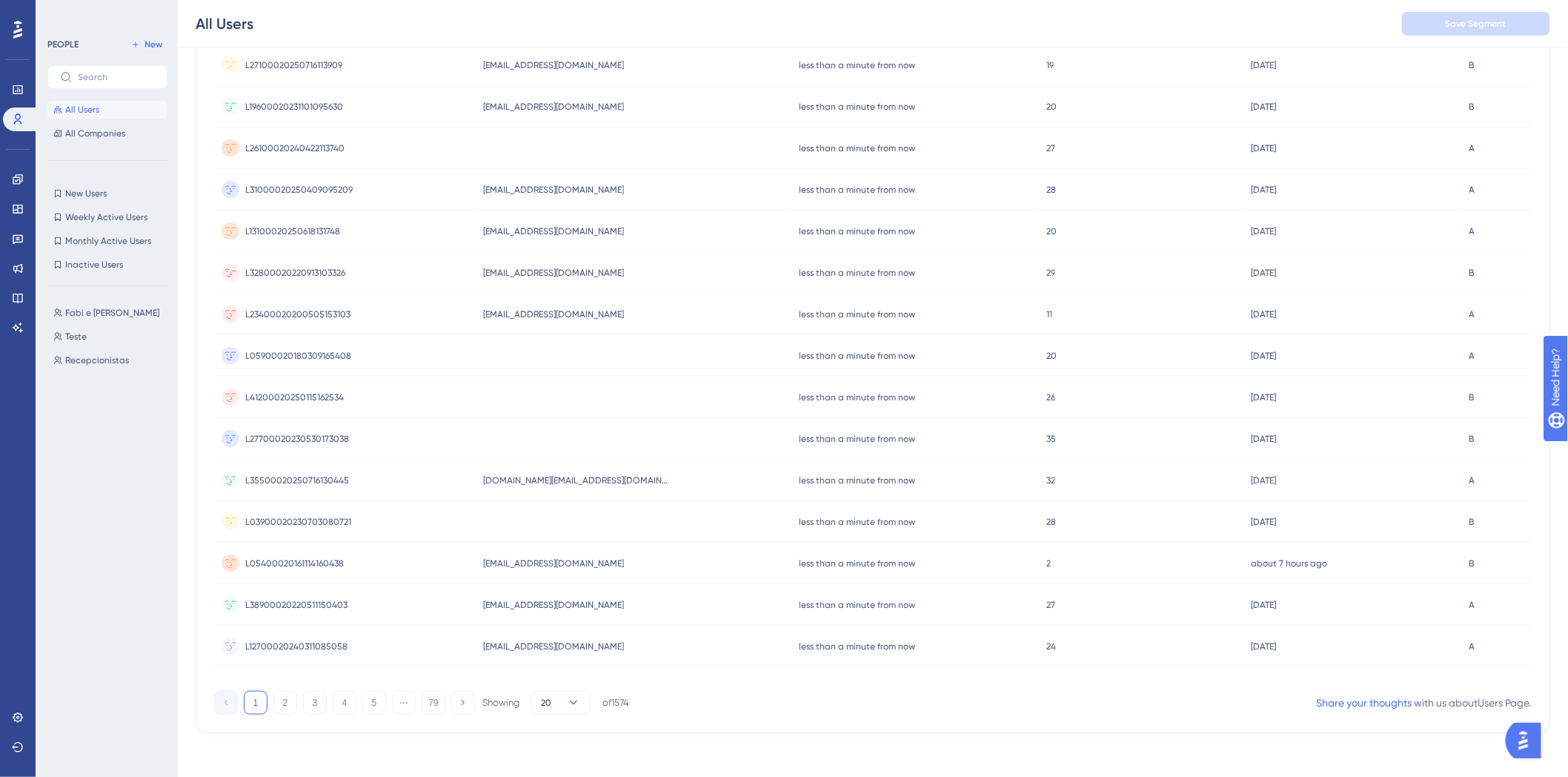
scroll to position [414, 0]
click at [566, 699] on icon at bounding box center [574, 700] width 15 height 15
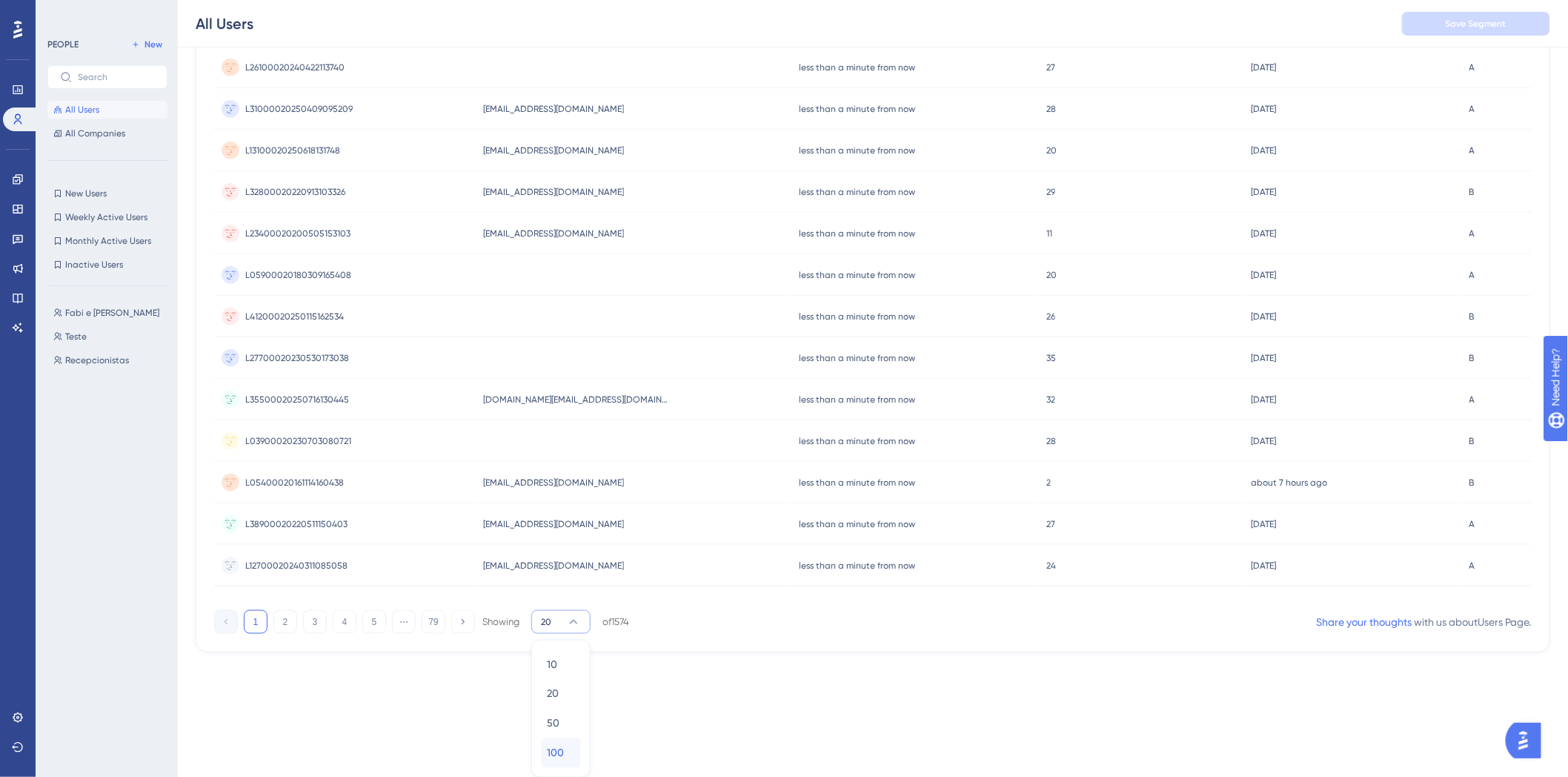
click at [549, 752] on span "100" at bounding box center [555, 753] width 17 height 18
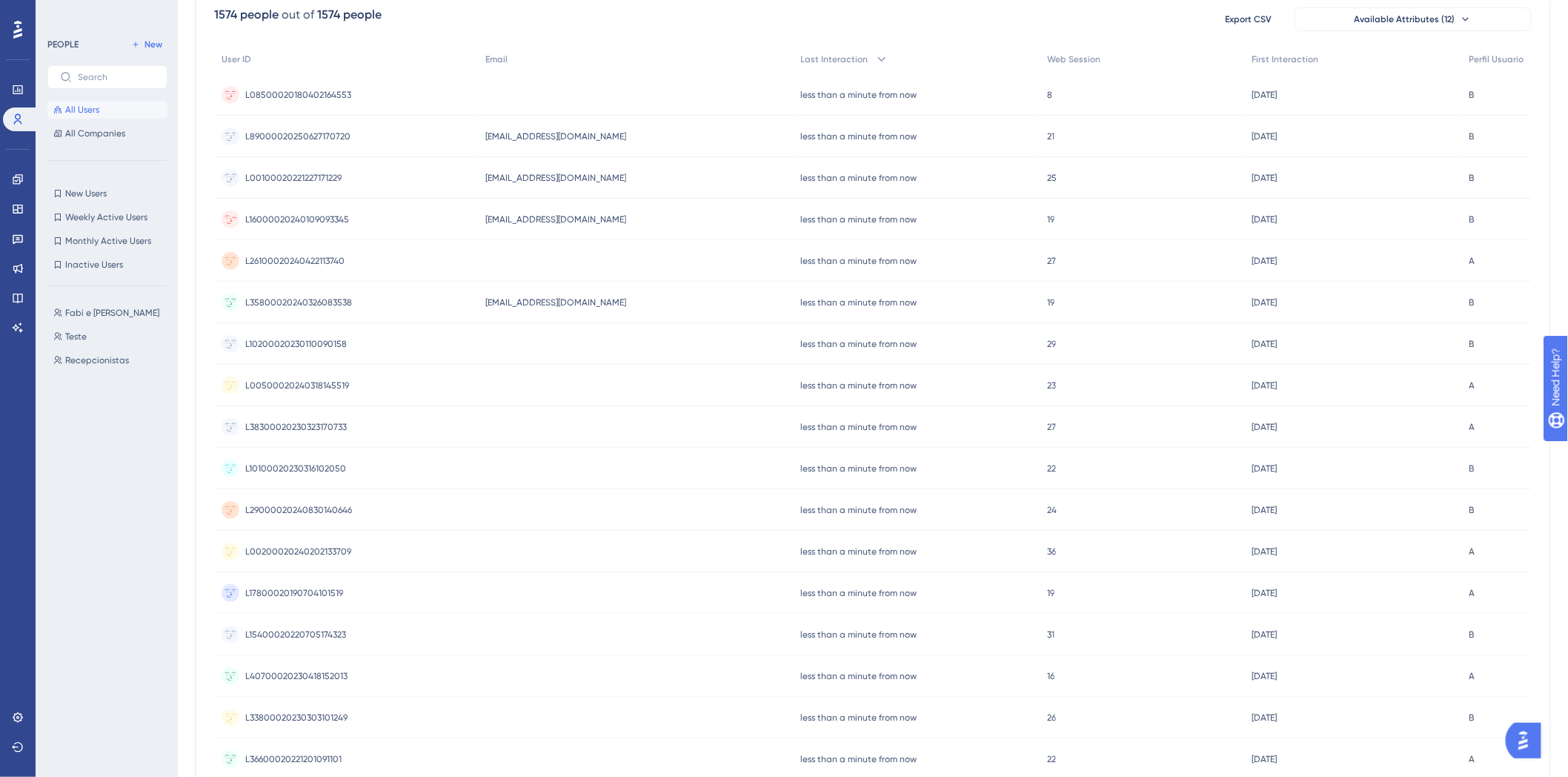
scroll to position [0, 0]
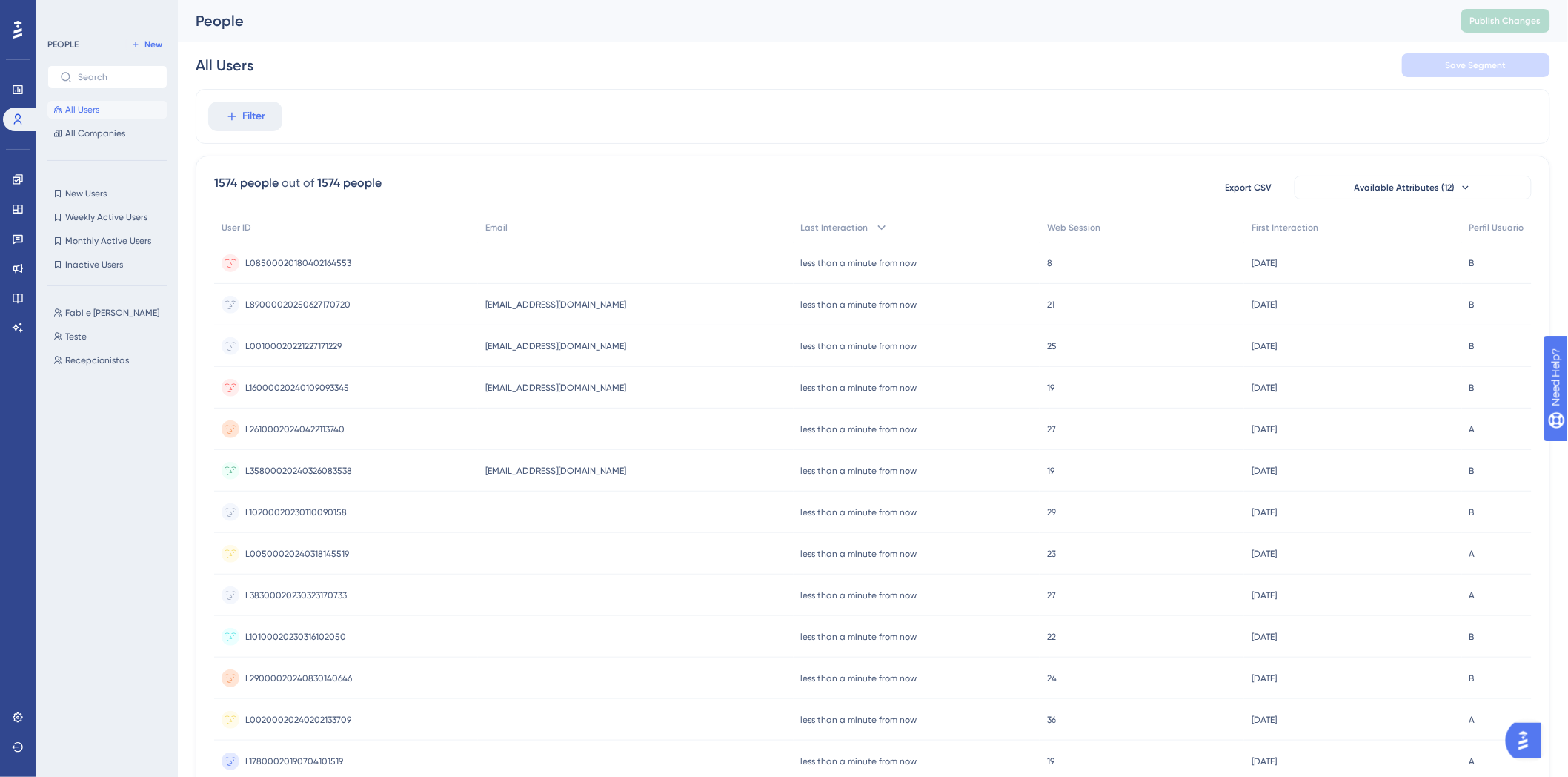
click at [1452, 195] on button "Available Attributes (12)" at bounding box center [1413, 187] width 237 height 23
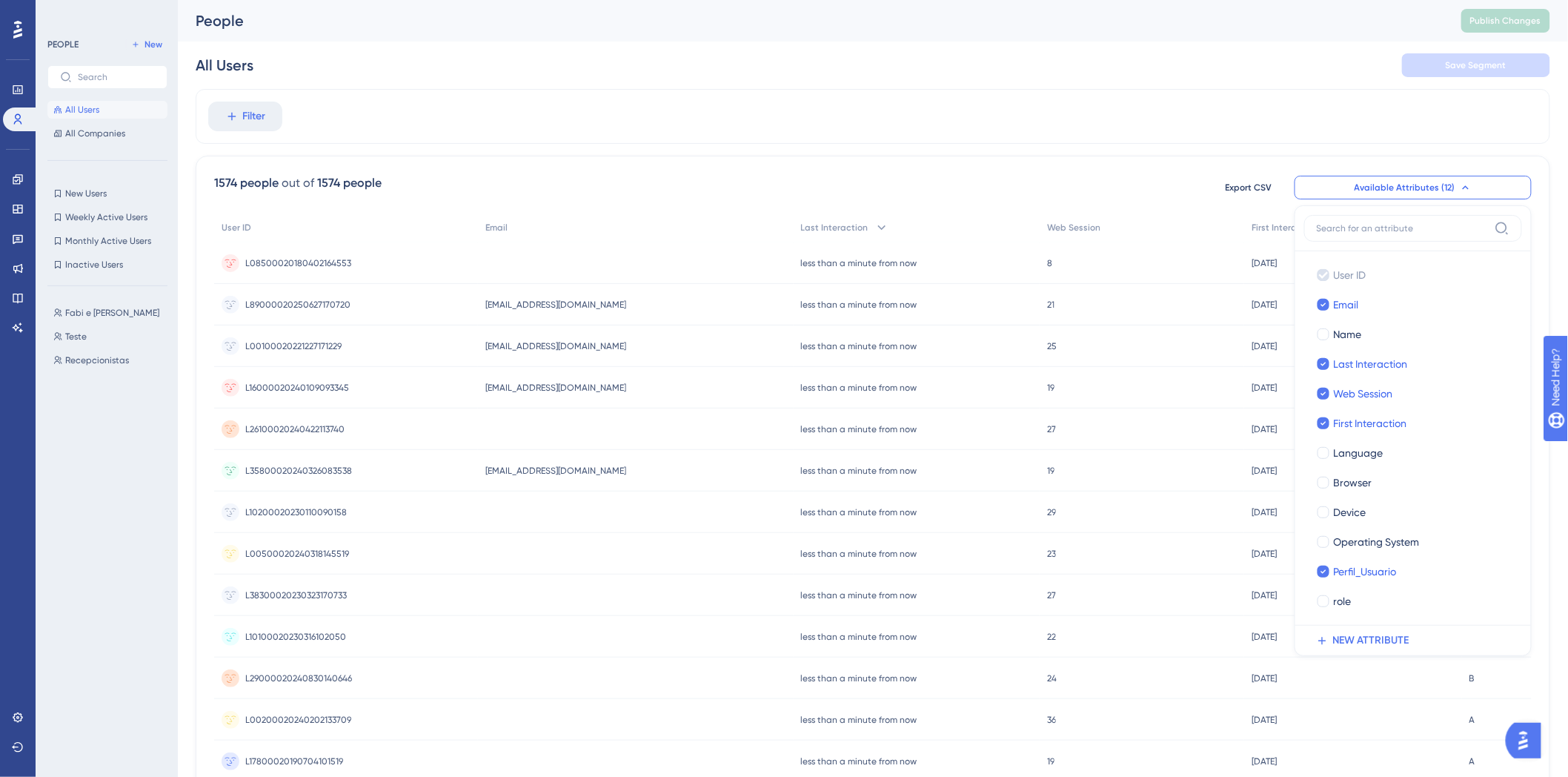
scroll to position [41, 0]
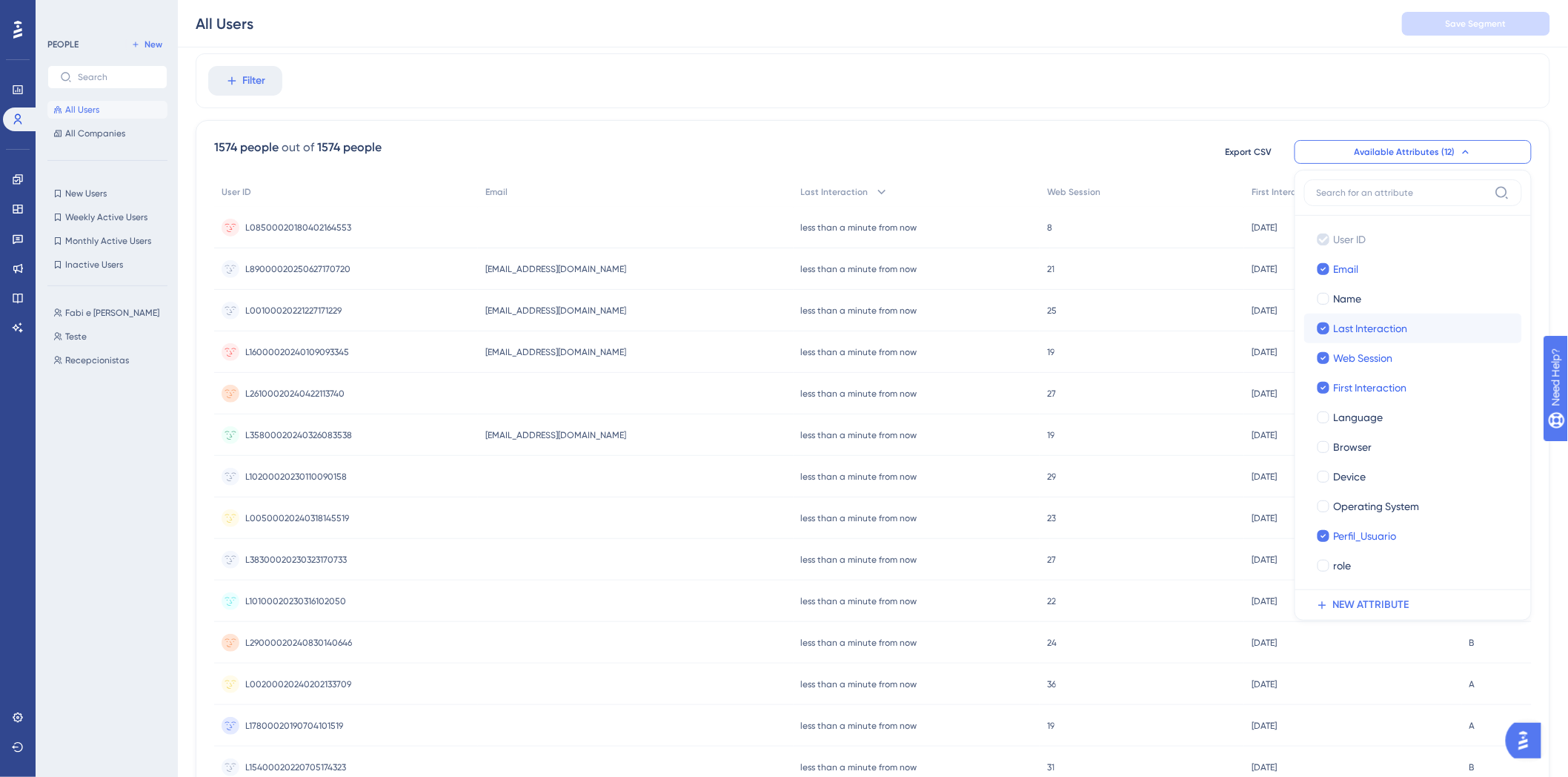
click at [1360, 314] on label "Last Interaction Last Interaction" at bounding box center [1413, 329] width 218 height 30
click at [1324, 329] on input "Last Interaction" at bounding box center [1324, 329] width 1 height 1
checkbox input "true"
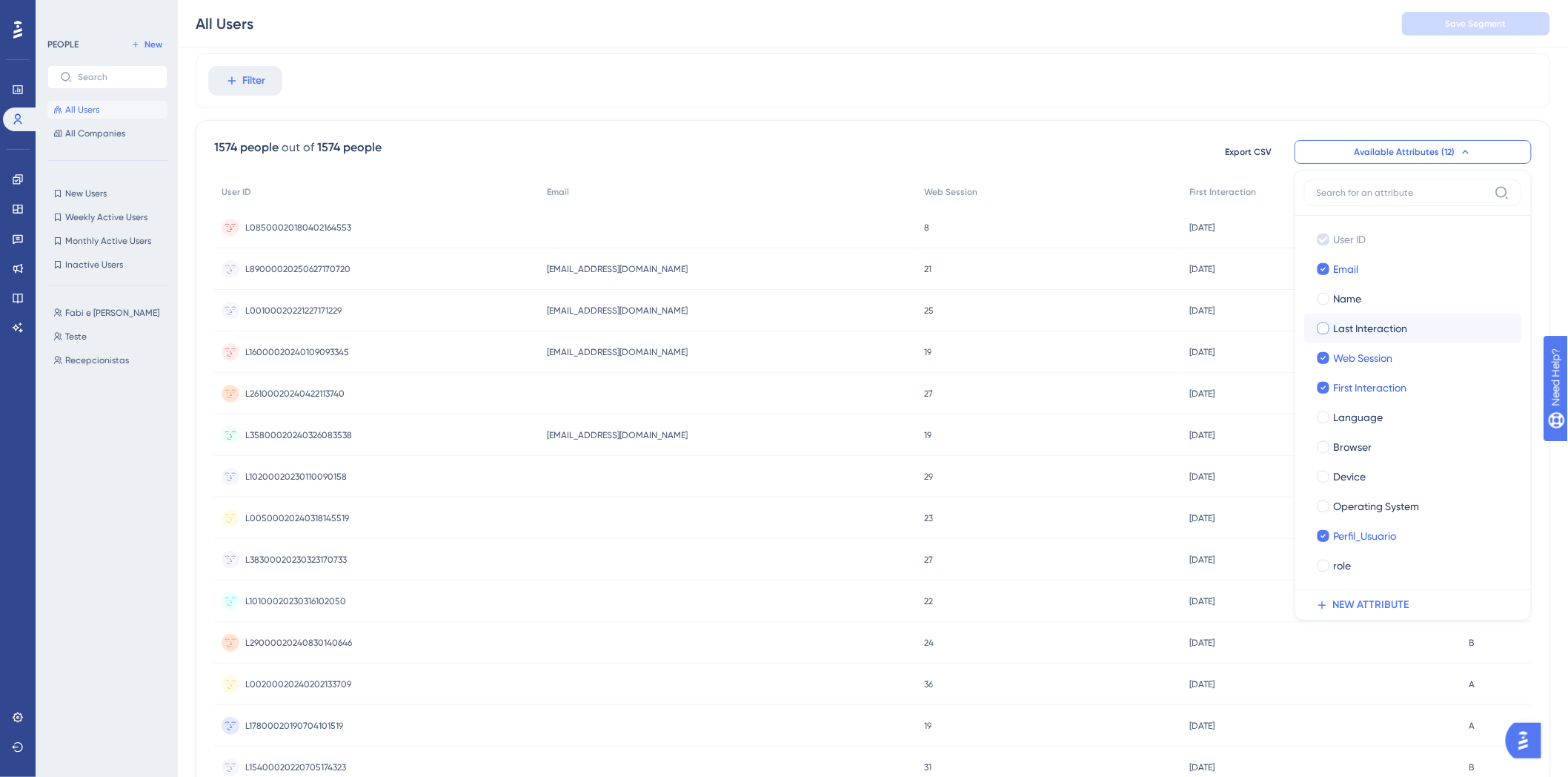
click at [1355, 326] on span "Last Interaction" at bounding box center [1370, 328] width 74 height 18
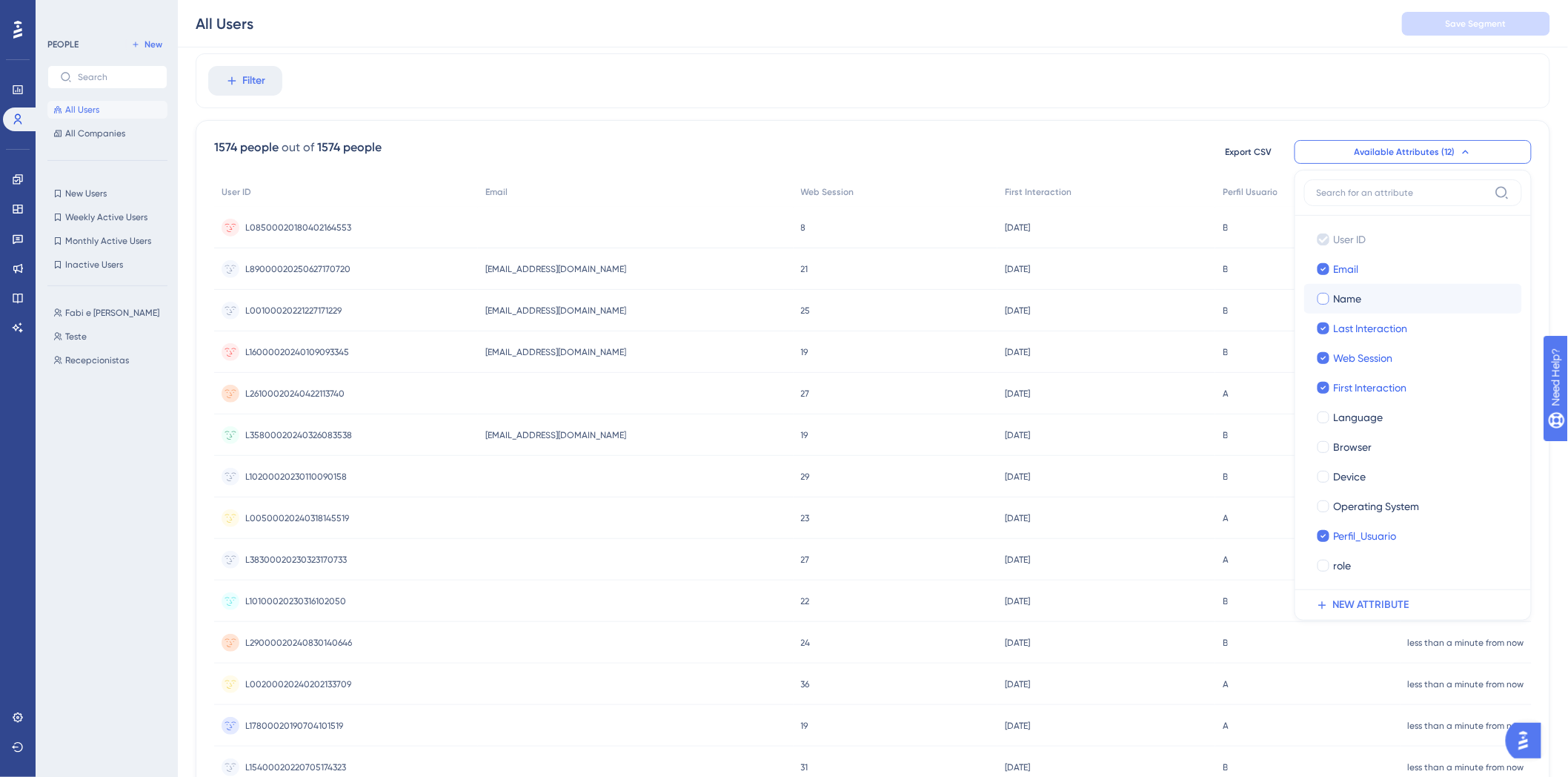
click at [1346, 286] on label "Name Name" at bounding box center [1413, 299] width 218 height 30
click at [1324, 299] on input "Name" at bounding box center [1324, 299] width 1 height 1
checkbox input "false"
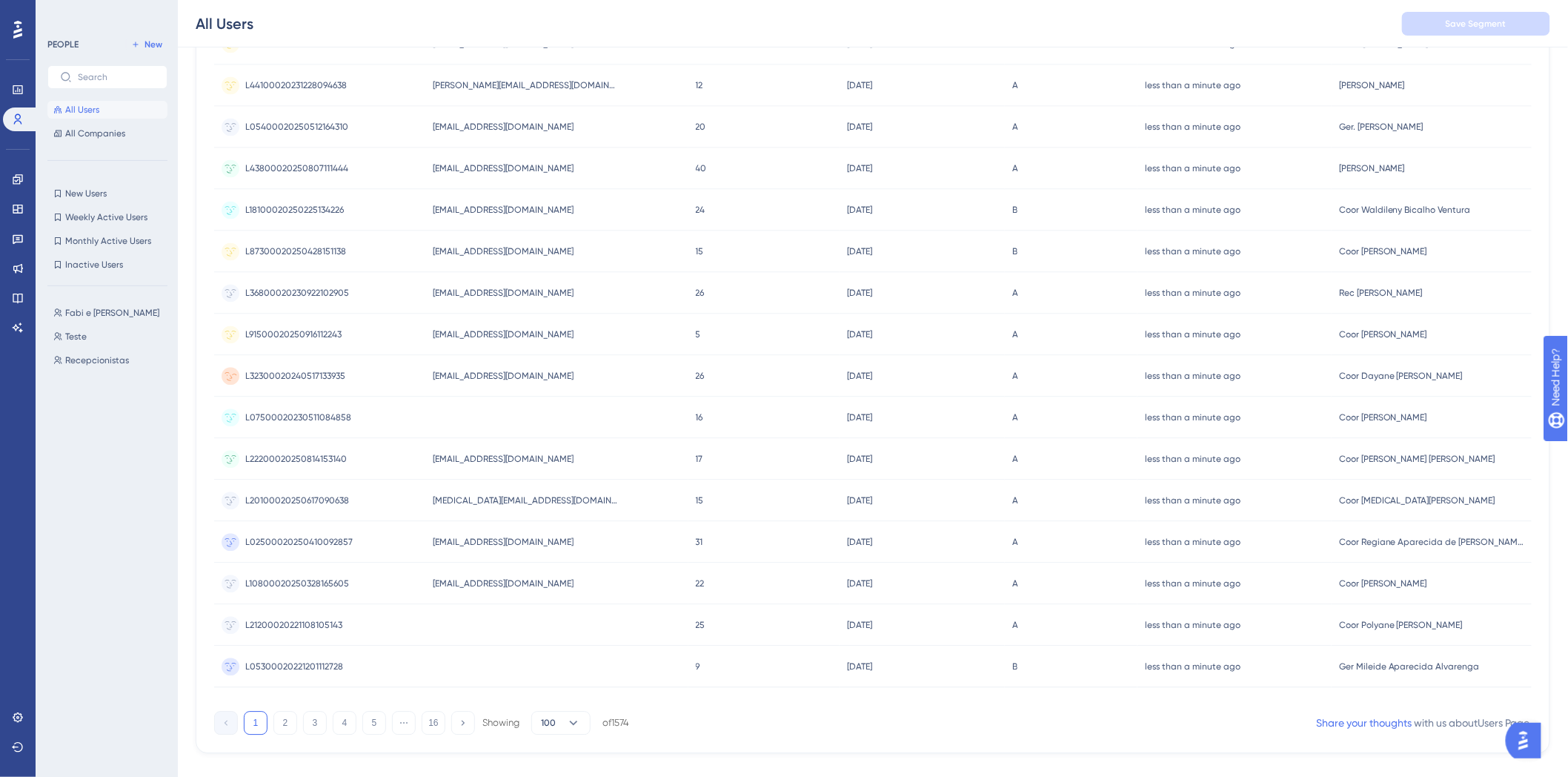
scroll to position [3738, 0]
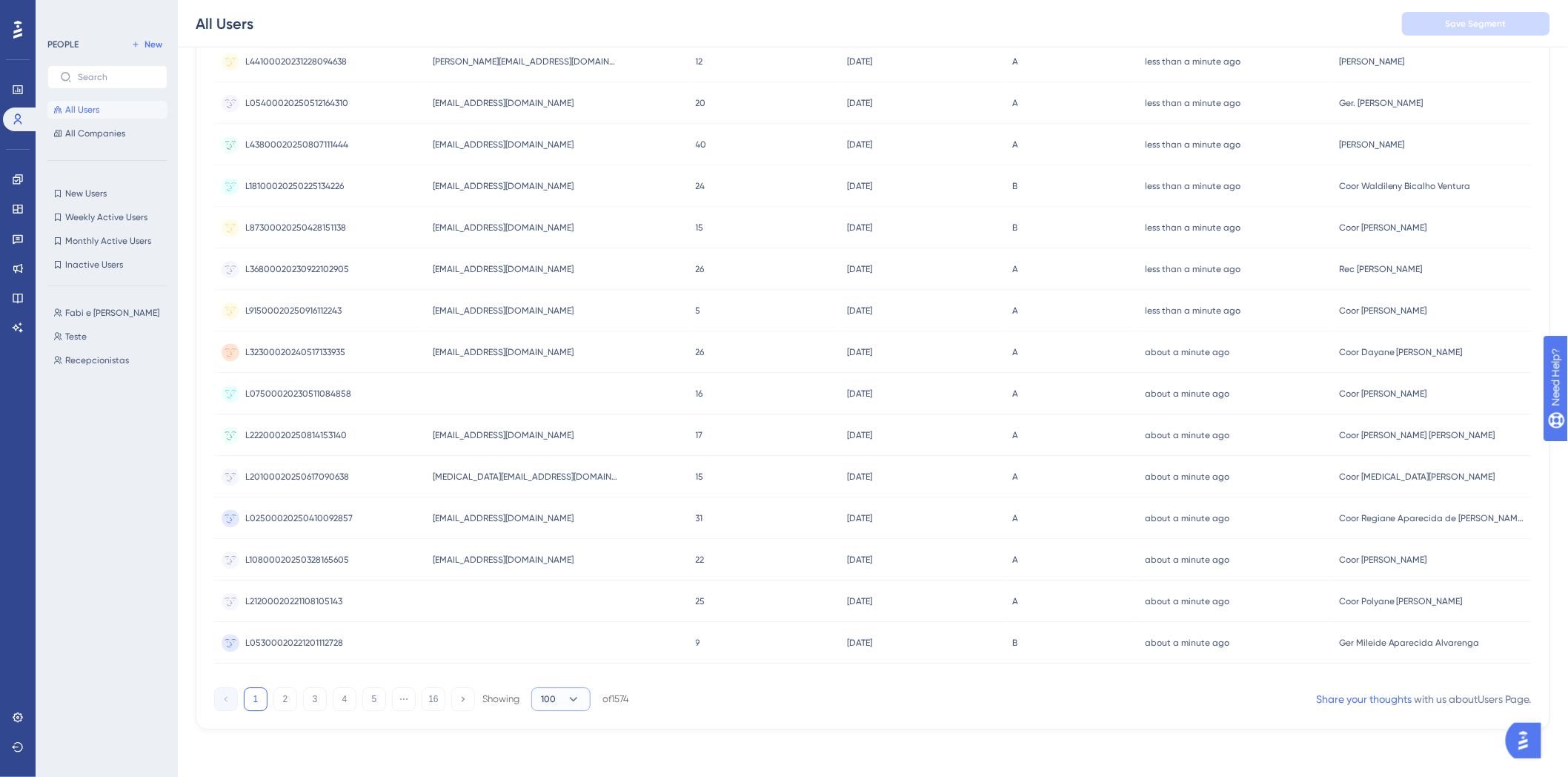
click at [574, 704] on icon at bounding box center [574, 698] width 15 height 15
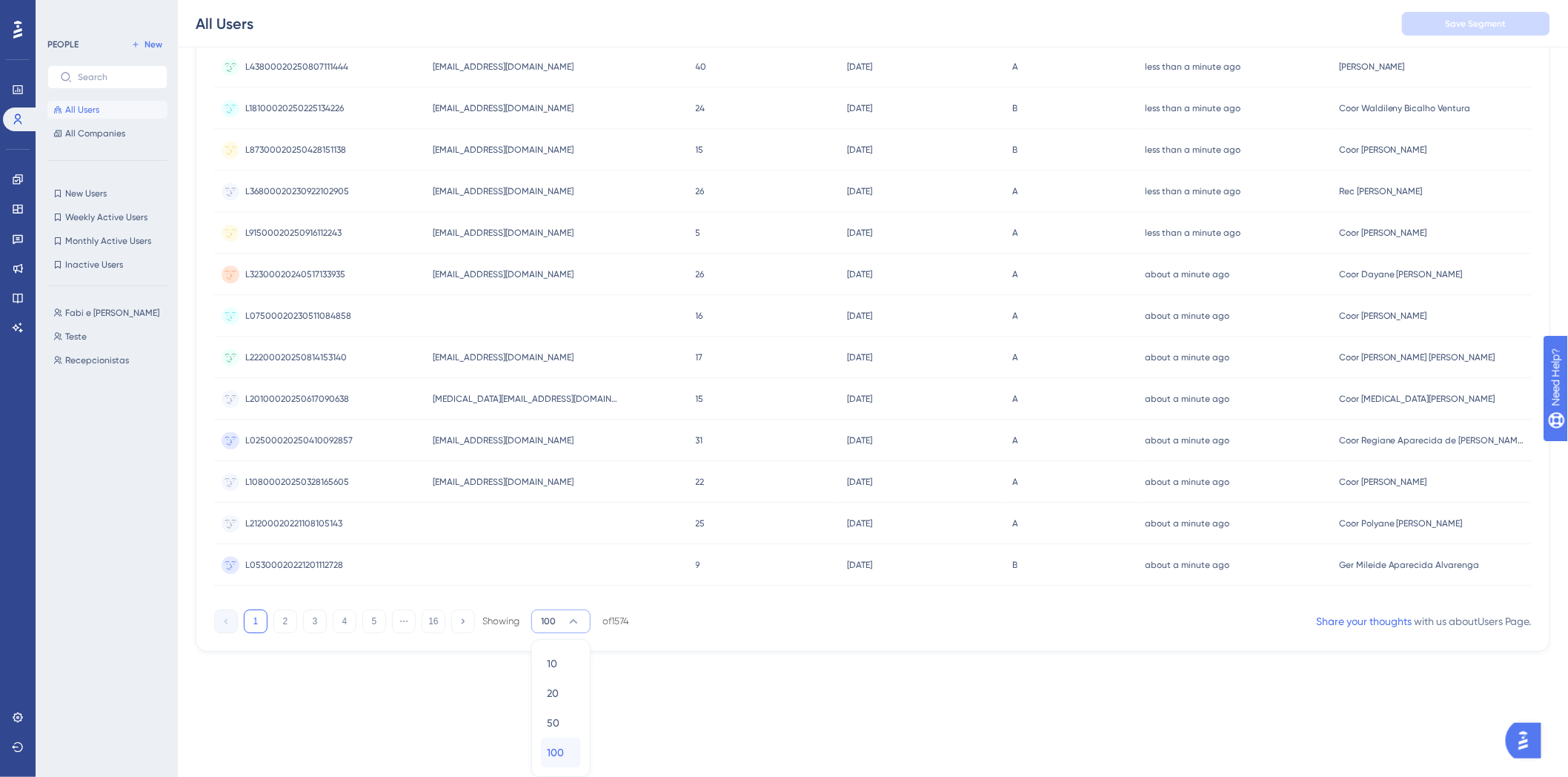
click at [556, 755] on span "100" at bounding box center [555, 752] width 17 height 18
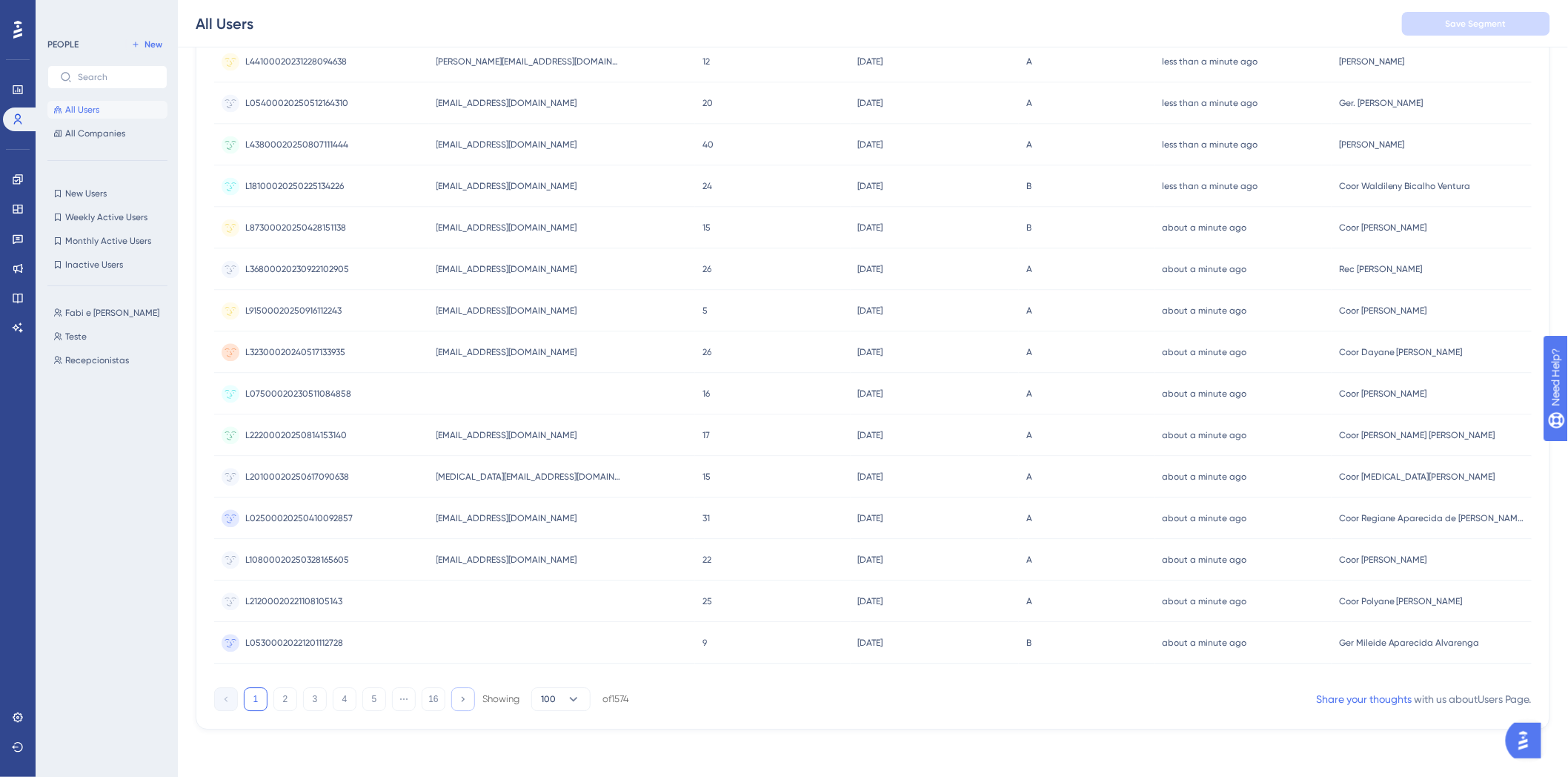
click at [463, 694] on icon at bounding box center [462, 698] width 9 height 9
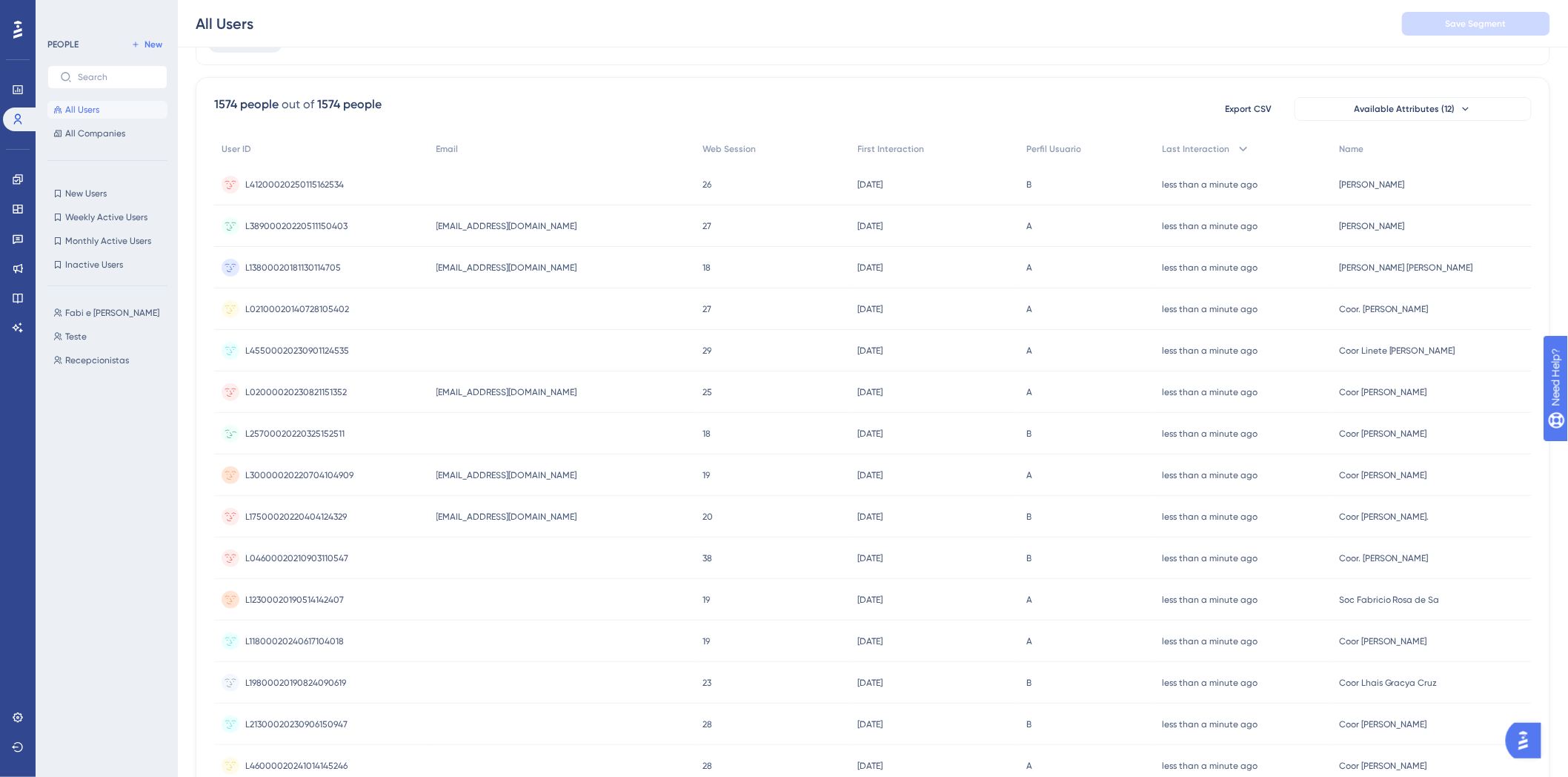
scroll to position [0, 0]
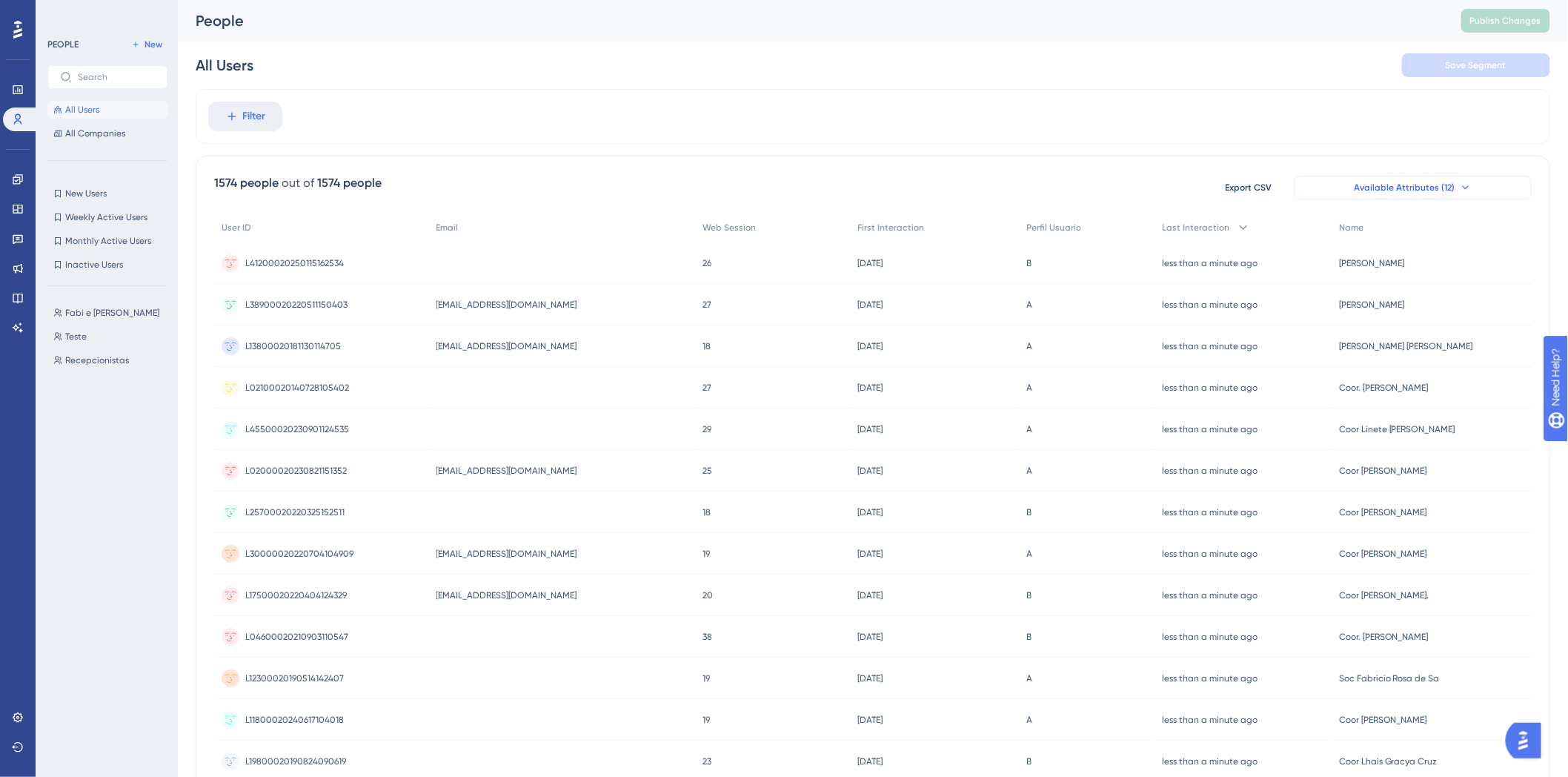
click at [1453, 186] on button "Available Attributes (12)" at bounding box center [1413, 187] width 237 height 23
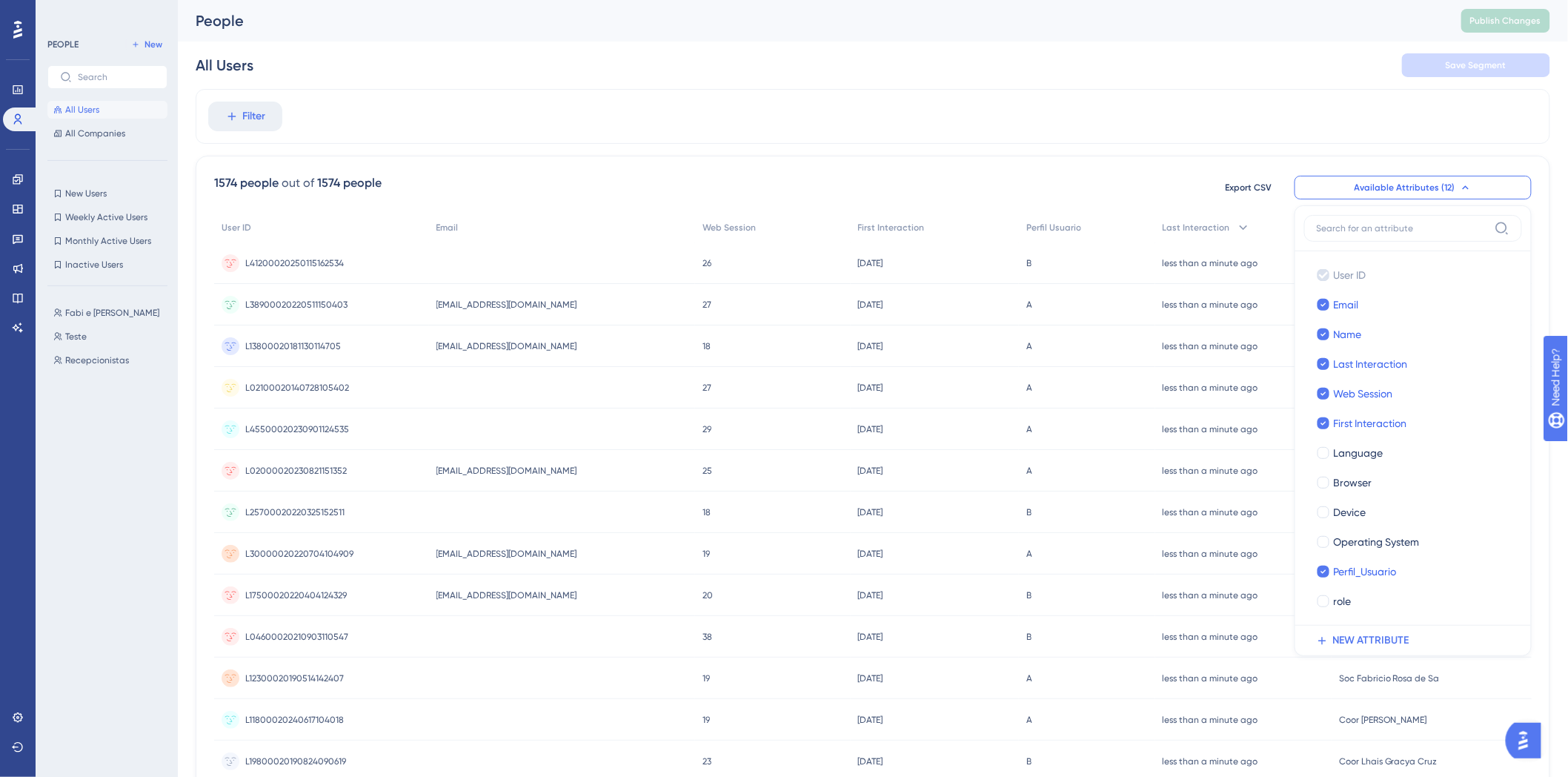
scroll to position [41, 0]
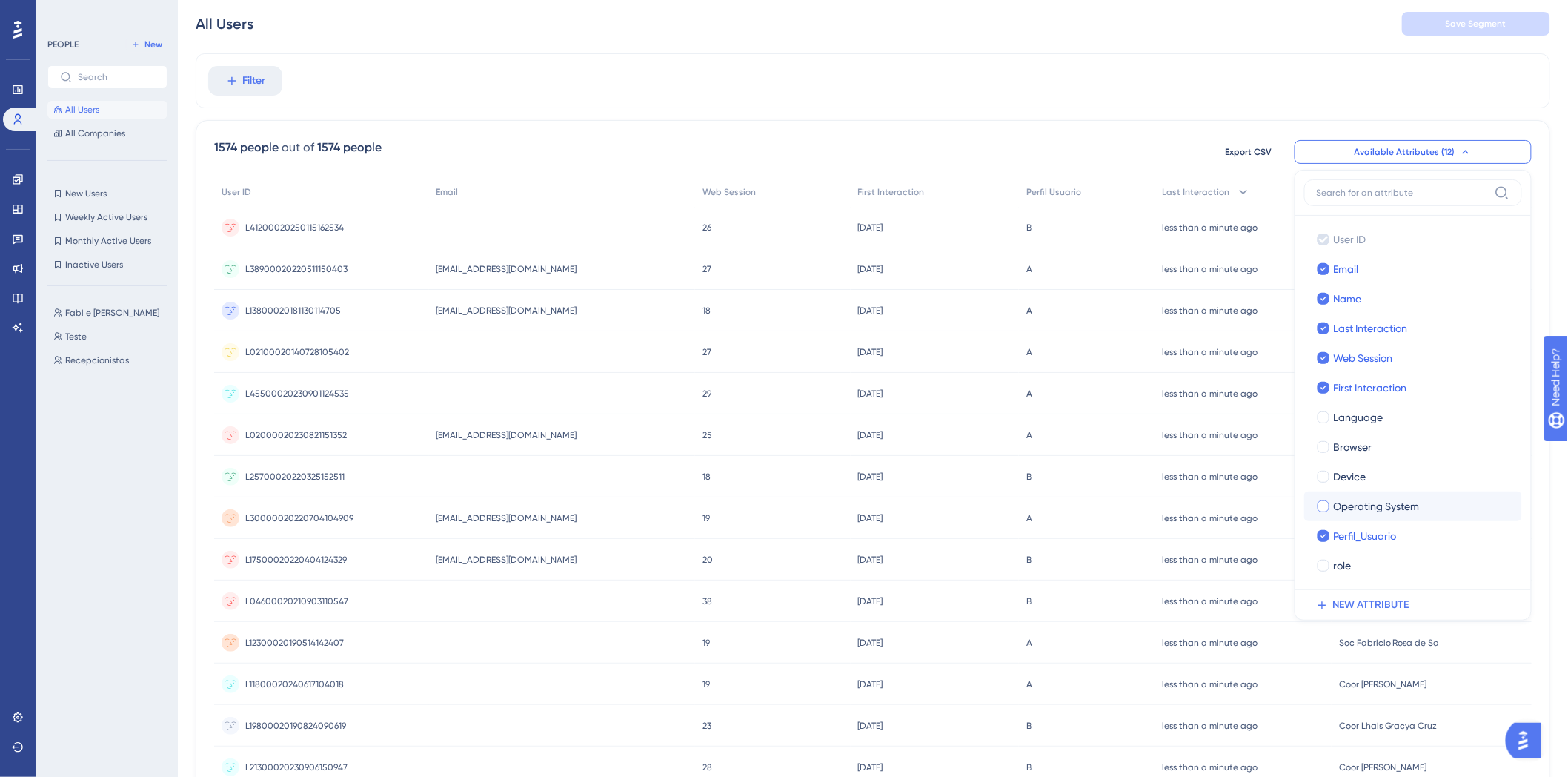
click at [1358, 506] on span "Operating System" at bounding box center [1377, 506] width 86 height 18
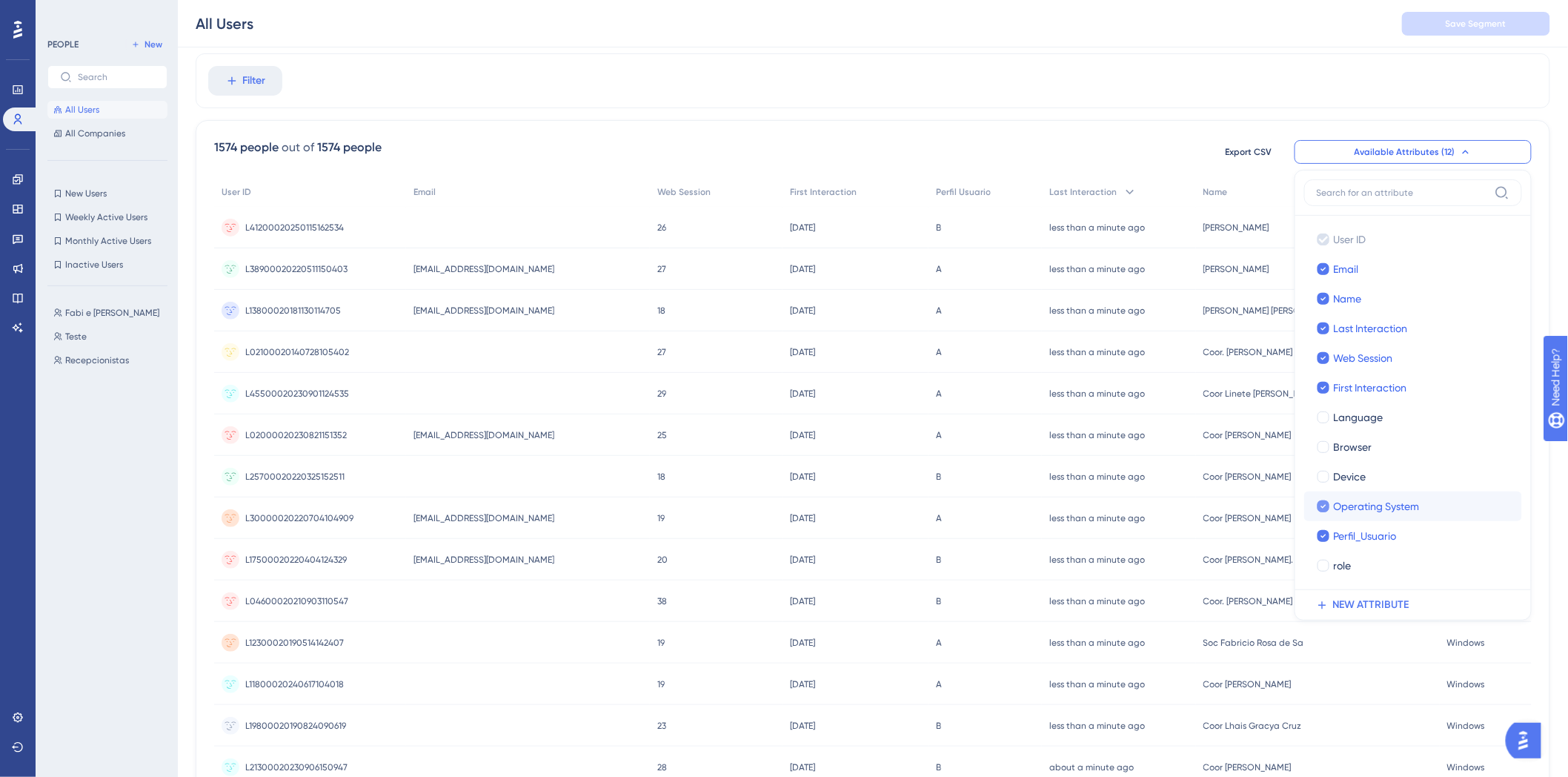
click at [1357, 506] on span "Operating System" at bounding box center [1377, 506] width 86 height 18
checkbox input "false"
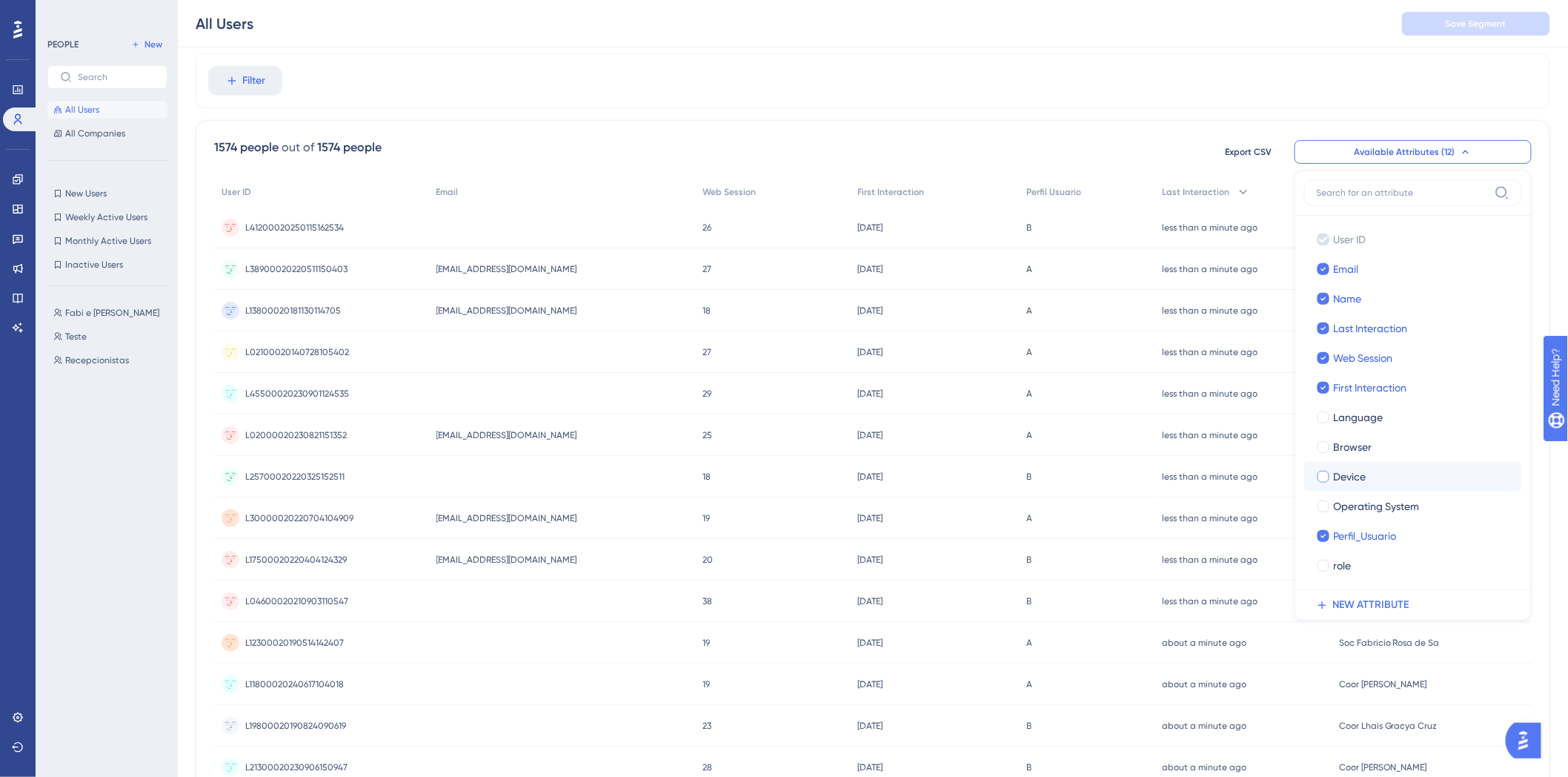
click at [1346, 478] on span "Device" at bounding box center [1350, 476] width 33 height 18
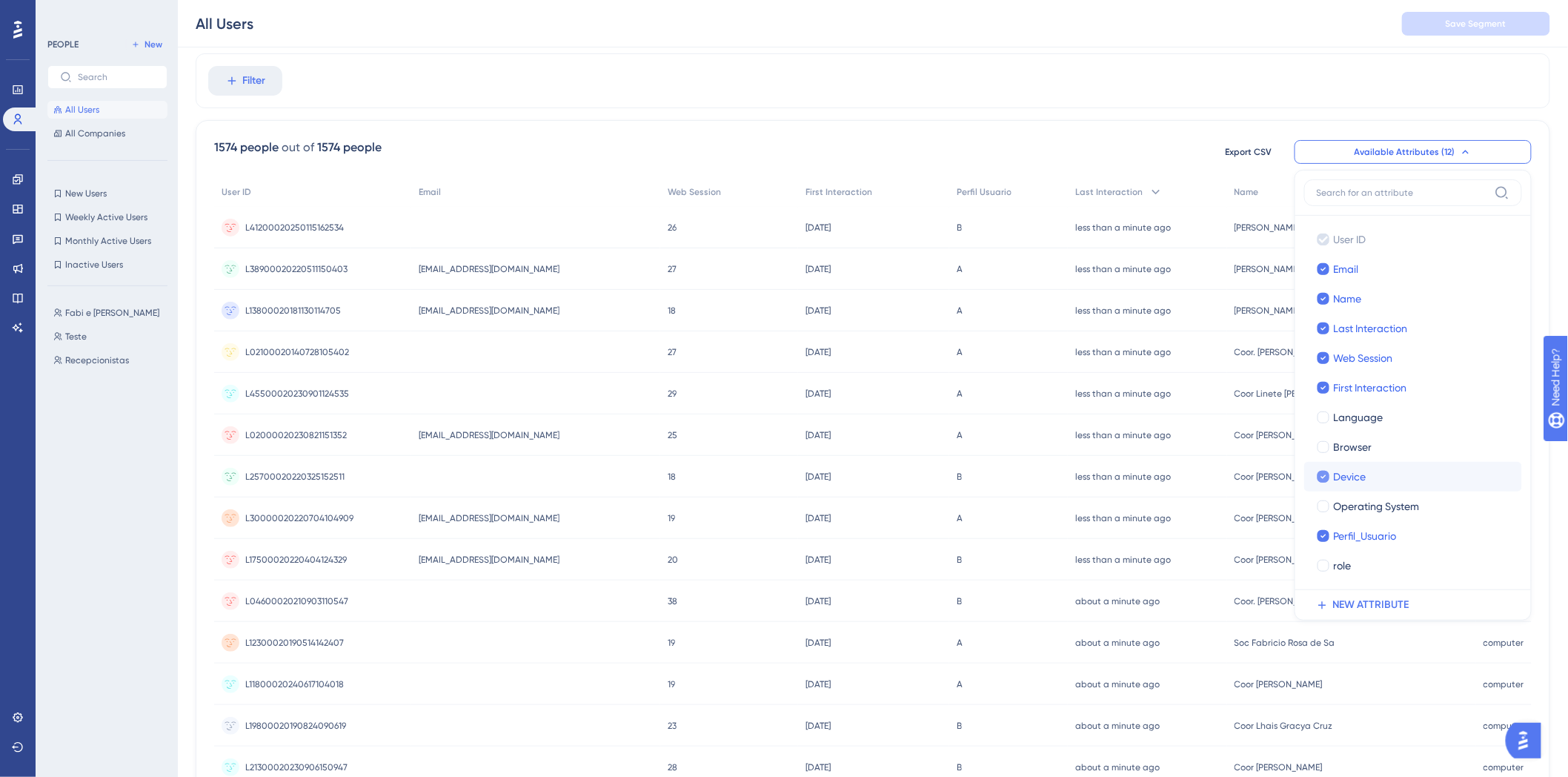
click at [1346, 478] on span "Device" at bounding box center [1350, 476] width 33 height 18
checkbox input "false"
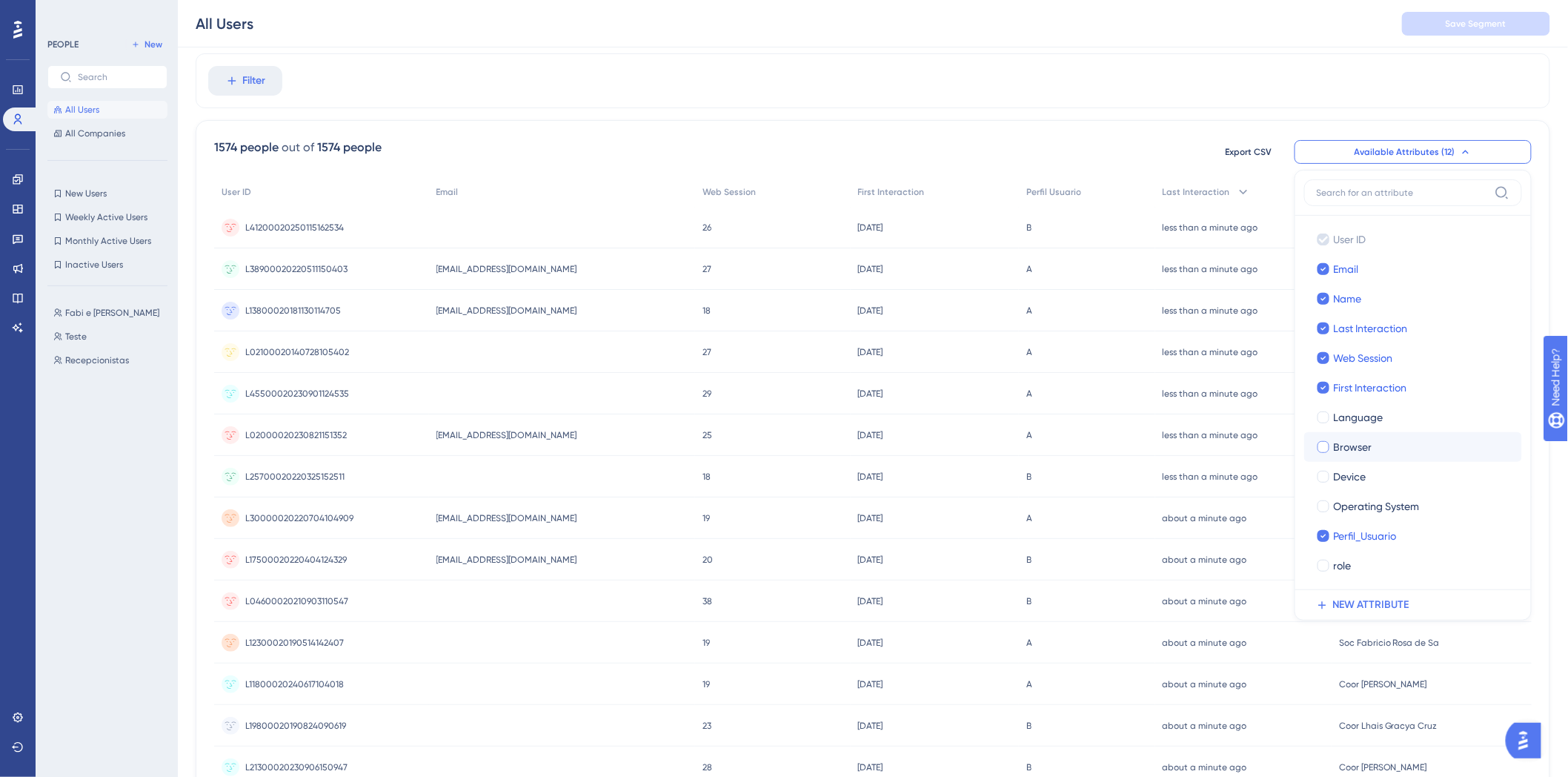
click at [1331, 447] on label "Browser" at bounding box center [1413, 447] width 194 height 18
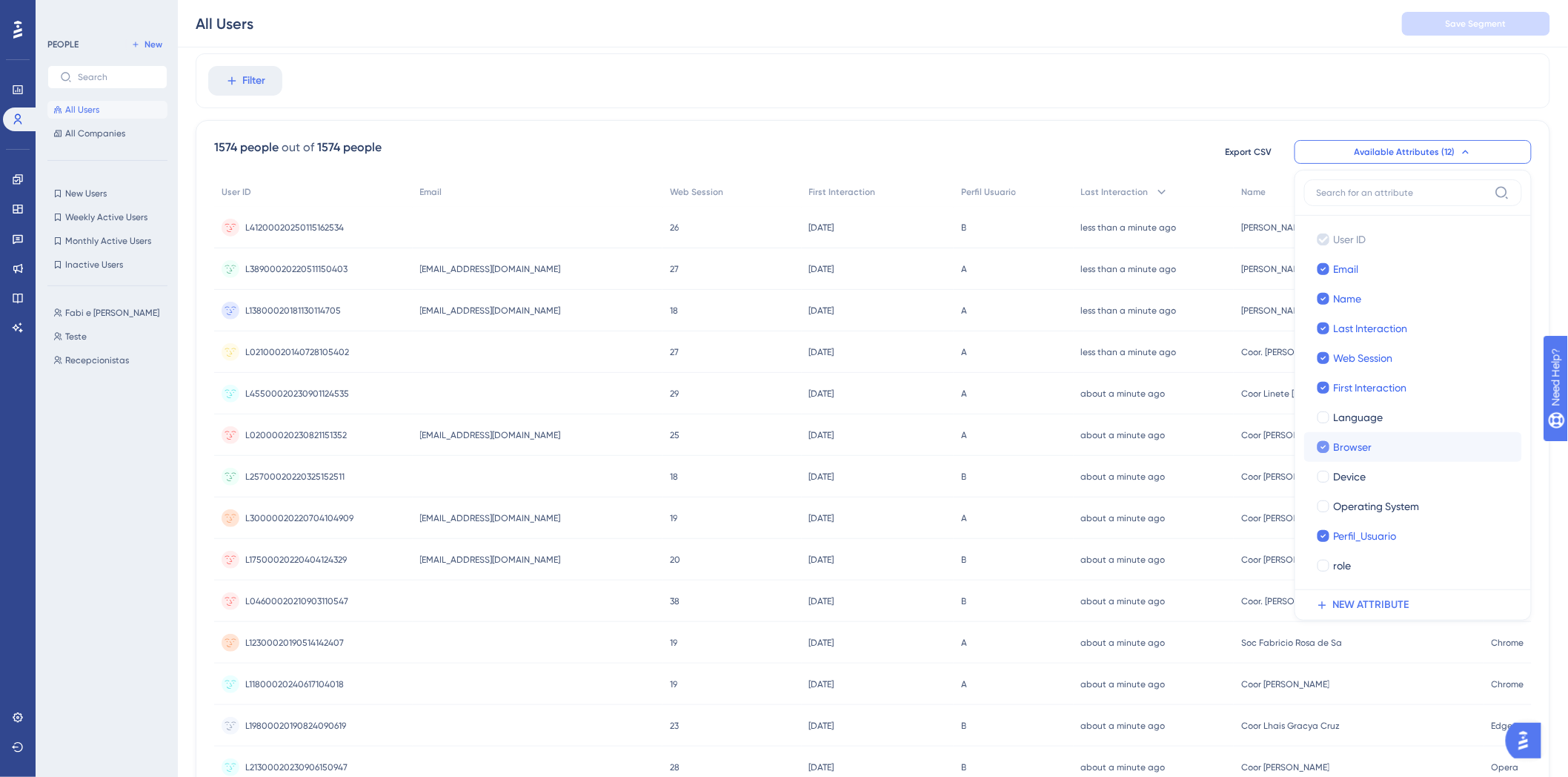
click at [1331, 447] on label "Browser" at bounding box center [1413, 447] width 194 height 18
checkbox input "false"
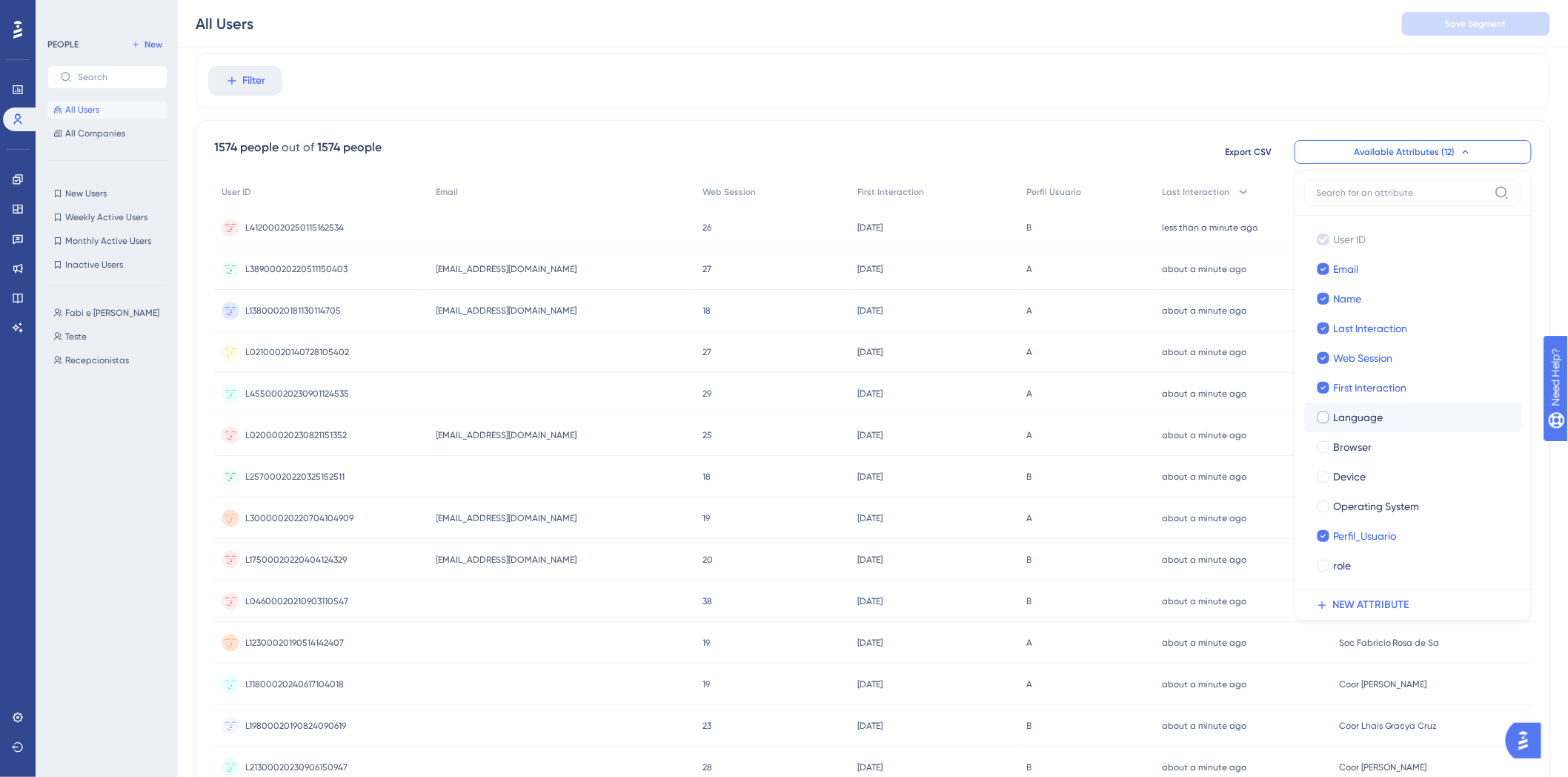
click at [1327, 424] on div at bounding box center [1324, 418] width 15 height 15
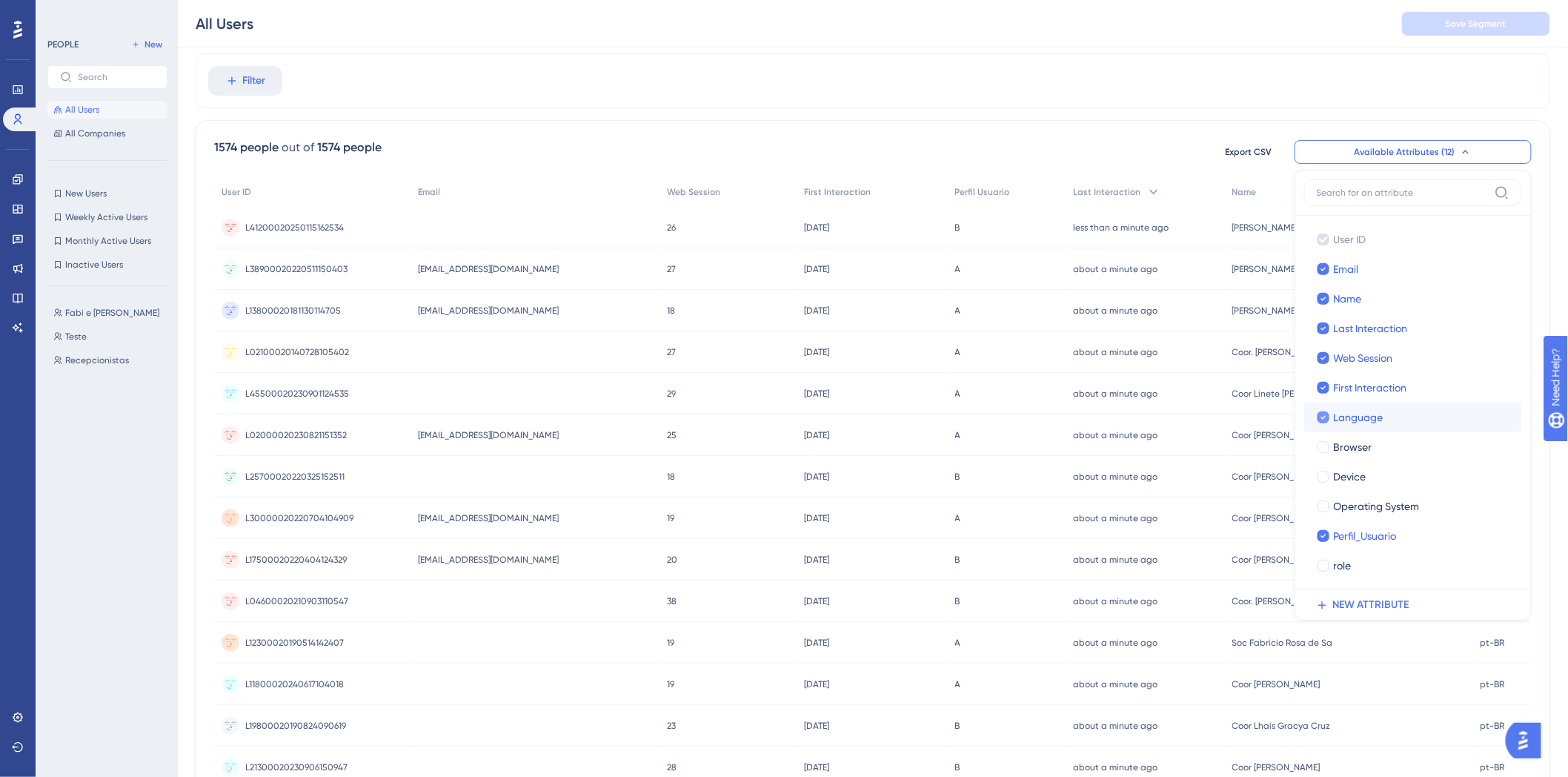
click at [1327, 424] on div at bounding box center [1324, 418] width 15 height 15
checkbox input "false"
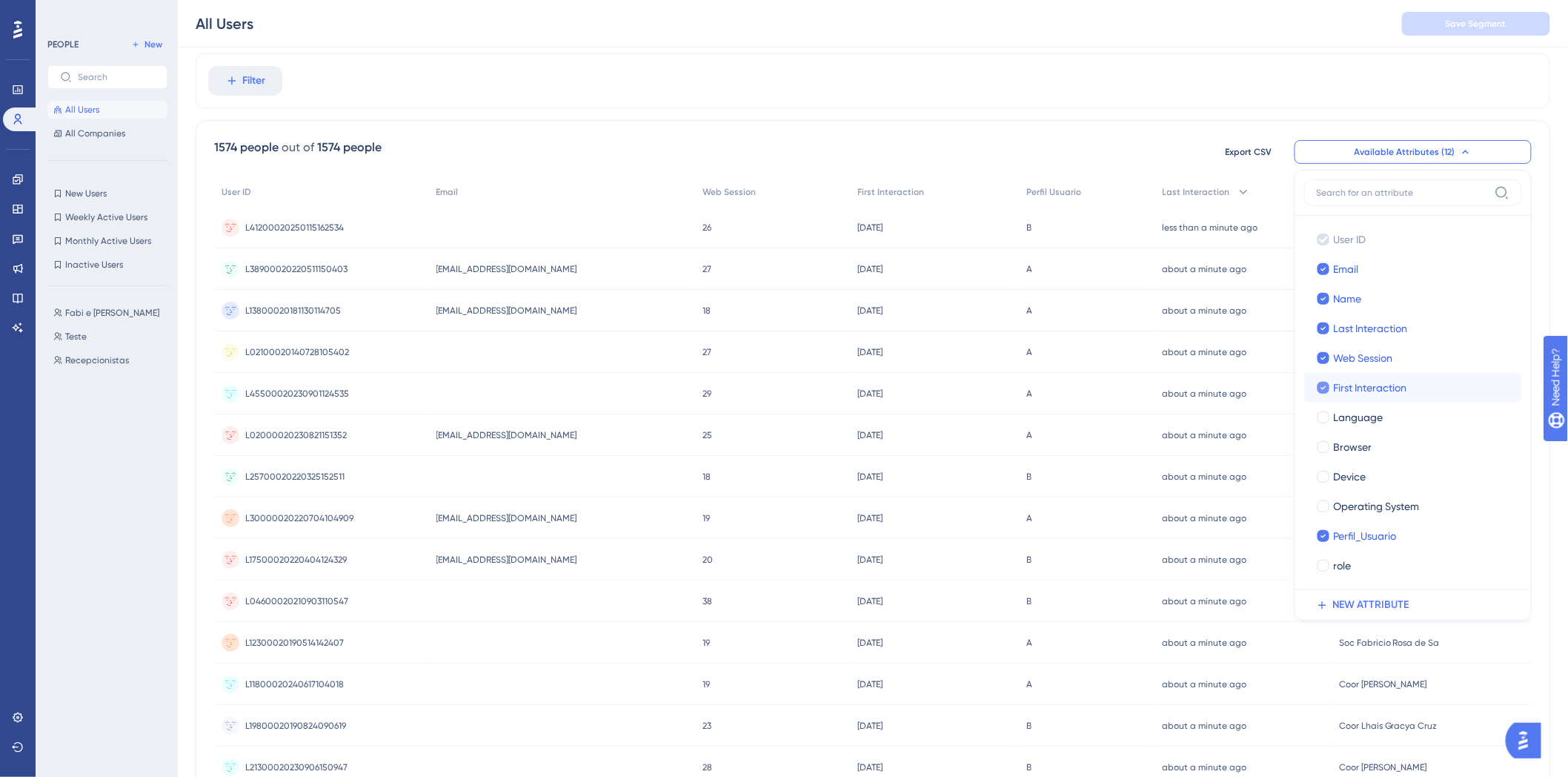
click at [1324, 387] on icon at bounding box center [1323, 387] width 6 height 10
checkbox input "false"
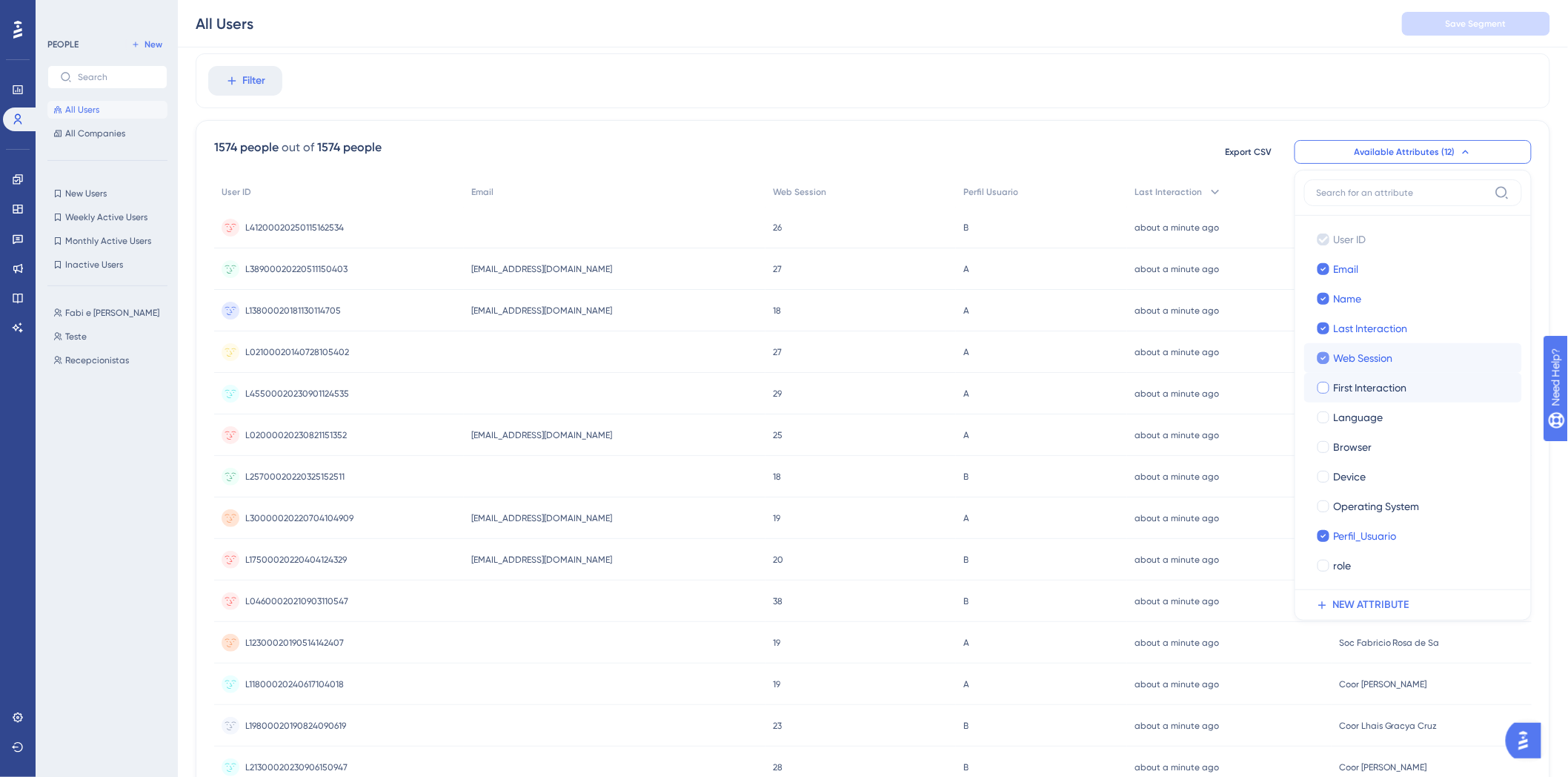
click at [1325, 359] on icon at bounding box center [1323, 358] width 6 height 10
checkbox input "false"
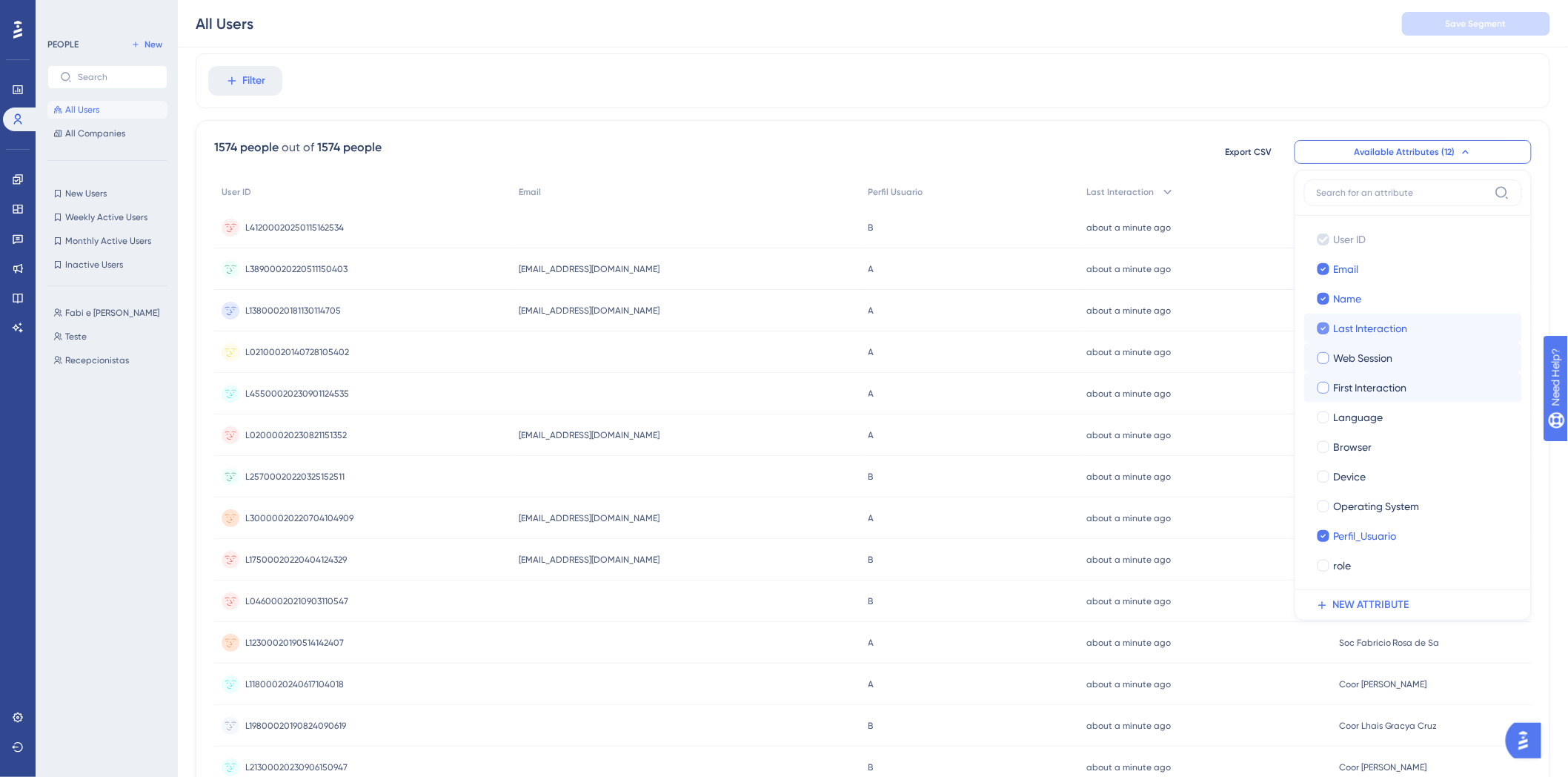
click at [1325, 332] on icon at bounding box center [1323, 328] width 6 height 10
checkbox input "false"
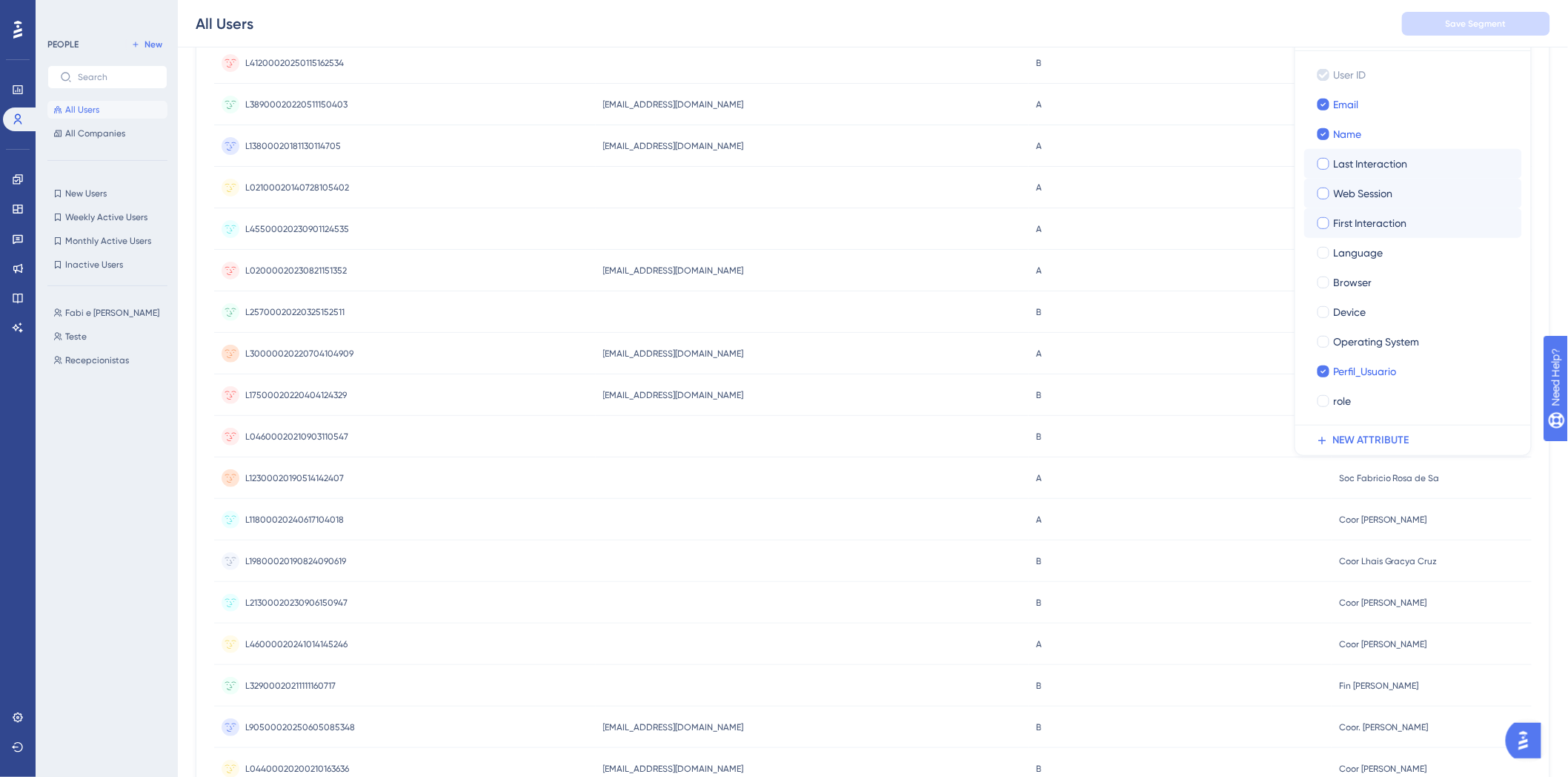
scroll to position [289, 0]
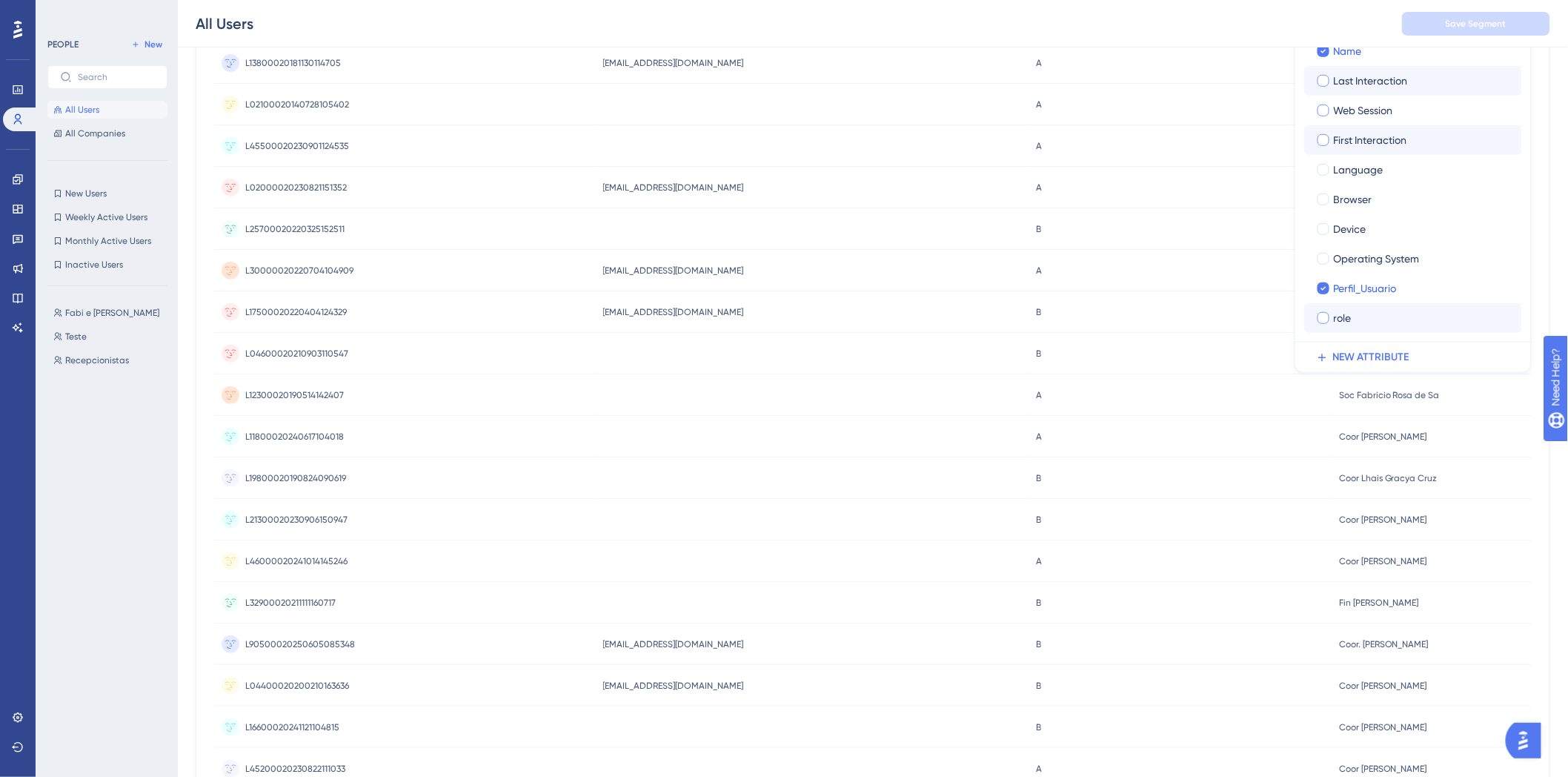
click at [1326, 314] on div at bounding box center [1323, 317] width 12 height 12
checkbox input "true"
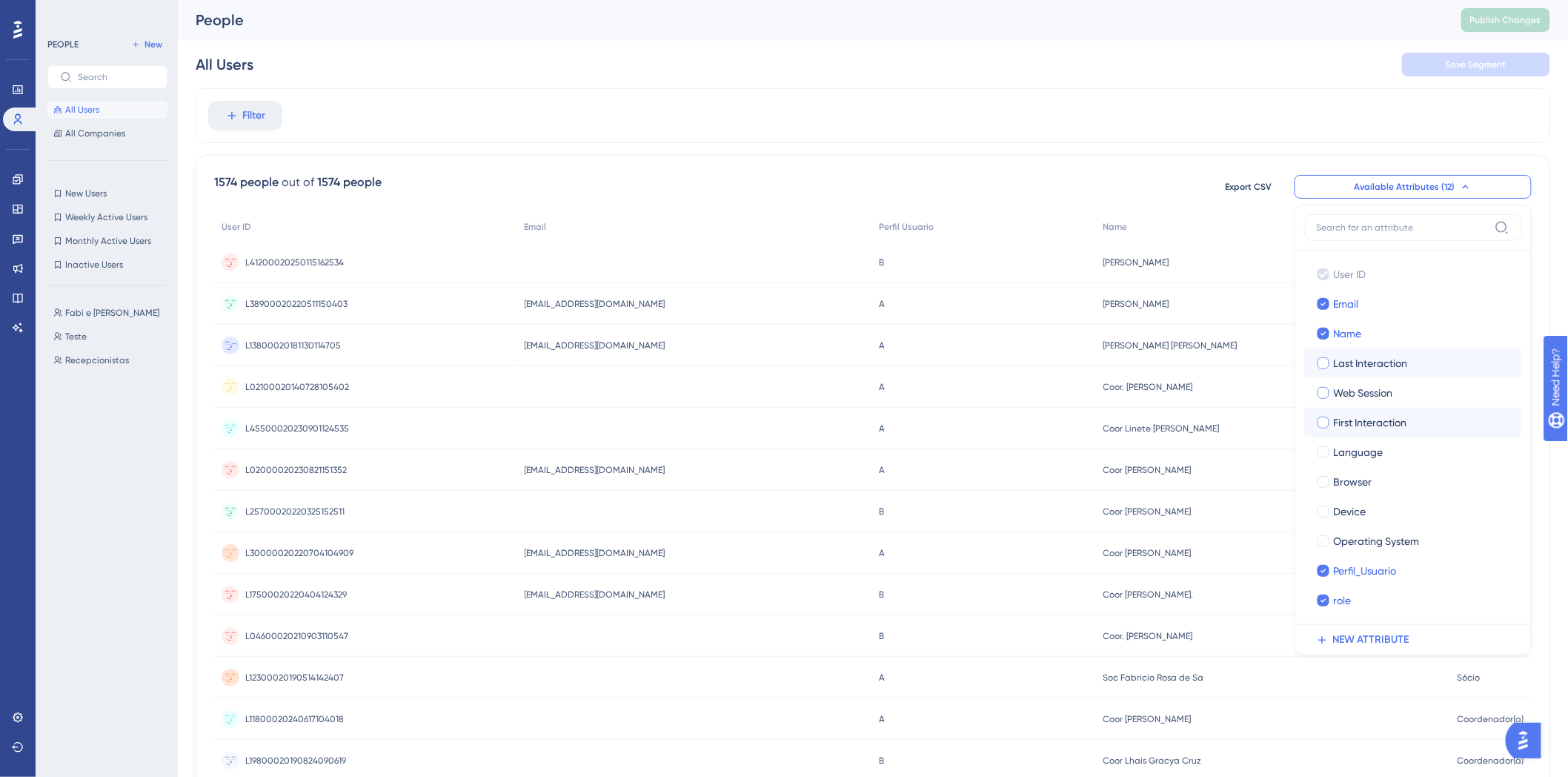
scroll to position [0, 0]
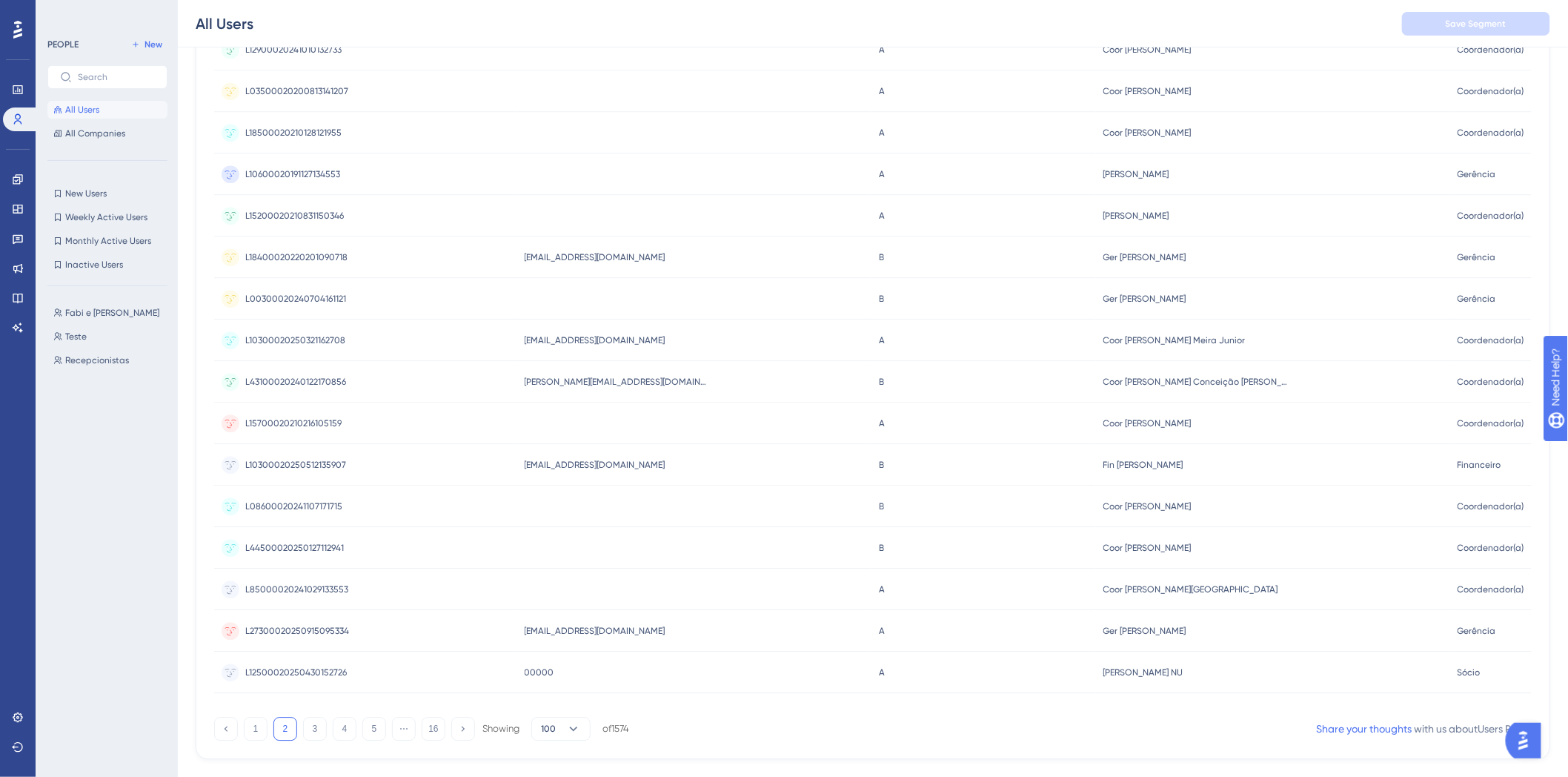
scroll to position [3733, 0]
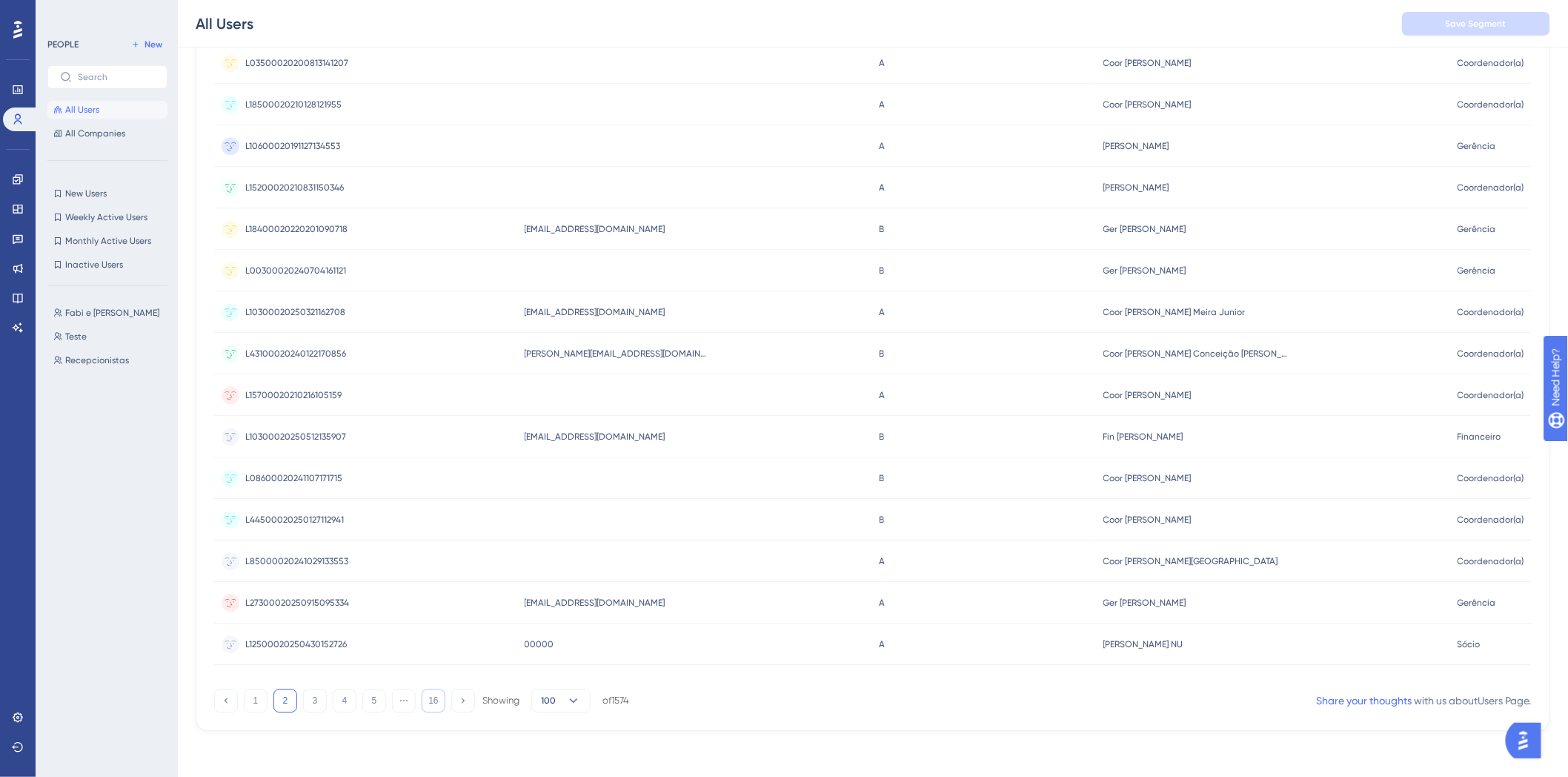
click at [432, 702] on button "16" at bounding box center [432, 699] width 23 height 23
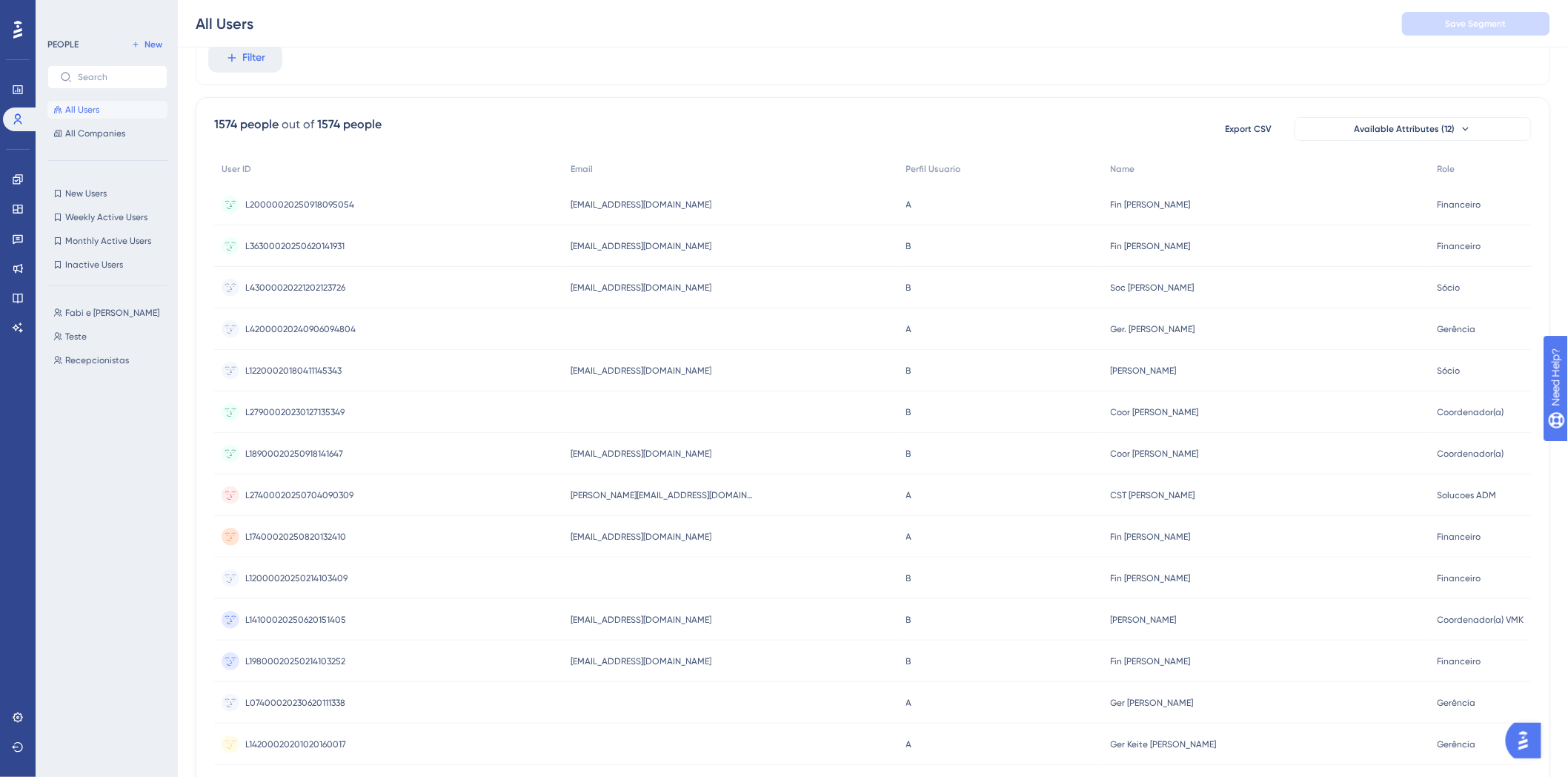
scroll to position [0, 0]
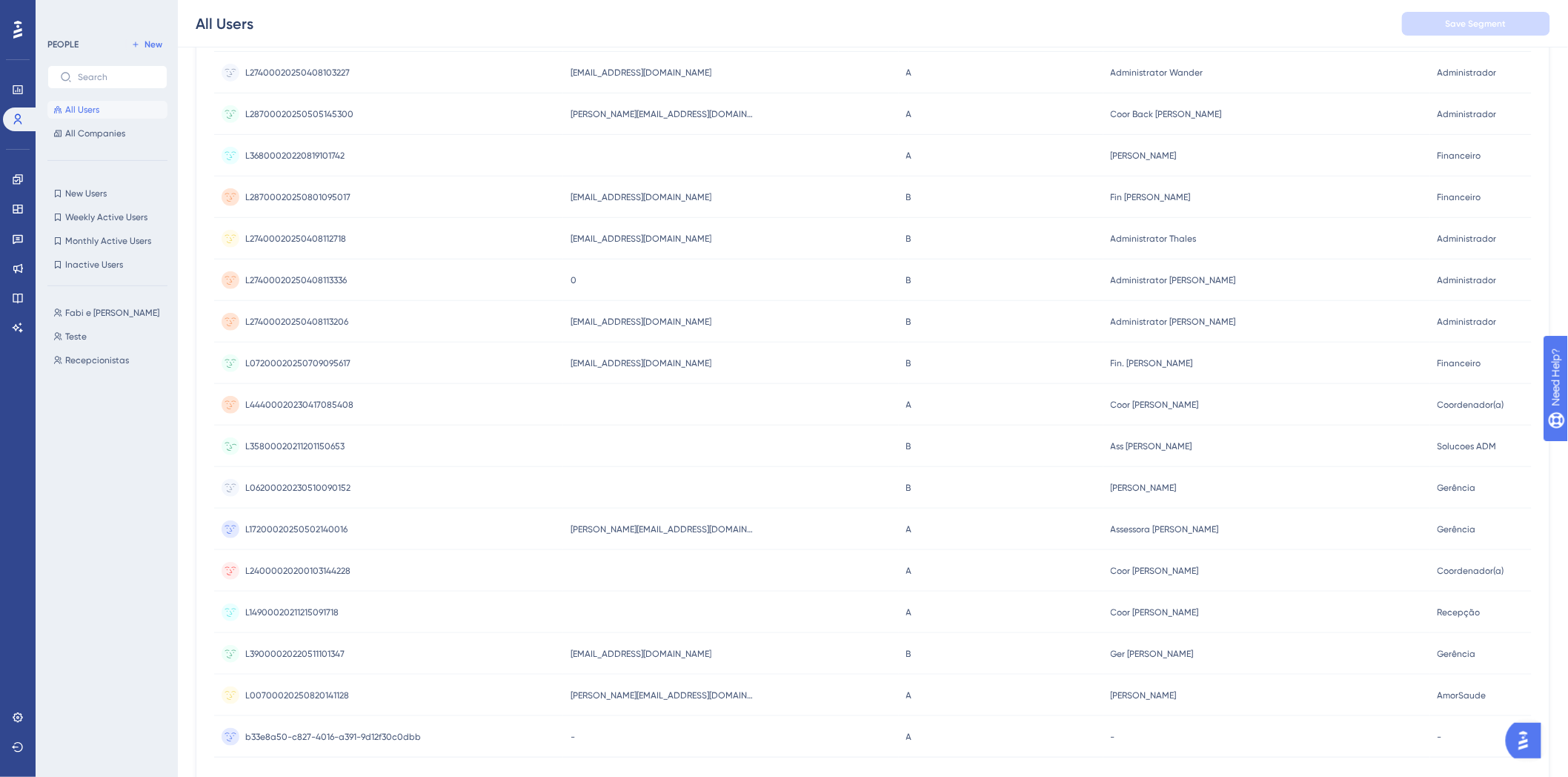
scroll to position [2654, 0]
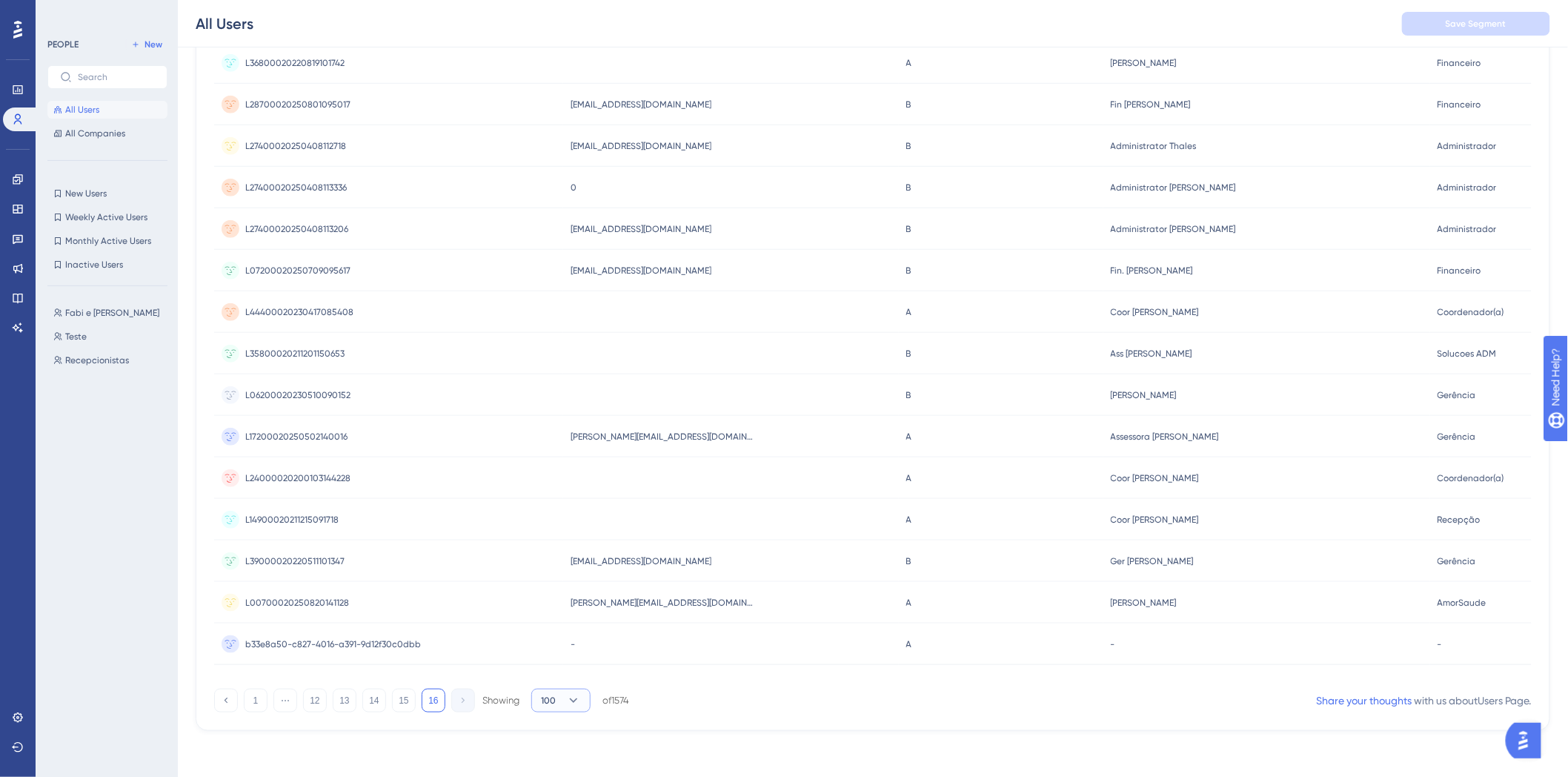
click at [578, 698] on icon at bounding box center [574, 700] width 15 height 15
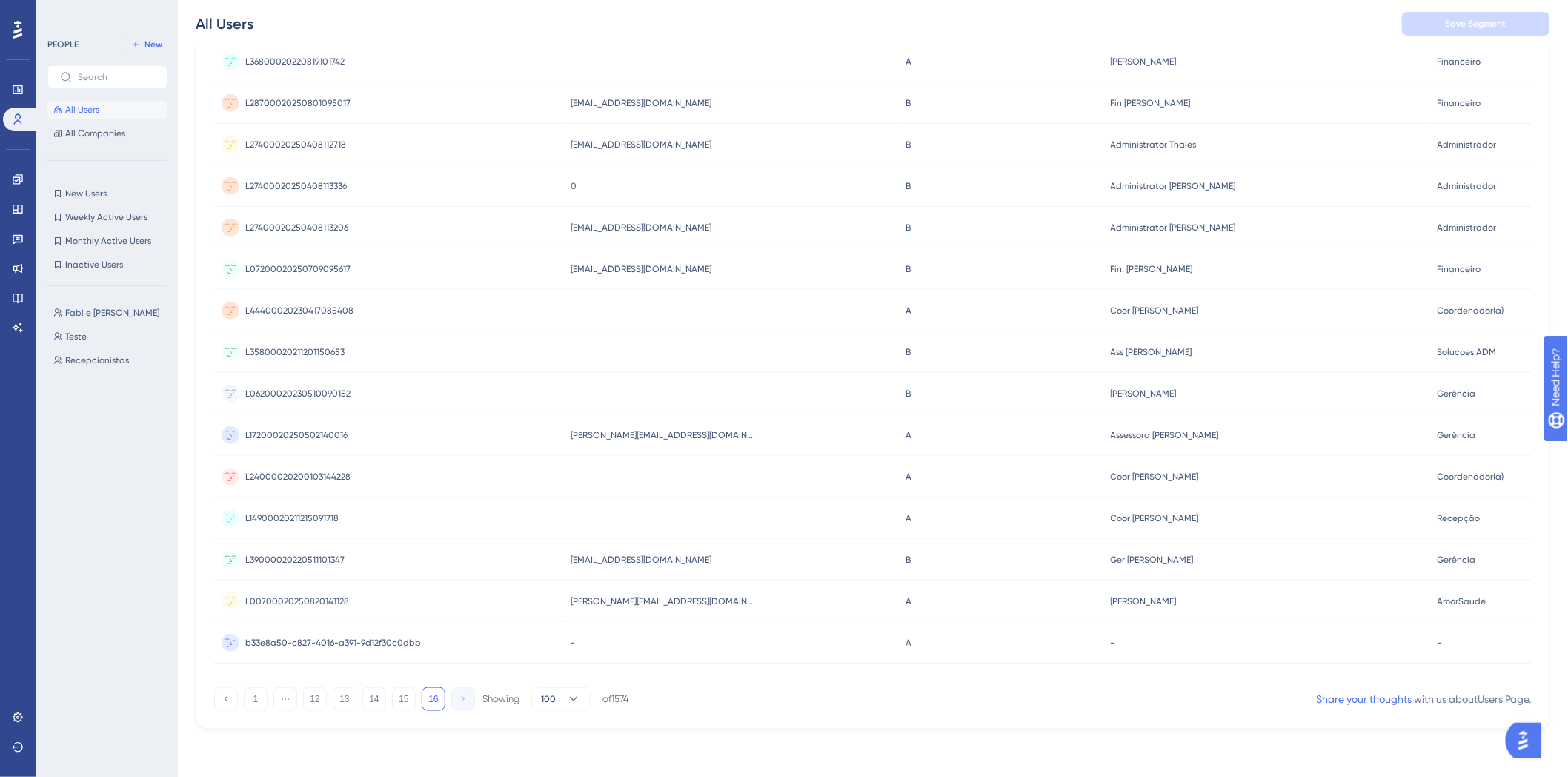
scroll to position [2654, 0]
click at [413, 709] on button "15" at bounding box center [403, 699] width 23 height 23
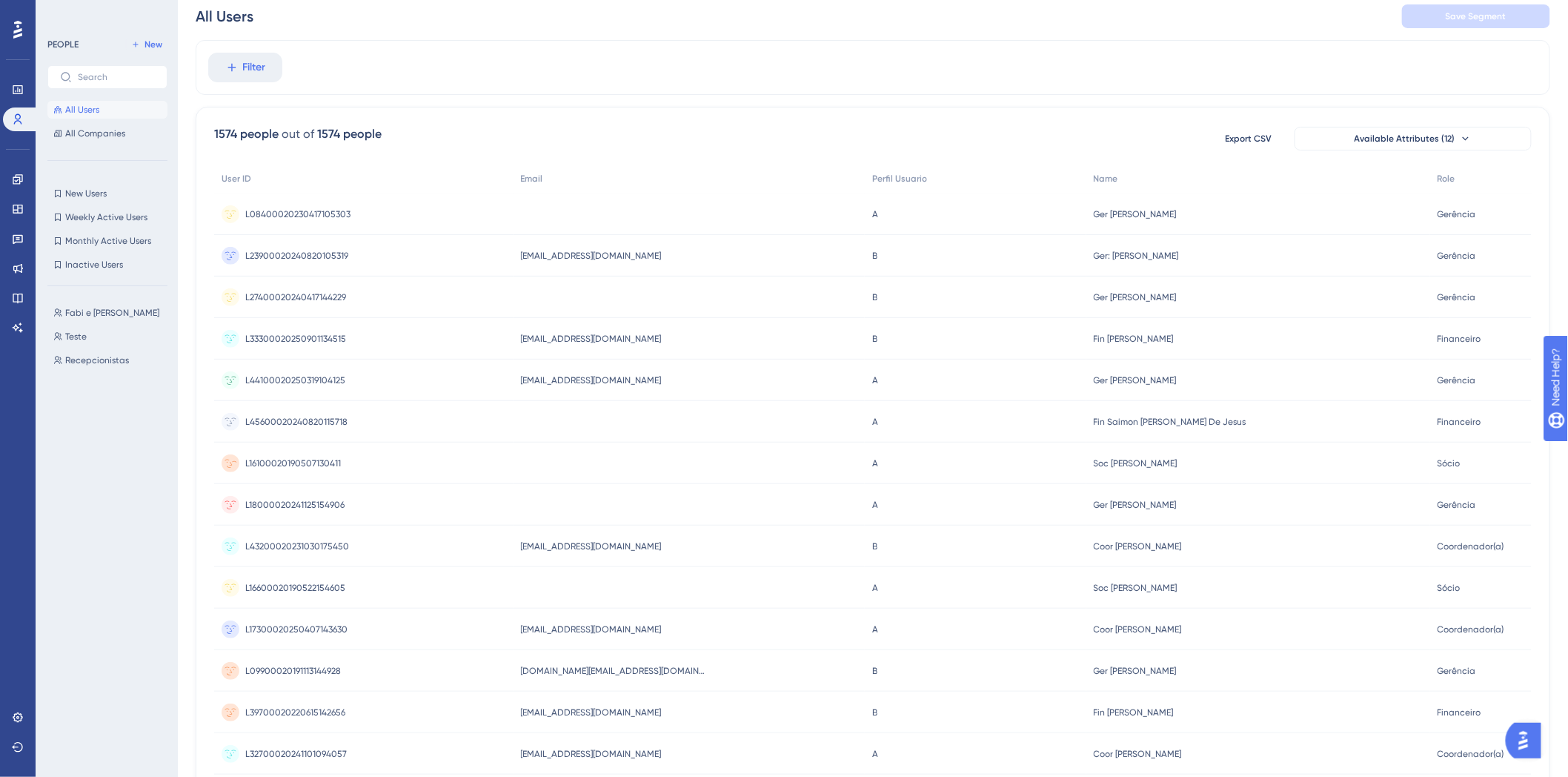
scroll to position [0, 0]
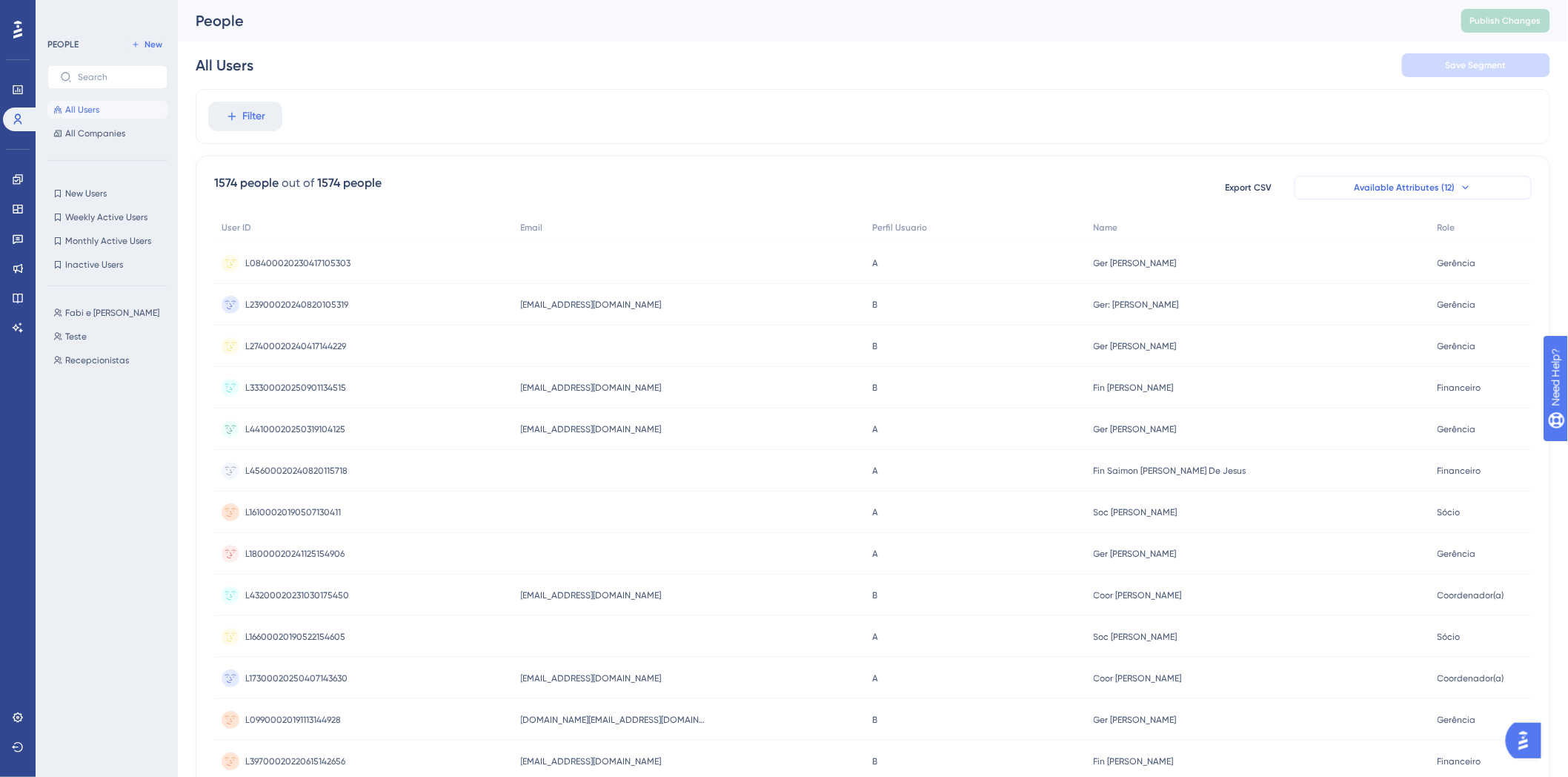
click at [1413, 197] on button "Available Attributes (12)" at bounding box center [1413, 187] width 237 height 23
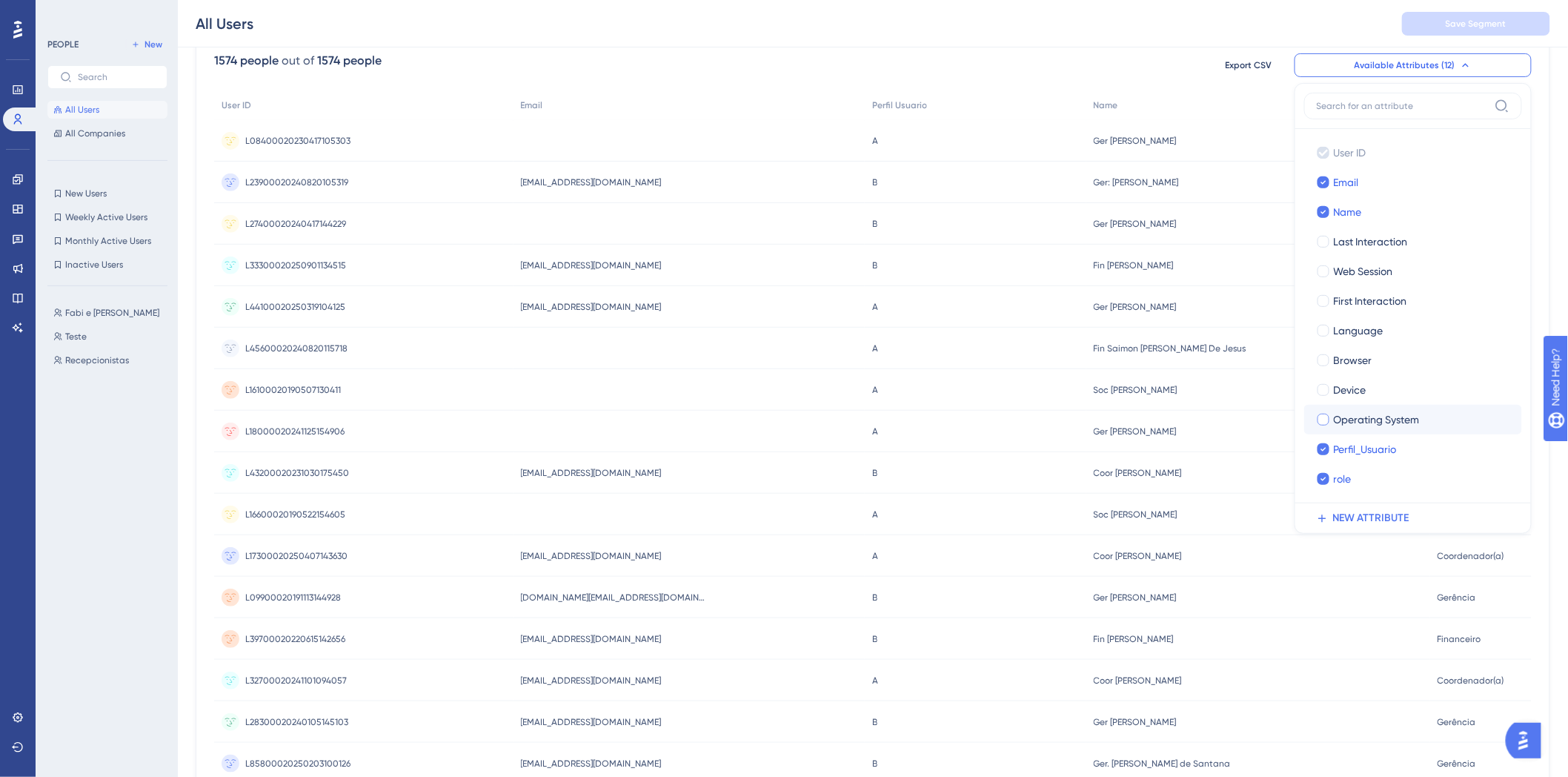
scroll to position [124, 0]
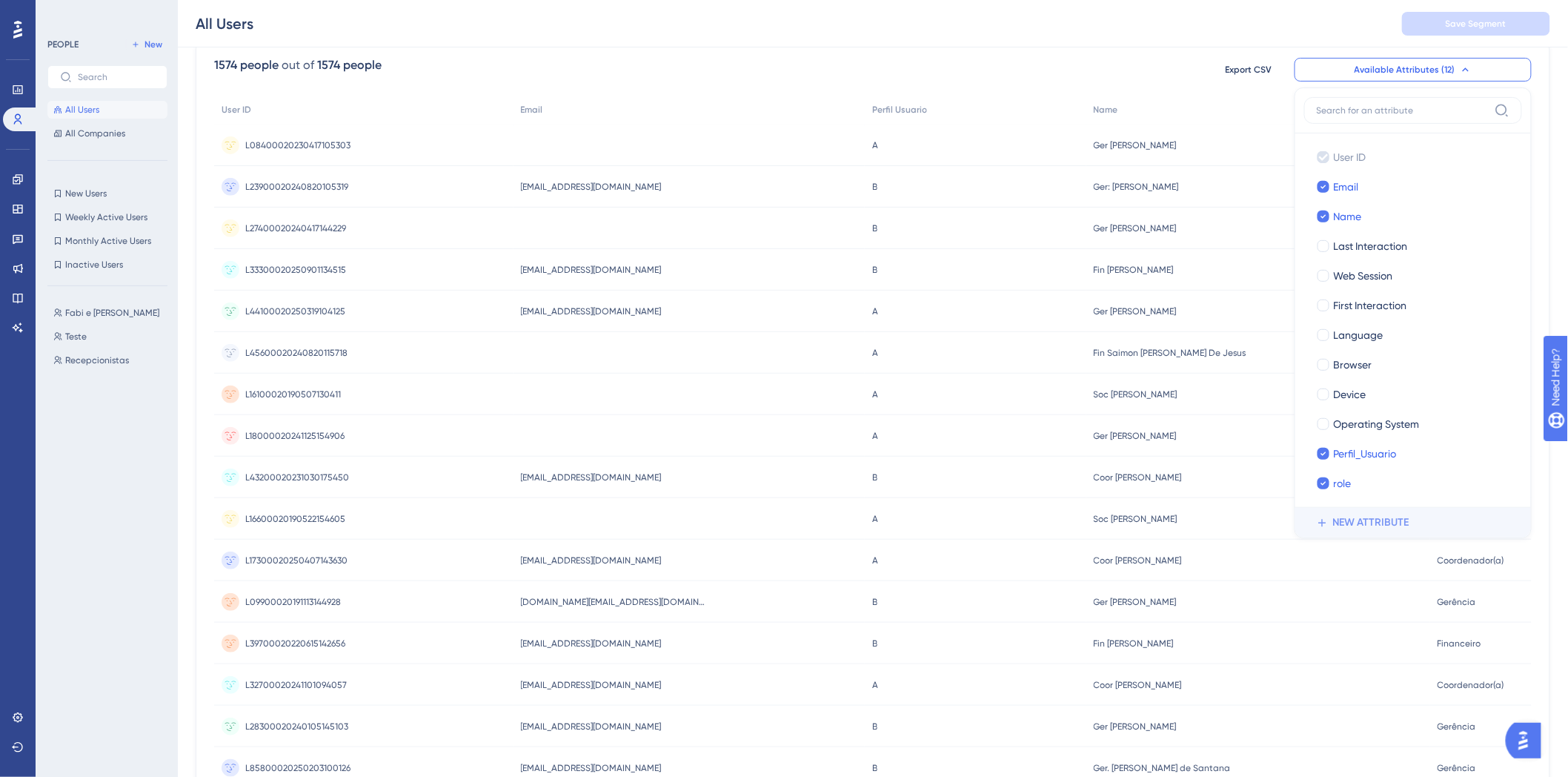
click at [1367, 528] on span "NEW ATTRIBUTE" at bounding box center [1371, 522] width 77 height 18
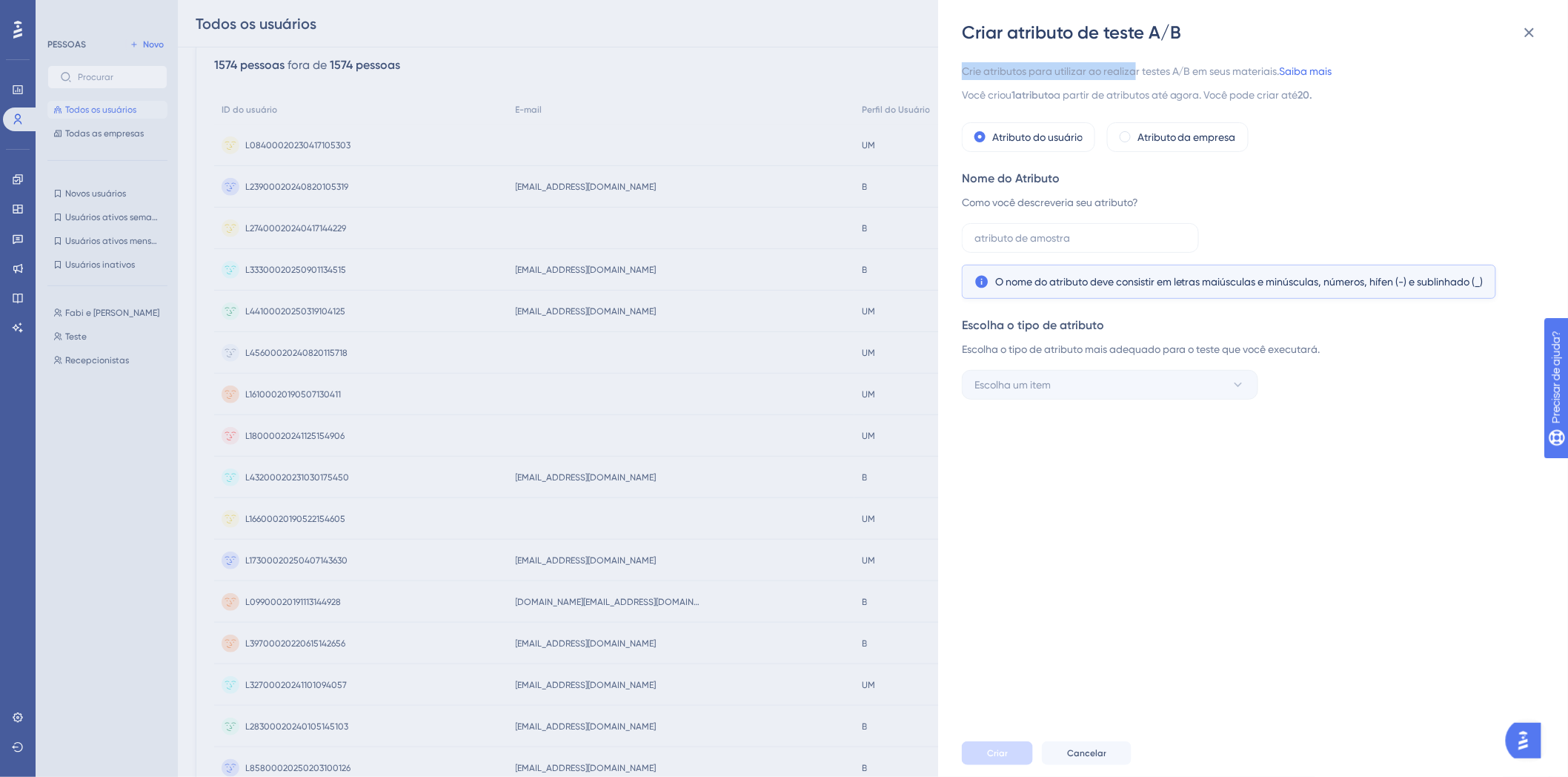
drag, startPoint x: 965, startPoint y: 71, endPoint x: 1134, endPoint y: 71, distance: 169.0
click at [1134, 71] on font "Crie atributos para utilizar ao realizar testes A/B em seus materiais." at bounding box center [1121, 71] width 318 height 12
click at [1199, 77] on font "Crie atributos para utilizar ao realizar testes A/B em seus materiais." at bounding box center [1121, 71] width 318 height 12
click at [1175, 140] on font "Atributo da empresa" at bounding box center [1186, 137] width 98 height 12
click at [1006, 137] on font "Atributo do usuário" at bounding box center [1037, 137] width 91 height 12
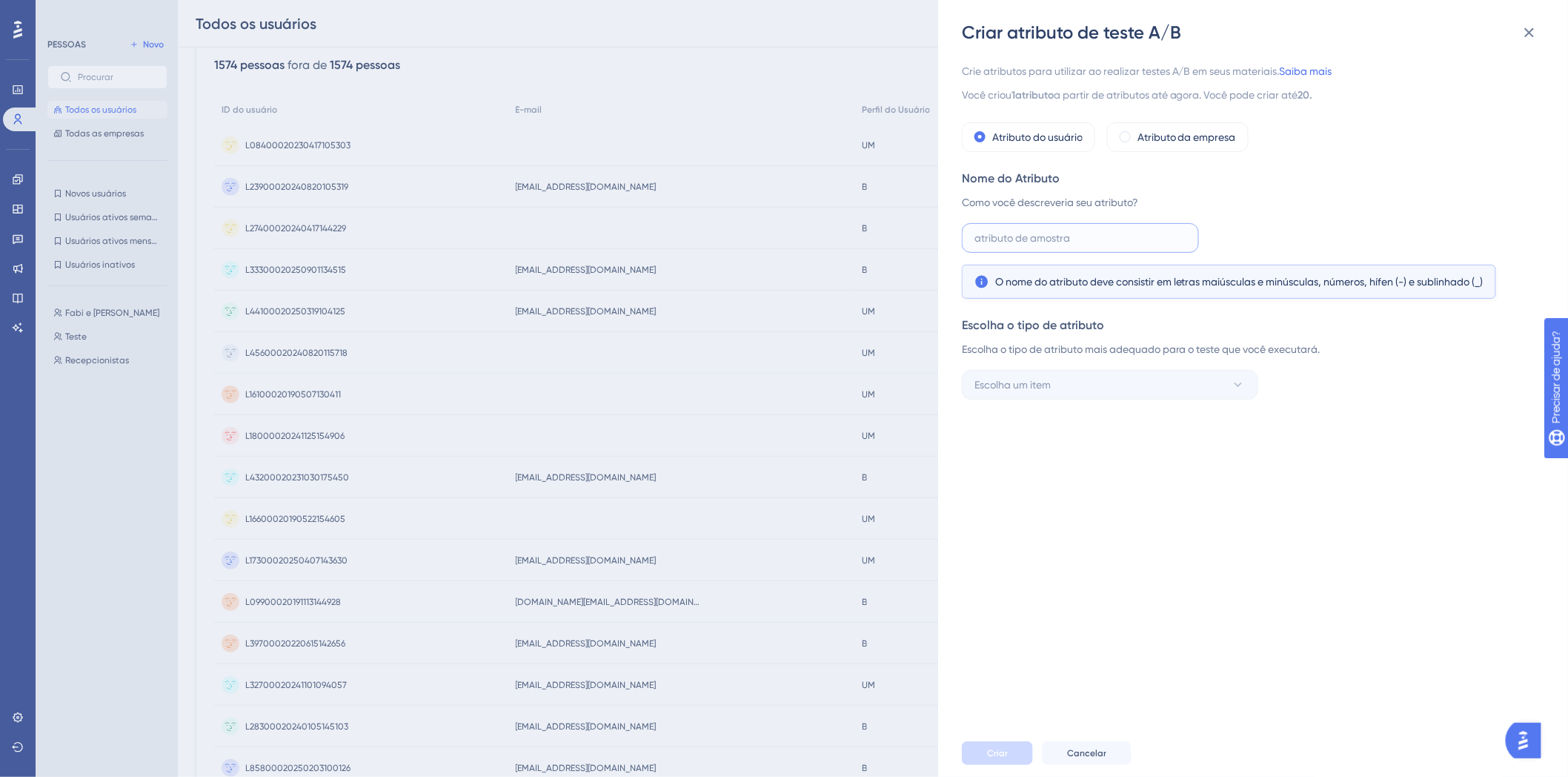
click at [1125, 229] on input "text" at bounding box center [1080, 237] width 212 height 16
click at [1034, 241] on input "text" at bounding box center [1080, 237] width 212 height 16
type input "p"
type input "Dentistas"
click at [1189, 378] on button "Escolha um item" at bounding box center [1109, 385] width 297 height 30
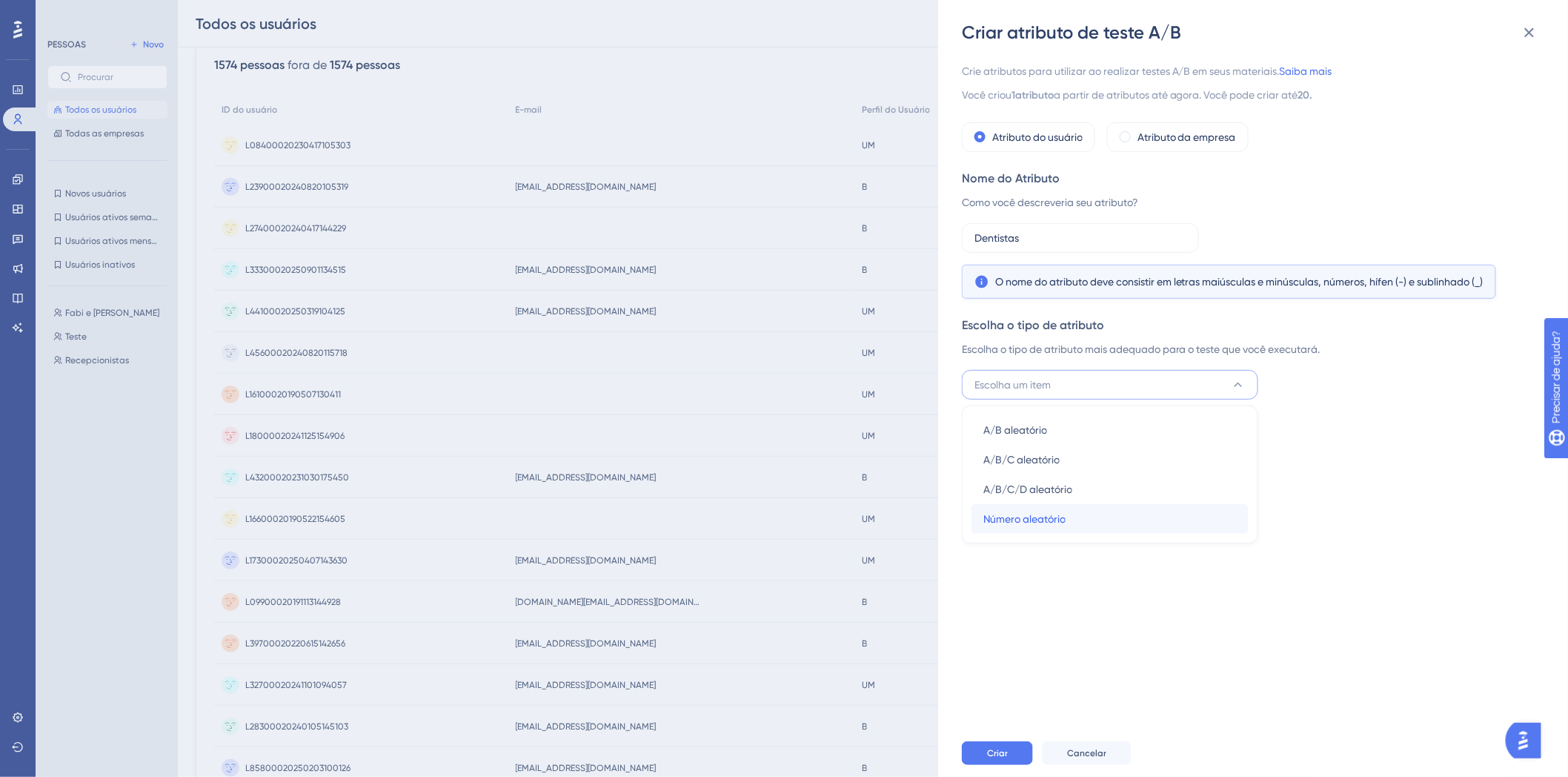
click at [1061, 514] on font "Número aleatório" at bounding box center [1024, 519] width 82 height 12
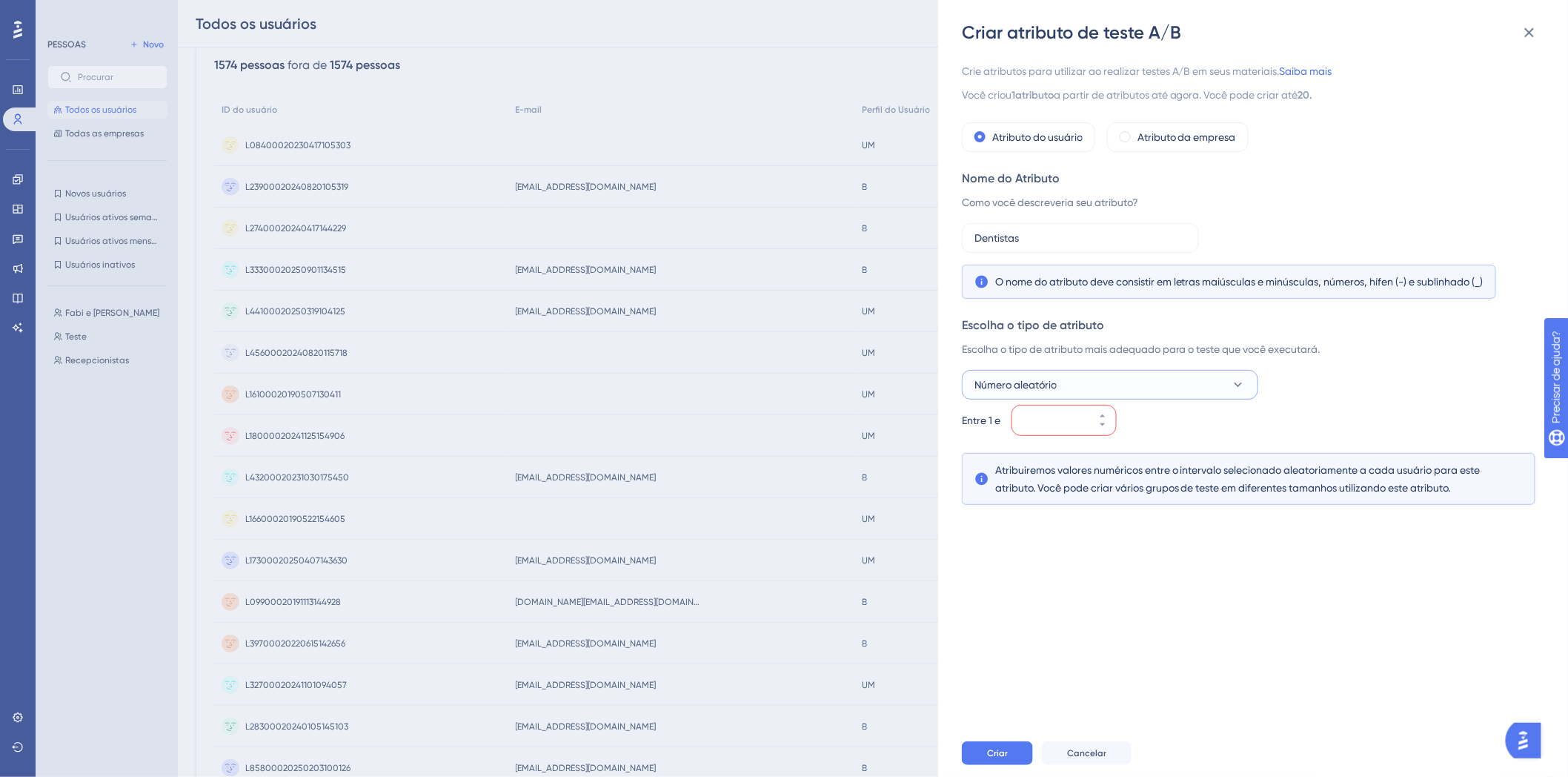
click at [1246, 383] on icon at bounding box center [1238, 385] width 15 height 15
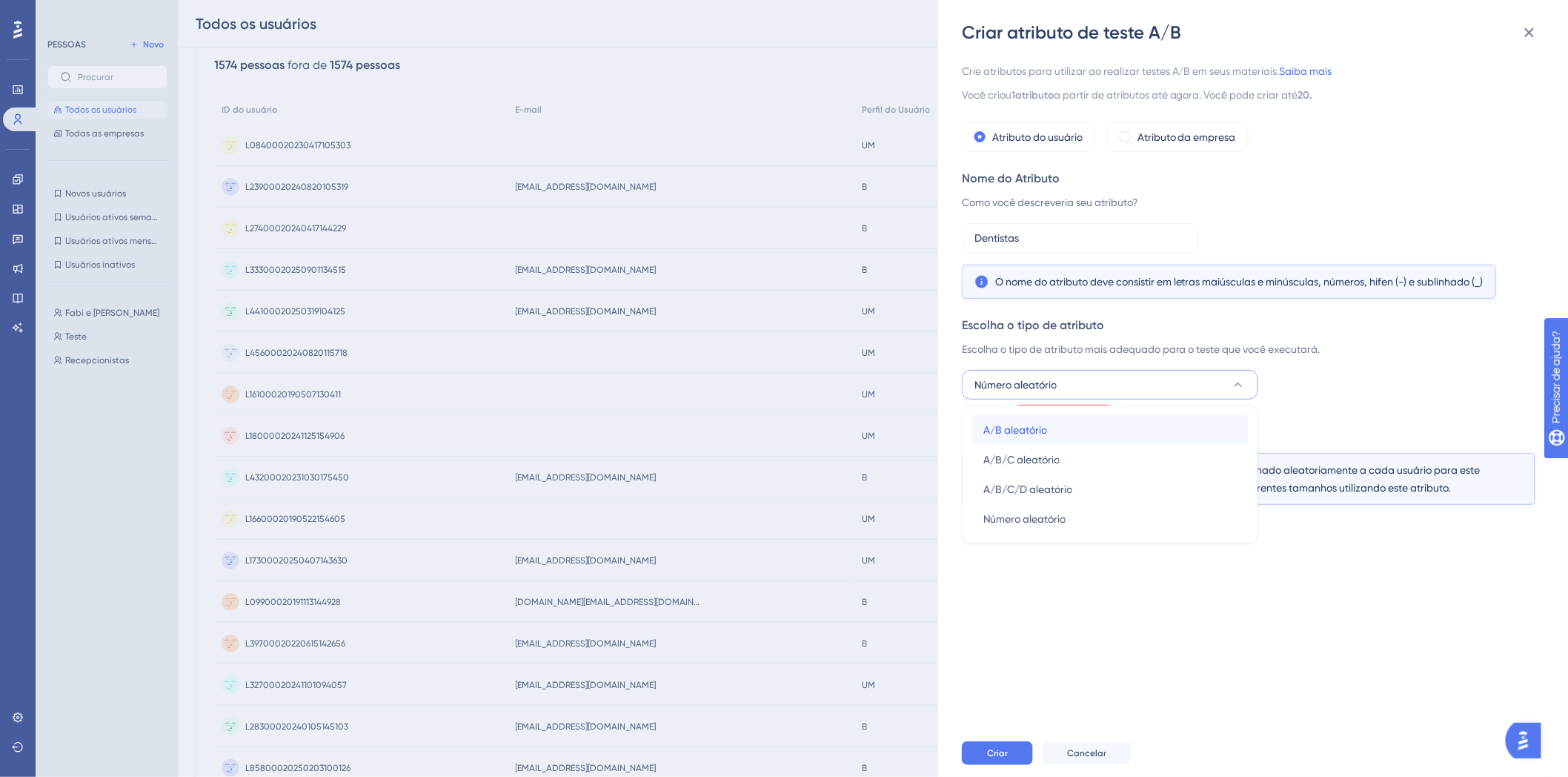
click at [1046, 441] on div "A/B aleatório A/B aleatório" at bounding box center [1109, 430] width 254 height 30
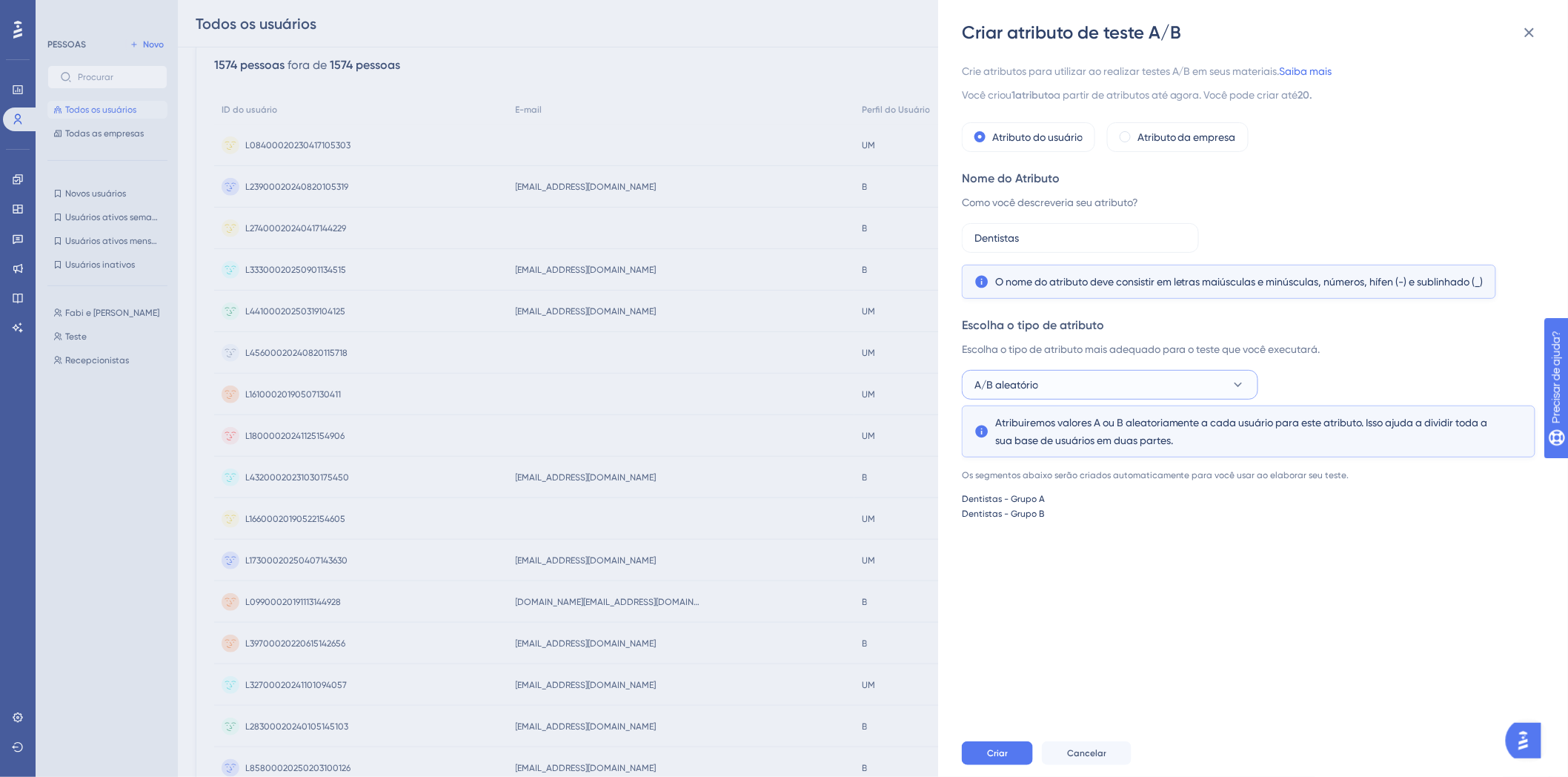
click at [1231, 381] on icon at bounding box center [1238, 385] width 15 height 15
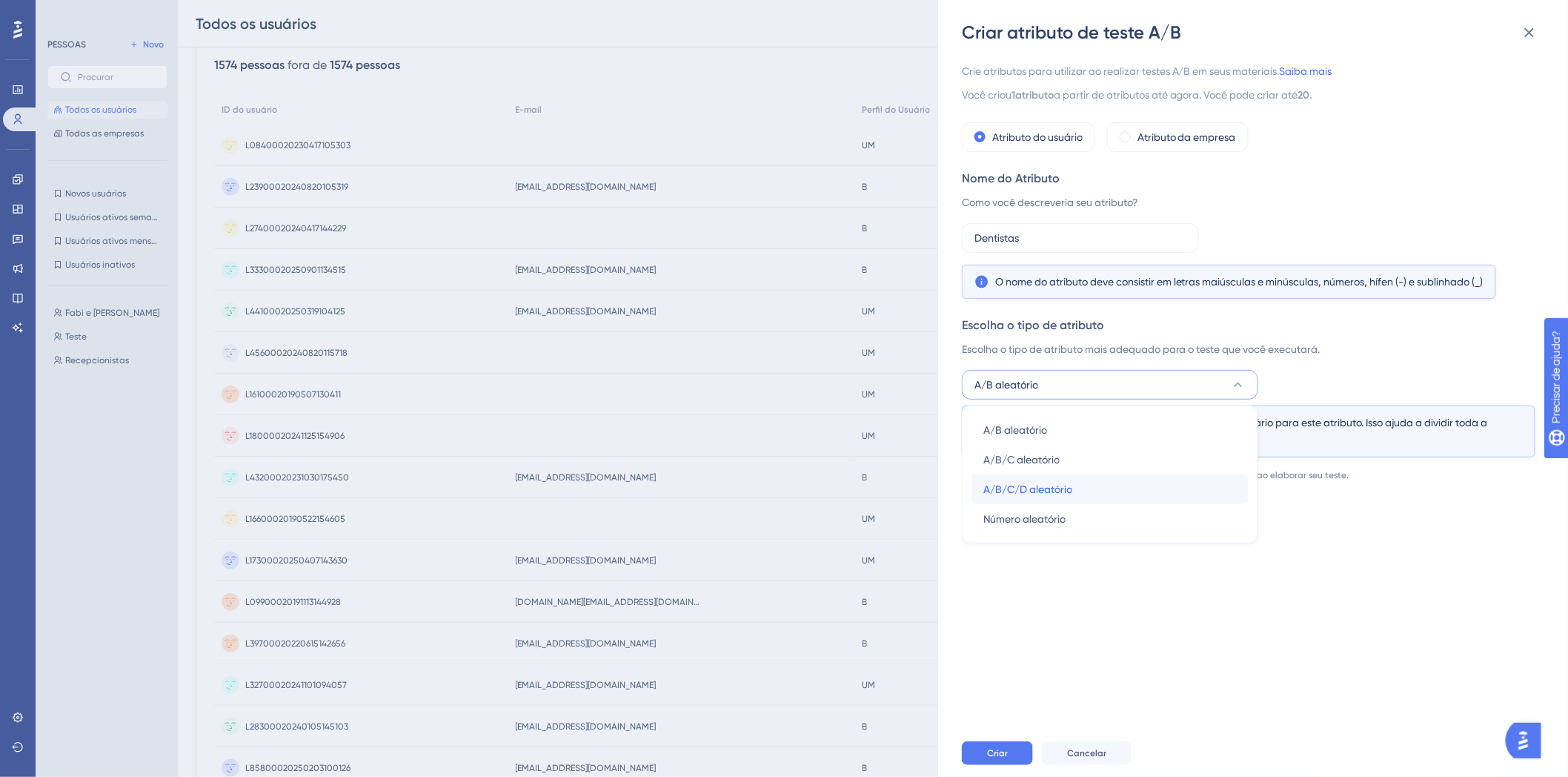
click at [1101, 484] on div "A/B/C/D aleatório A/B/C/D aleatório" at bounding box center [1109, 490] width 254 height 30
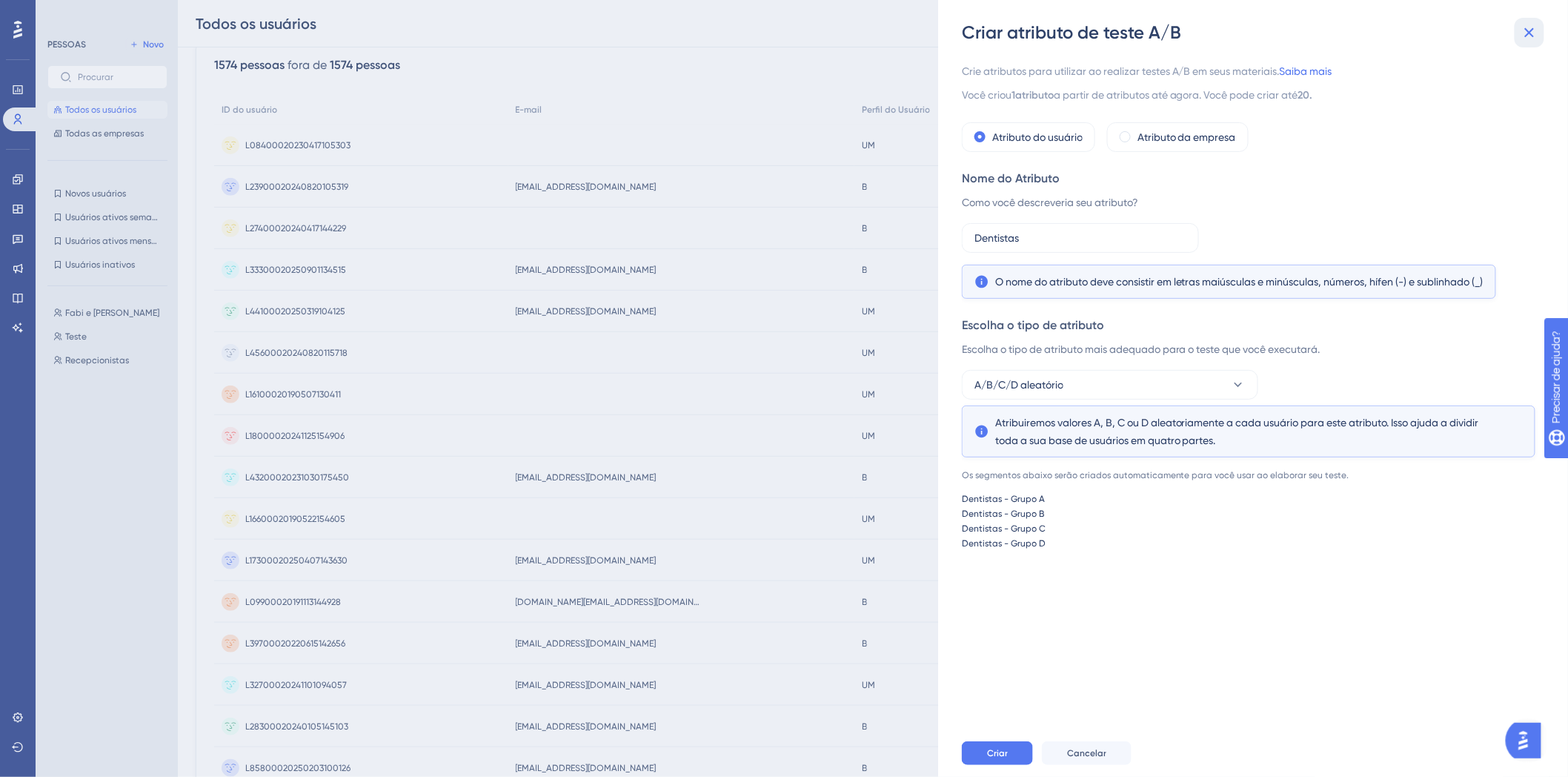
click at [1540, 41] on button at bounding box center [1530, 33] width 30 height 30
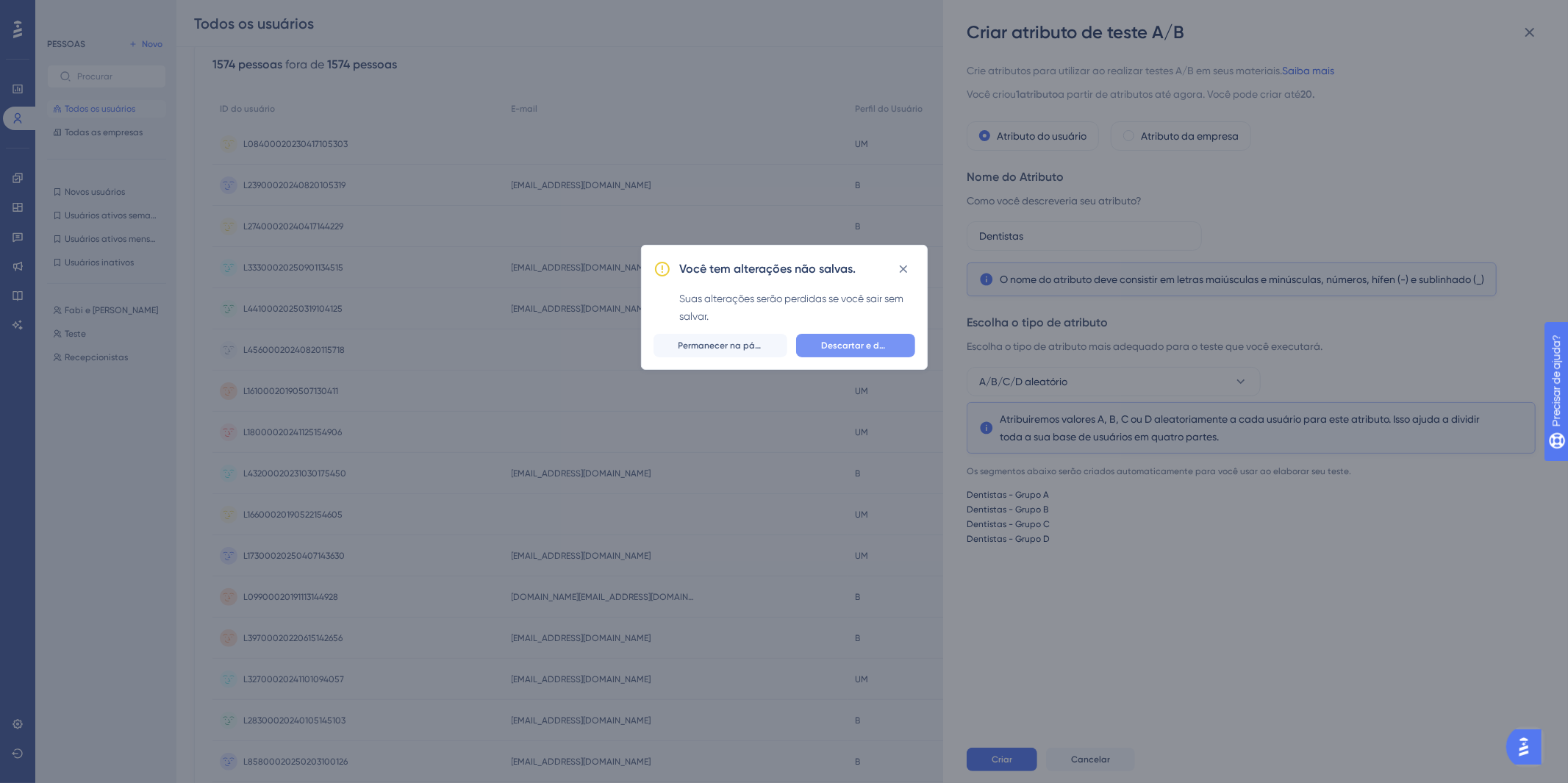
click at [869, 340] on font "Descartar e deixar" at bounding box center [860, 345] width 79 height 10
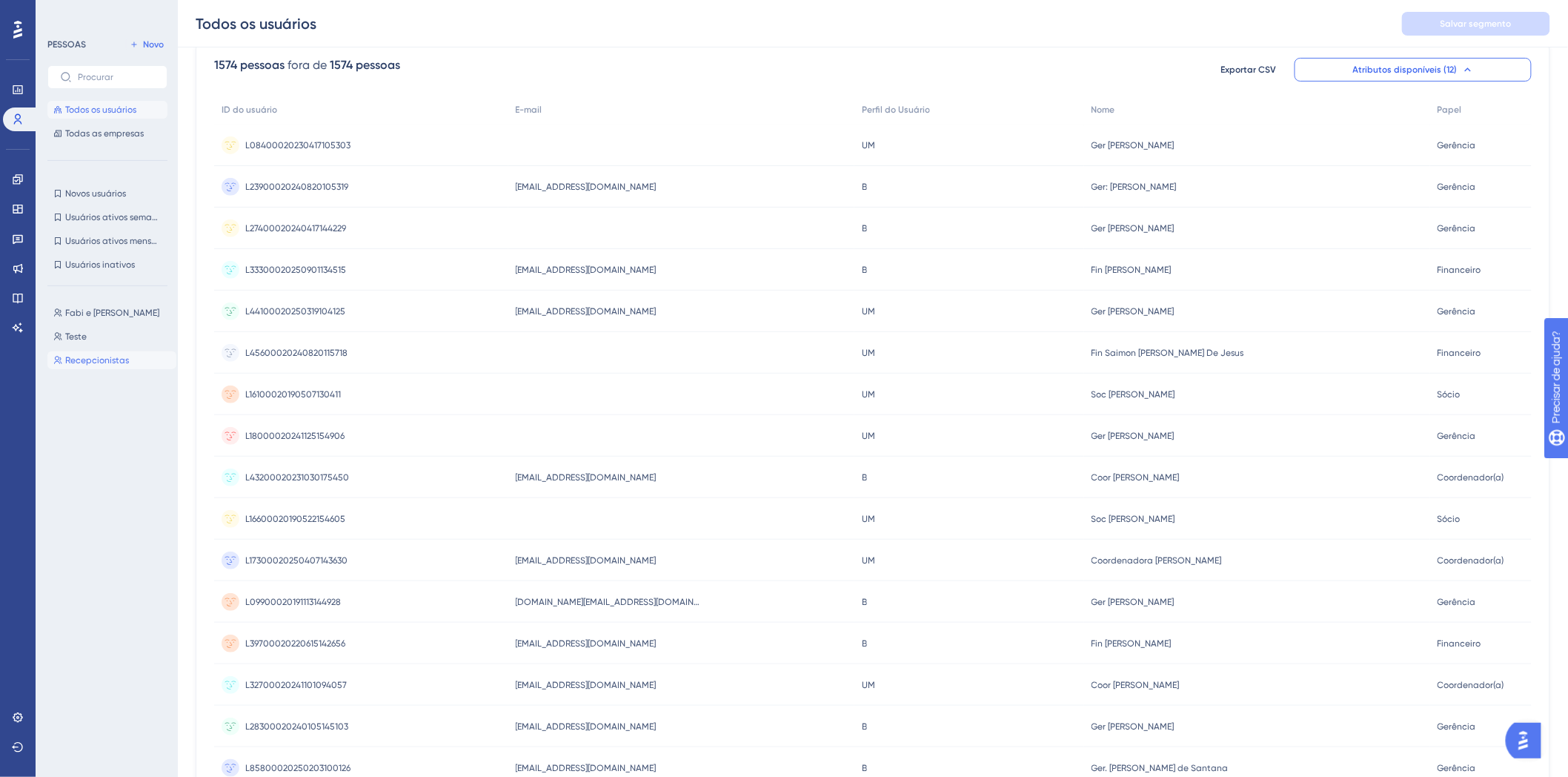
drag, startPoint x: 105, startPoint y: 354, endPoint x: 96, endPoint y: 346, distance: 12.0
click at [105, 355] on font "Recepcionistas" at bounding box center [97, 359] width 64 height 10
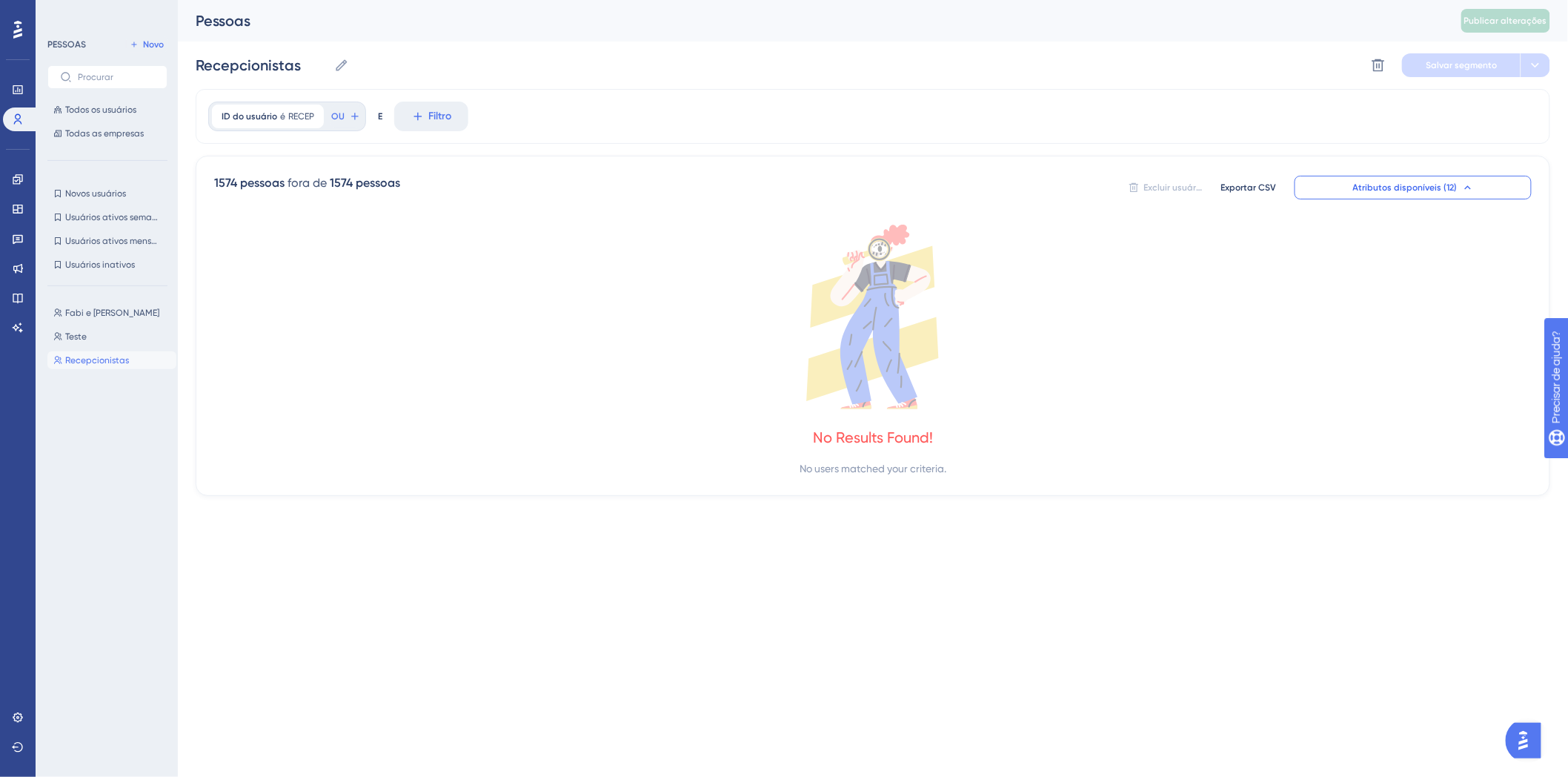
scroll to position [0, 0]
click at [60, 329] on button "Teste Teste" at bounding box center [112, 336] width 129 height 18
type input "Teste"
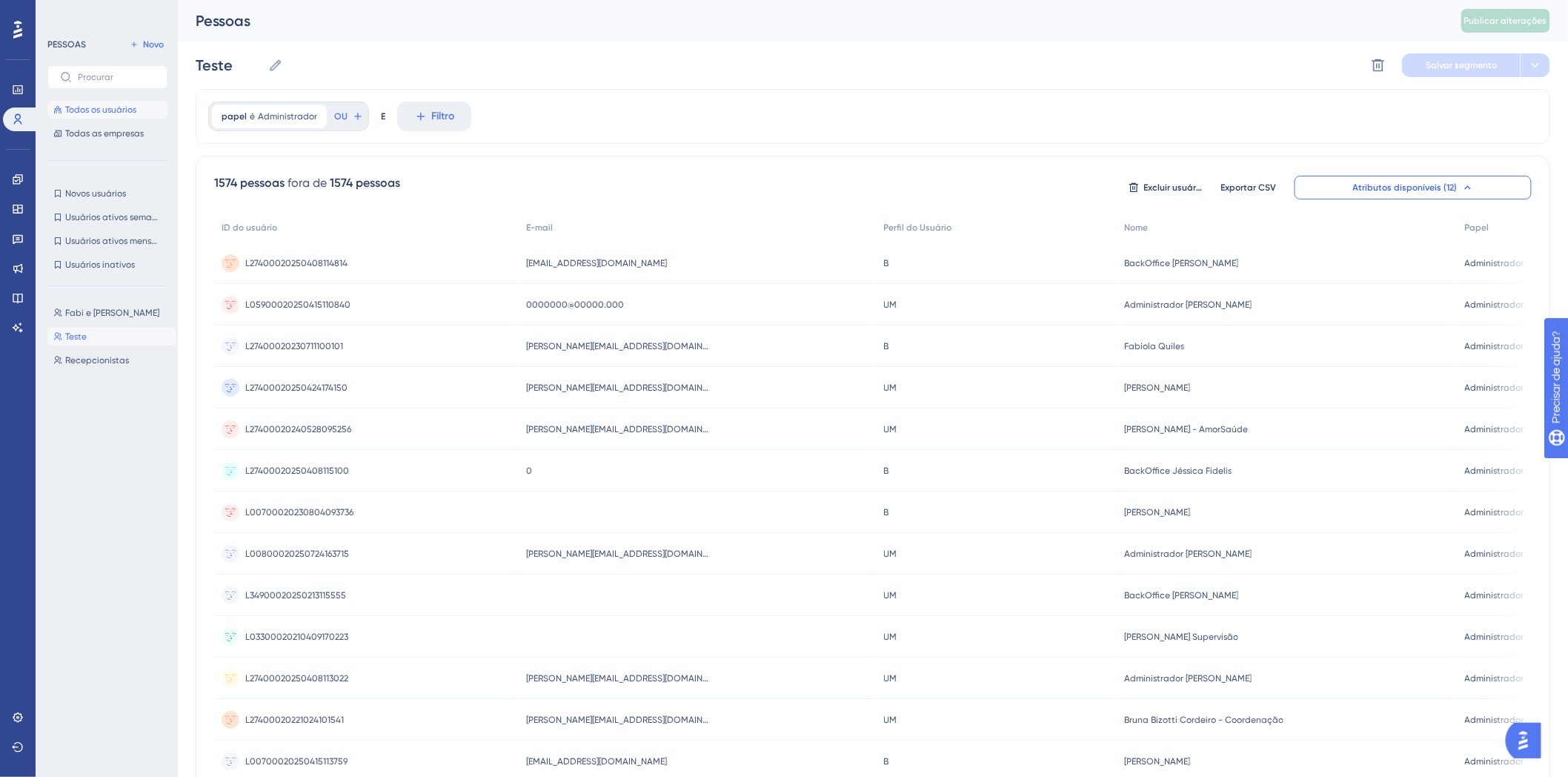
click at [83, 108] on font "Todos os usuários" at bounding box center [101, 110] width 71 height 10
click at [91, 135] on font "Todas as empresas" at bounding box center [105, 133] width 79 height 10
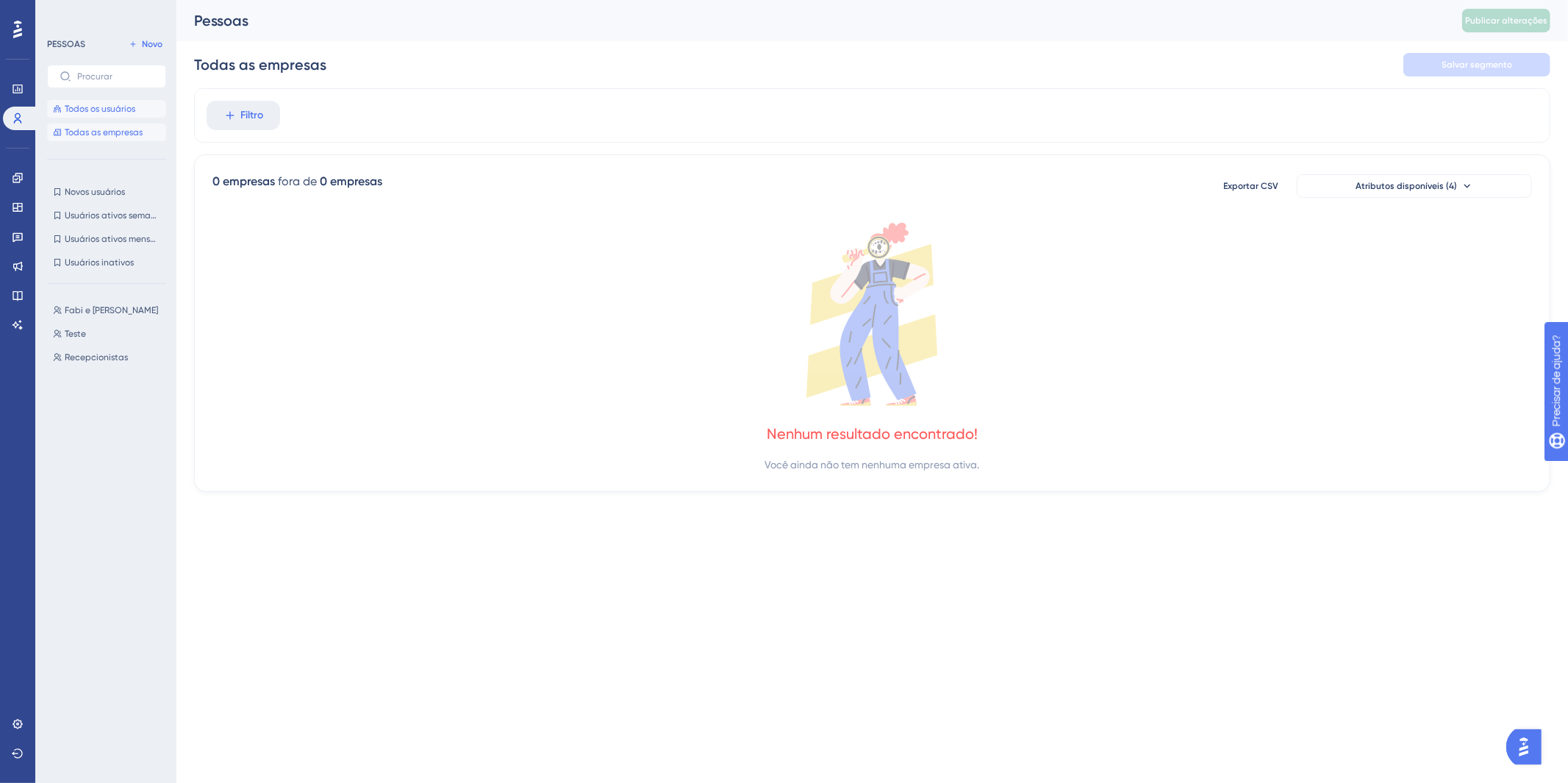
click at [90, 113] on span "Todos os usuários" at bounding box center [100, 109] width 71 height 12
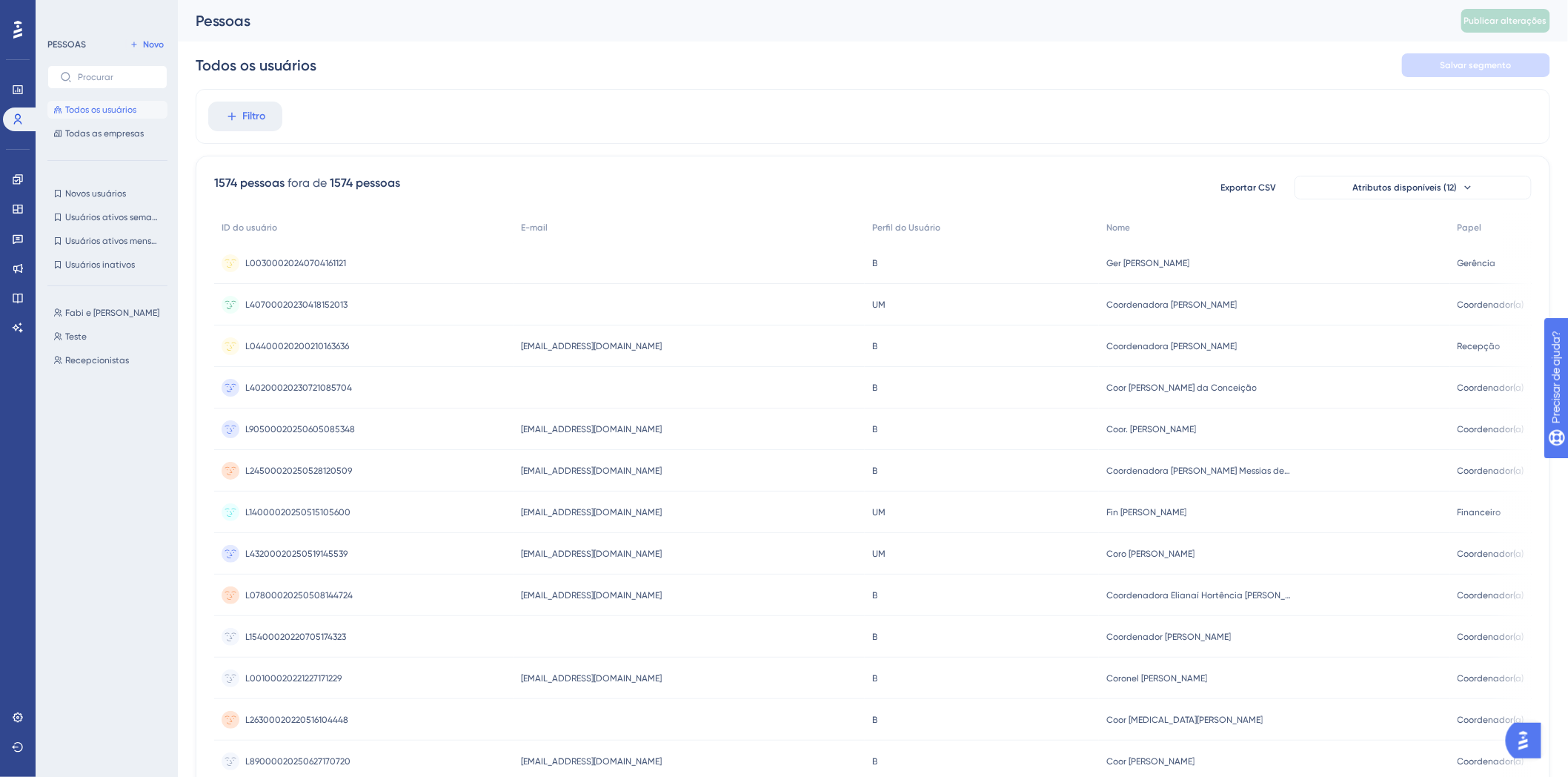
click at [1215, 77] on div "Todos os usuários Salvar segmento" at bounding box center [872, 65] width 1355 height 48
click at [13, 741] on icon at bounding box center [18, 747] width 12 height 12
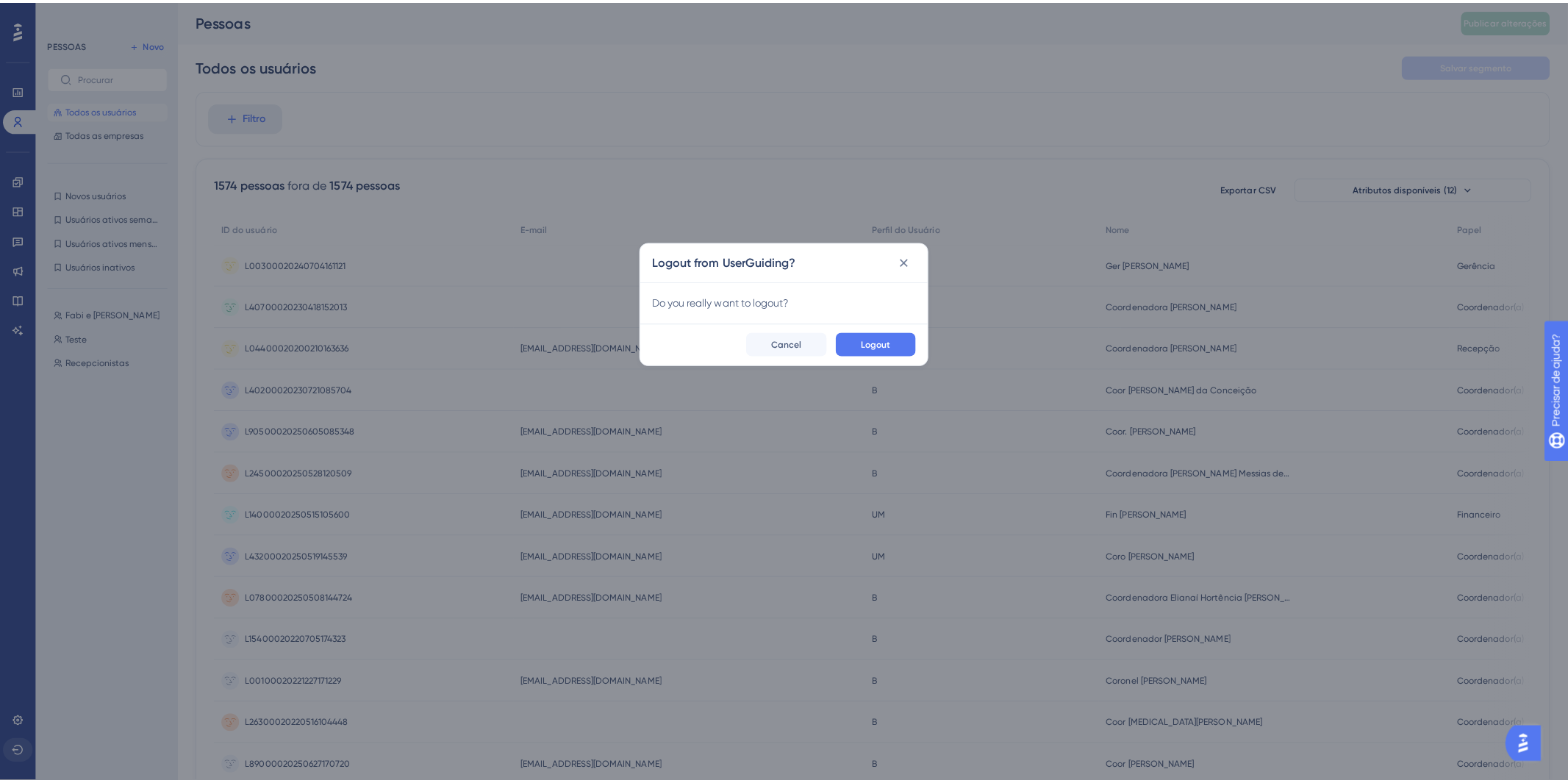
scroll to position [0, 0]
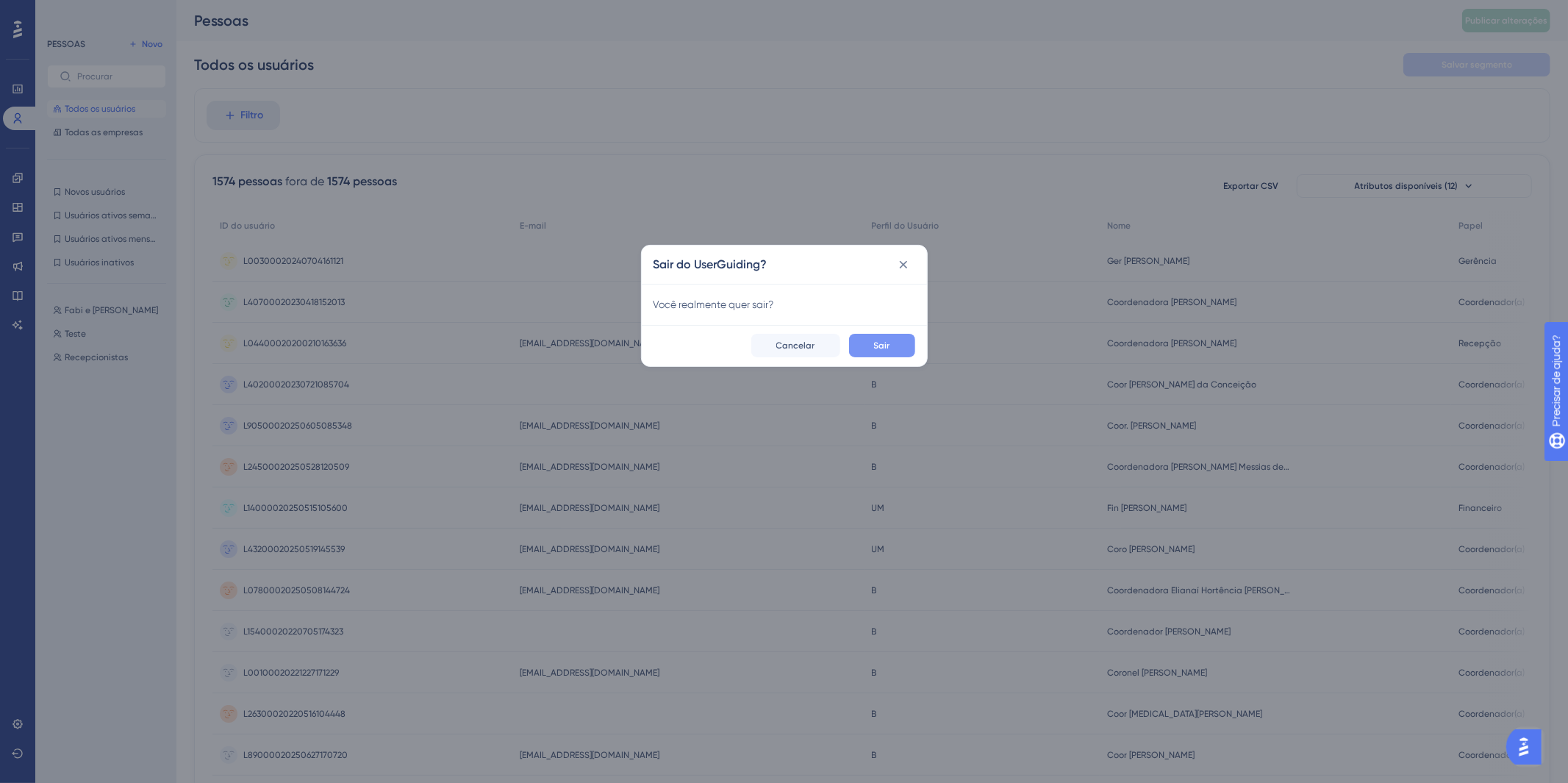
click at [894, 347] on button "Sair" at bounding box center [882, 345] width 66 height 23
